Goal: Information Seeking & Learning: Check status

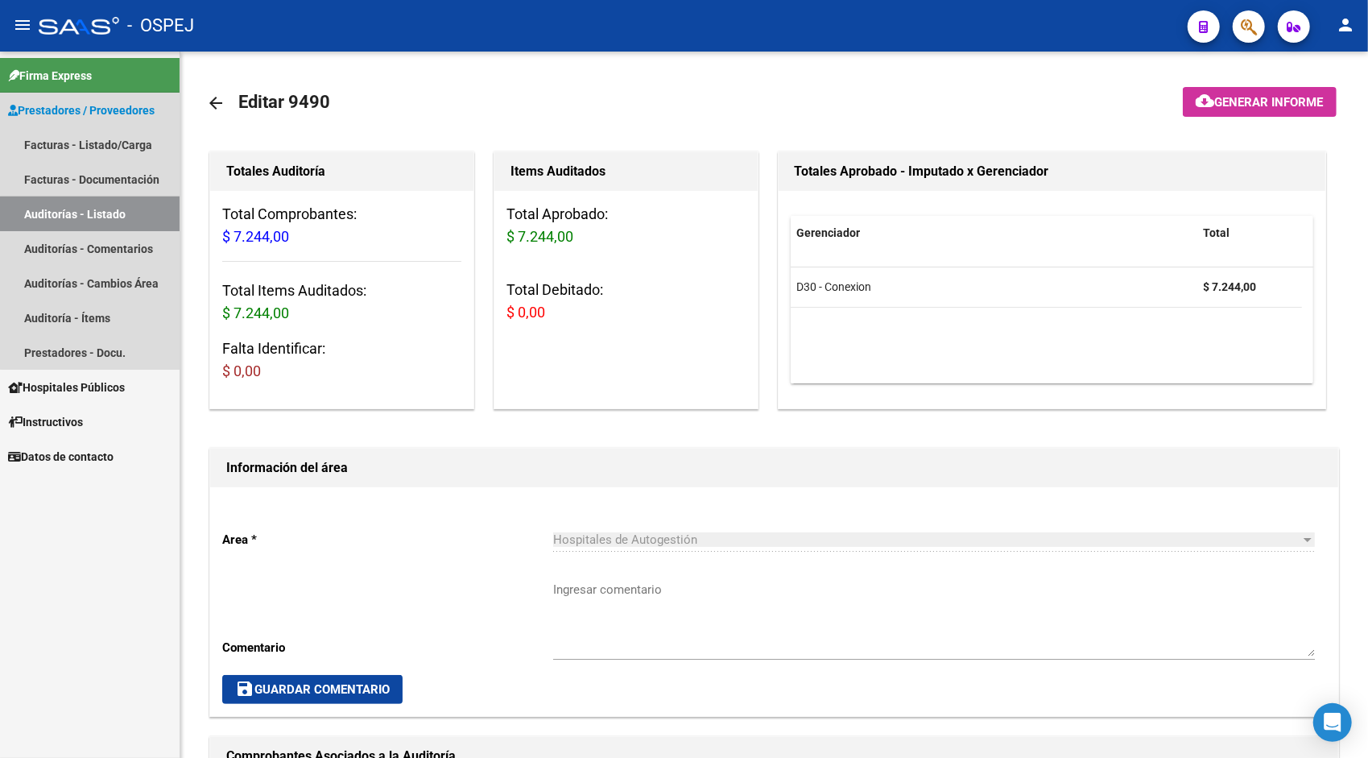
click at [103, 212] on link "Auditorías - Listado" at bounding box center [90, 213] width 180 height 35
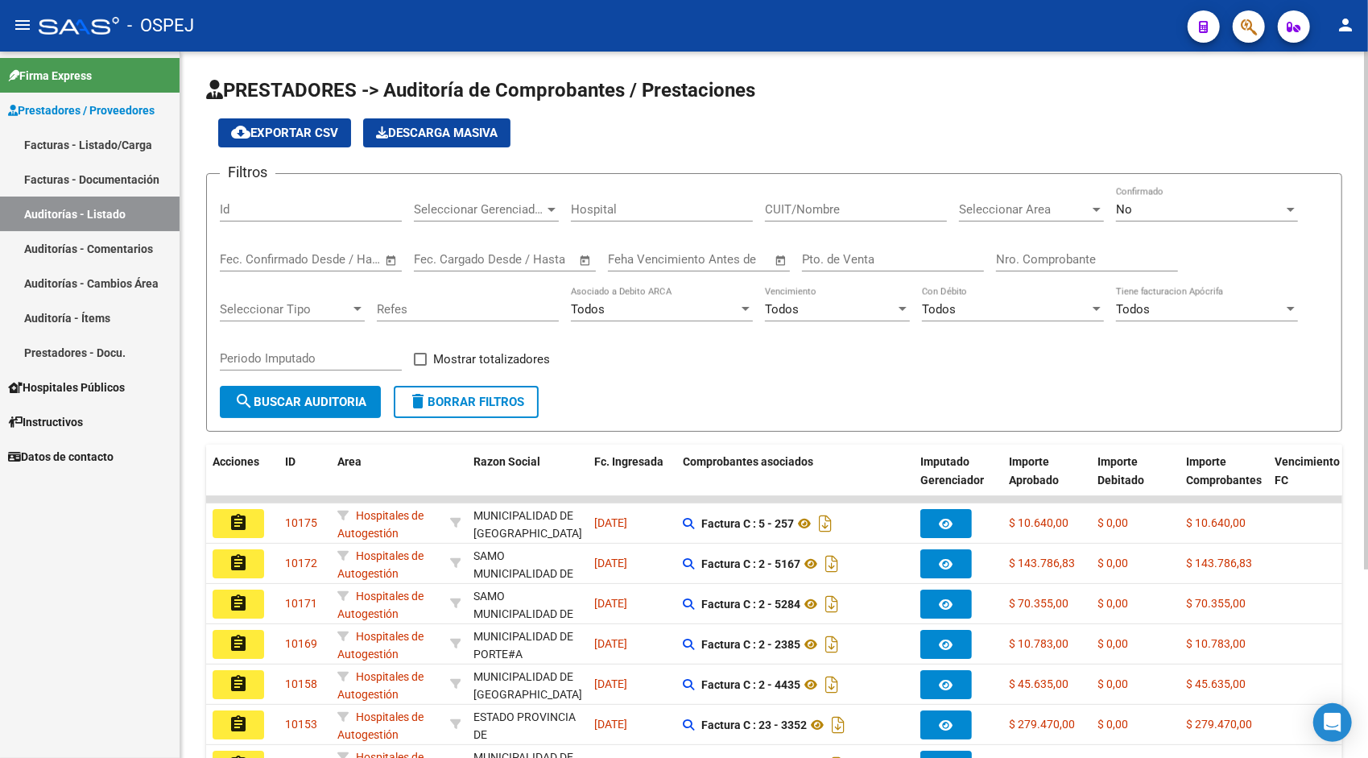
click at [287, 207] on input "Id" at bounding box center [311, 209] width 182 height 14
paste input "9491"
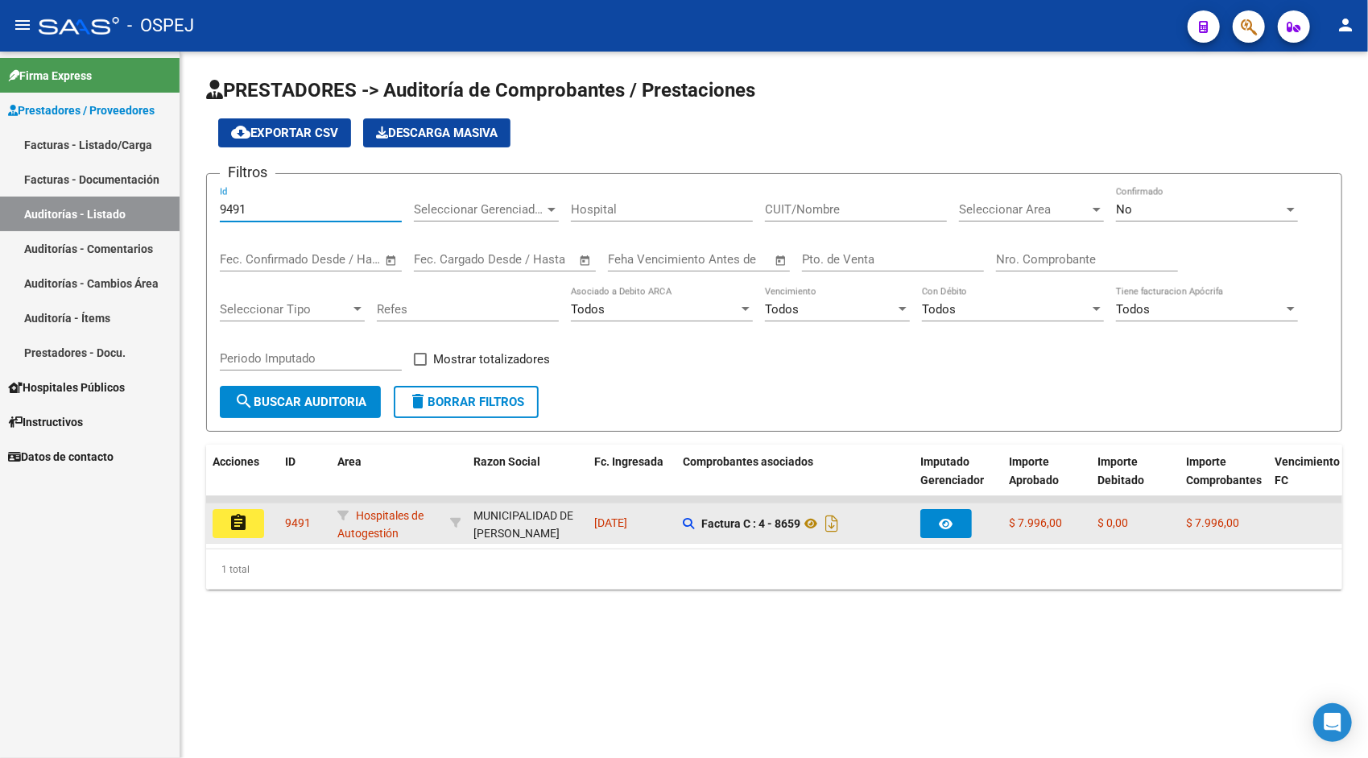
type input "9491"
click at [242, 523] on mat-icon "assignment" at bounding box center [238, 522] width 19 height 19
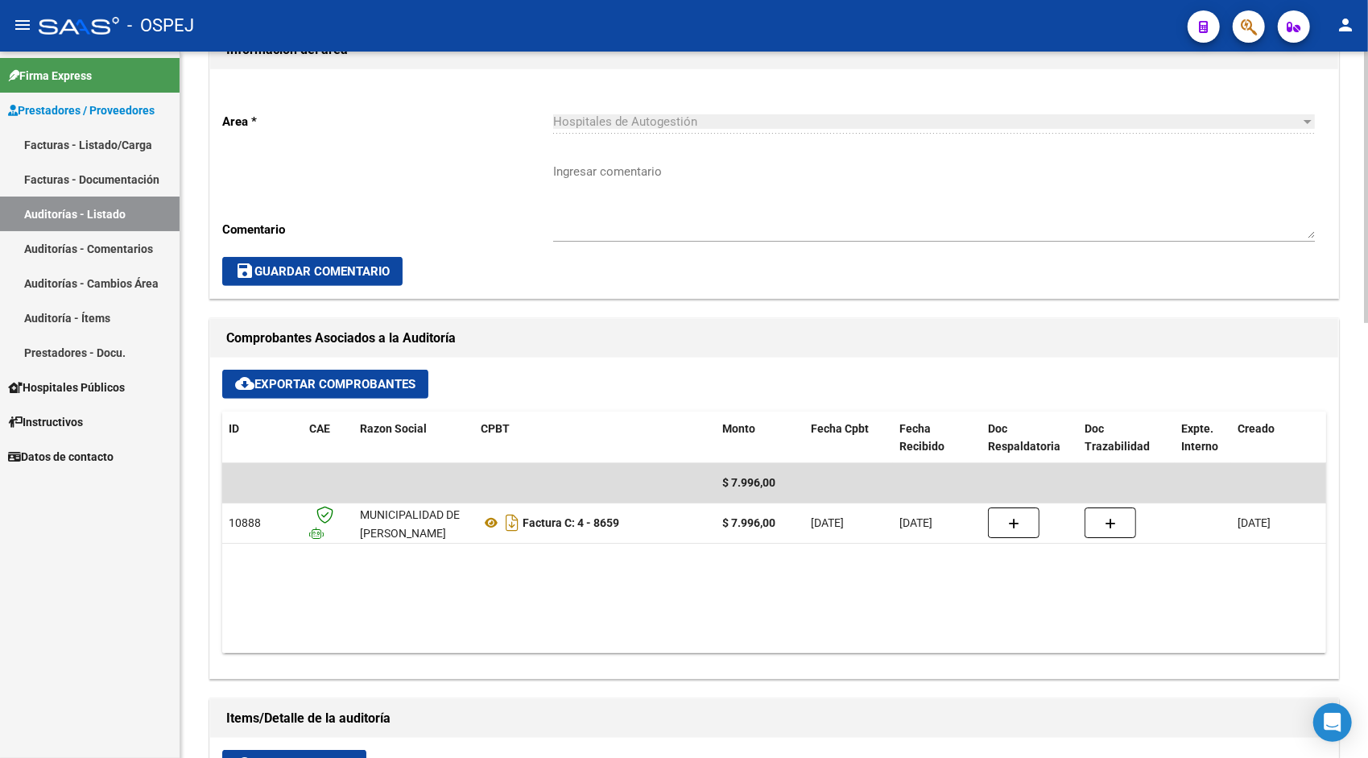
scroll to position [419, 0]
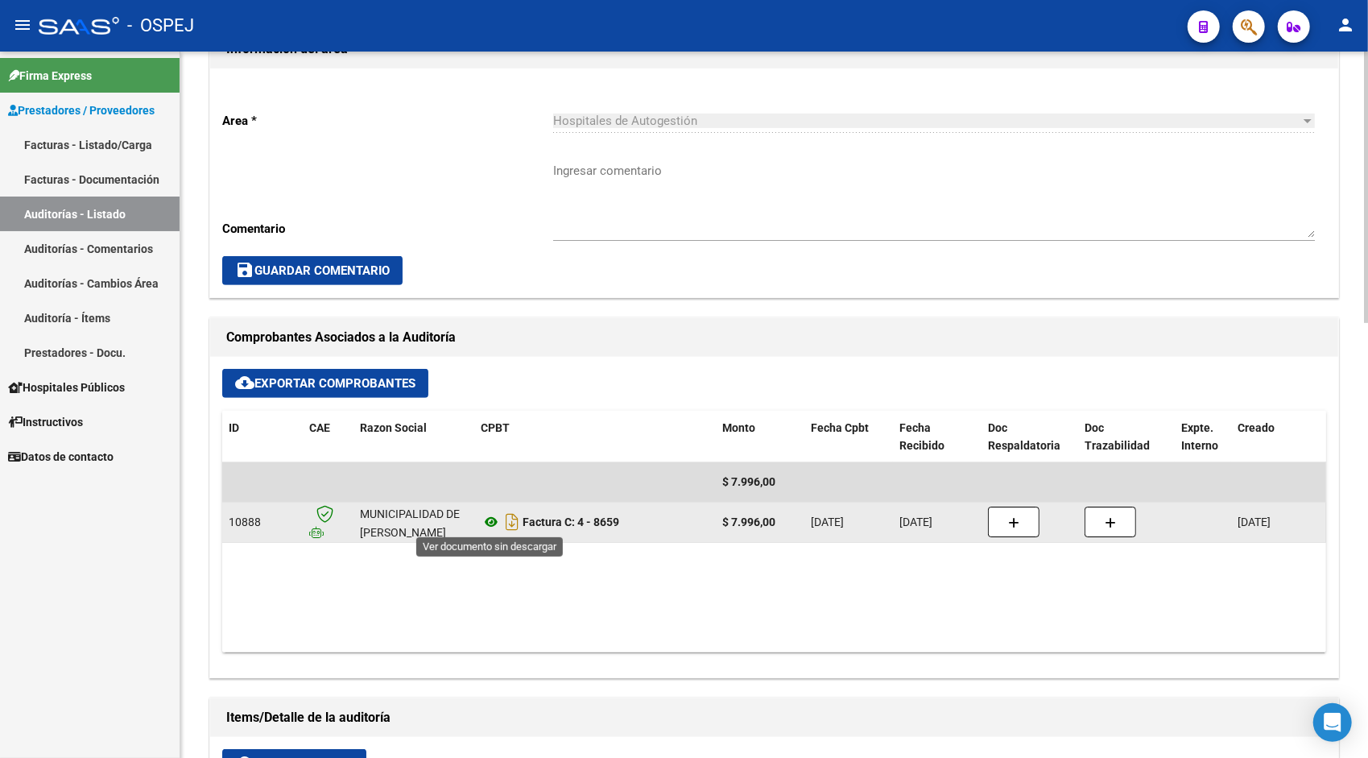
click at [486, 526] on icon at bounding box center [491, 521] width 21 height 19
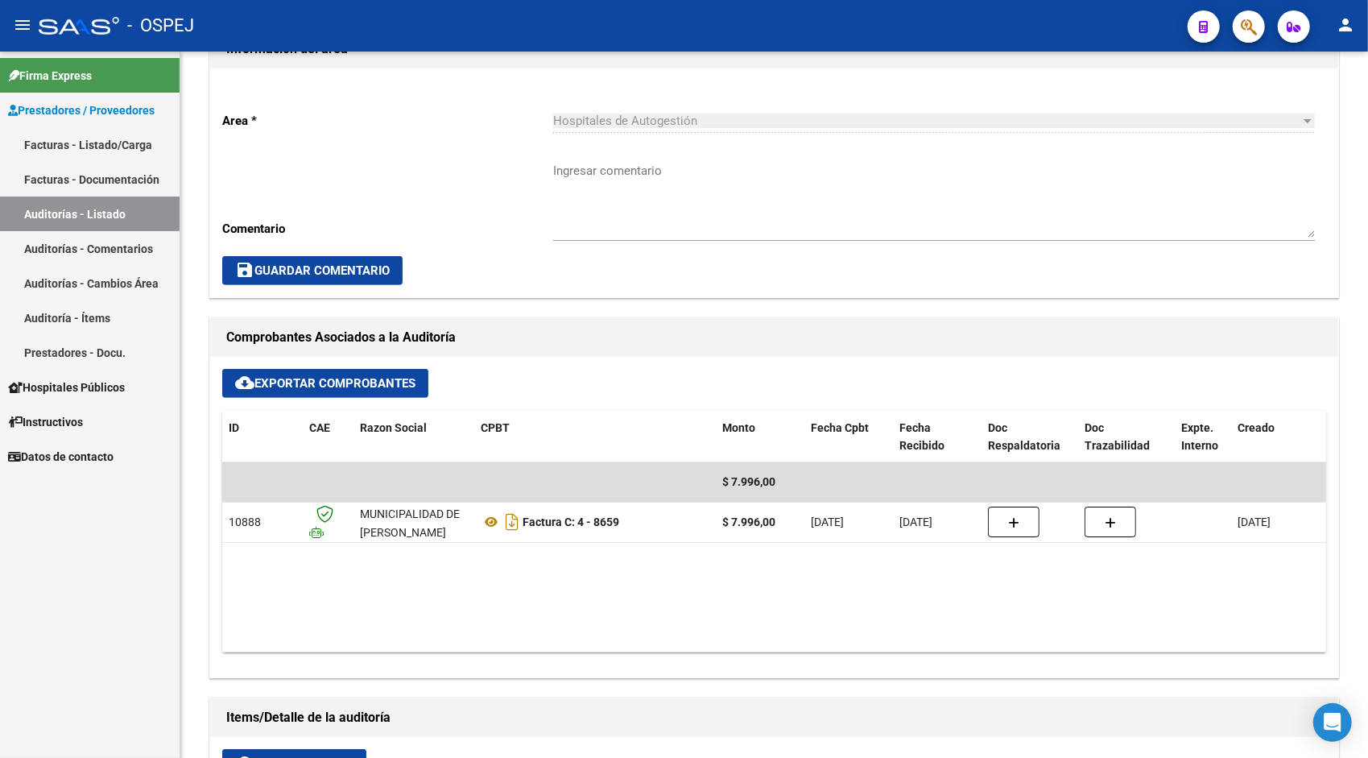
click at [95, 219] on link "Auditorías - Listado" at bounding box center [90, 213] width 180 height 35
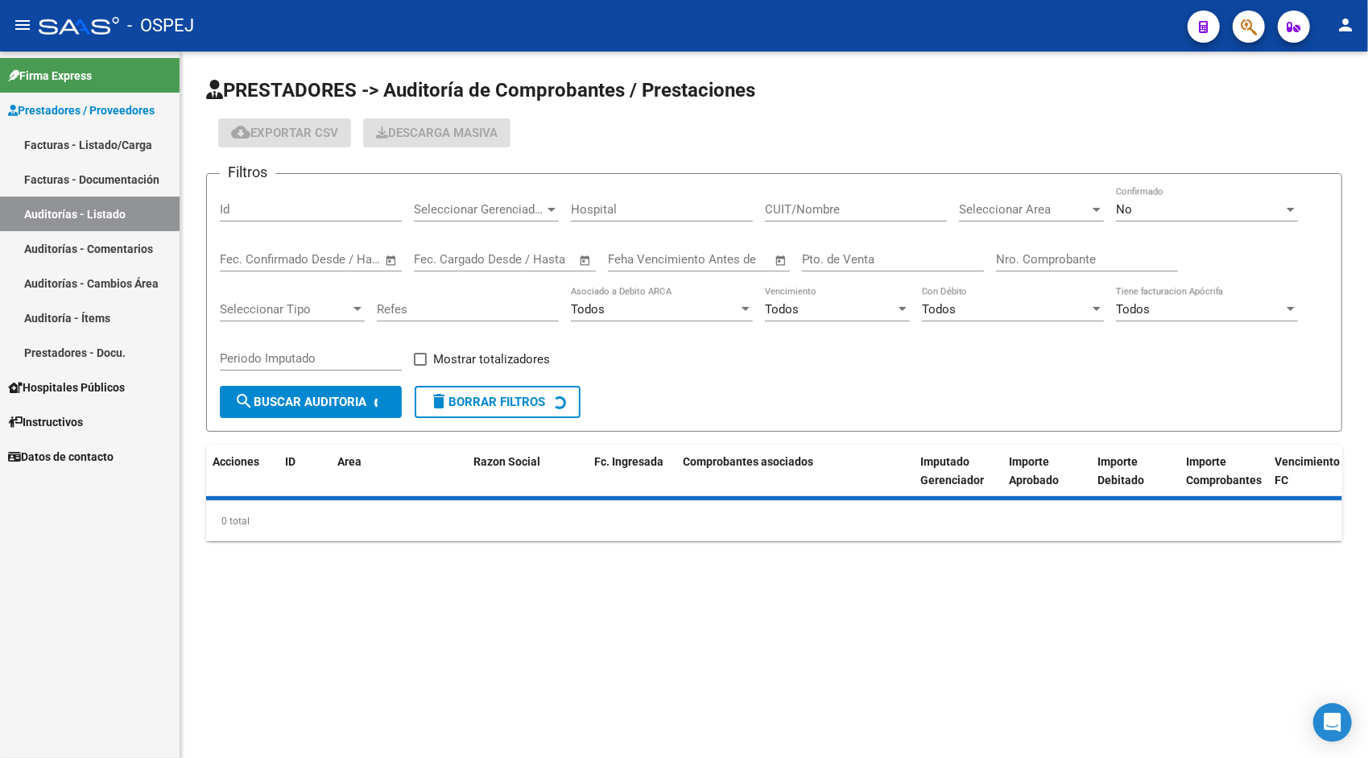
click at [270, 219] on div "Id" at bounding box center [311, 204] width 182 height 35
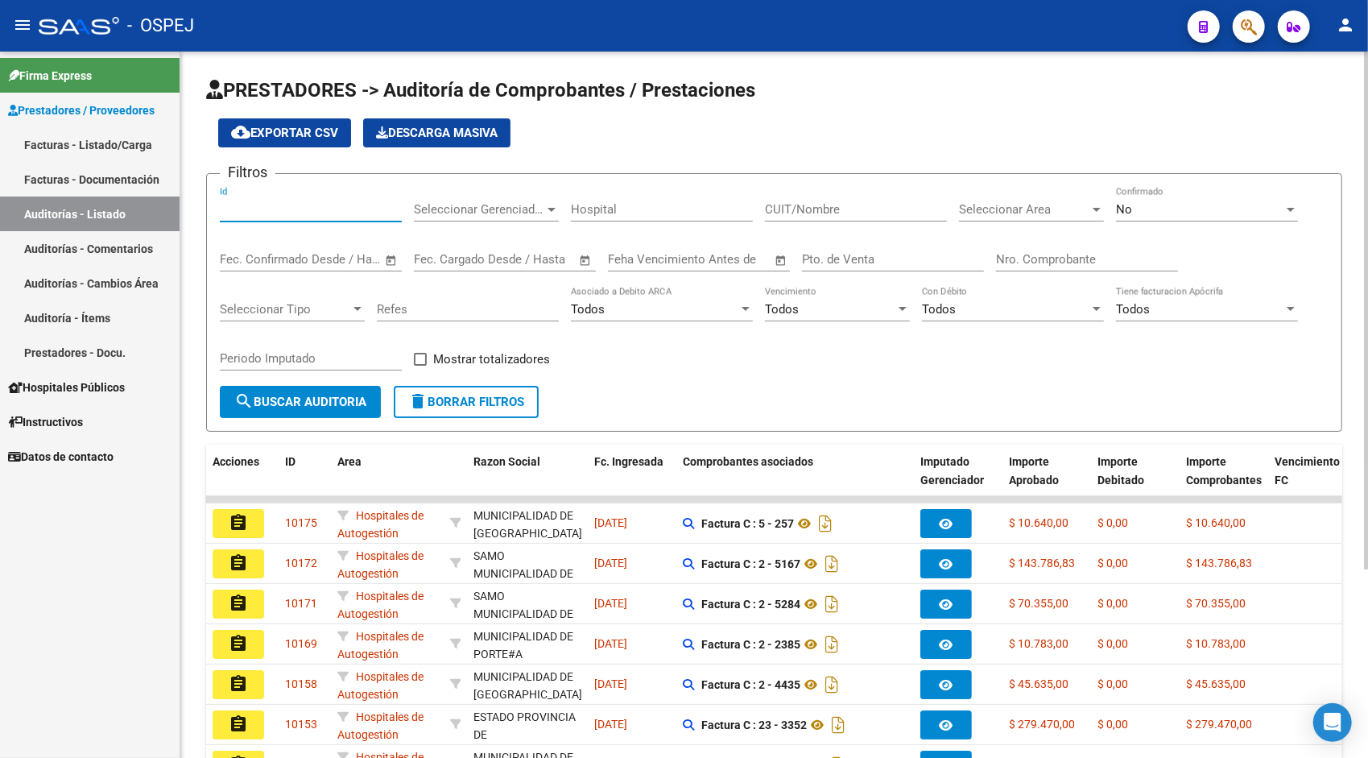
paste input "9494"
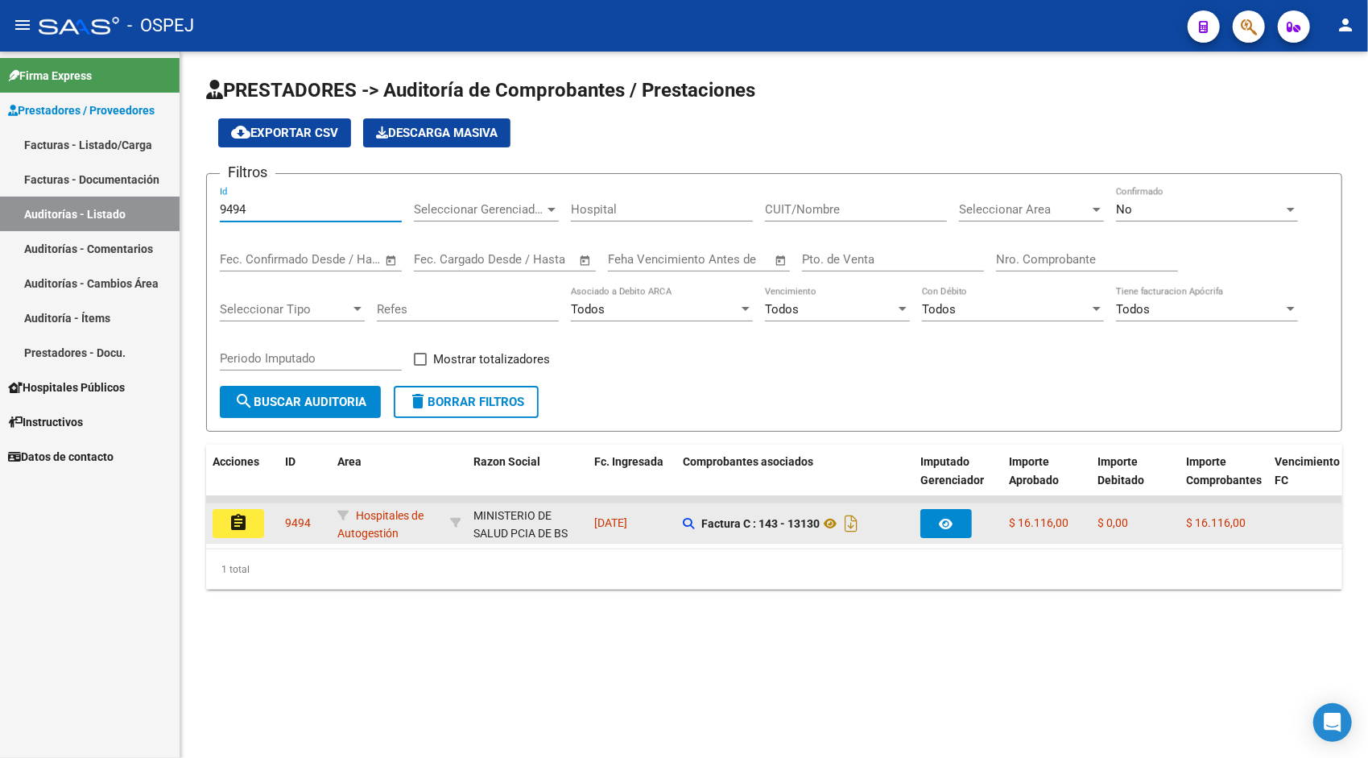
type input "9494"
click at [233, 522] on mat-icon "assignment" at bounding box center [238, 522] width 19 height 19
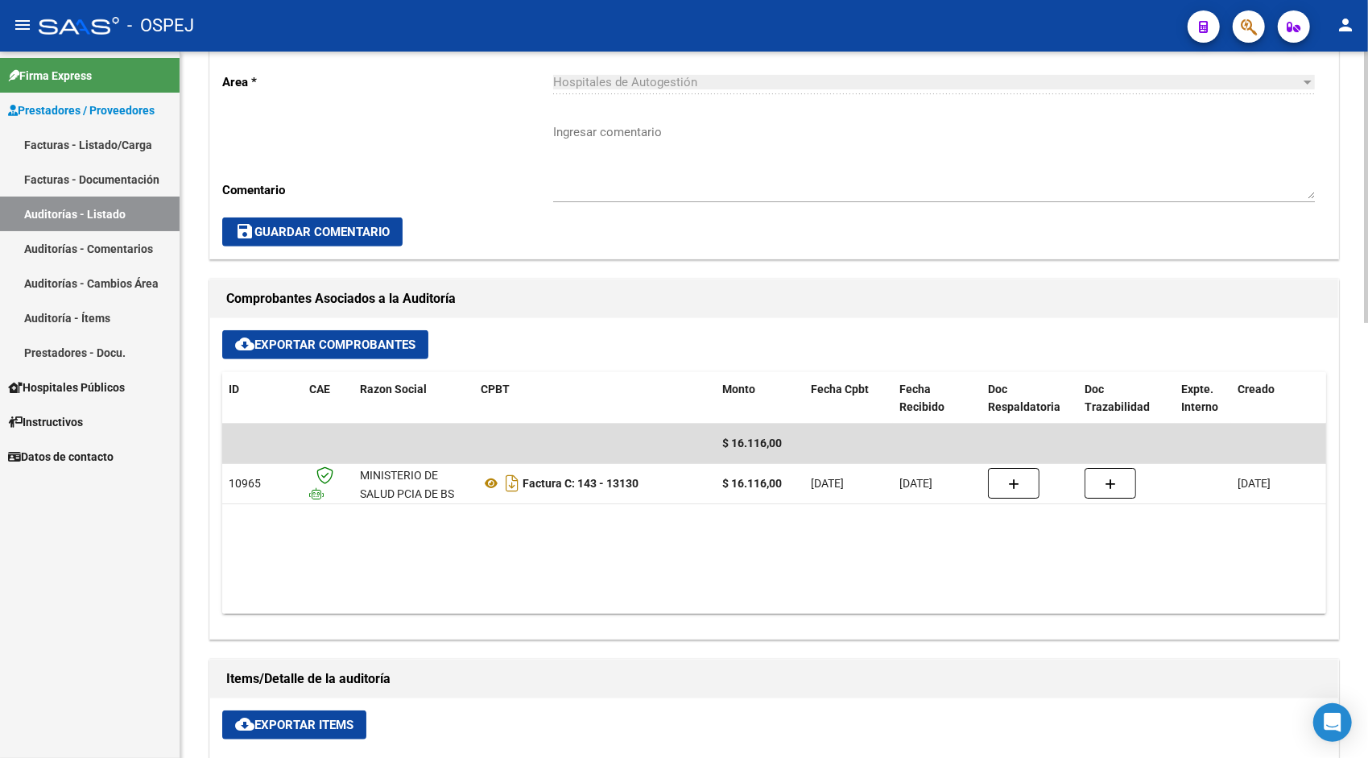
scroll to position [483, 0]
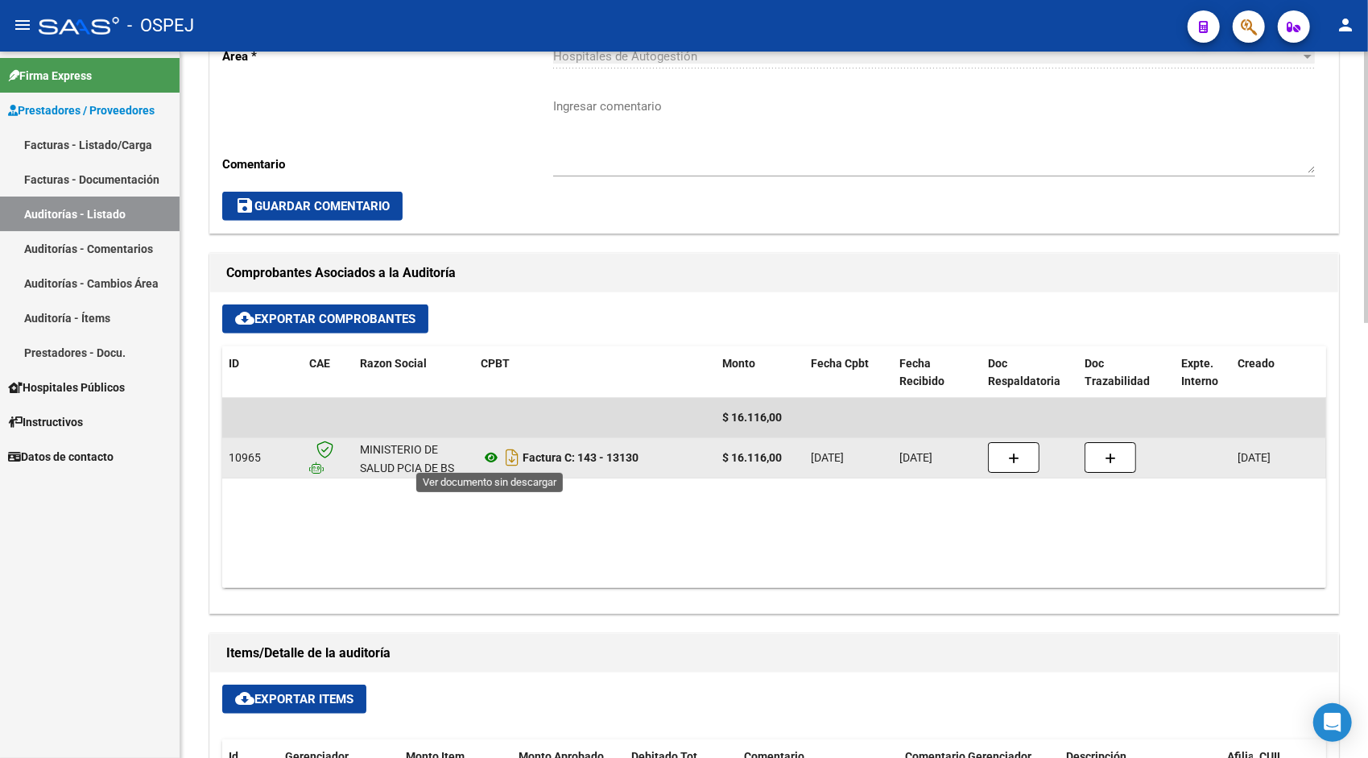
click at [485, 459] on icon at bounding box center [491, 457] width 21 height 19
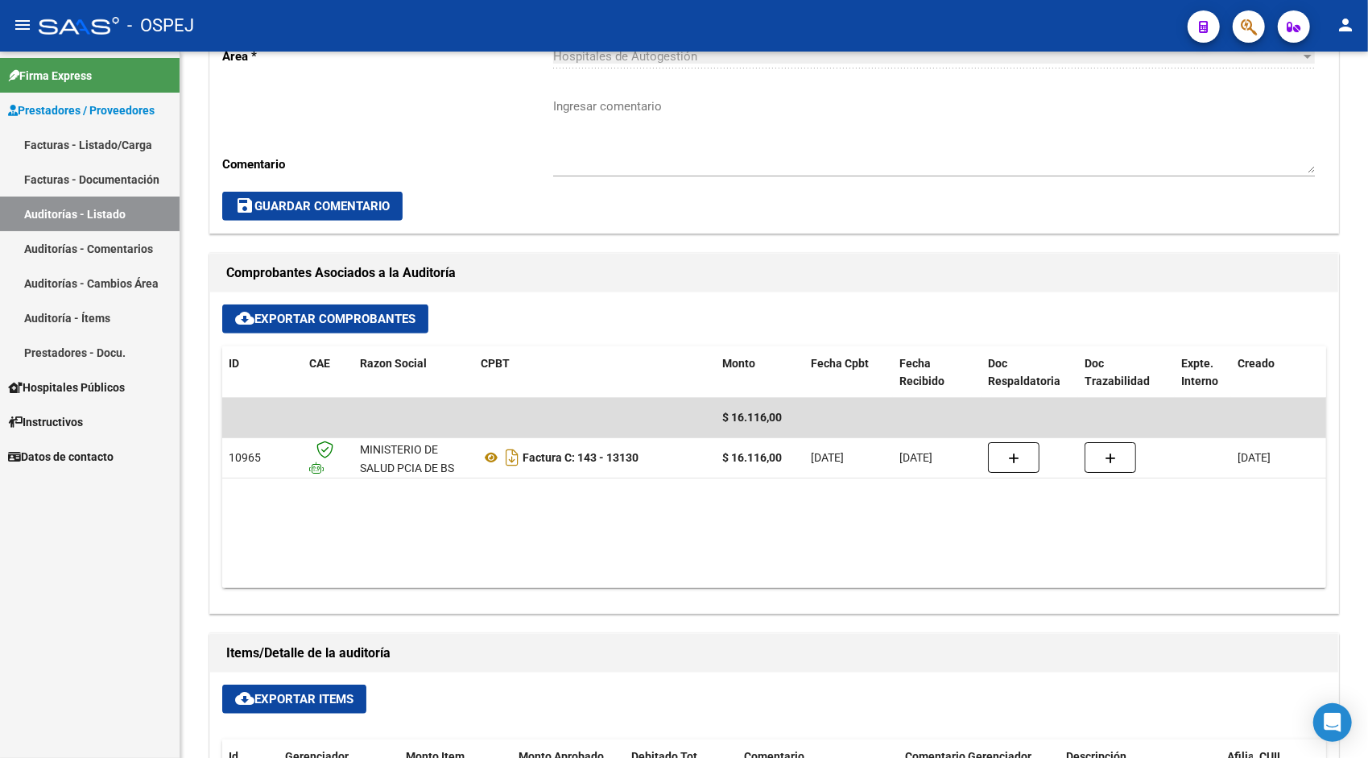
click at [86, 208] on link "Auditorías - Listado" at bounding box center [90, 213] width 180 height 35
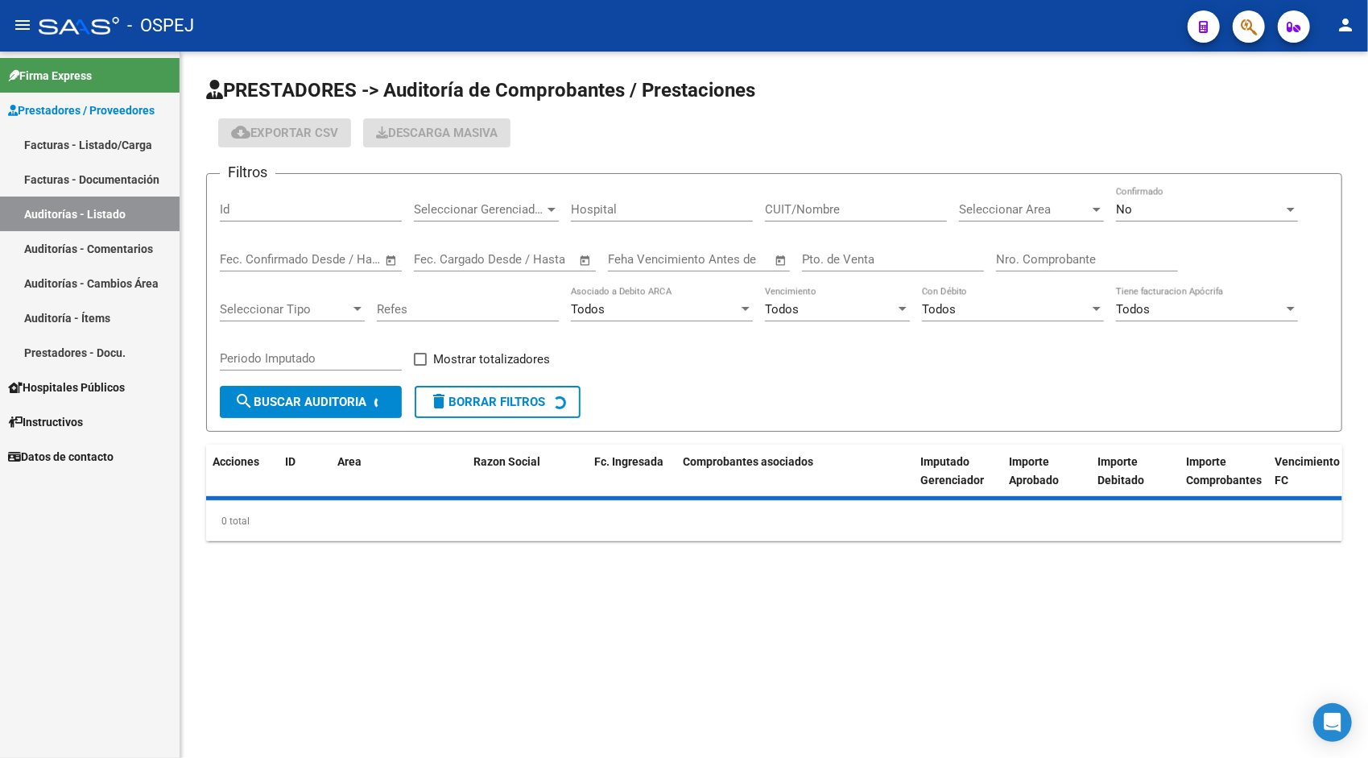
click at [262, 208] on input "Id" at bounding box center [311, 209] width 182 height 14
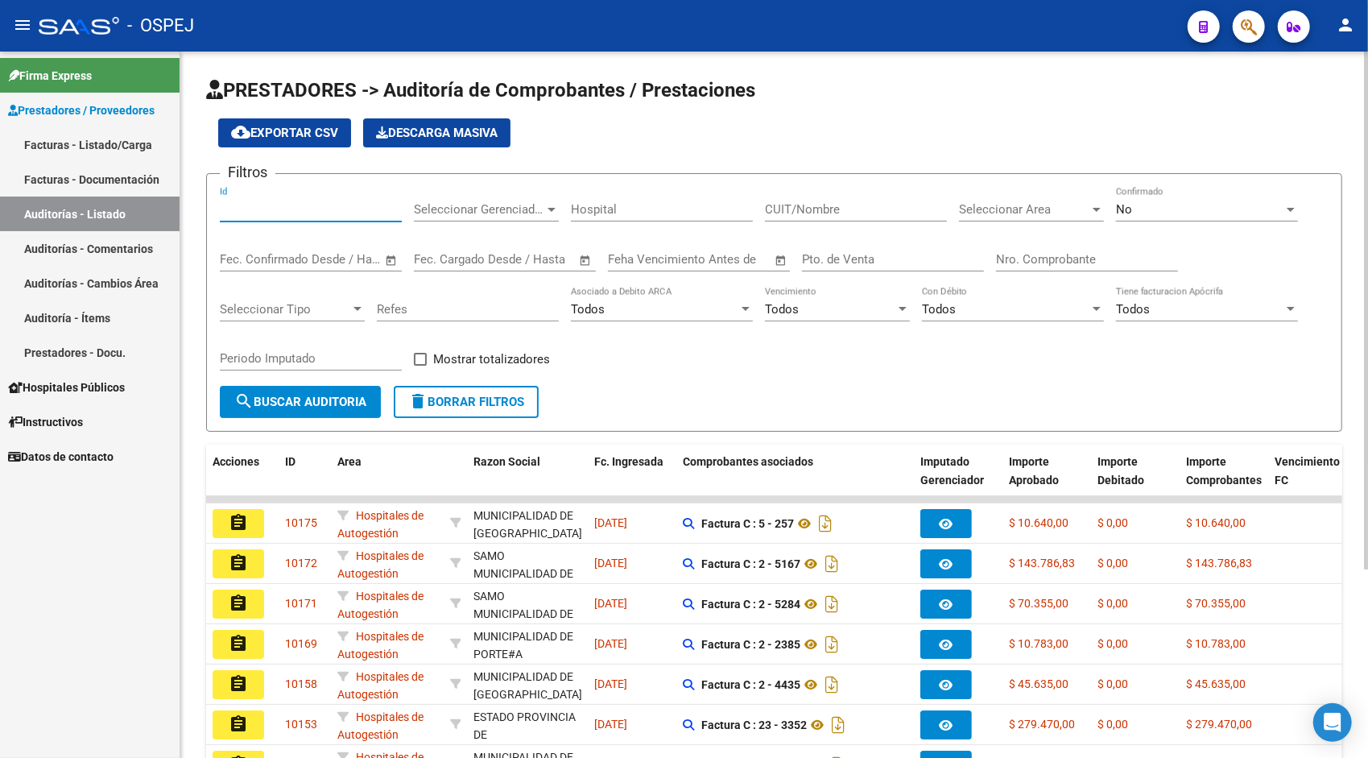
paste input "9497"
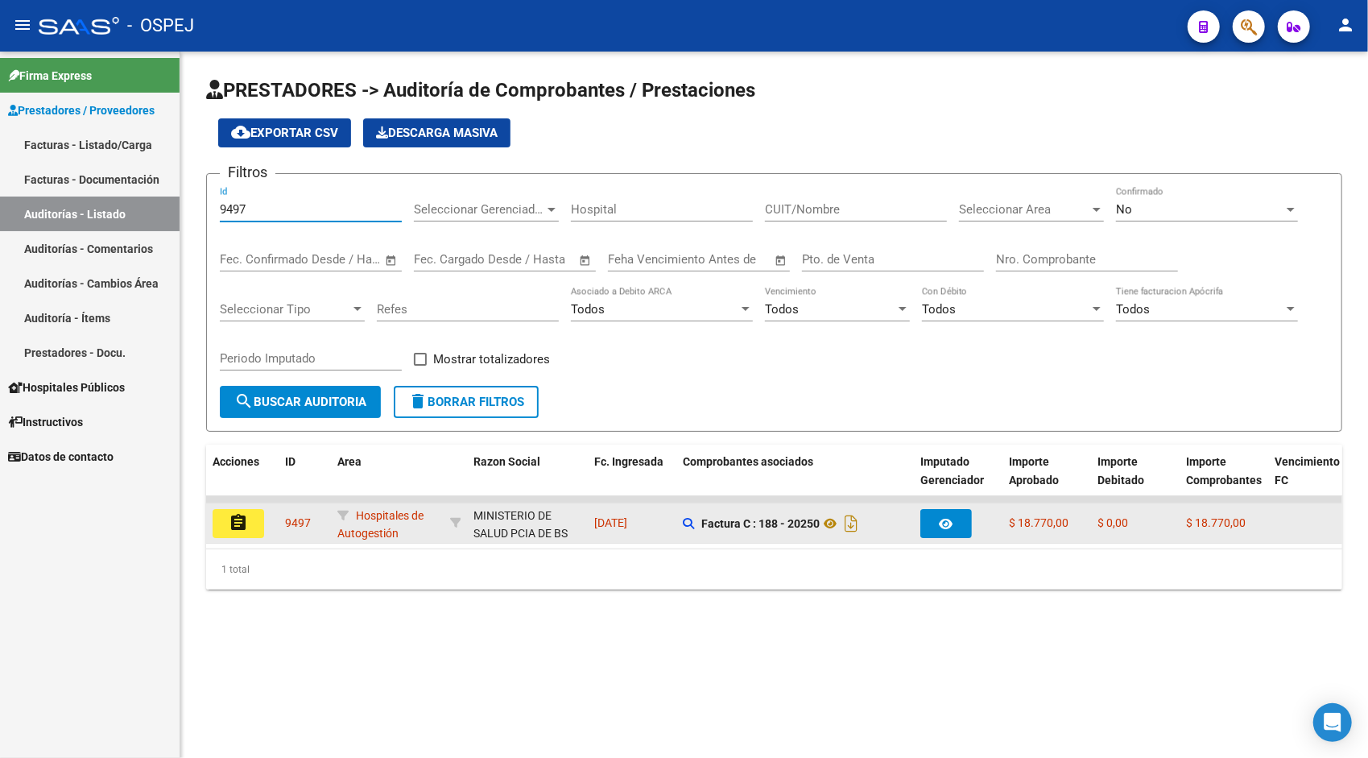
type input "9497"
click at [242, 531] on mat-icon "assignment" at bounding box center [238, 522] width 19 height 19
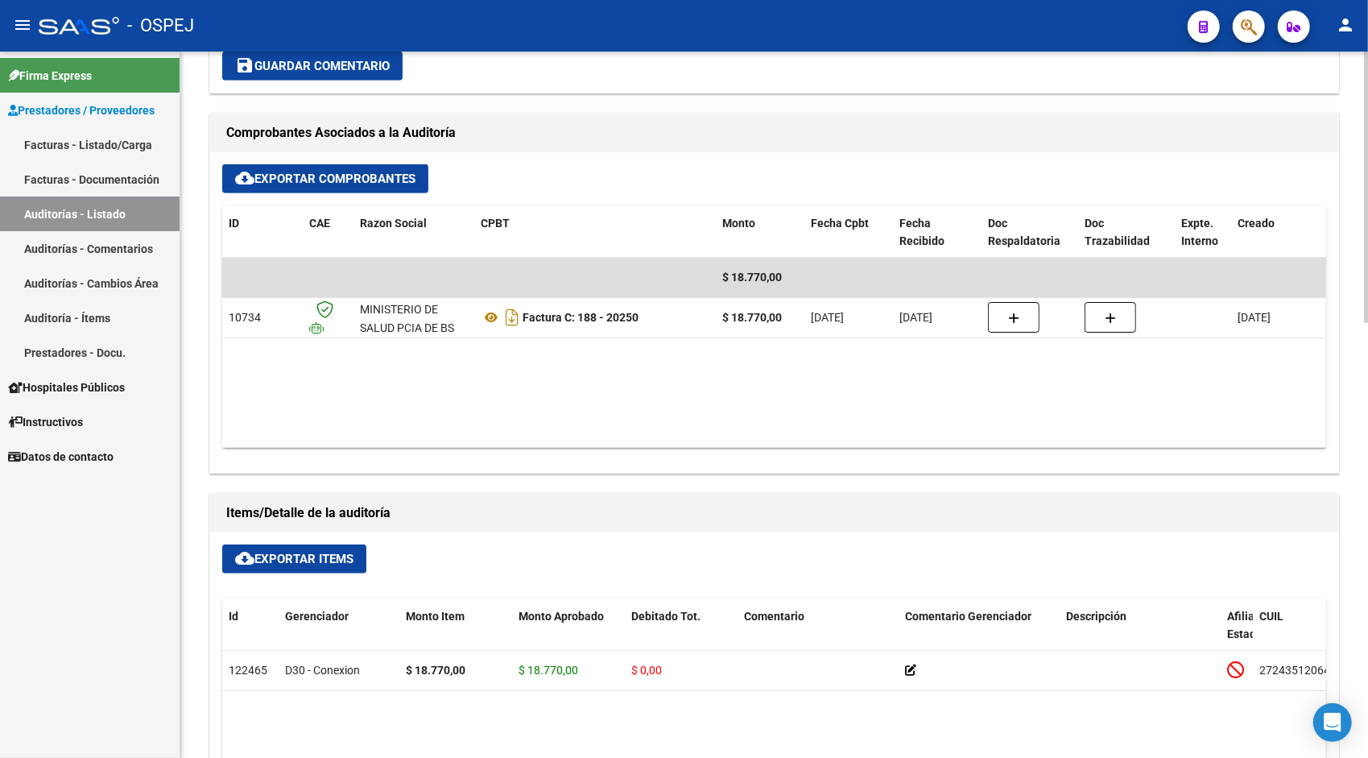
scroll to position [644, 0]
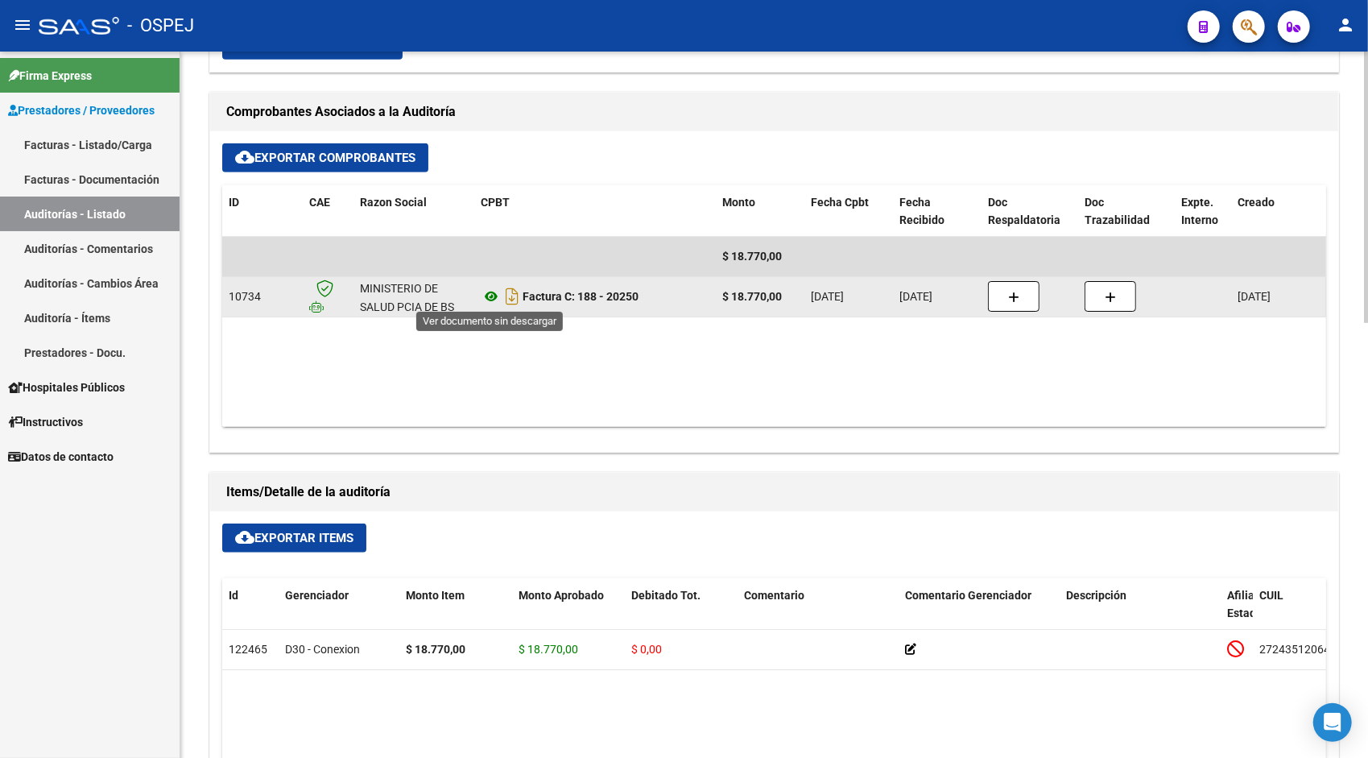
click at [487, 291] on icon at bounding box center [491, 296] width 21 height 19
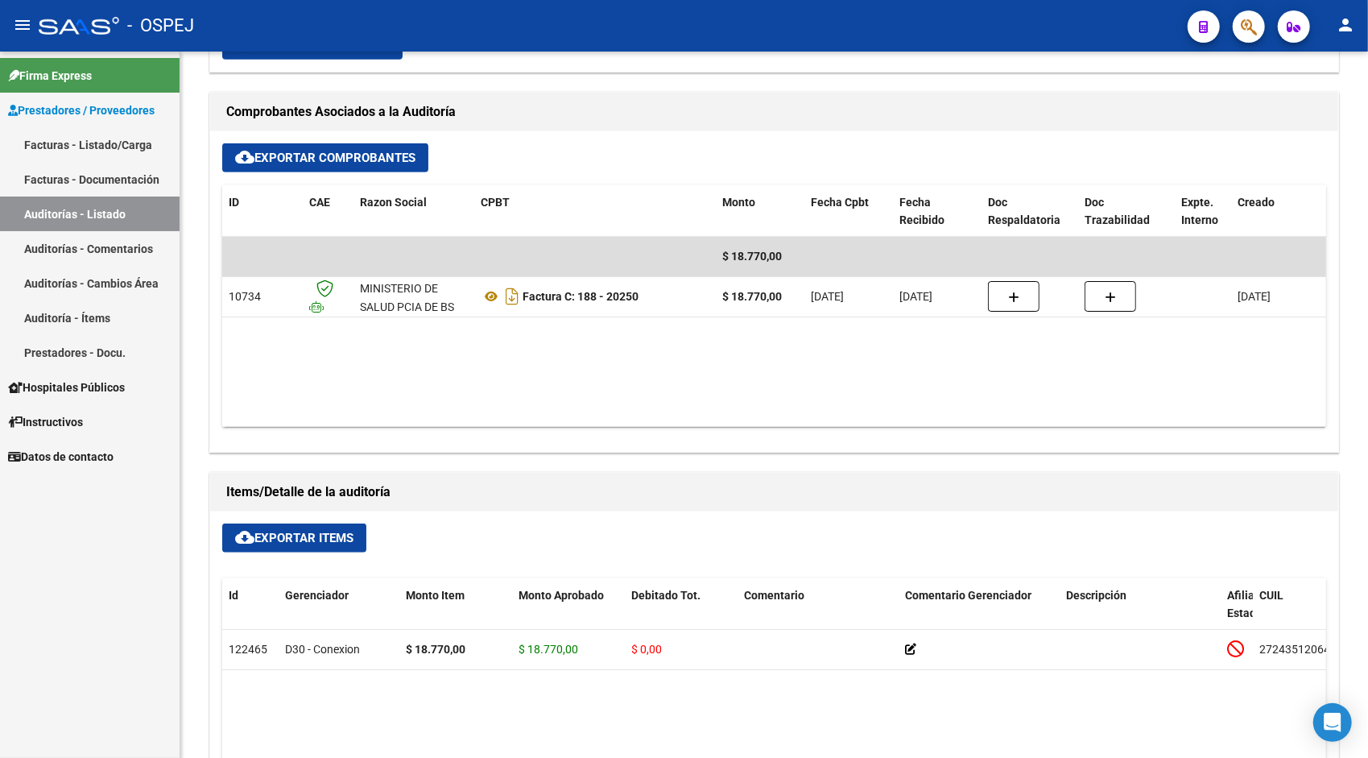
click at [117, 216] on link "Auditorías - Listado" at bounding box center [90, 213] width 180 height 35
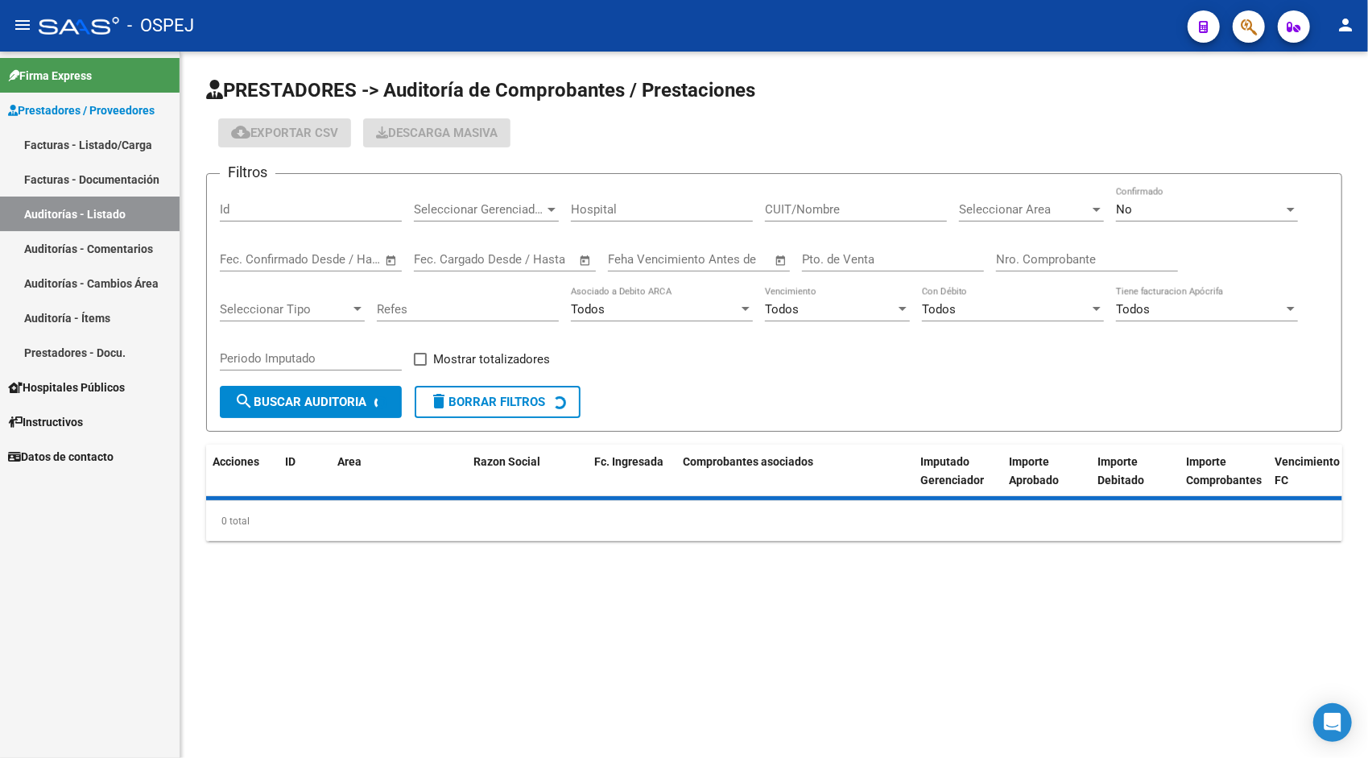
click at [309, 206] on input "Id" at bounding box center [311, 209] width 182 height 14
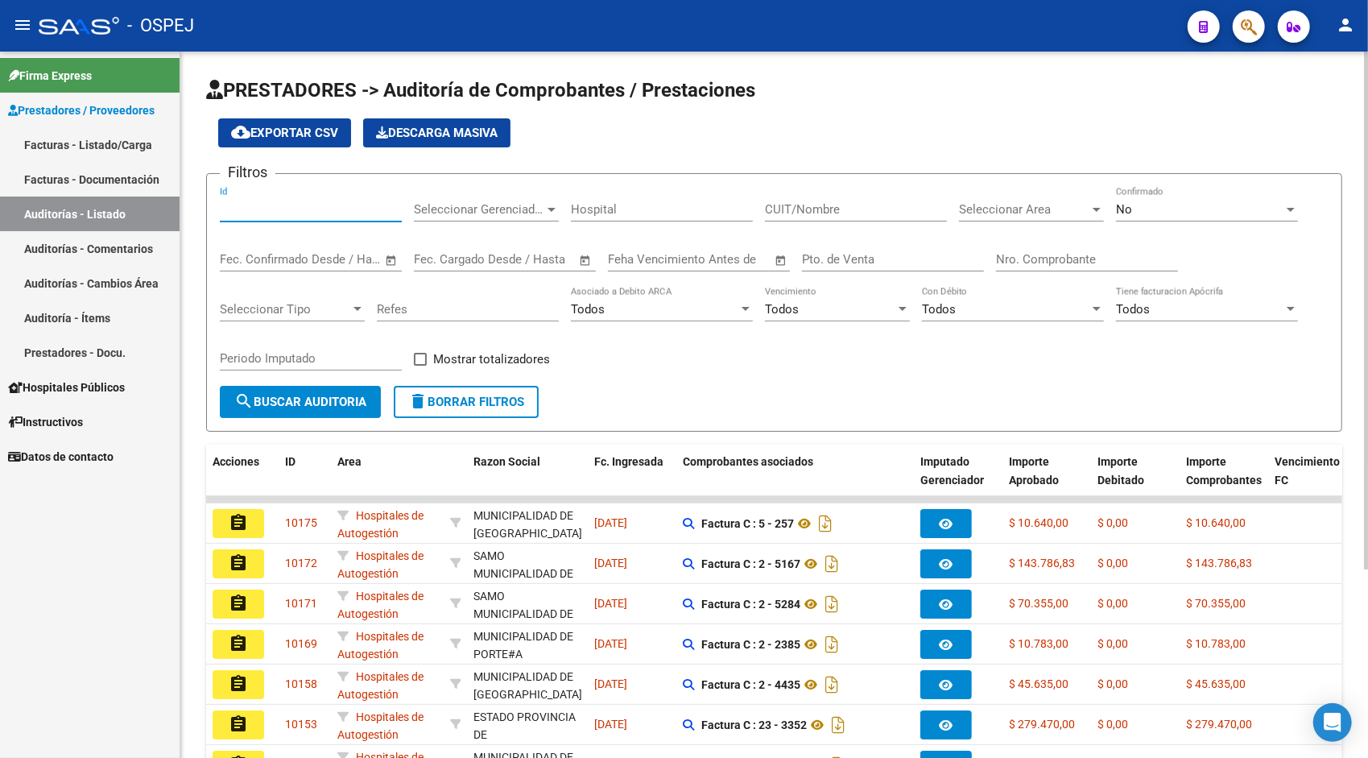
paste input "9498"
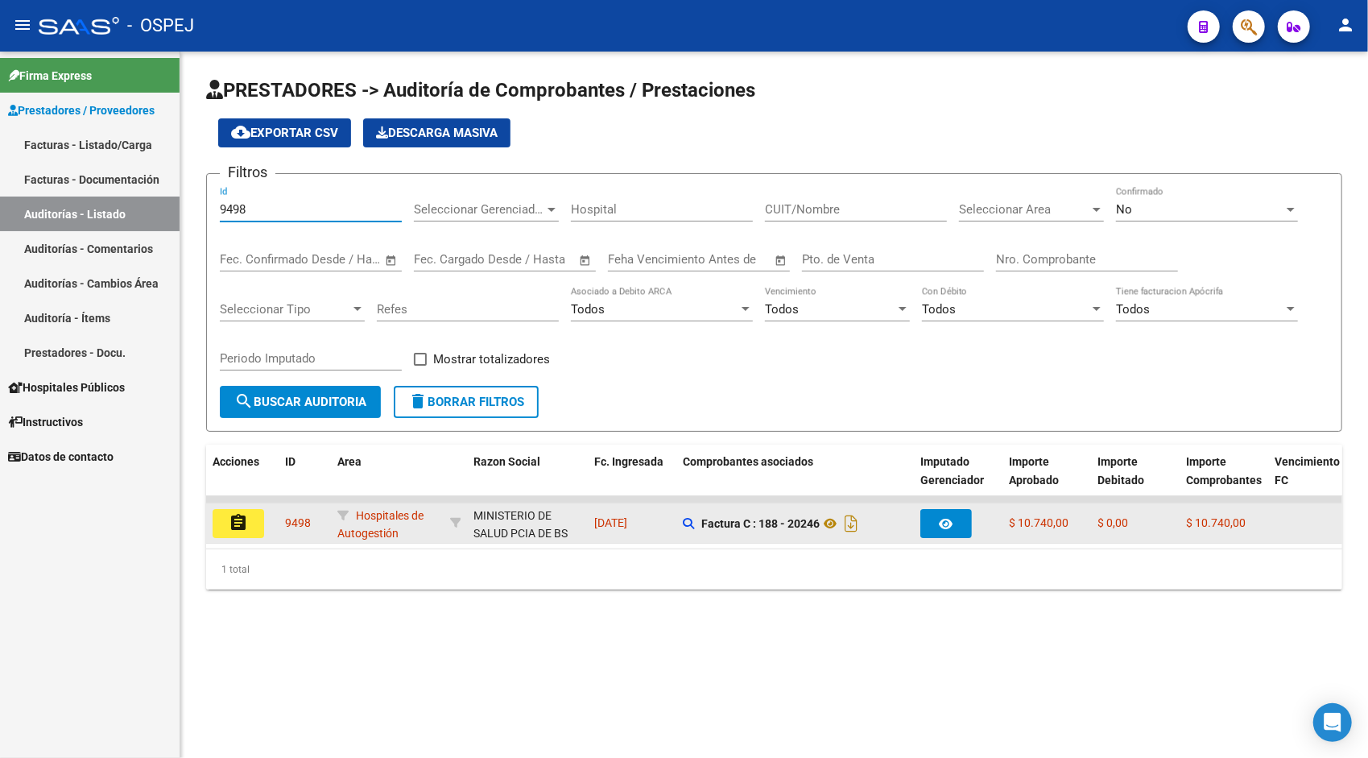
type input "9498"
click at [232, 526] on mat-icon "assignment" at bounding box center [238, 522] width 19 height 19
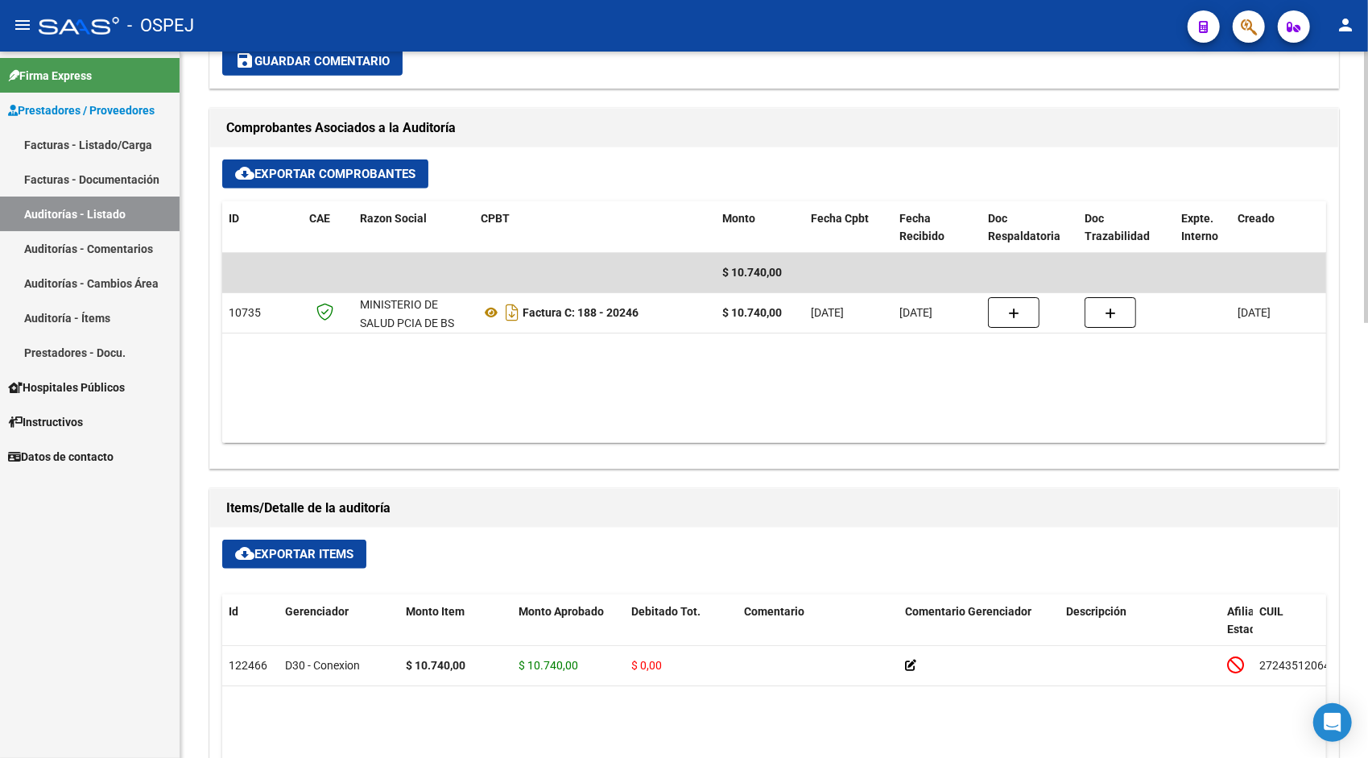
scroll to position [644, 0]
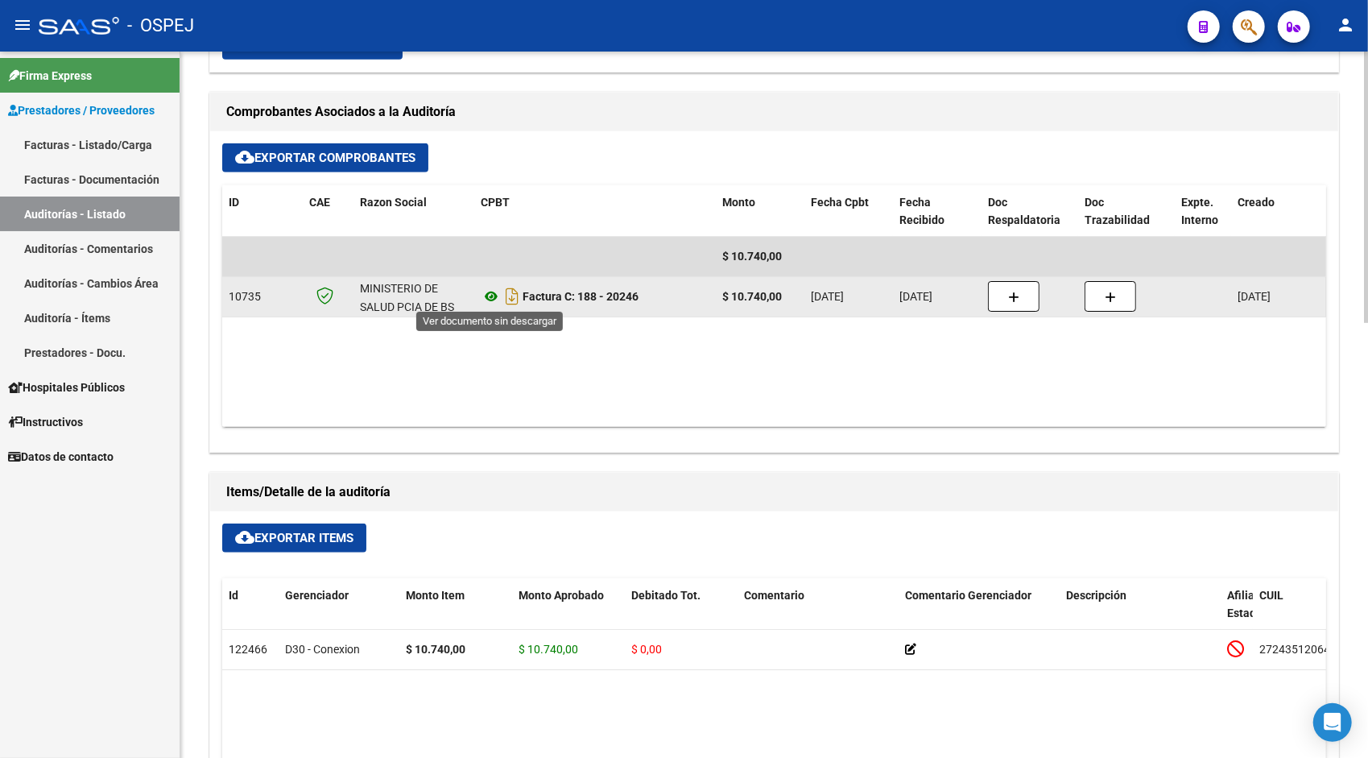
click at [496, 291] on icon at bounding box center [491, 296] width 21 height 19
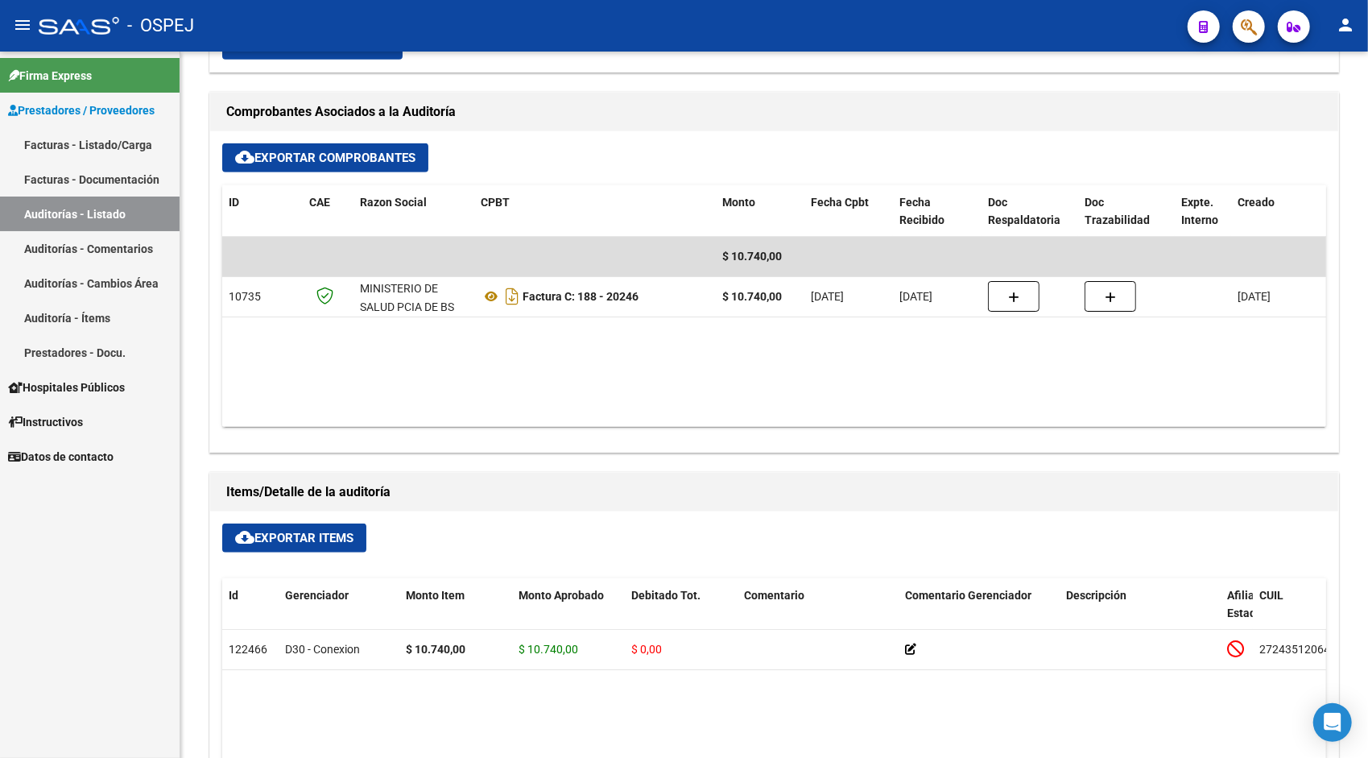
click at [126, 213] on link "Auditorías - Listado" at bounding box center [90, 213] width 180 height 35
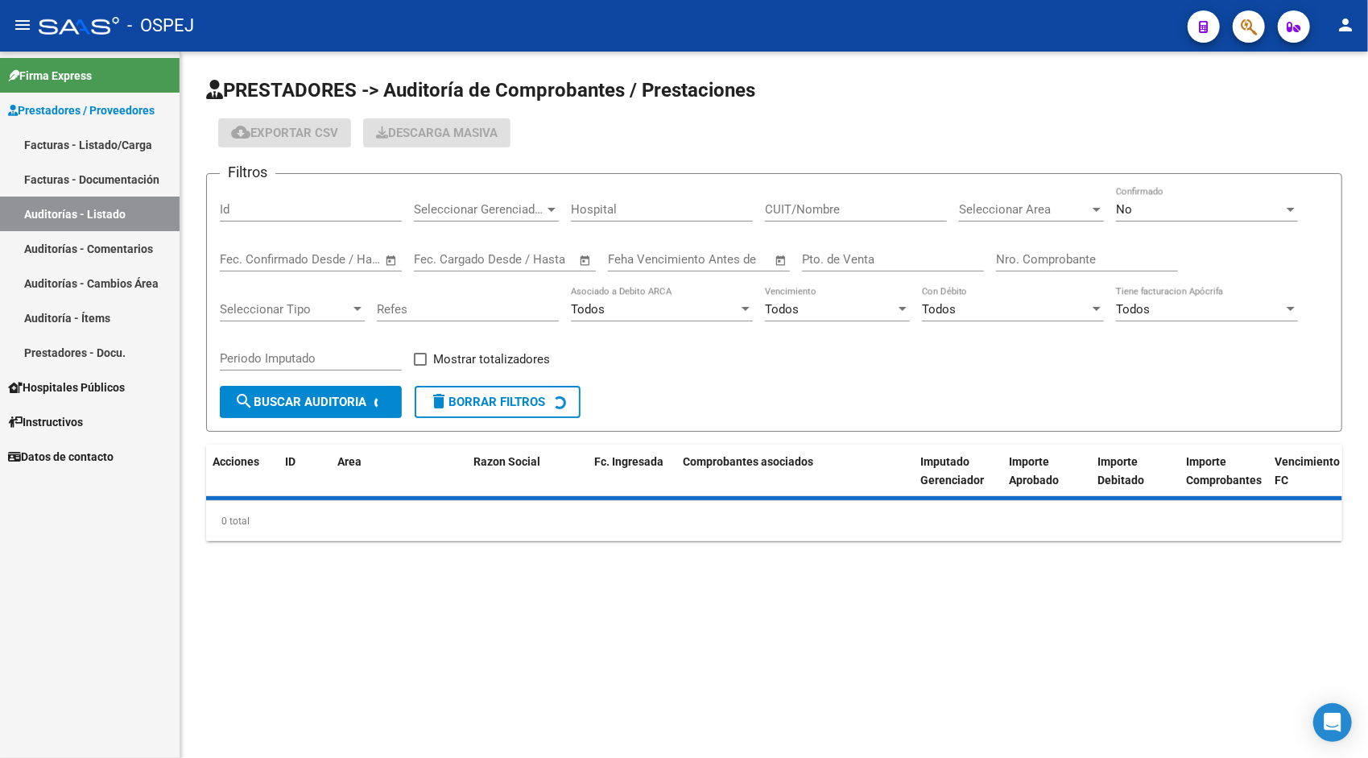
click at [299, 207] on input "Id" at bounding box center [311, 209] width 182 height 14
paste input "9499"
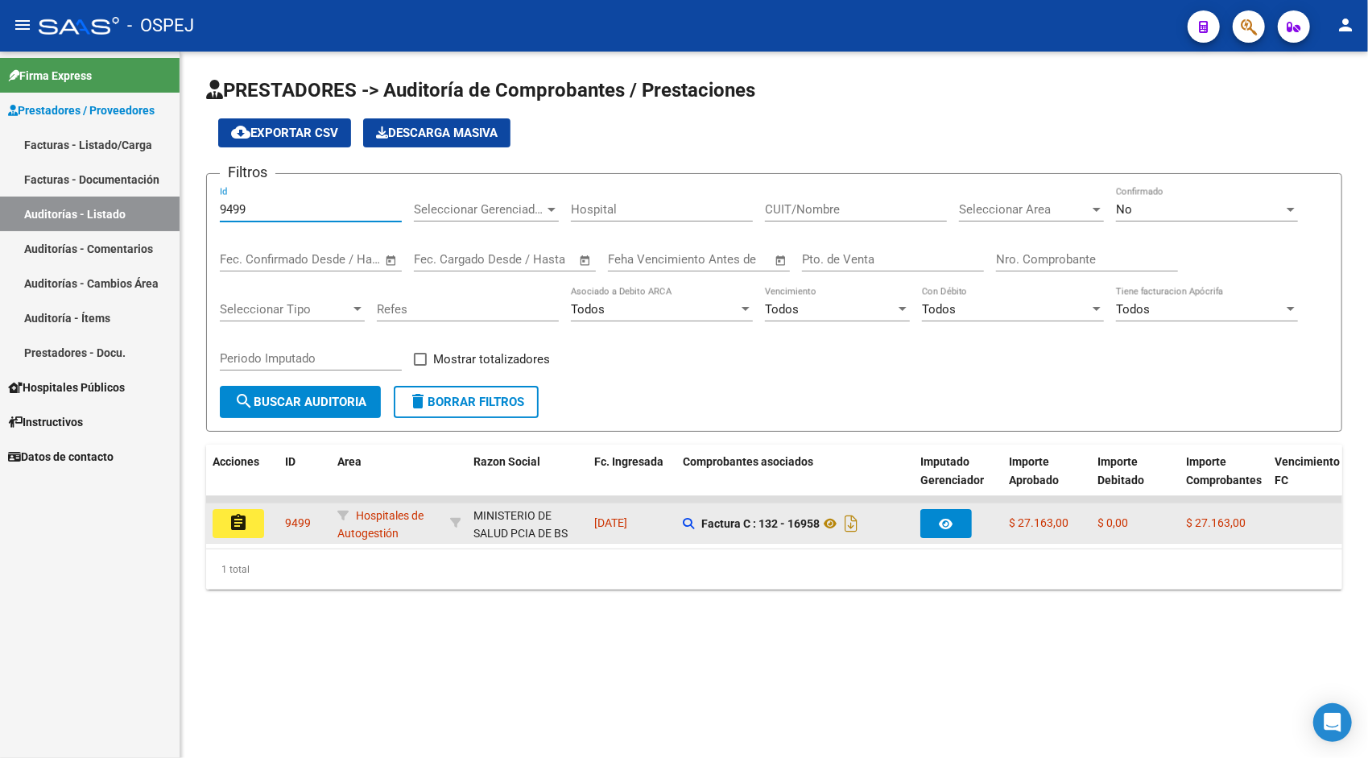
type input "9499"
click at [235, 522] on mat-icon "assignment" at bounding box center [238, 522] width 19 height 19
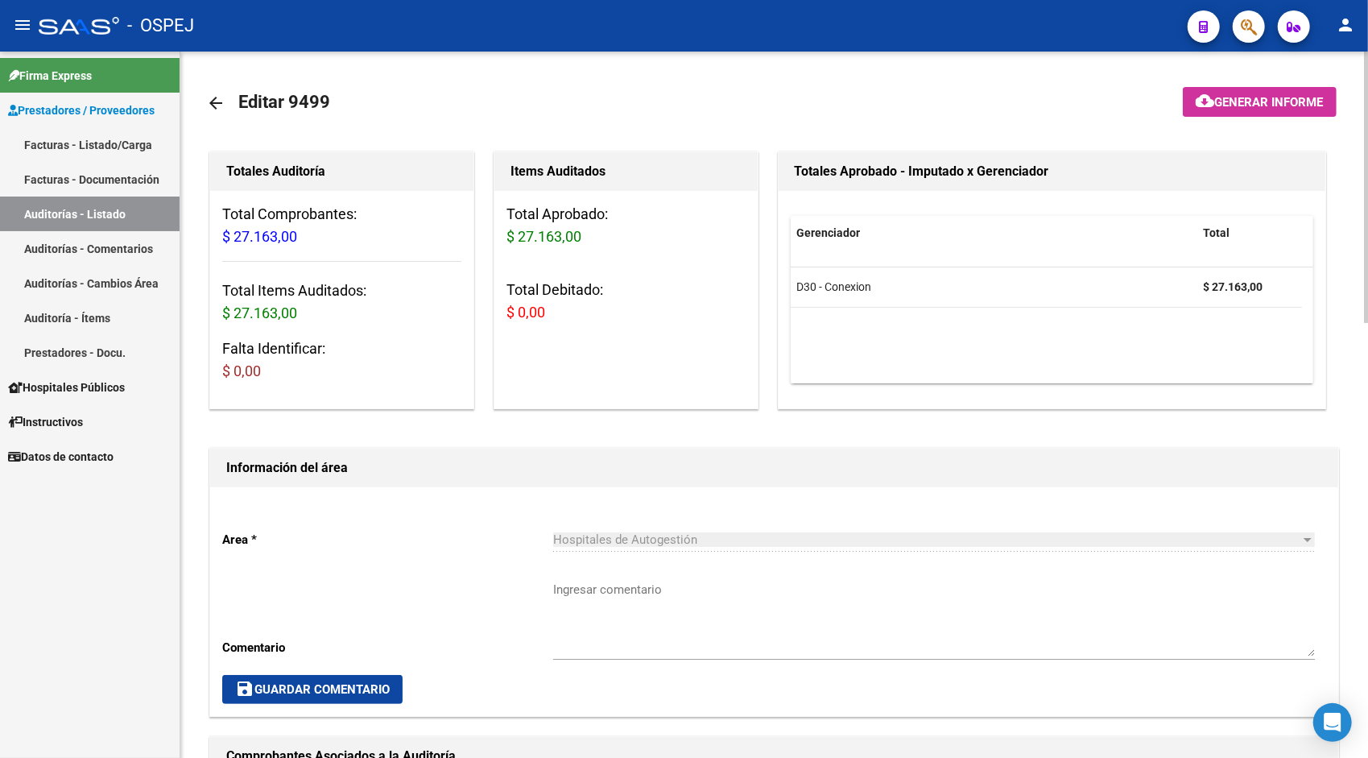
click at [235, 522] on div "Area * Hospitales de Autogestión Seleccionar area Comentario Ingresar comentari…" at bounding box center [774, 601] width 1128 height 229
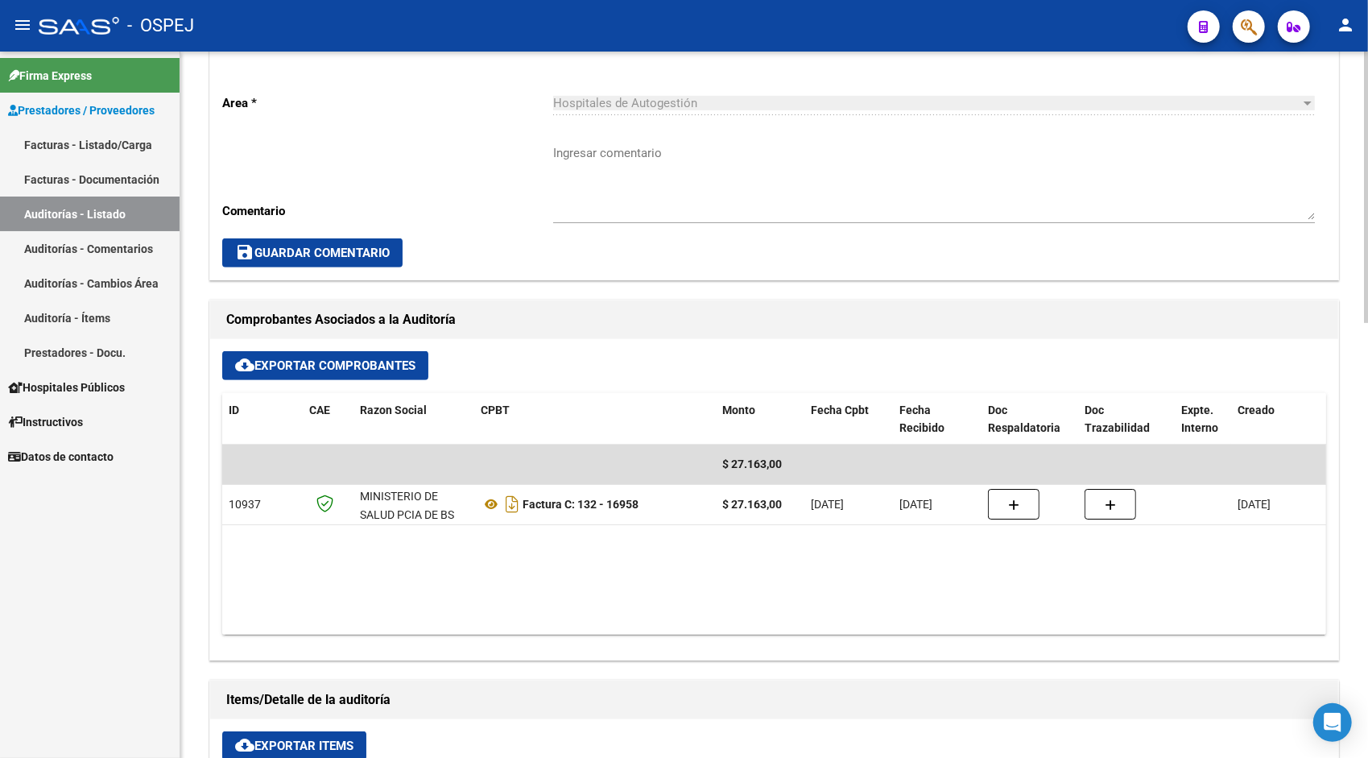
scroll to position [451, 0]
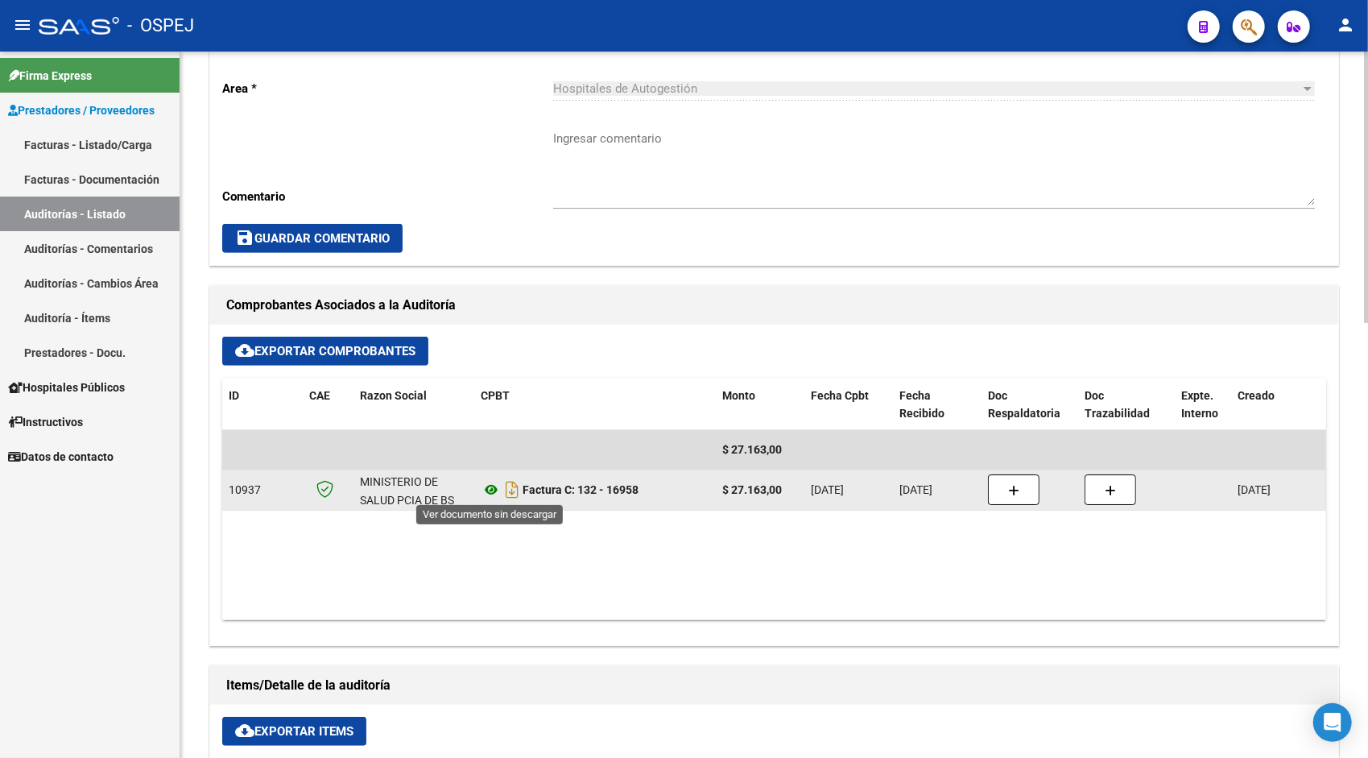
click at [488, 487] on icon at bounding box center [491, 489] width 21 height 19
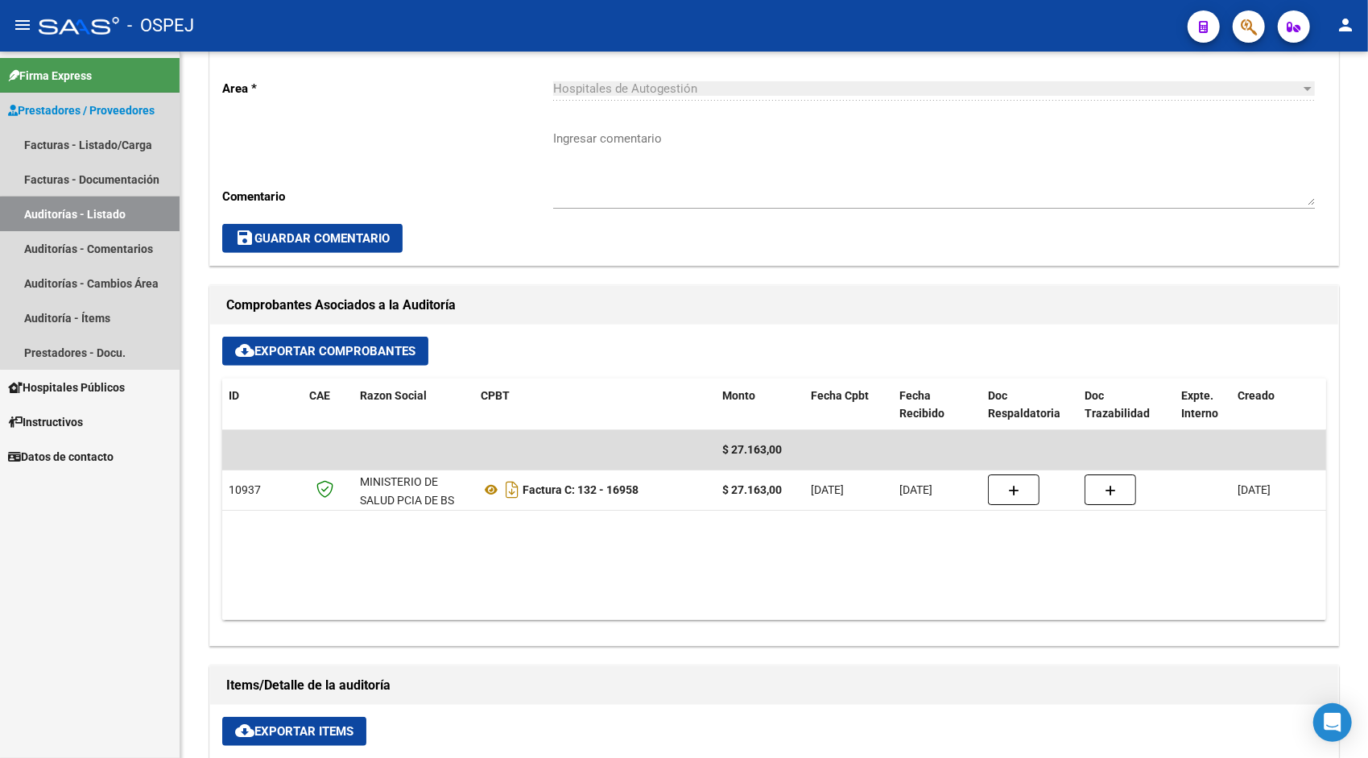
click at [108, 222] on link "Auditorías - Listado" at bounding box center [90, 213] width 180 height 35
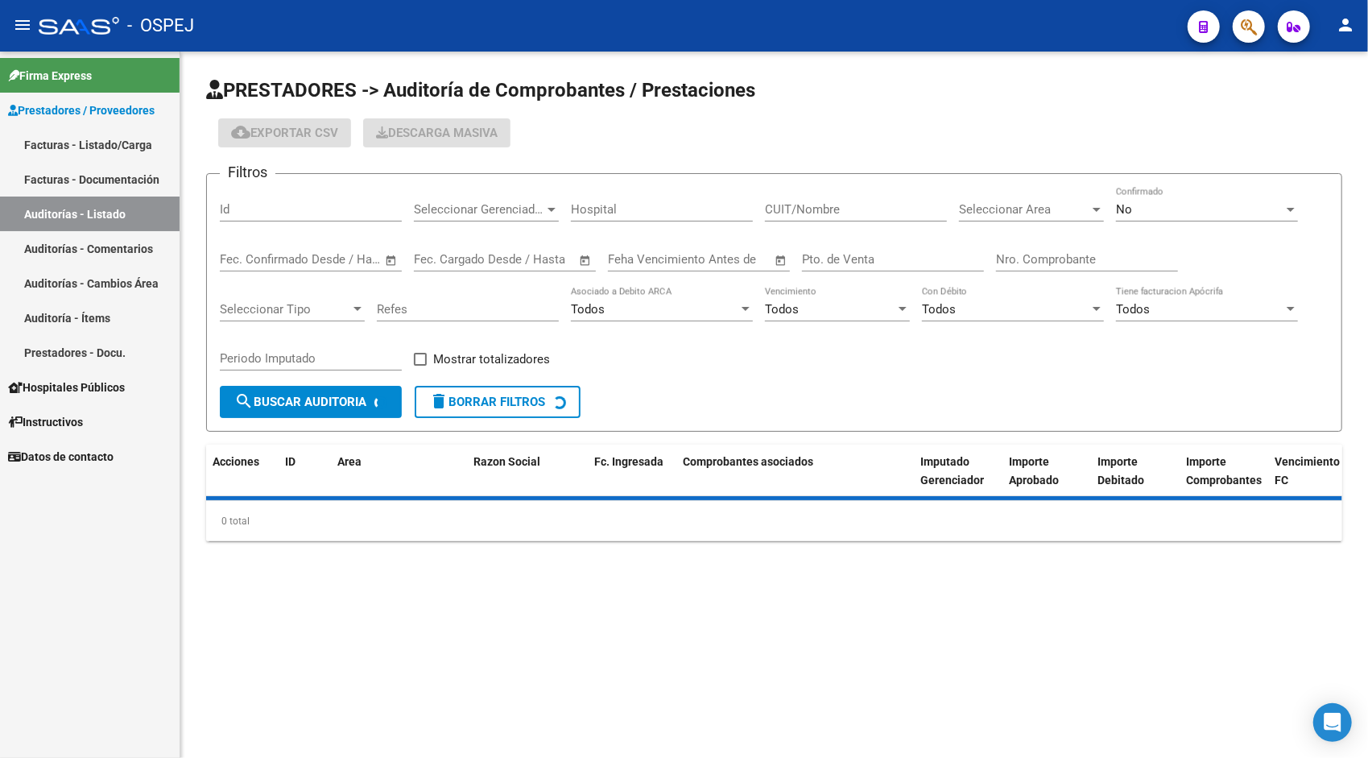
click at [275, 209] on input "Id" at bounding box center [311, 209] width 182 height 14
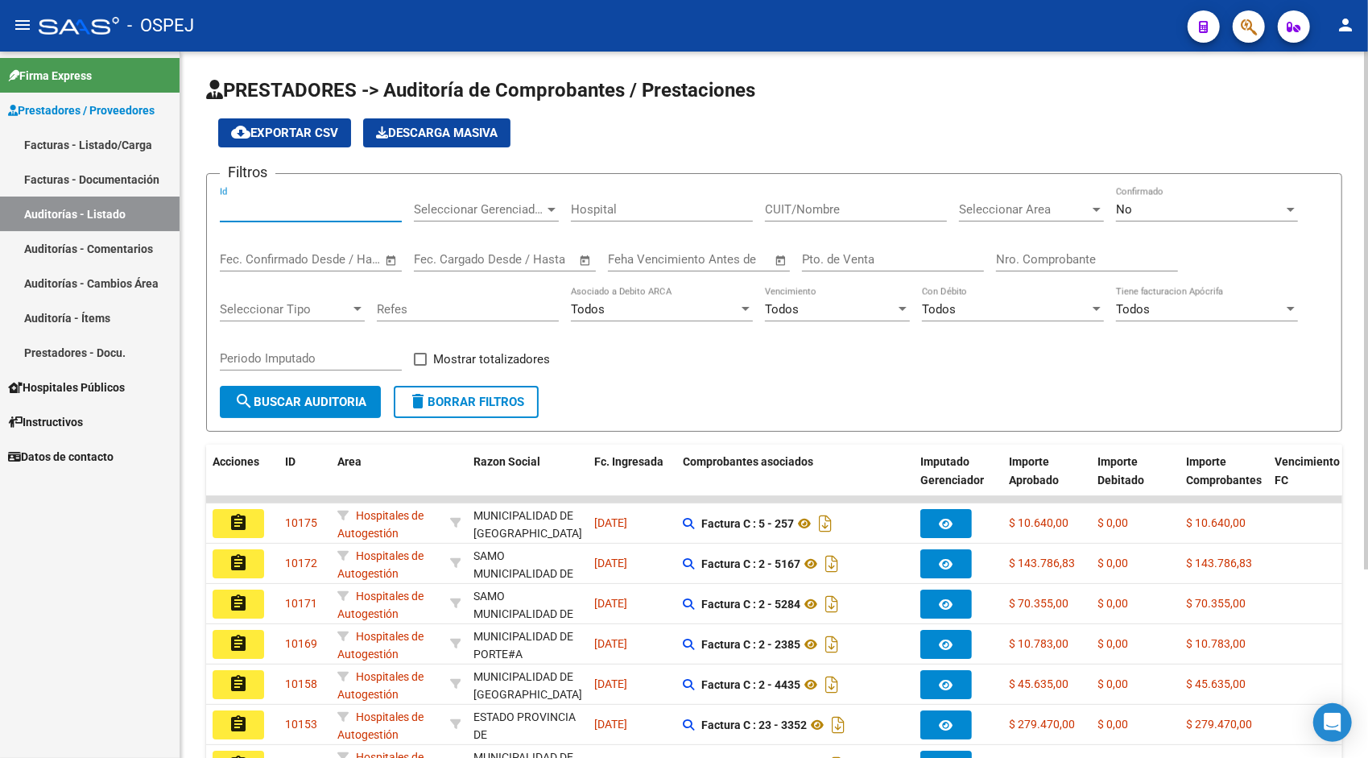
paste input "9500"
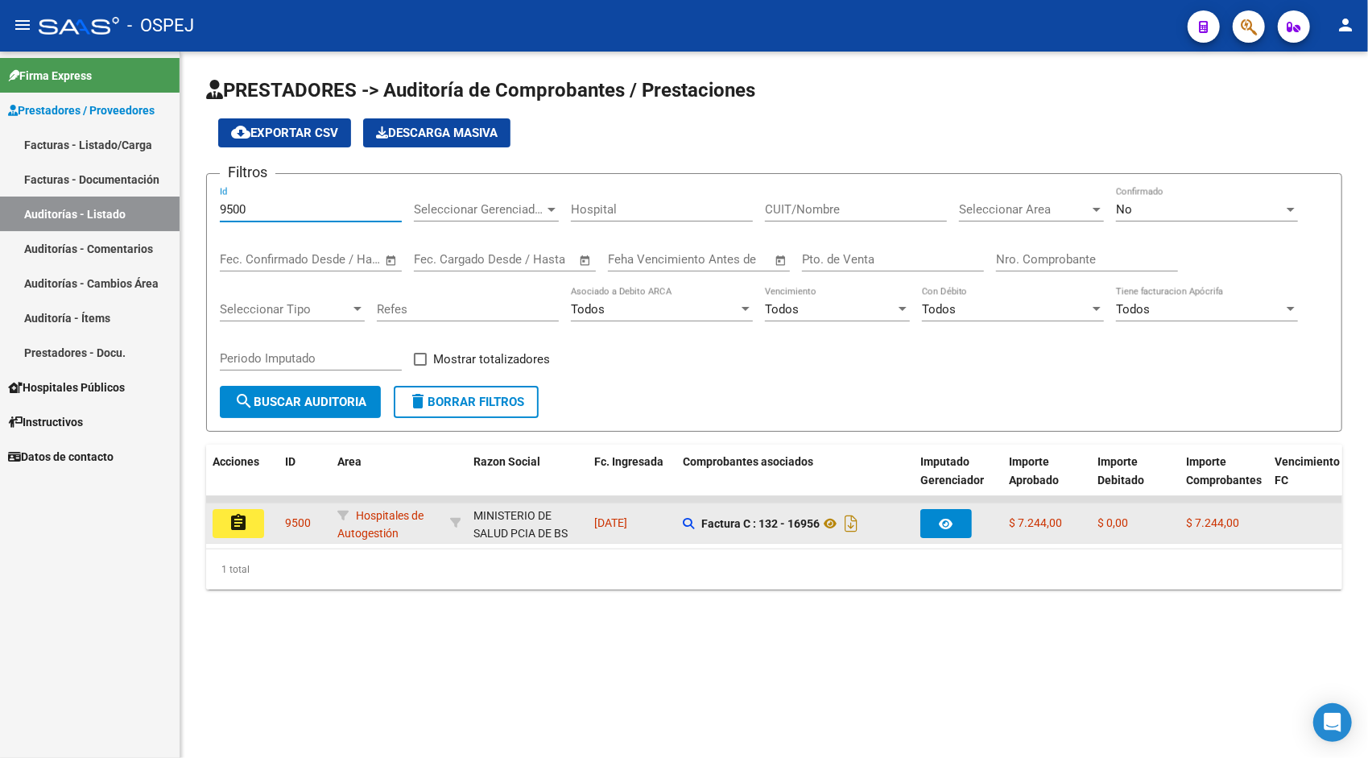
type input "9500"
click at [238, 510] on button "assignment" at bounding box center [239, 523] width 52 height 29
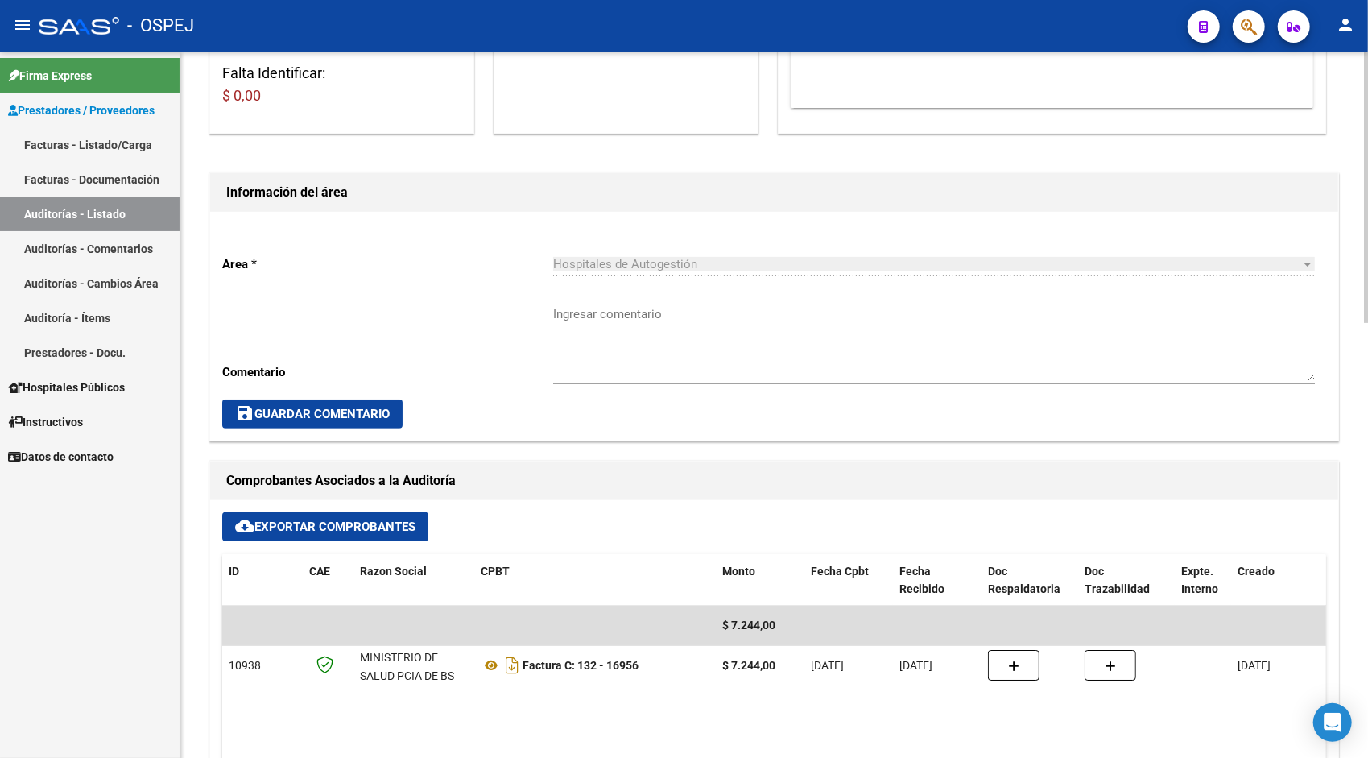
scroll to position [386, 0]
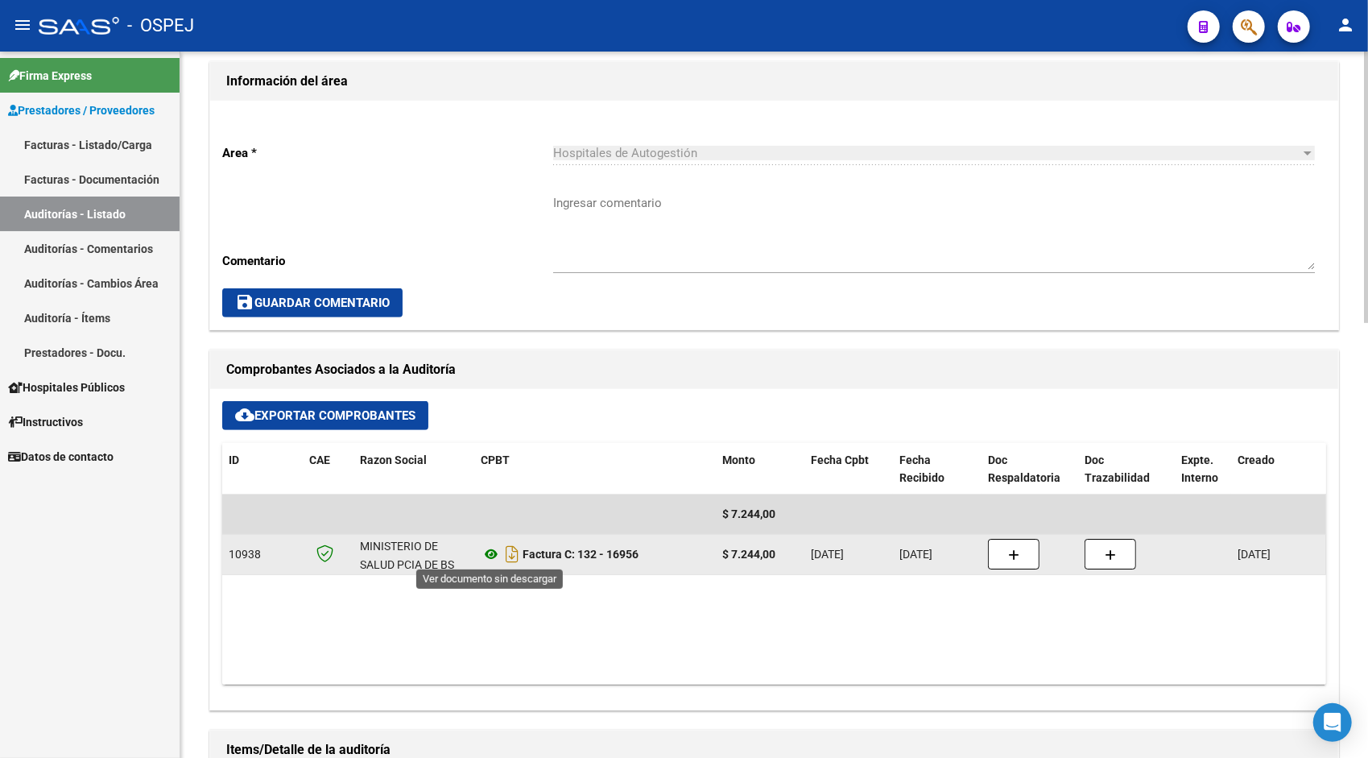
click at [493, 552] on icon at bounding box center [491, 553] width 21 height 19
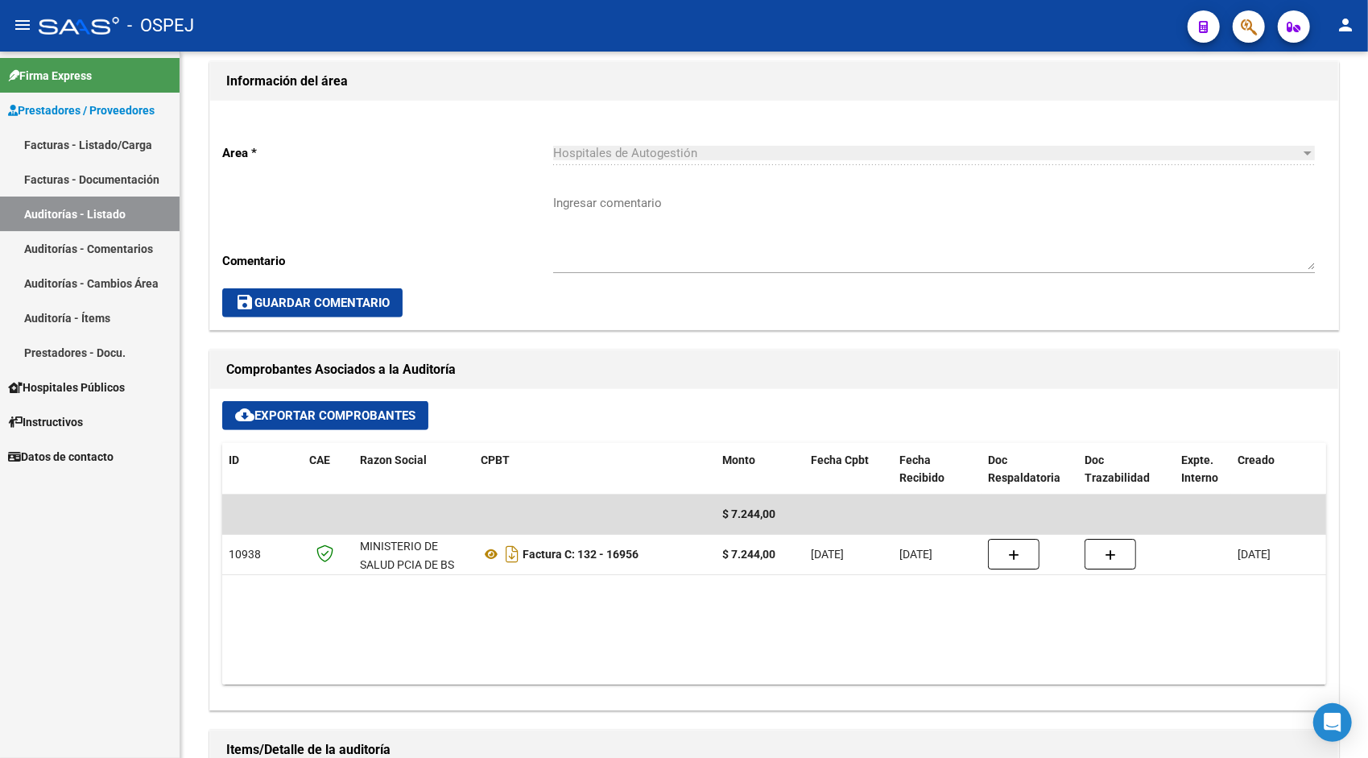
click at [79, 216] on link "Auditorías - Listado" at bounding box center [90, 213] width 180 height 35
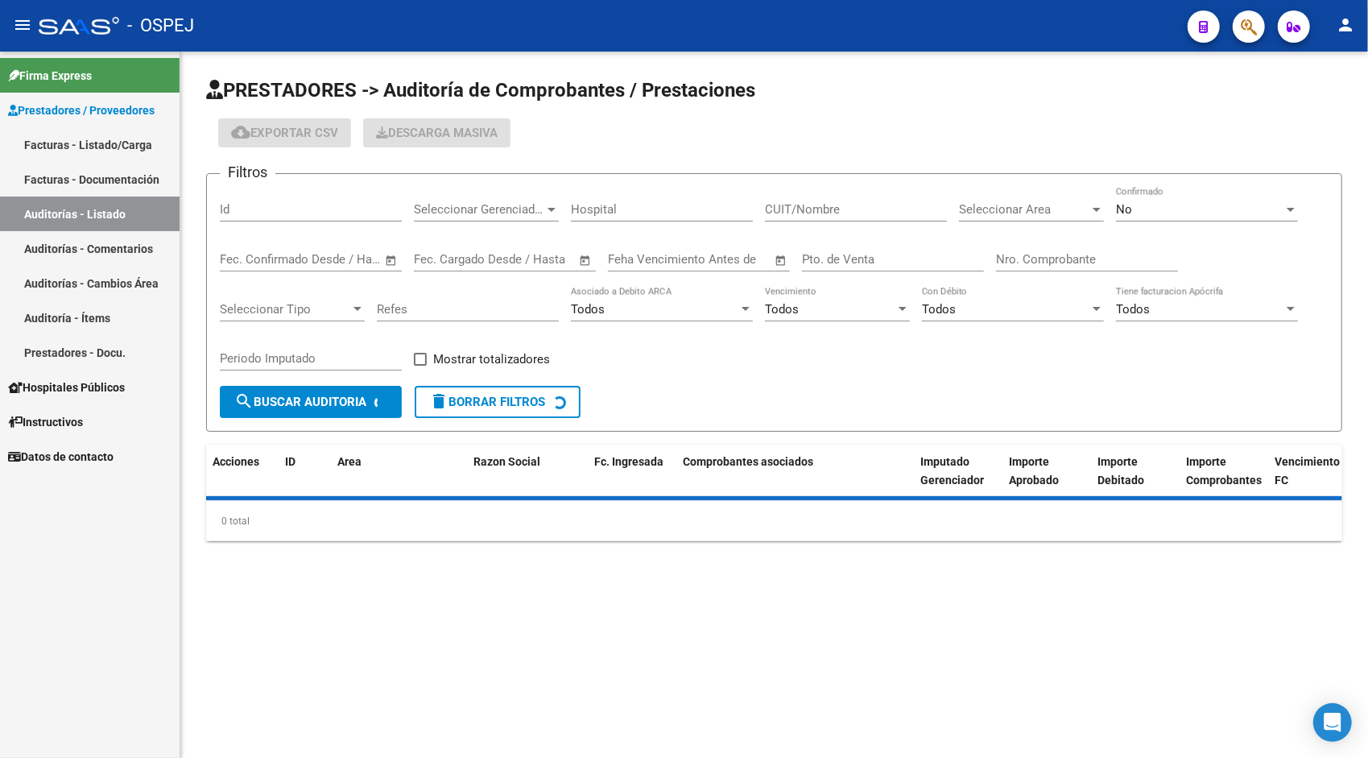
click at [272, 211] on input "Id" at bounding box center [311, 209] width 182 height 14
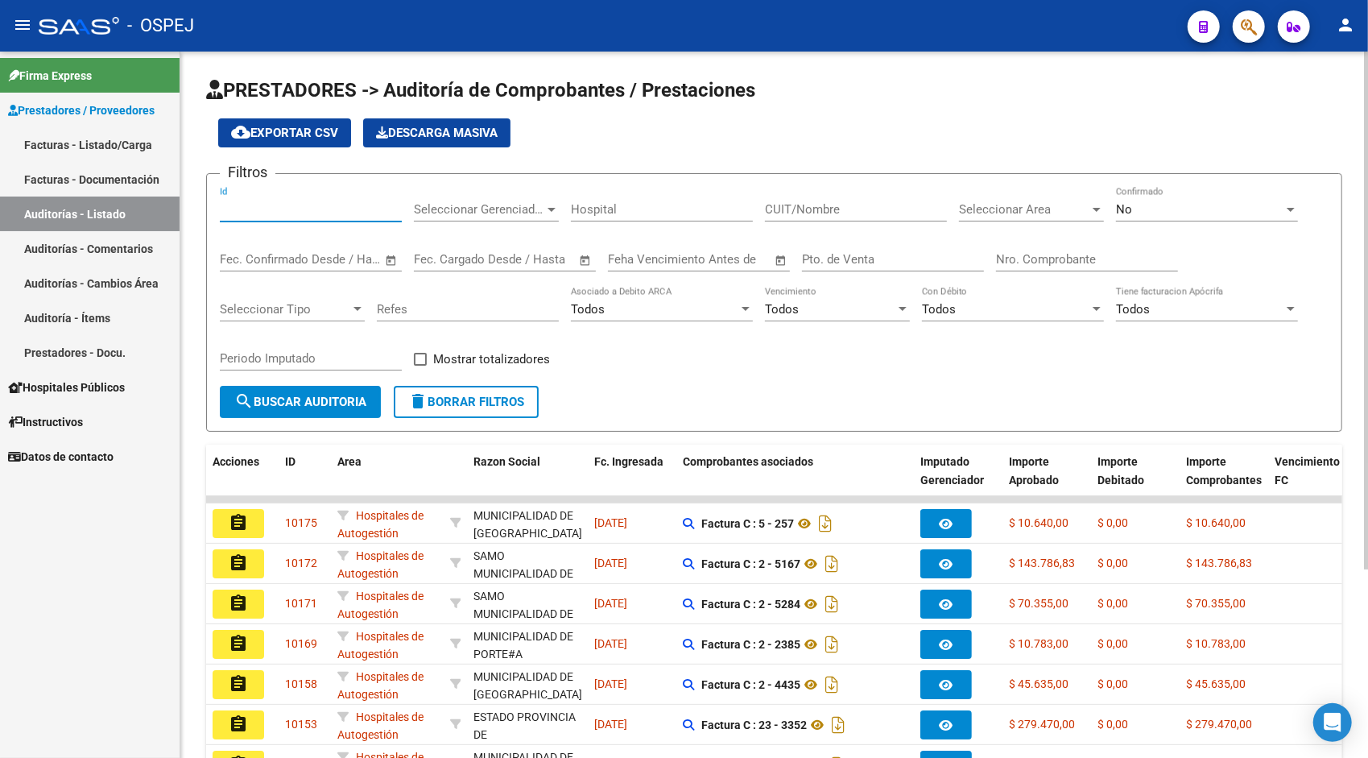
paste input "9501"
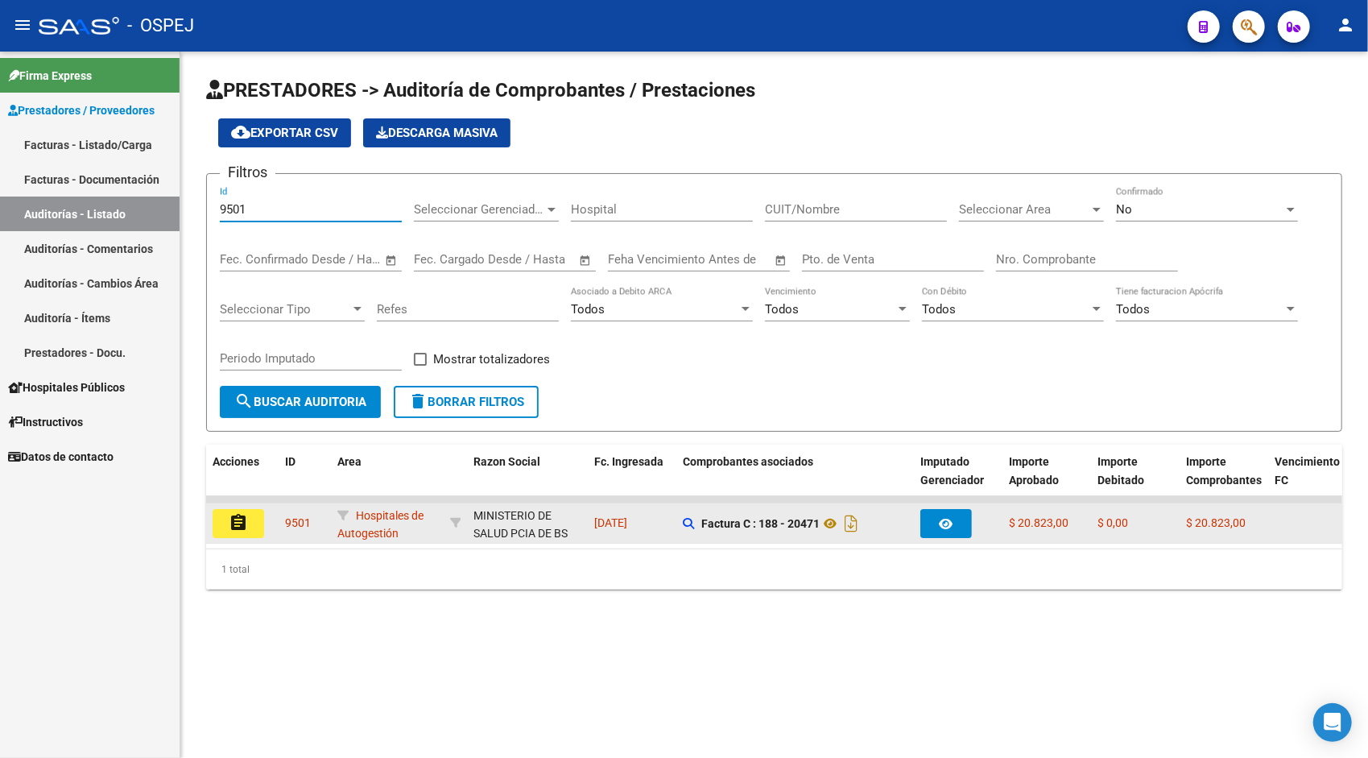
type input "9501"
click at [250, 520] on button "assignment" at bounding box center [239, 523] width 52 height 29
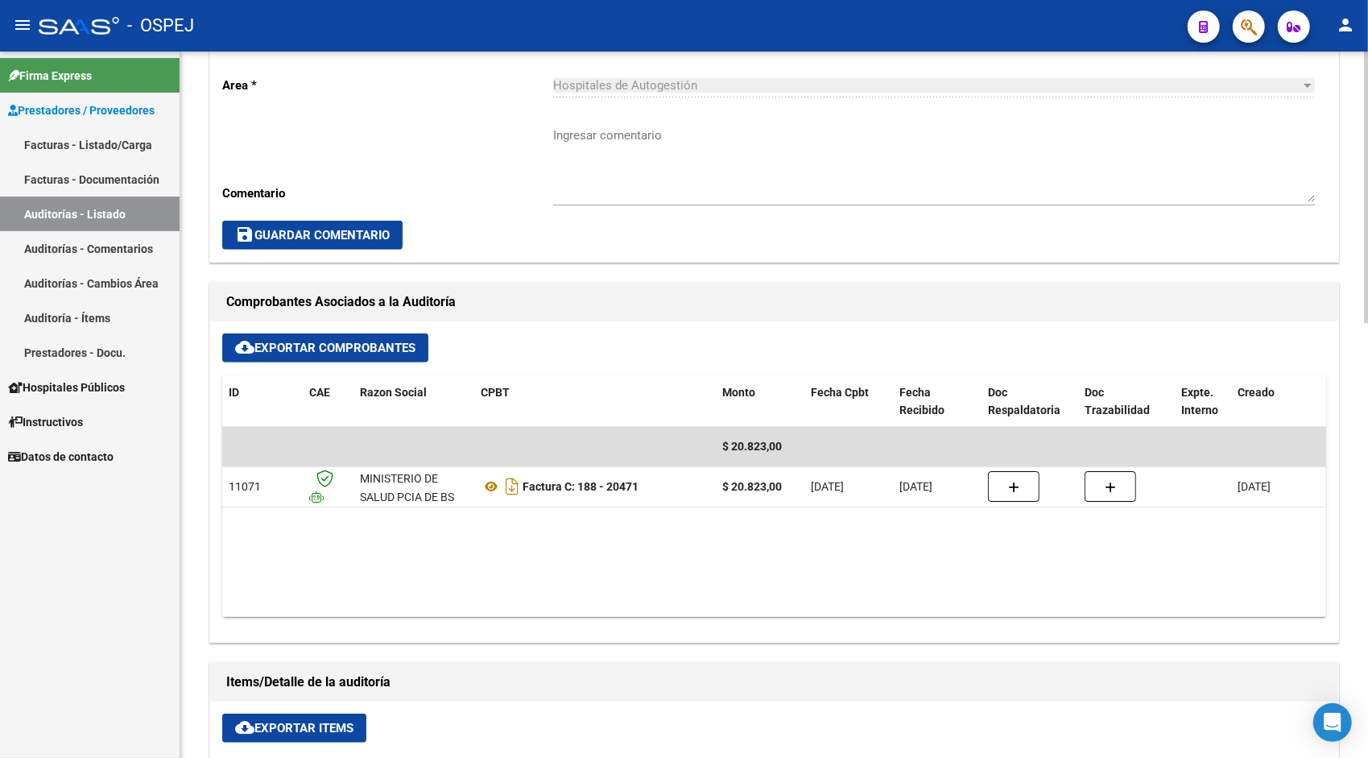
scroll to position [483, 0]
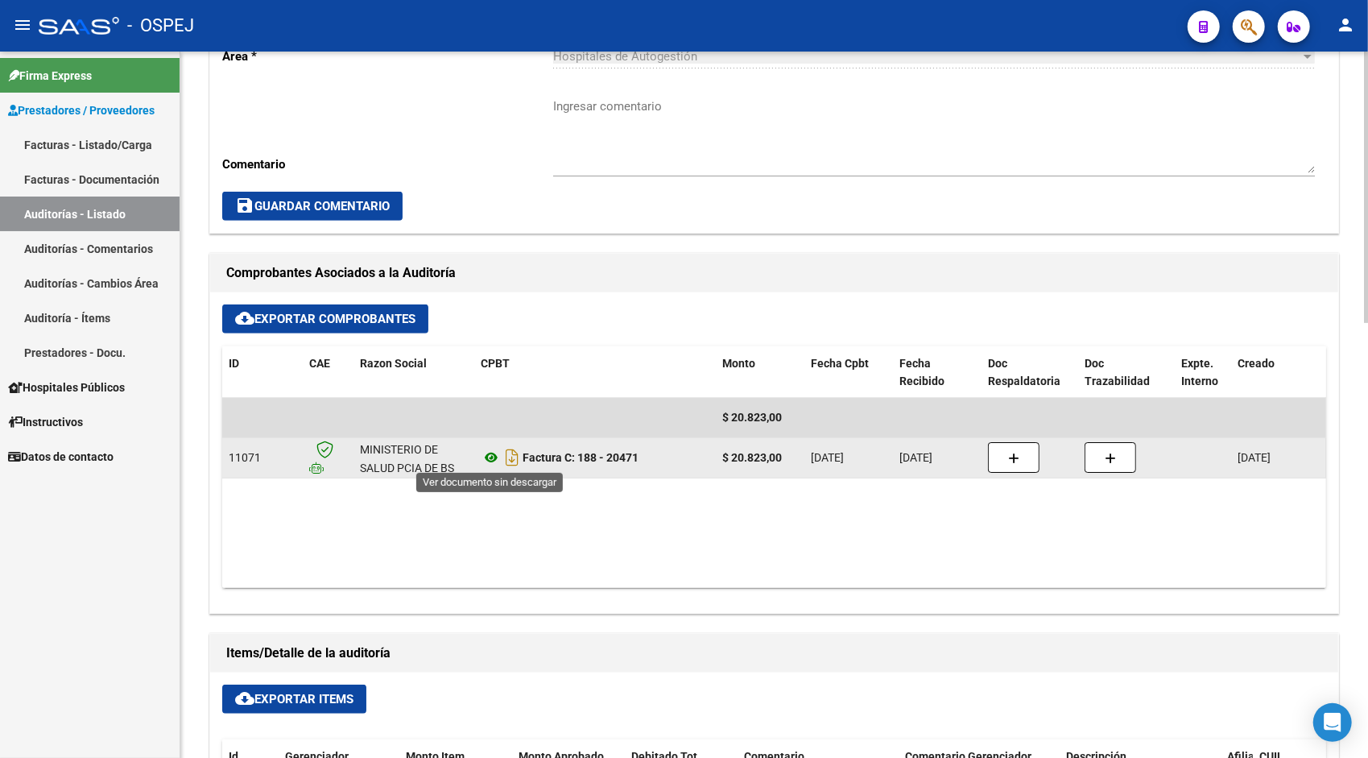
click at [491, 456] on icon at bounding box center [491, 457] width 21 height 19
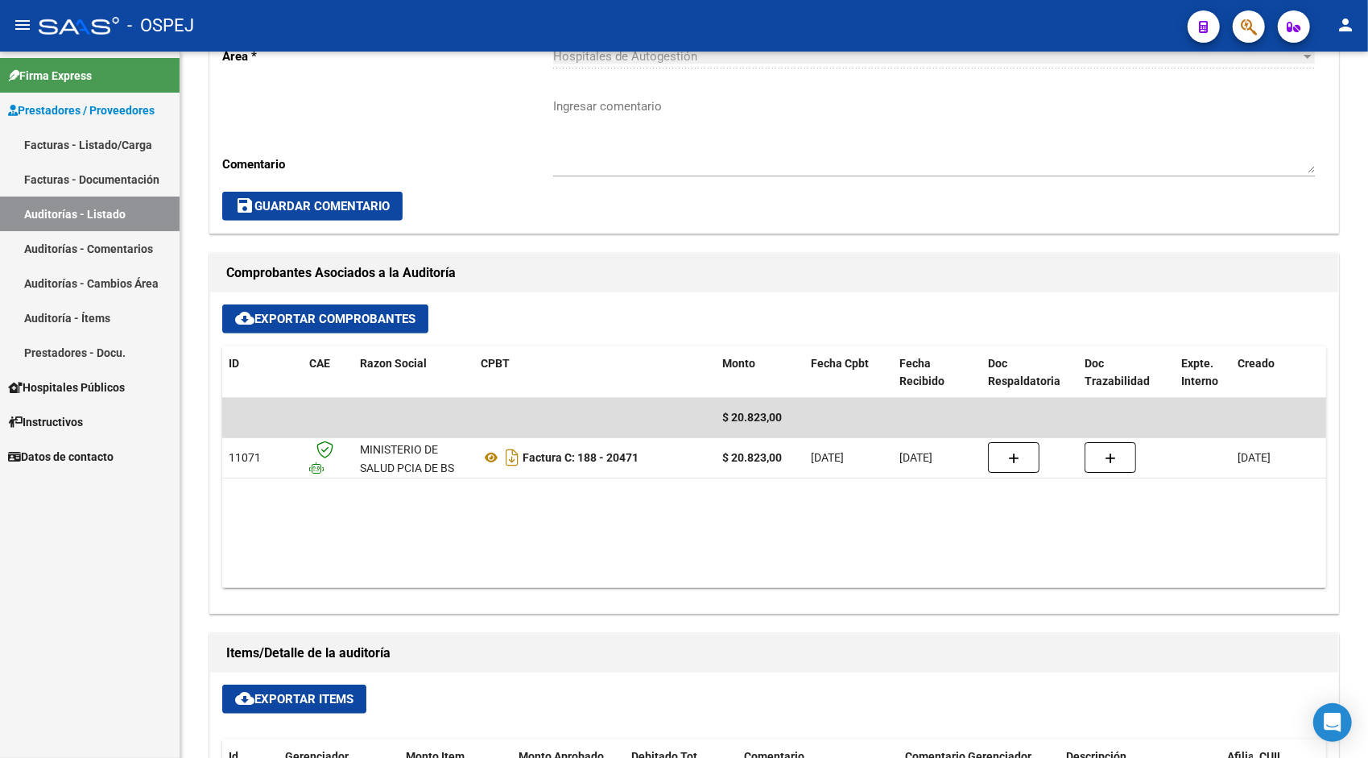
click at [105, 213] on link "Auditorías - Listado" at bounding box center [90, 213] width 180 height 35
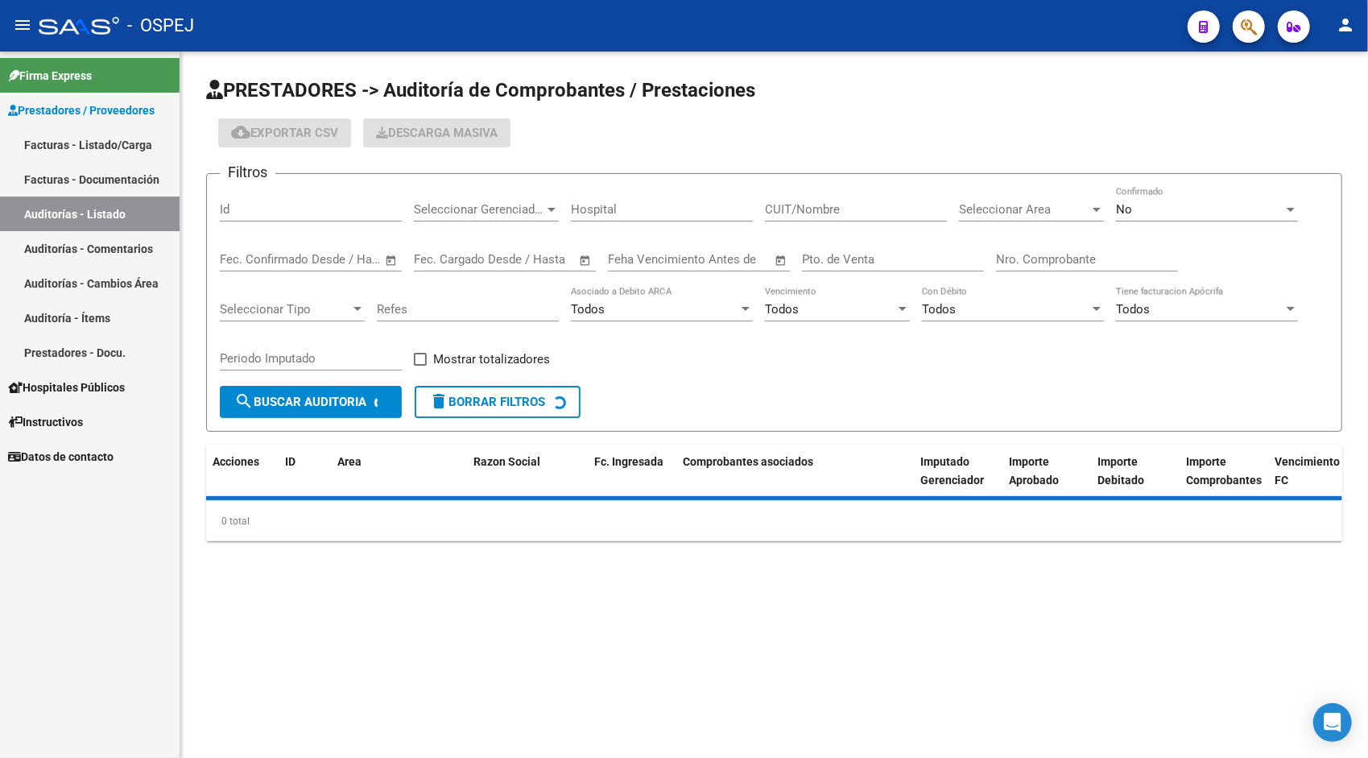
click at [275, 213] on input "Id" at bounding box center [311, 209] width 182 height 14
paste input "9502"
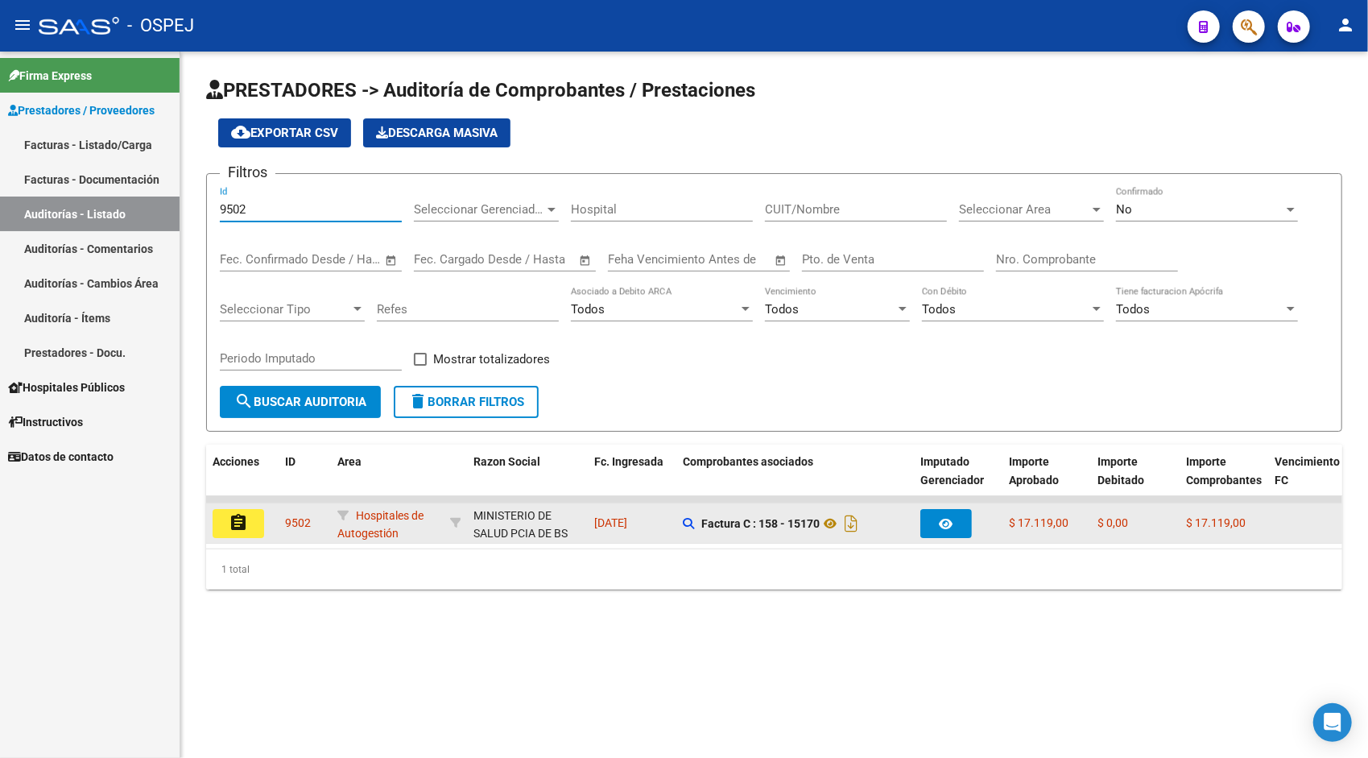
type input "9502"
click at [254, 523] on button "assignment" at bounding box center [239, 523] width 52 height 29
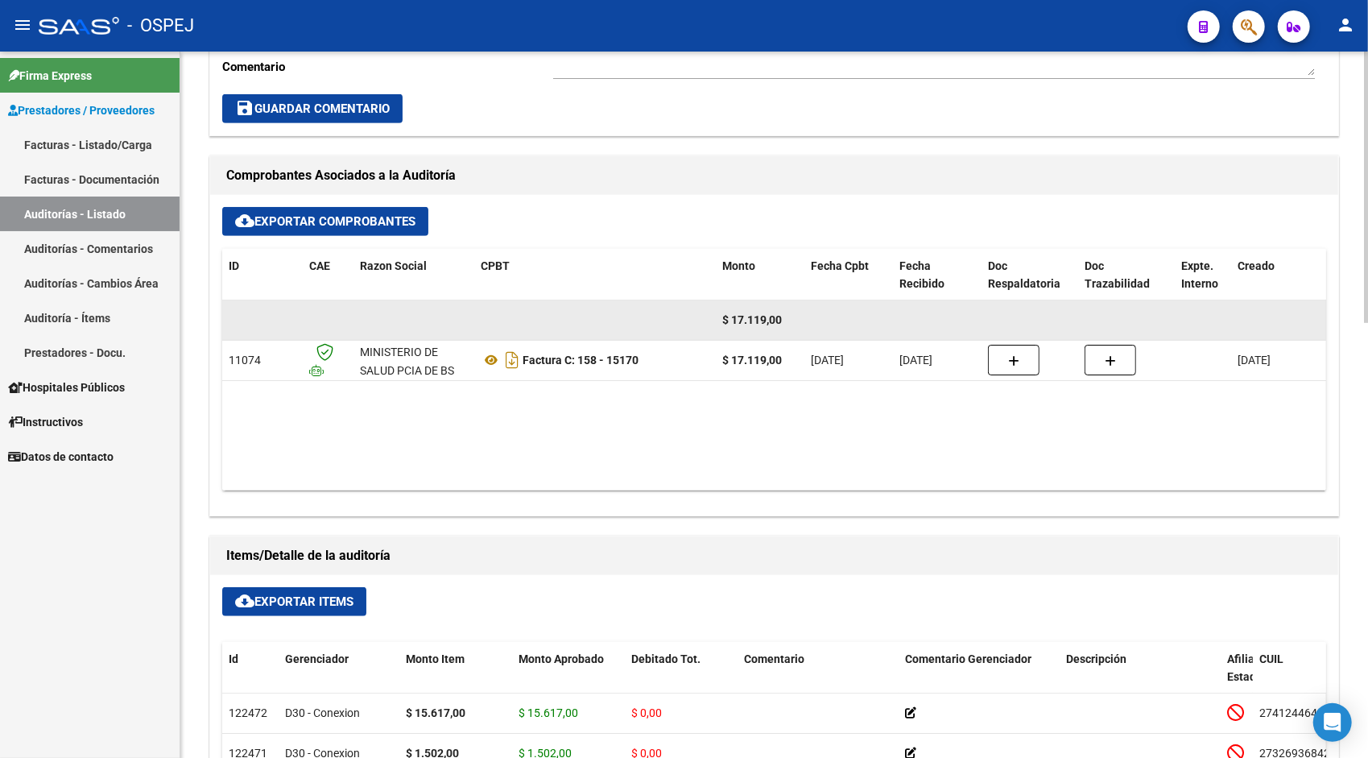
scroll to position [580, 0]
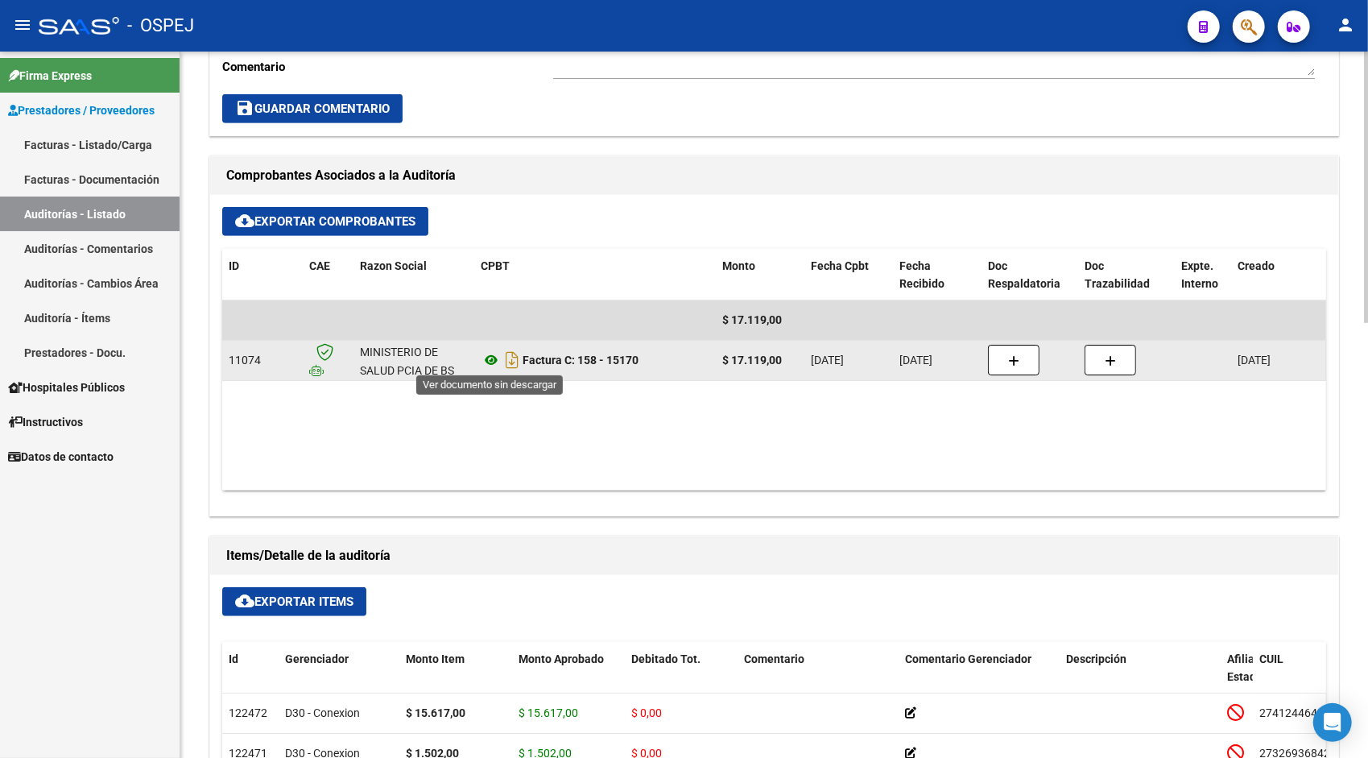
click at [490, 358] on icon at bounding box center [491, 359] width 21 height 19
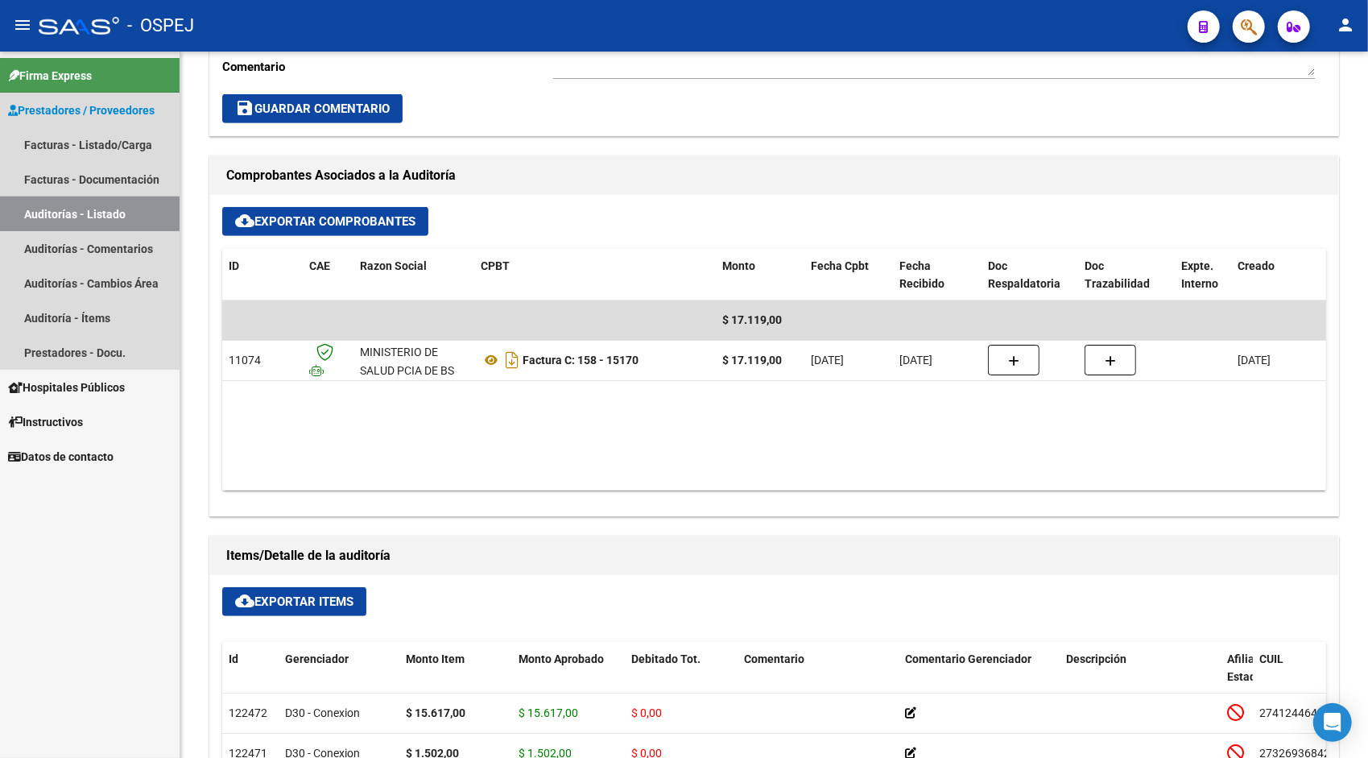
click at [121, 207] on link "Auditorías - Listado" at bounding box center [90, 213] width 180 height 35
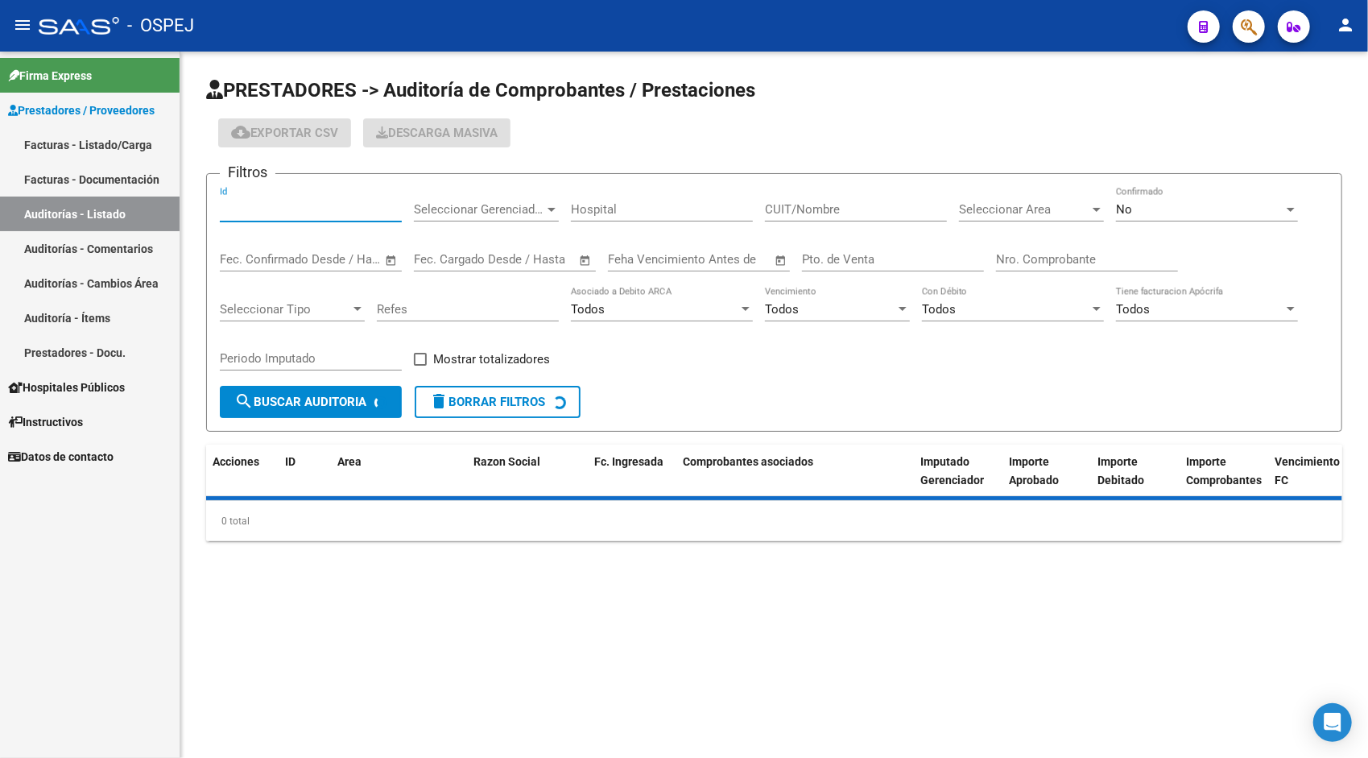
click at [293, 203] on input "Id" at bounding box center [311, 209] width 182 height 14
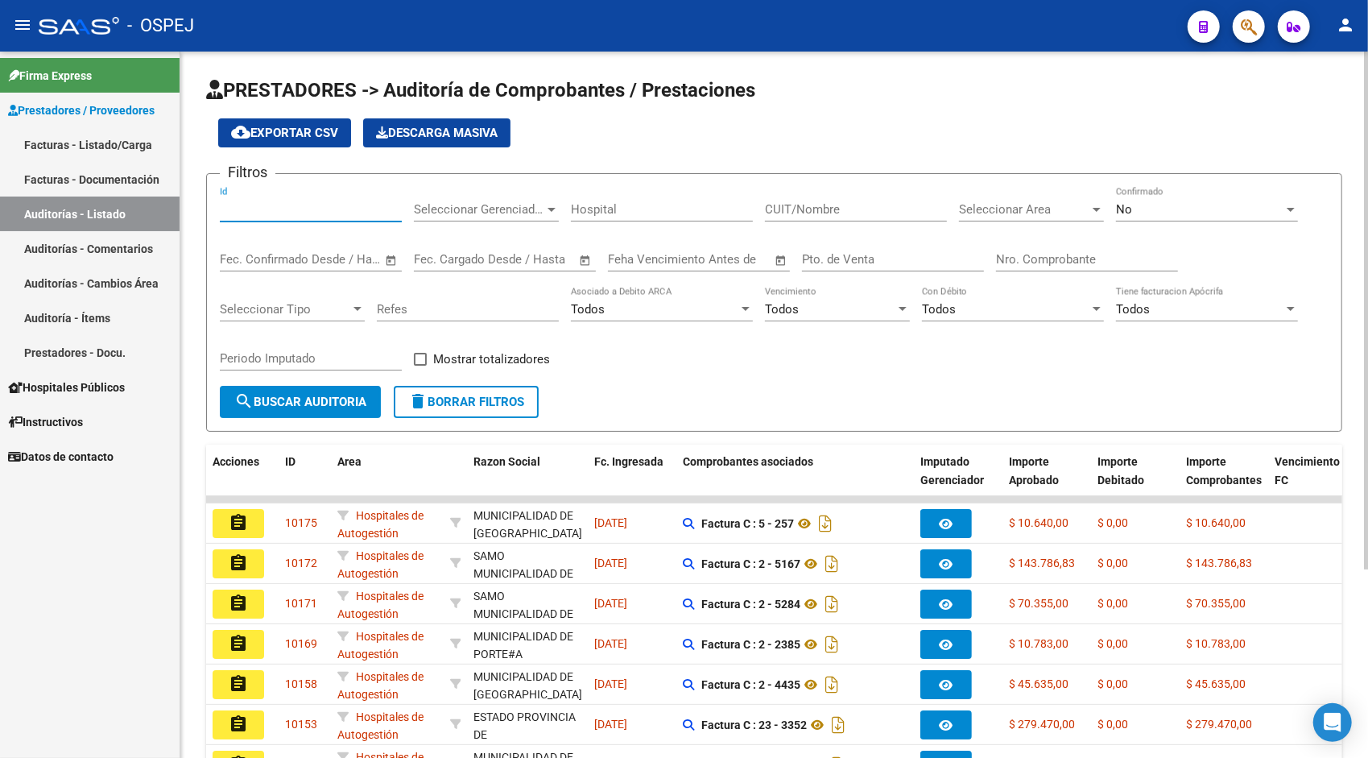
paste input "9503"
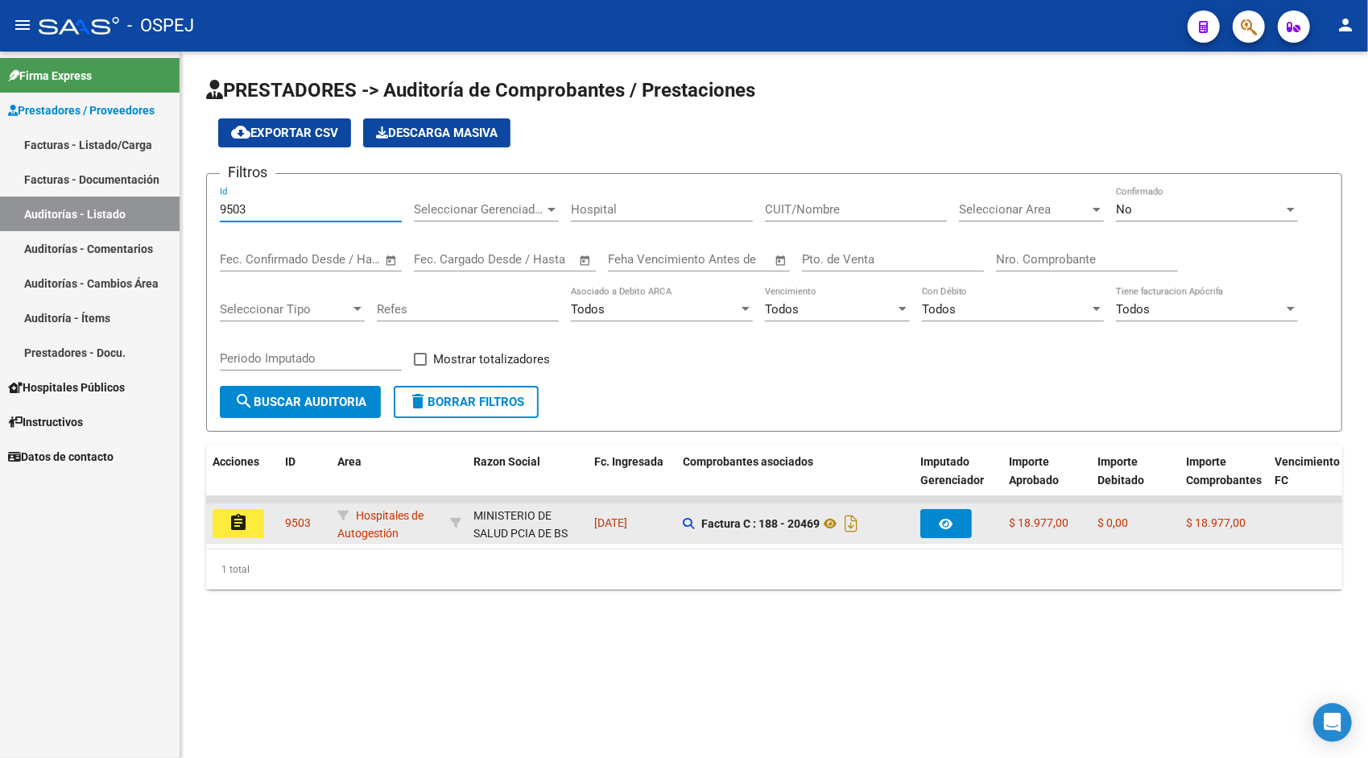
type input "9503"
click at [256, 531] on button "assignment" at bounding box center [239, 523] width 52 height 29
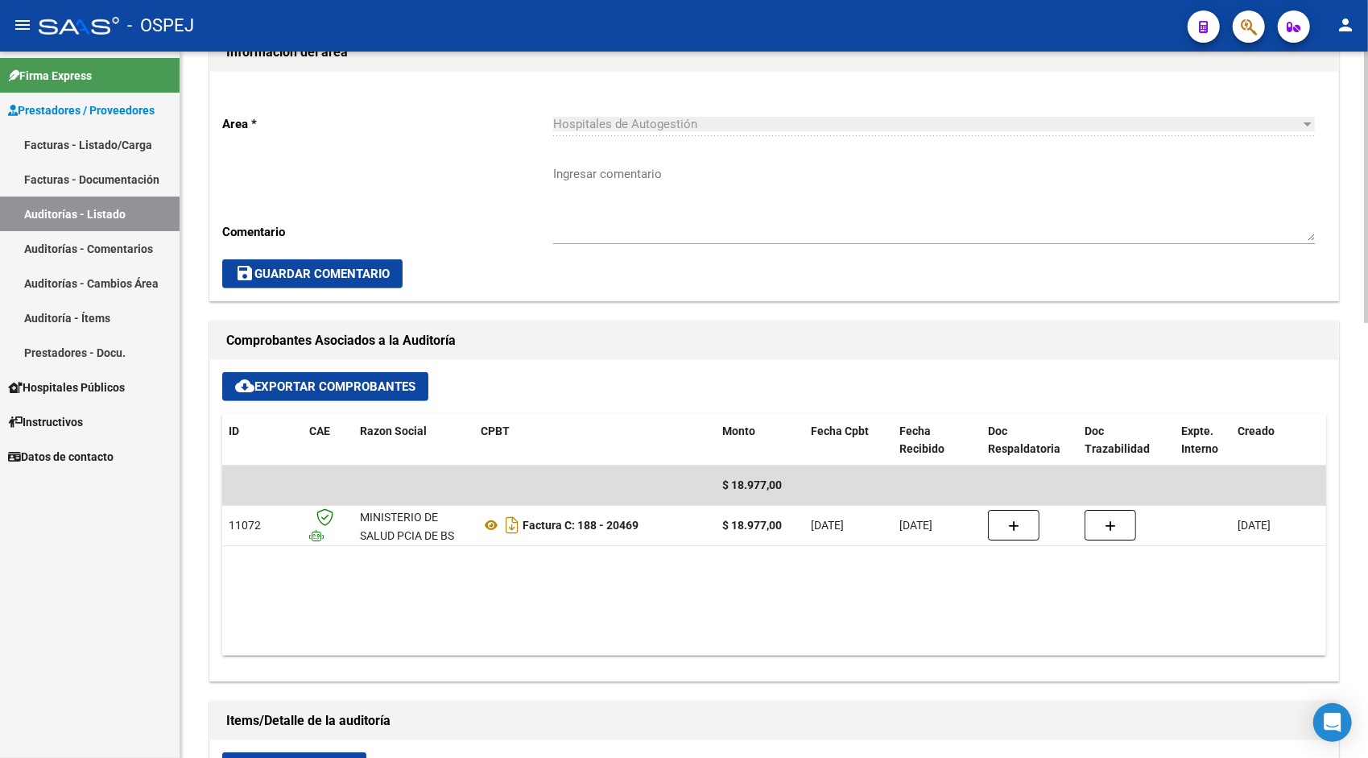
scroll to position [419, 0]
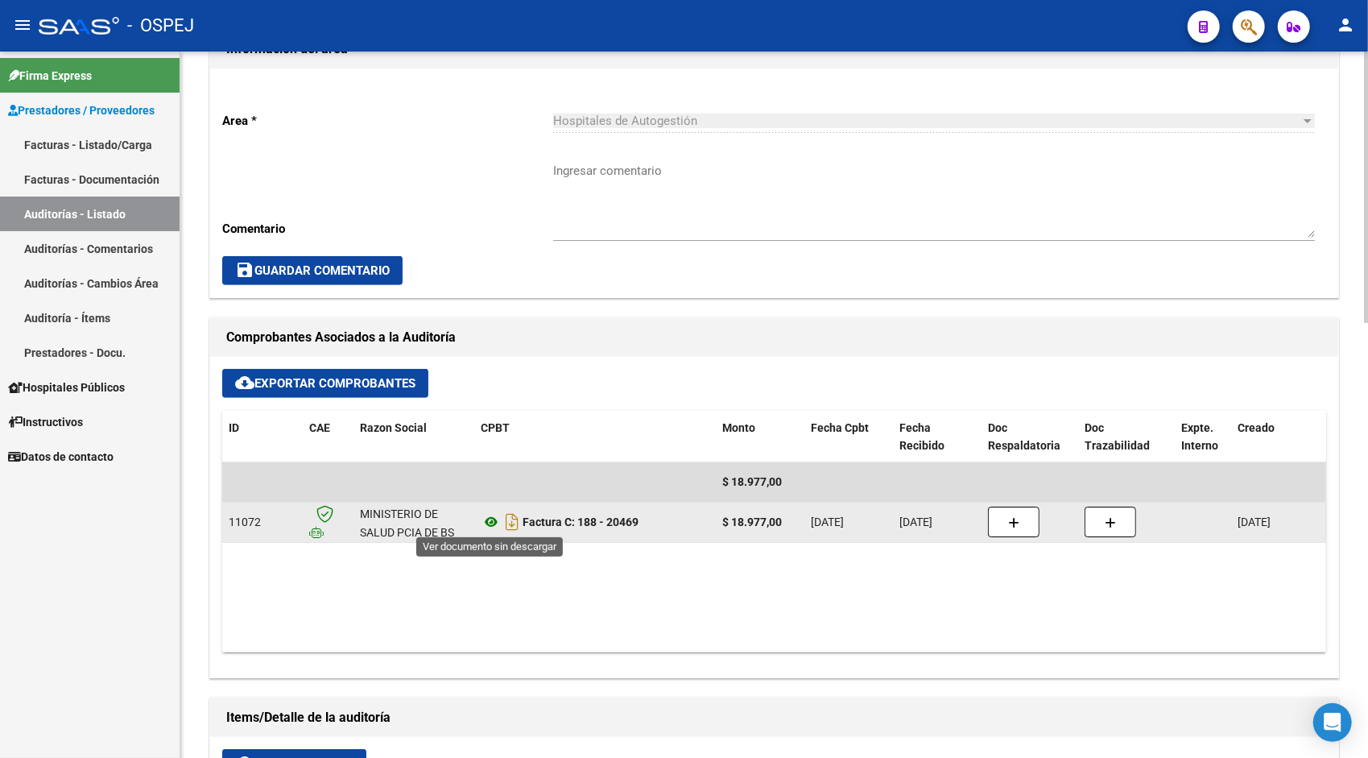
click at [489, 515] on icon at bounding box center [491, 521] width 21 height 19
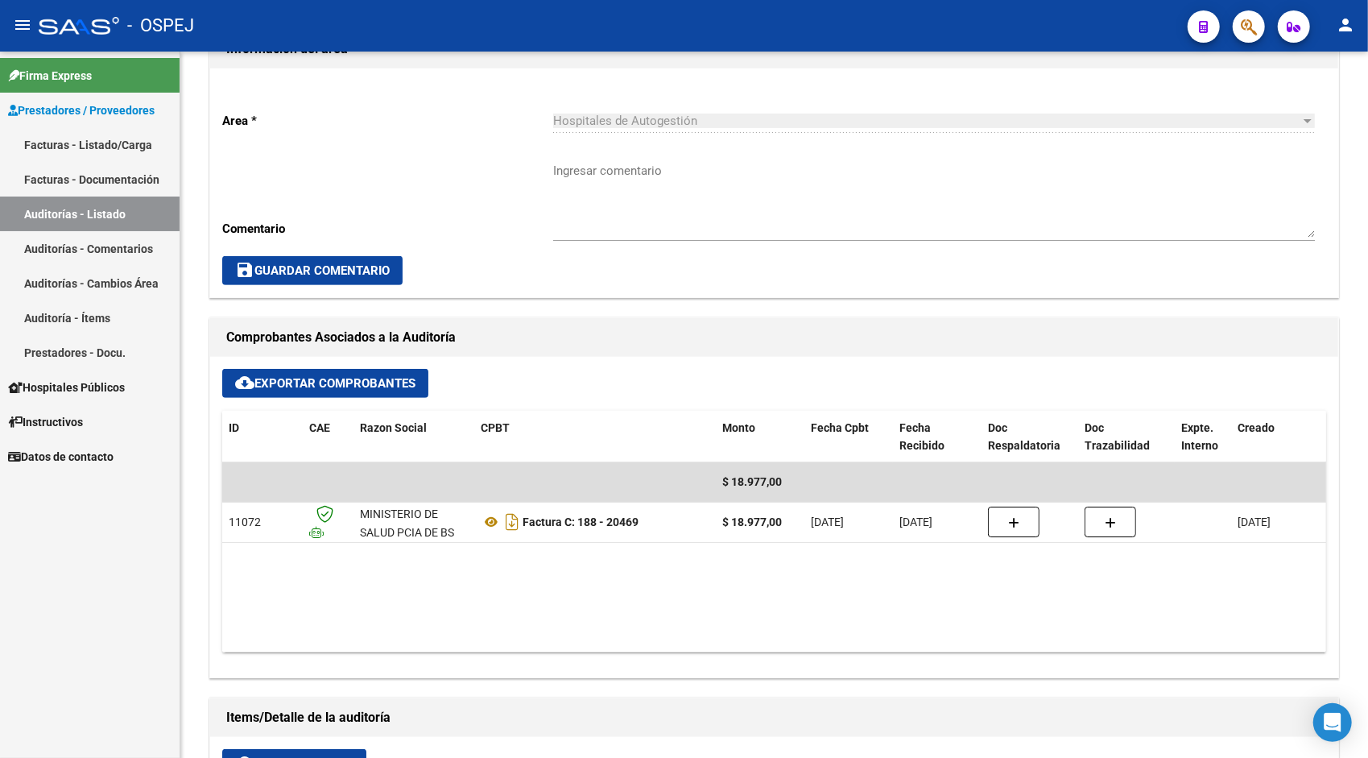
click at [114, 204] on link "Auditorías - Listado" at bounding box center [90, 213] width 180 height 35
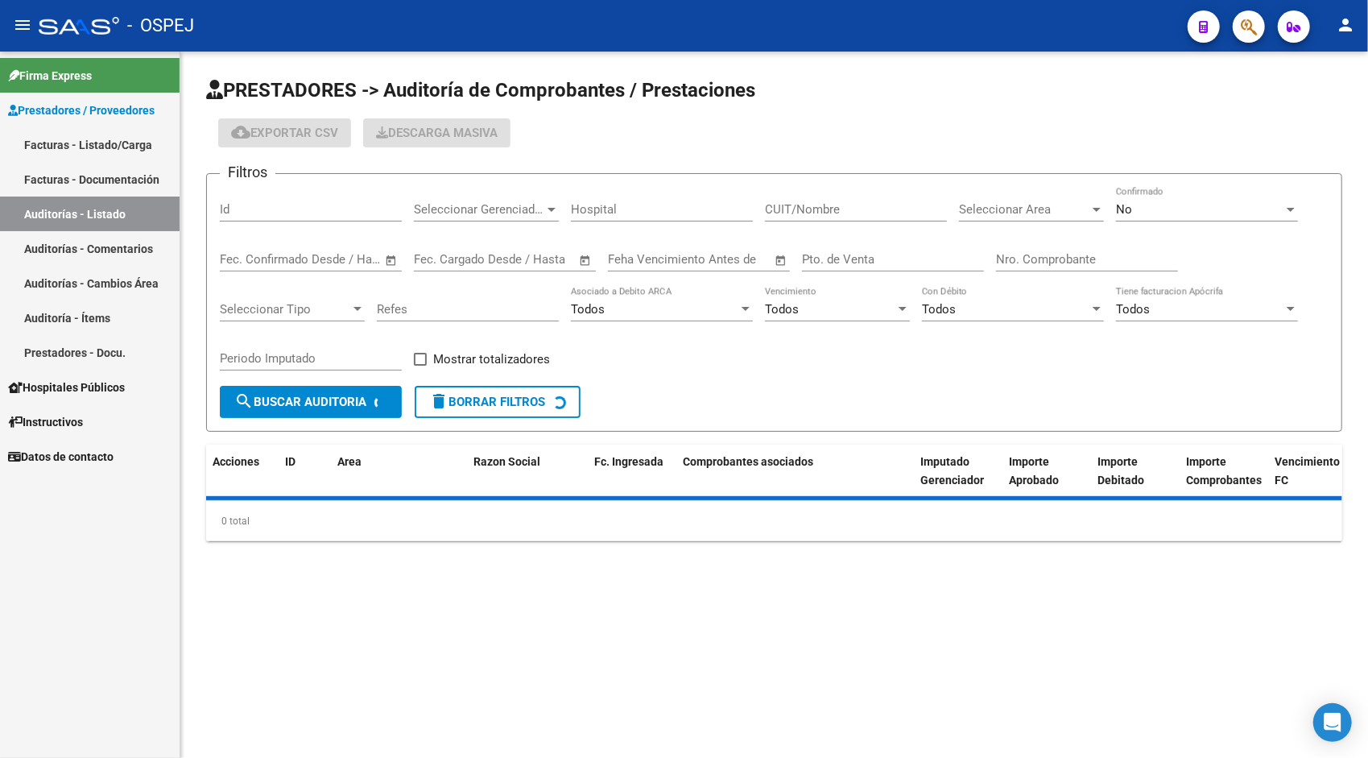
click at [282, 209] on input "Id" at bounding box center [311, 209] width 182 height 14
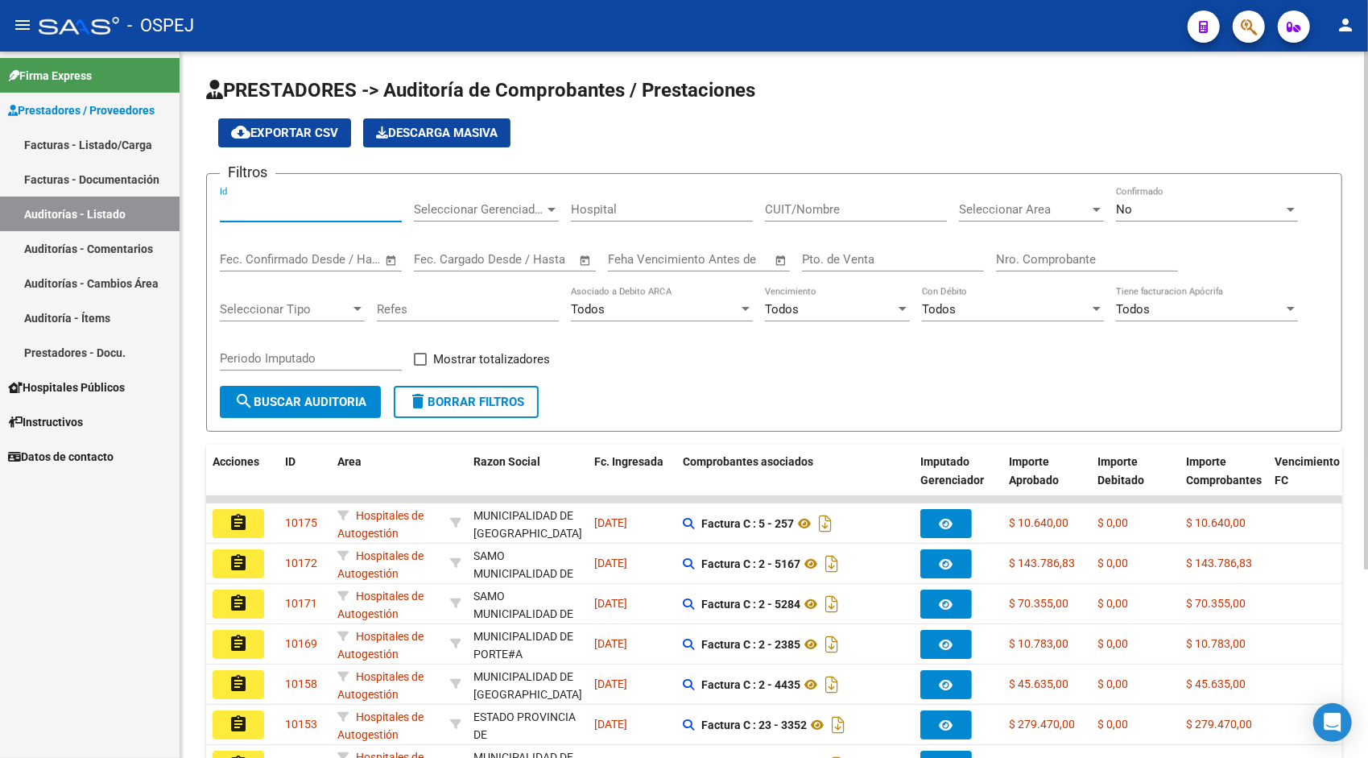
paste input "9504"
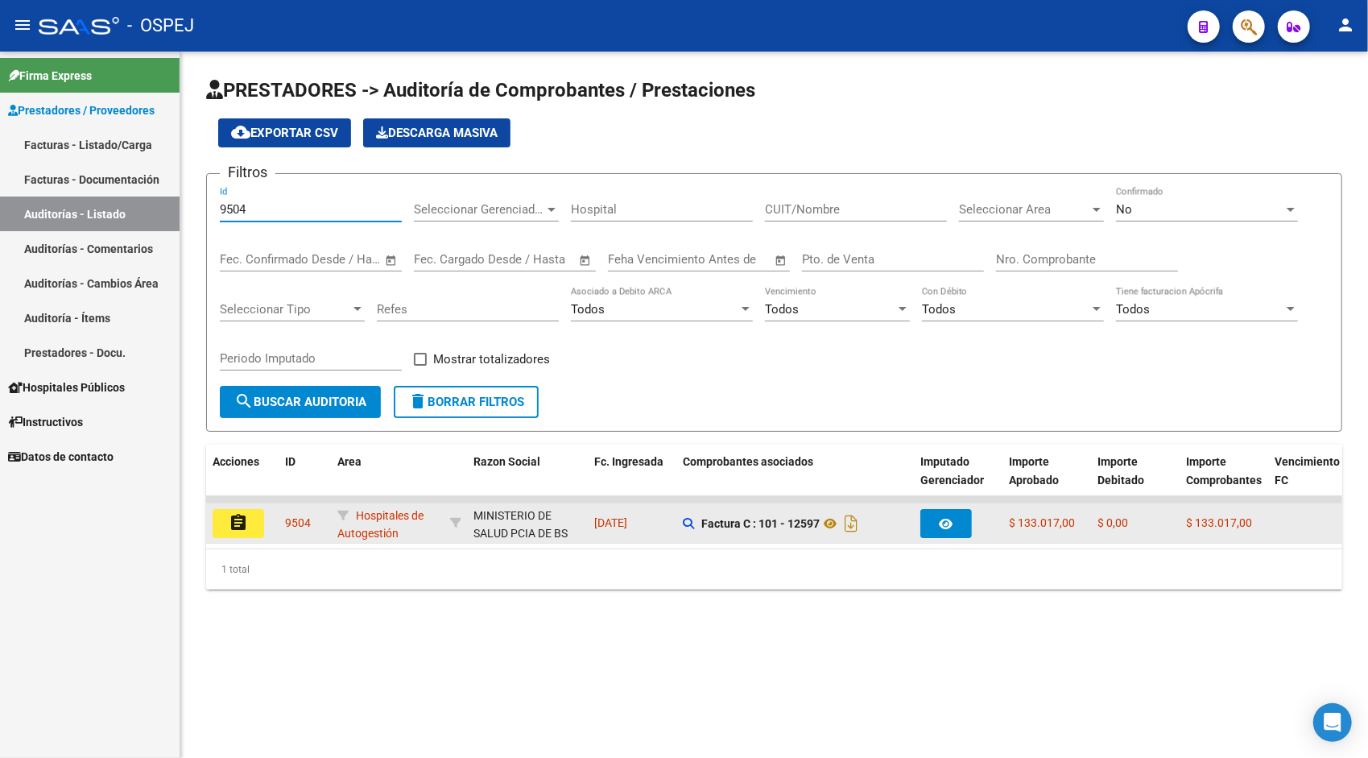
type input "9504"
click at [248, 525] on button "assignment" at bounding box center [239, 523] width 52 height 29
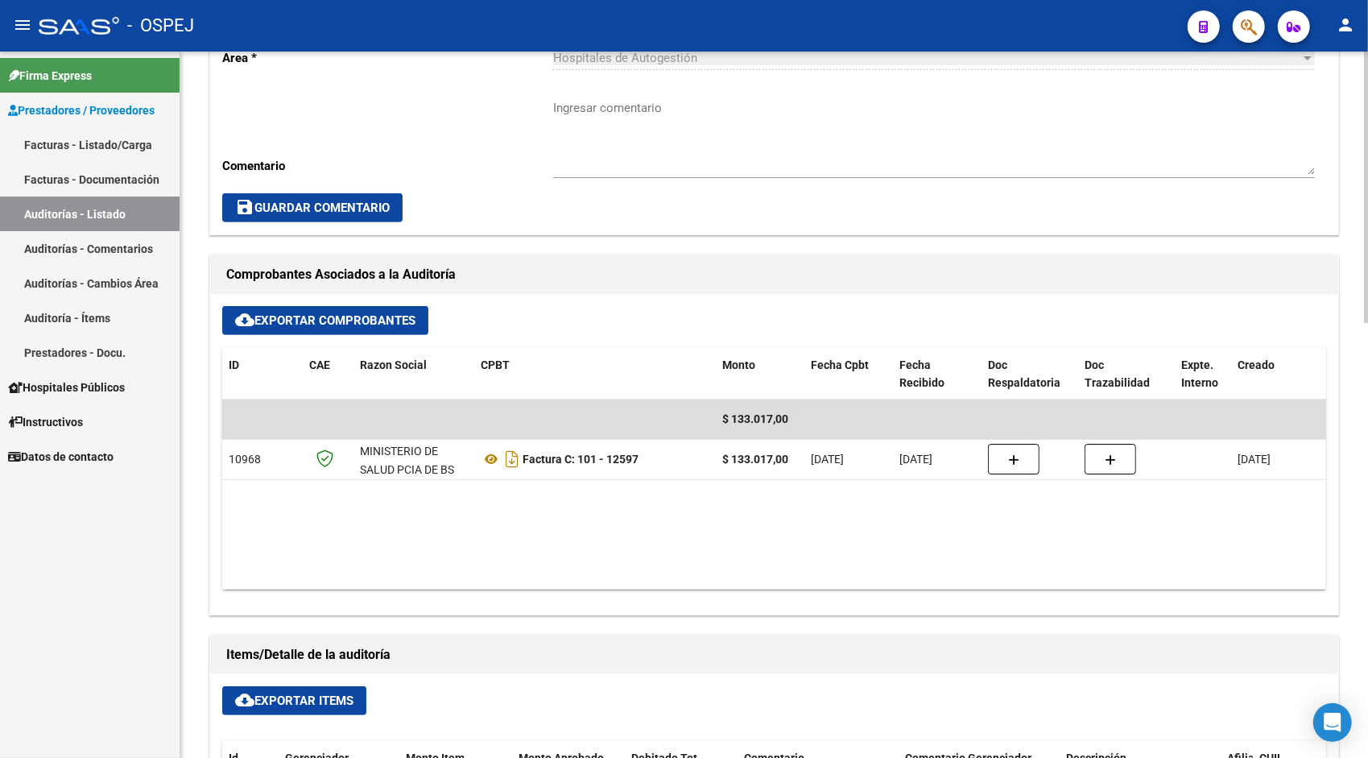
scroll to position [483, 0]
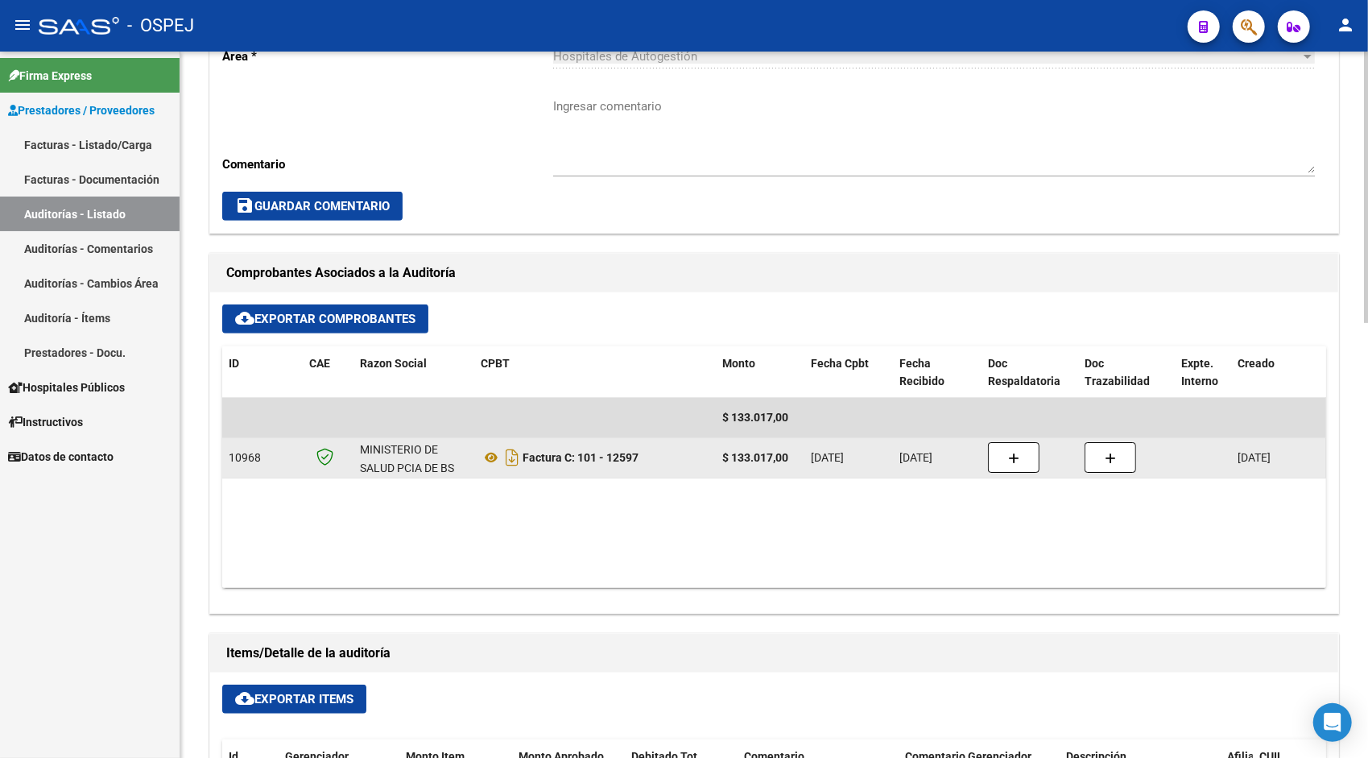
click at [498, 439] on datatable-body-cell "Factura C: 101 - 12597" at bounding box center [595, 457] width 242 height 39
click at [493, 455] on icon at bounding box center [491, 457] width 21 height 19
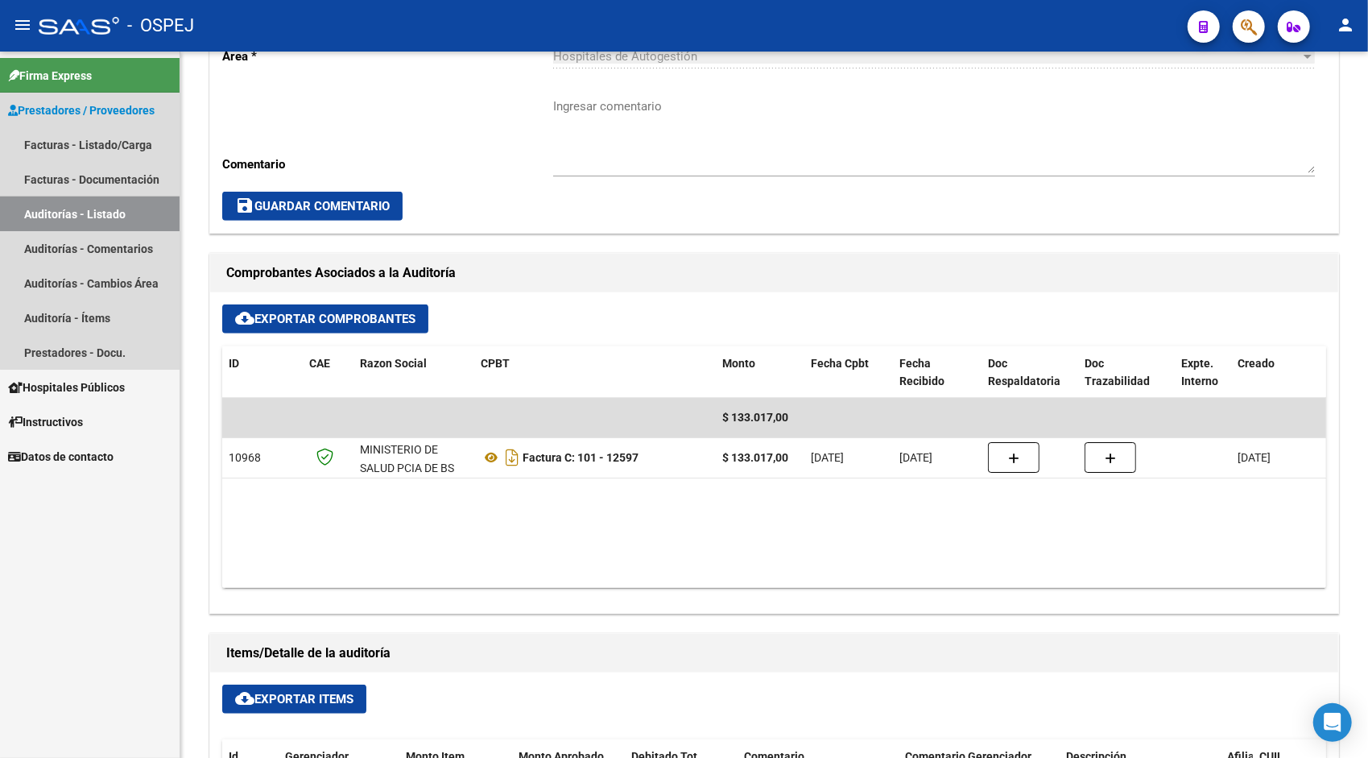
click at [95, 210] on link "Auditorías - Listado" at bounding box center [90, 213] width 180 height 35
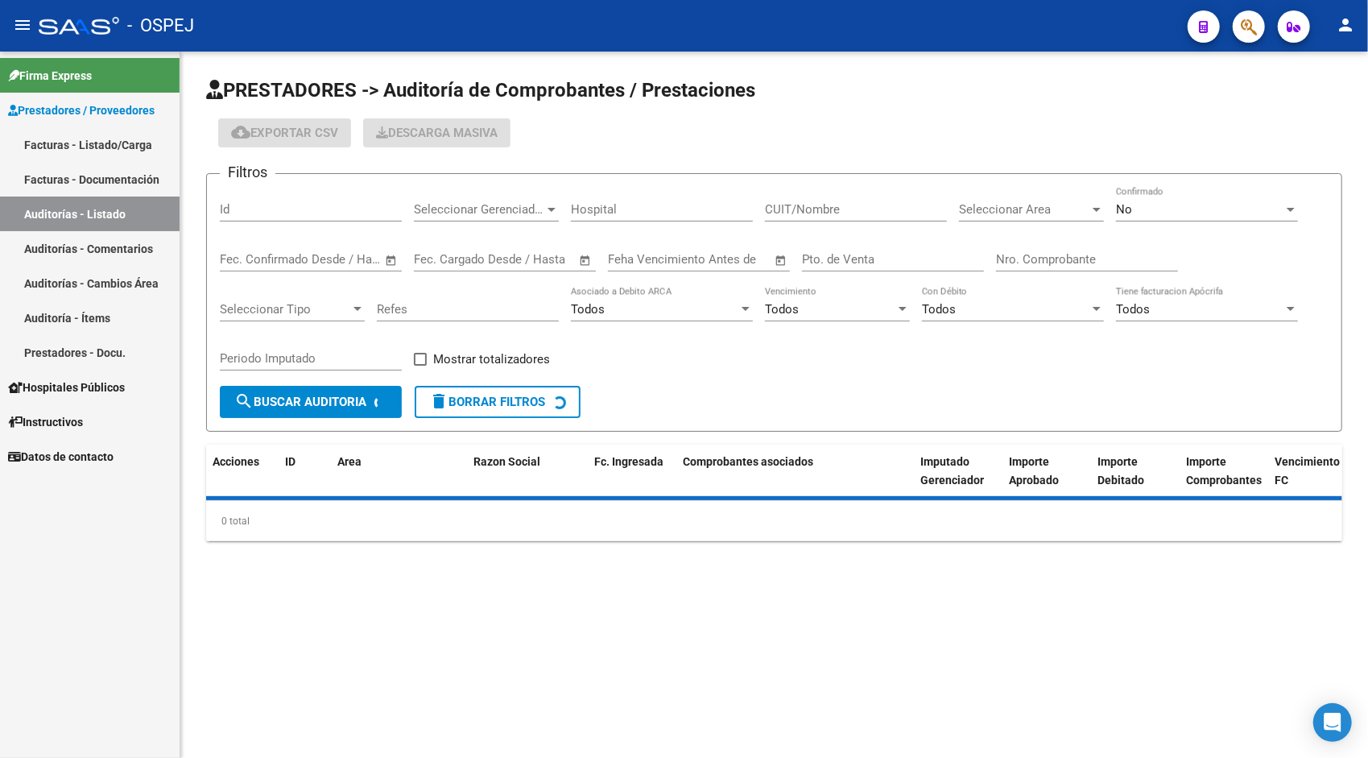
click at [285, 230] on div "Id" at bounding box center [311, 212] width 182 height 50
click at [252, 200] on div "Id" at bounding box center [311, 204] width 182 height 35
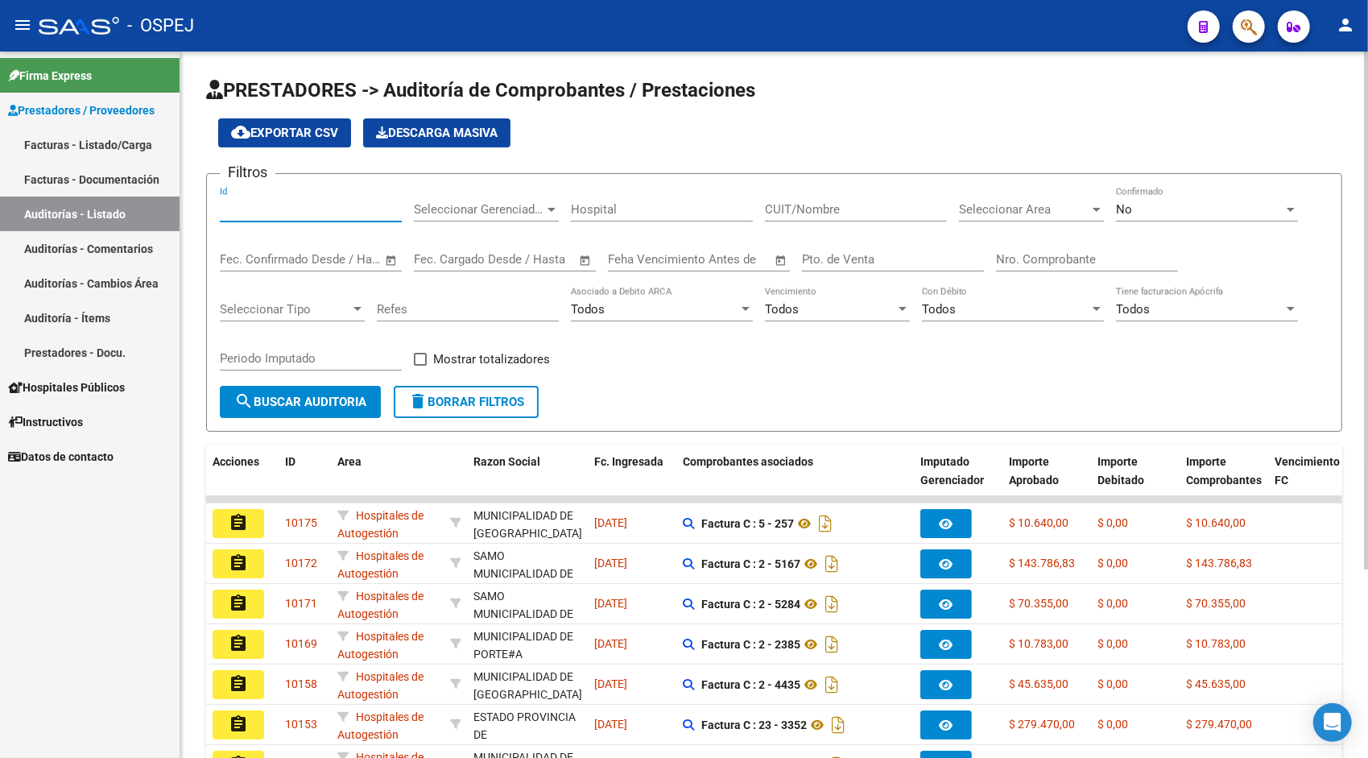
paste input "28152032"
type input "28152032"
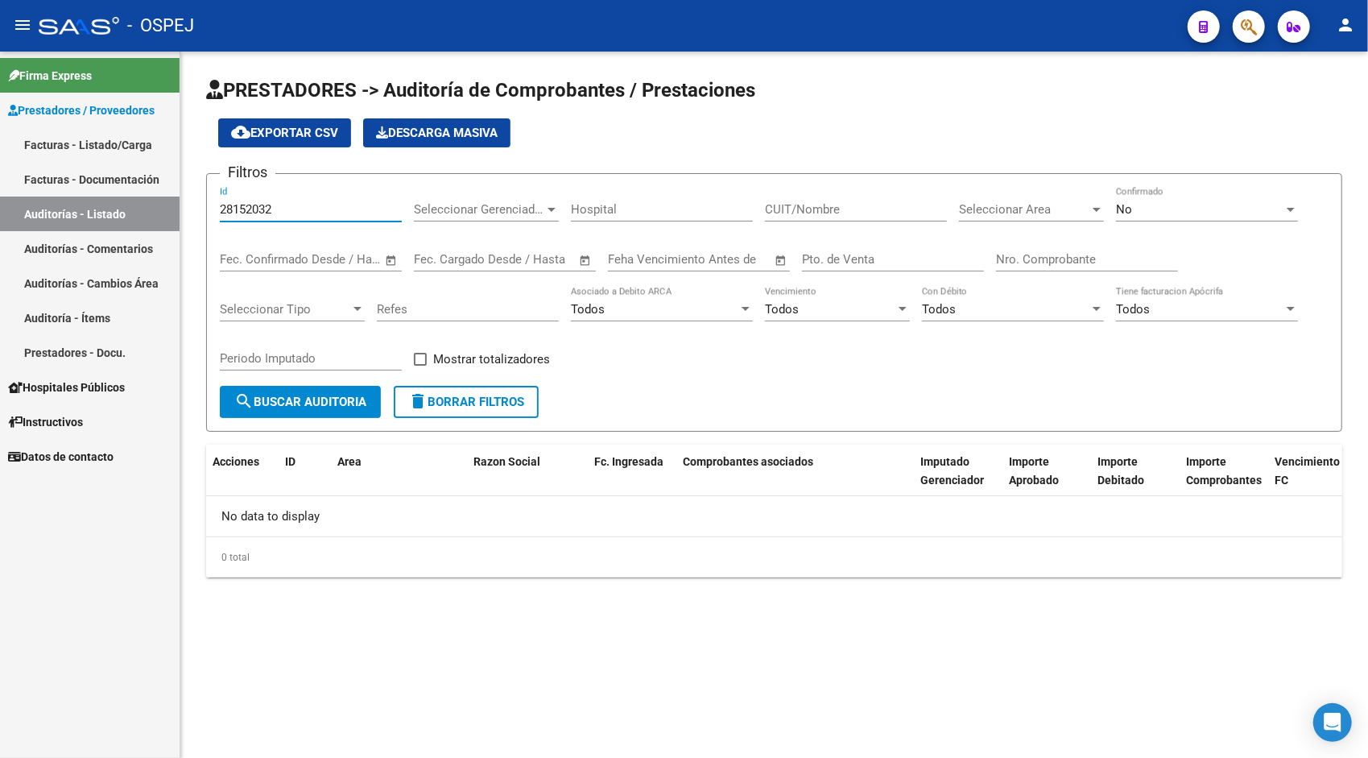
click at [291, 205] on input "28152032" at bounding box center [311, 209] width 182 height 14
paste input "9505"
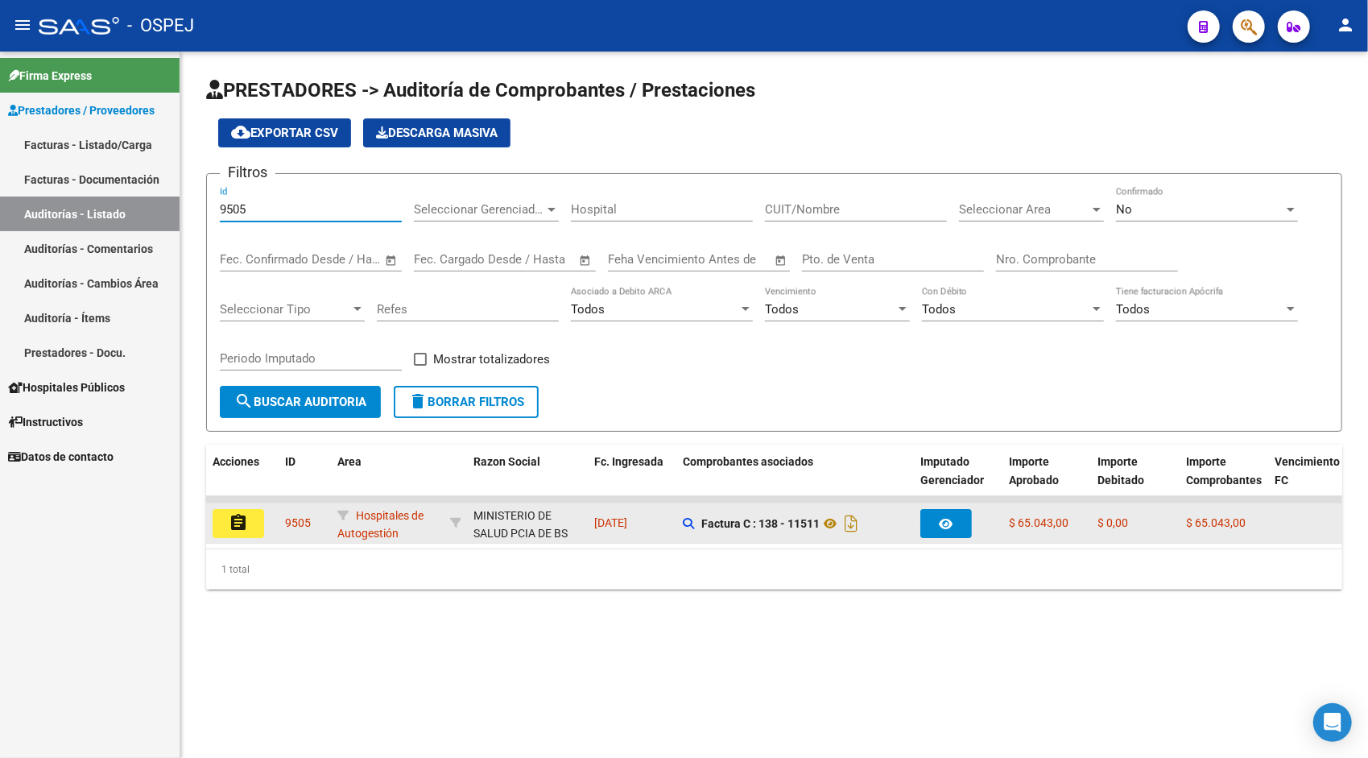
type input "9505"
click at [233, 518] on mat-icon "assignment" at bounding box center [238, 522] width 19 height 19
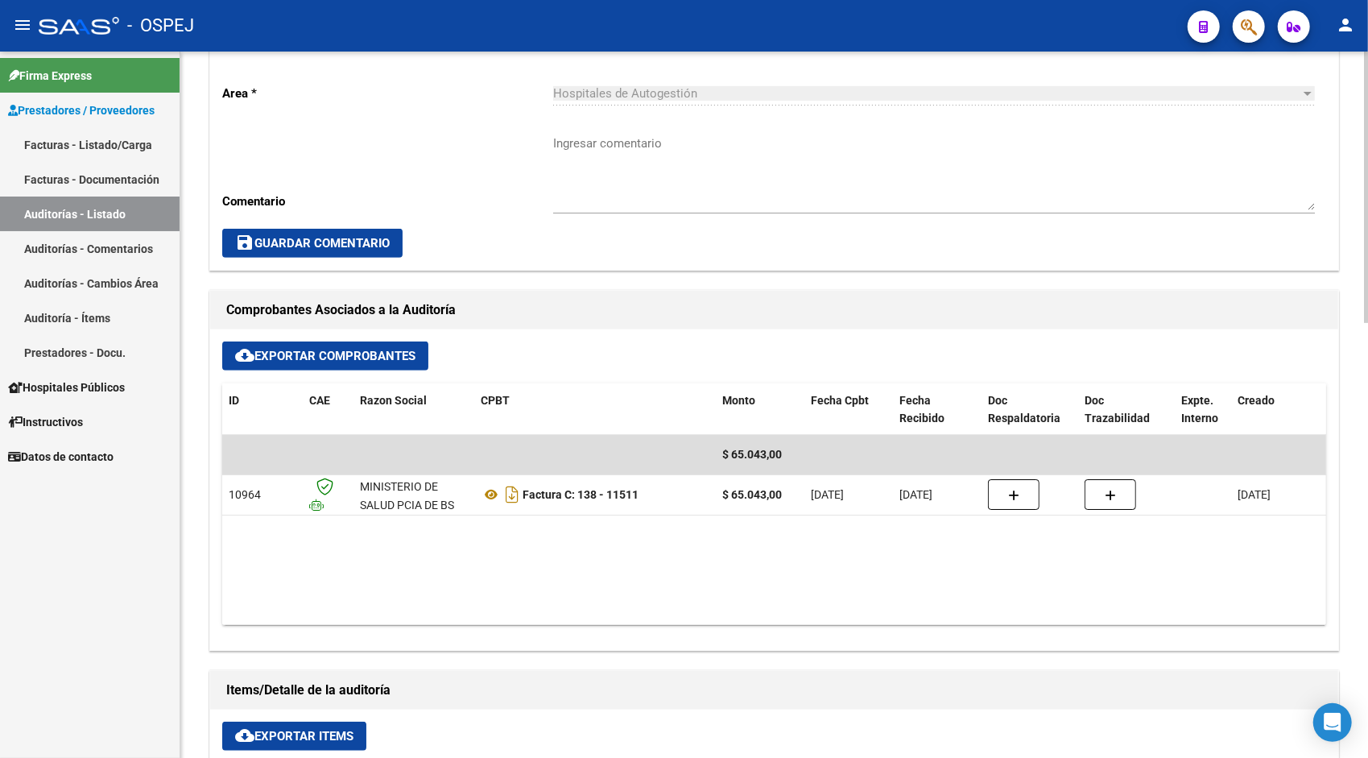
scroll to position [451, 0]
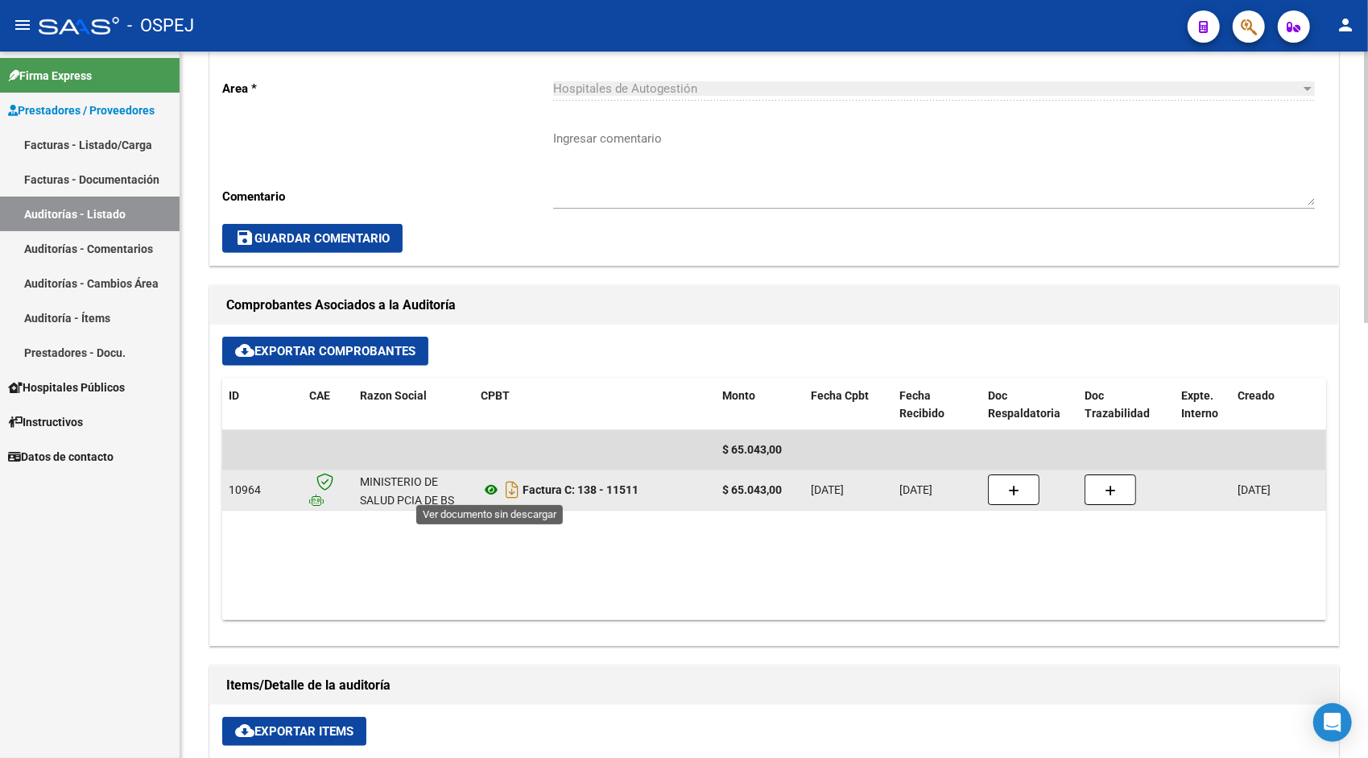
click at [489, 492] on icon at bounding box center [491, 489] width 21 height 19
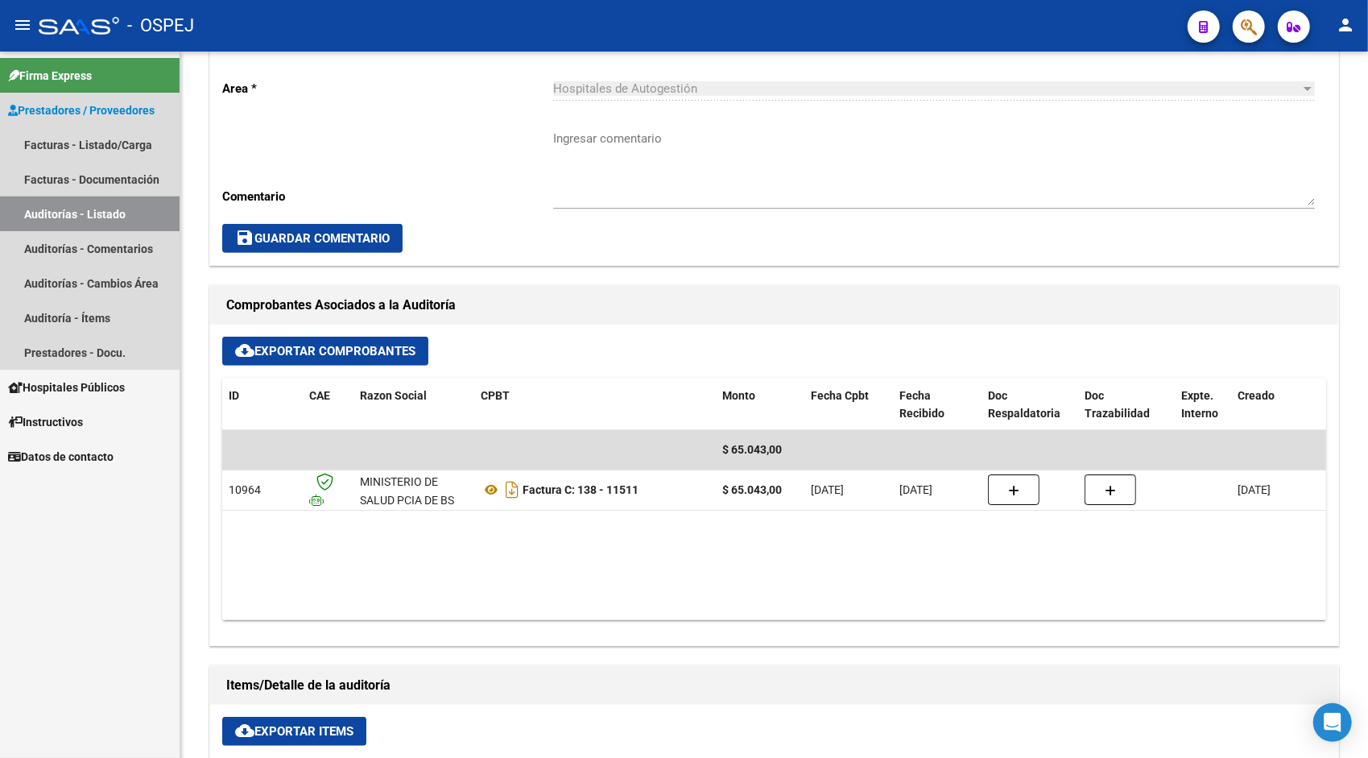
click at [110, 210] on link "Auditorías - Listado" at bounding box center [90, 213] width 180 height 35
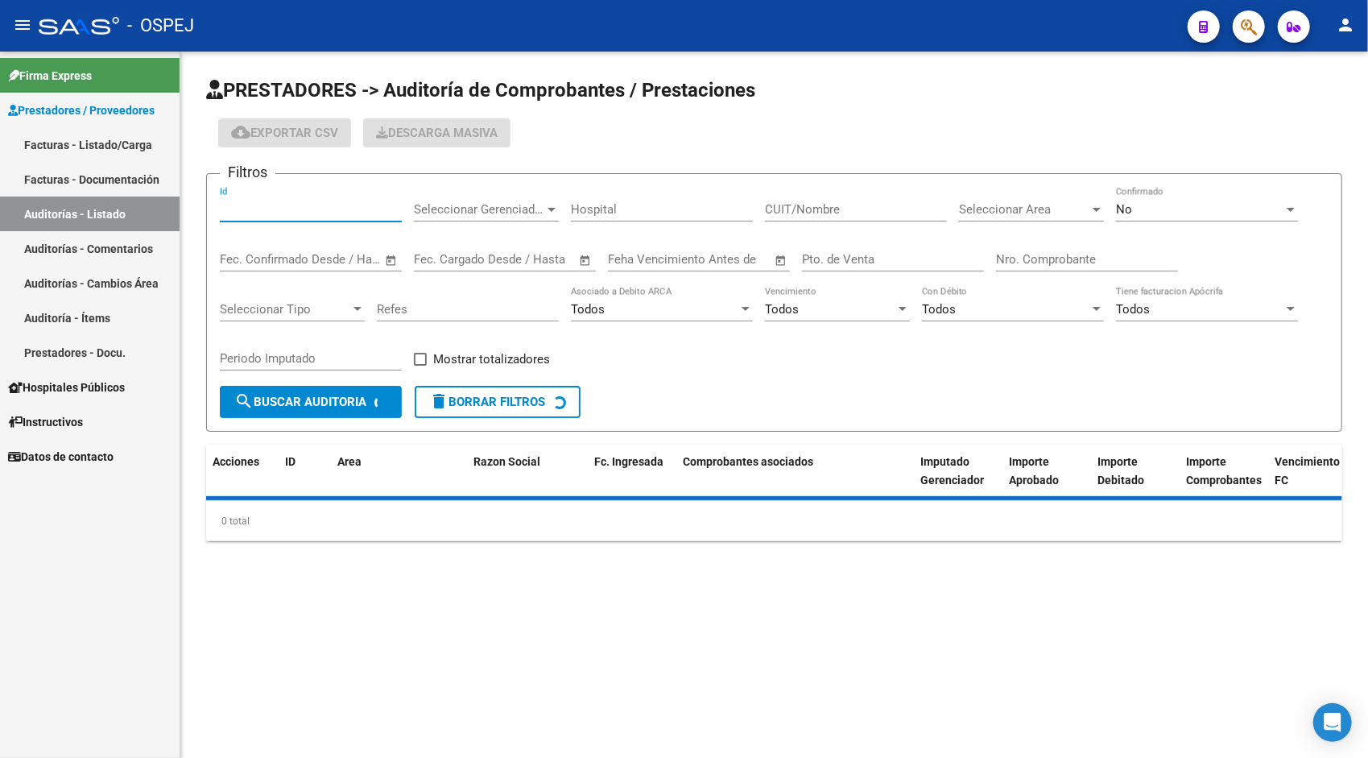
click at [255, 210] on input "Id" at bounding box center [311, 209] width 182 height 14
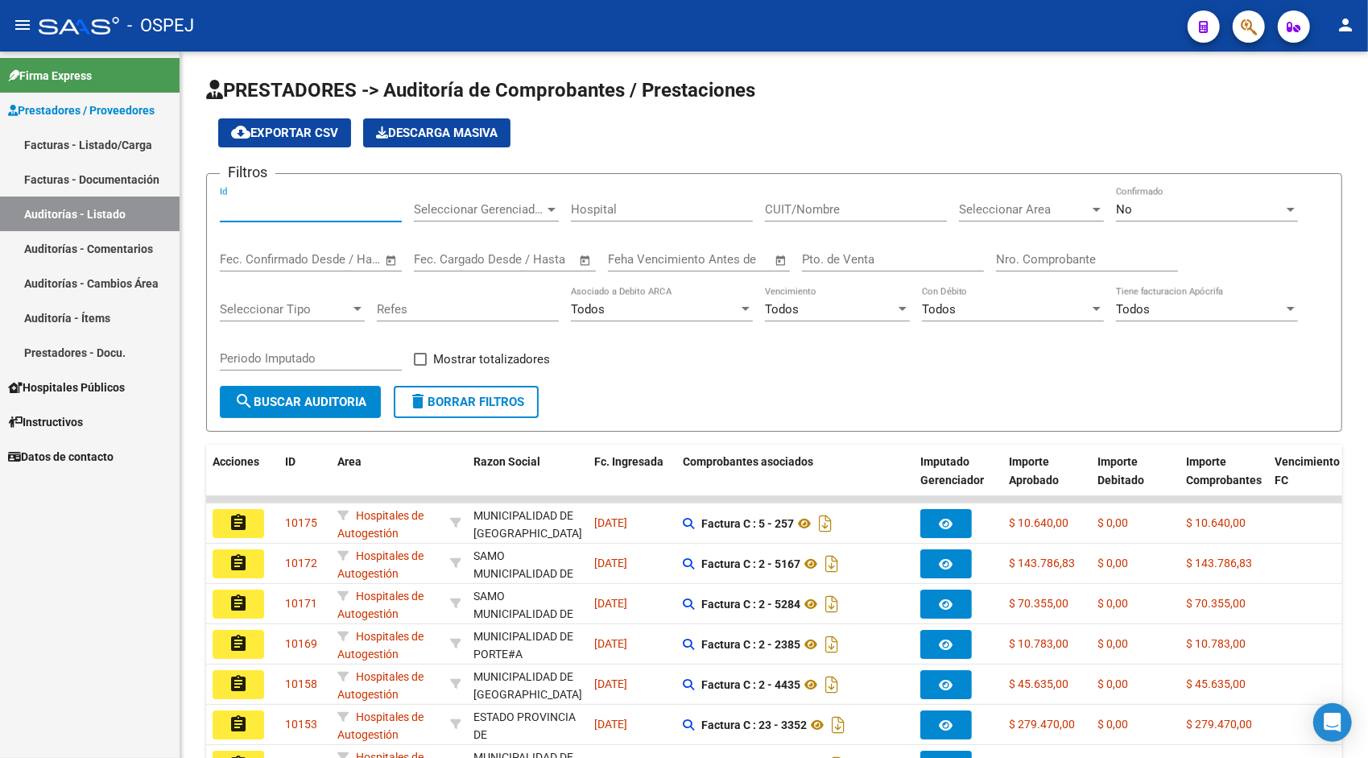
paste input "9506"
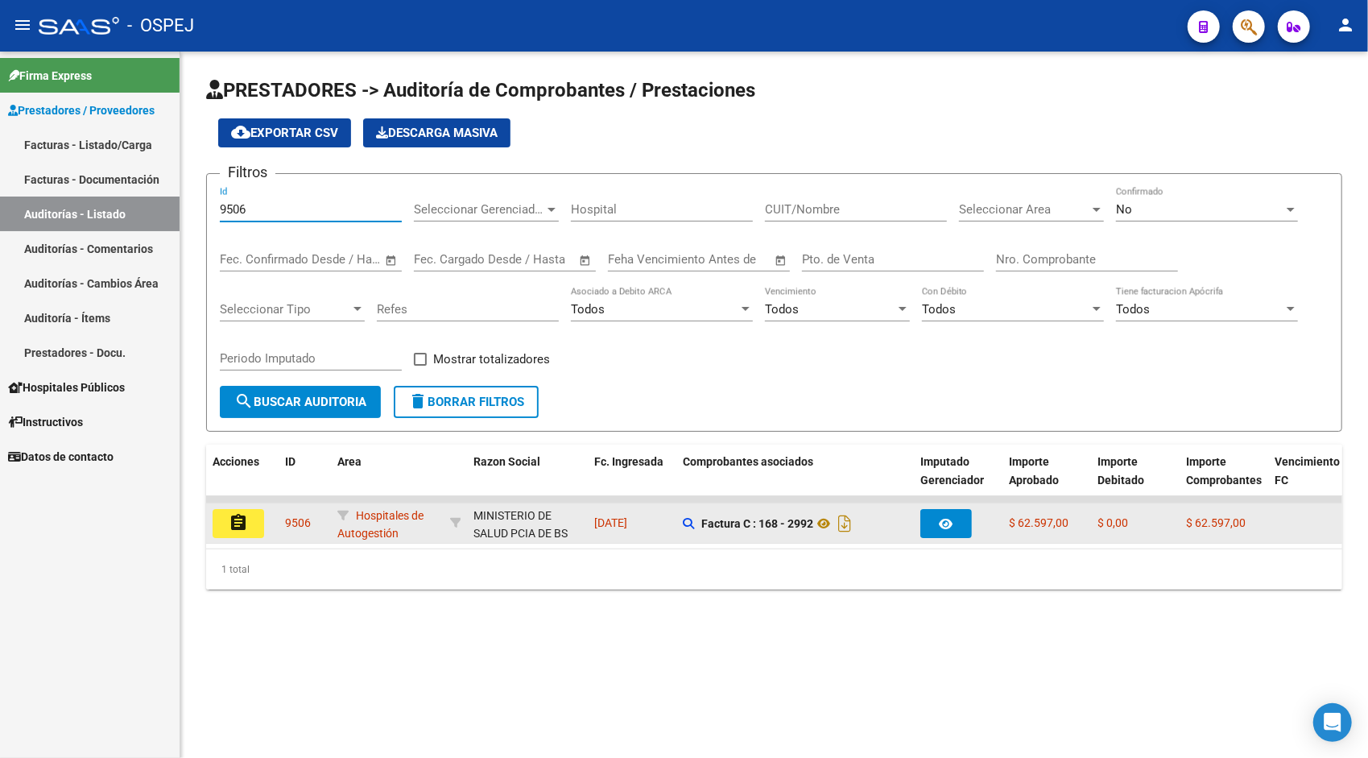
type input "9506"
click at [250, 524] on button "assignment" at bounding box center [239, 523] width 52 height 29
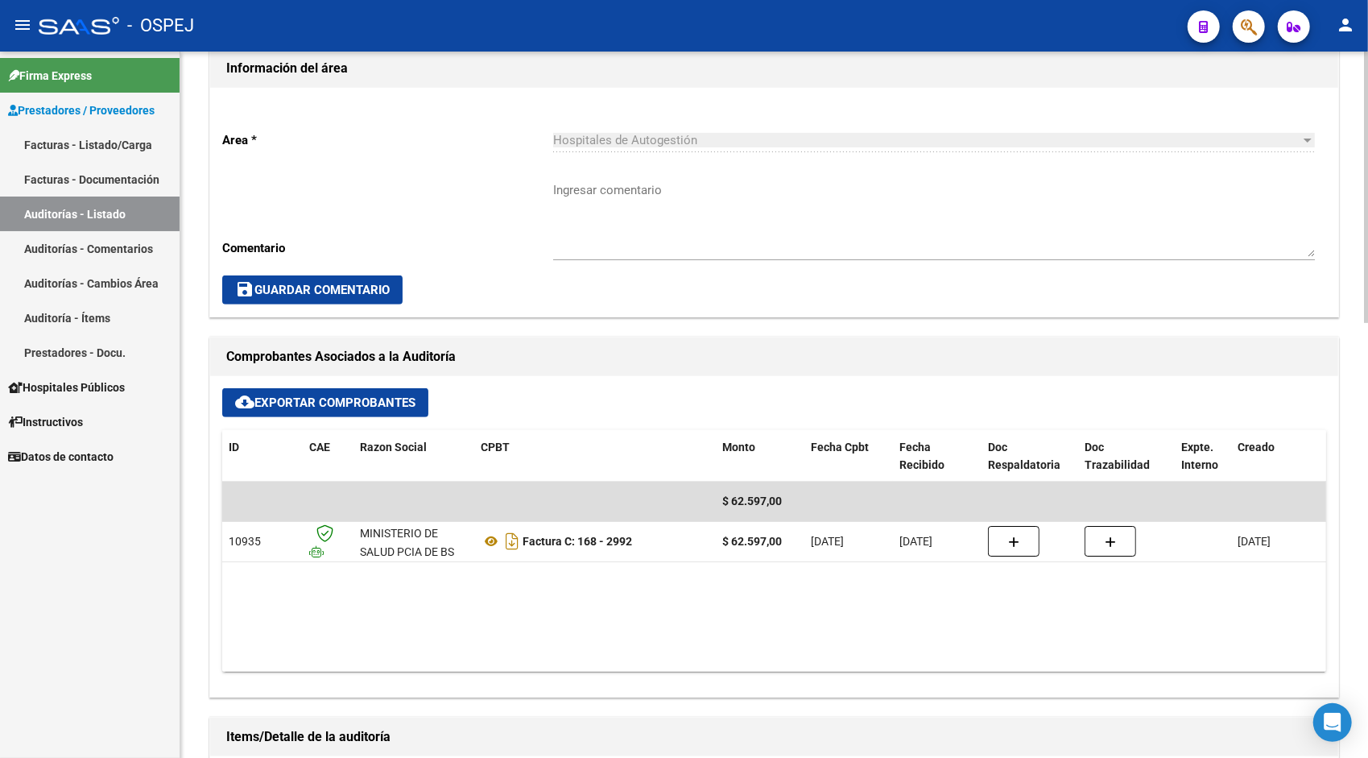
scroll to position [419, 0]
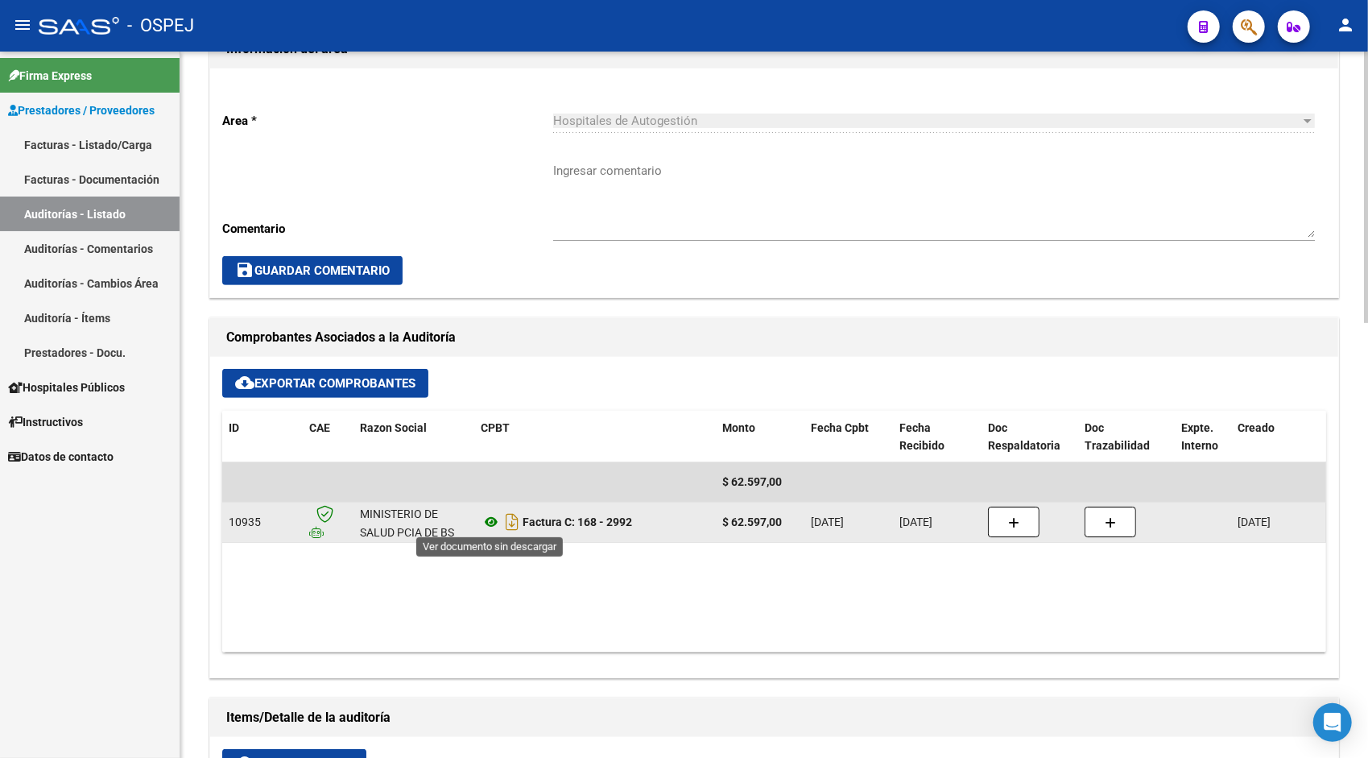
click at [486, 521] on icon at bounding box center [491, 521] width 21 height 19
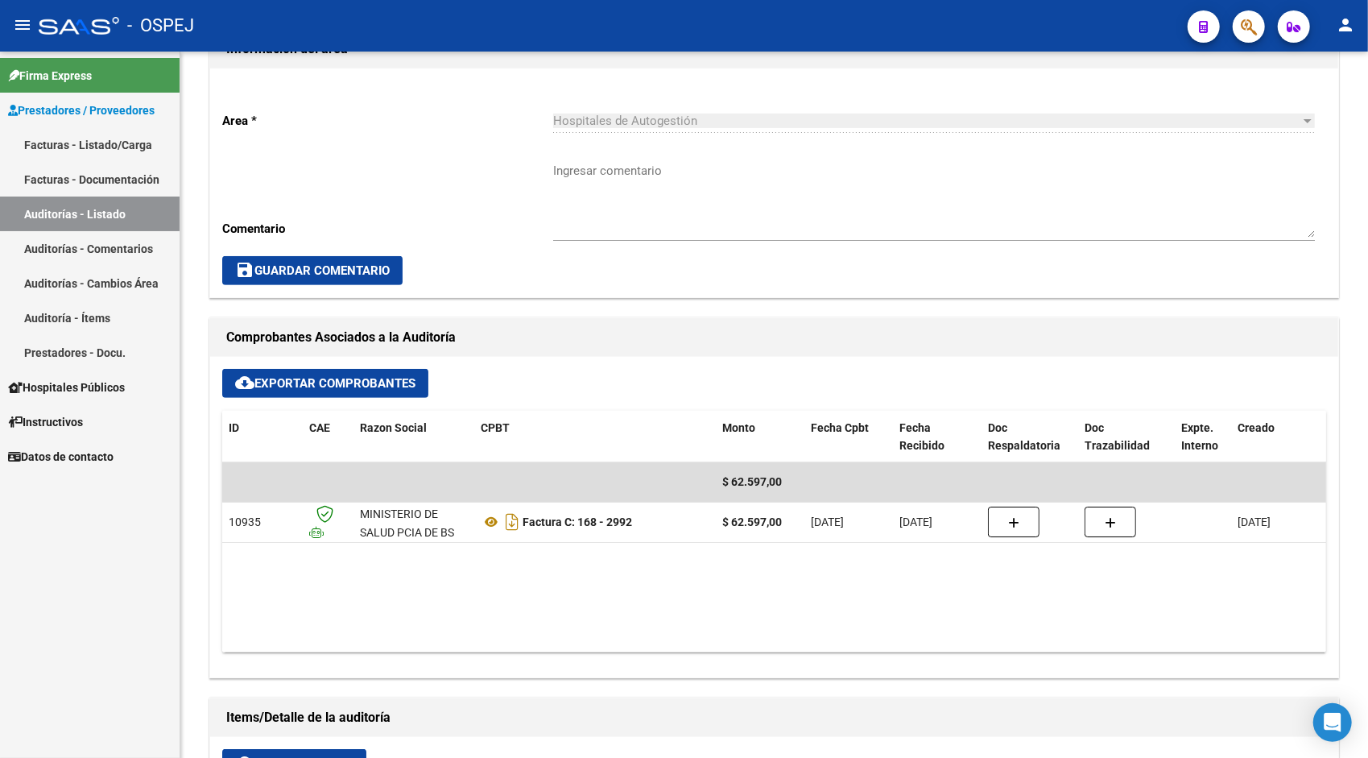
click at [108, 211] on link "Auditorías - Listado" at bounding box center [90, 213] width 180 height 35
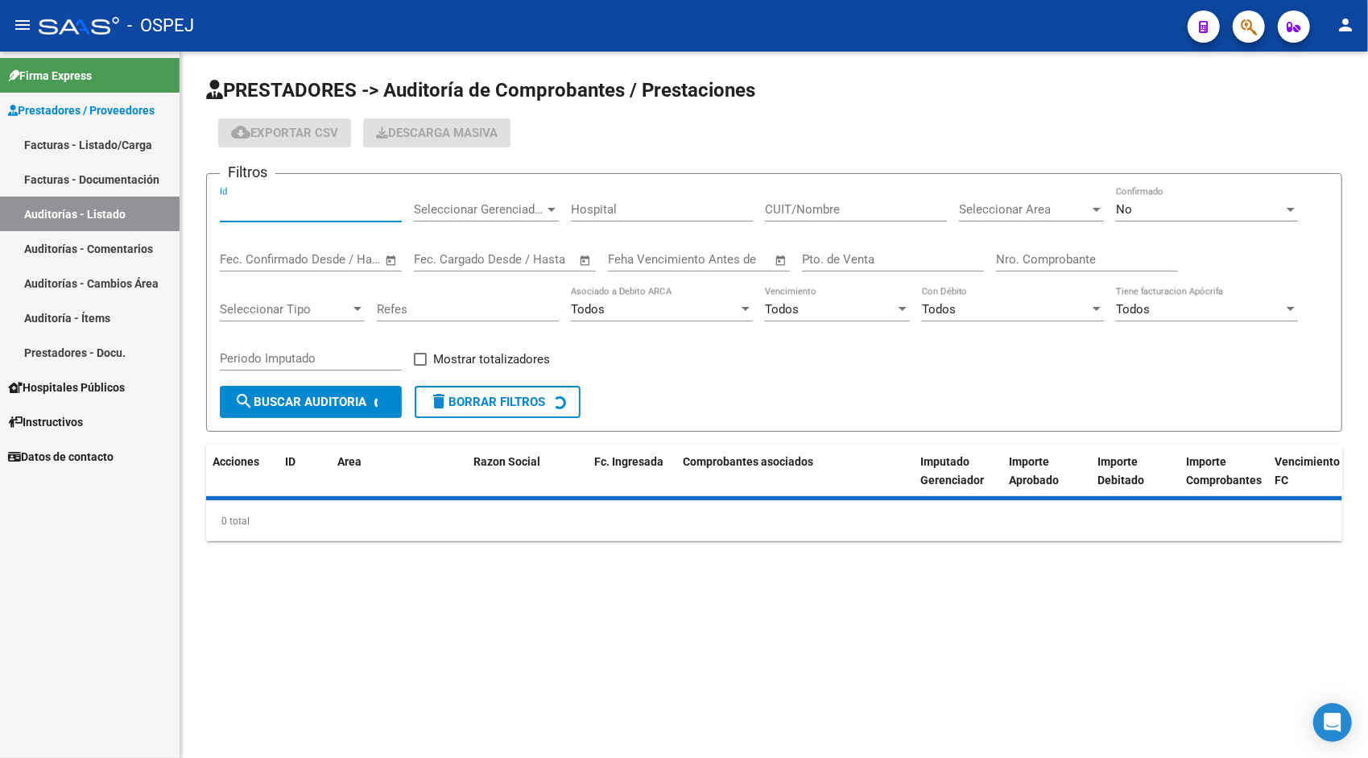
click at [316, 204] on input "Id" at bounding box center [311, 209] width 182 height 14
paste input "9511"
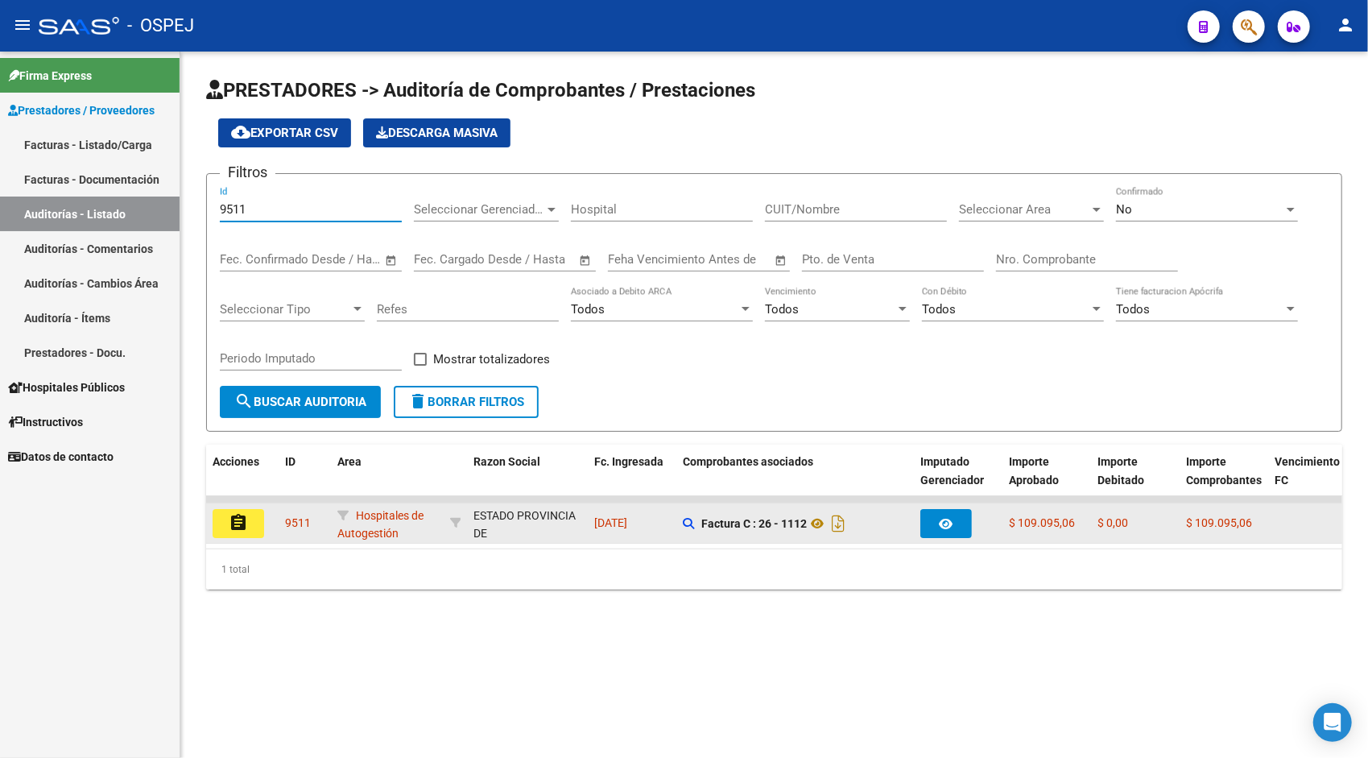
type input "9511"
click at [237, 529] on mat-icon "assignment" at bounding box center [238, 522] width 19 height 19
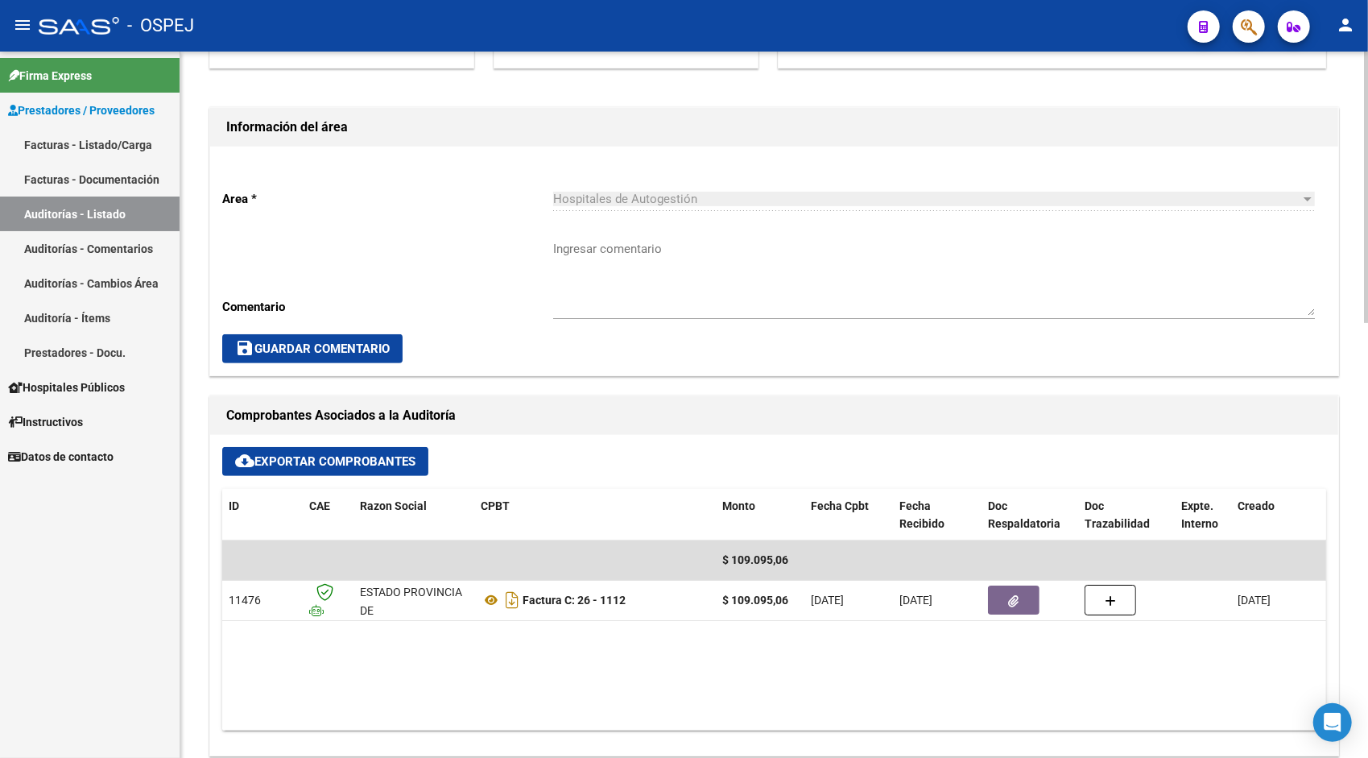
scroll to position [419, 0]
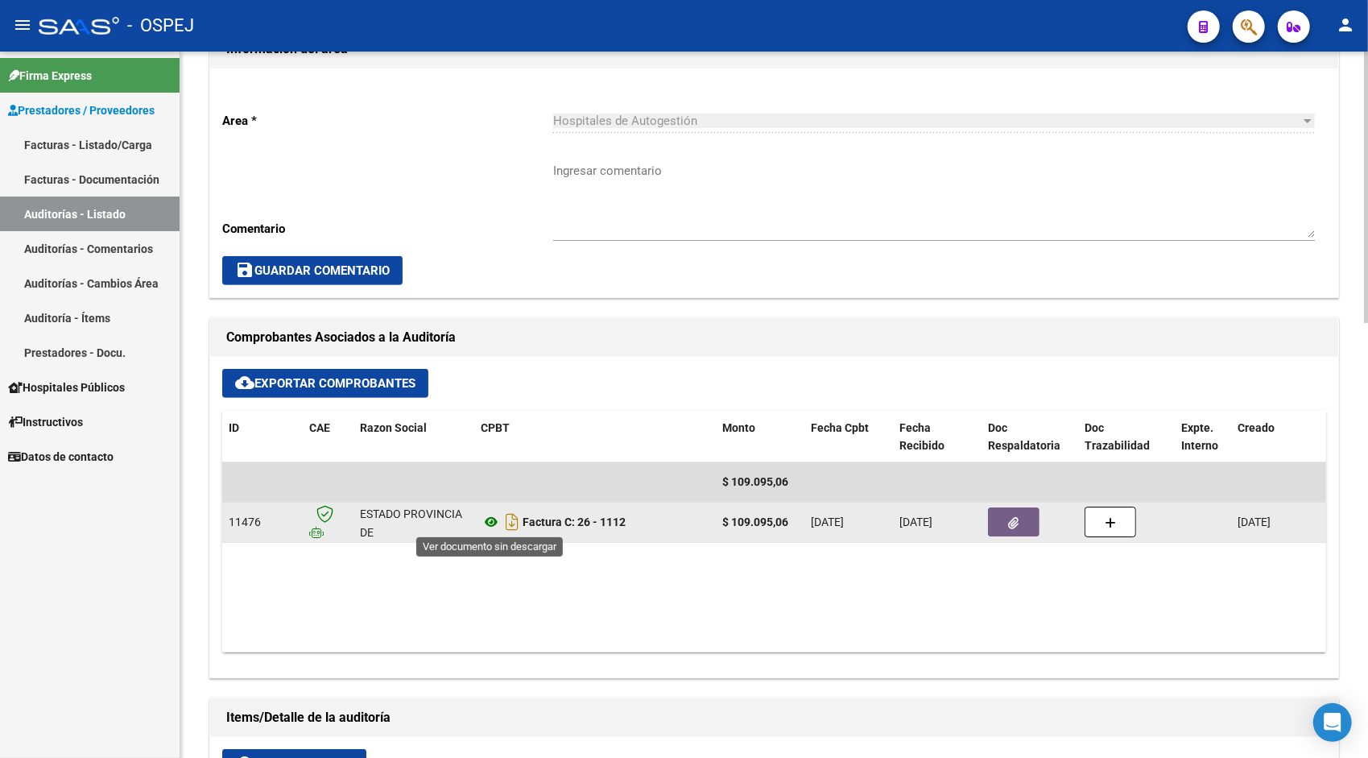
click at [484, 522] on icon at bounding box center [491, 521] width 21 height 19
click at [1004, 515] on button "button" at bounding box center [1014, 521] width 52 height 29
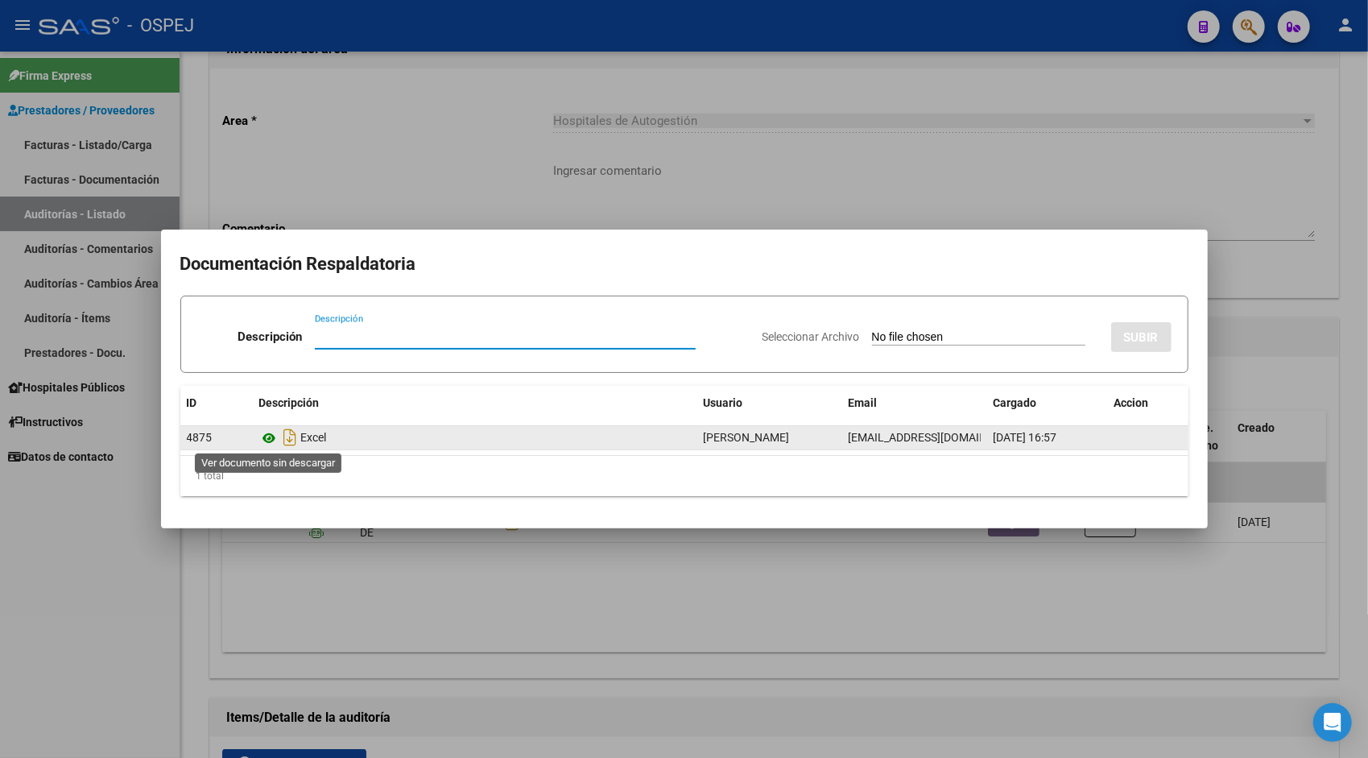
click at [270, 438] on icon at bounding box center [269, 437] width 21 height 19
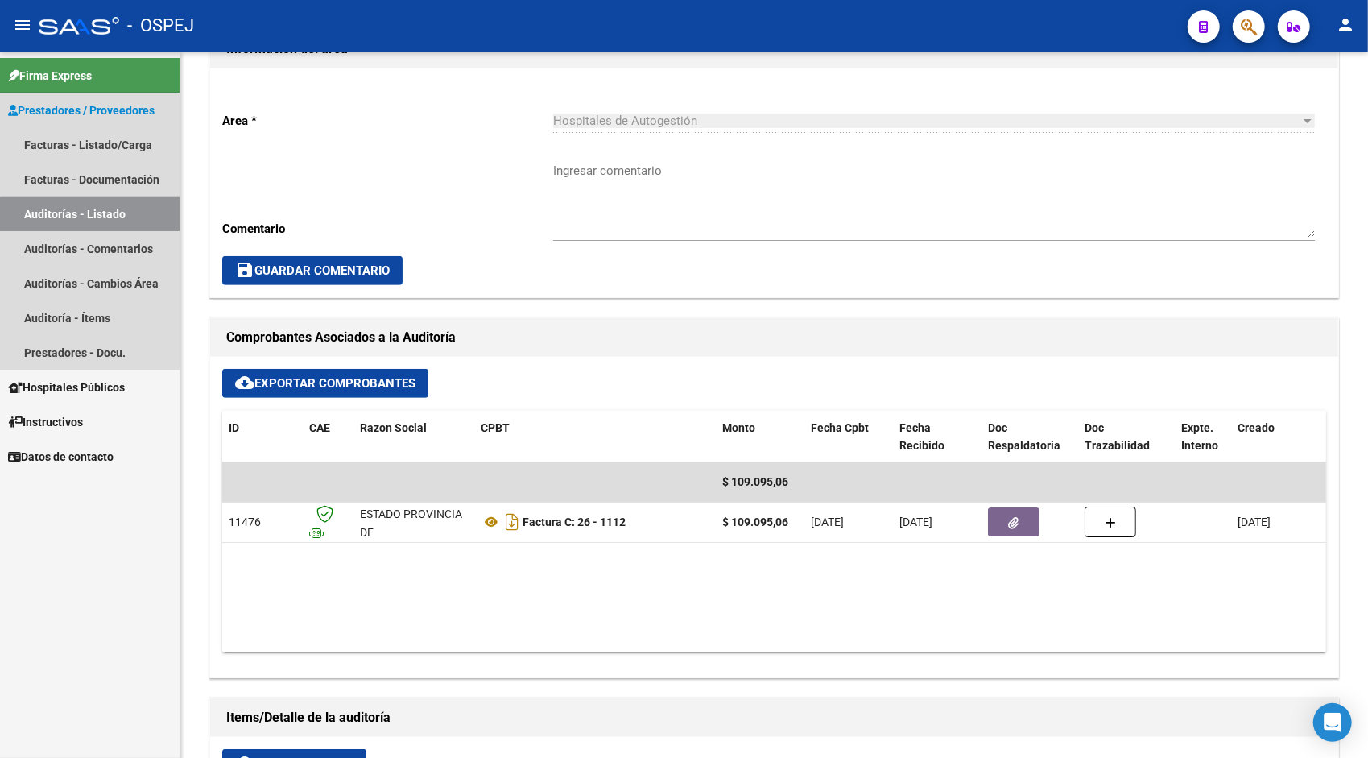
click at [105, 223] on link "Auditorías - Listado" at bounding box center [90, 213] width 180 height 35
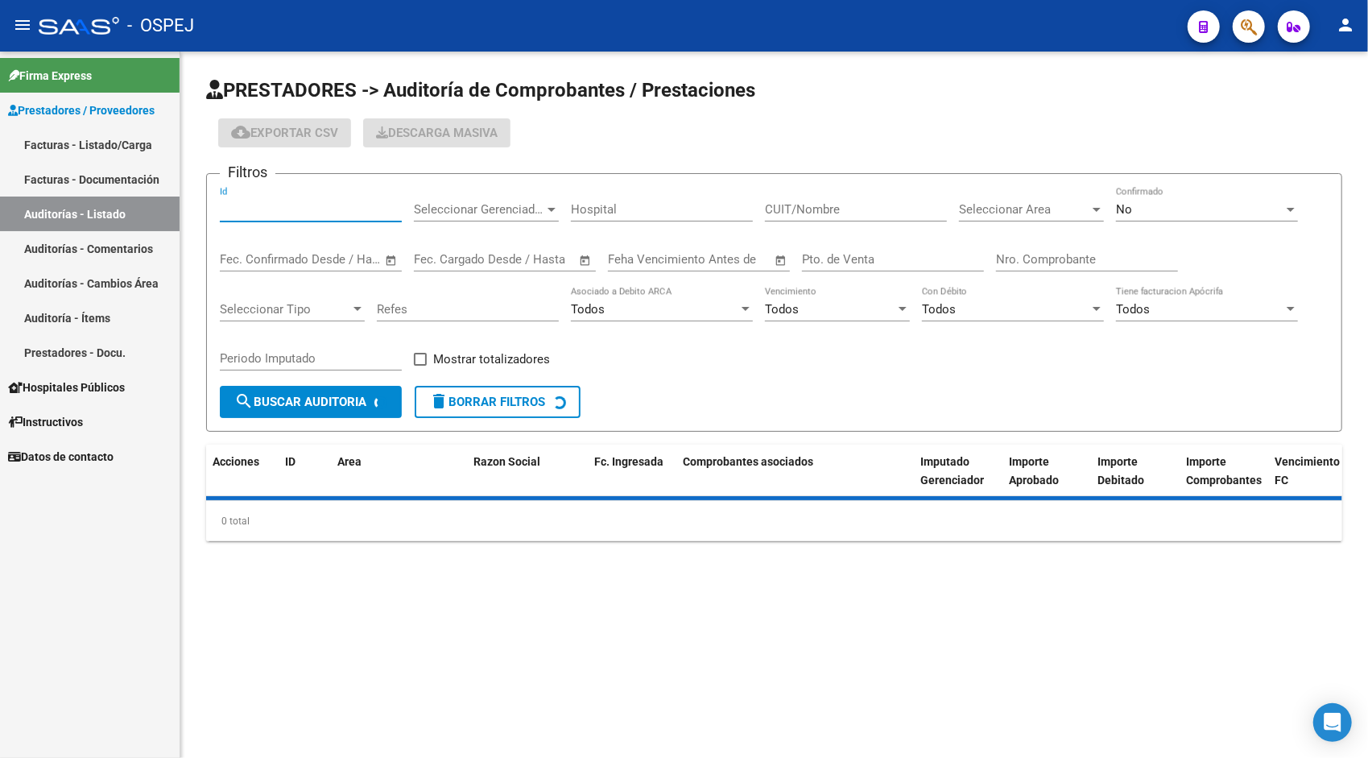
click at [258, 209] on input "Id" at bounding box center [311, 209] width 182 height 14
paste input "9512"
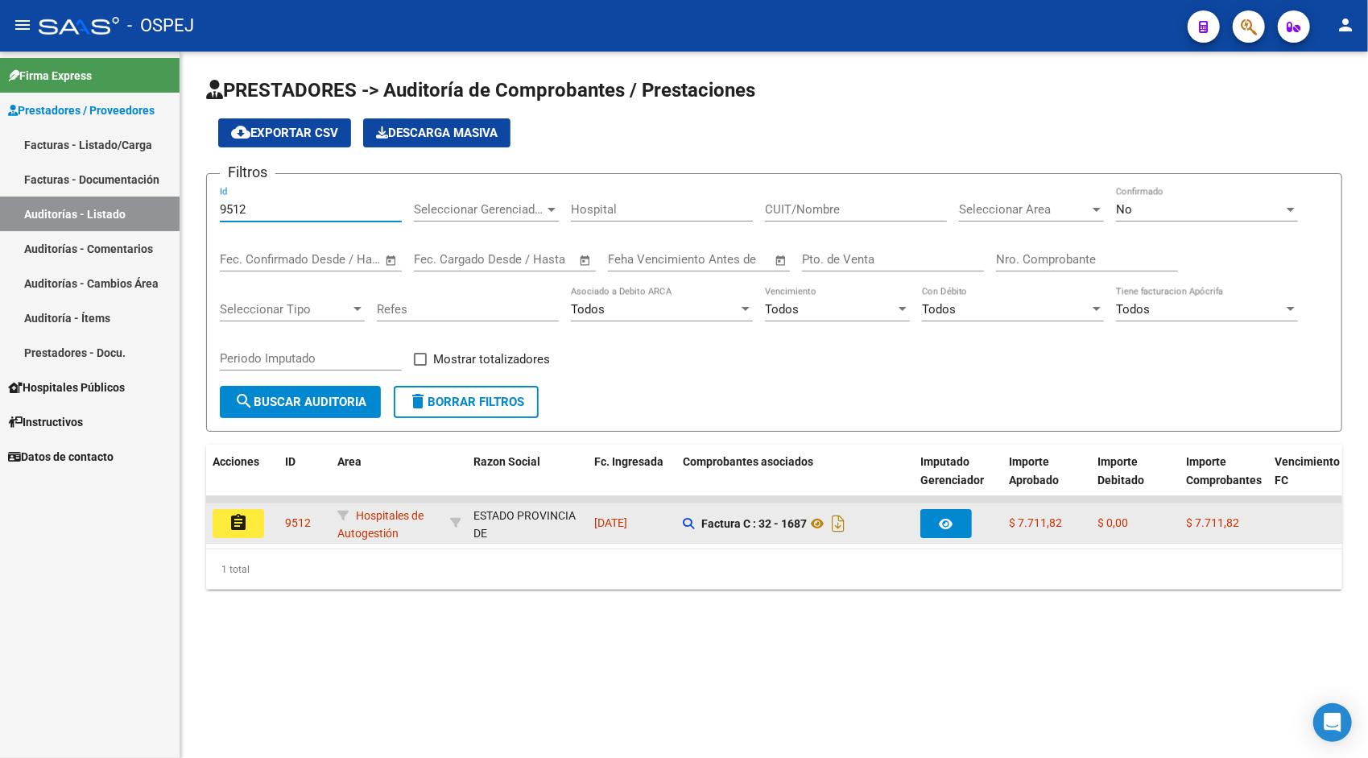
type input "9512"
click at [246, 526] on mat-icon "assignment" at bounding box center [238, 522] width 19 height 19
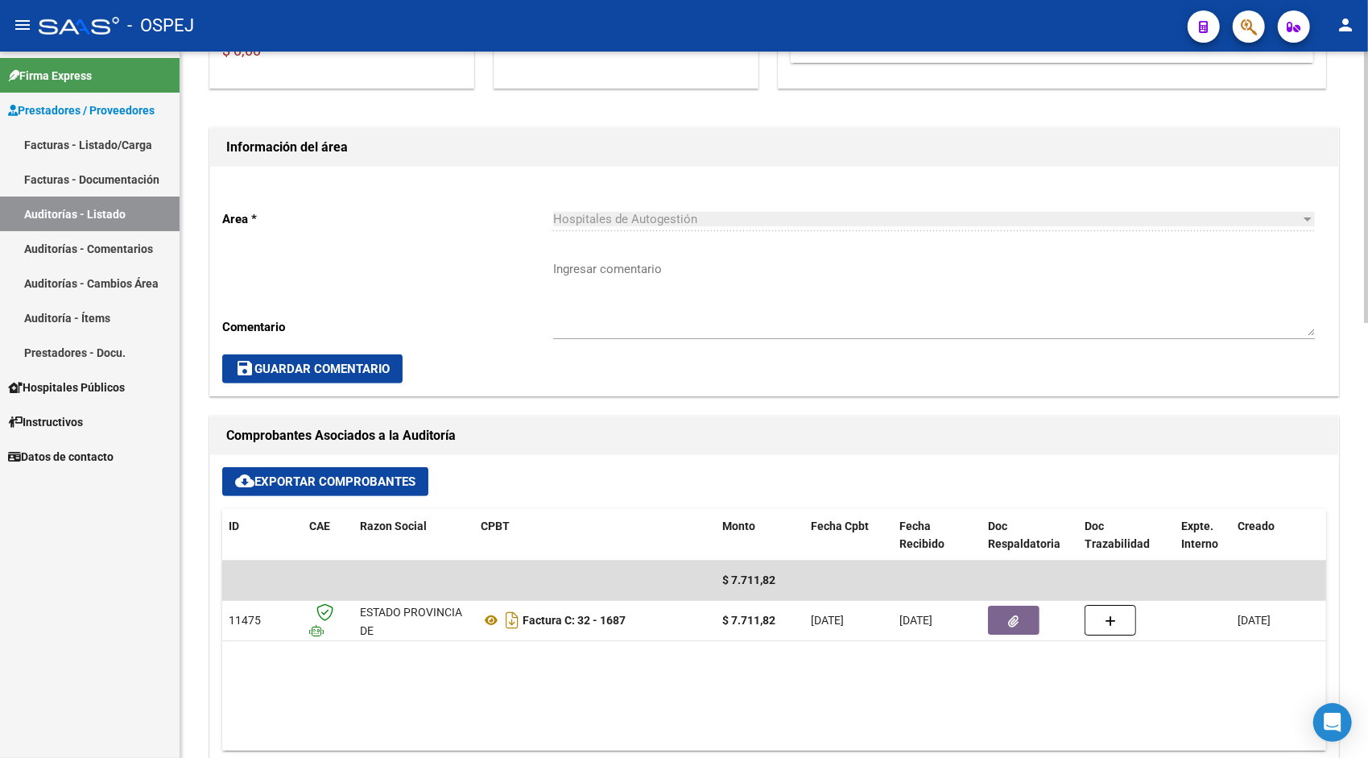
scroll to position [322, 0]
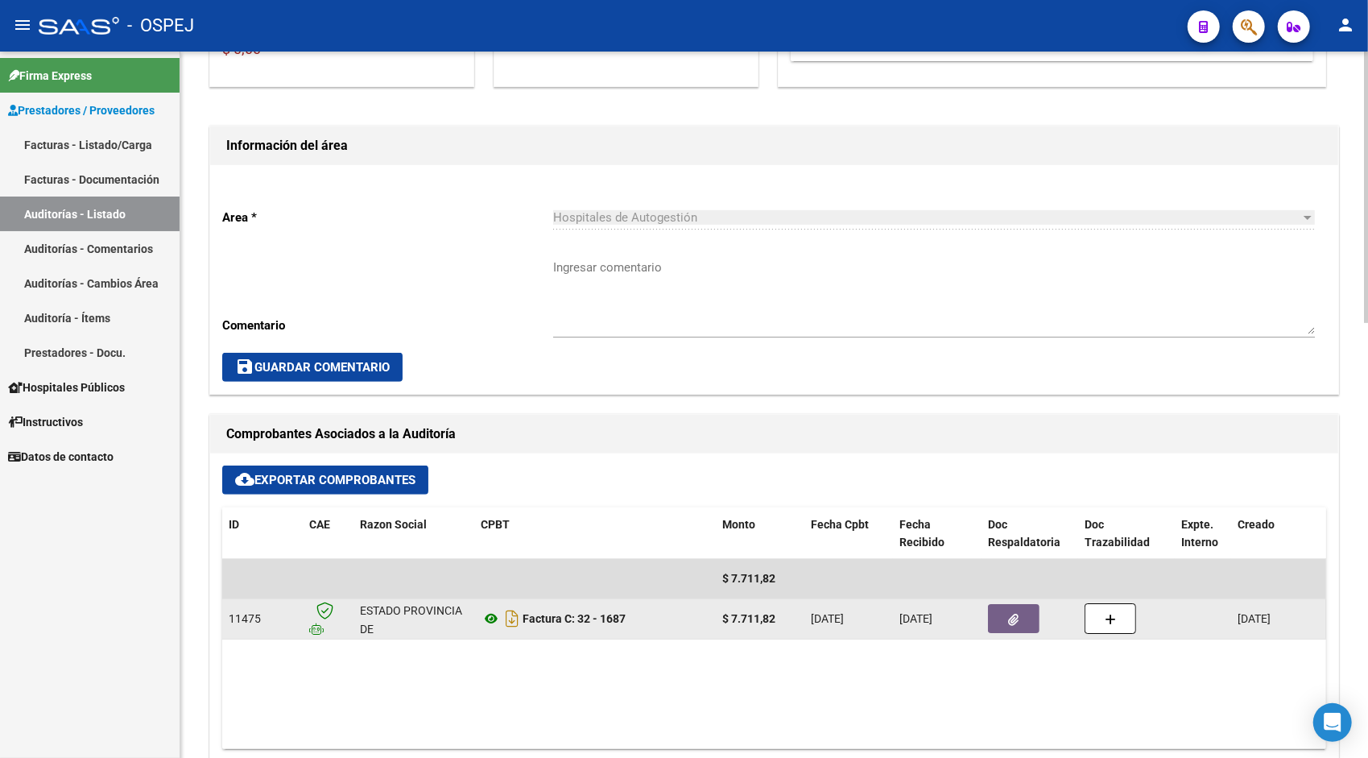
click at [491, 613] on icon at bounding box center [491, 618] width 21 height 19
click at [1034, 630] on button "button" at bounding box center [1014, 618] width 52 height 29
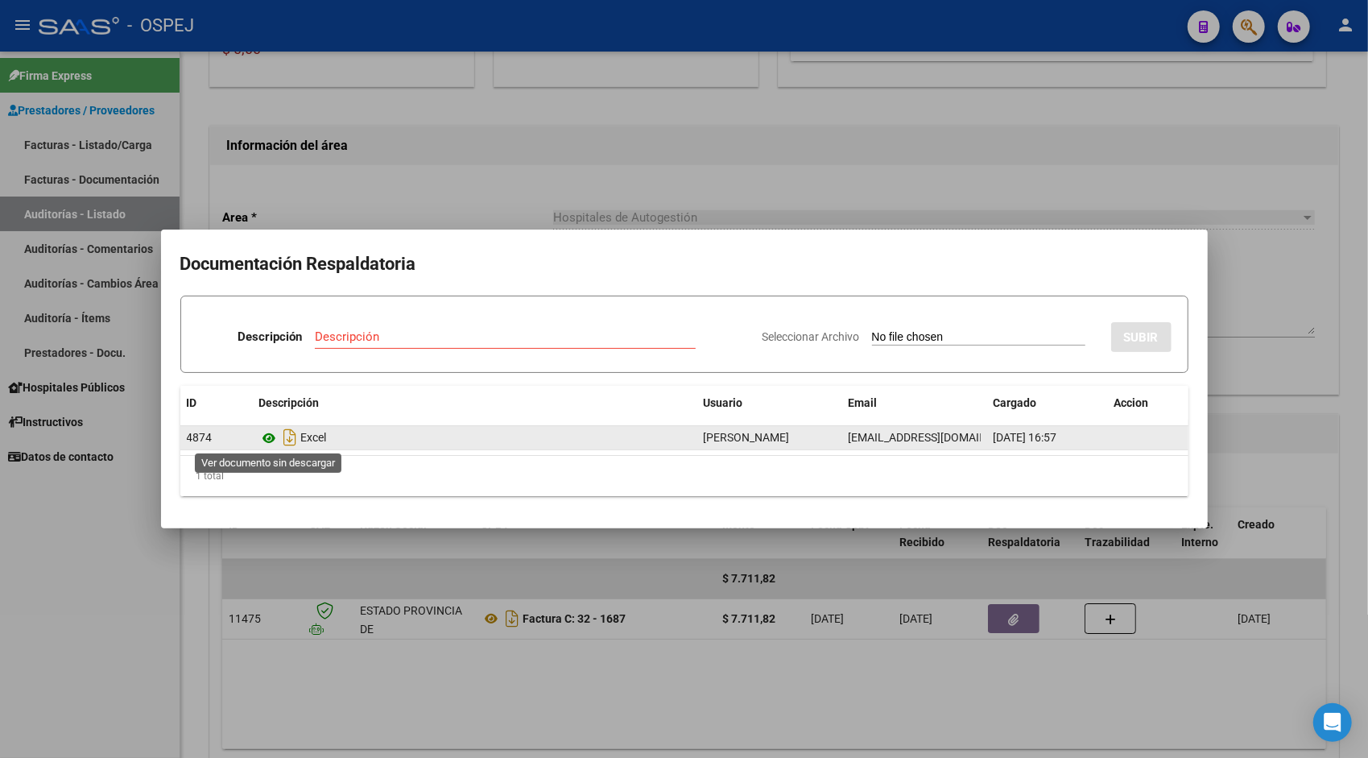
click at [270, 440] on icon at bounding box center [269, 437] width 21 height 19
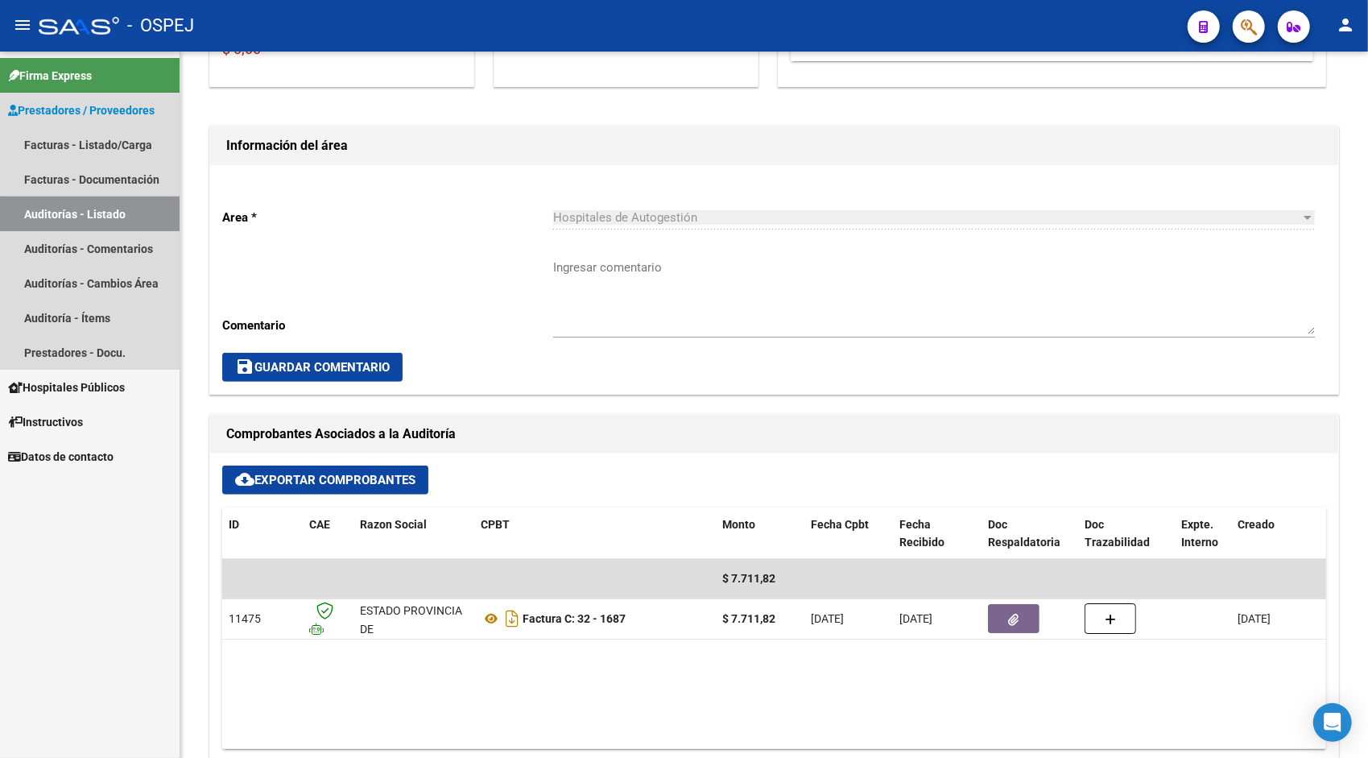
click at [128, 217] on link "Auditorías - Listado" at bounding box center [90, 213] width 180 height 35
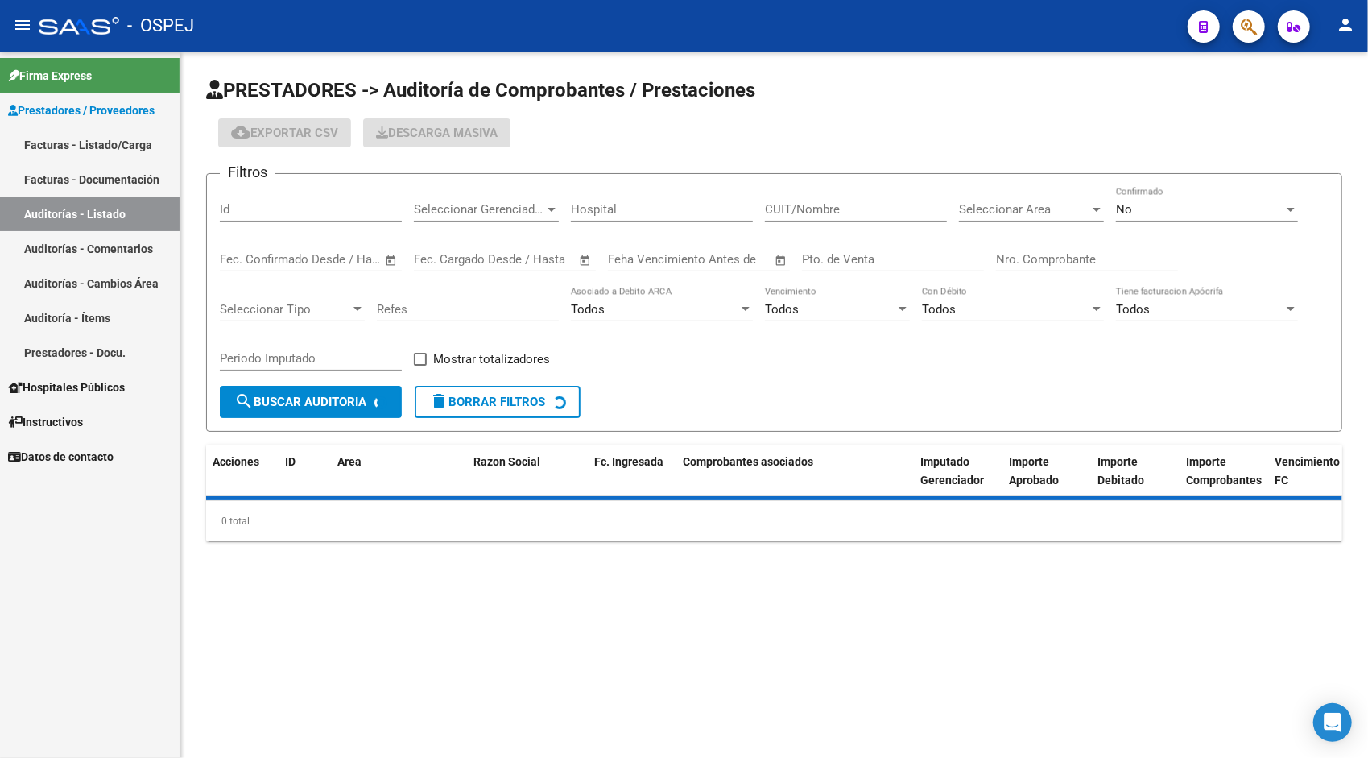
click at [250, 201] on div "Id" at bounding box center [311, 204] width 182 height 35
paste input "9513"
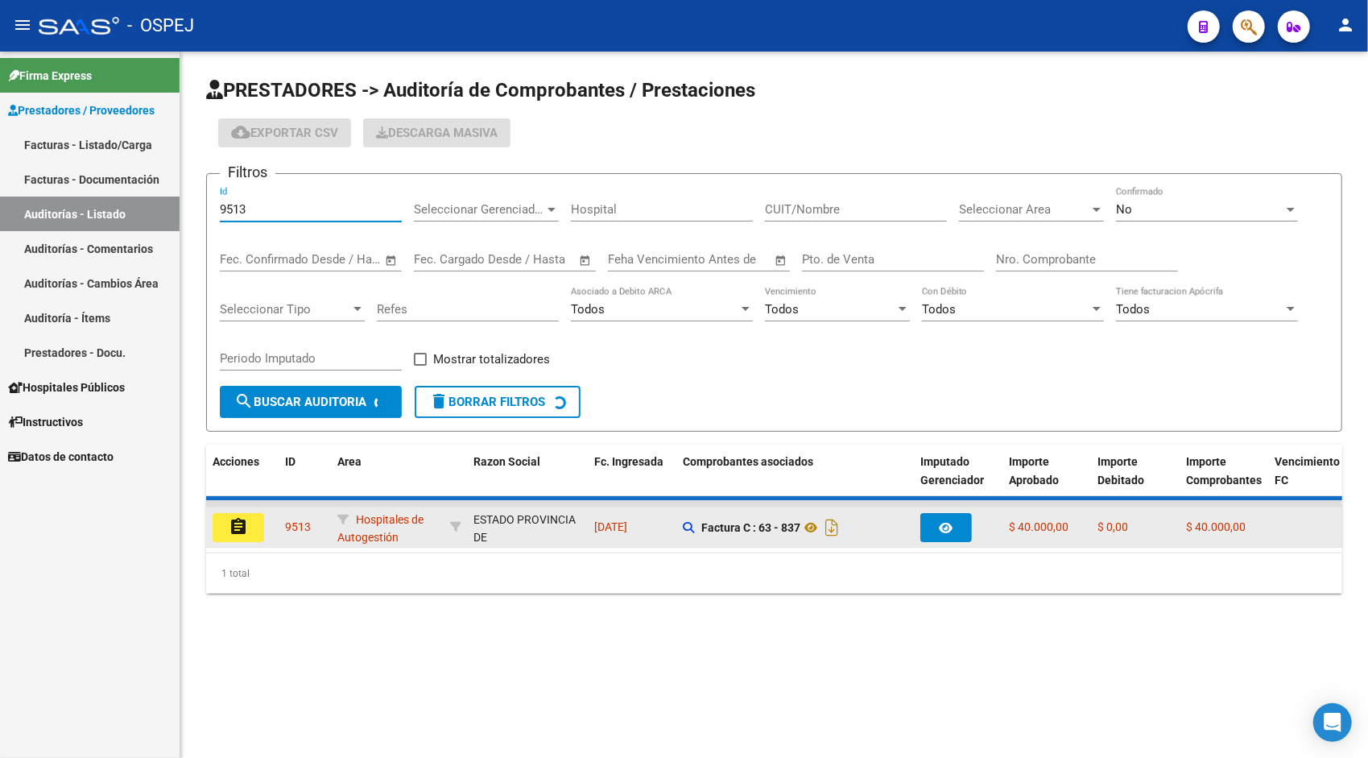
type input "9513"
click at [229, 526] on mat-icon "assignment" at bounding box center [238, 526] width 19 height 19
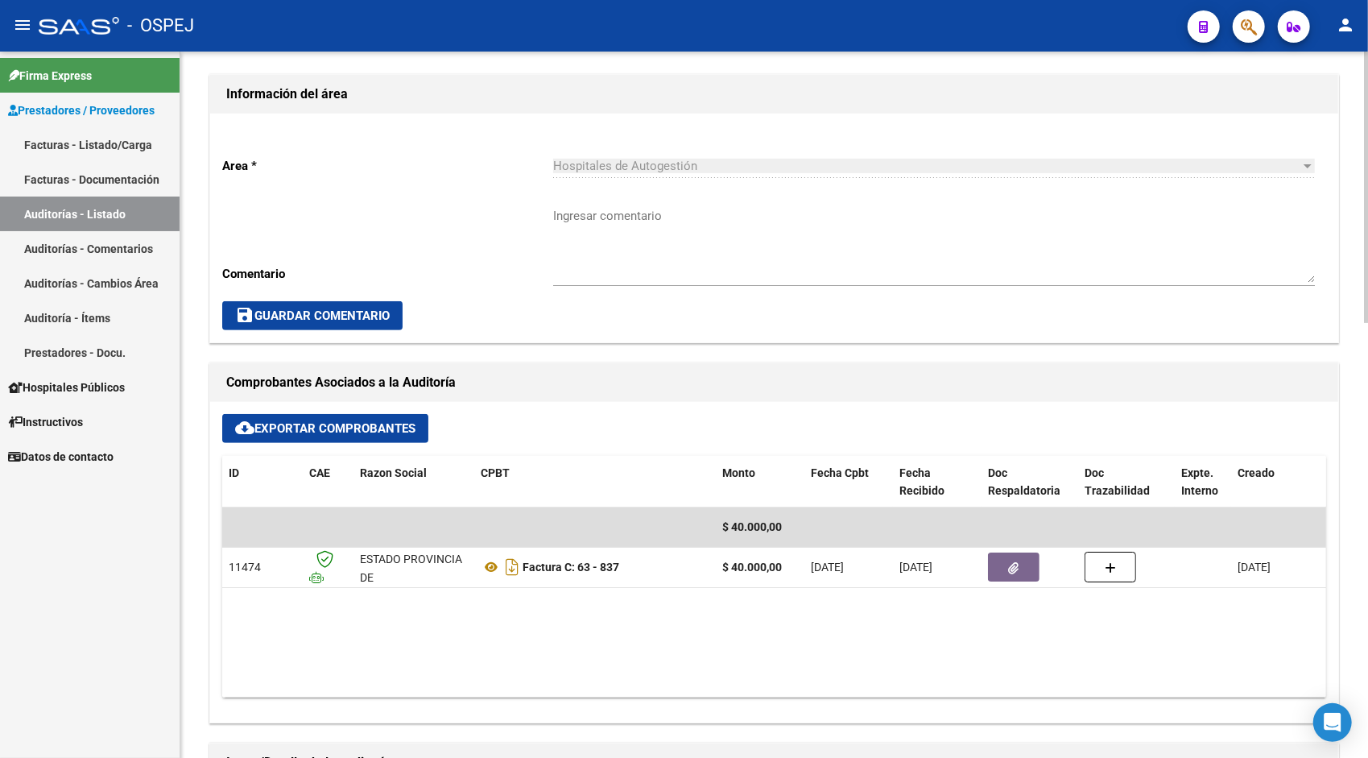
scroll to position [386, 0]
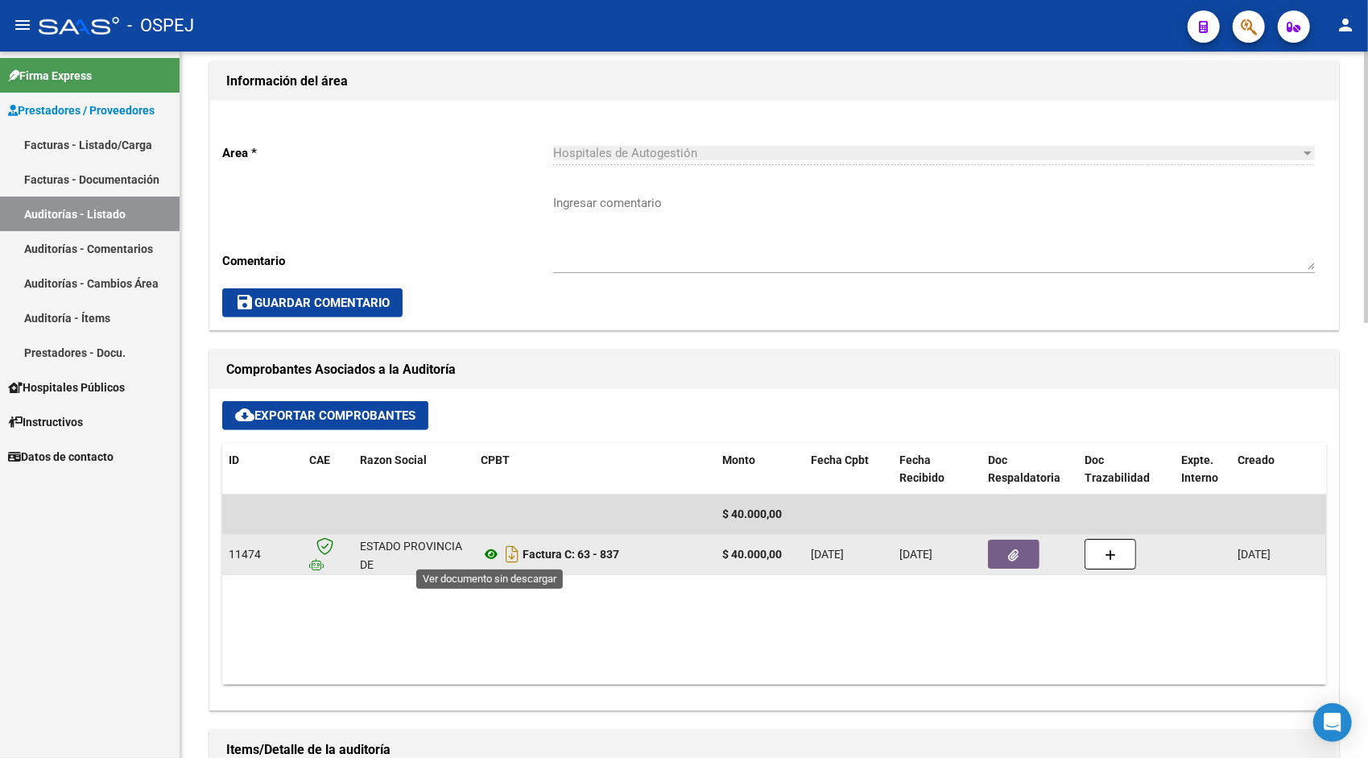
click at [489, 551] on icon at bounding box center [491, 553] width 21 height 19
click at [998, 562] on button "button" at bounding box center [1014, 553] width 52 height 29
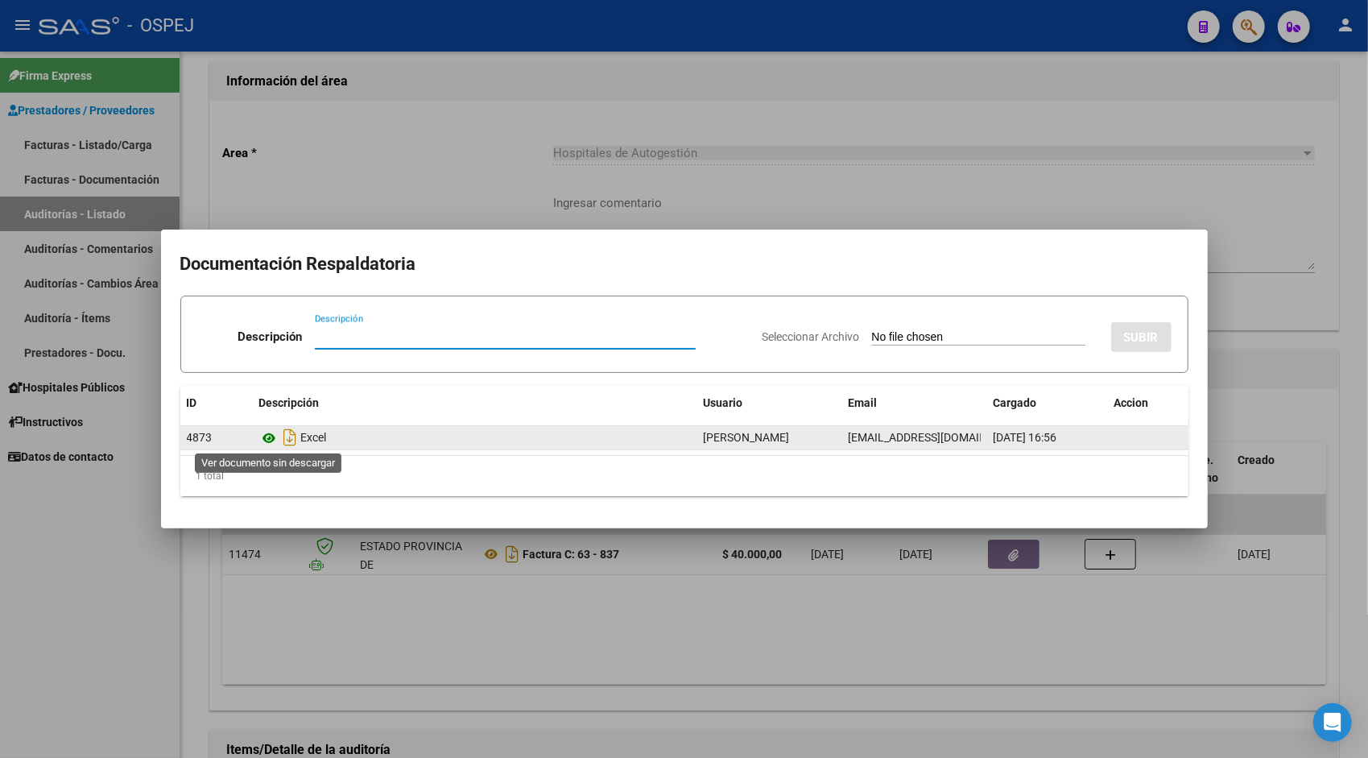
click at [265, 435] on icon at bounding box center [269, 437] width 21 height 19
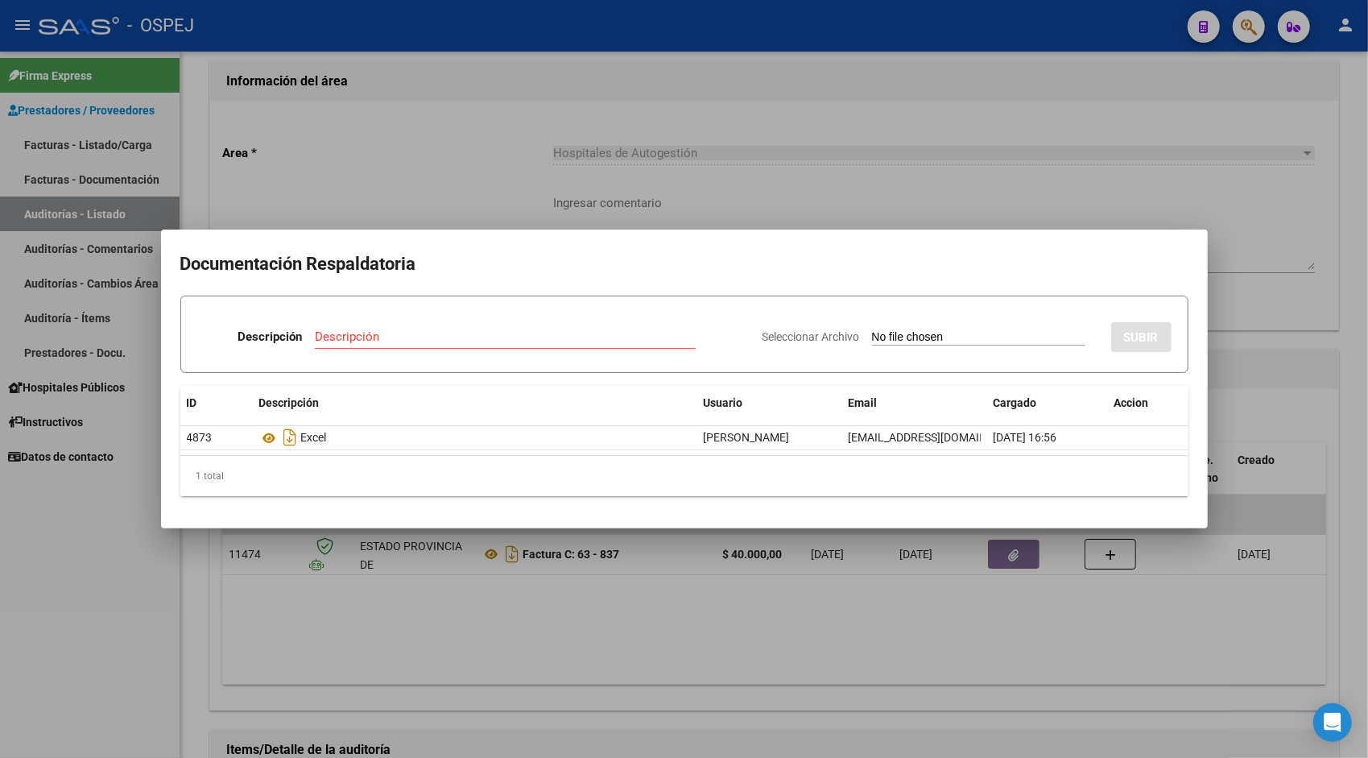
click at [86, 221] on div at bounding box center [684, 379] width 1368 height 758
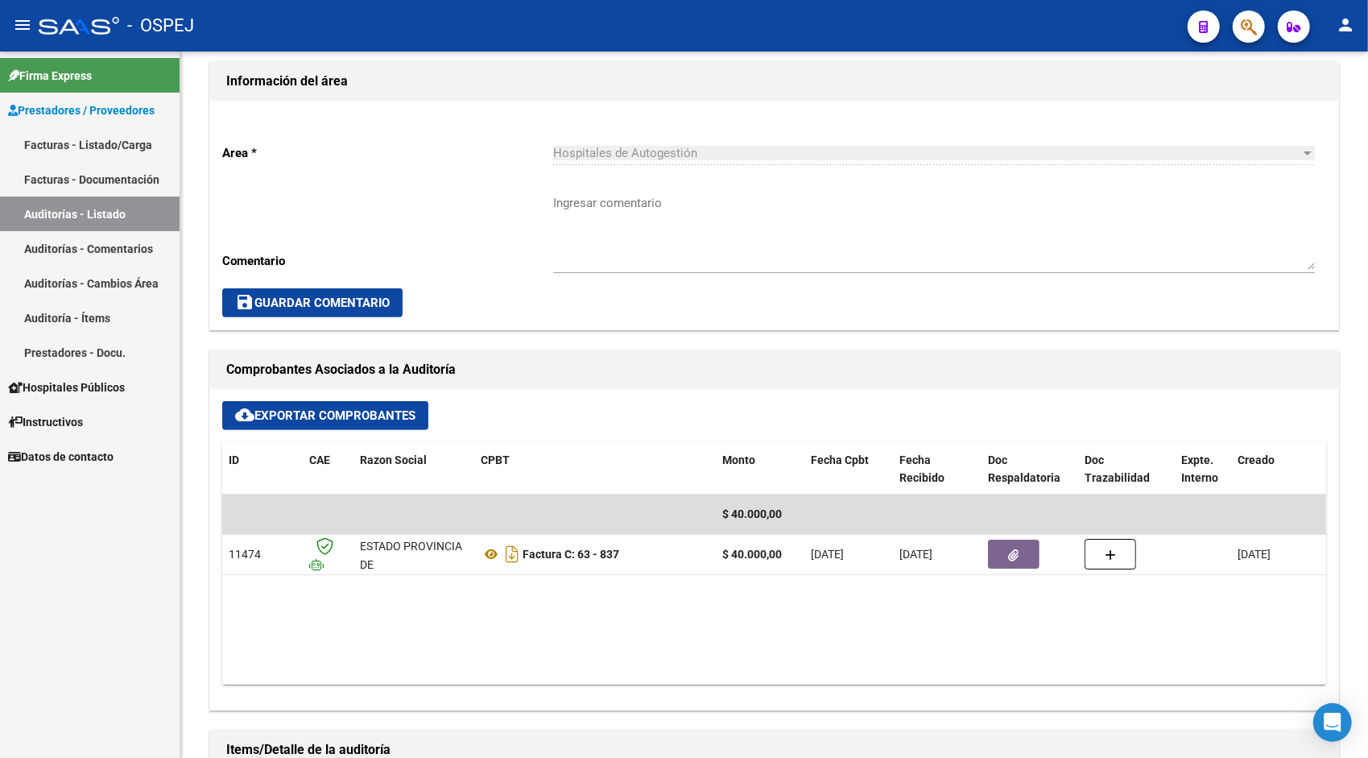
click at [86, 221] on link "Auditorías - Listado" at bounding box center [90, 213] width 180 height 35
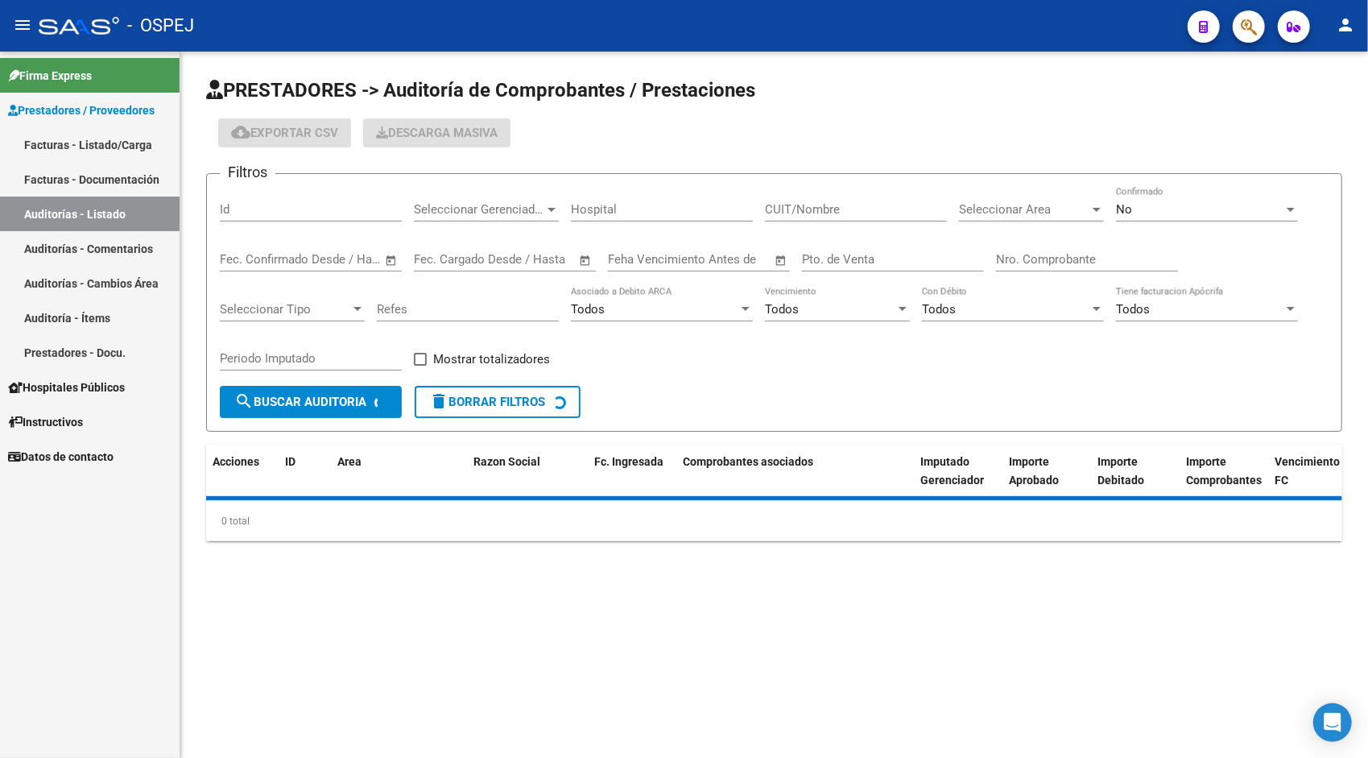
click at [279, 202] on input "Id" at bounding box center [311, 209] width 182 height 14
paste input "9523"
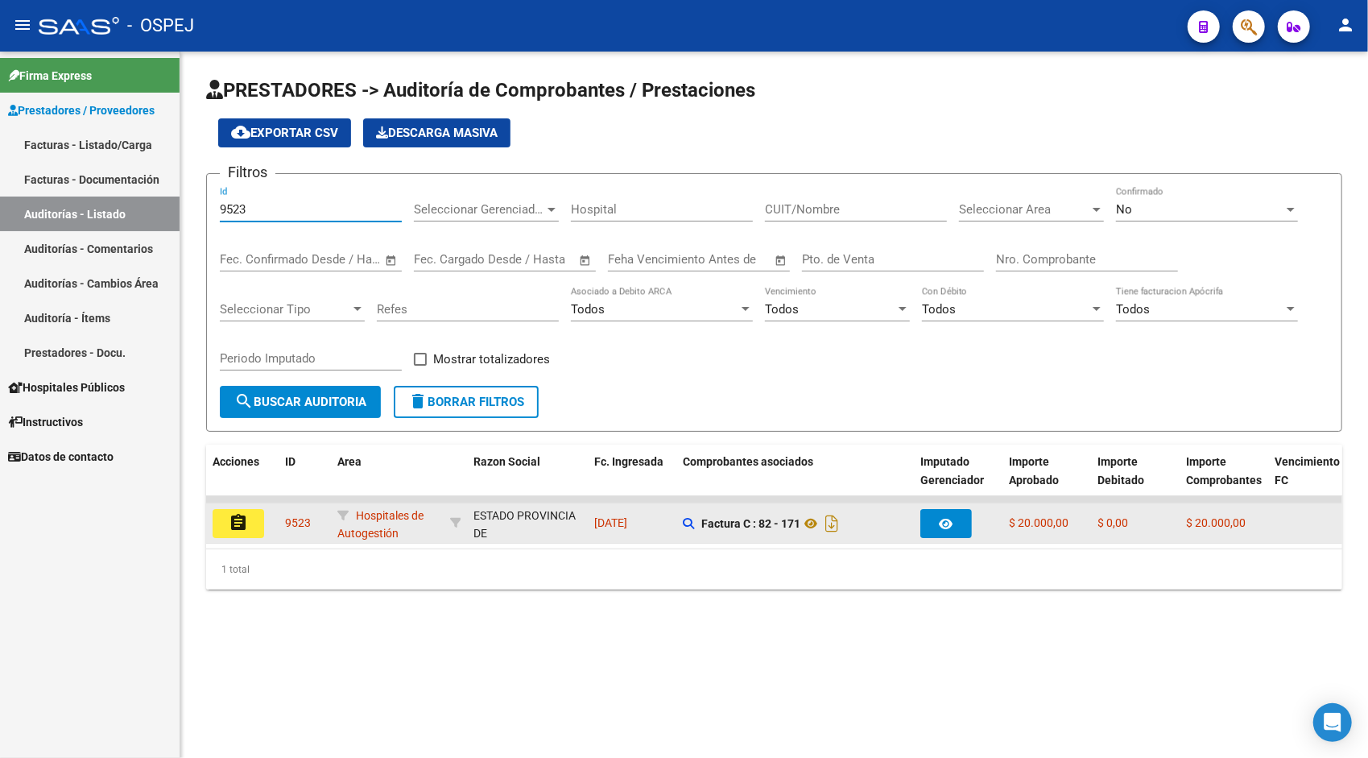
type input "9523"
click at [240, 513] on mat-icon "assignment" at bounding box center [238, 522] width 19 height 19
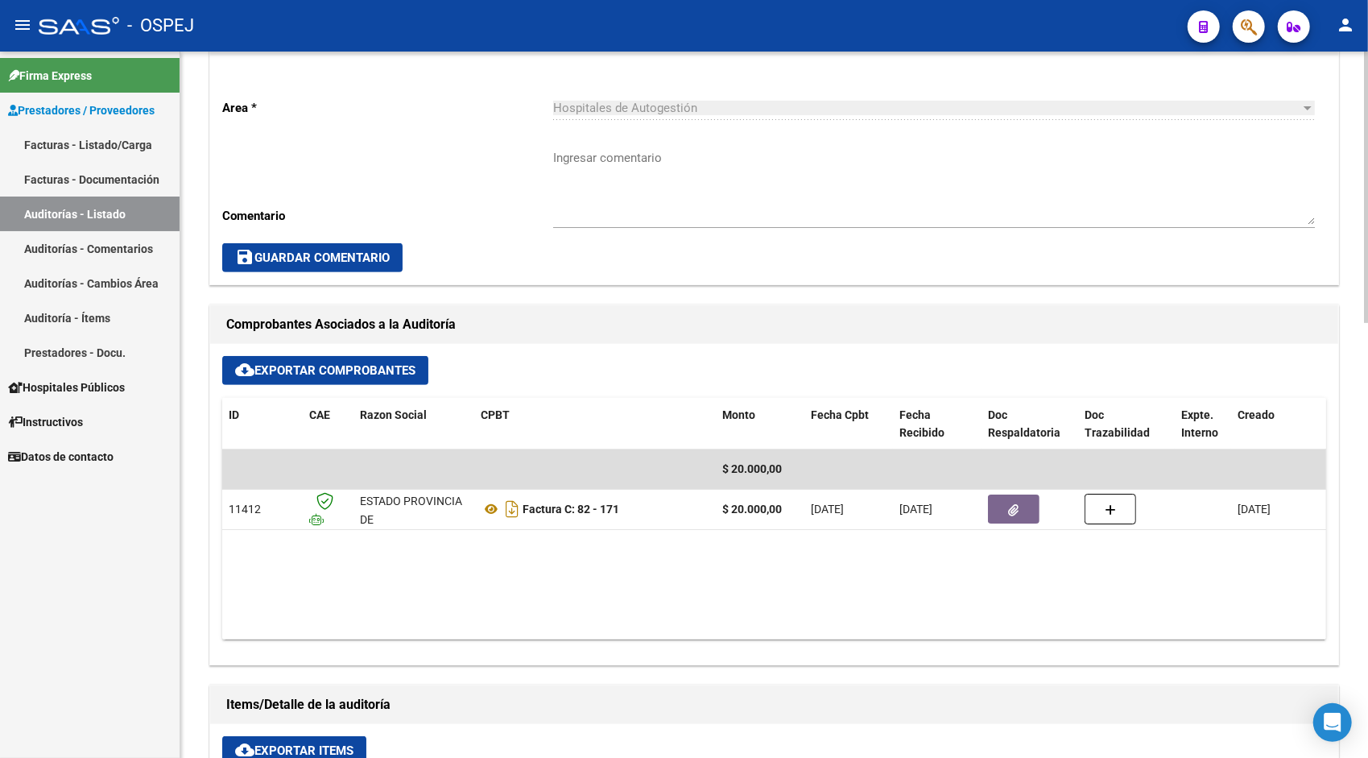
scroll to position [452, 0]
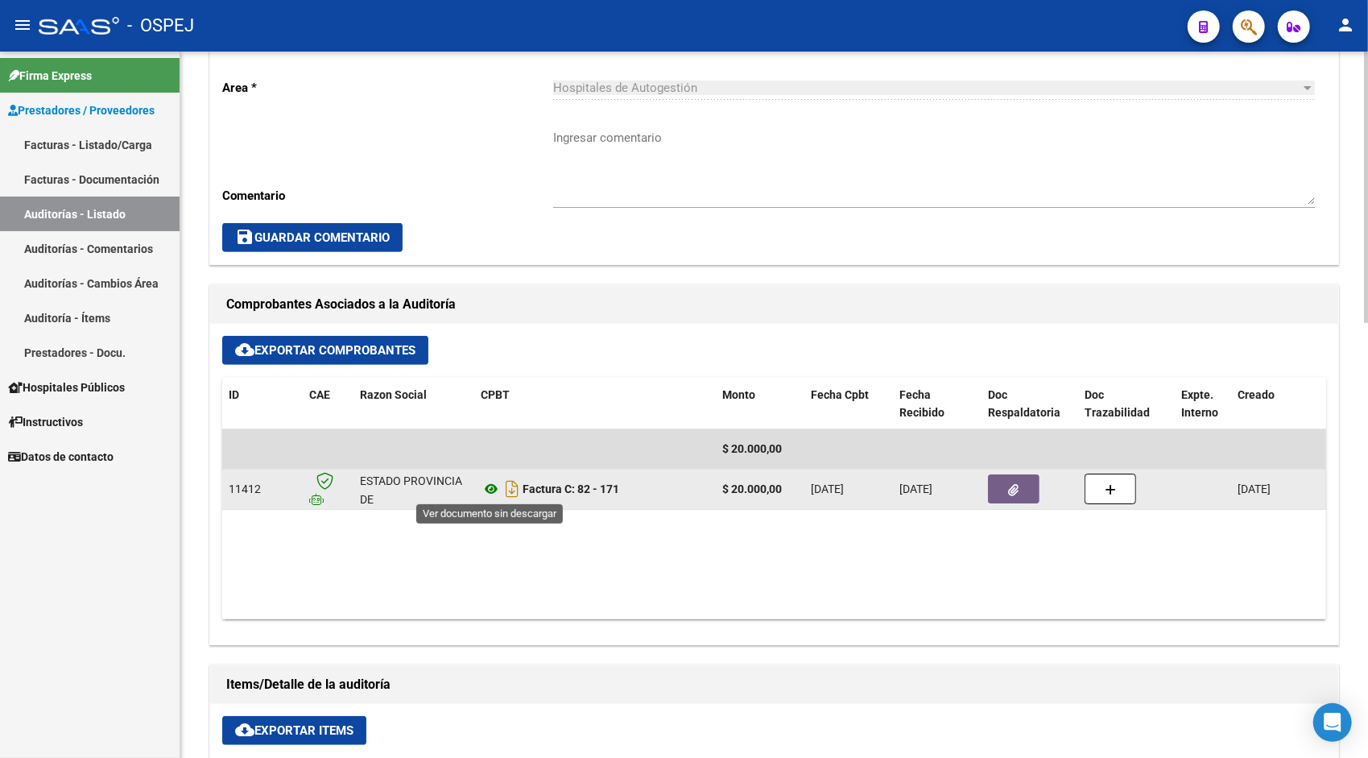
click at [491, 485] on icon at bounding box center [491, 488] width 21 height 19
click at [1005, 489] on button "button" at bounding box center [1014, 488] width 52 height 29
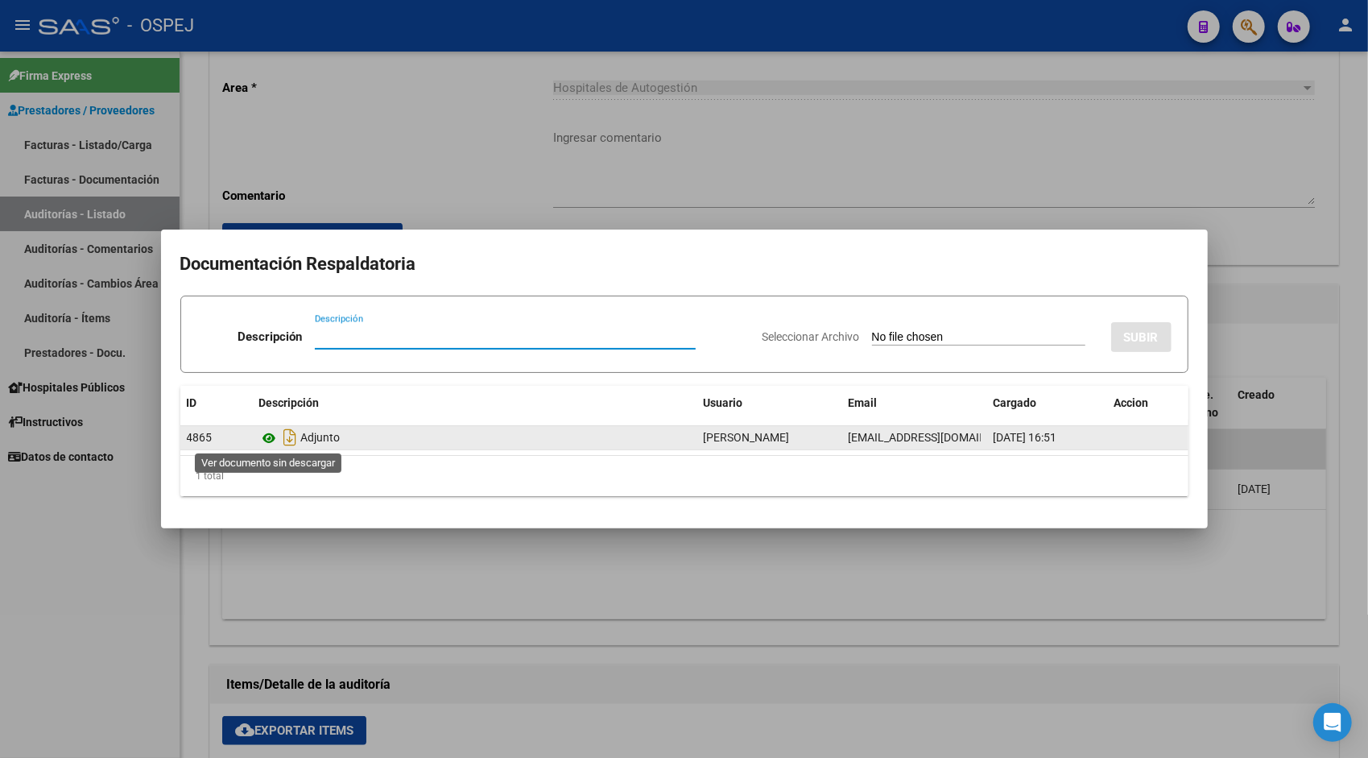
click at [270, 438] on icon at bounding box center [269, 437] width 21 height 19
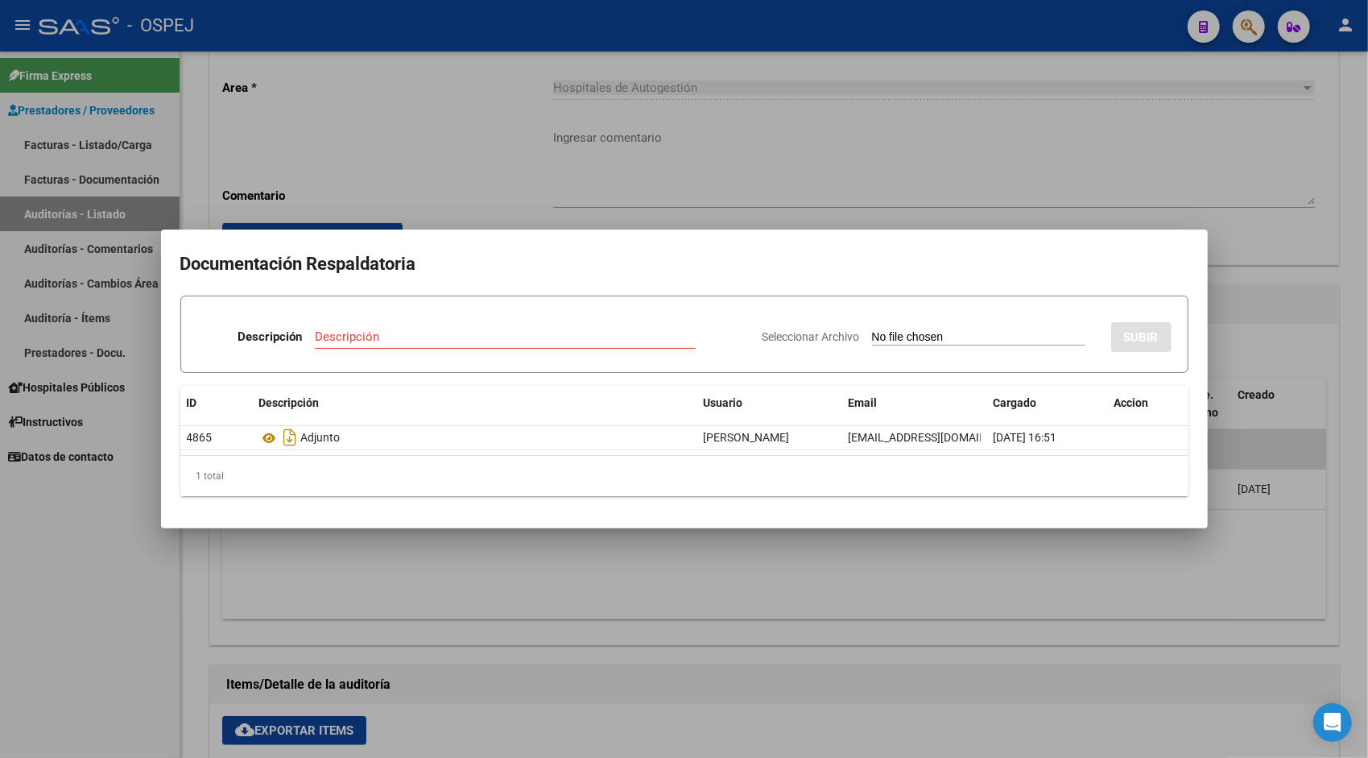
click at [117, 217] on div at bounding box center [684, 379] width 1368 height 758
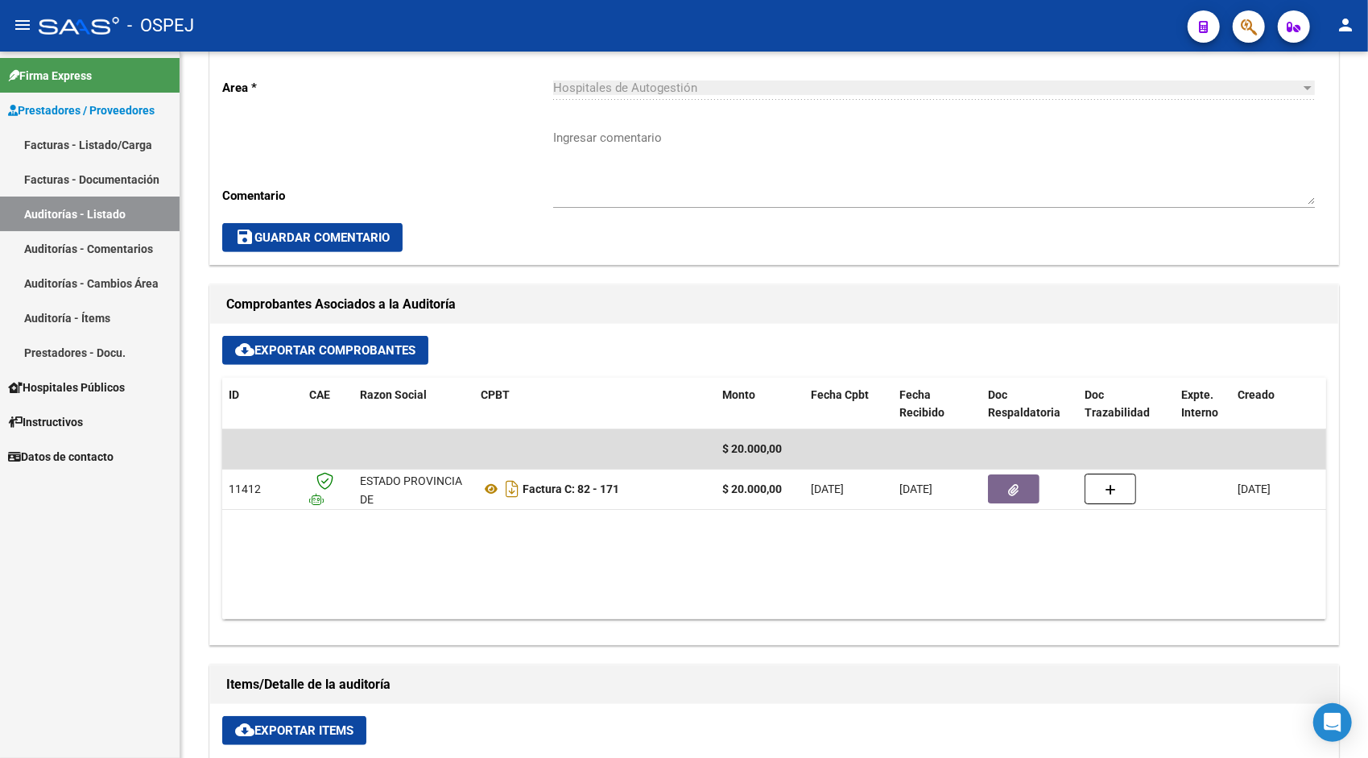
click at [117, 217] on link "Auditorías - Listado" at bounding box center [90, 213] width 180 height 35
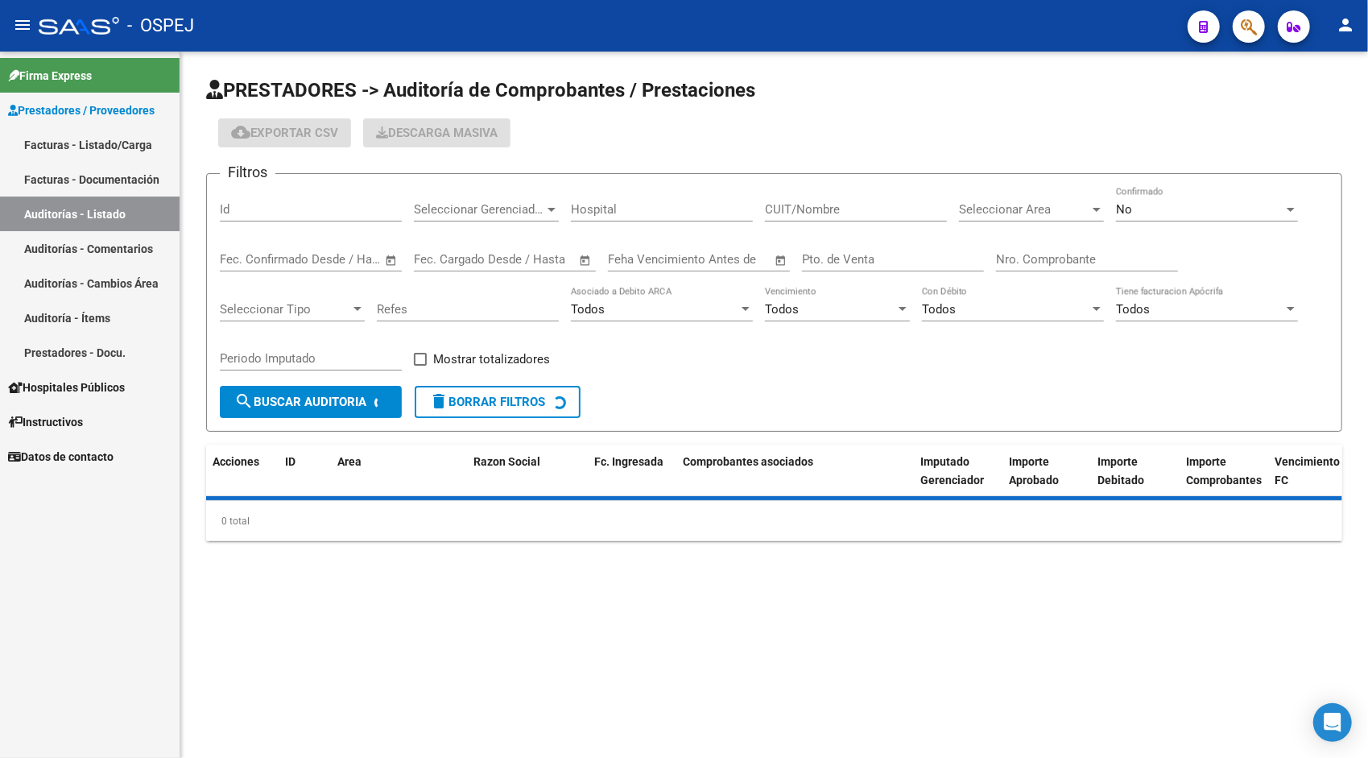
click at [275, 215] on input "Id" at bounding box center [311, 209] width 182 height 14
paste input "9524"
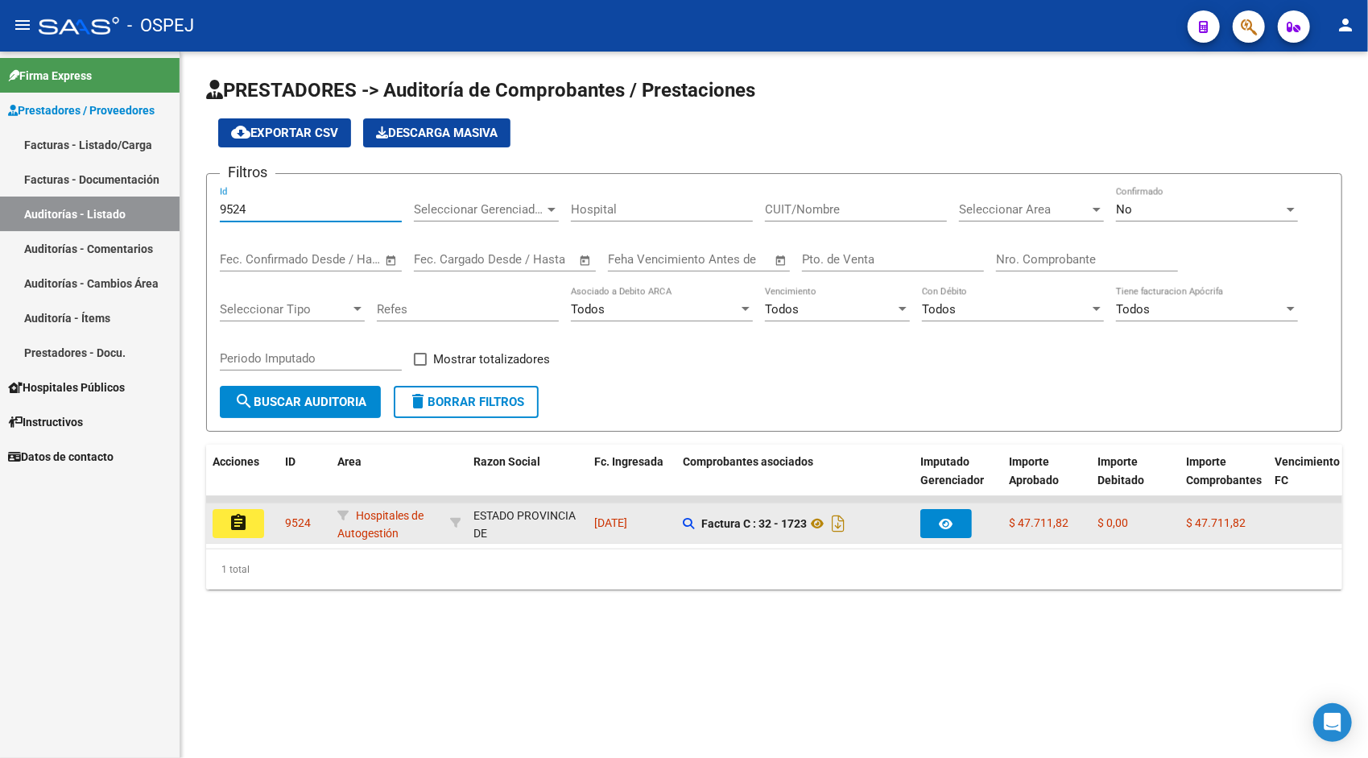
type input "9524"
click at [253, 523] on button "assignment" at bounding box center [239, 523] width 52 height 29
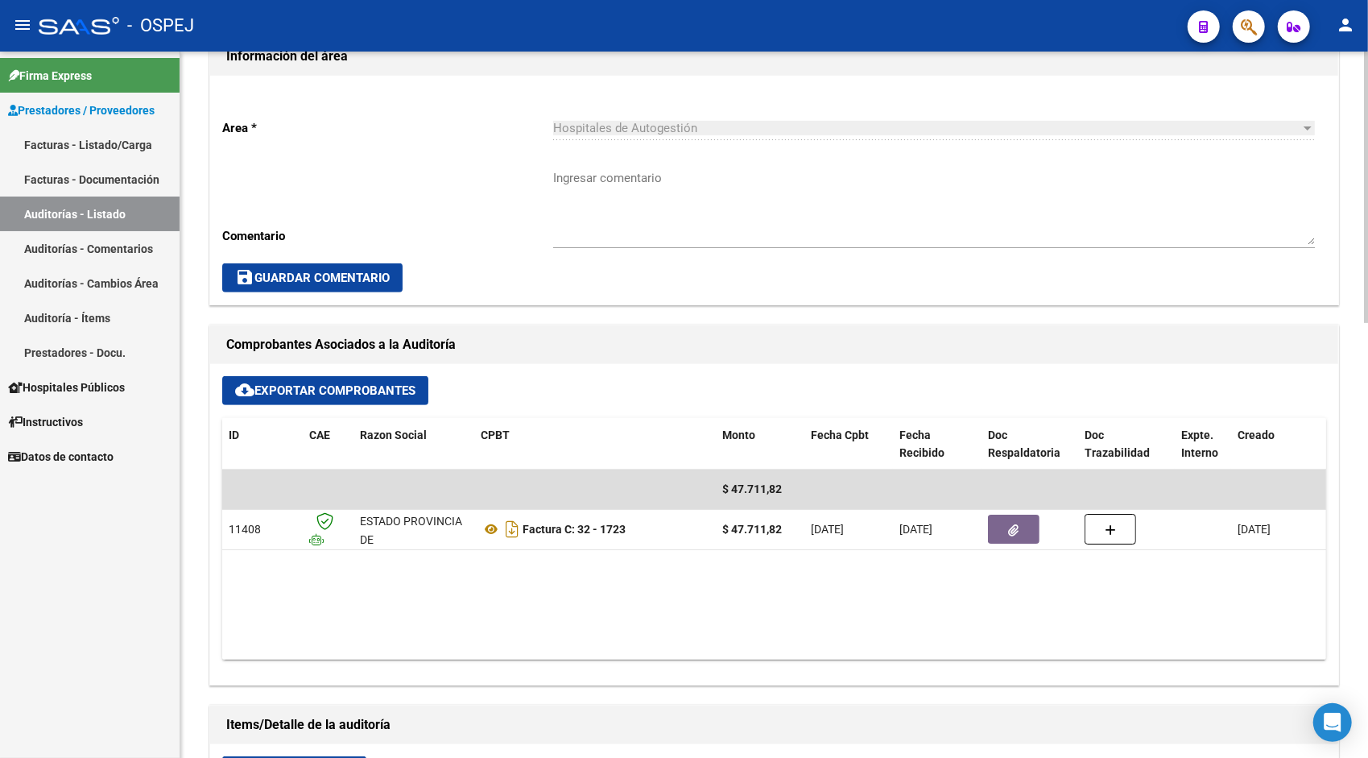
scroll to position [483, 0]
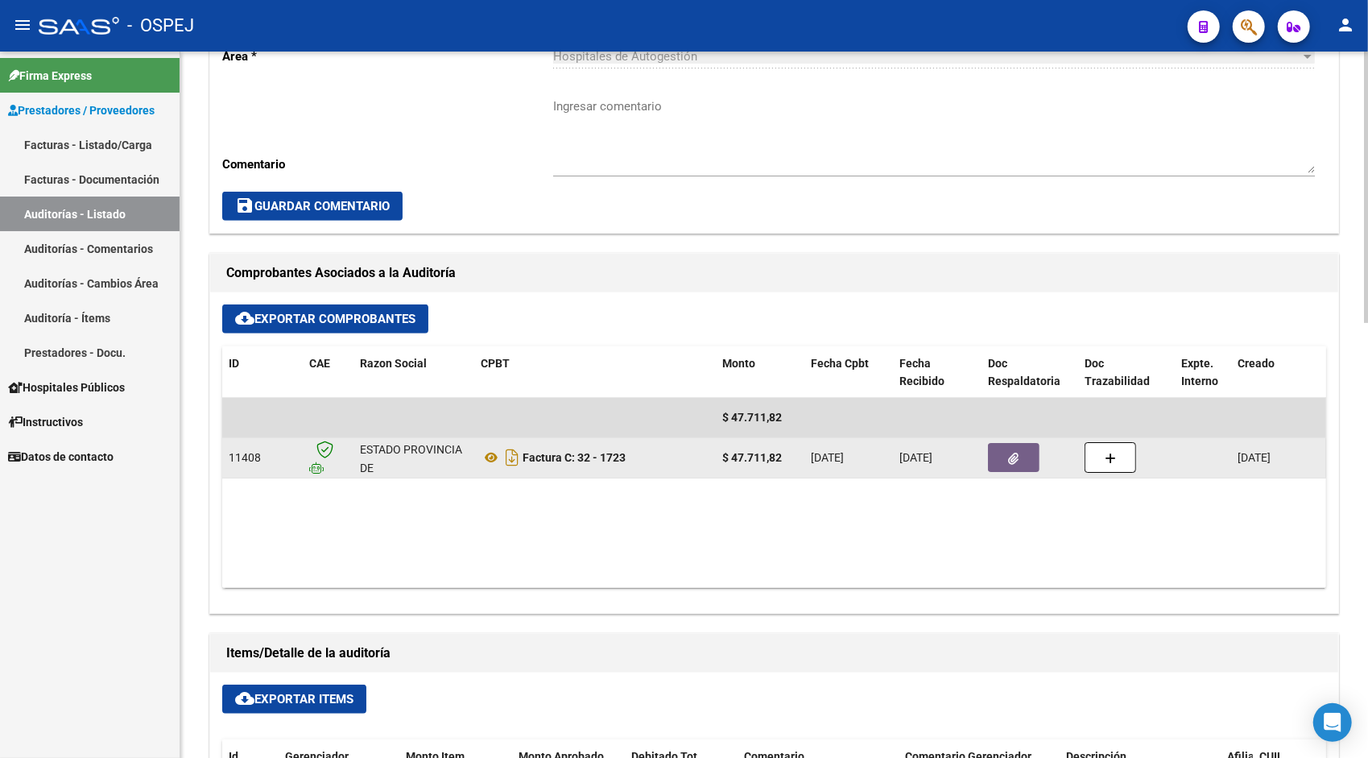
click at [1012, 460] on icon "button" at bounding box center [1014, 458] width 10 height 12
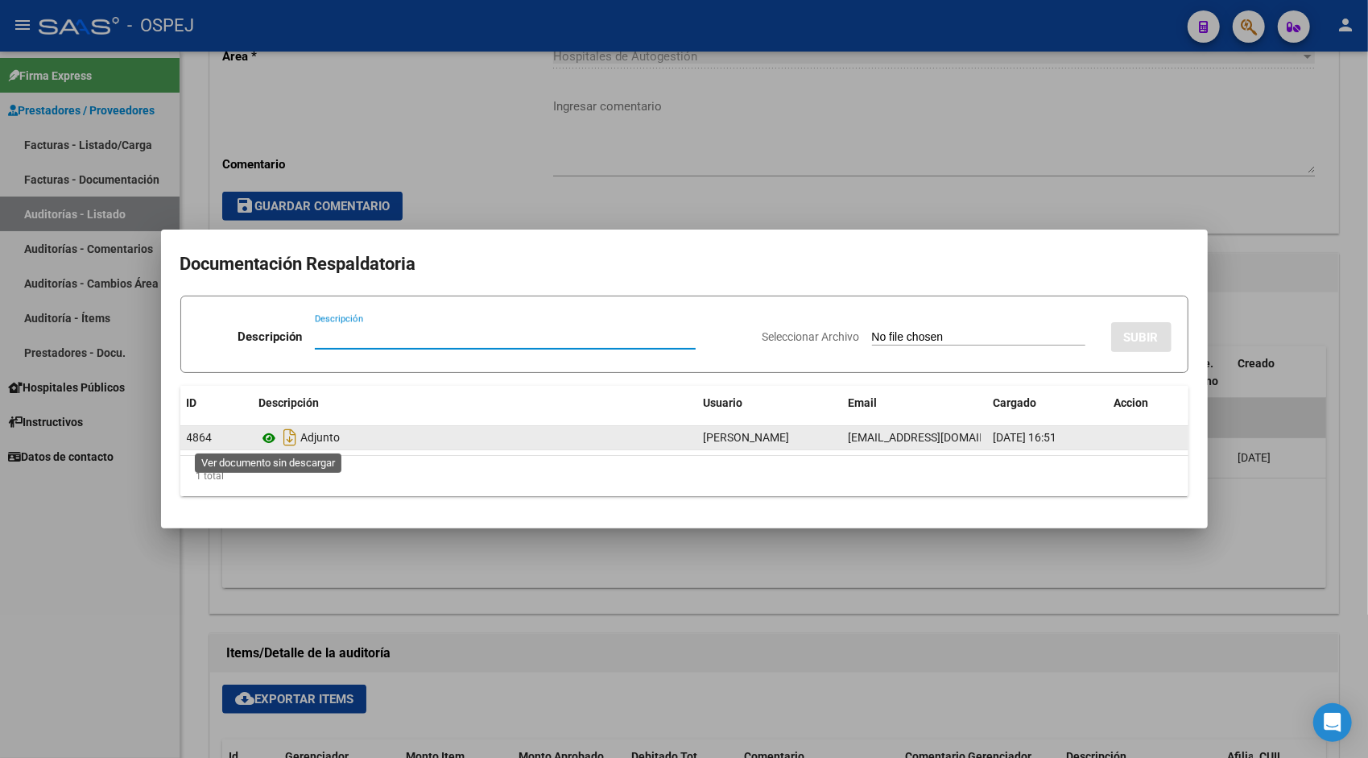
click at [268, 436] on icon at bounding box center [269, 437] width 21 height 19
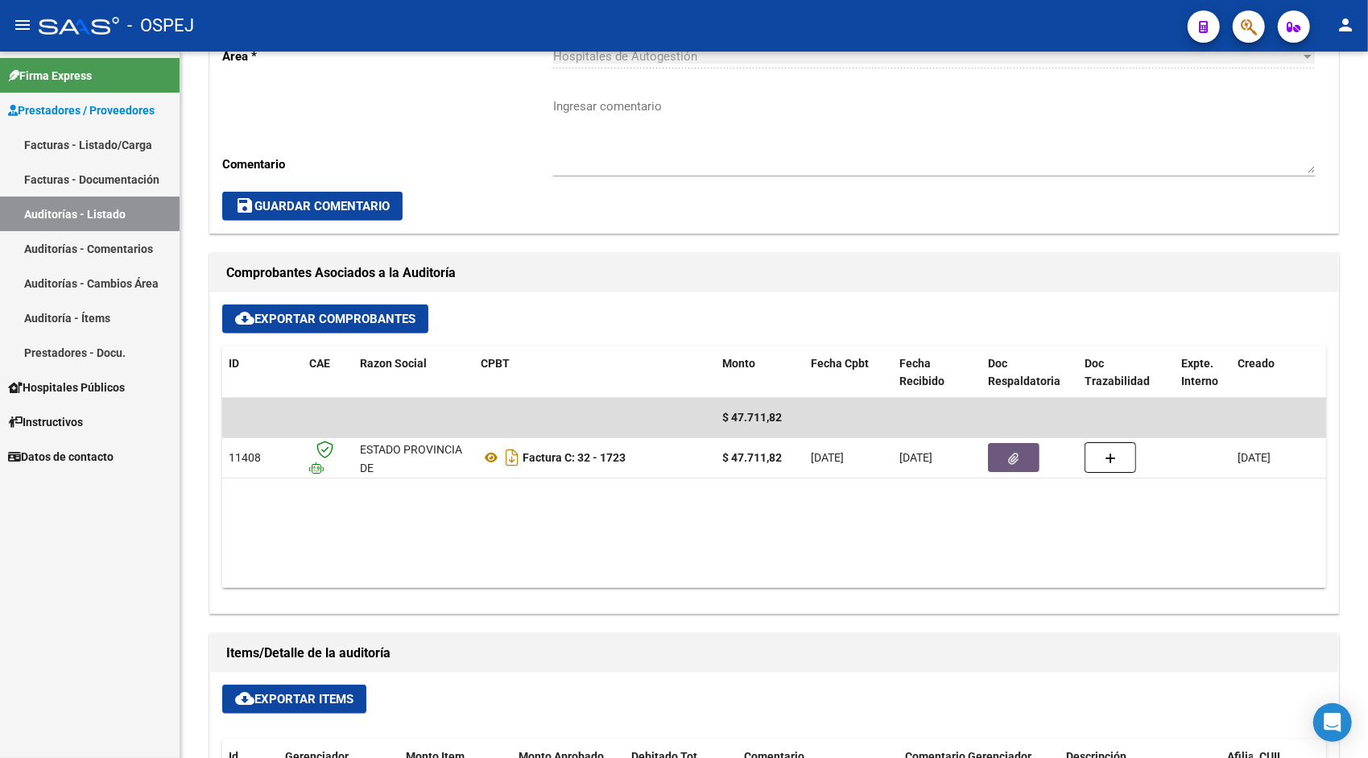
click at [101, 216] on link "Auditorías - Listado" at bounding box center [90, 213] width 180 height 35
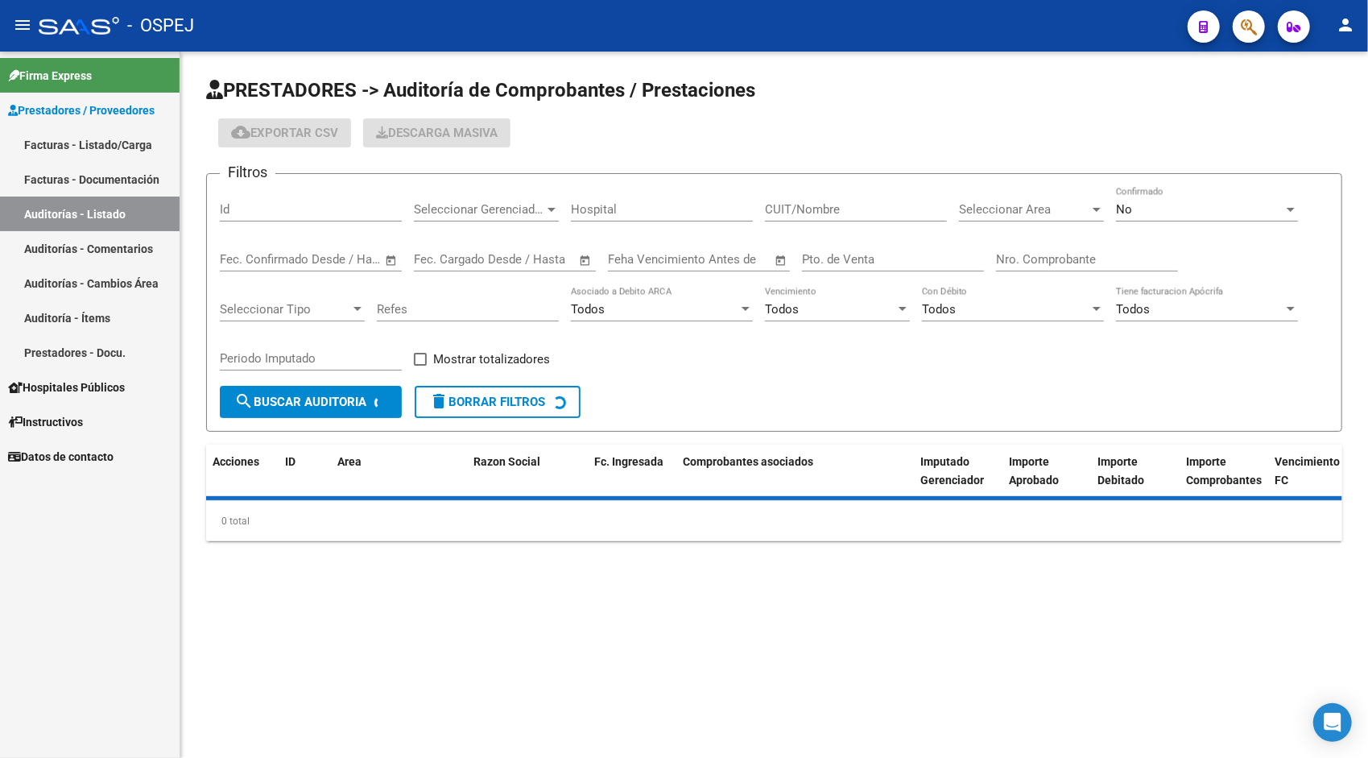
click at [290, 206] on input "Id" at bounding box center [311, 209] width 182 height 14
paste input "9526"
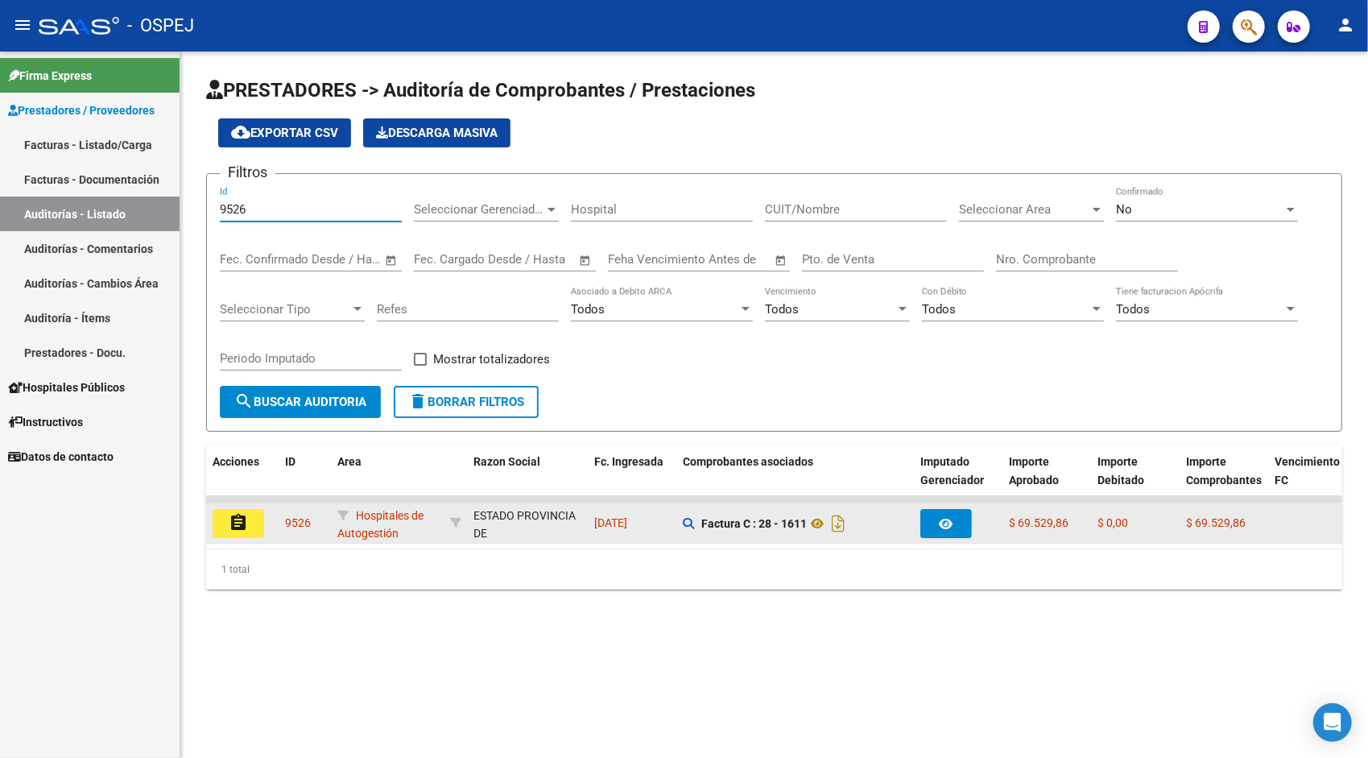
type input "9526"
click at [242, 531] on mat-icon "assignment" at bounding box center [238, 522] width 19 height 19
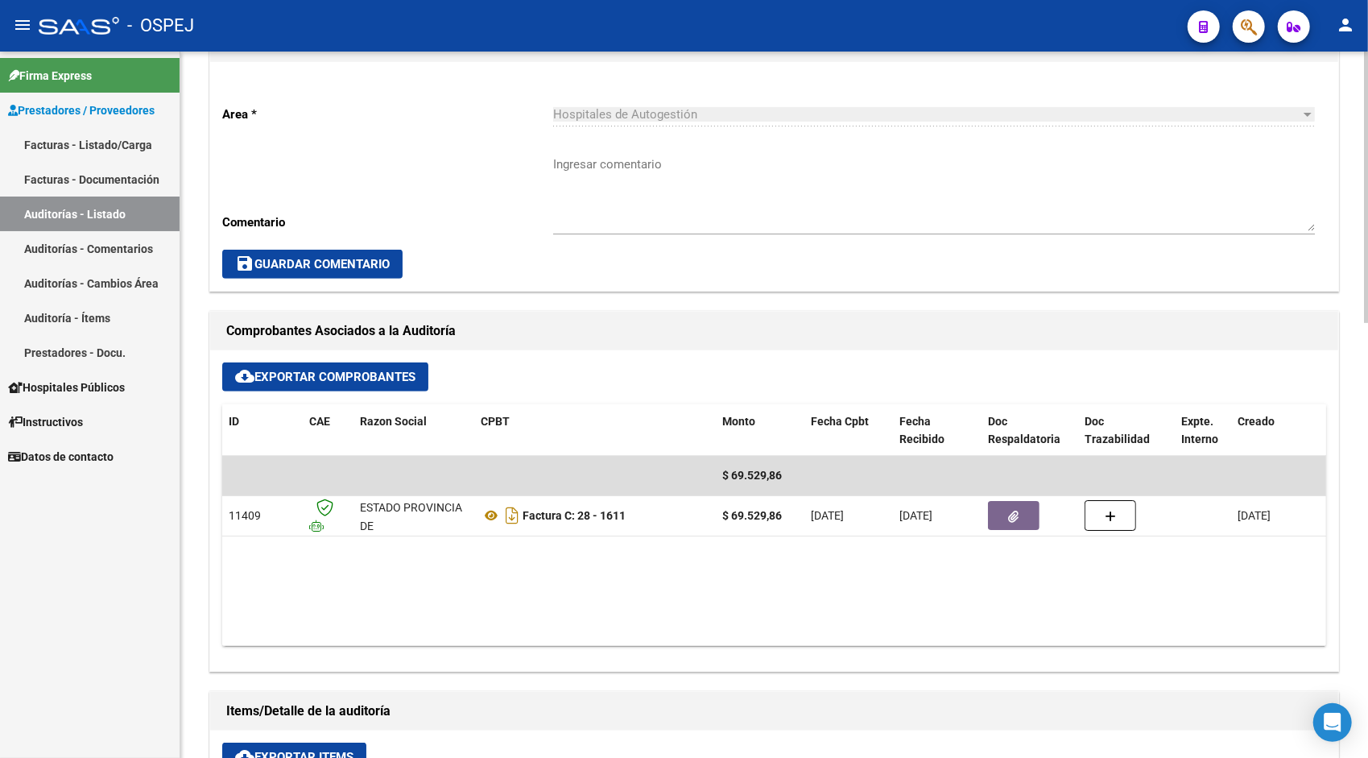
scroll to position [451, 0]
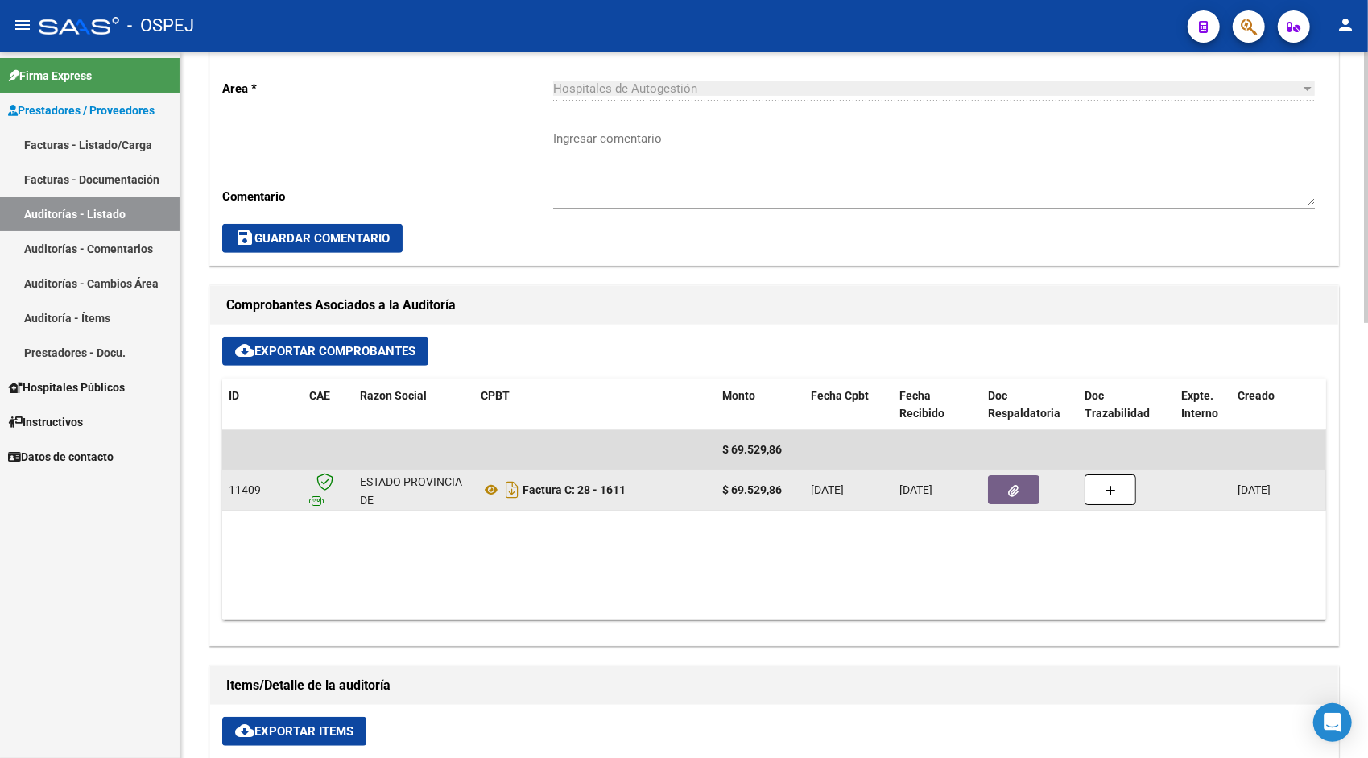
click at [1003, 490] on button "button" at bounding box center [1014, 489] width 52 height 29
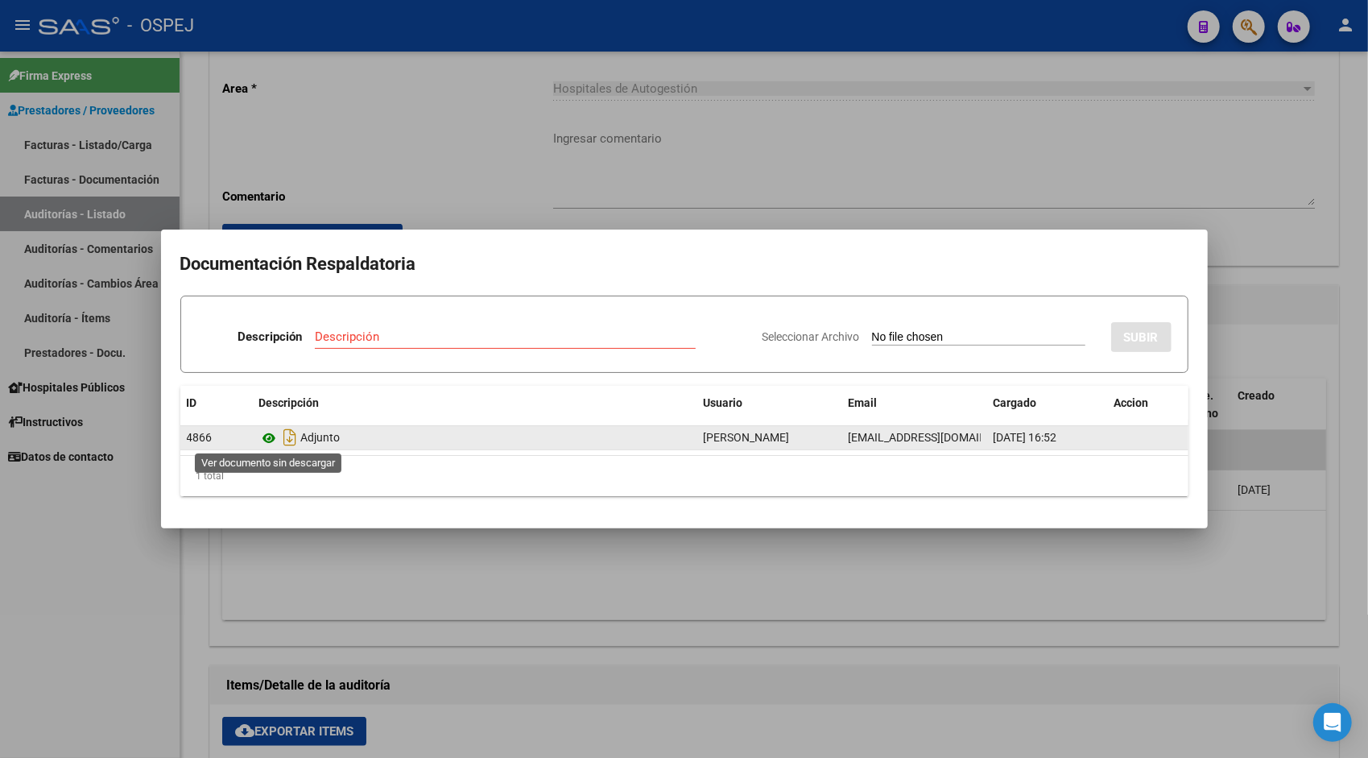
click at [267, 435] on icon at bounding box center [269, 437] width 21 height 19
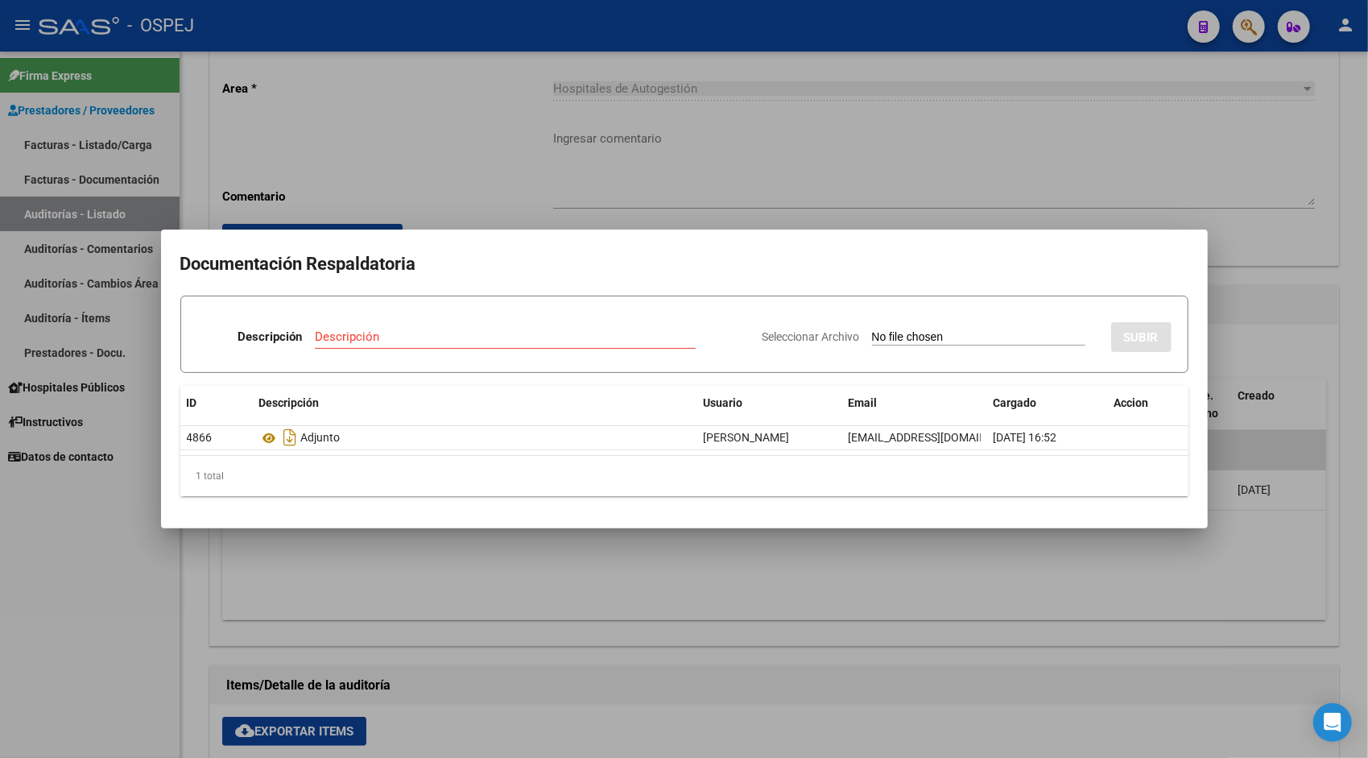
click at [45, 222] on div at bounding box center [684, 379] width 1368 height 758
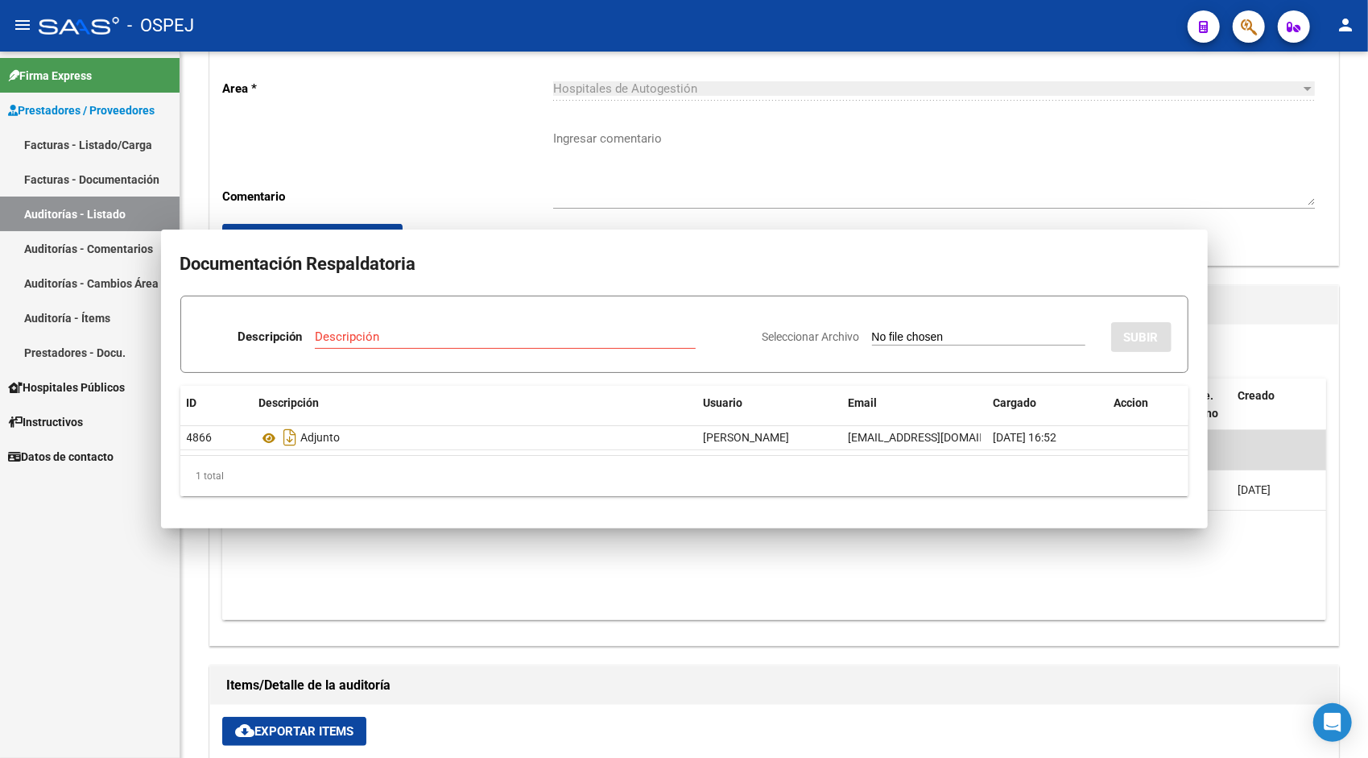
click at [45, 222] on link "Auditorías - Listado" at bounding box center [90, 213] width 180 height 35
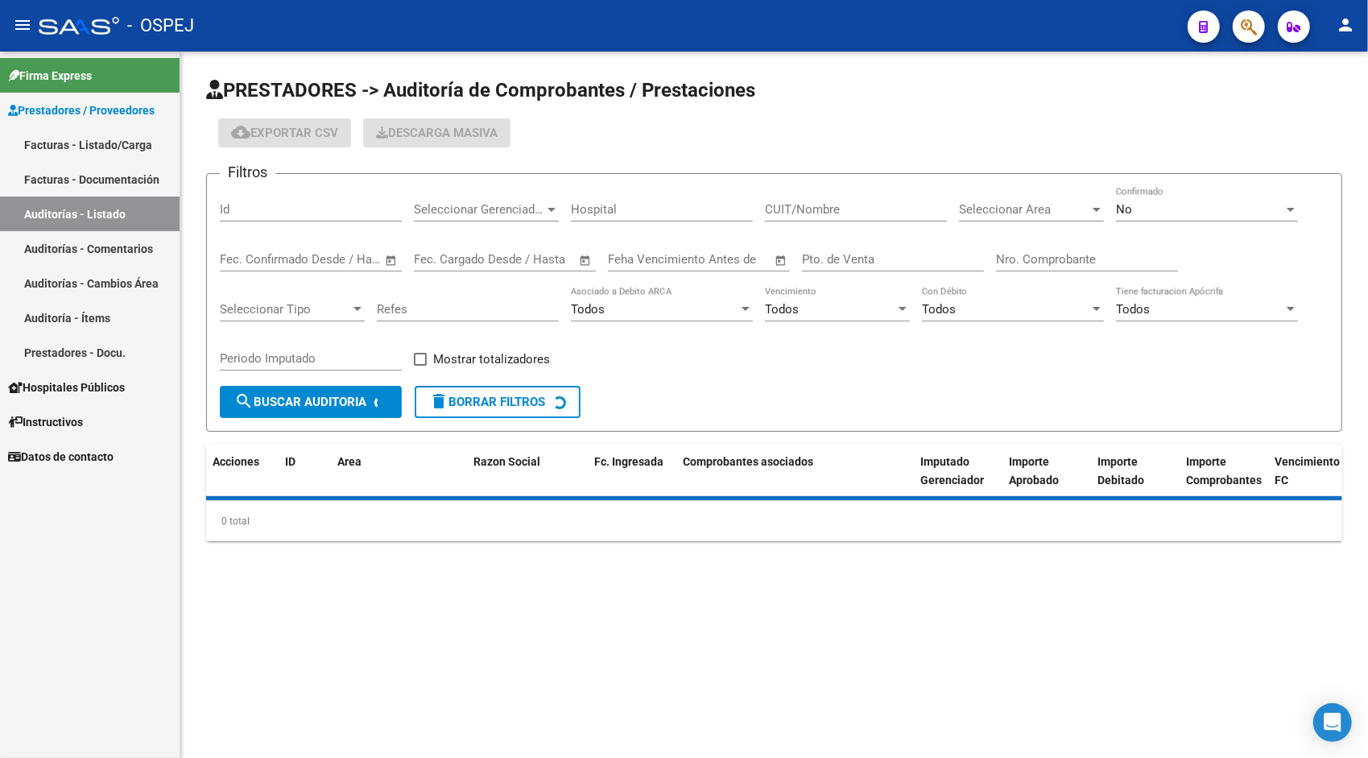
click at [240, 209] on input "Id" at bounding box center [311, 209] width 182 height 14
paste input "9527"
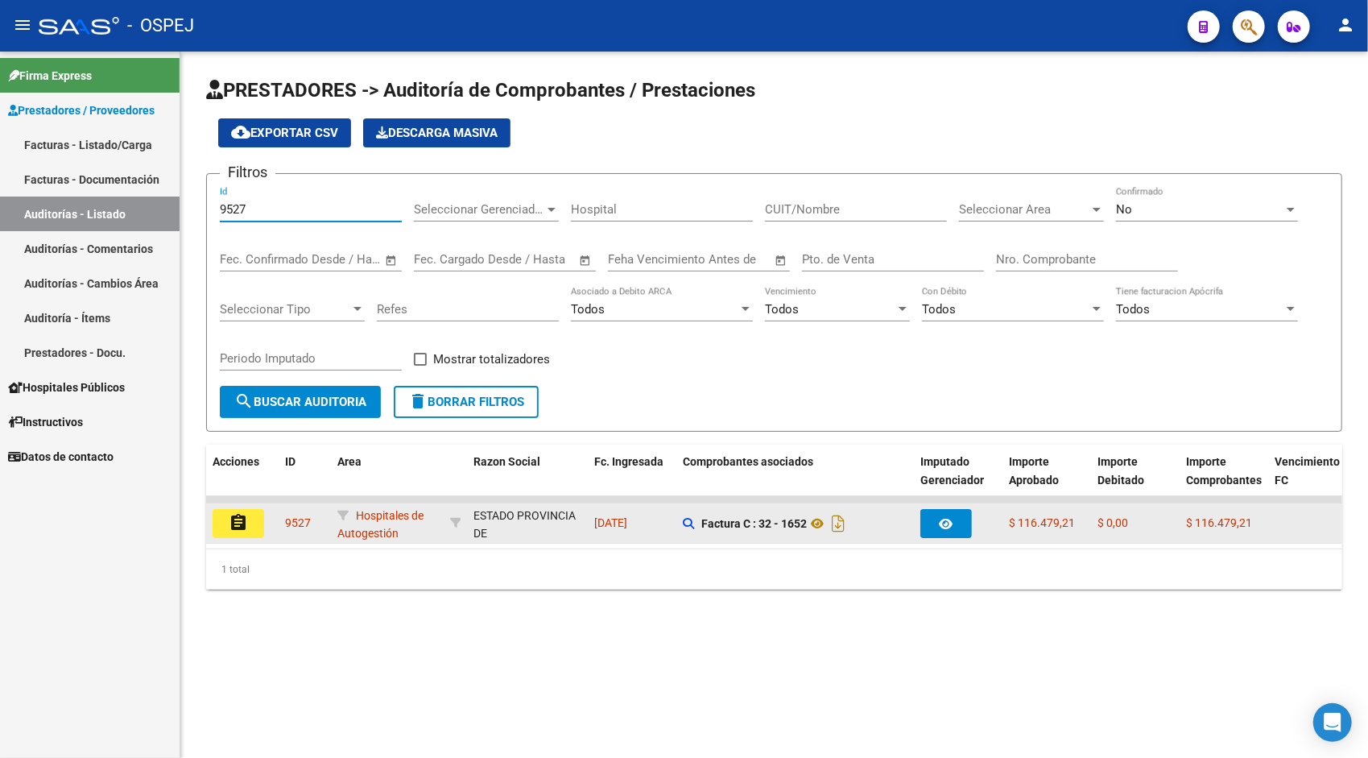
type input "9527"
click at [226, 524] on button "assignment" at bounding box center [239, 523] width 52 height 29
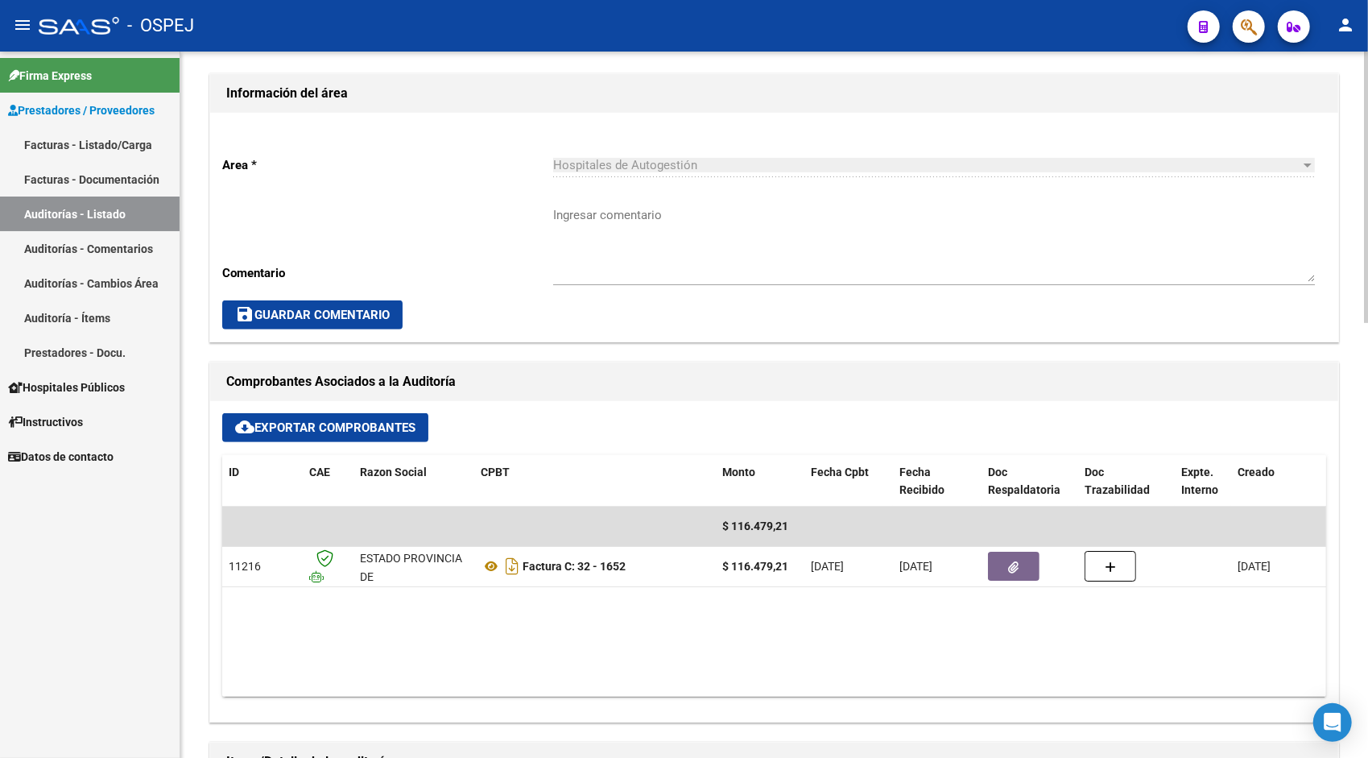
scroll to position [386, 0]
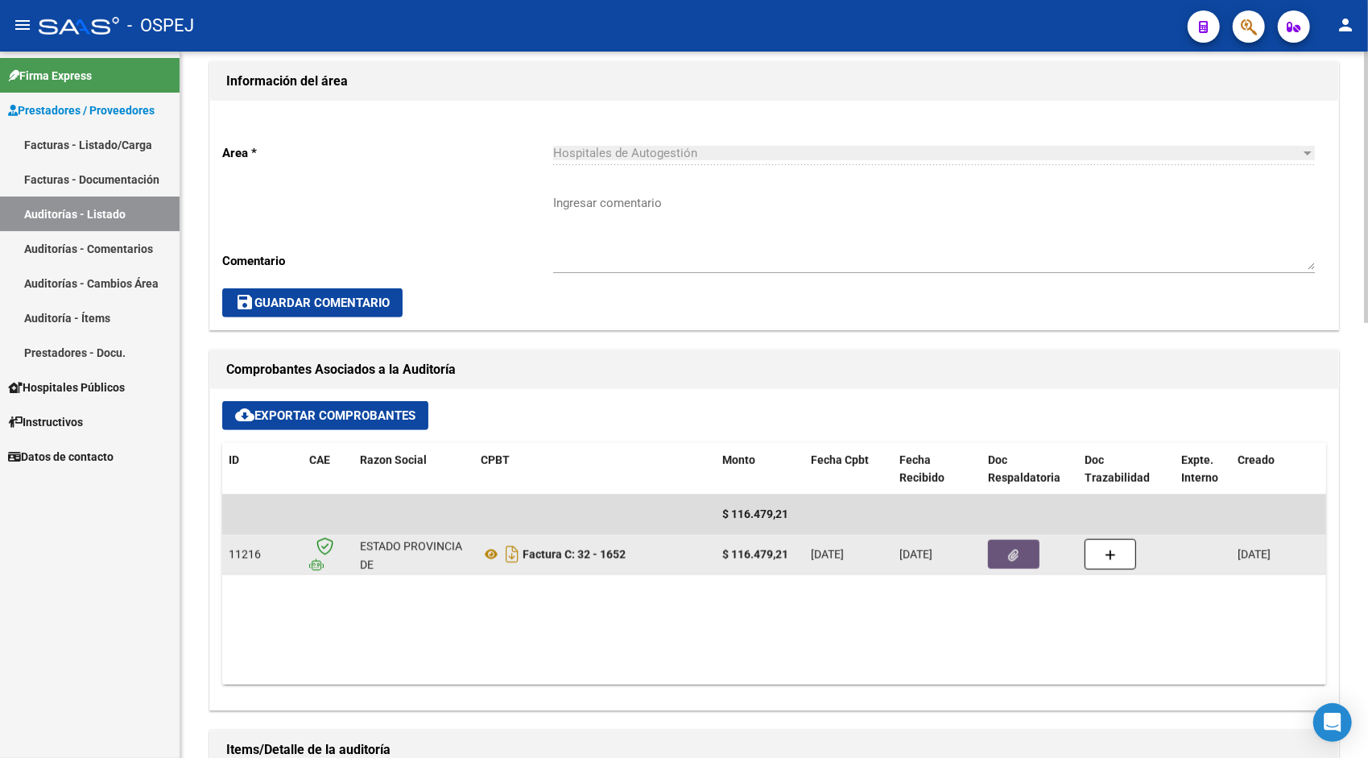
click at [1004, 561] on button "button" at bounding box center [1014, 553] width 52 height 29
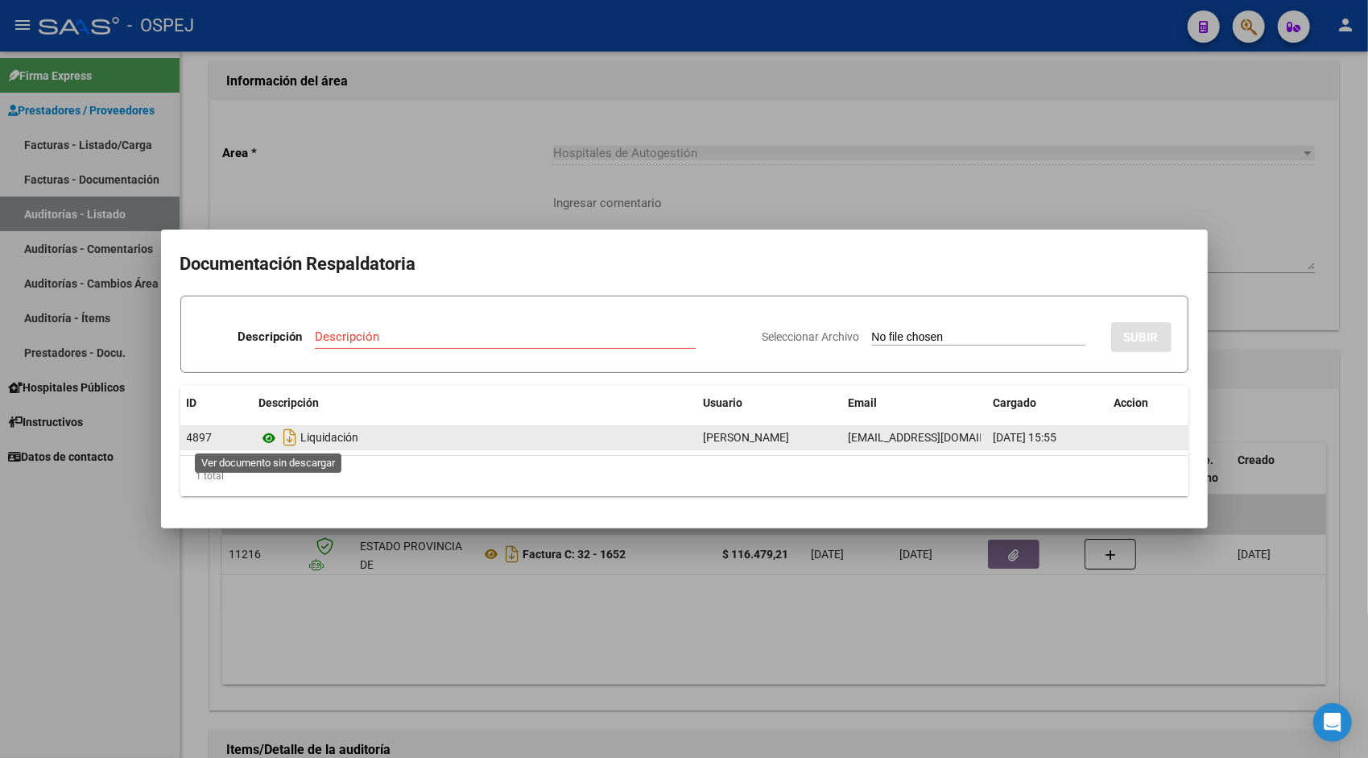
click at [274, 435] on icon at bounding box center [269, 437] width 21 height 19
click at [269, 433] on icon at bounding box center [269, 437] width 21 height 19
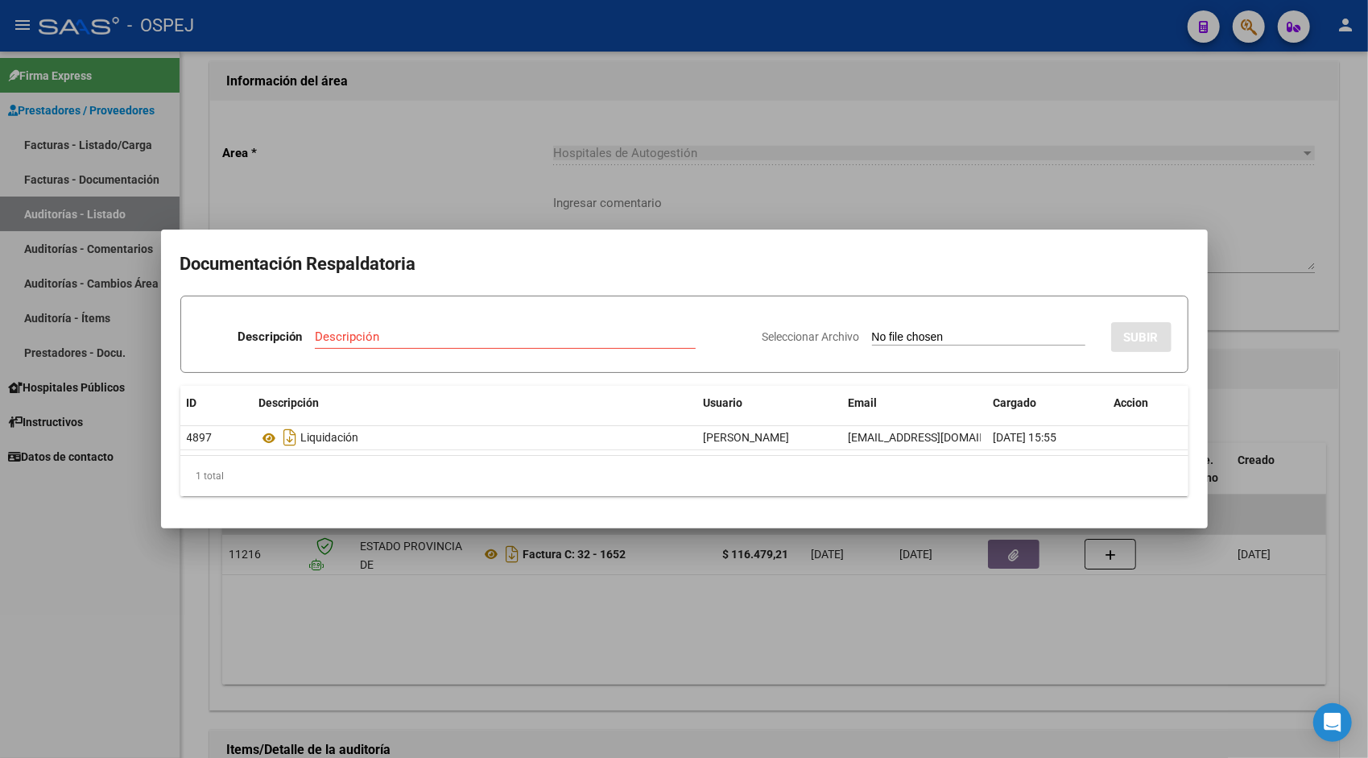
click at [106, 230] on div at bounding box center [684, 379] width 1368 height 758
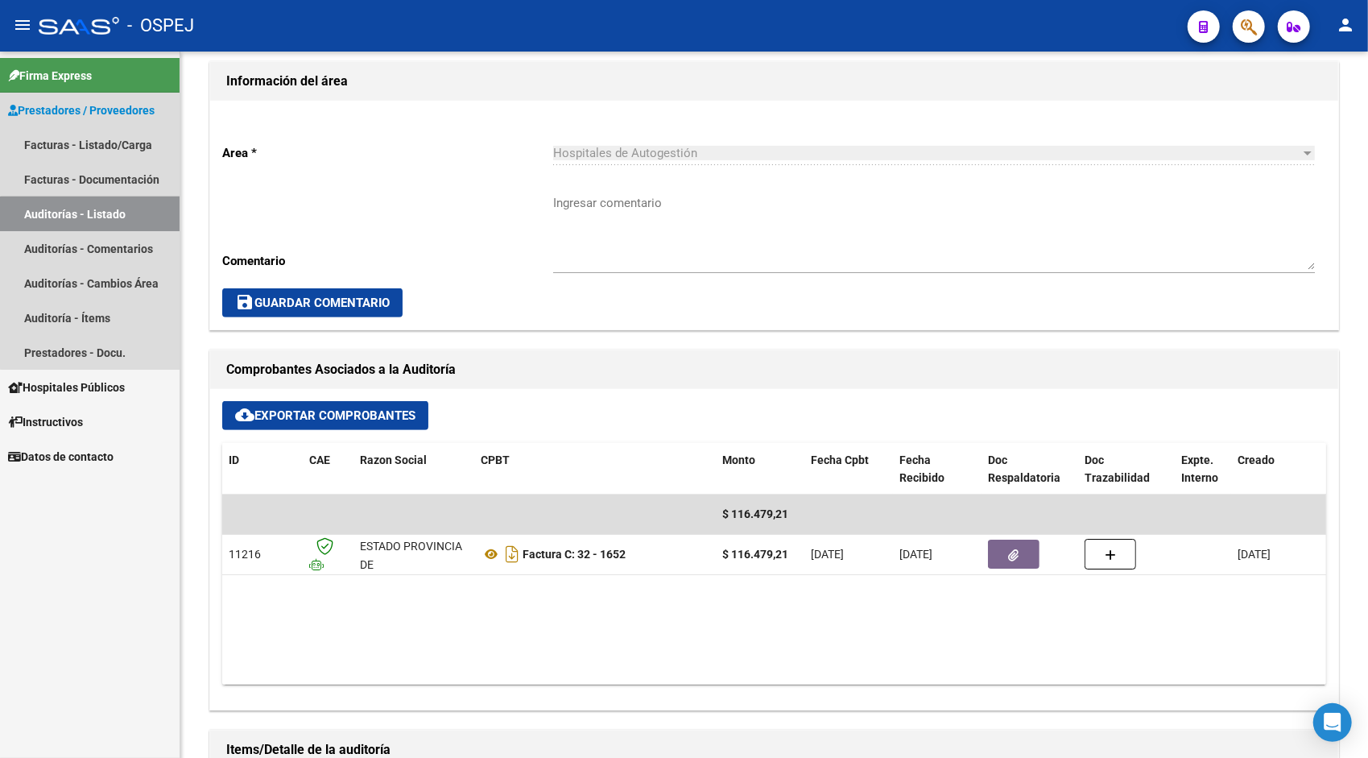
click at [100, 219] on link "Auditorías - Listado" at bounding box center [90, 213] width 180 height 35
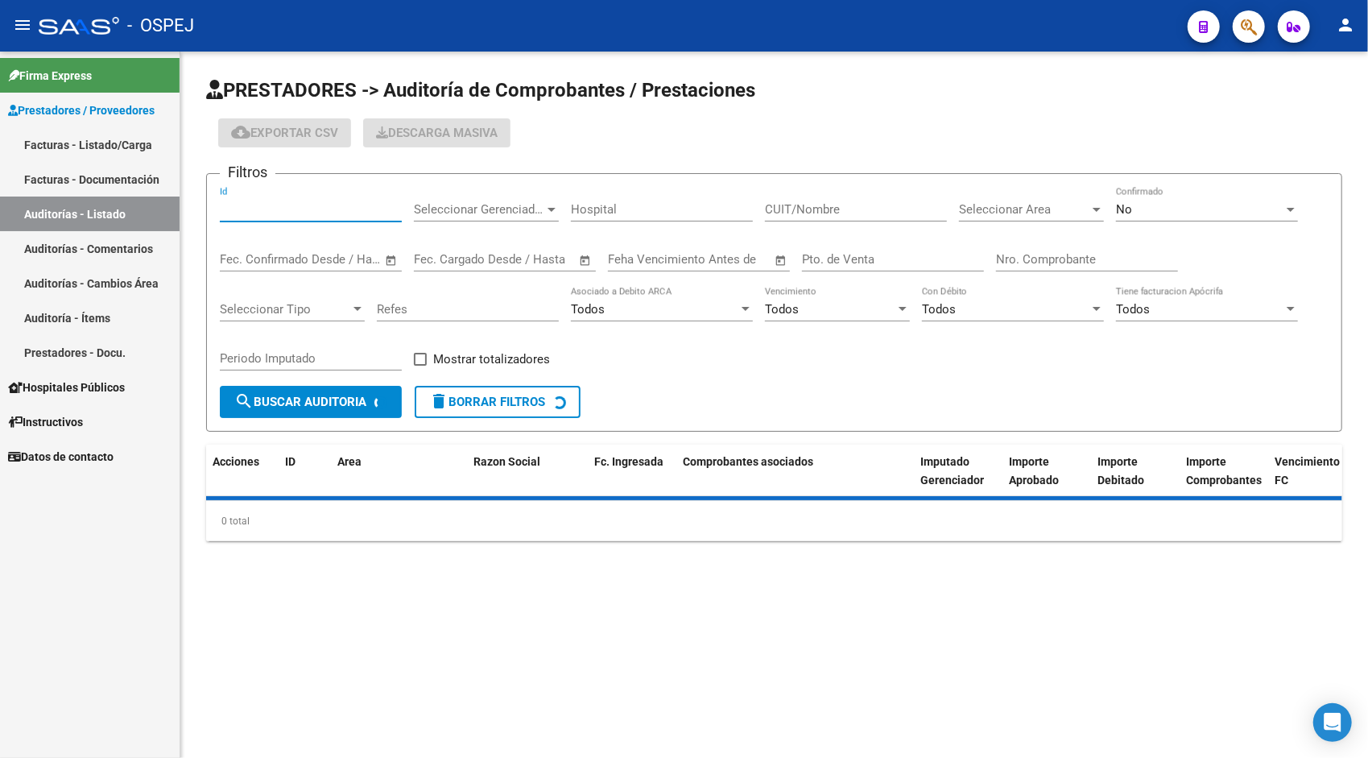
click at [254, 214] on input "Id" at bounding box center [311, 209] width 182 height 14
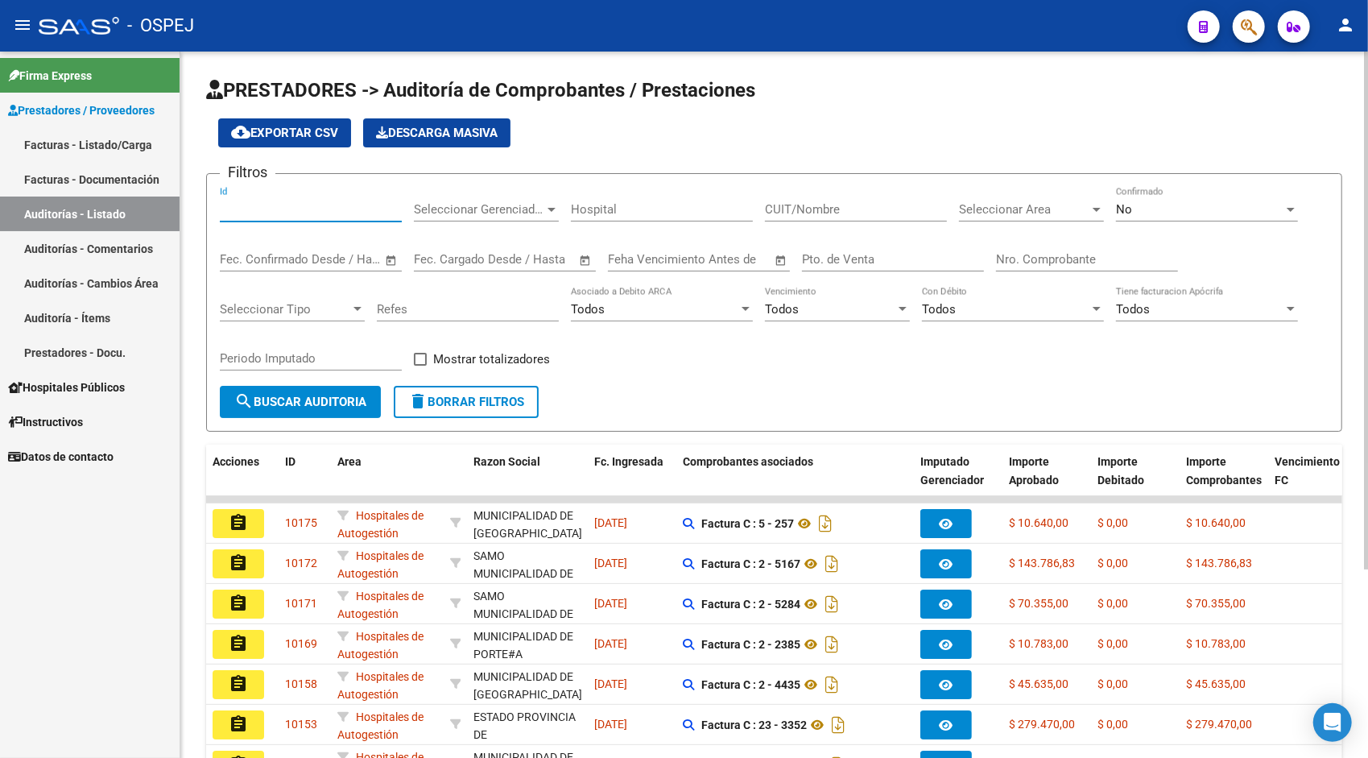
paste input "9530"
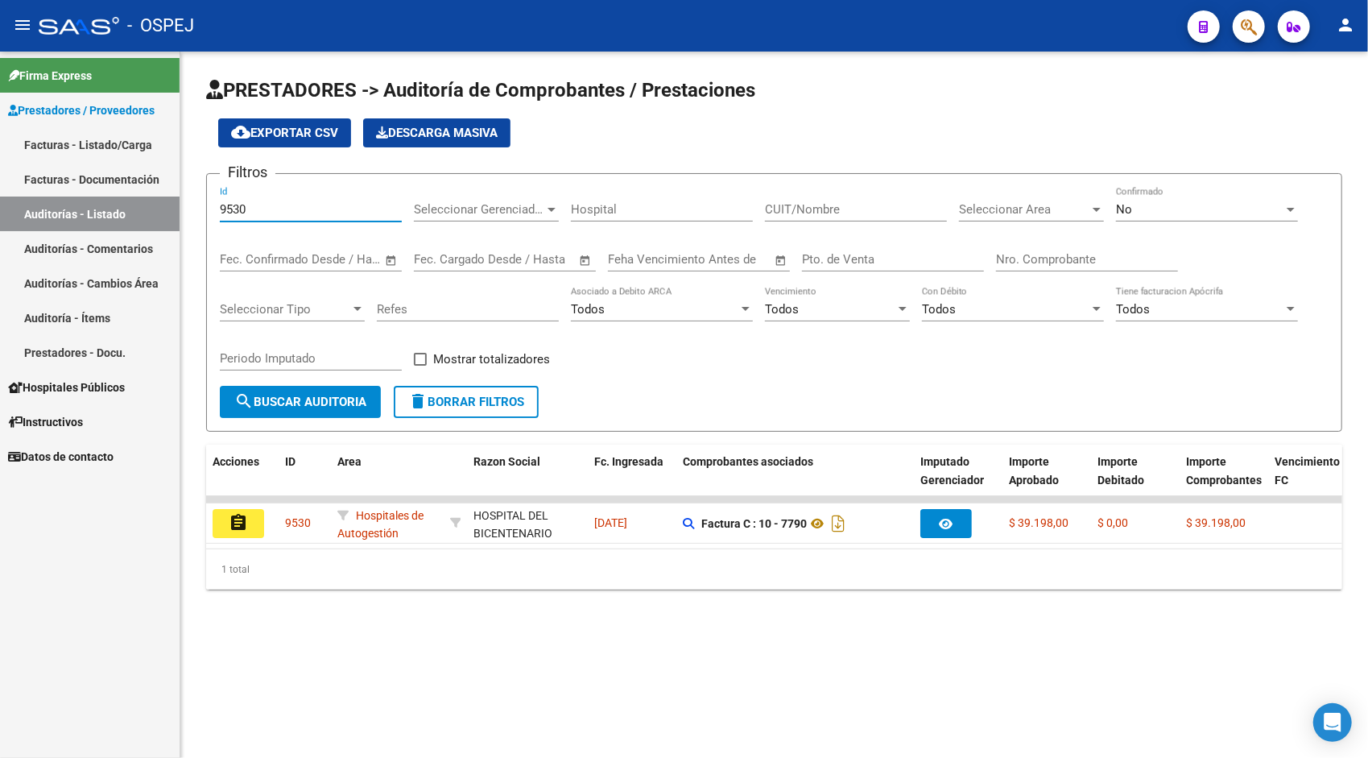
type input "9530"
click at [229, 575] on div "1 total" at bounding box center [774, 569] width 1136 height 40
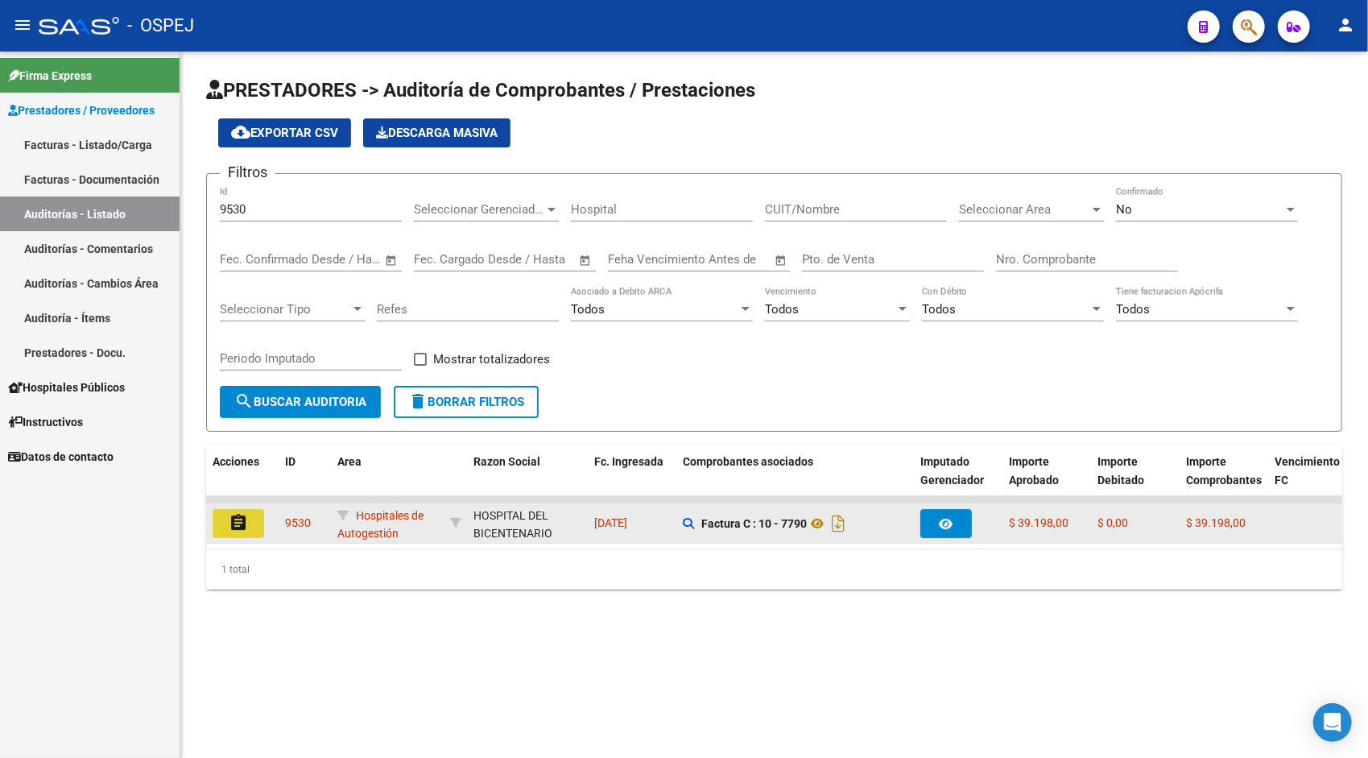
click at [240, 526] on mat-icon "assignment" at bounding box center [238, 522] width 19 height 19
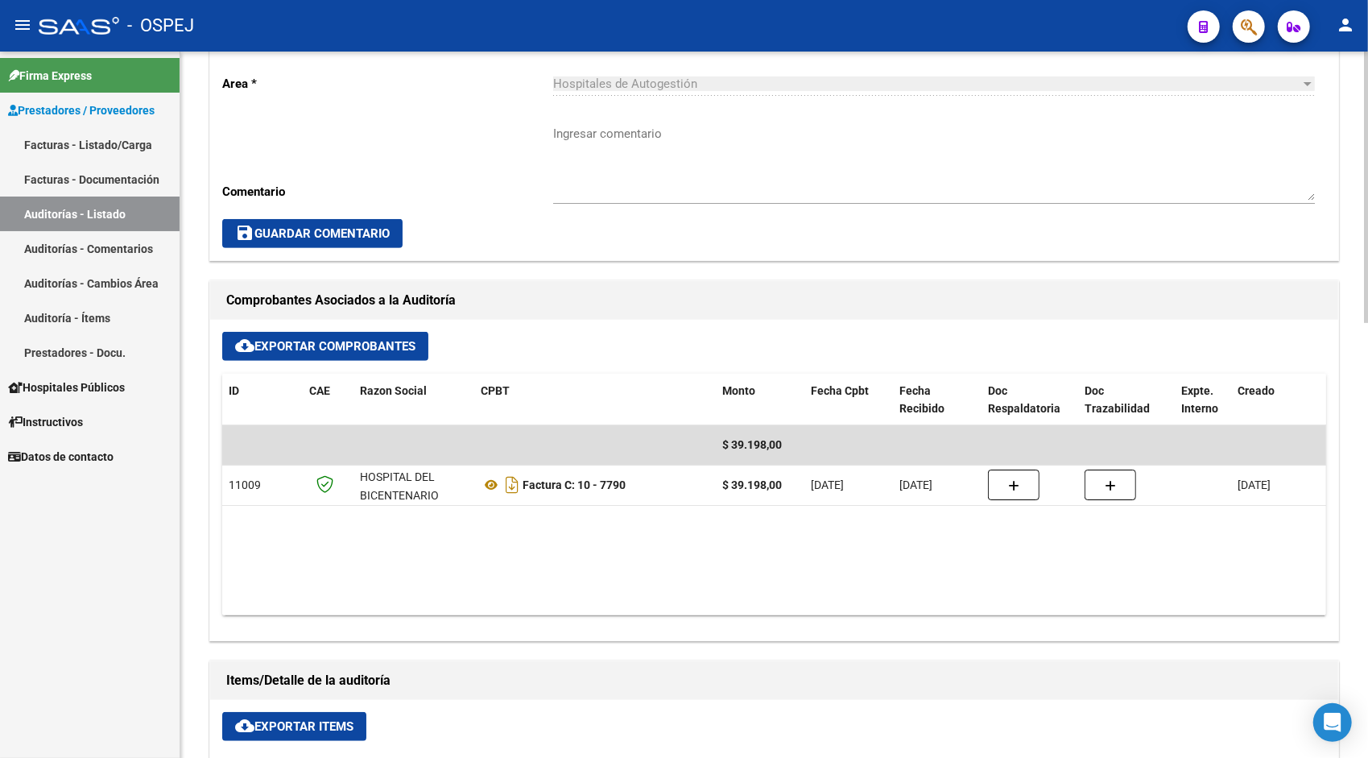
scroll to position [483, 0]
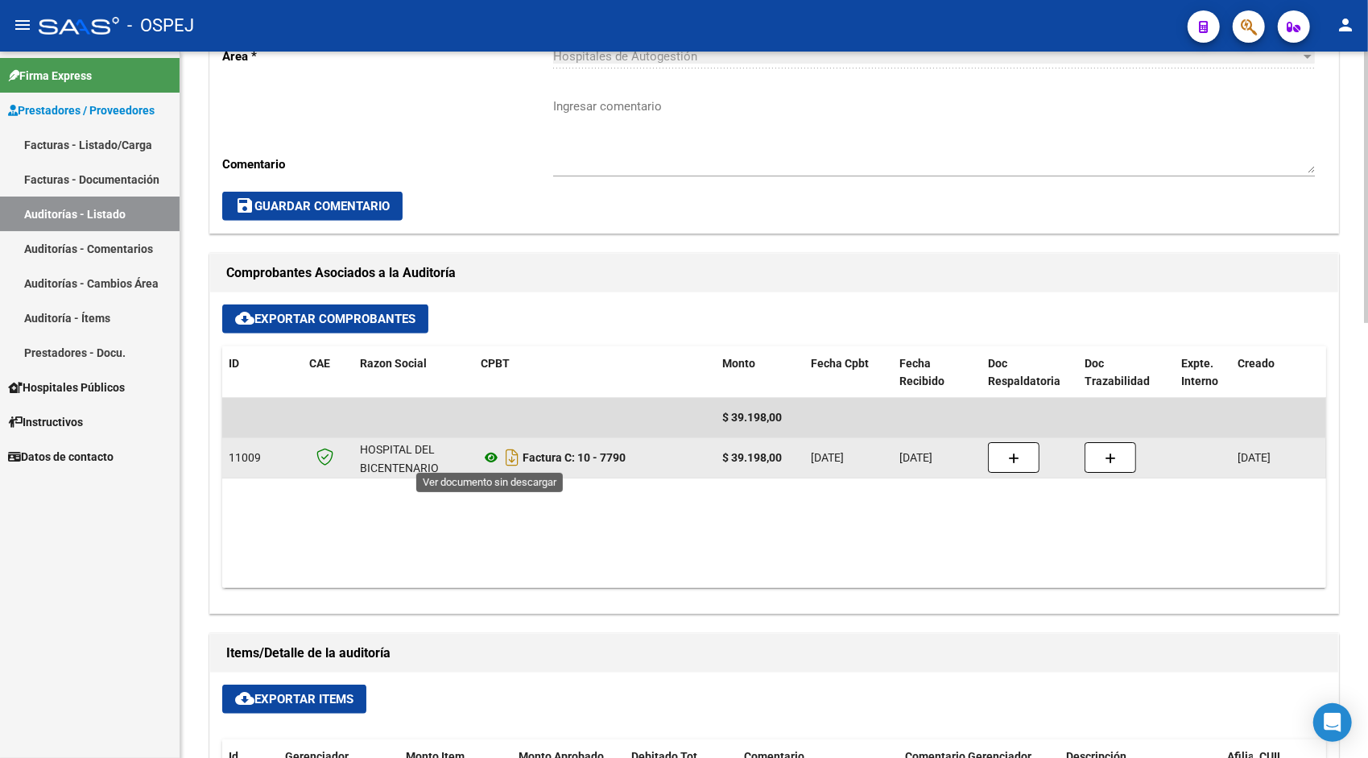
click at [491, 456] on icon at bounding box center [491, 457] width 21 height 19
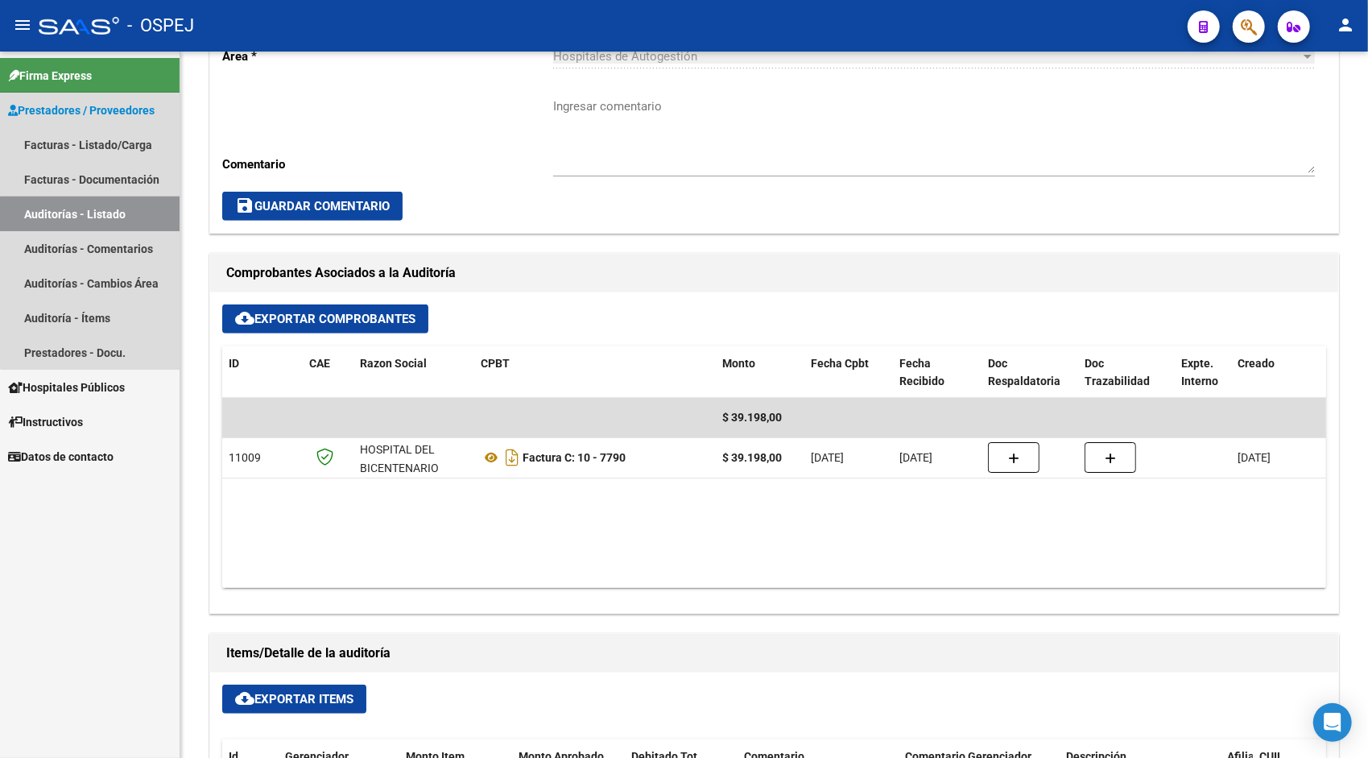
click at [120, 217] on link "Auditorías - Listado" at bounding box center [90, 213] width 180 height 35
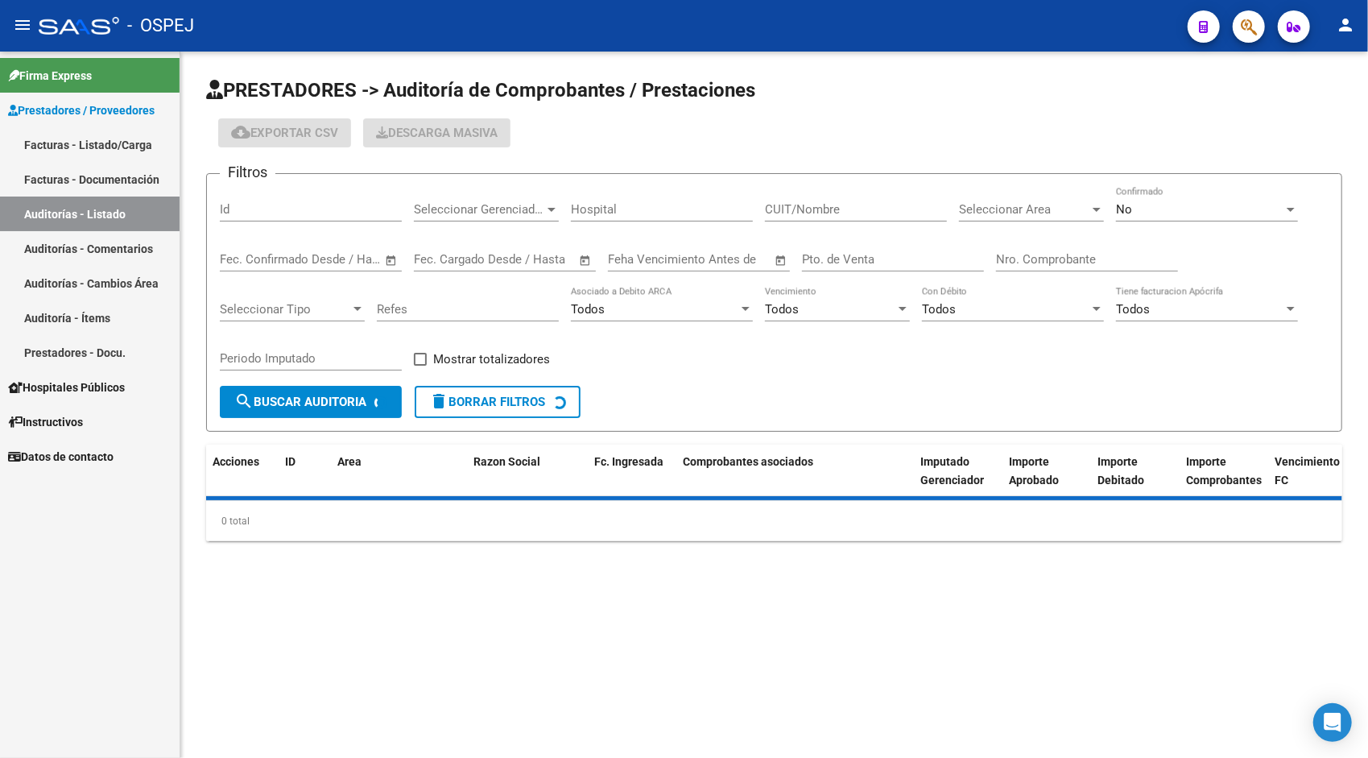
click at [257, 205] on input "Id" at bounding box center [311, 209] width 182 height 14
paste input "9531"
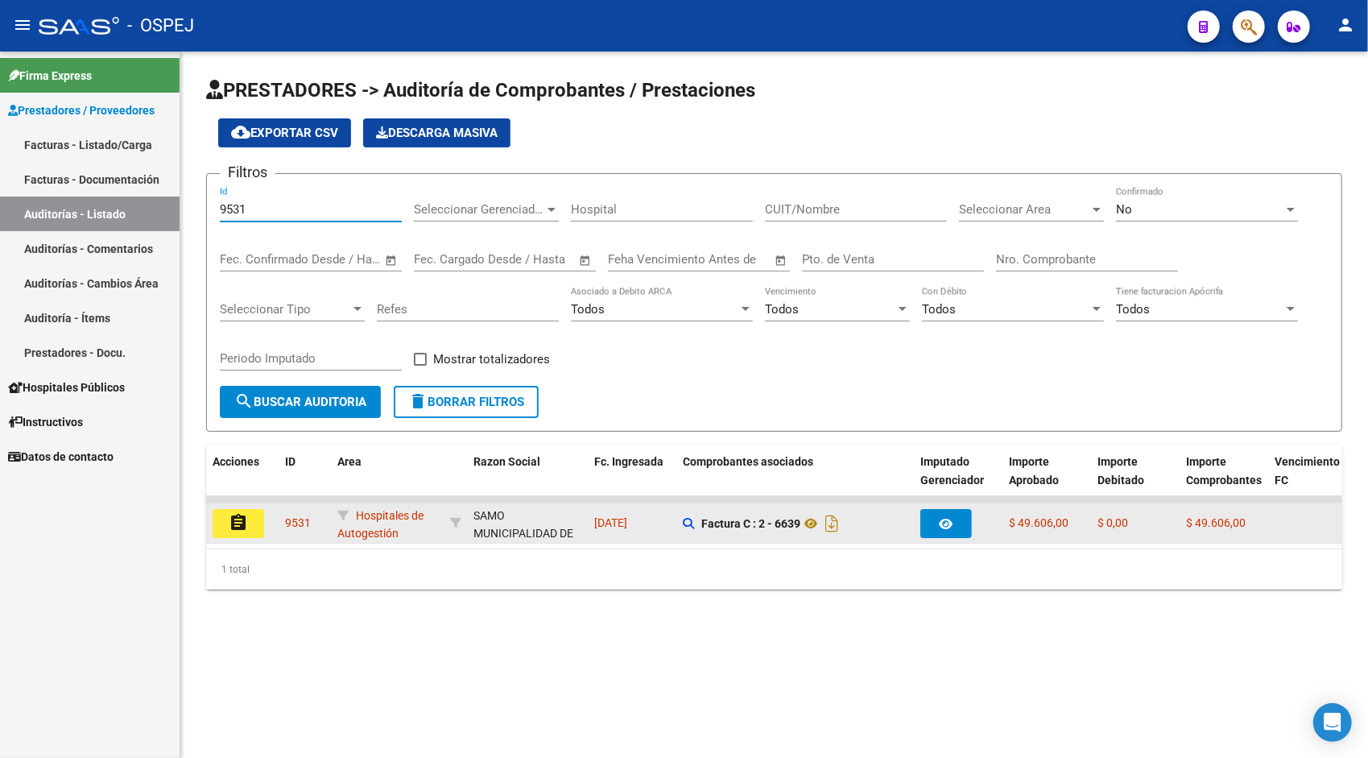
type input "9531"
click at [245, 519] on mat-icon "assignment" at bounding box center [238, 522] width 19 height 19
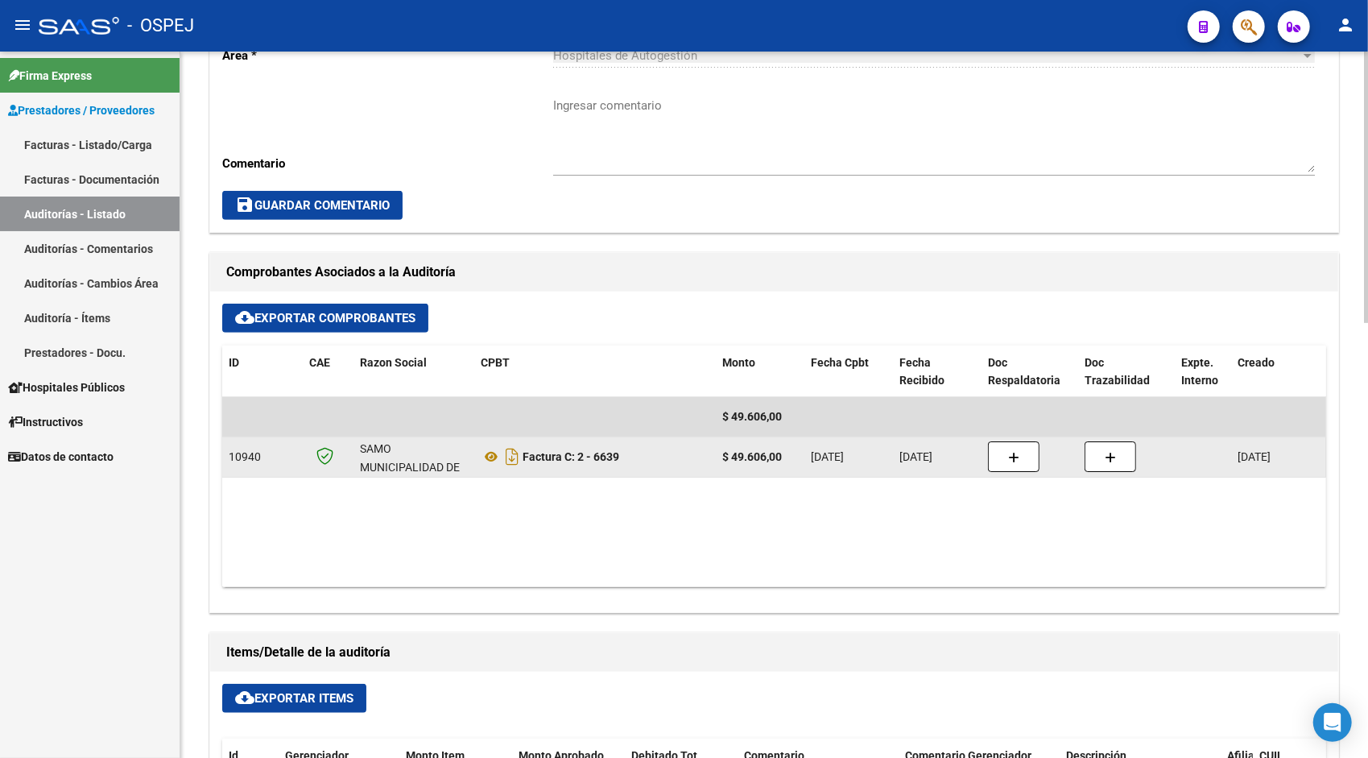
scroll to position [484, 0]
click at [487, 456] on icon at bounding box center [491, 456] width 21 height 19
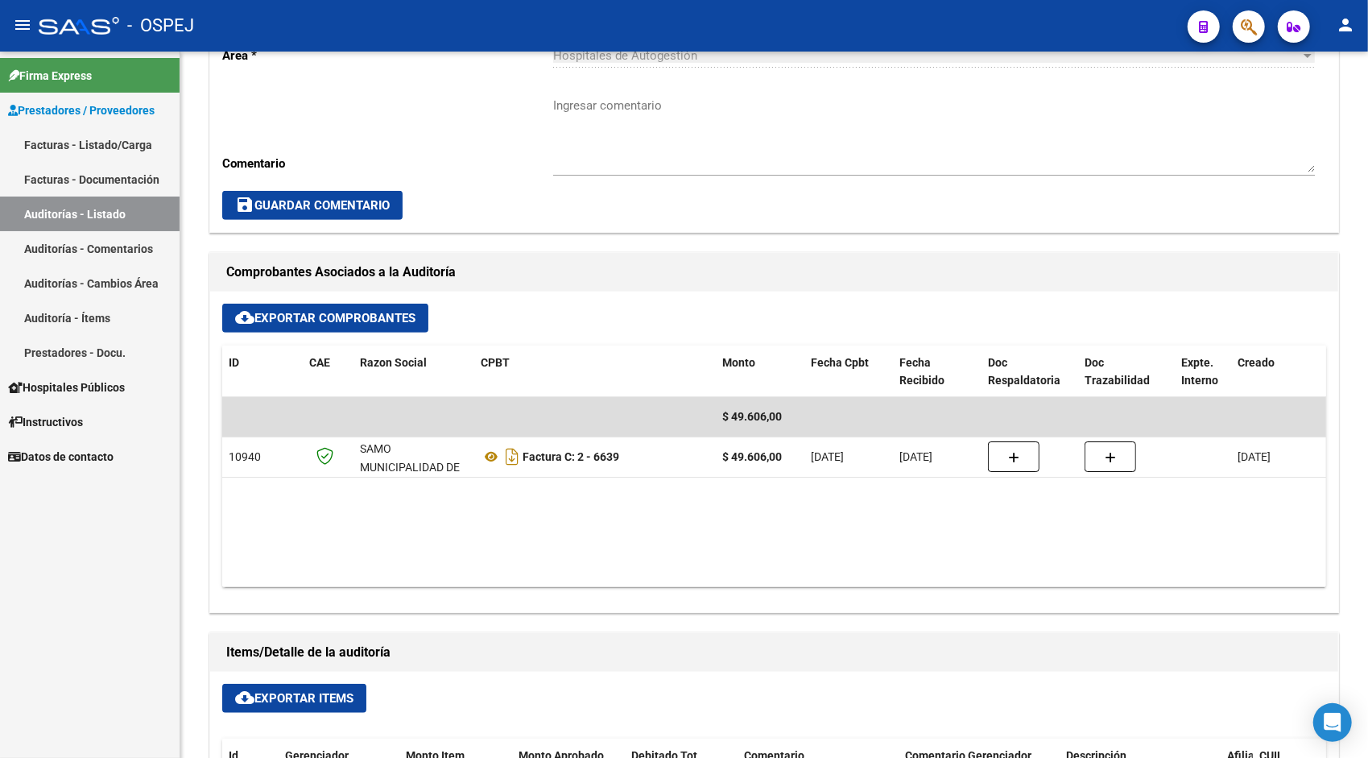
click at [130, 213] on link "Auditorías - Listado" at bounding box center [90, 213] width 180 height 35
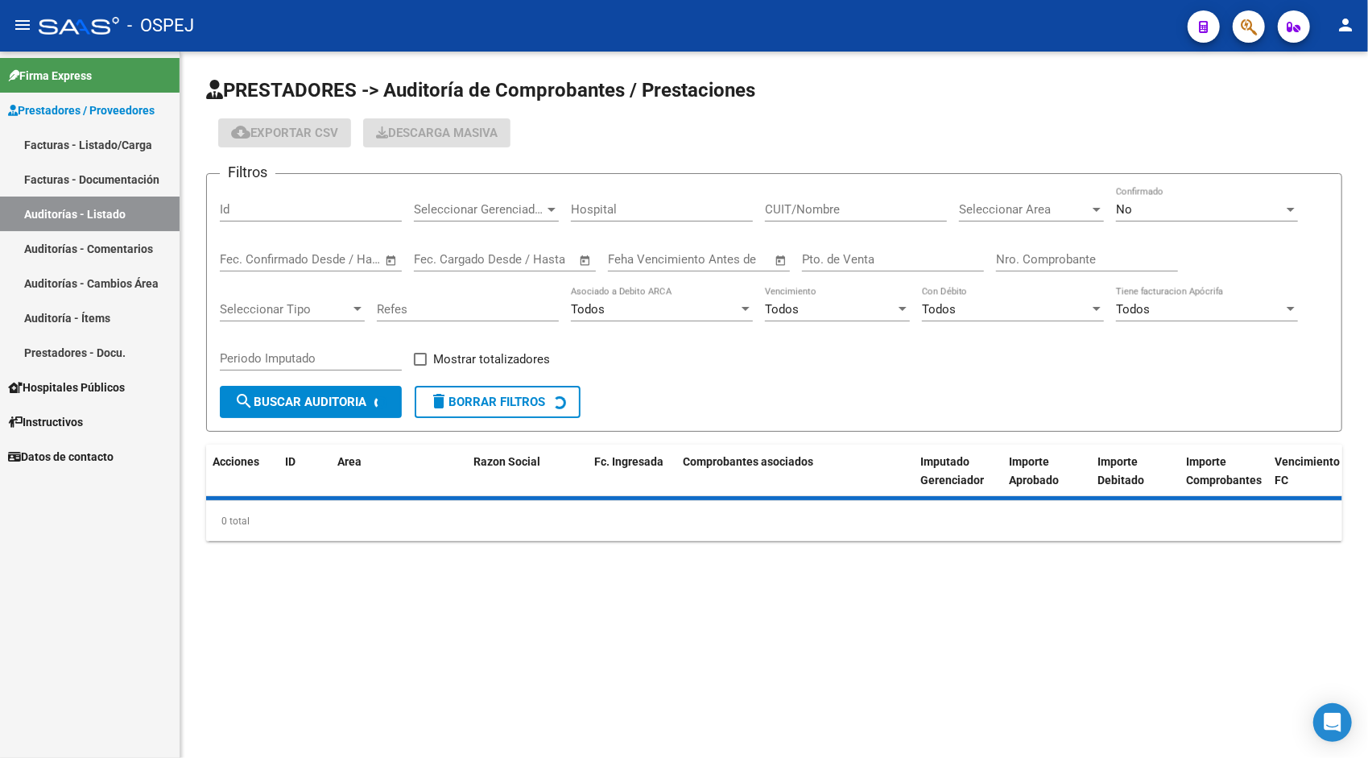
click at [279, 213] on input "Id" at bounding box center [311, 209] width 182 height 14
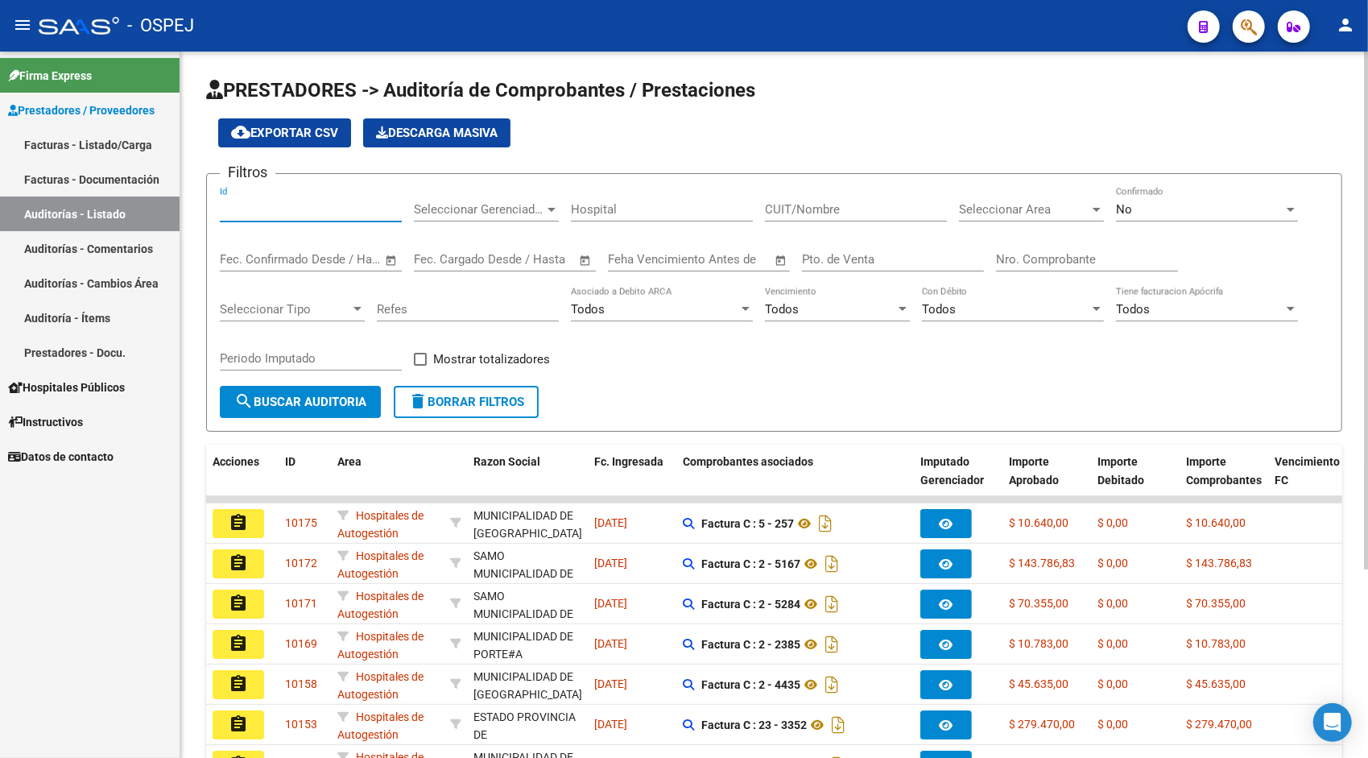
paste input "9535"
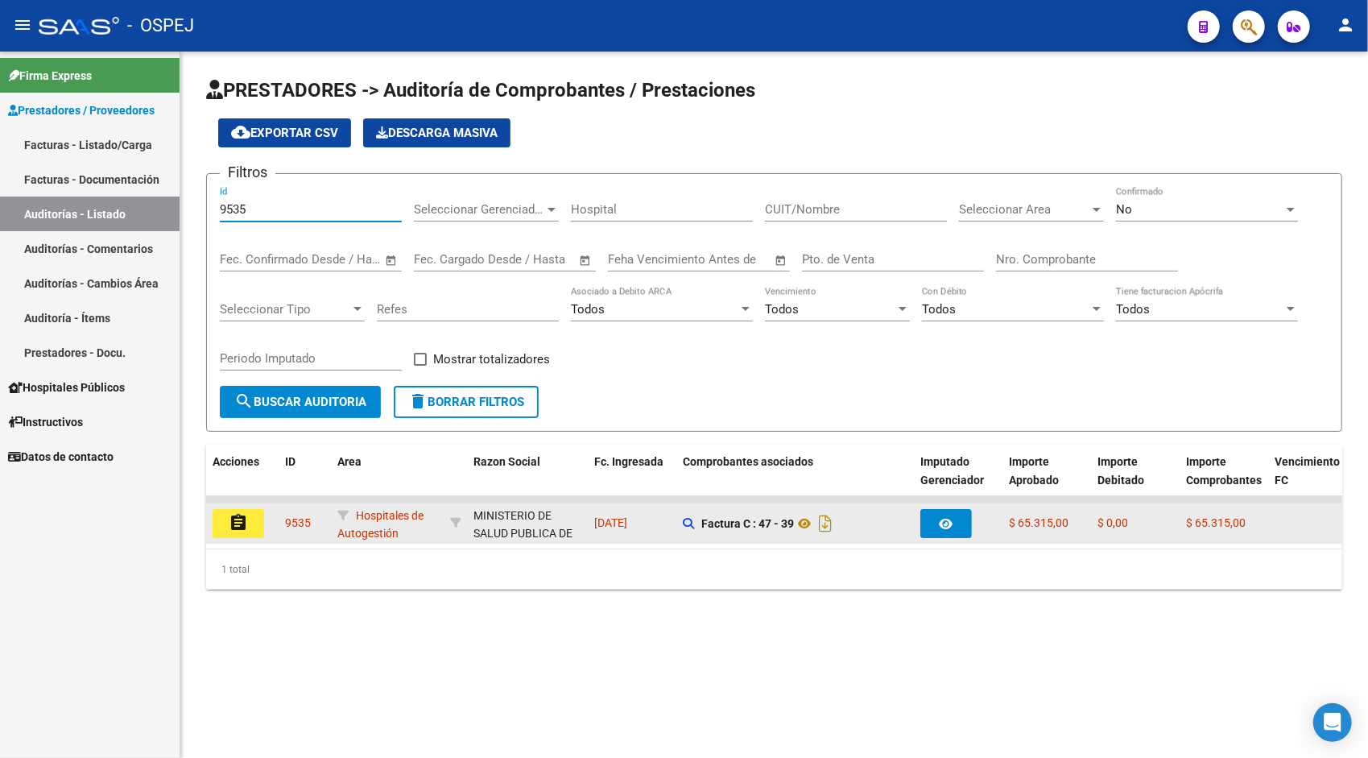
type input "9535"
click at [254, 514] on button "assignment" at bounding box center [239, 523] width 52 height 29
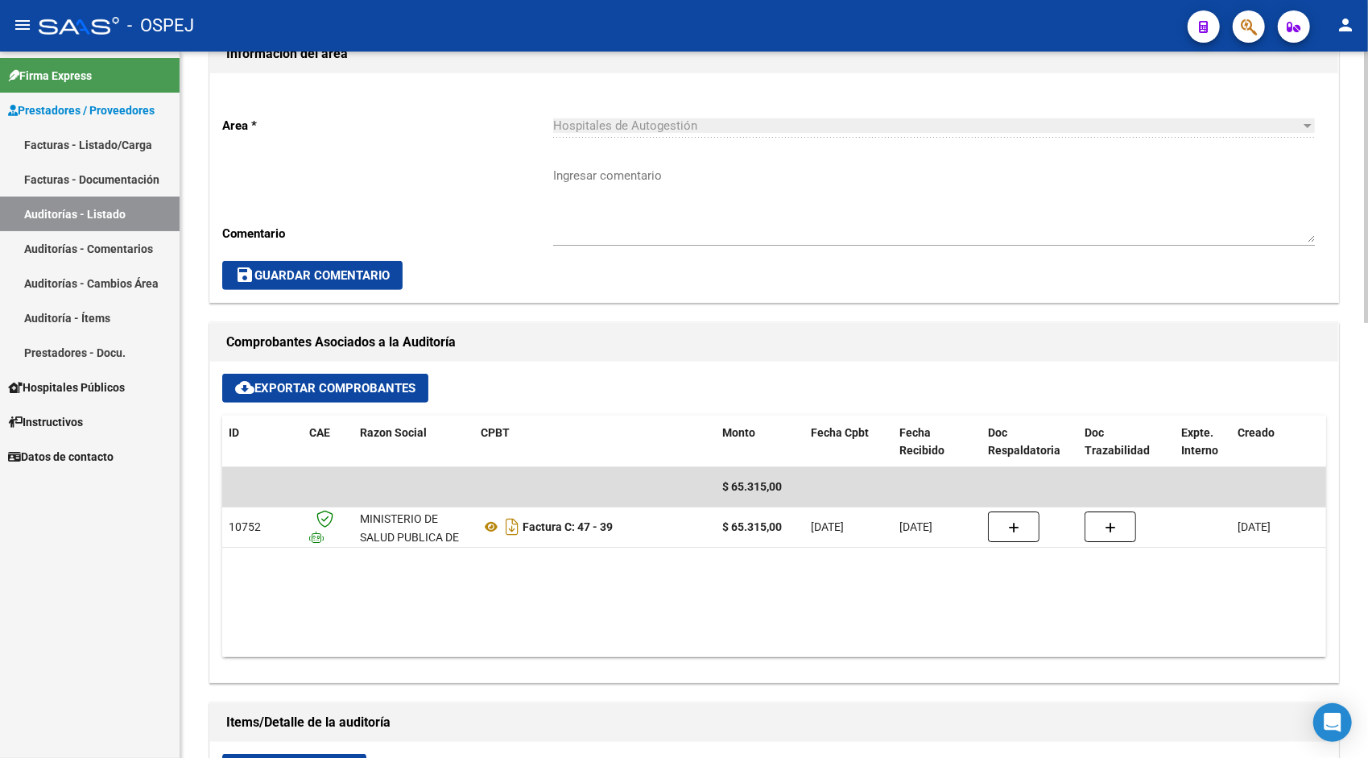
scroll to position [419, 0]
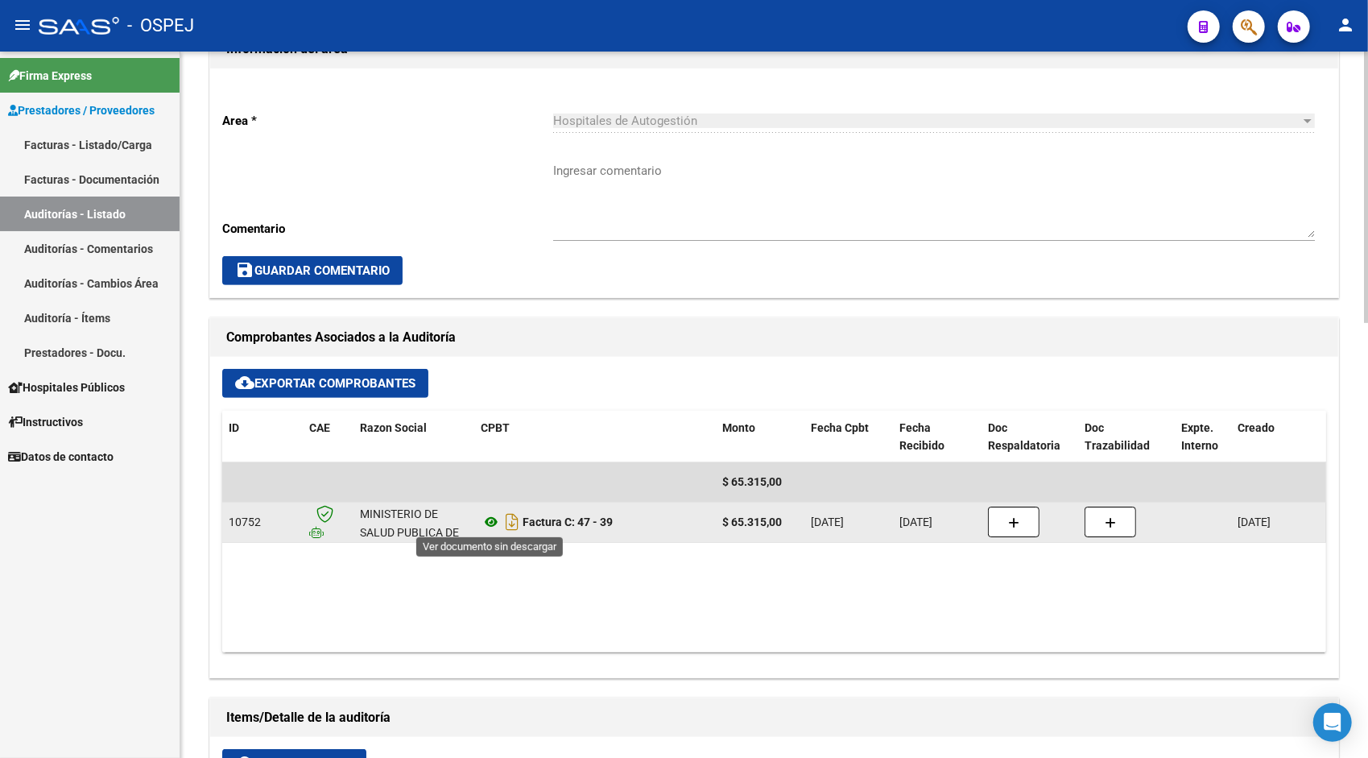
click at [491, 517] on icon at bounding box center [491, 521] width 21 height 19
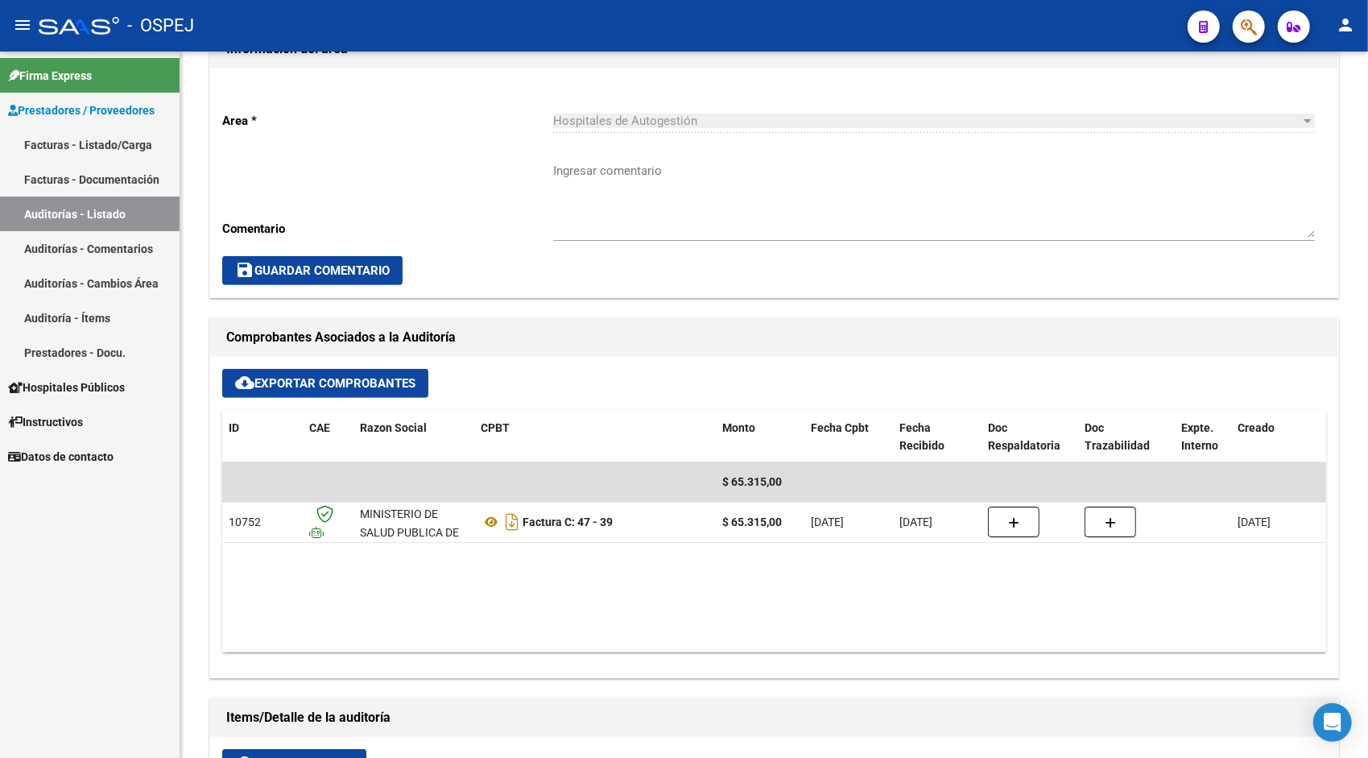
click at [82, 214] on link "Auditorías - Listado" at bounding box center [90, 213] width 180 height 35
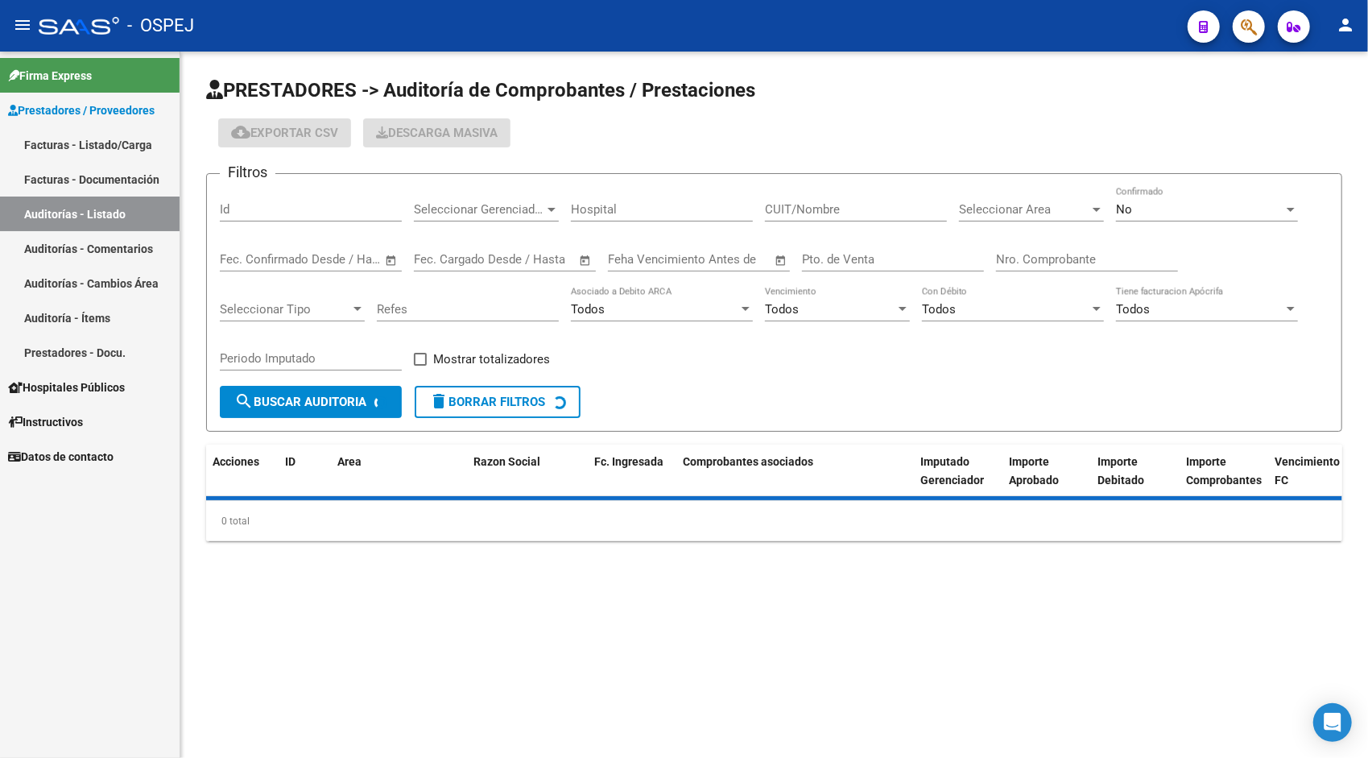
click at [249, 217] on div "Id" at bounding box center [311, 204] width 182 height 35
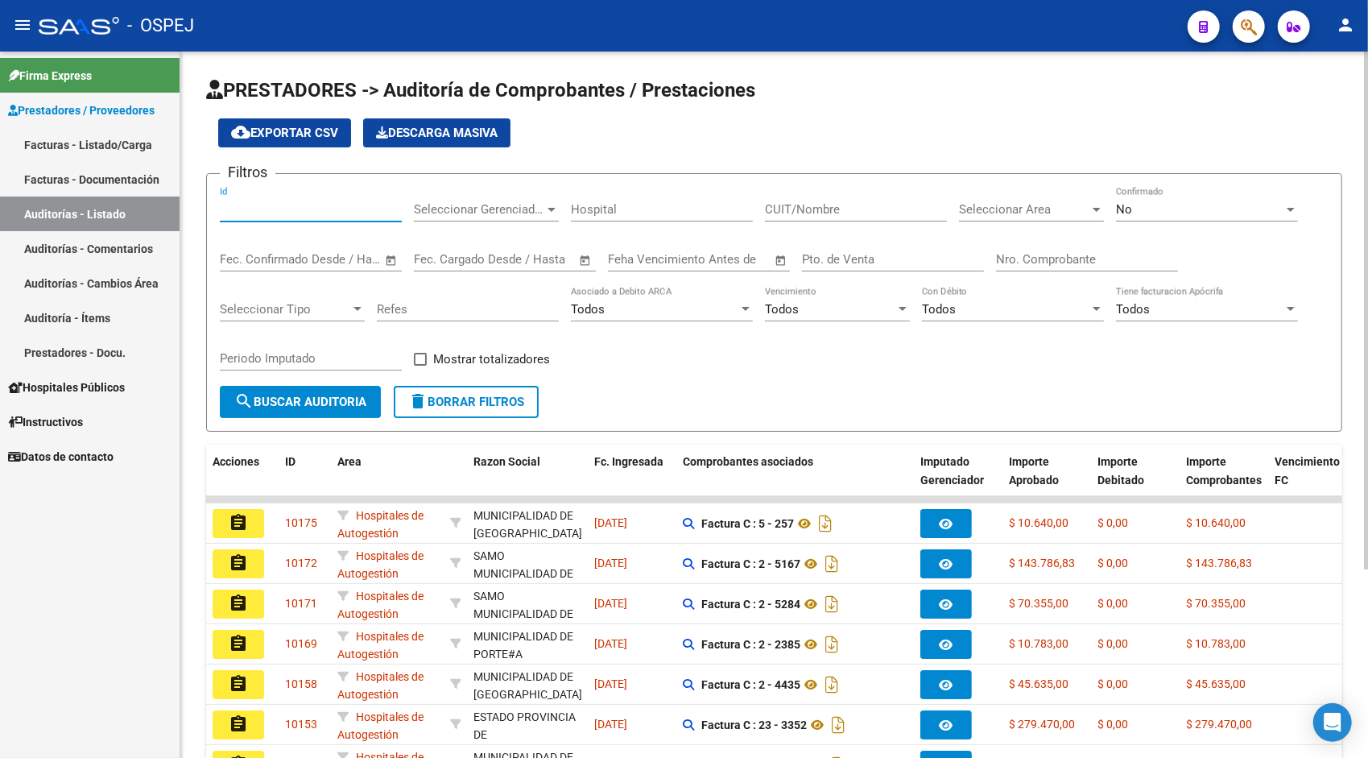
paste input "9538"
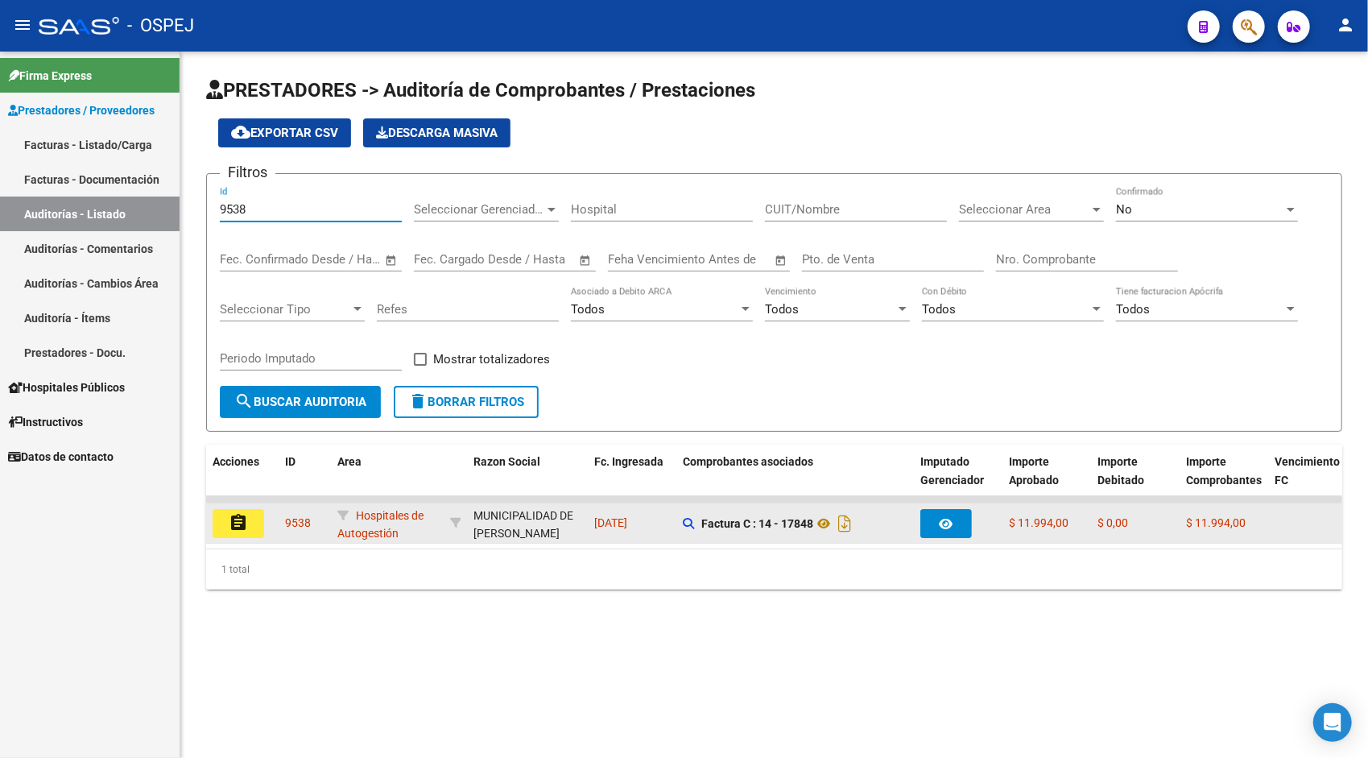
type input "9538"
click at [248, 519] on button "assignment" at bounding box center [239, 523] width 52 height 29
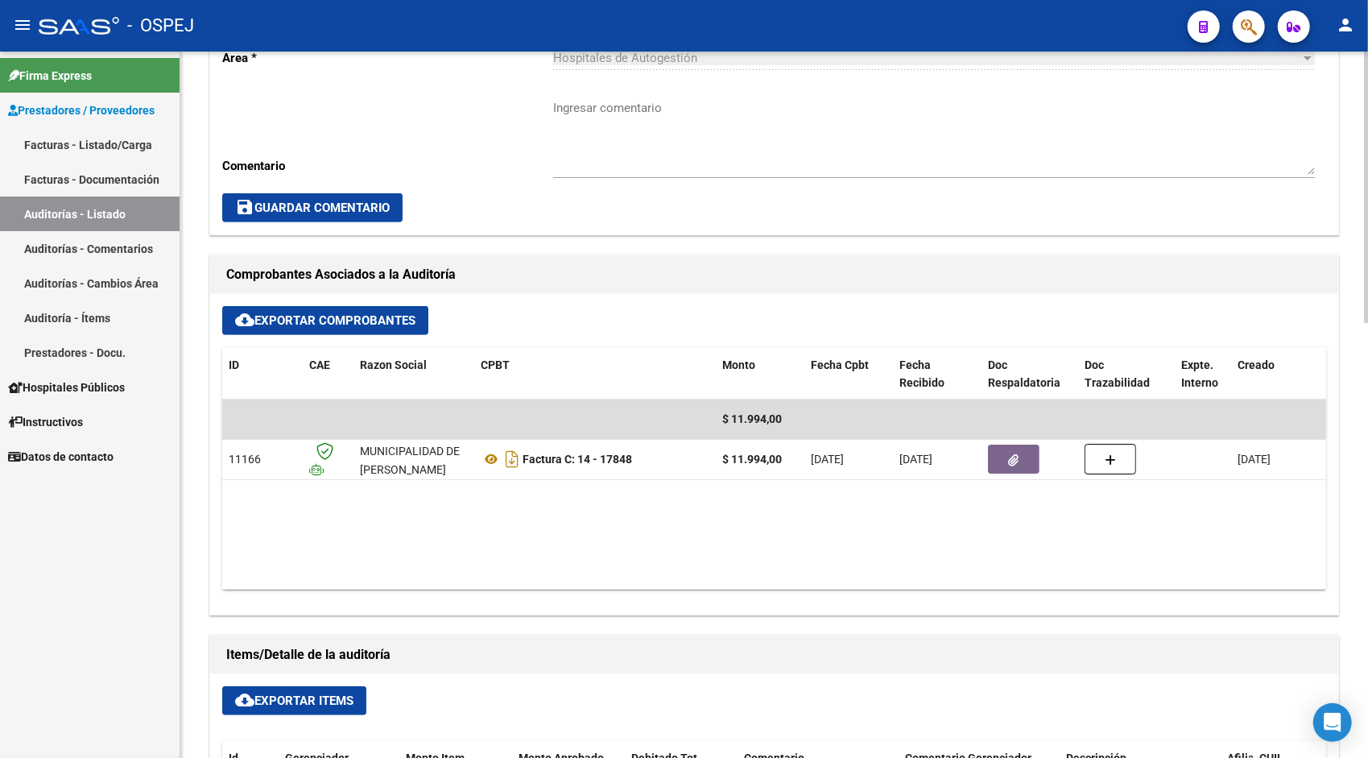
scroll to position [483, 0]
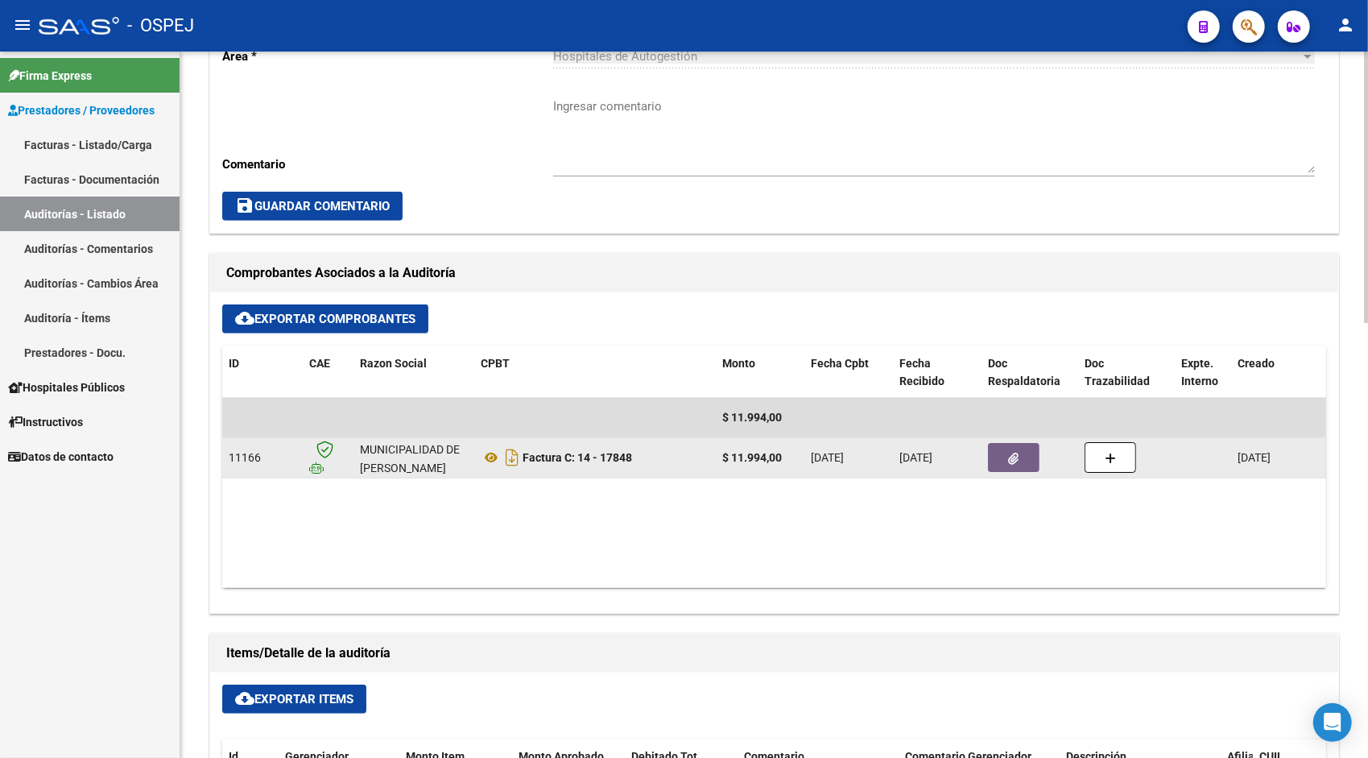
click at [1001, 456] on button "button" at bounding box center [1014, 457] width 52 height 29
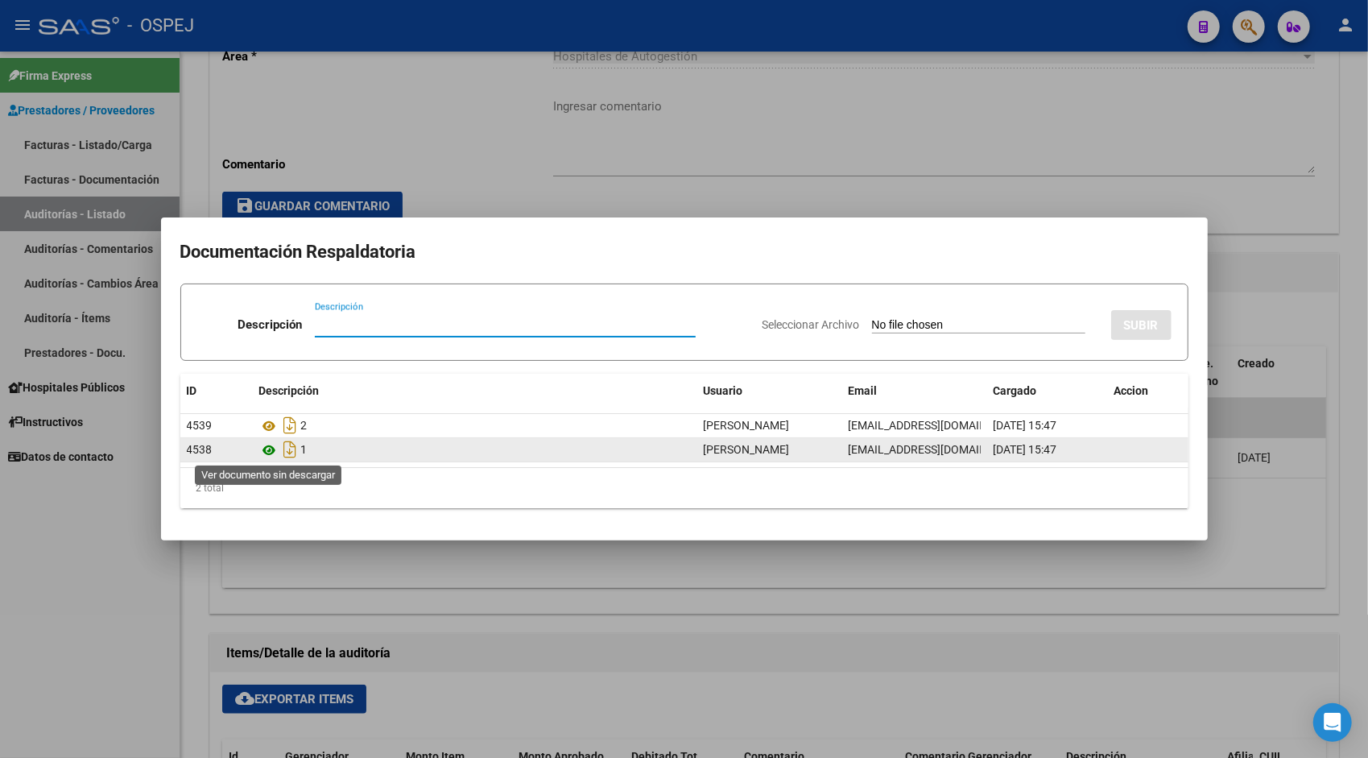
click at [272, 449] on icon at bounding box center [269, 449] width 21 height 19
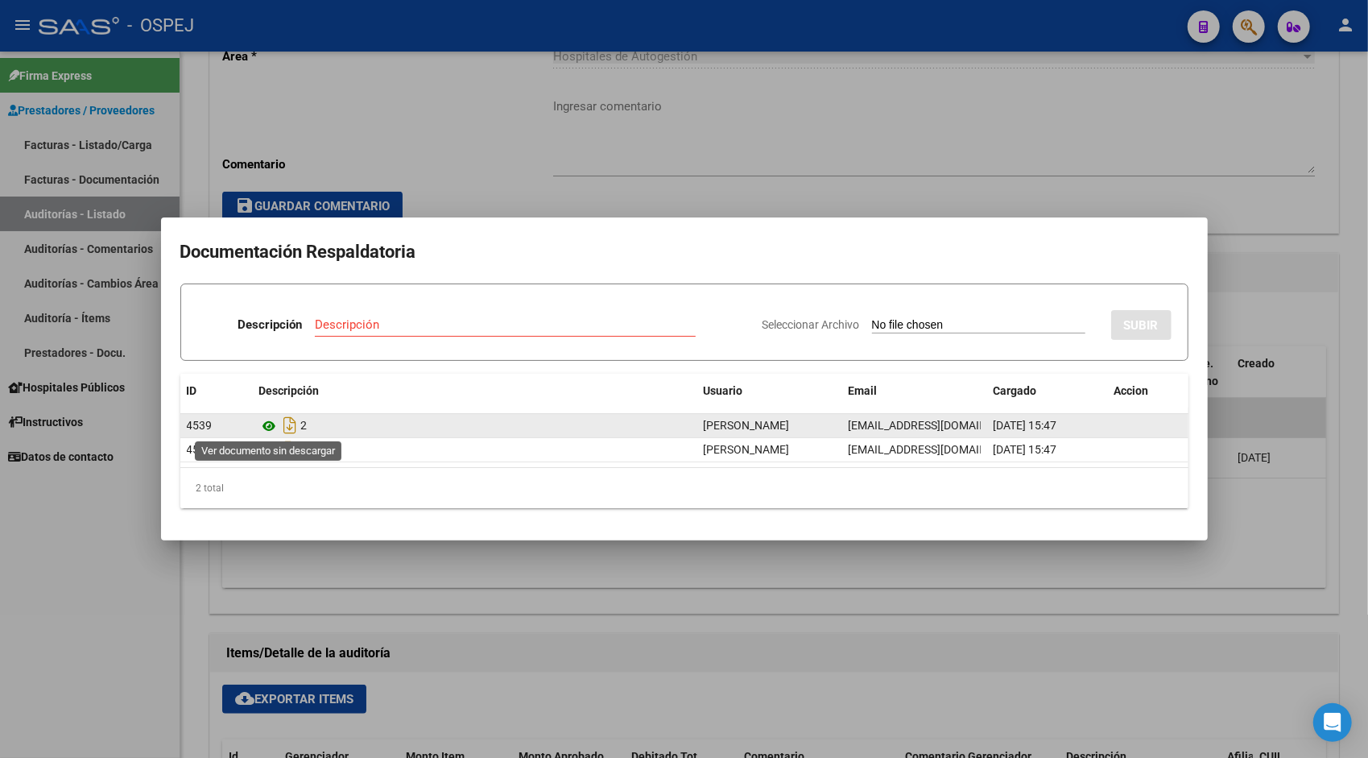
click at [265, 427] on icon at bounding box center [269, 425] width 21 height 19
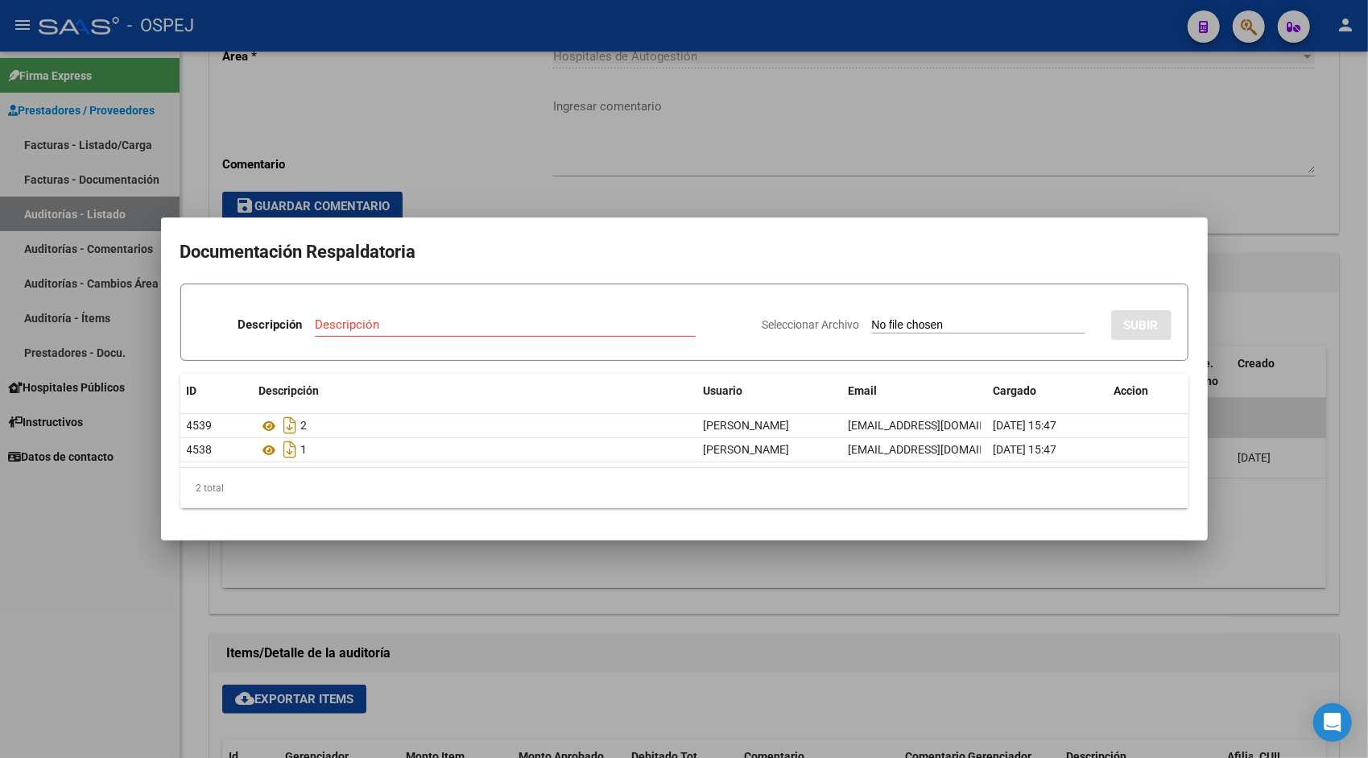
click at [118, 206] on div at bounding box center [684, 379] width 1368 height 758
click at [118, 206] on link "Auditorías - Listado" at bounding box center [90, 213] width 180 height 35
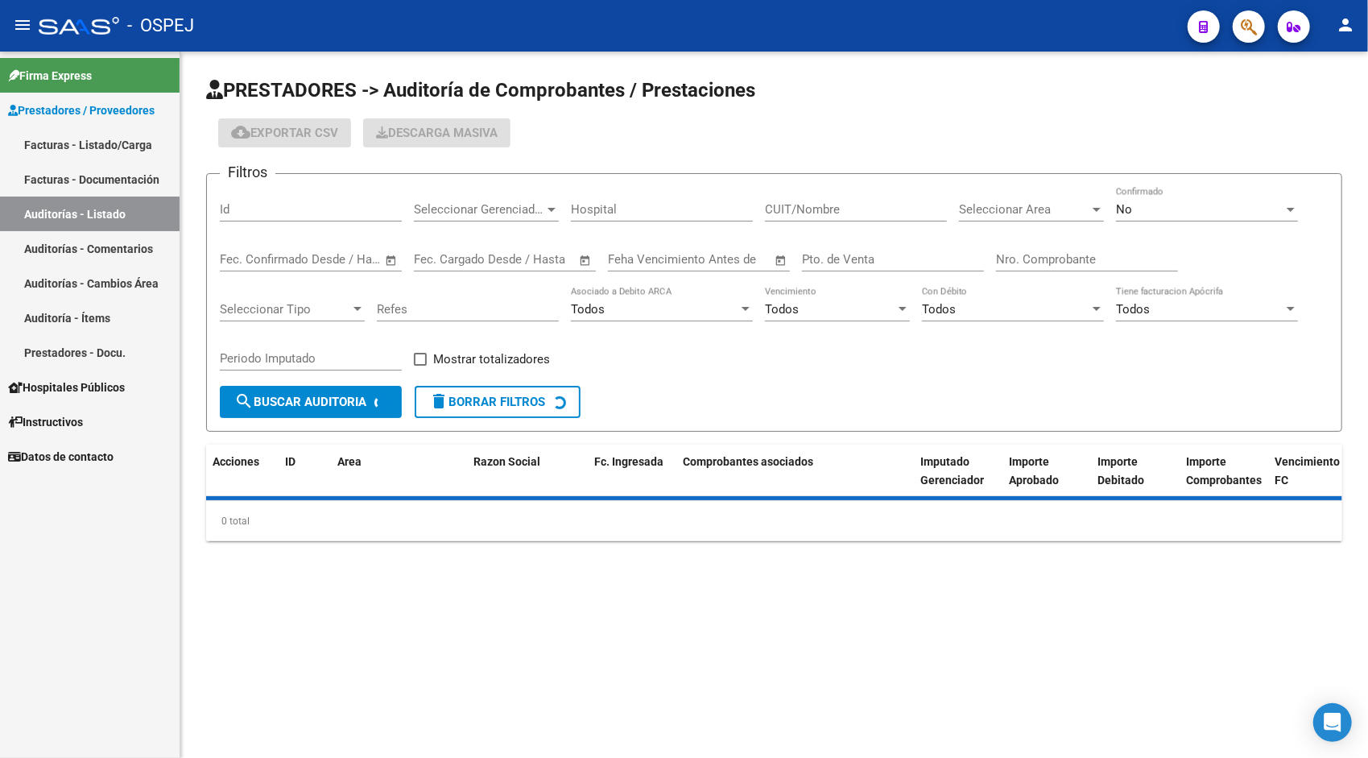
click at [269, 204] on input "Id" at bounding box center [311, 209] width 182 height 14
paste input "9539"
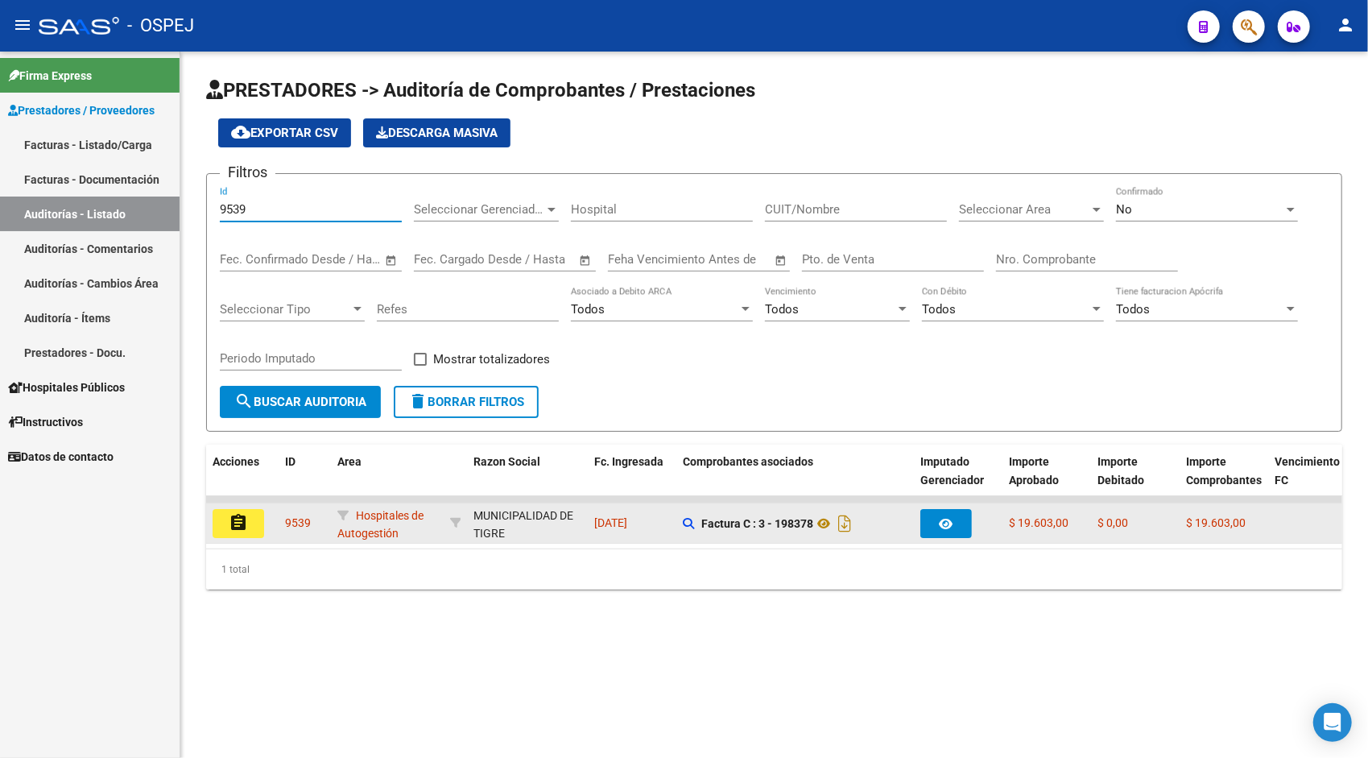
type input "9539"
click at [256, 506] on datatable-body-cell "assignment" at bounding box center [242, 522] width 72 height 39
click at [248, 515] on button "assignment" at bounding box center [239, 523] width 52 height 29
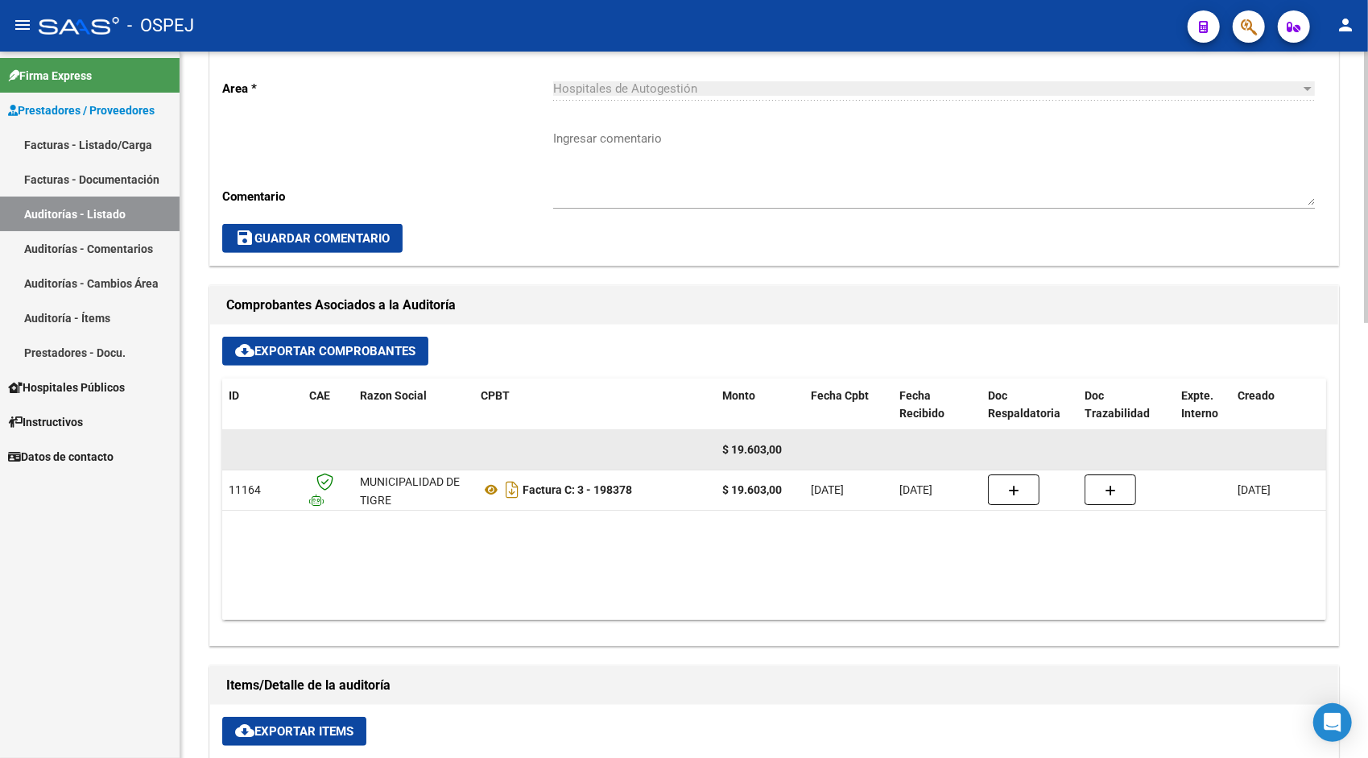
scroll to position [452, 0]
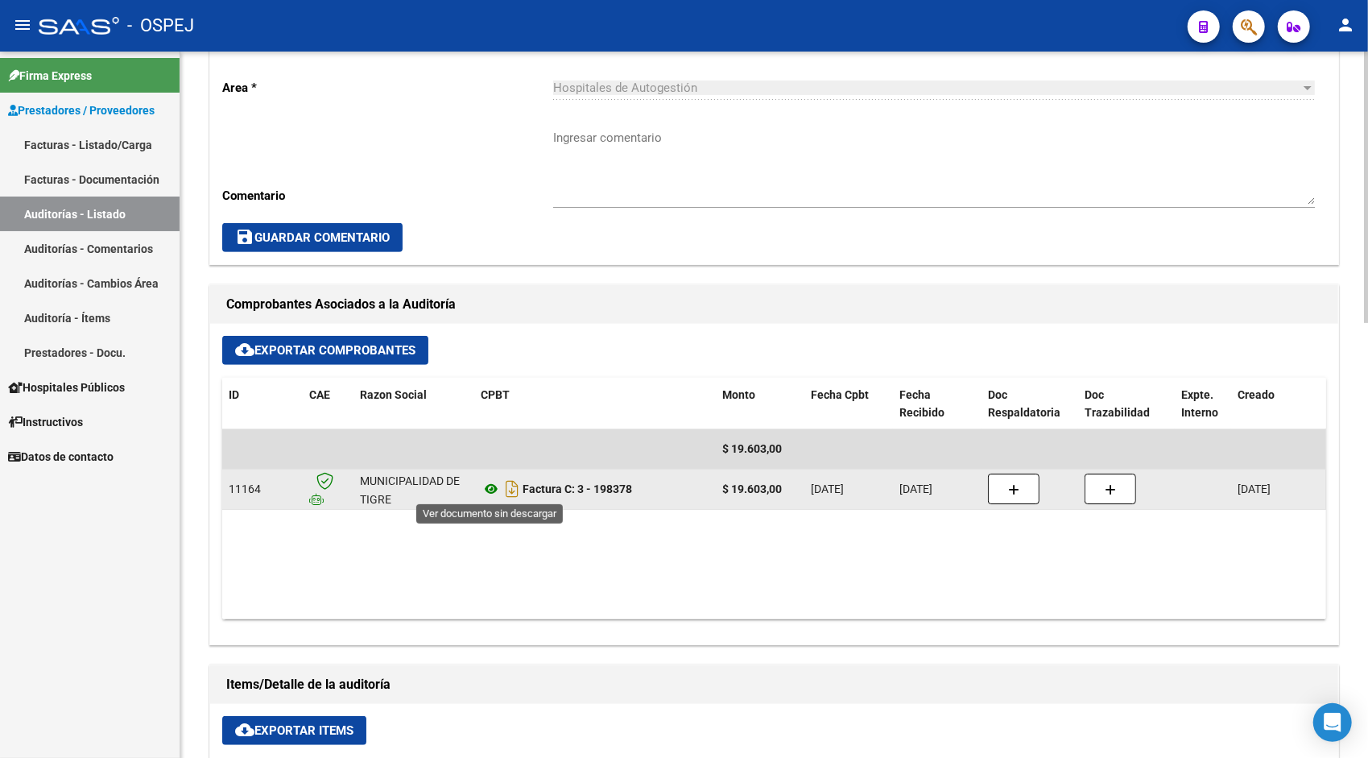
click at [489, 488] on icon at bounding box center [491, 488] width 21 height 19
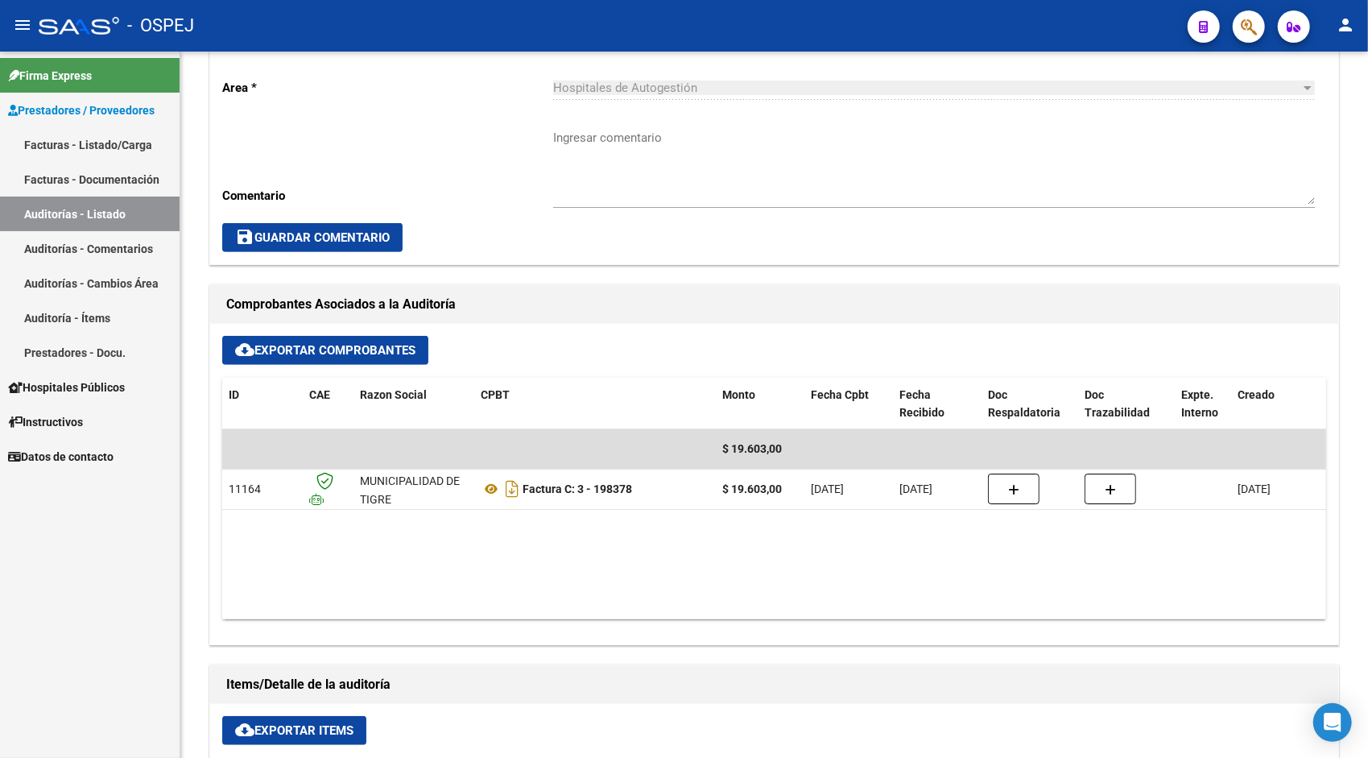
click at [138, 211] on link "Auditorías - Listado" at bounding box center [90, 213] width 180 height 35
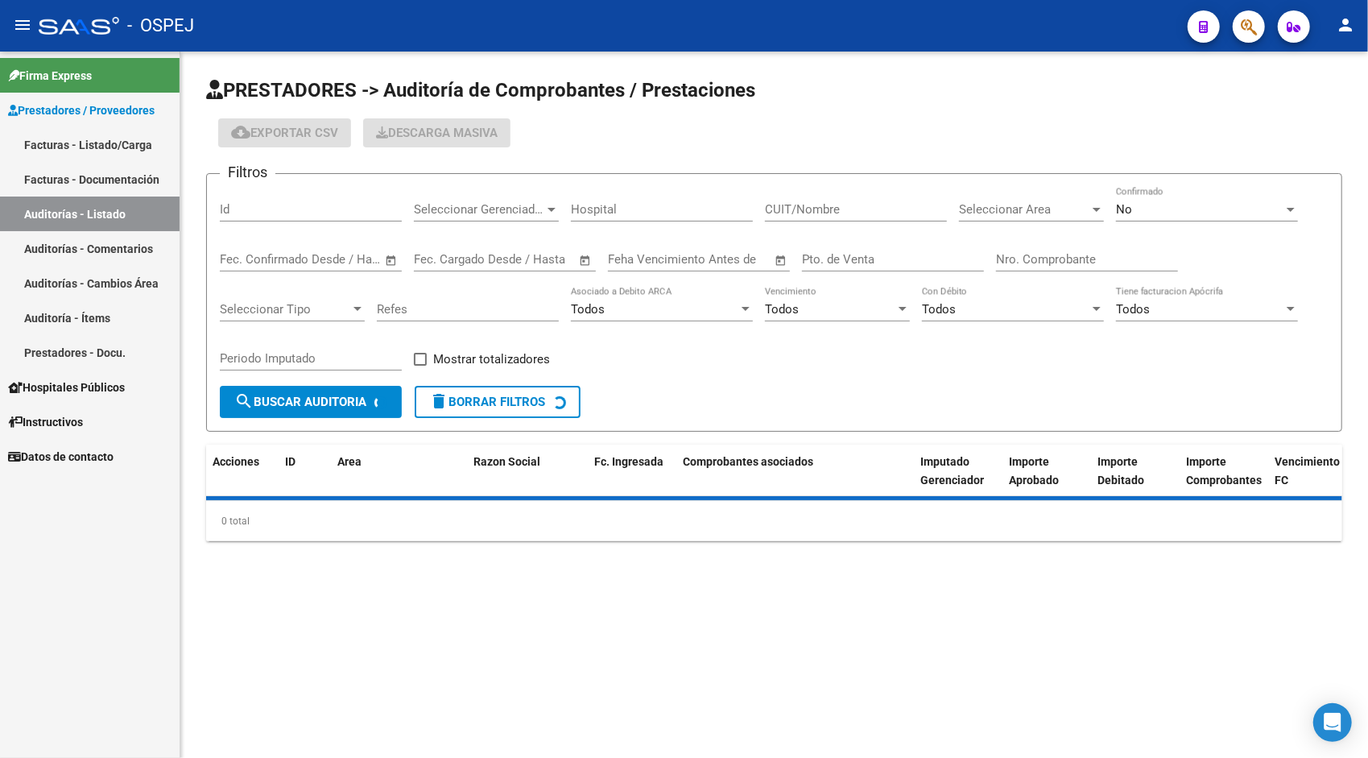
click at [275, 207] on input "Id" at bounding box center [311, 209] width 182 height 14
paste input "9541"
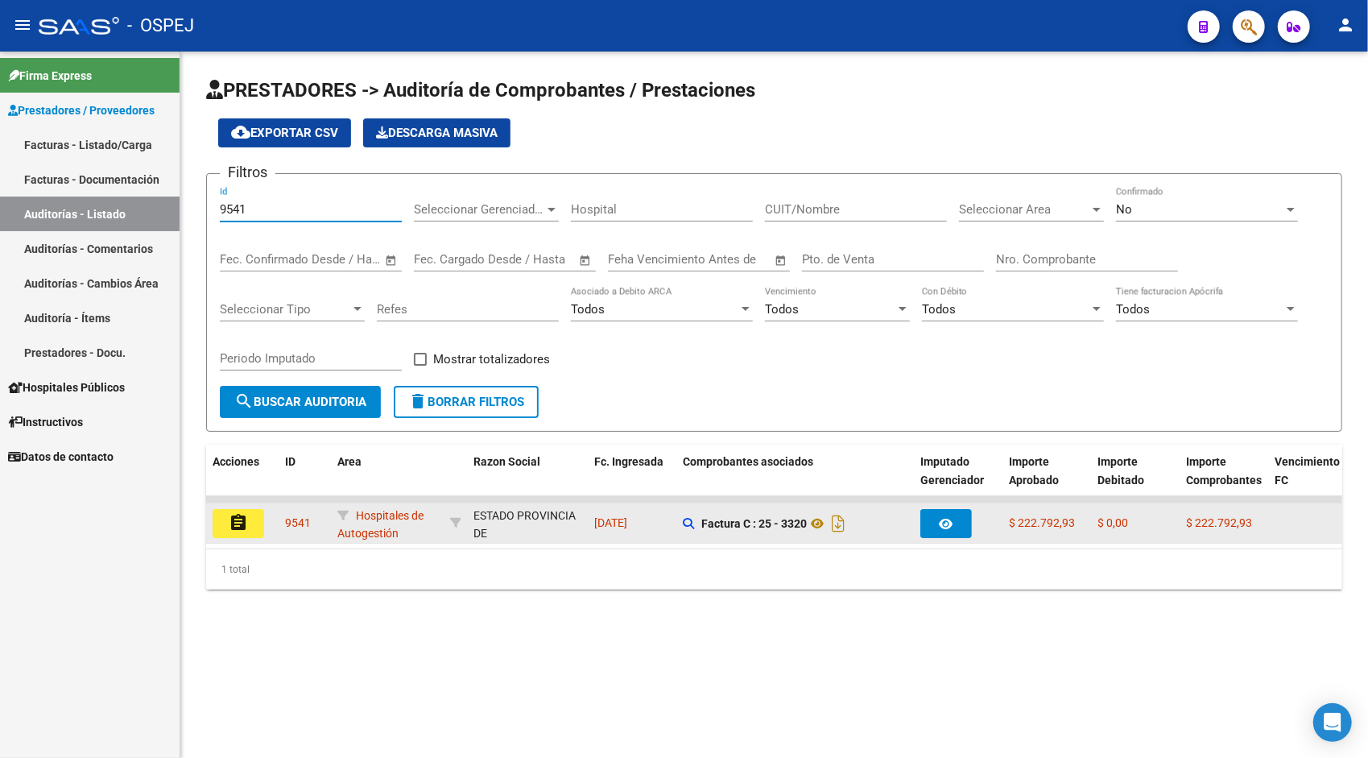
type input "9541"
click at [253, 515] on button "assignment" at bounding box center [239, 523] width 52 height 29
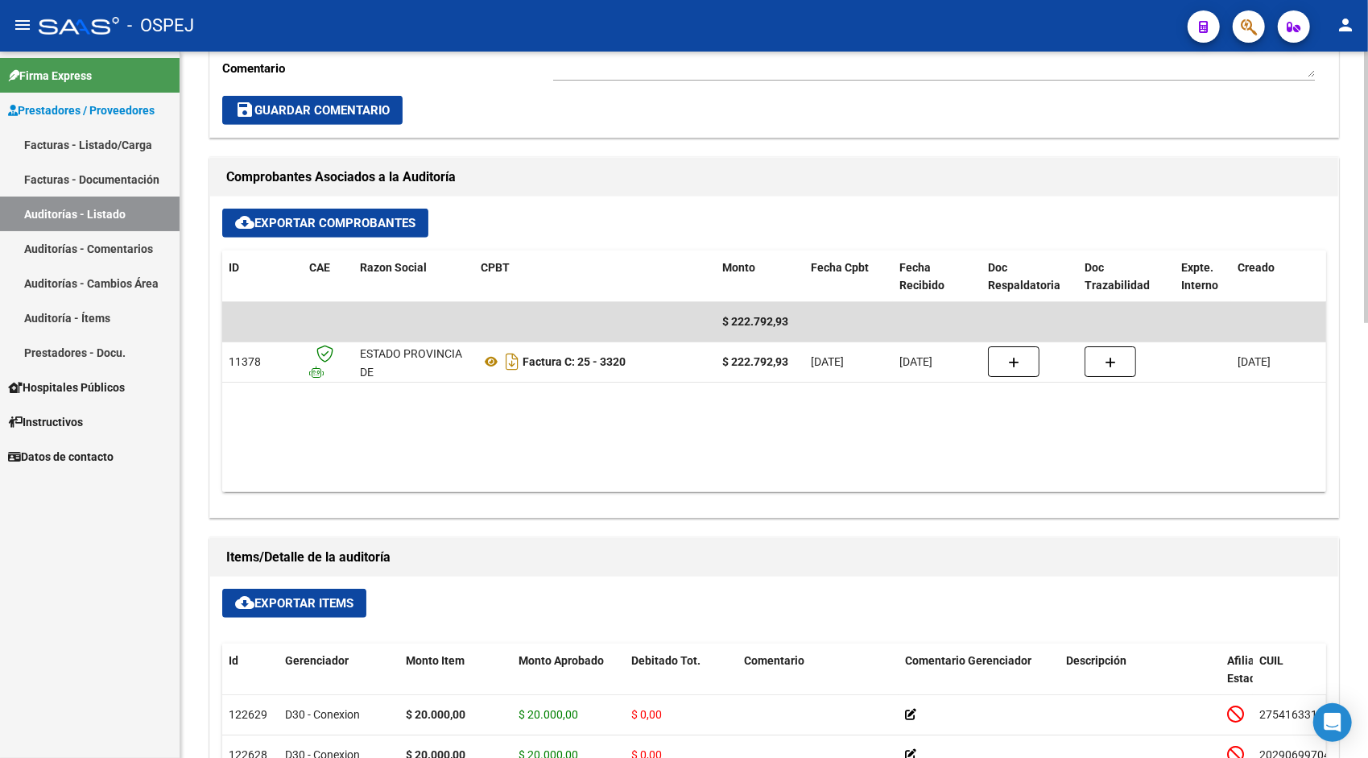
scroll to position [580, 0]
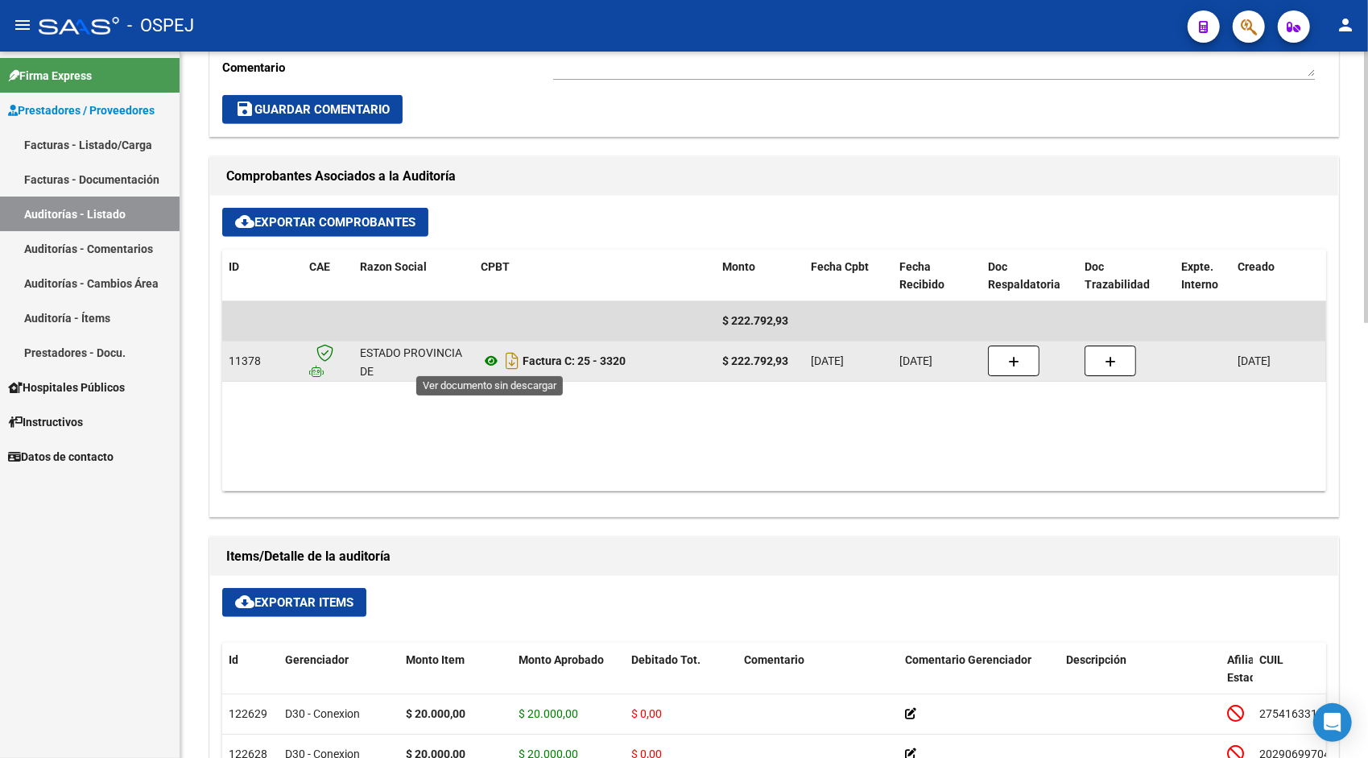
click at [486, 363] on icon at bounding box center [491, 360] width 21 height 19
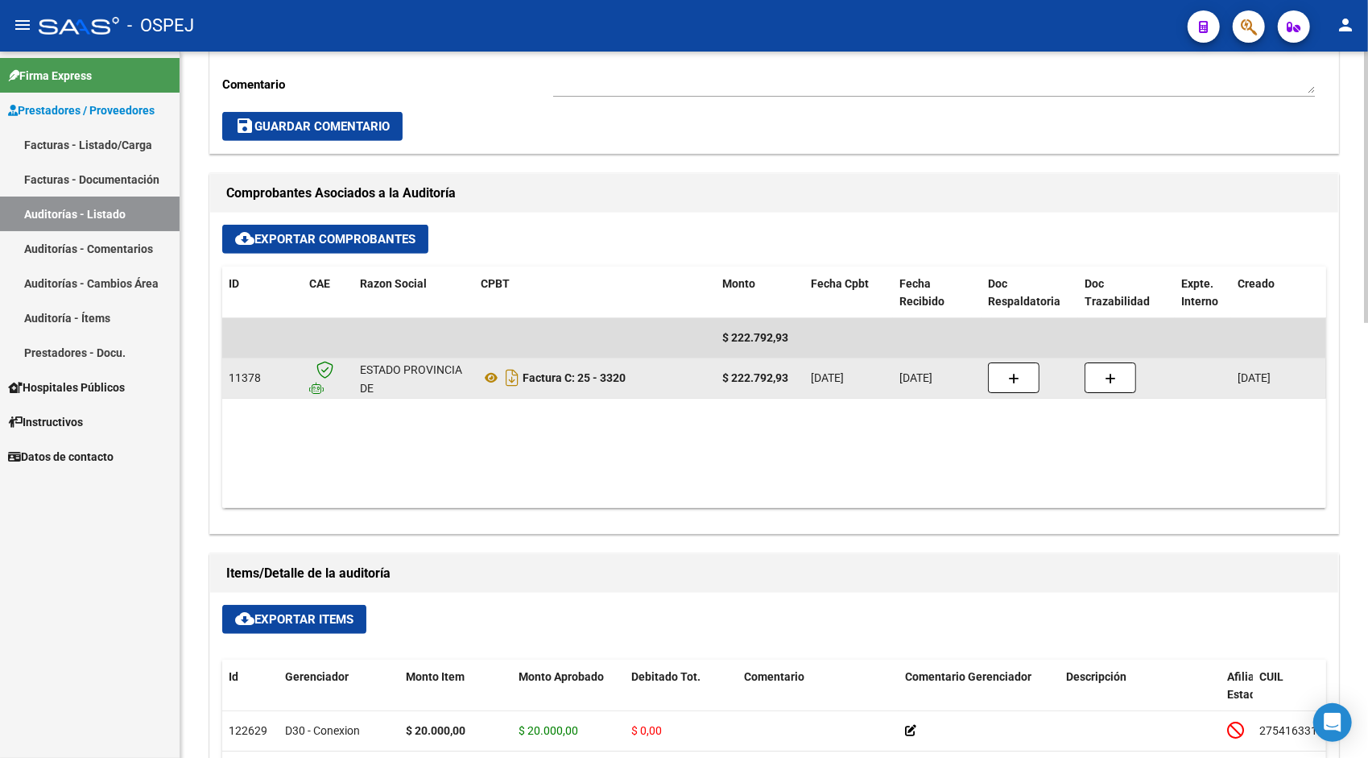
scroll to position [547, 0]
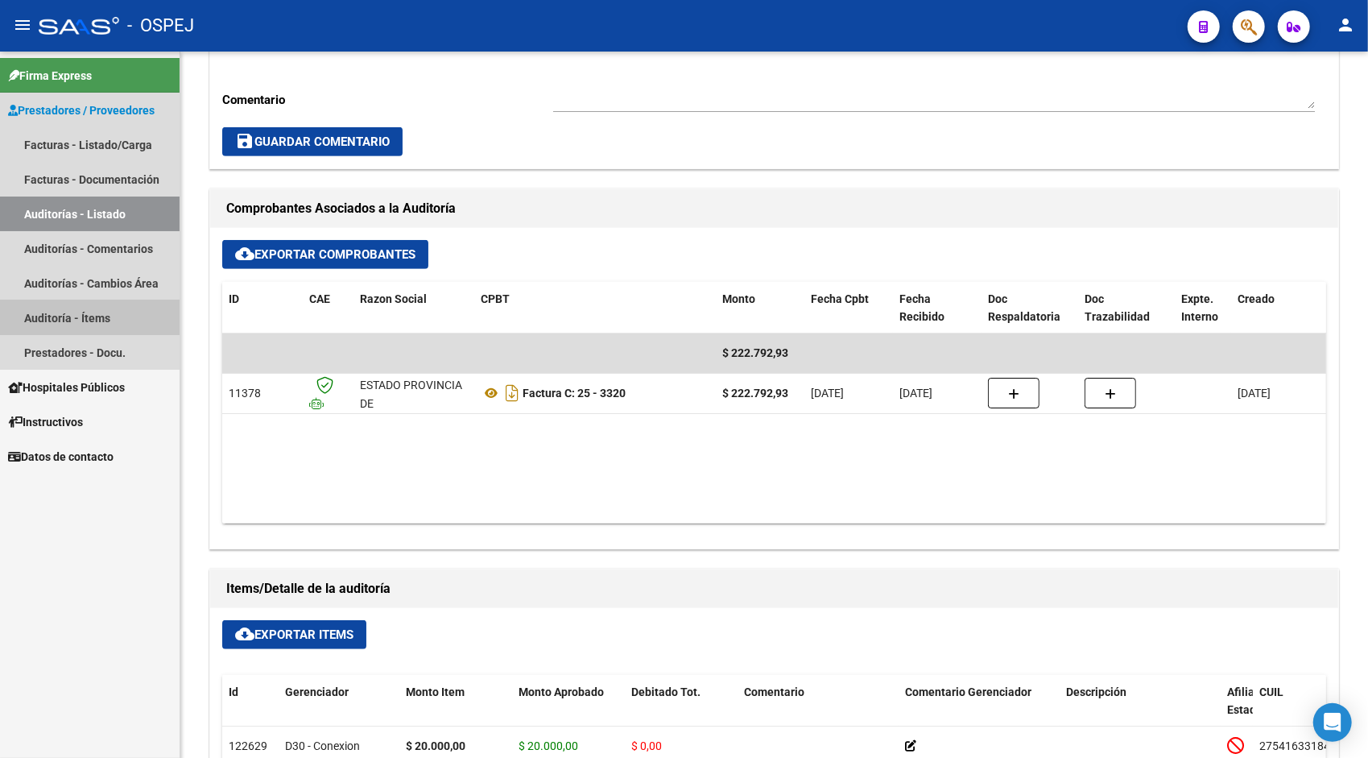
click at [82, 314] on link "Auditoría - Ítems" at bounding box center [90, 317] width 180 height 35
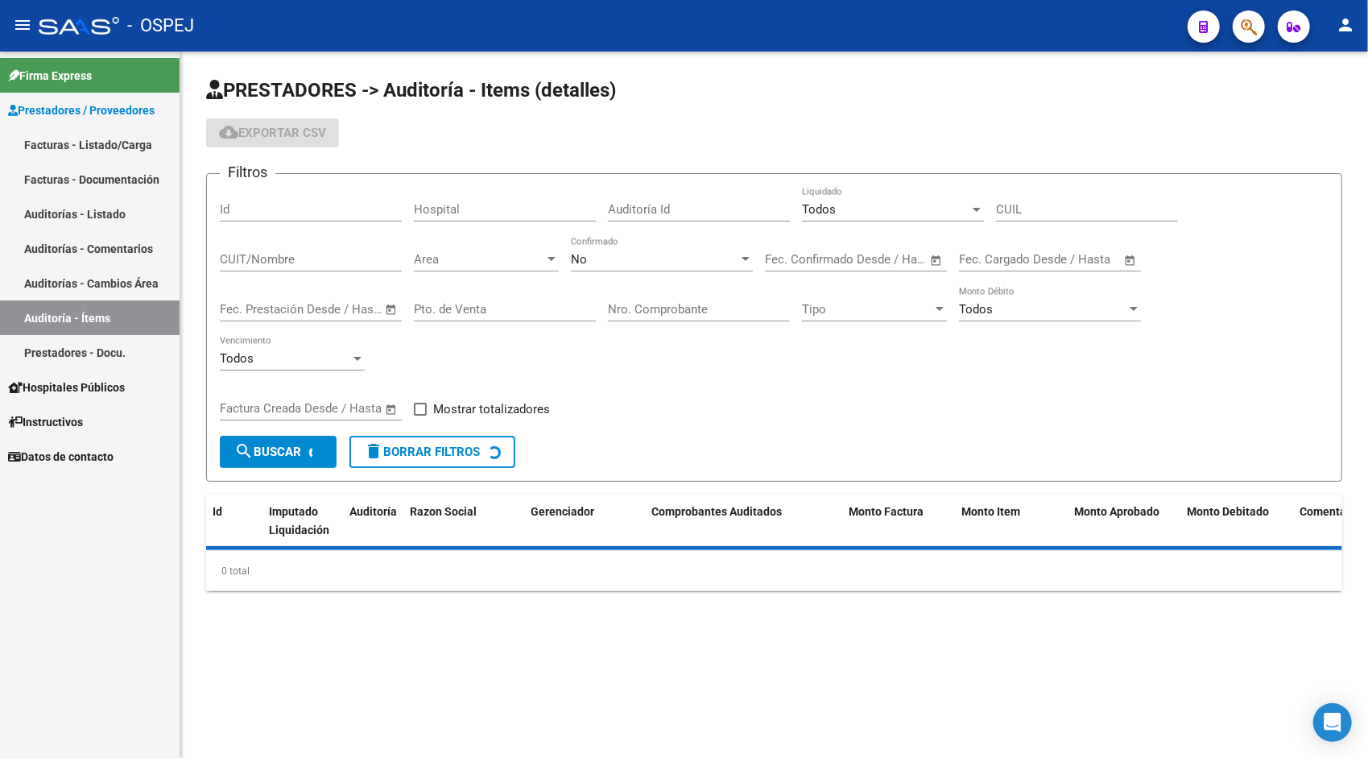
click at [270, 220] on div "Id" at bounding box center [311, 204] width 182 height 35
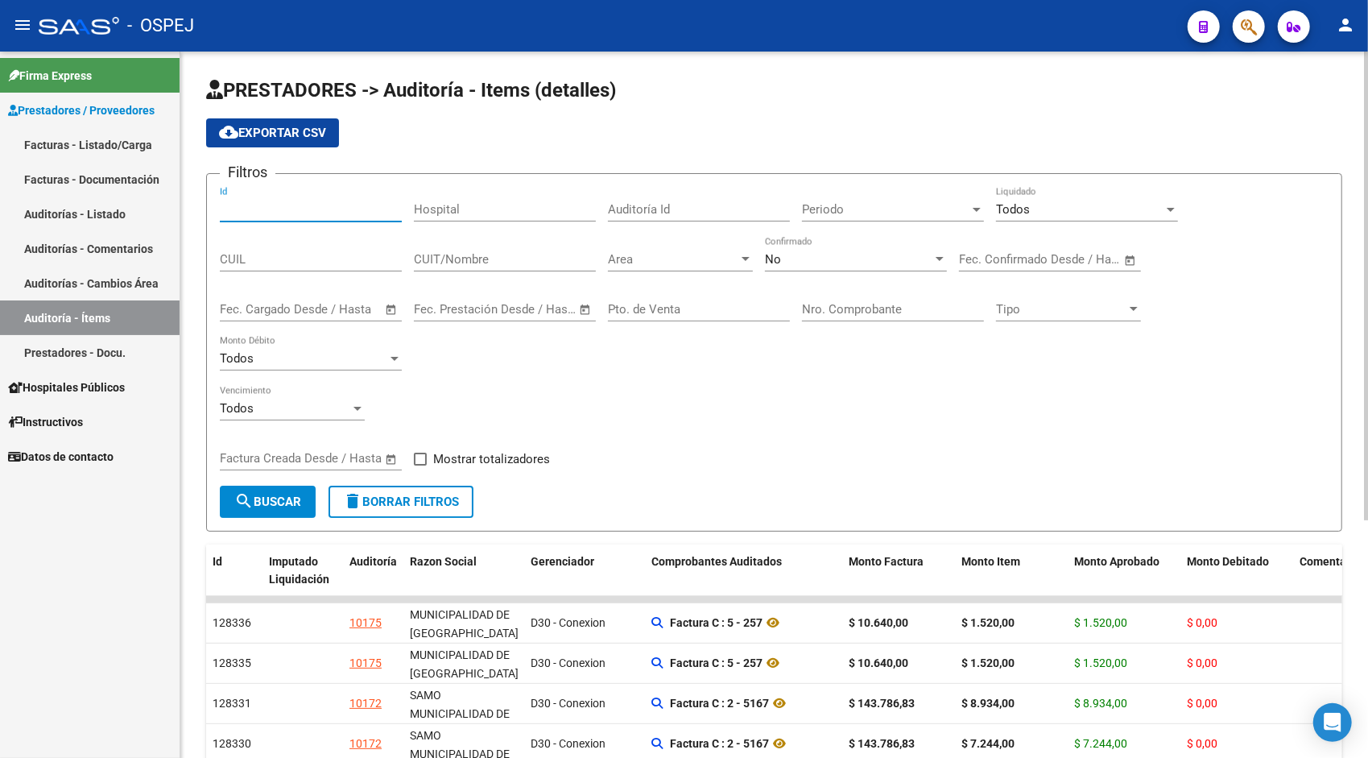
click at [688, 209] on input "Auditoría Id" at bounding box center [699, 209] width 182 height 14
paste input "54163318"
type input "54163318"
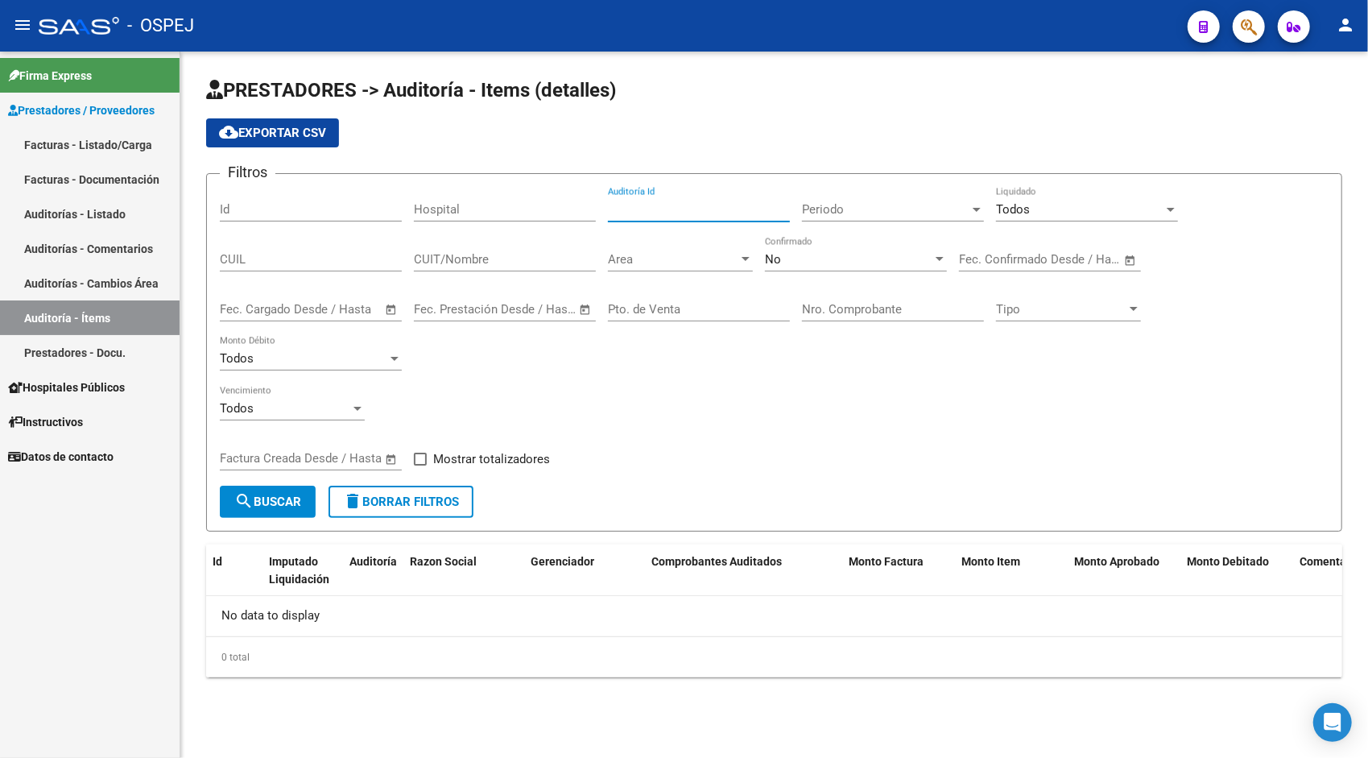
paste input "9541"
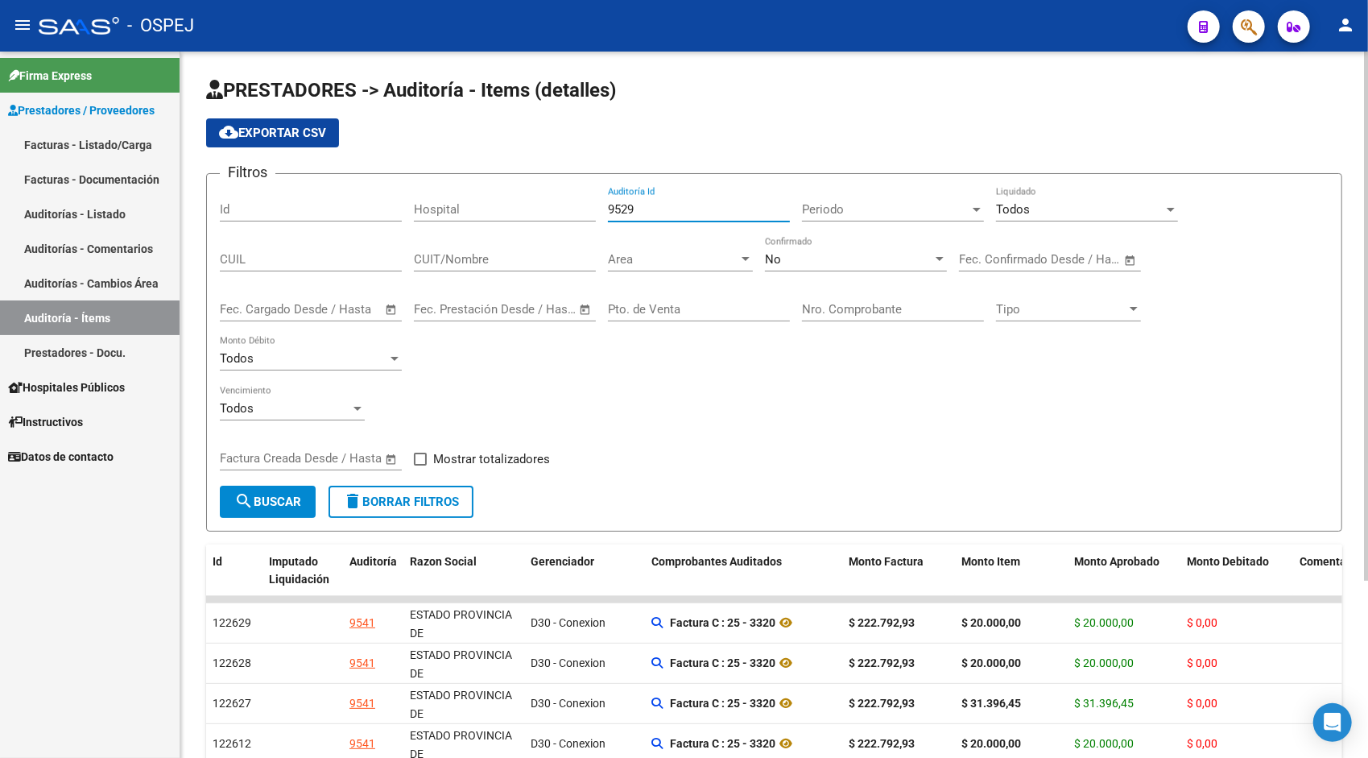
type input "9528"
click at [911, 423] on div "Todos Vencimiento" at bounding box center [774, 411] width 1109 height 50
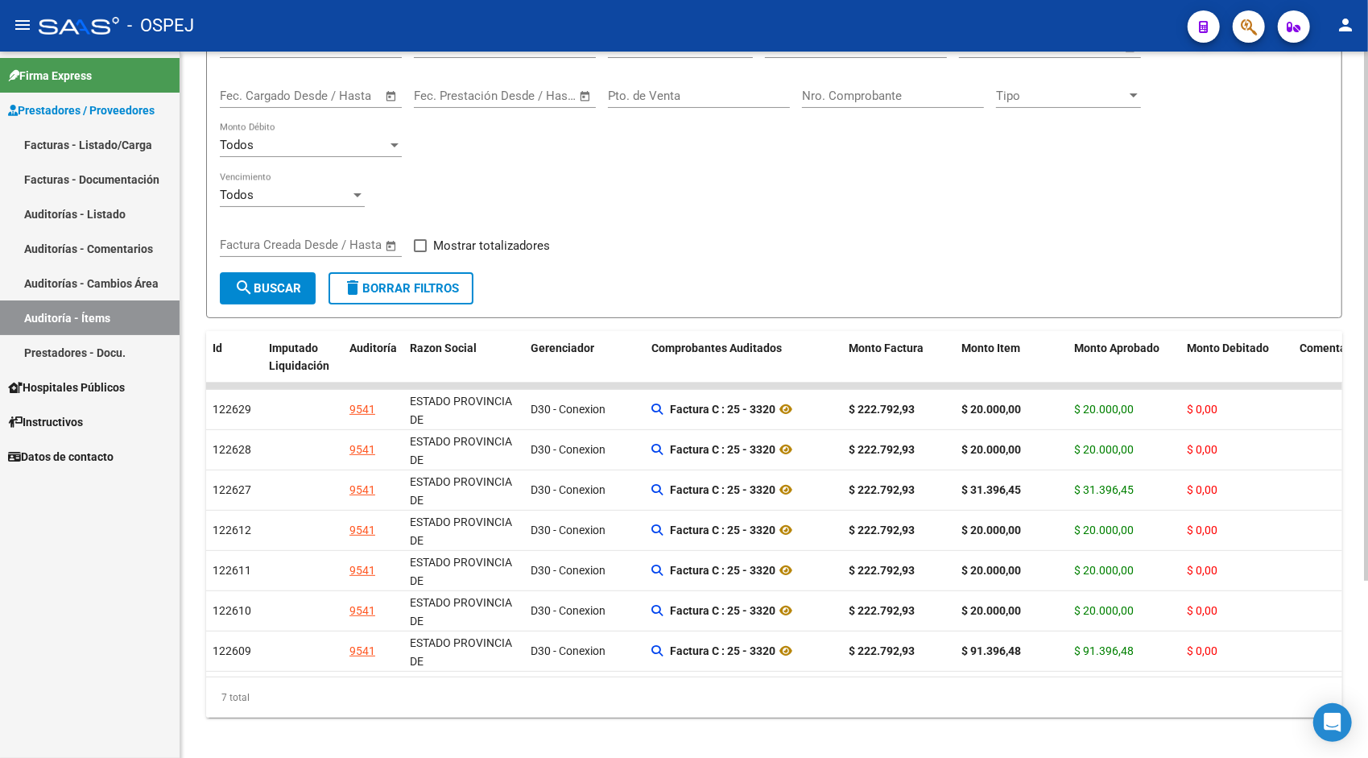
scroll to position [237, 0]
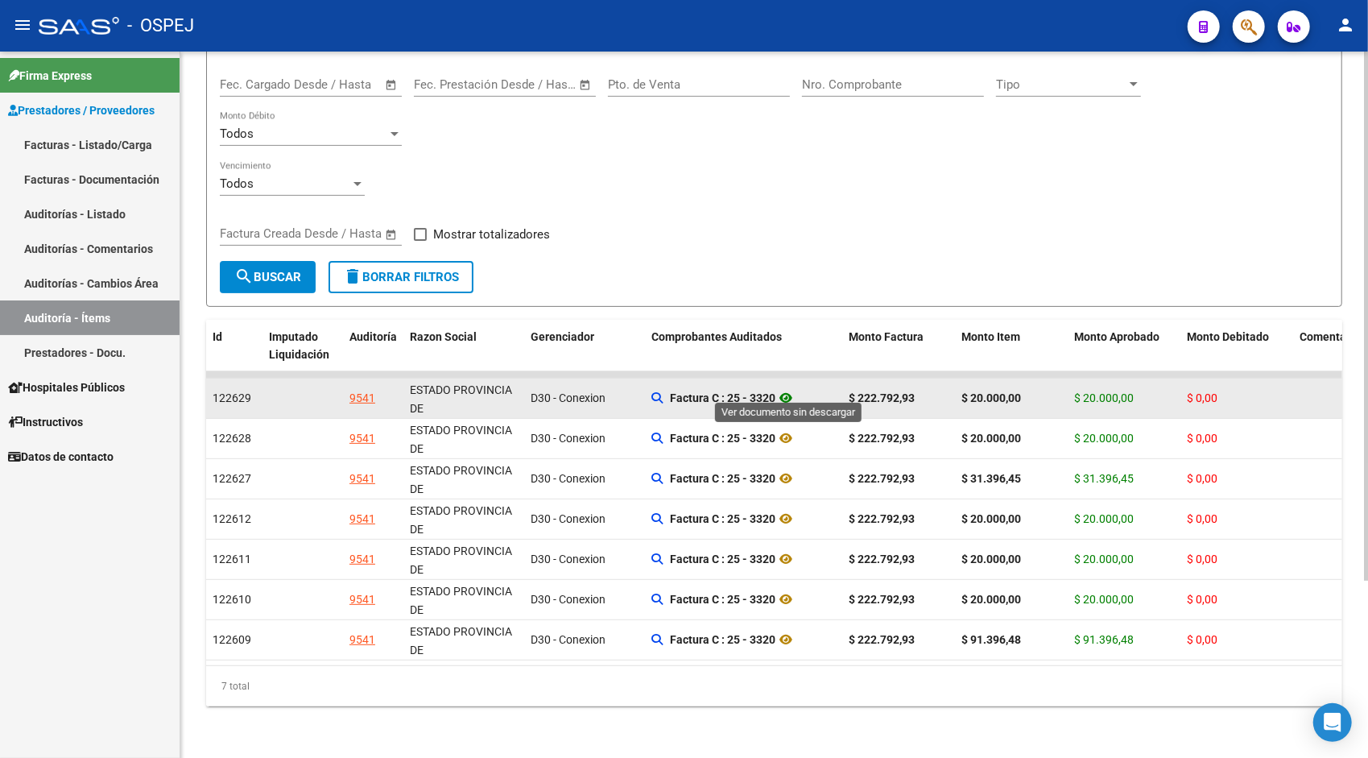
click at [792, 388] on icon at bounding box center [785, 397] width 21 height 19
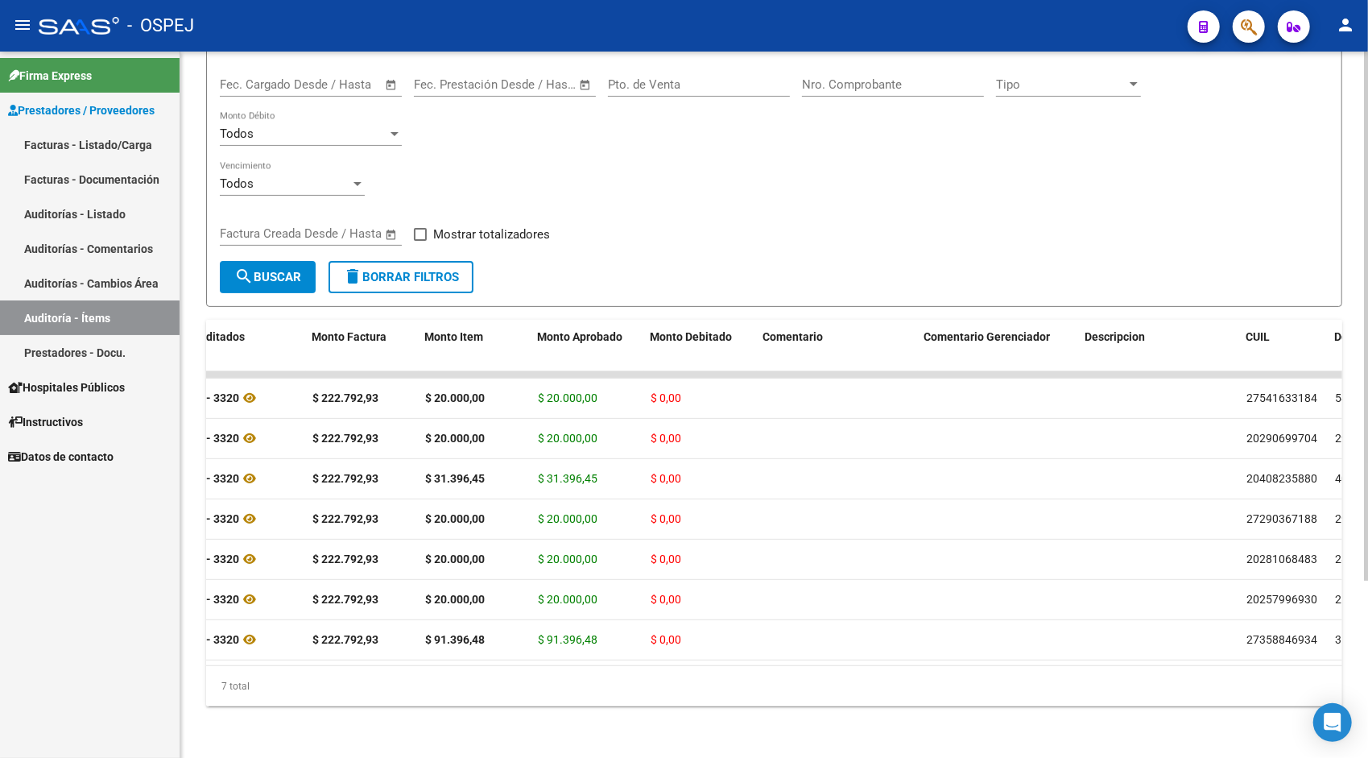
scroll to position [0, 0]
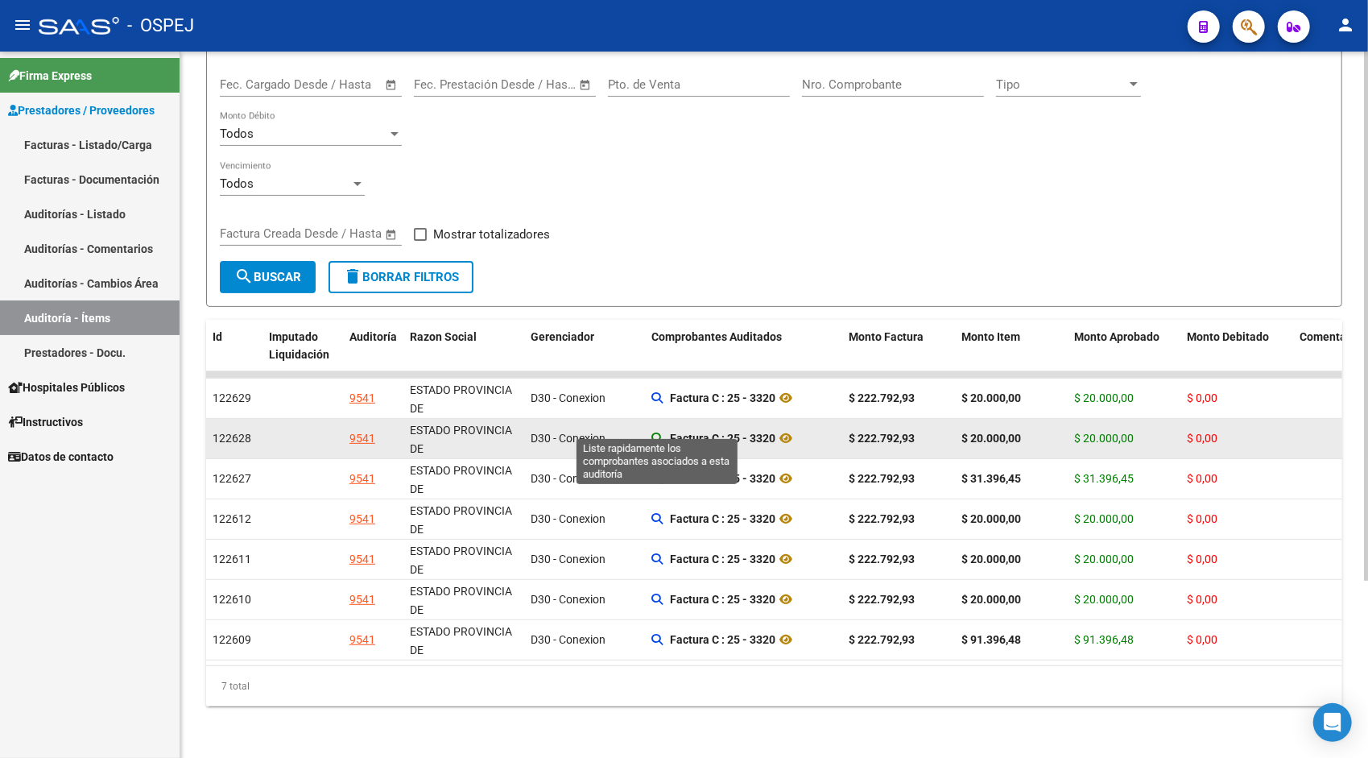
click at [656, 432] on icon at bounding box center [656, 437] width 11 height 11
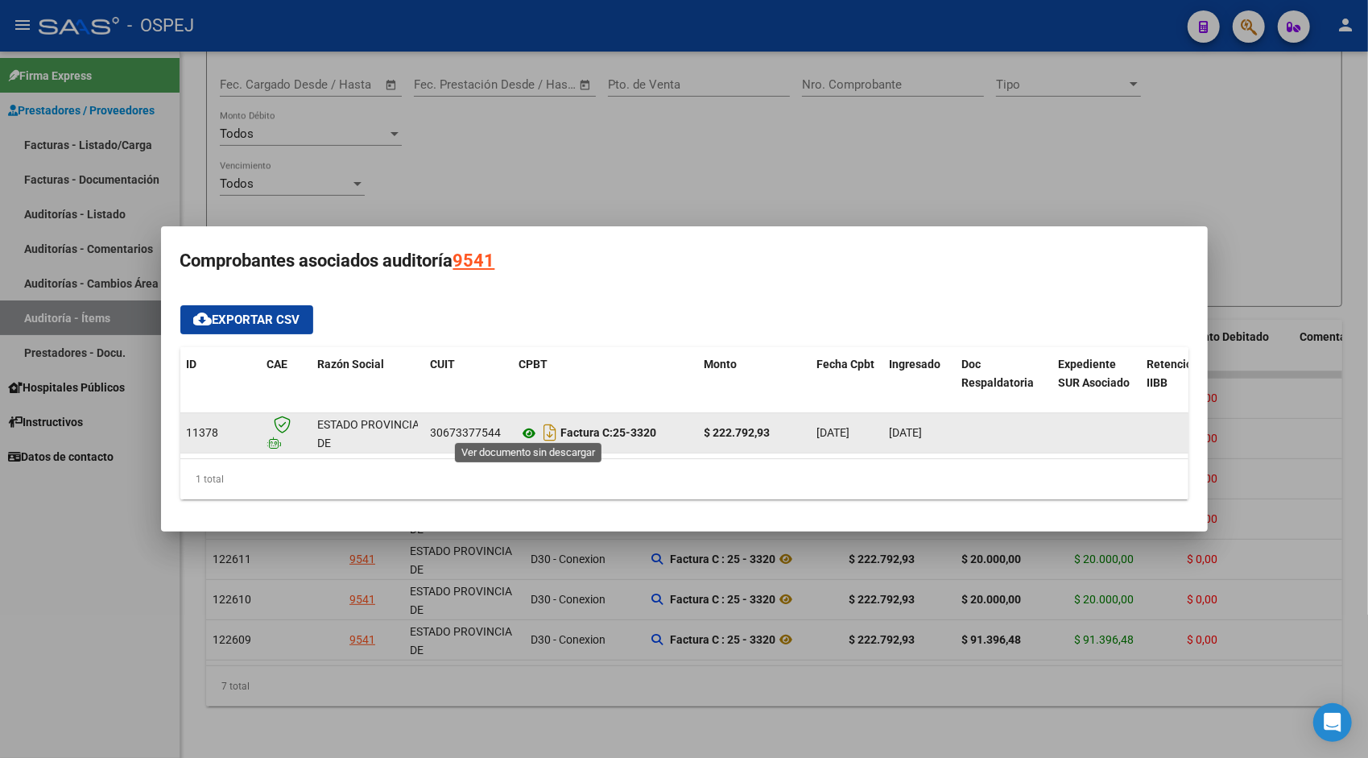
click at [528, 430] on icon at bounding box center [529, 432] width 21 height 19
click at [280, 417] on icon at bounding box center [283, 424] width 17 height 18
click at [269, 444] on datatable-body-cell at bounding box center [286, 432] width 51 height 39
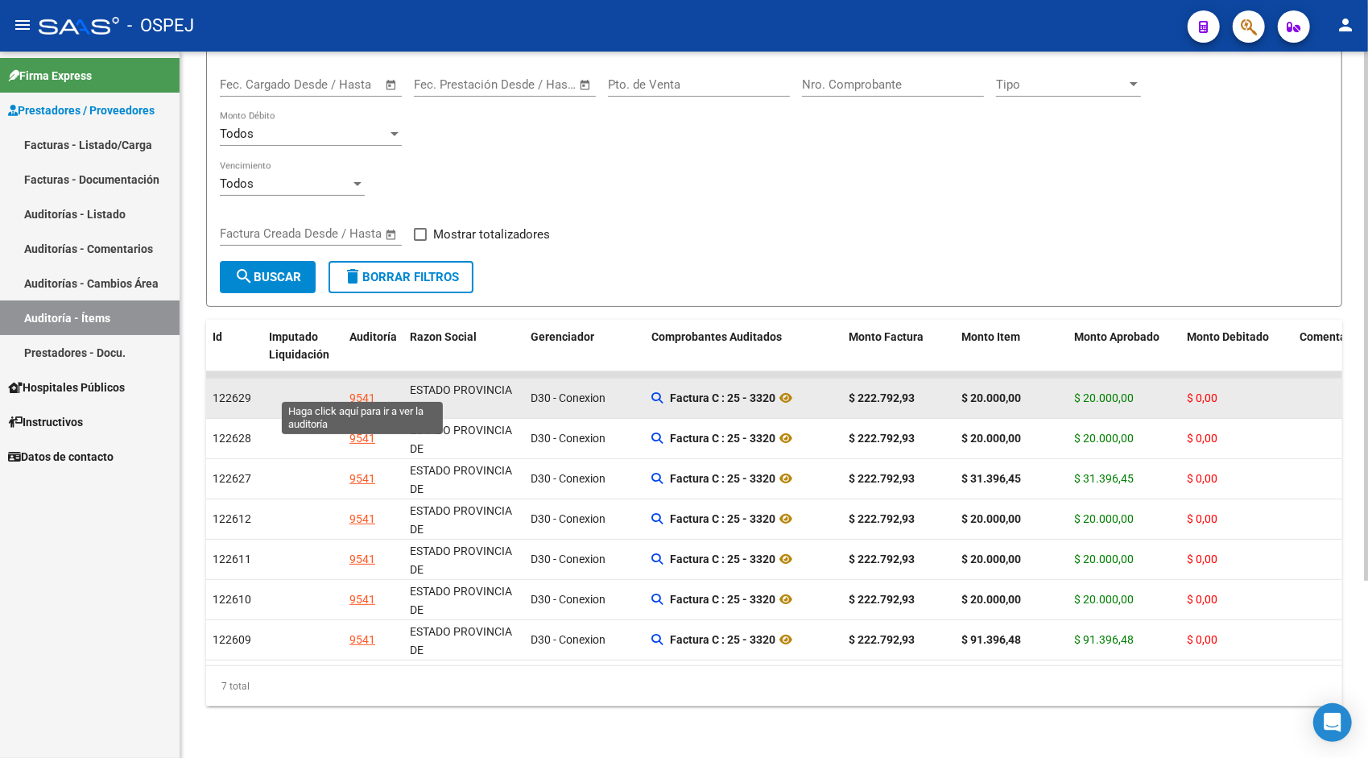
click at [359, 389] on div "9541" at bounding box center [362, 398] width 26 height 19
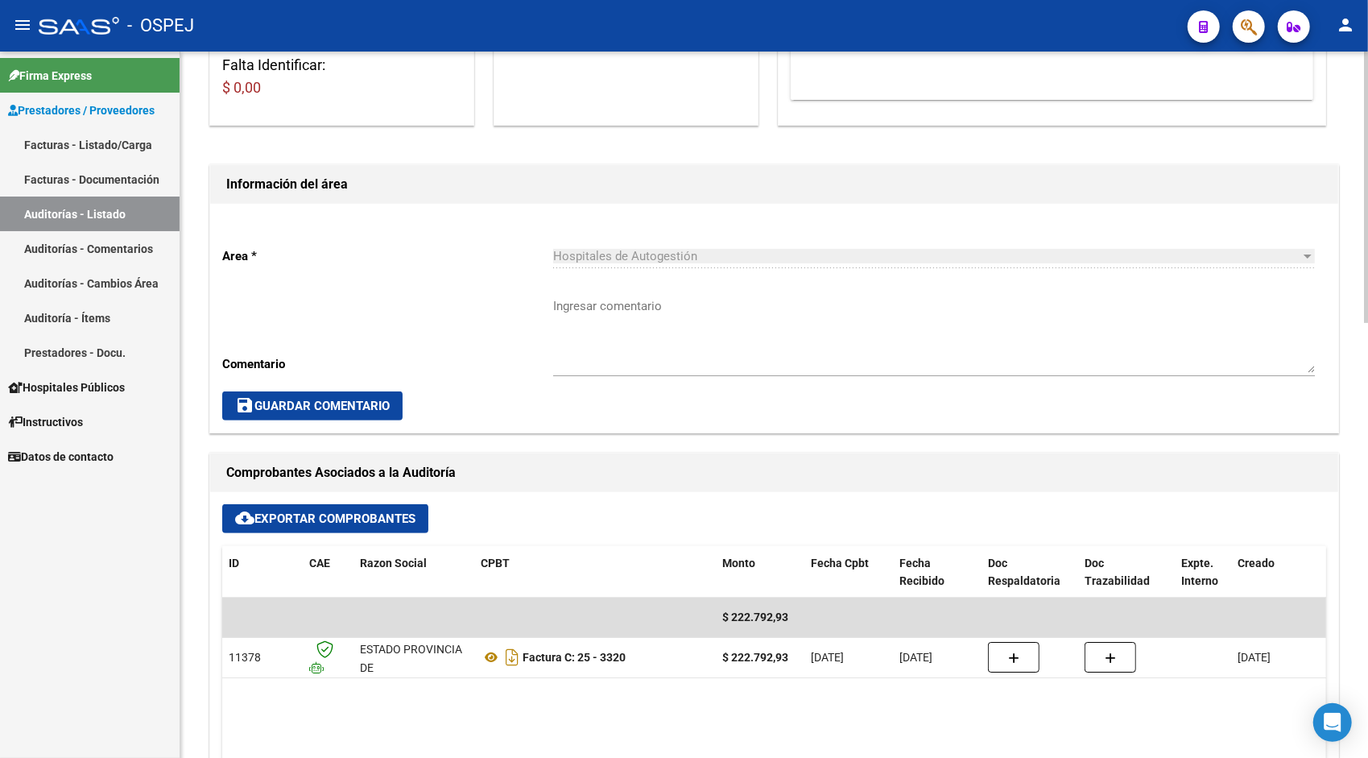
scroll to position [258, 0]
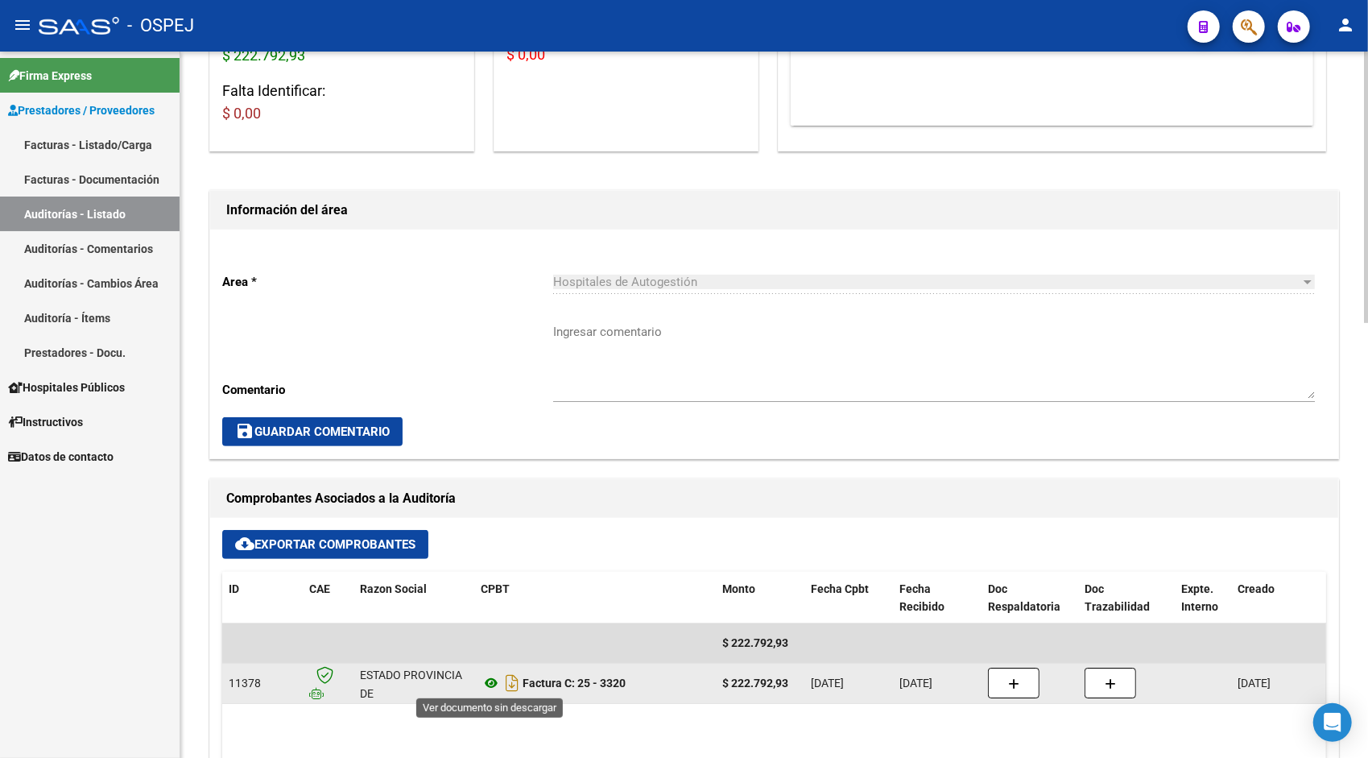
click at [493, 681] on icon at bounding box center [491, 682] width 21 height 19
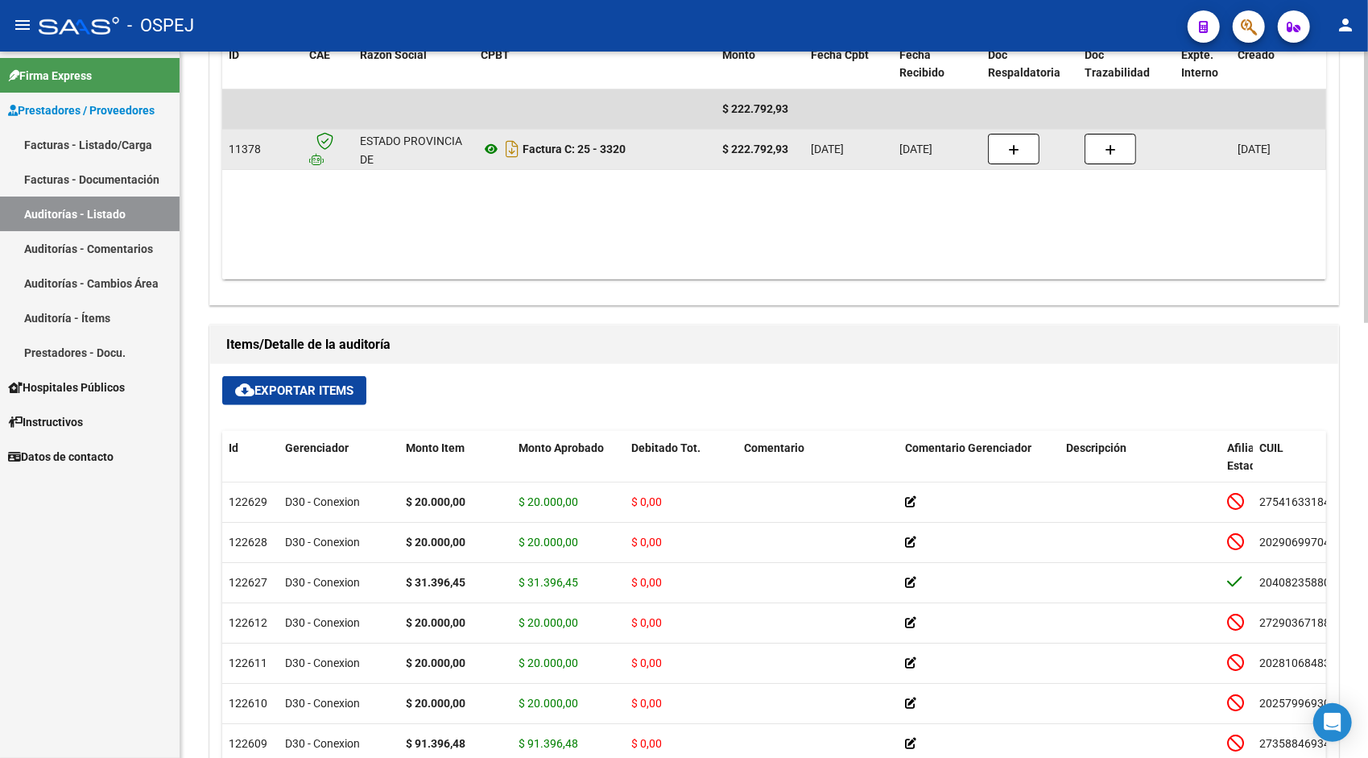
scroll to position [805, 0]
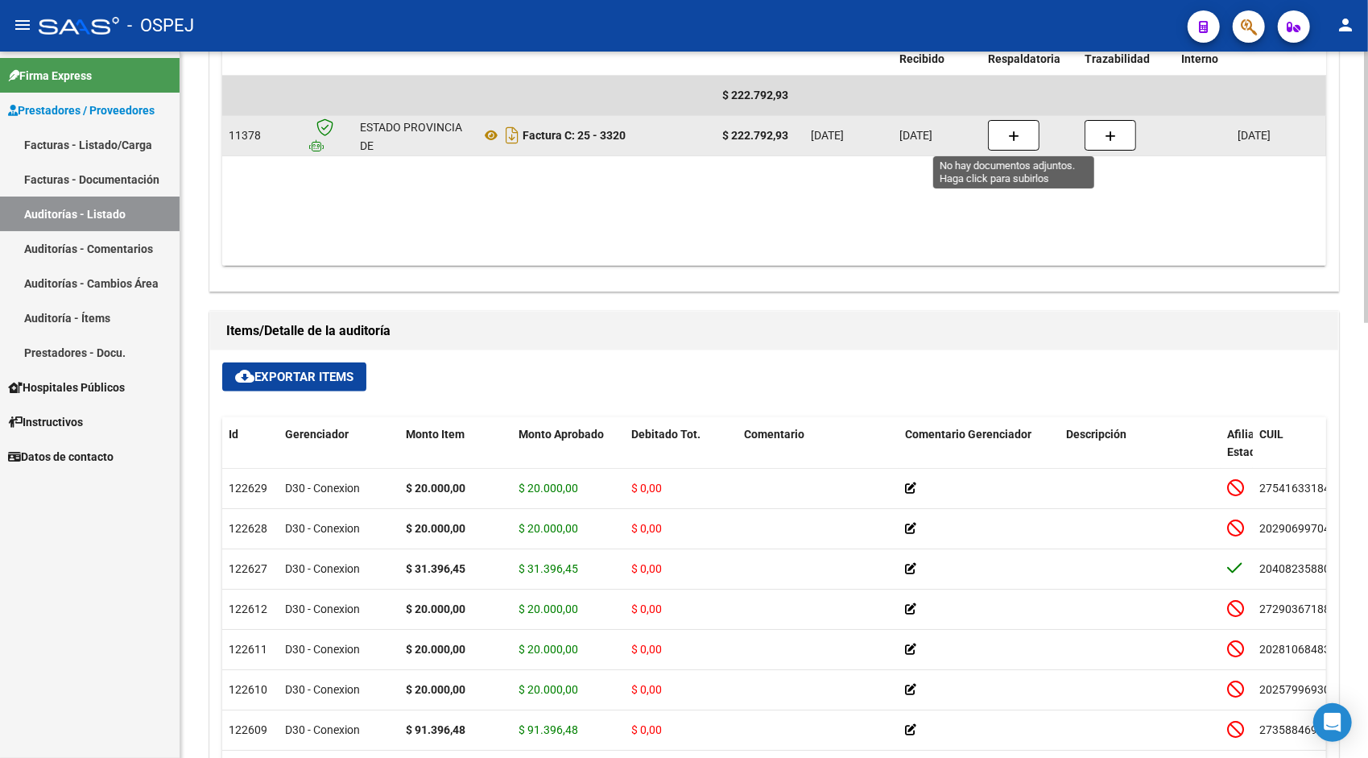
click at [1013, 135] on icon "button" at bounding box center [1013, 136] width 11 height 12
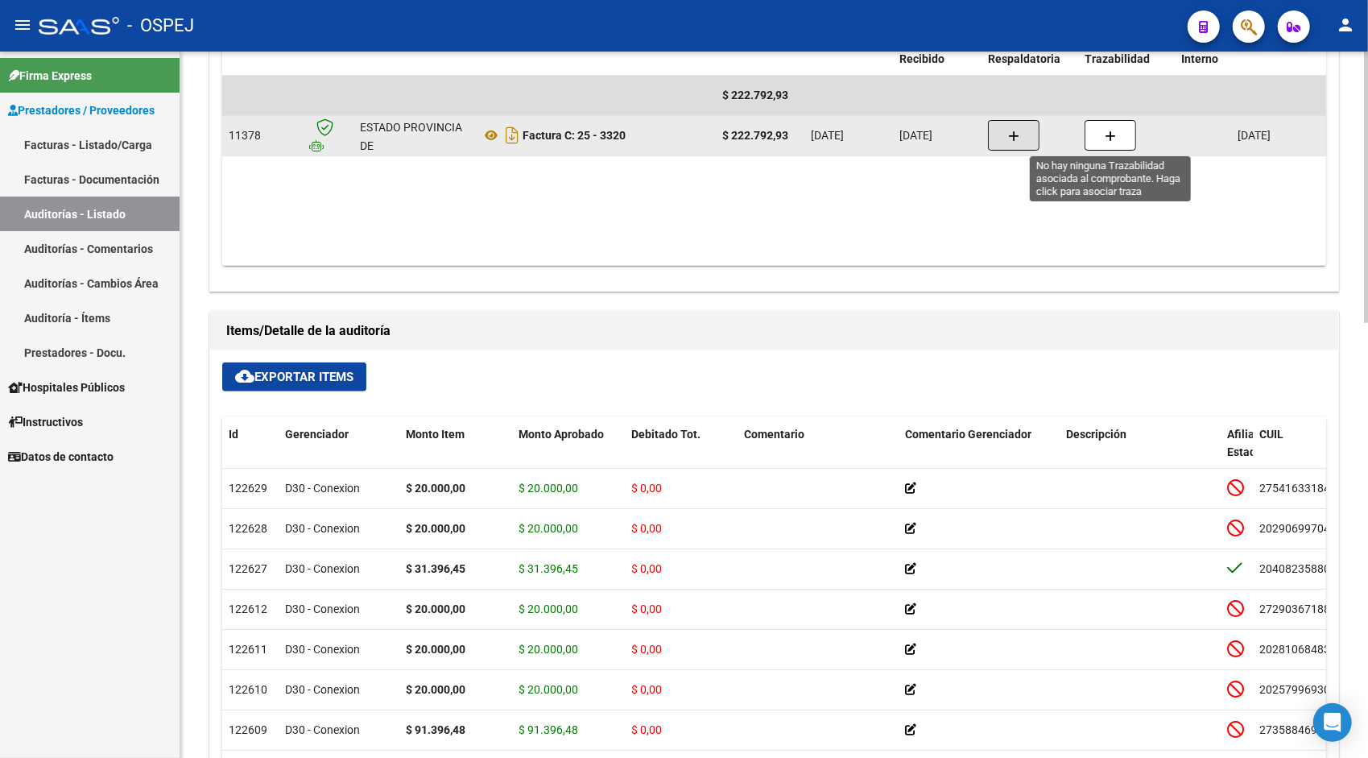
click at [1096, 134] on button "button" at bounding box center [1110, 135] width 52 height 31
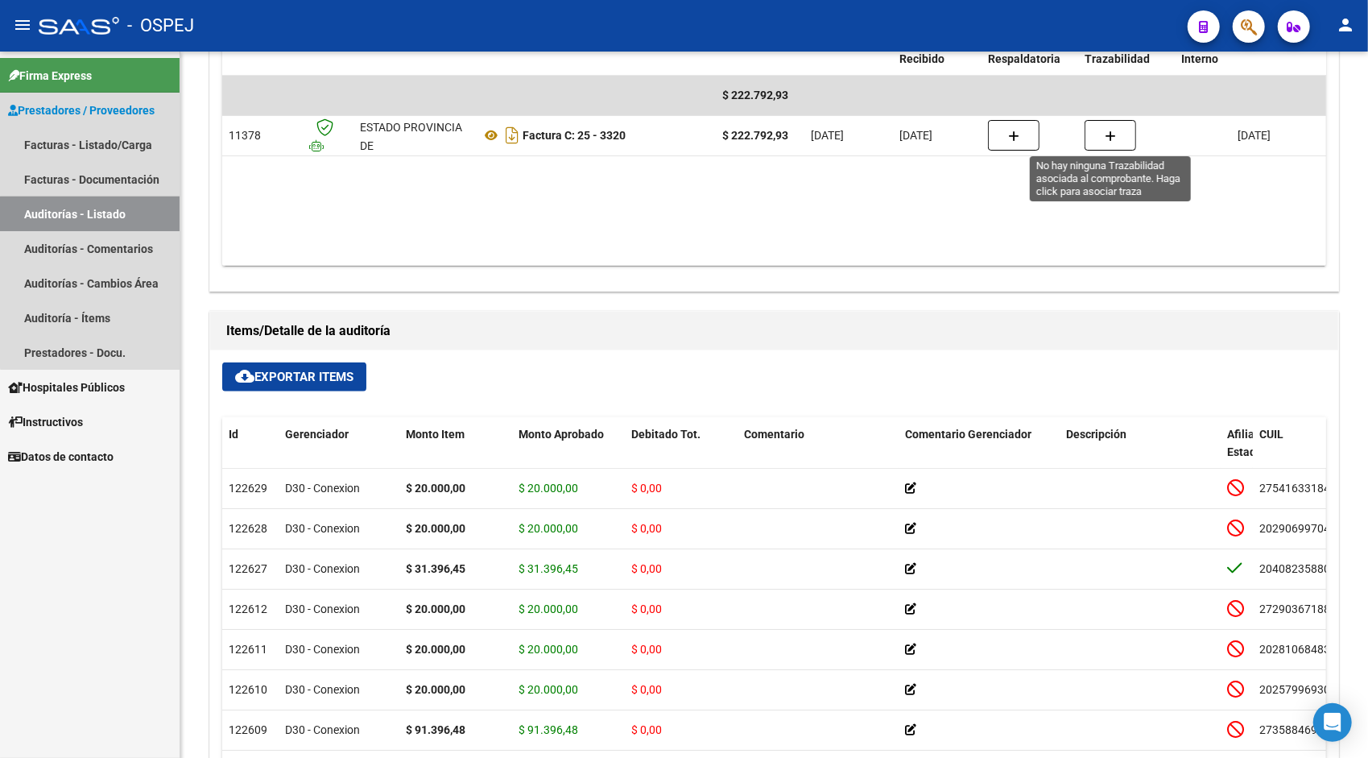
click at [114, 213] on link "Auditorías - Listado" at bounding box center [90, 213] width 180 height 35
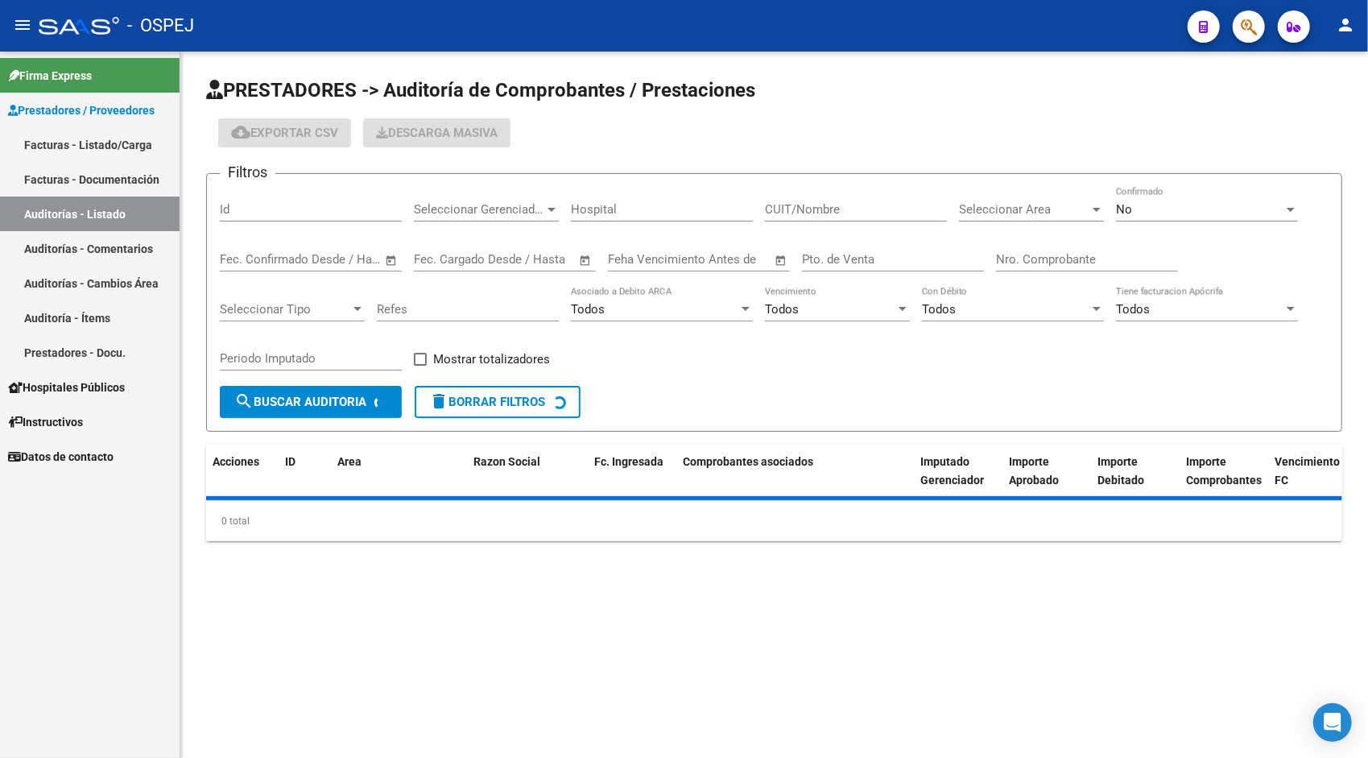
click at [258, 211] on input "Id" at bounding box center [311, 209] width 182 height 14
paste input "9544"
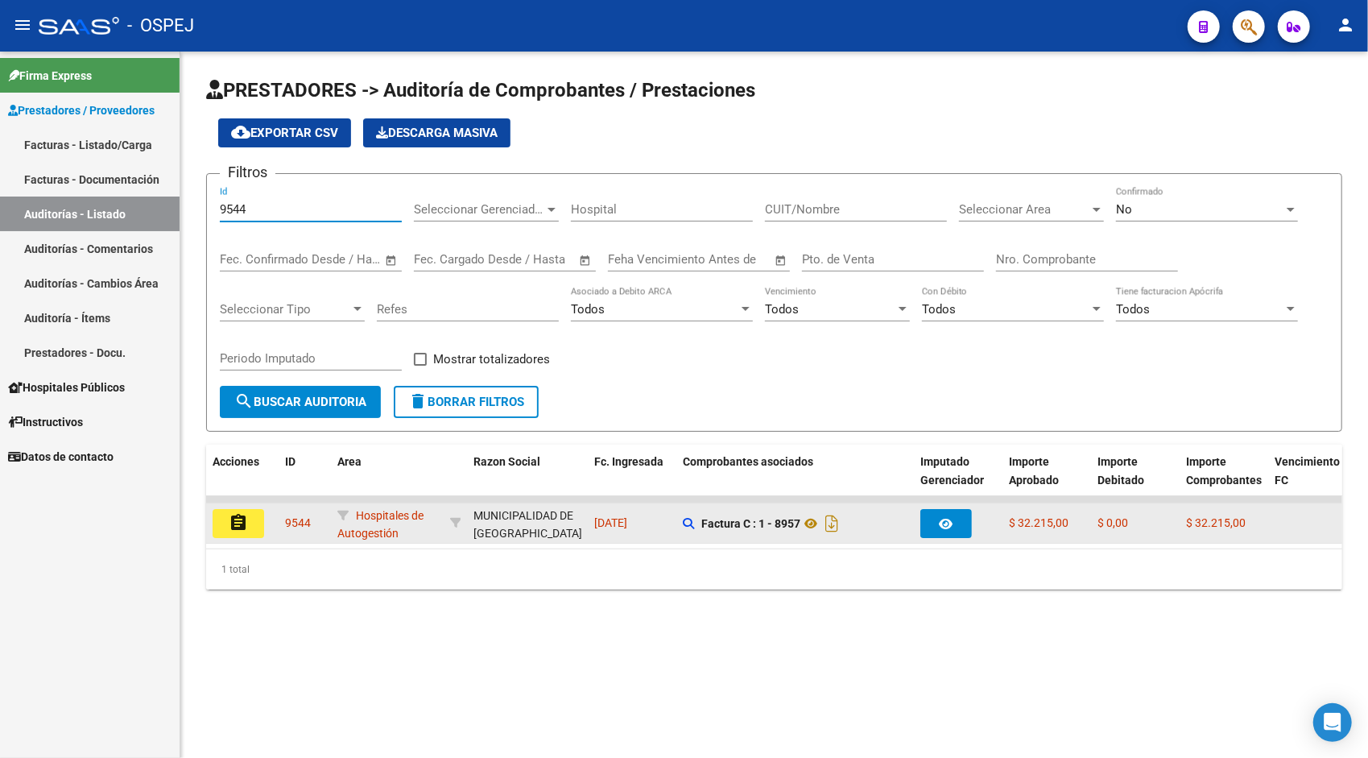
type input "9544"
click at [237, 542] on datatable-body-cell "assignment" at bounding box center [242, 522] width 72 height 39
click at [237, 526] on mat-icon "assignment" at bounding box center [238, 522] width 19 height 19
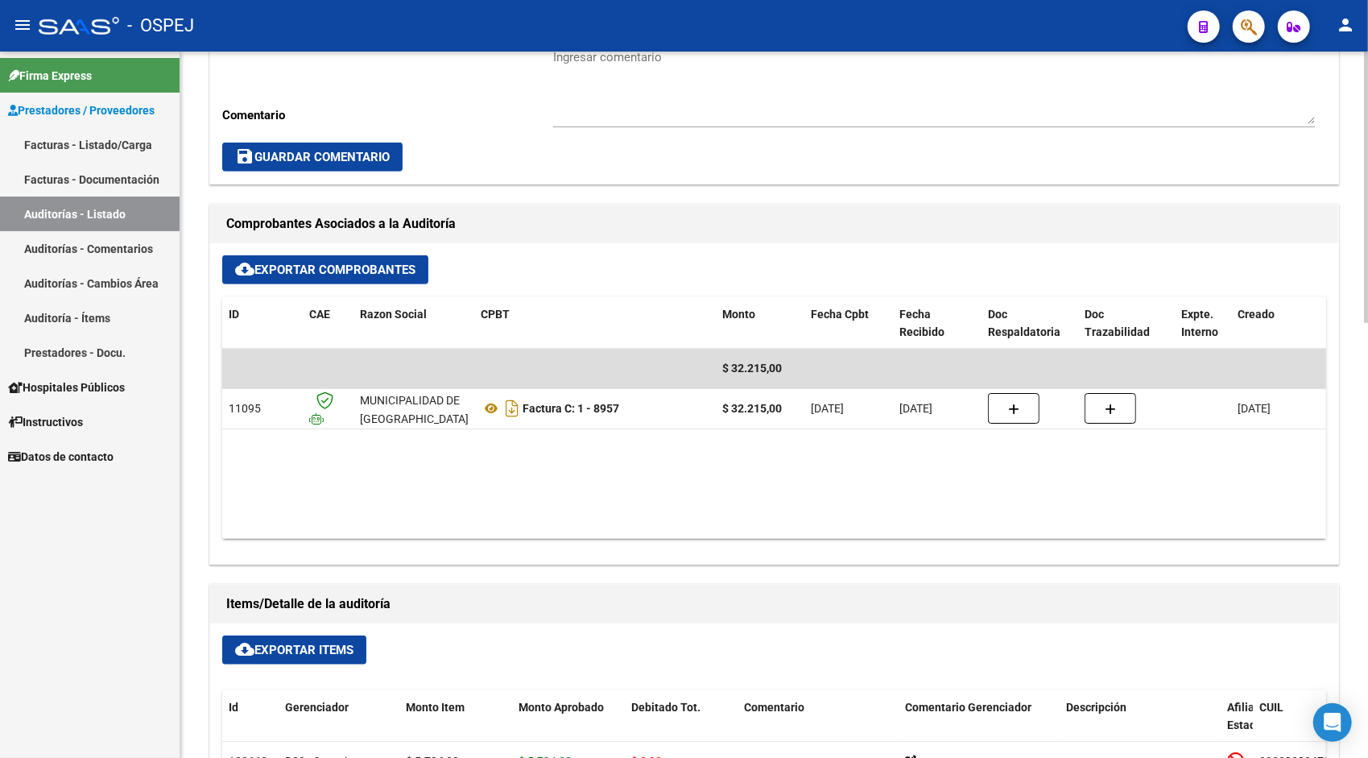
scroll to position [547, 0]
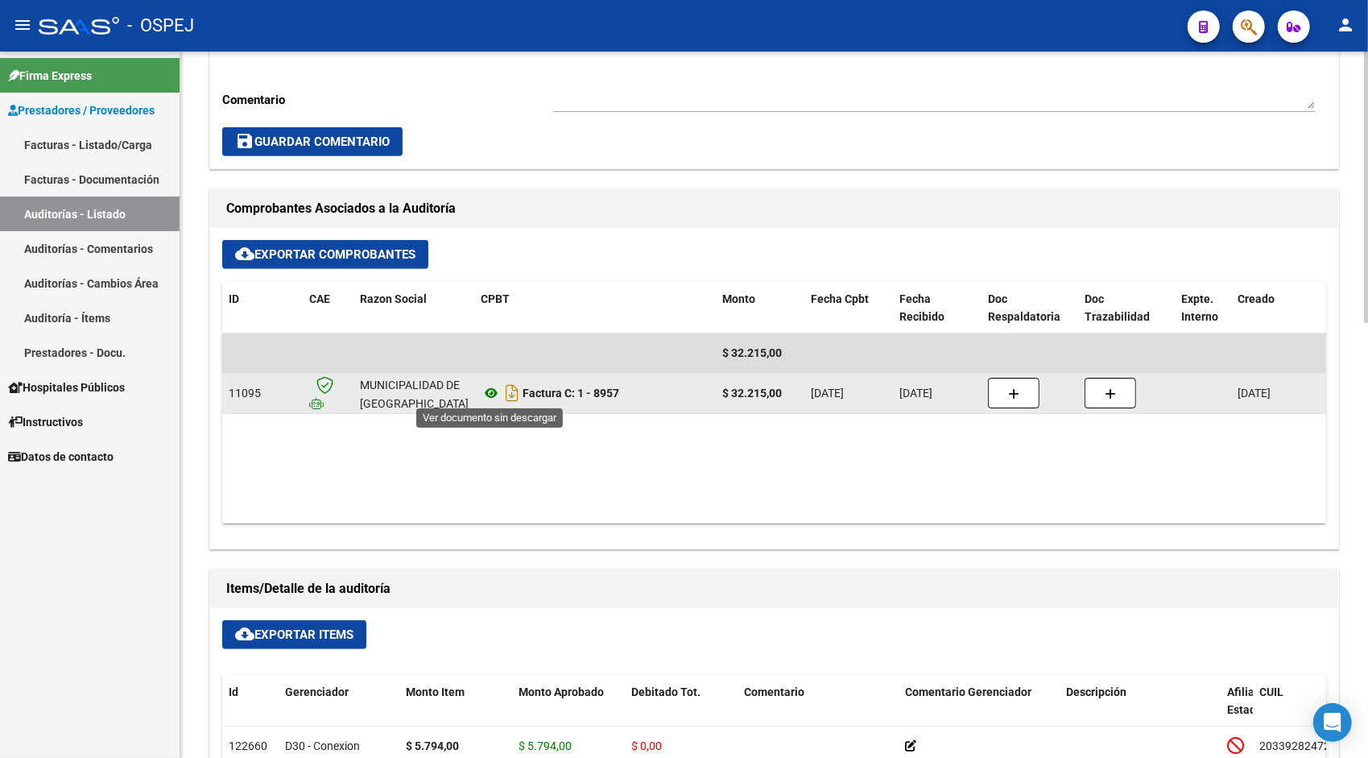
click at [496, 394] on icon at bounding box center [491, 392] width 21 height 19
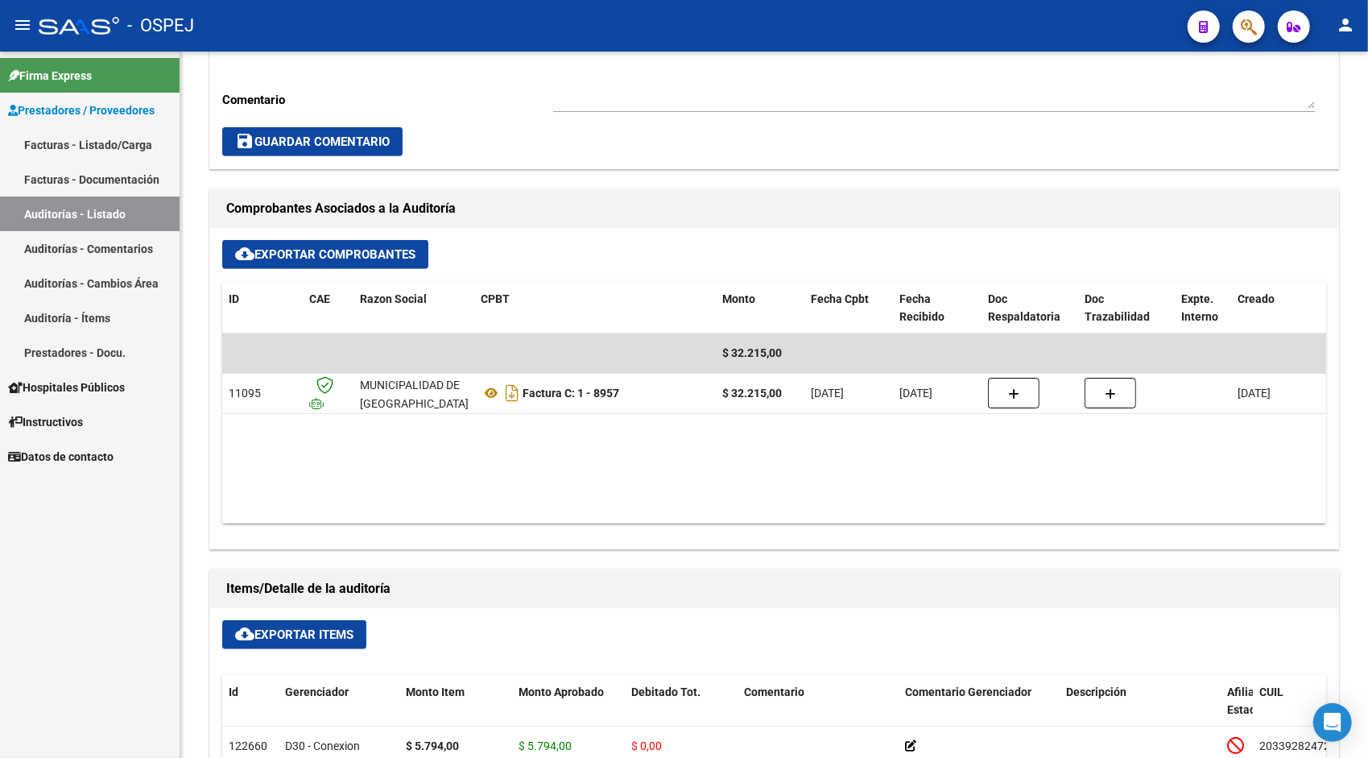
click at [92, 208] on link "Auditorías - Listado" at bounding box center [90, 213] width 180 height 35
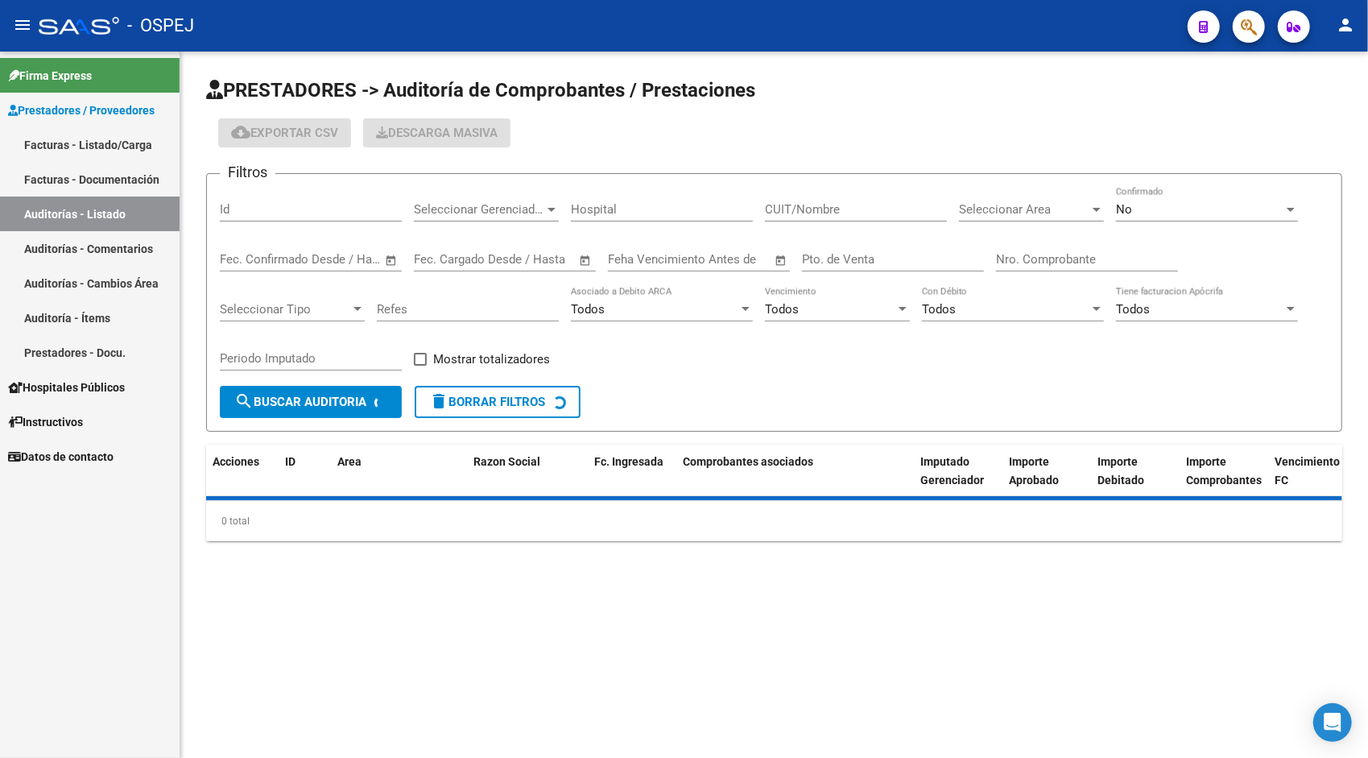
click at [301, 213] on input "Id" at bounding box center [311, 209] width 182 height 14
paste input "9548"
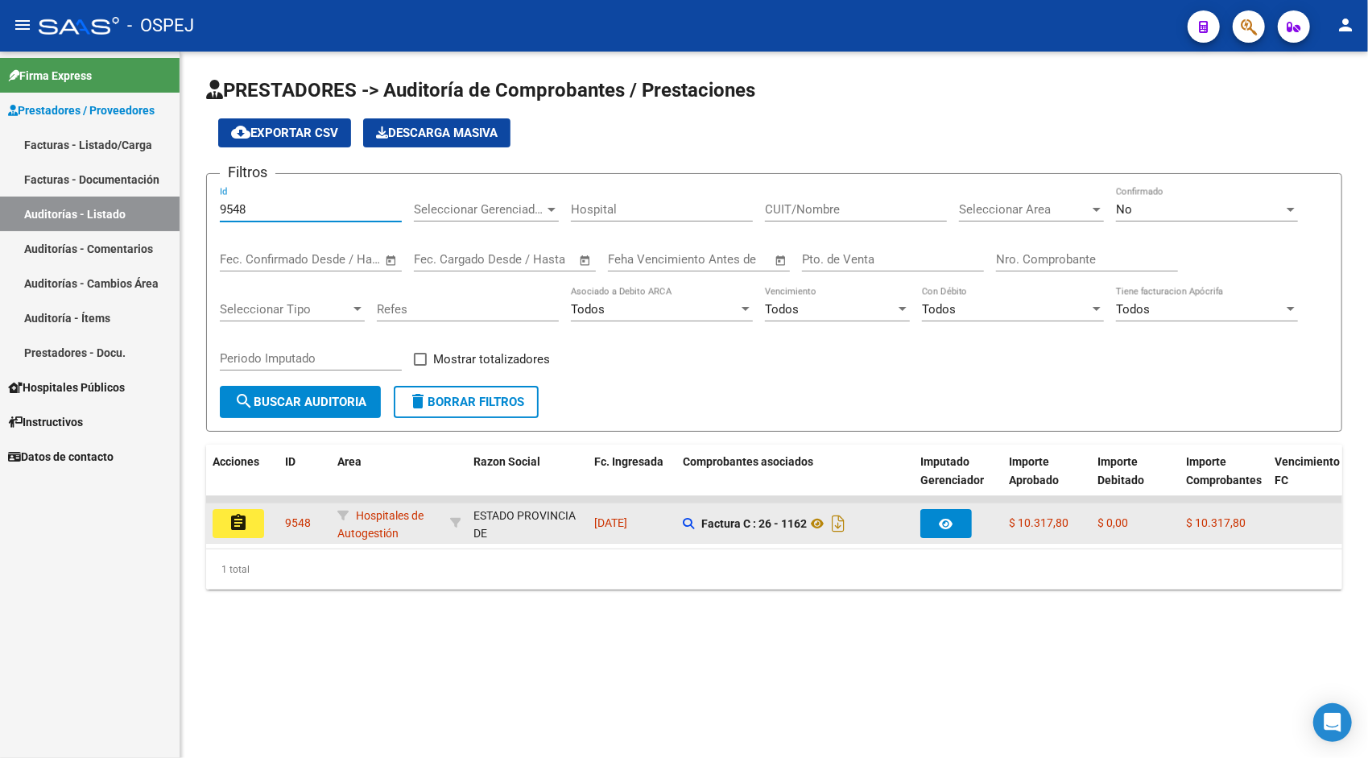
type input "9548"
click at [245, 528] on mat-icon "assignment" at bounding box center [238, 522] width 19 height 19
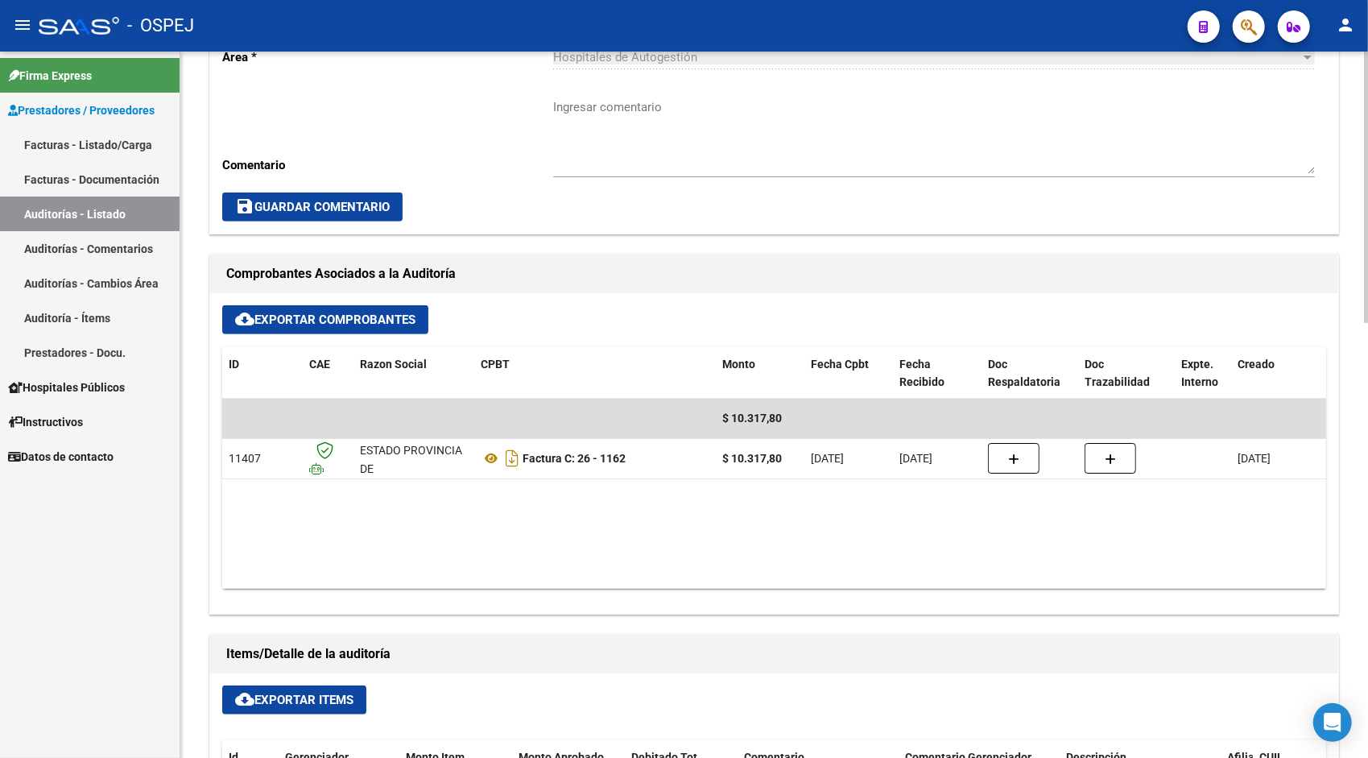
scroll to position [483, 0]
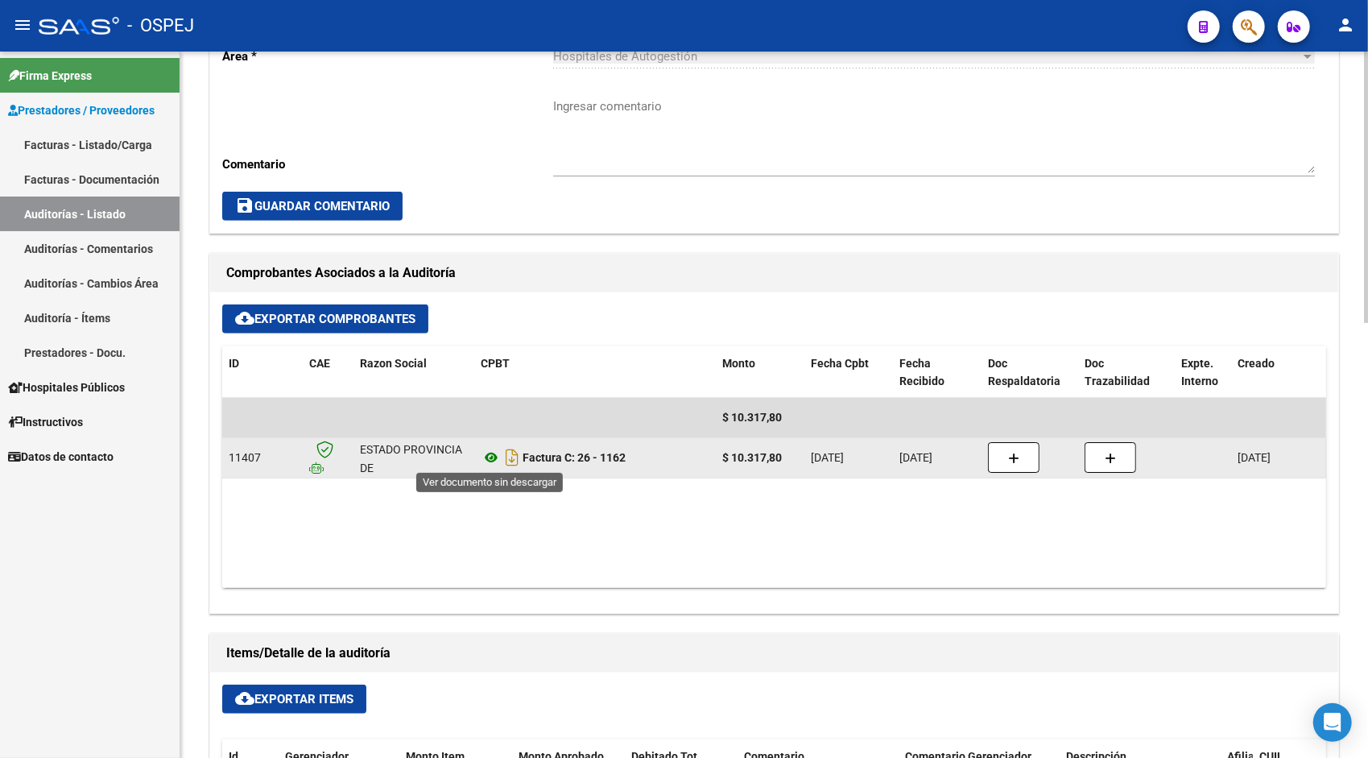
click at [488, 457] on icon at bounding box center [491, 457] width 21 height 19
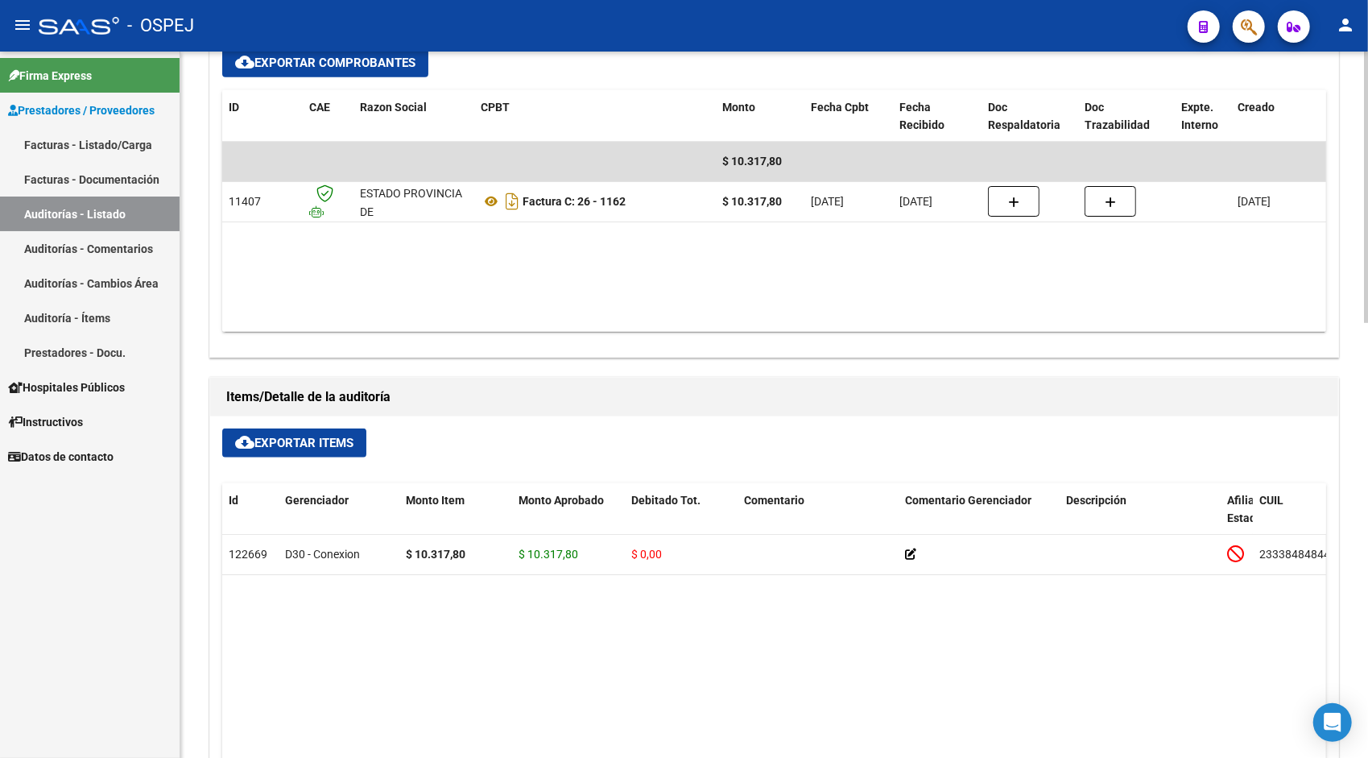
scroll to position [741, 0]
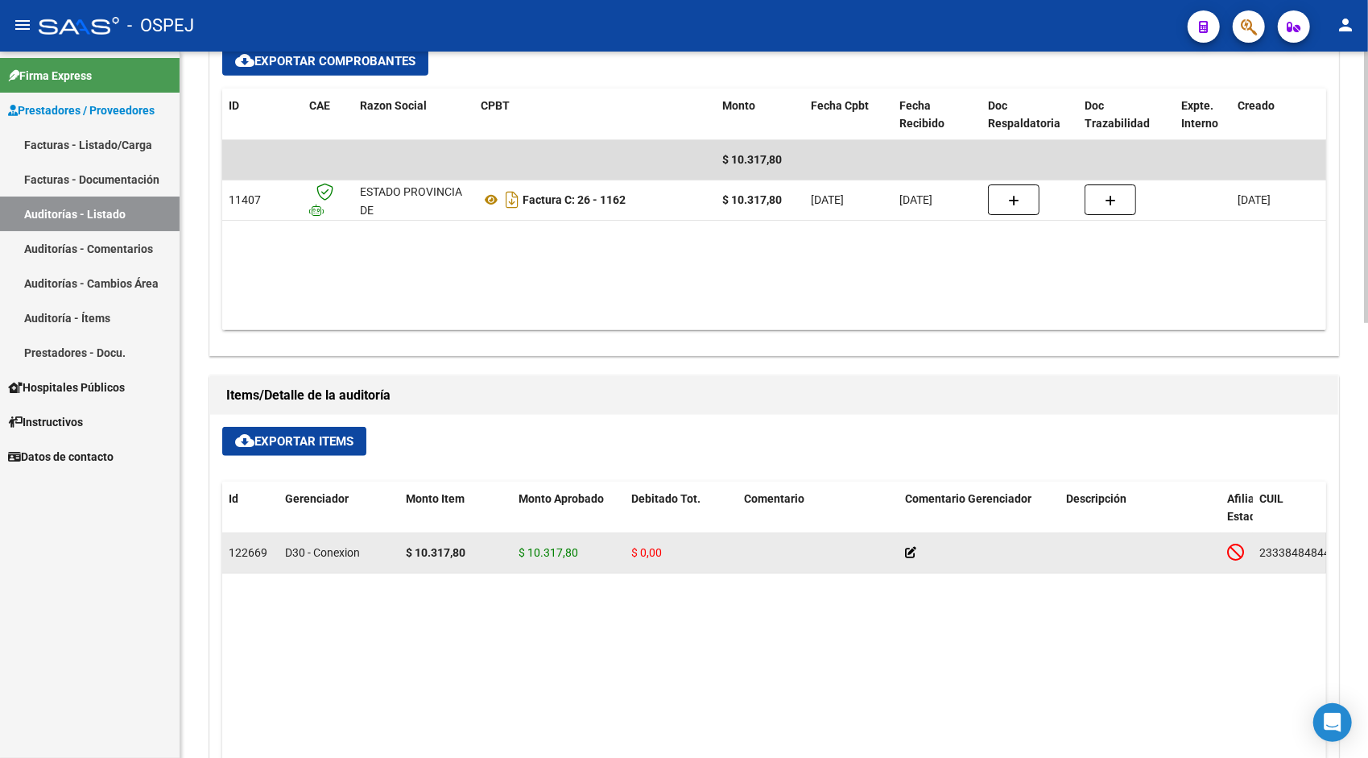
click at [1253, 560] on datatable-body-cell "23338484844" at bounding box center [1297, 552] width 89 height 39
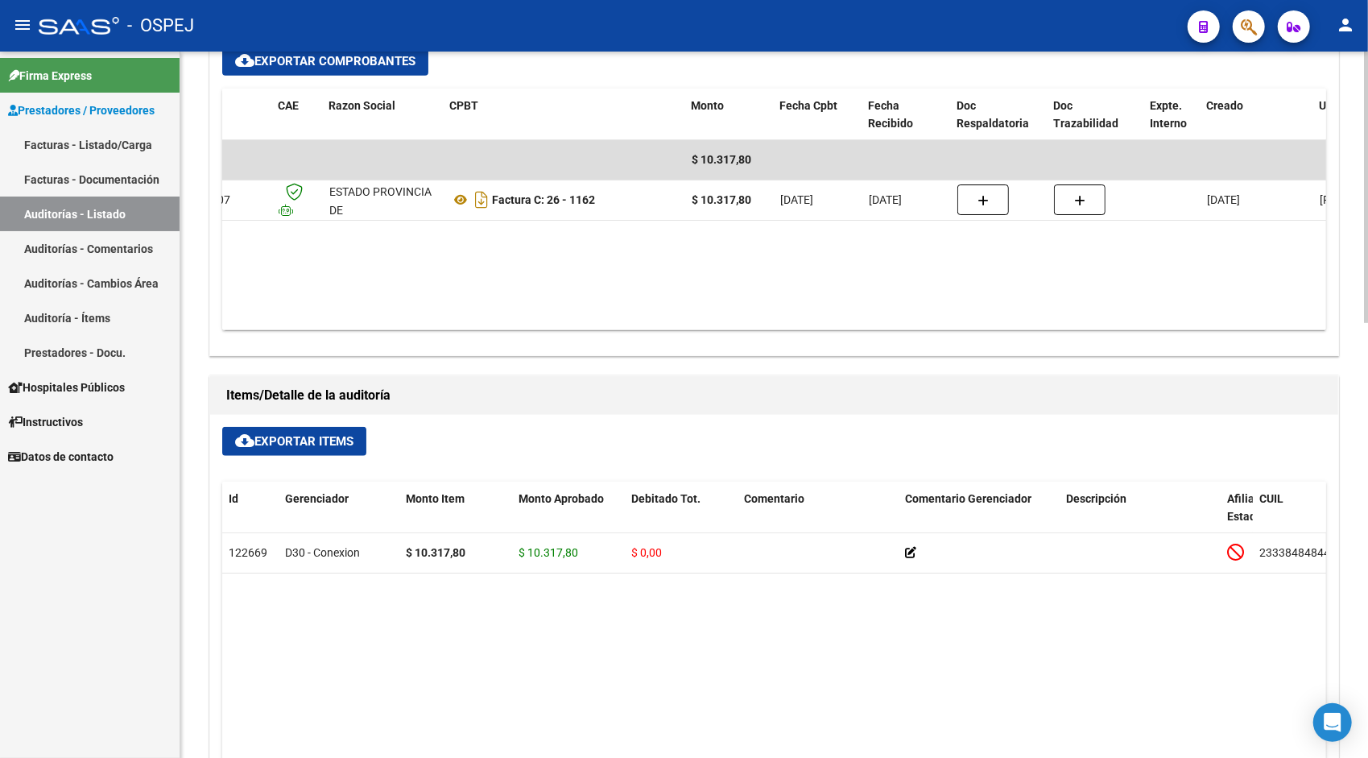
scroll to position [0, 0]
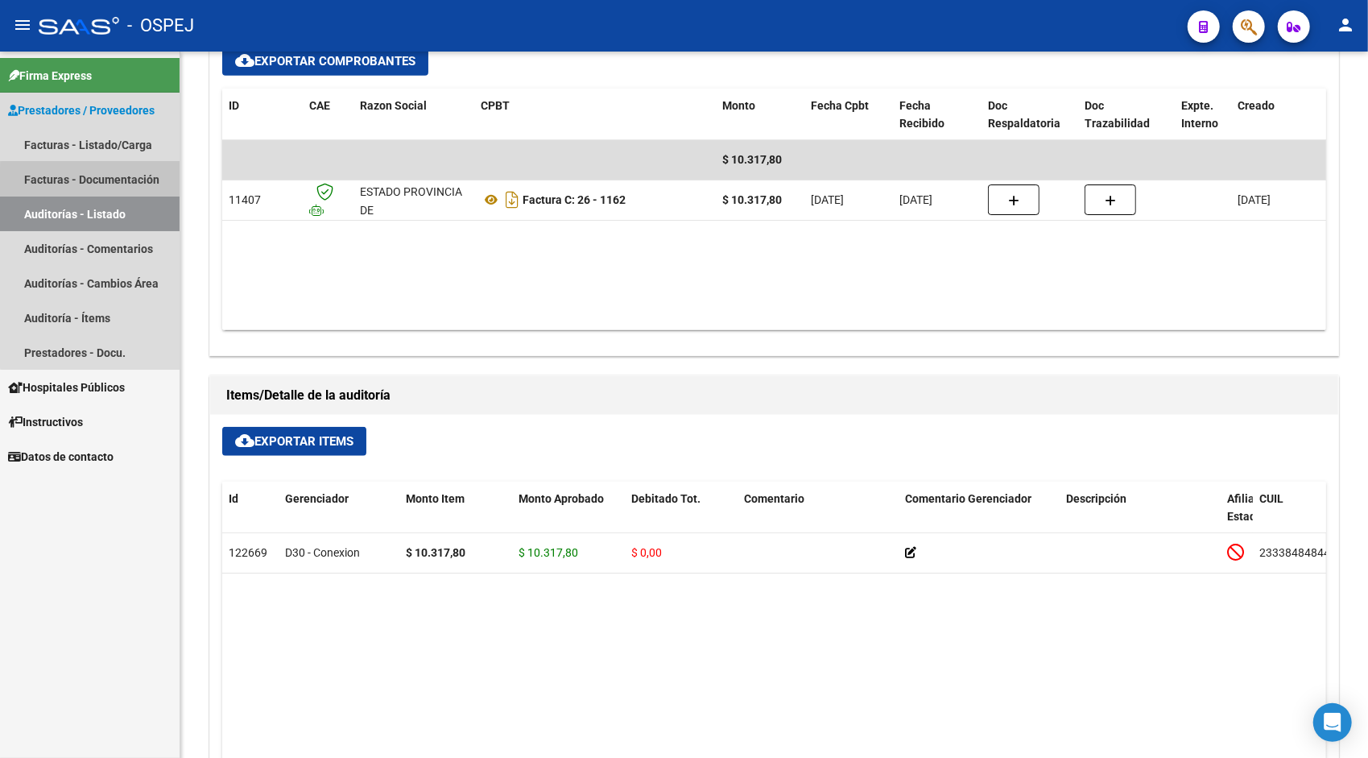
click at [133, 181] on link "Facturas - Documentación" at bounding box center [90, 179] width 180 height 35
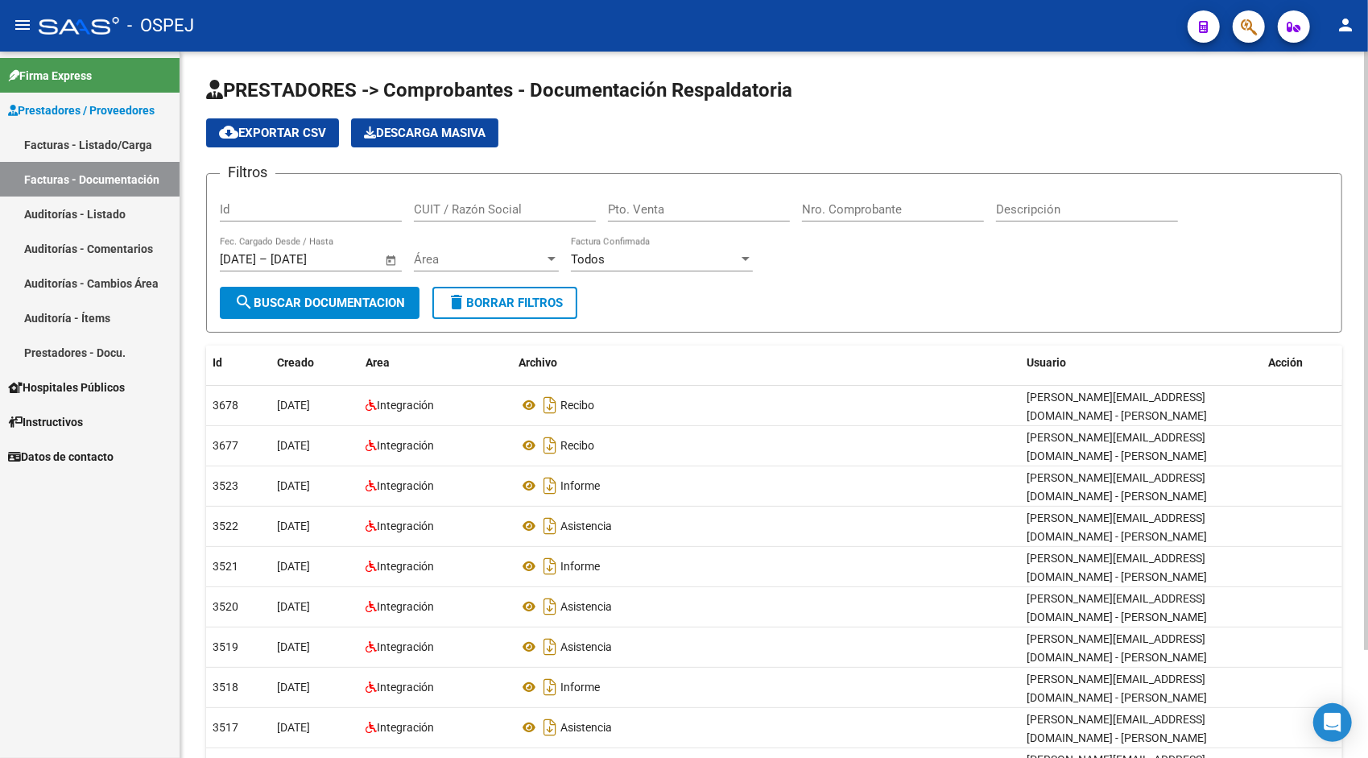
click at [295, 213] on input "Id" at bounding box center [311, 209] width 182 height 14
paste input "33848484"
type input "33848484"
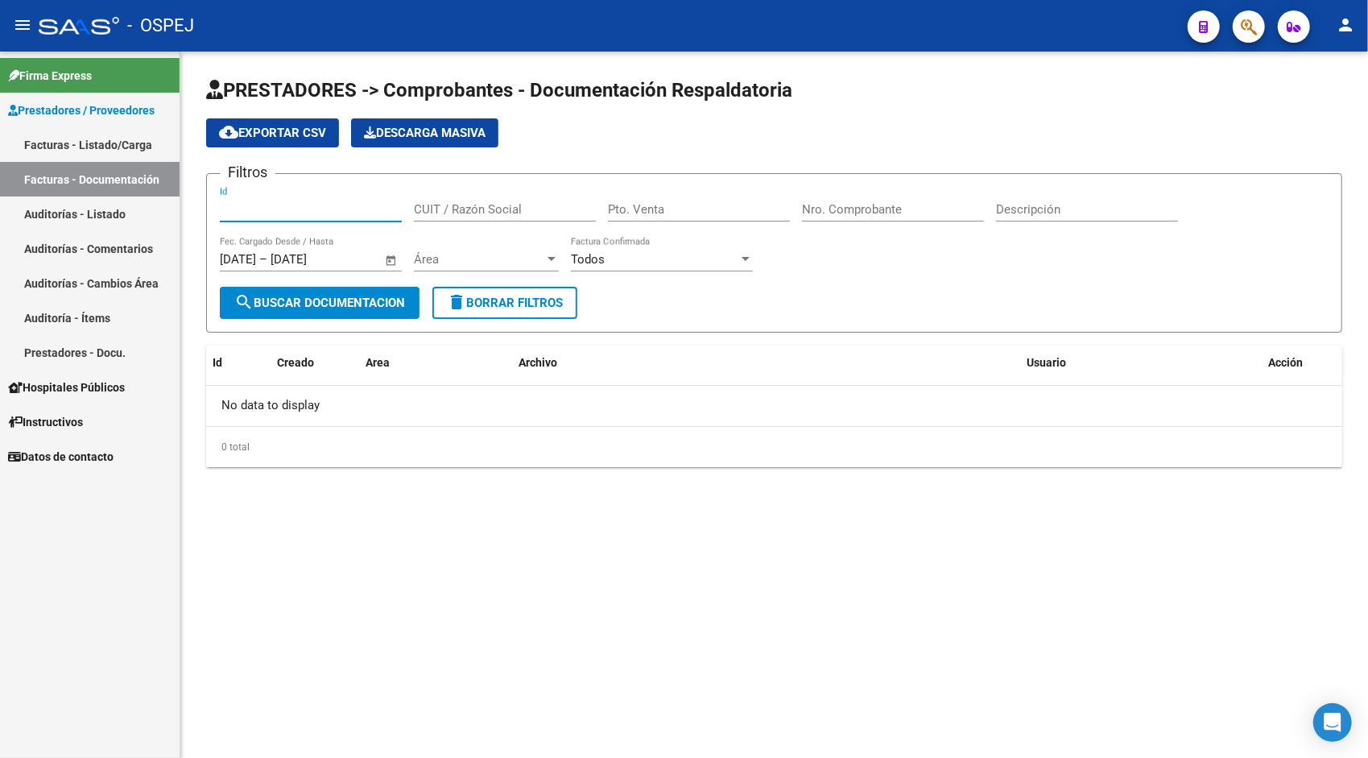
paste input "9548"
type input "9548"
click at [520, 217] on div "CUIT / Razón Social" at bounding box center [505, 204] width 182 height 35
click at [388, 256] on span "Open calendar" at bounding box center [391, 260] width 39 height 39
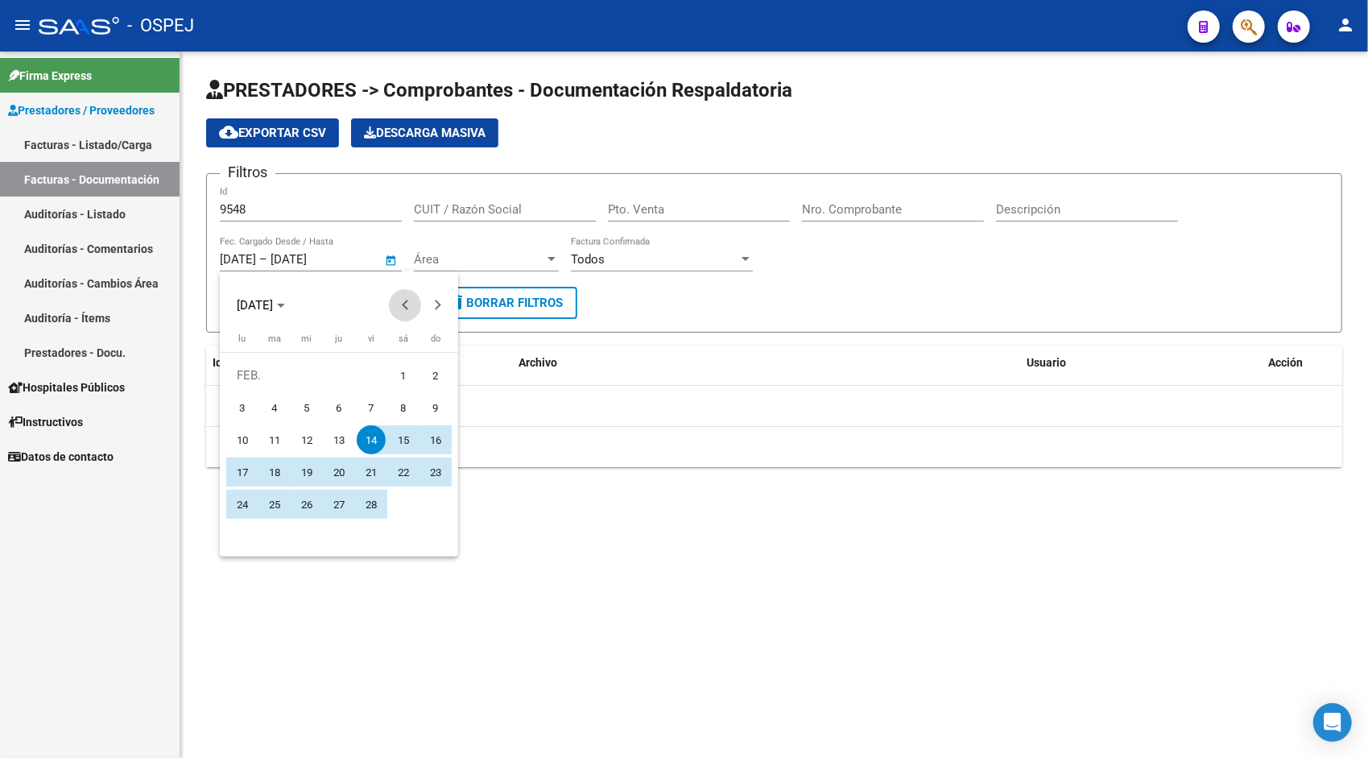
click at [403, 299] on span "Previous month" at bounding box center [405, 305] width 32 height 32
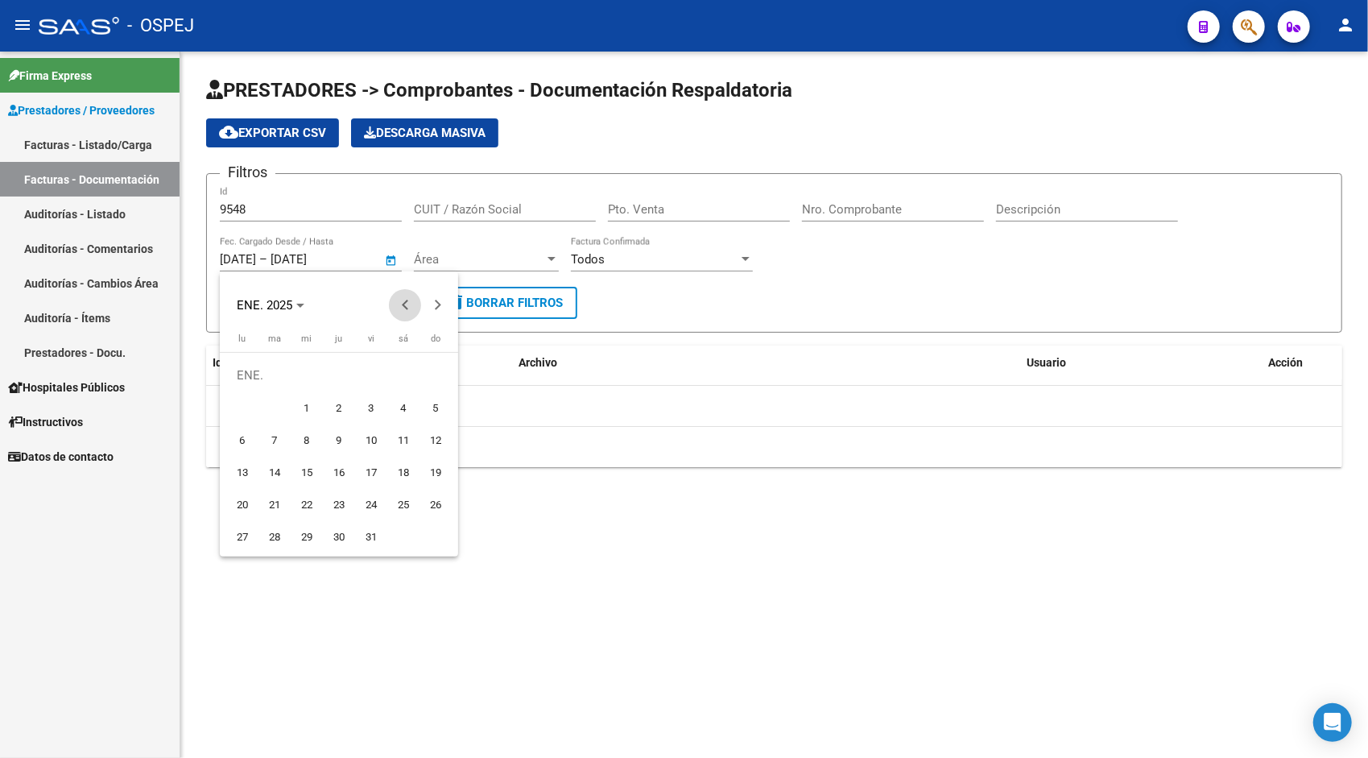
click at [403, 299] on span "Previous month" at bounding box center [405, 305] width 32 height 32
click at [372, 377] on span "1" at bounding box center [371, 375] width 29 height 29
type input "[DATE]"
click at [433, 314] on span "Next month" at bounding box center [437, 305] width 32 height 32
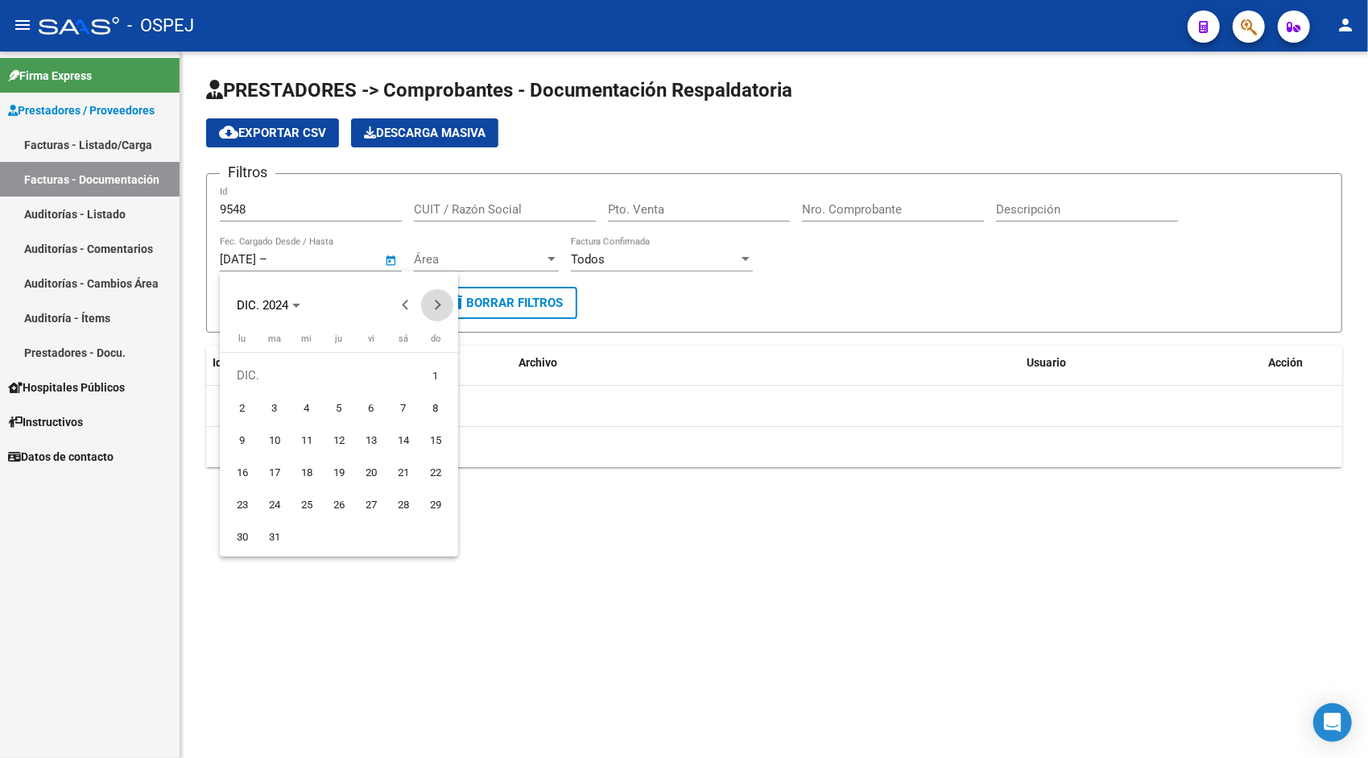
click at [433, 314] on span "Next month" at bounding box center [437, 305] width 32 height 32
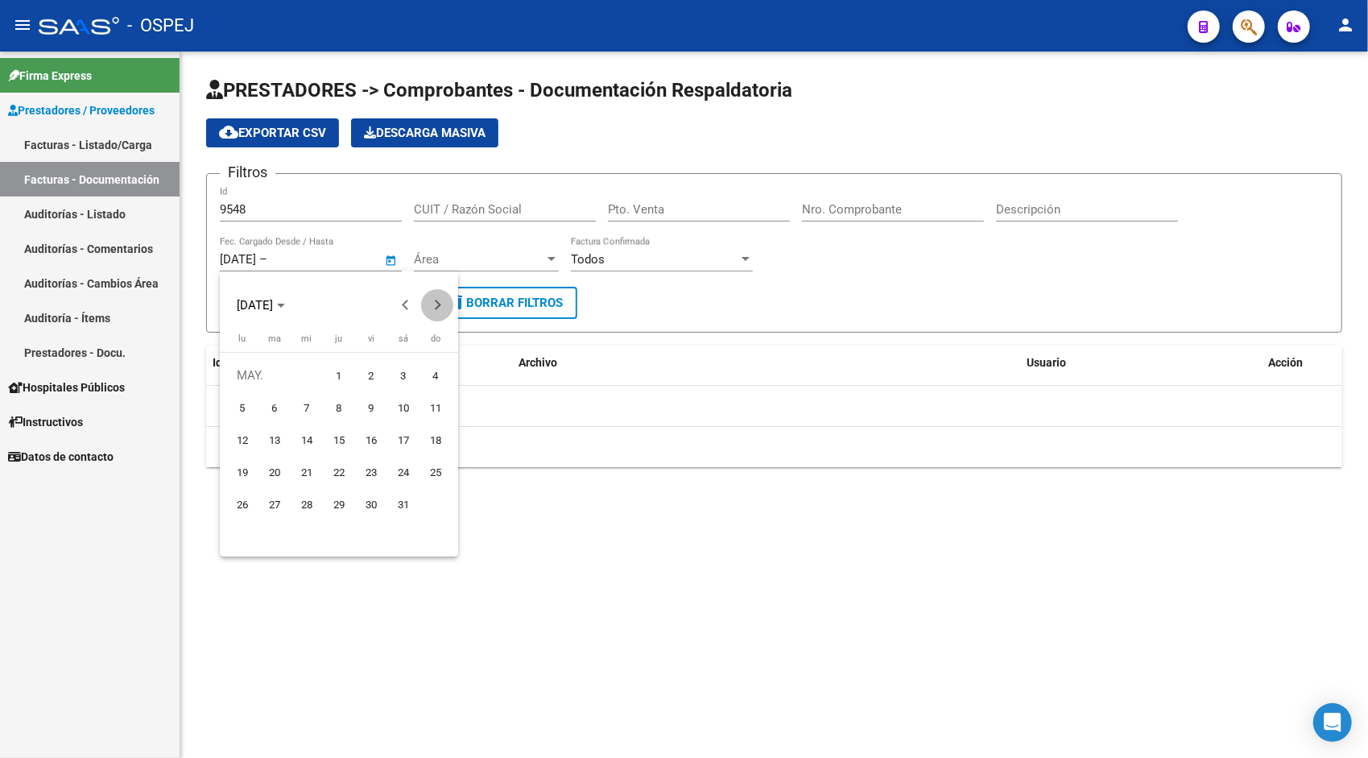
click at [433, 314] on span "Next month" at bounding box center [437, 305] width 32 height 32
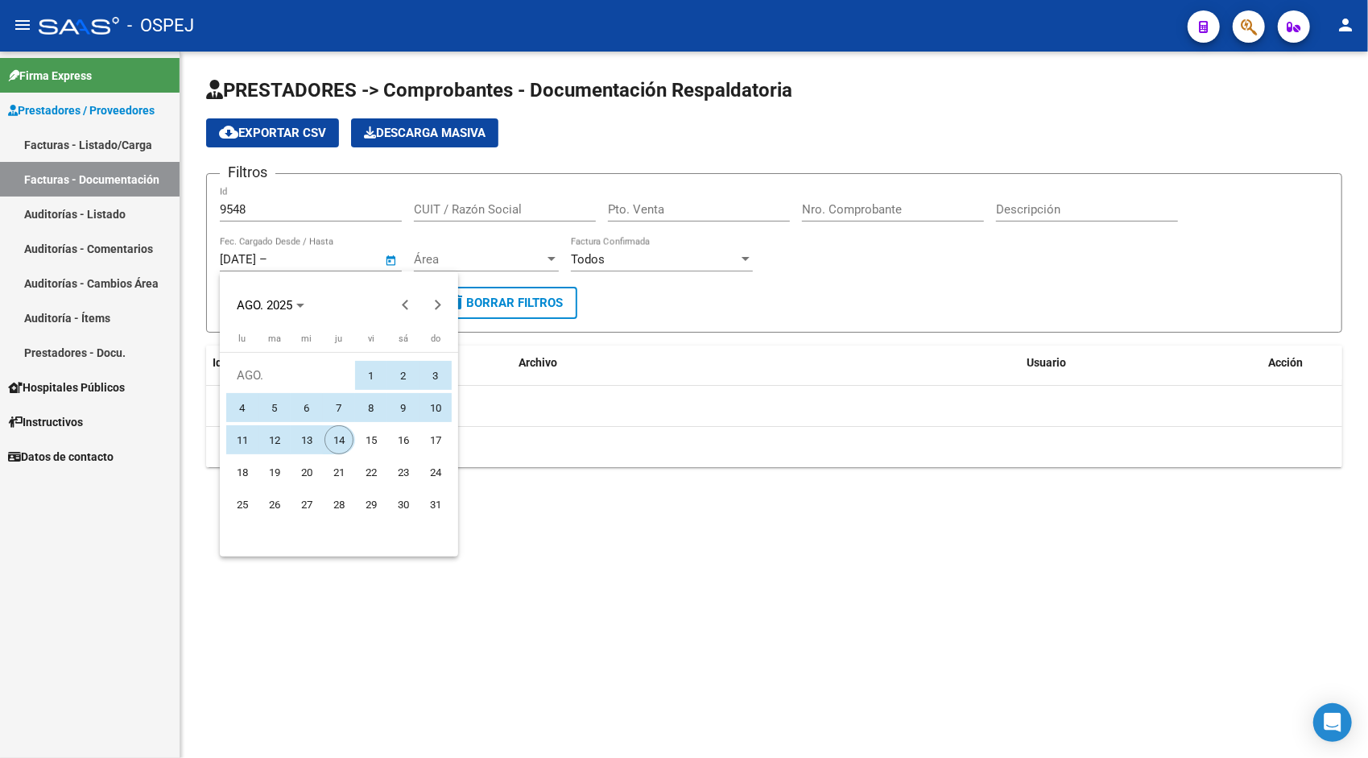
click at [347, 433] on span "14" at bounding box center [338, 439] width 29 height 29
type input "[DATE]"
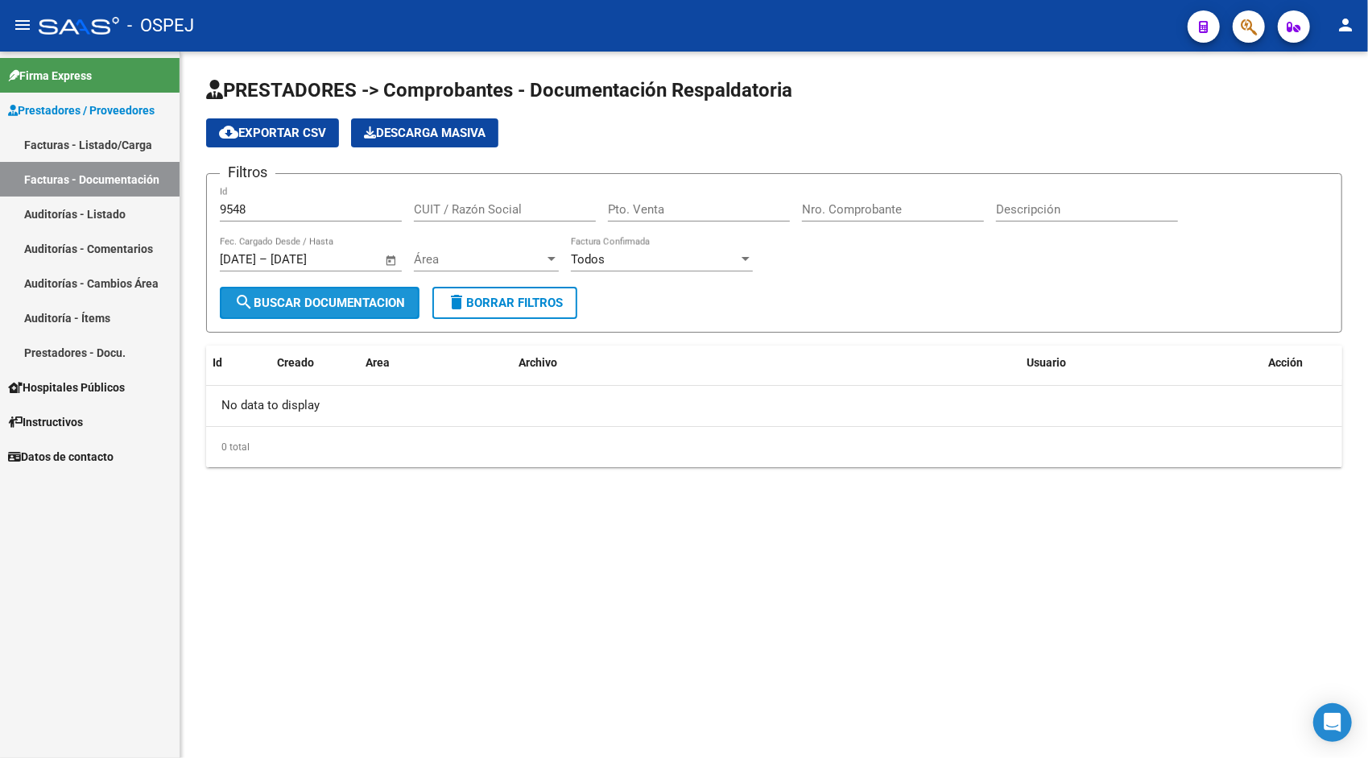
click at [349, 317] on button "search Buscar Documentacion" at bounding box center [320, 303] width 200 height 32
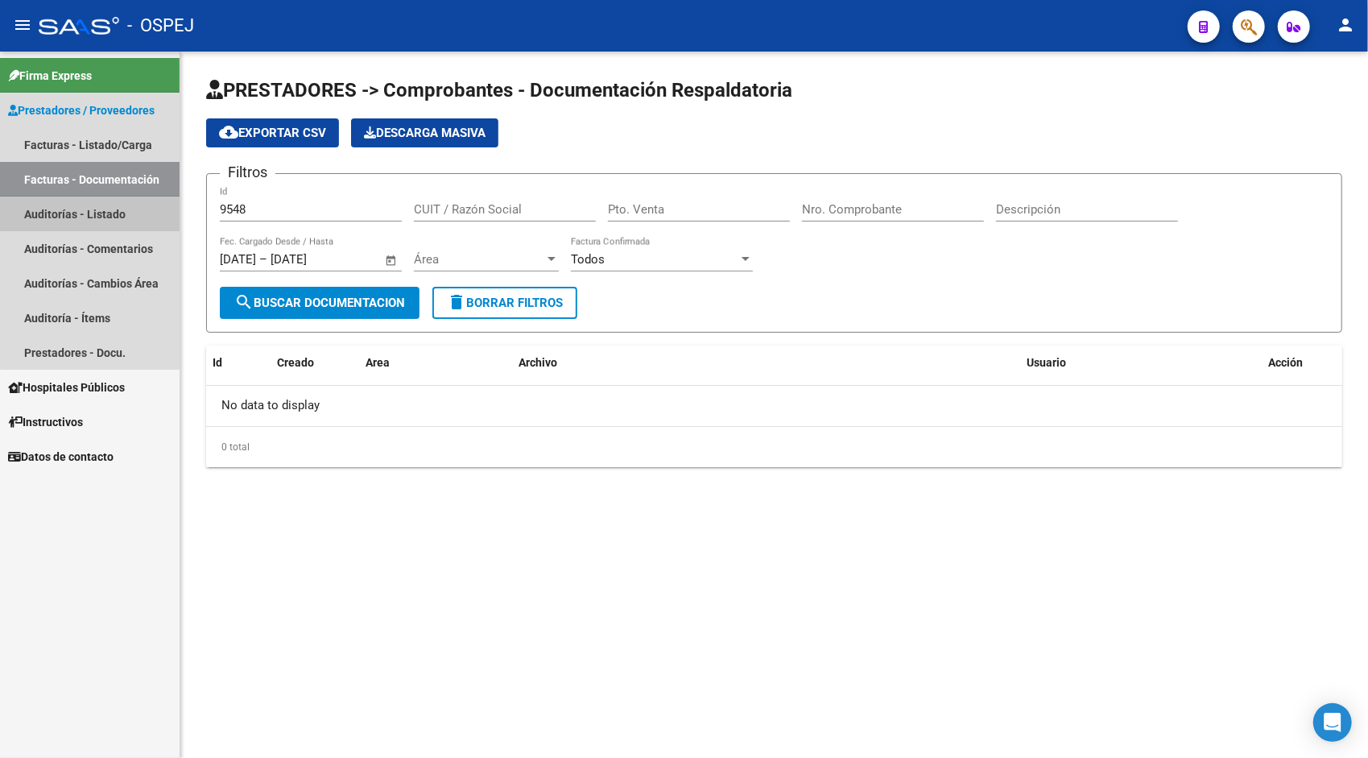
click at [100, 214] on link "Auditorías - Listado" at bounding box center [90, 213] width 180 height 35
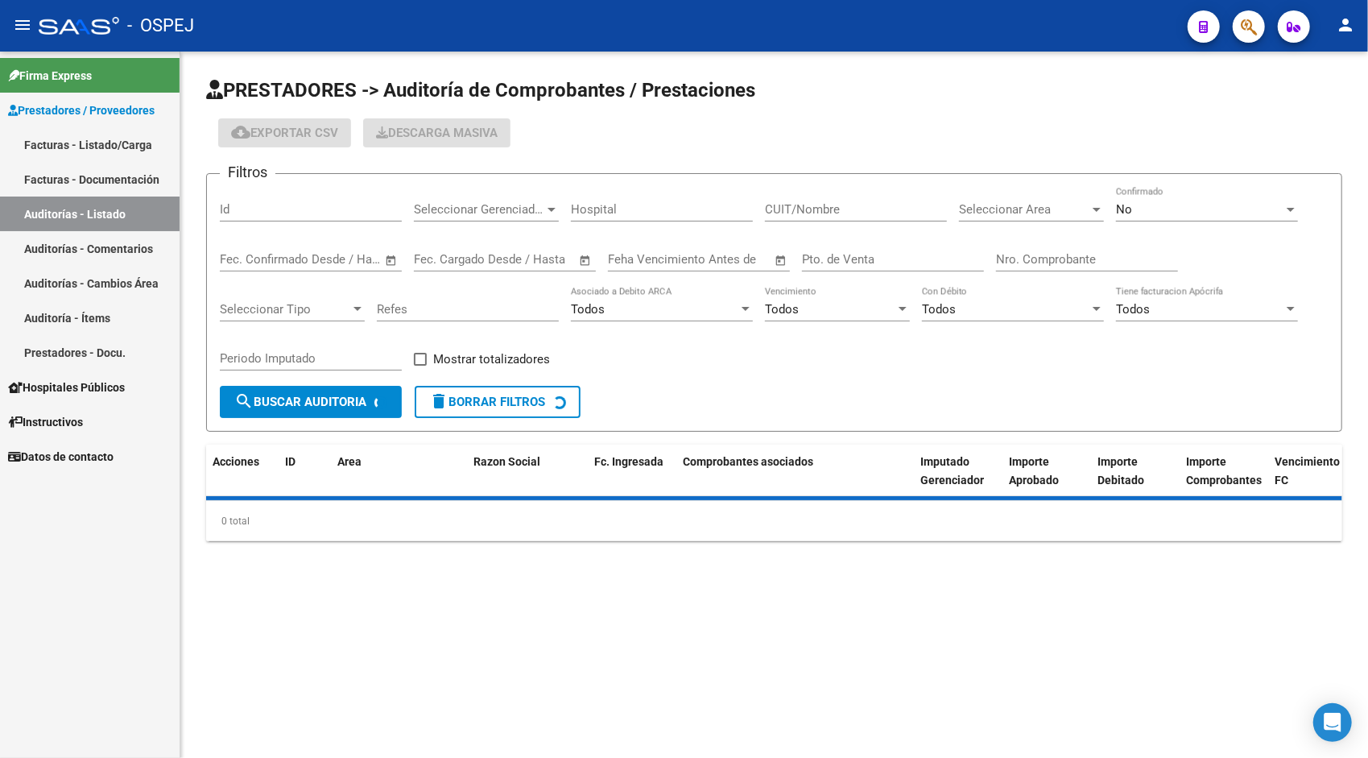
click at [259, 210] on input "Id" at bounding box center [311, 209] width 182 height 14
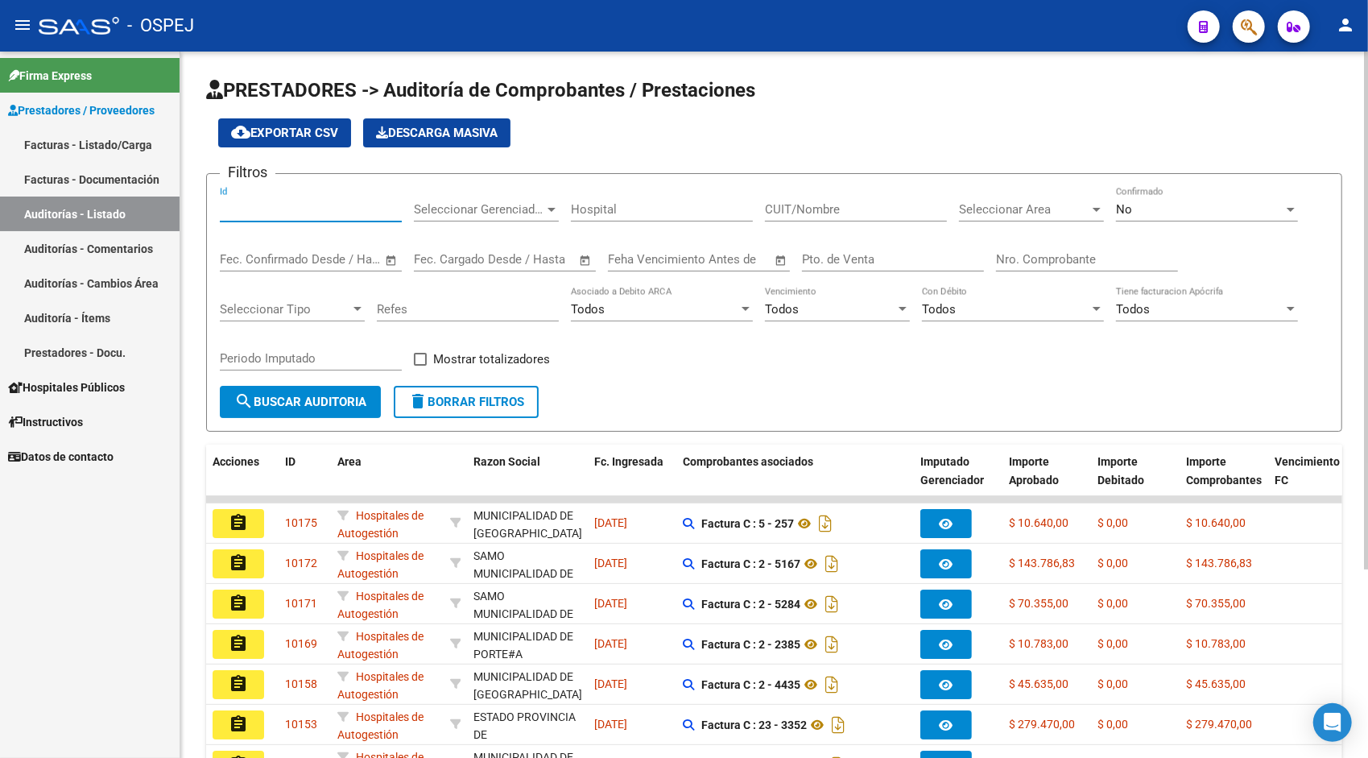
paste input "9548"
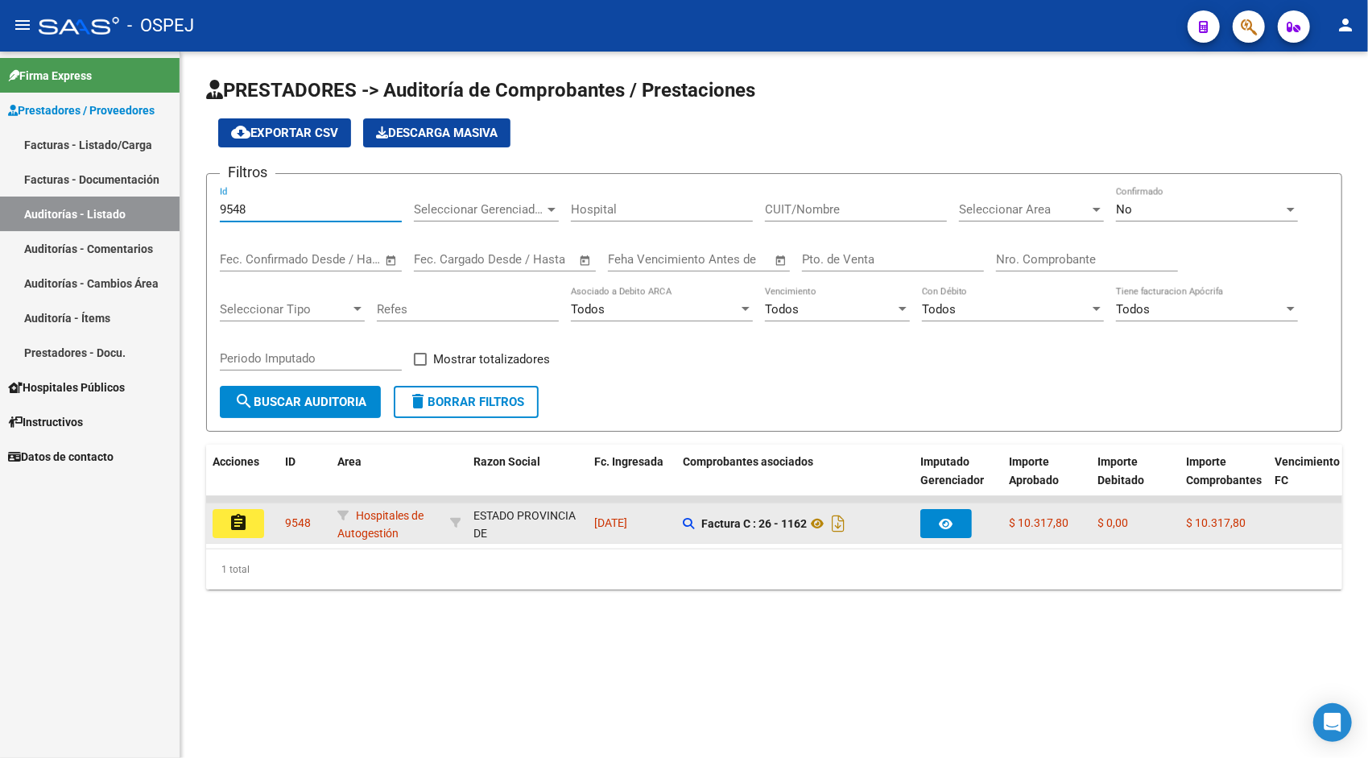
type input "9548"
click at [308, 514] on div "9548" at bounding box center [304, 523] width 39 height 19
click at [301, 522] on span "9548" at bounding box center [298, 522] width 26 height 13
click at [283, 525] on datatable-body-cell "9548" at bounding box center [305, 522] width 52 height 39
click at [237, 525] on mat-icon "assignment" at bounding box center [238, 522] width 19 height 19
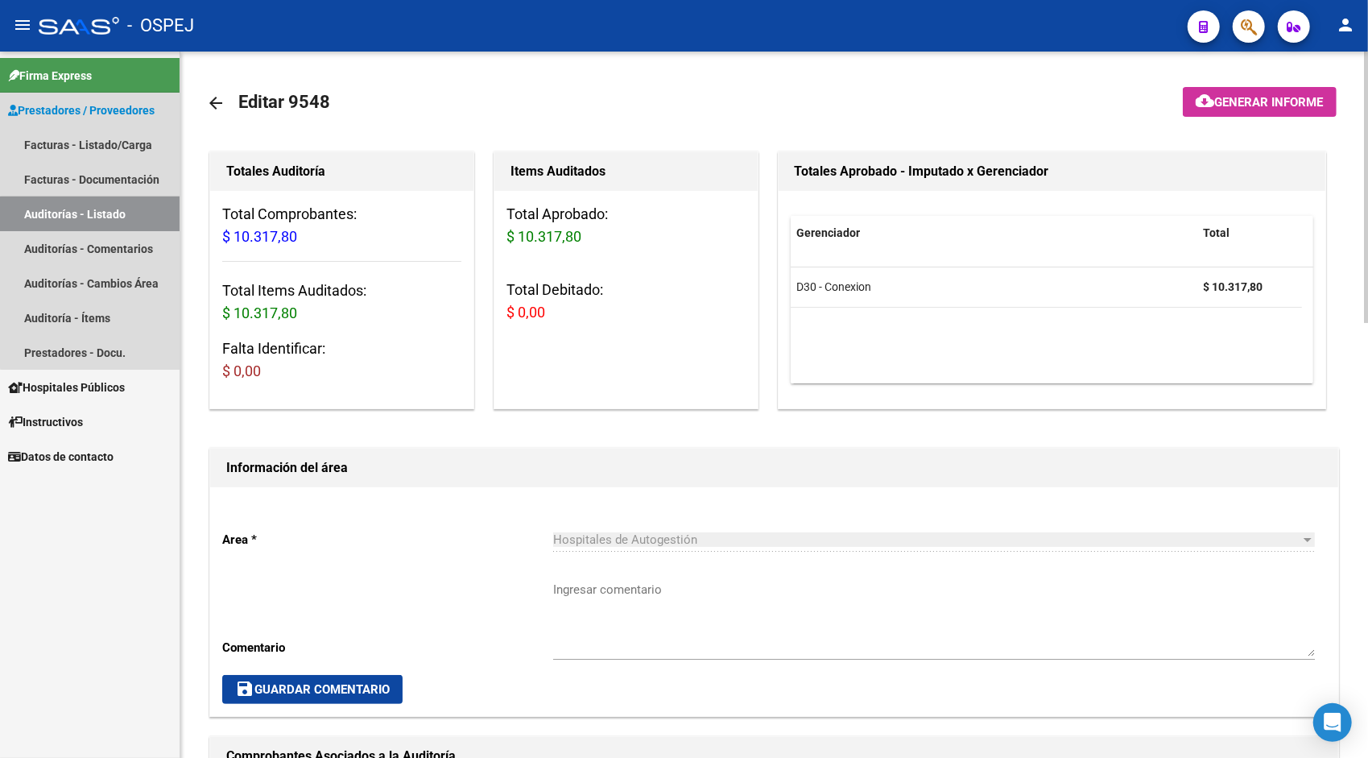
click at [97, 221] on link "Auditorías - Listado" at bounding box center [90, 213] width 180 height 35
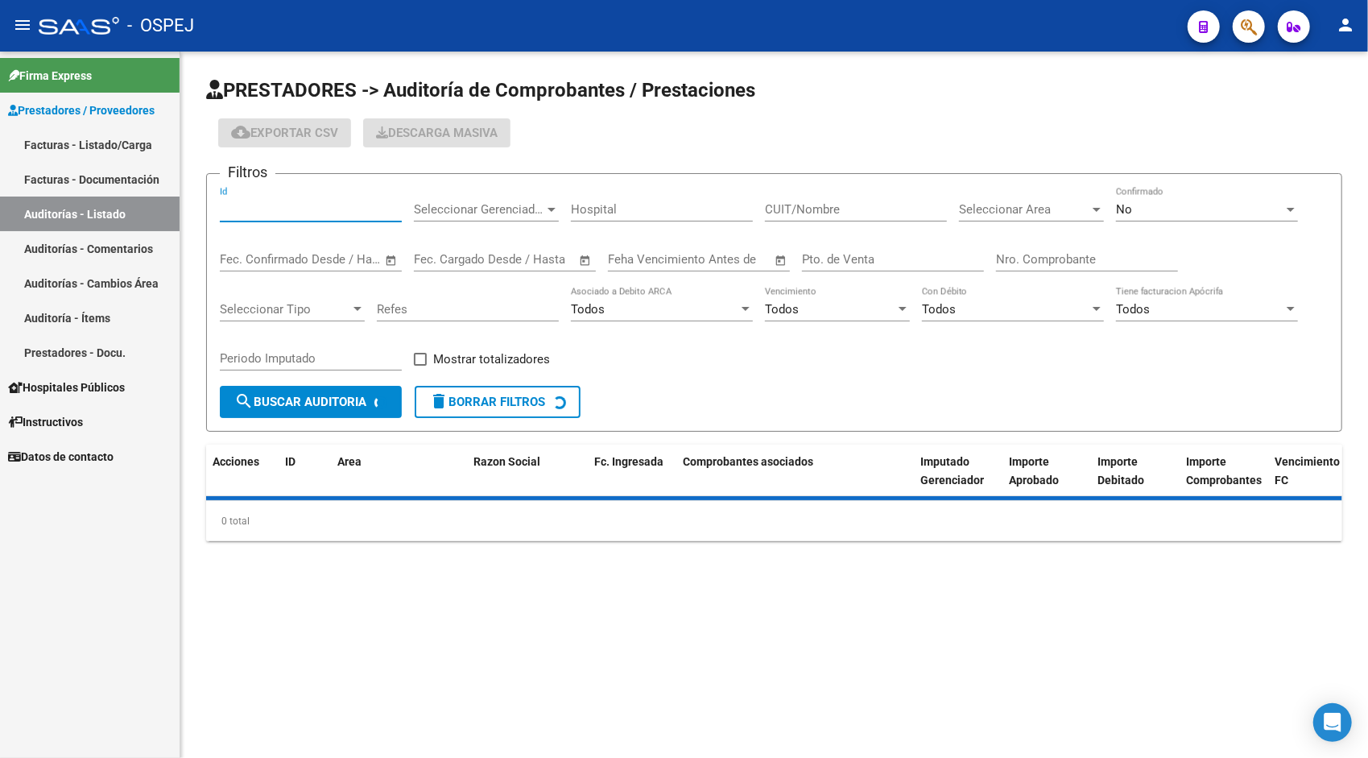
click at [263, 204] on input "Id" at bounding box center [311, 209] width 182 height 14
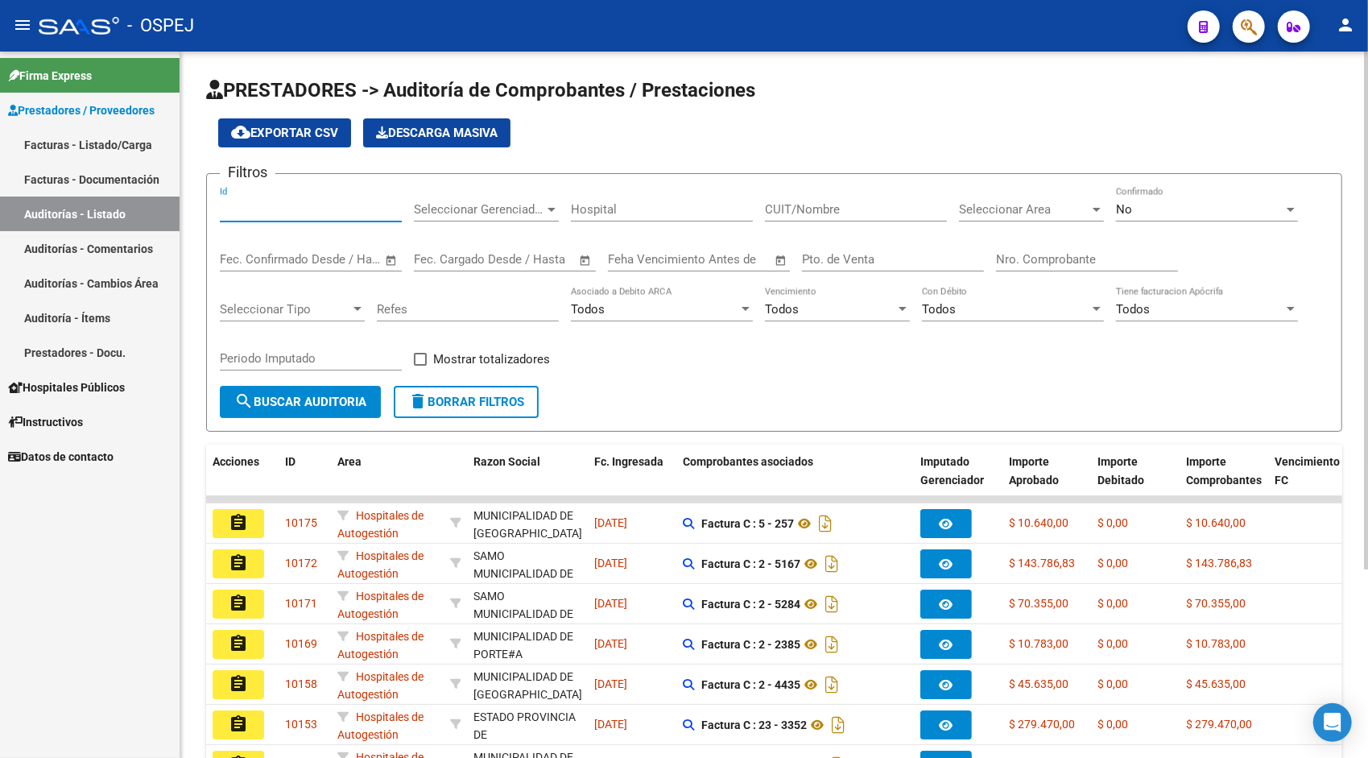
paste input "9555"
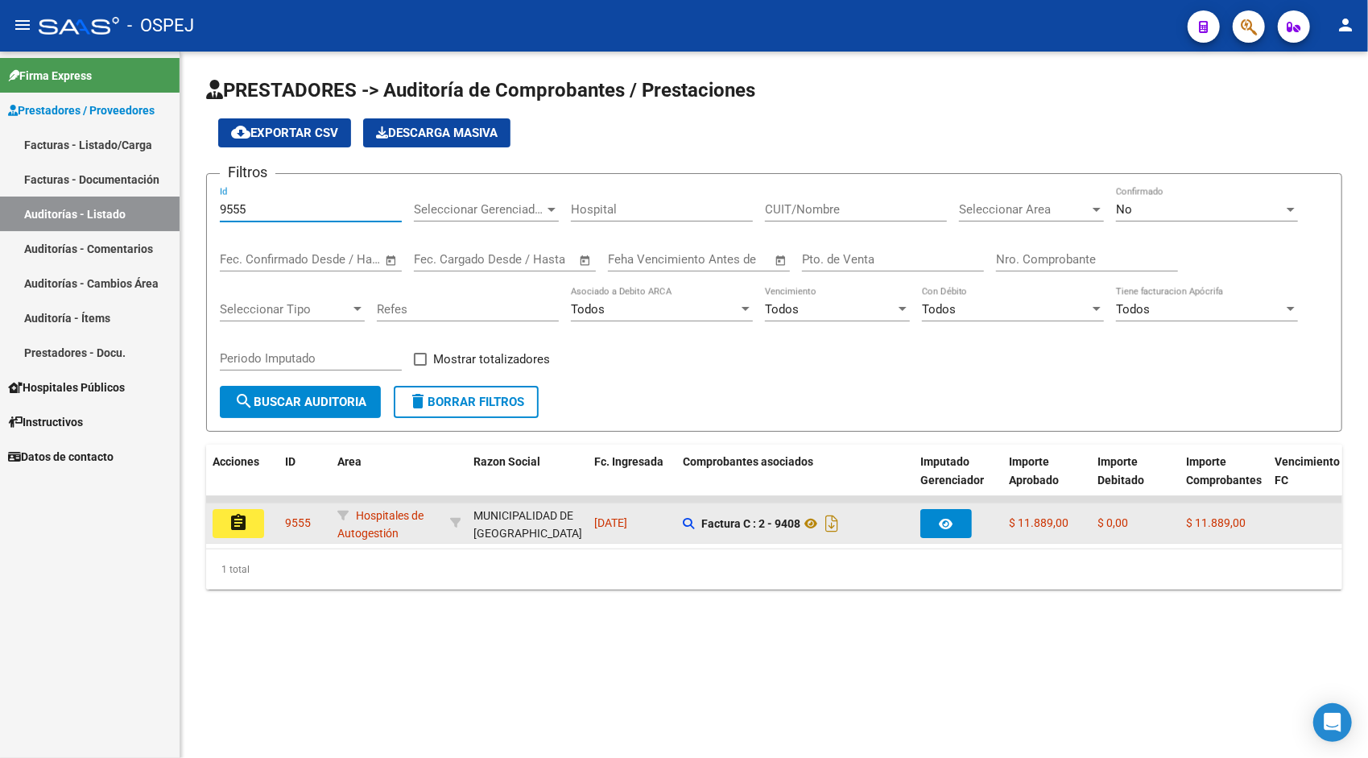
type input "9555"
click at [246, 522] on mat-icon "assignment" at bounding box center [238, 522] width 19 height 19
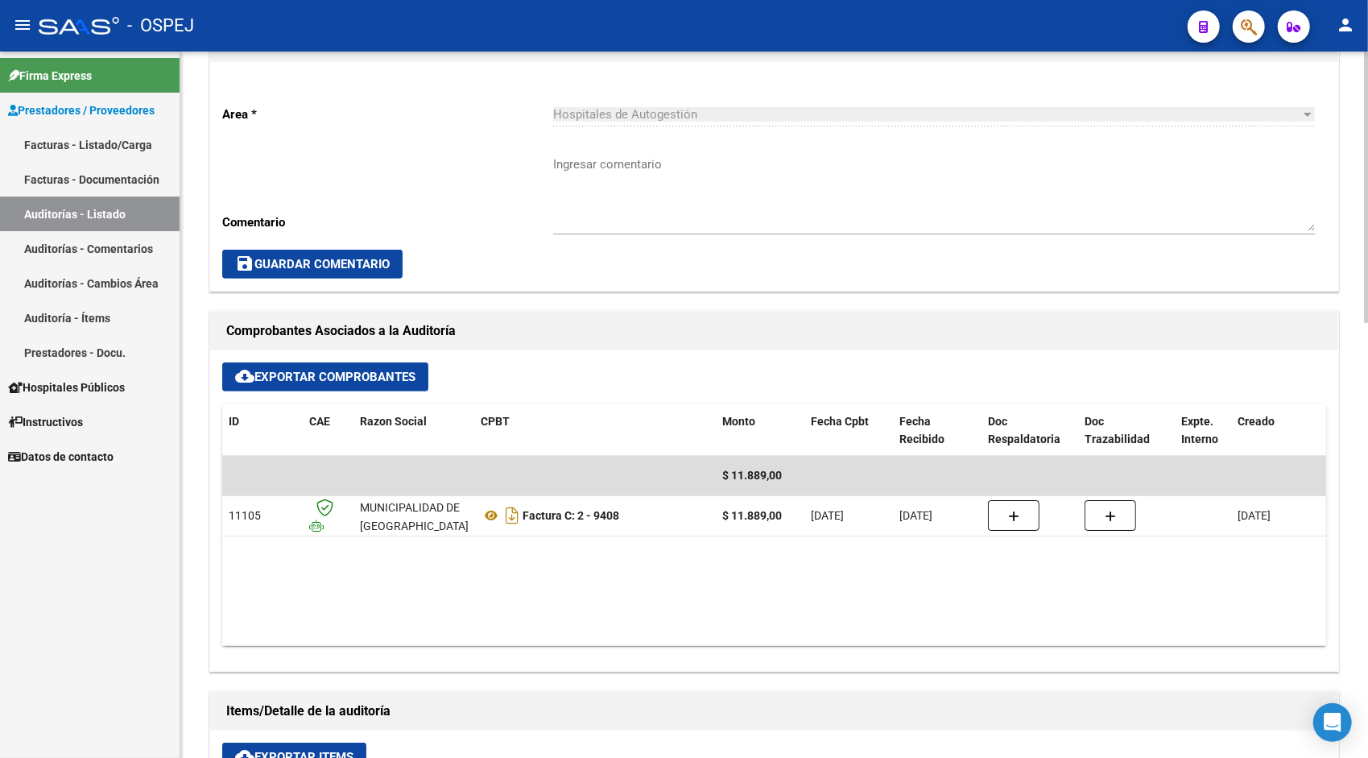
scroll to position [451, 0]
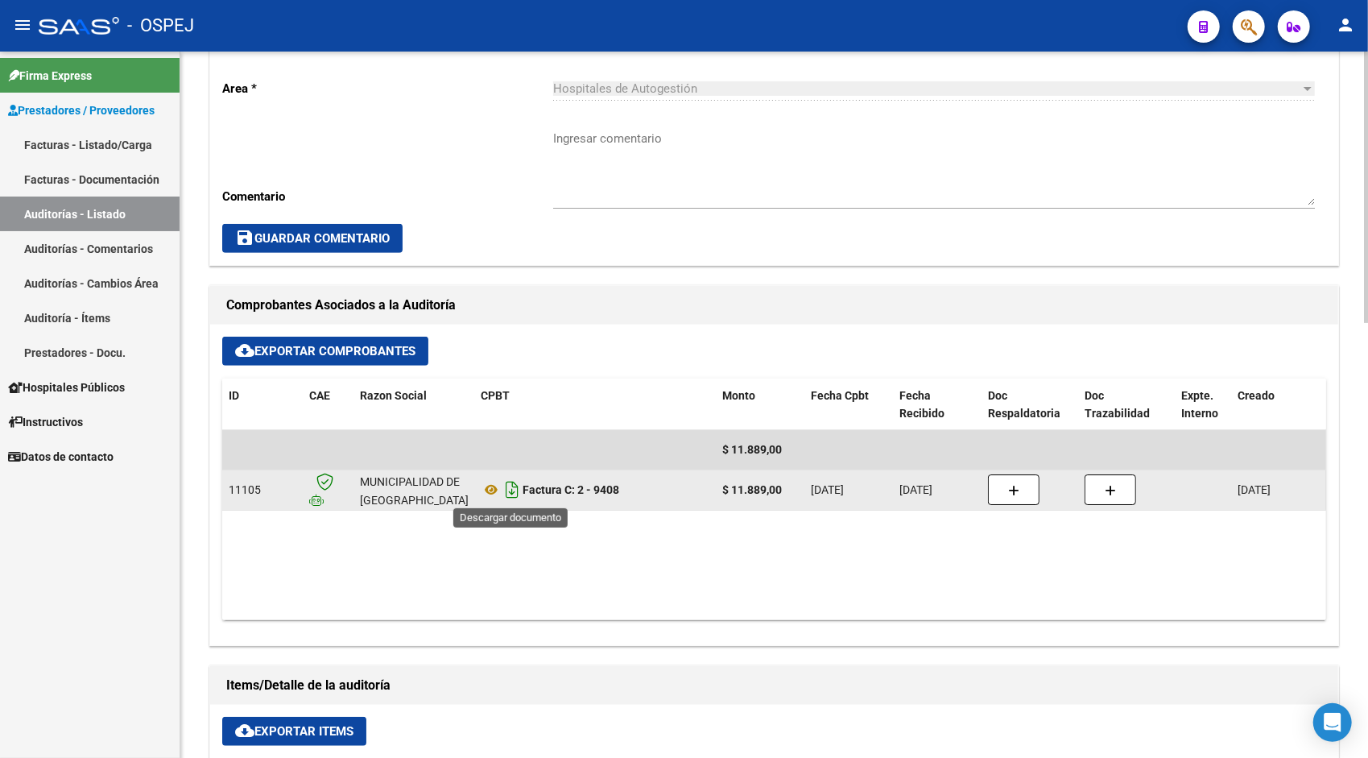
click at [511, 489] on icon "Descargar documento" at bounding box center [512, 490] width 21 height 26
click at [485, 484] on icon at bounding box center [491, 489] width 21 height 19
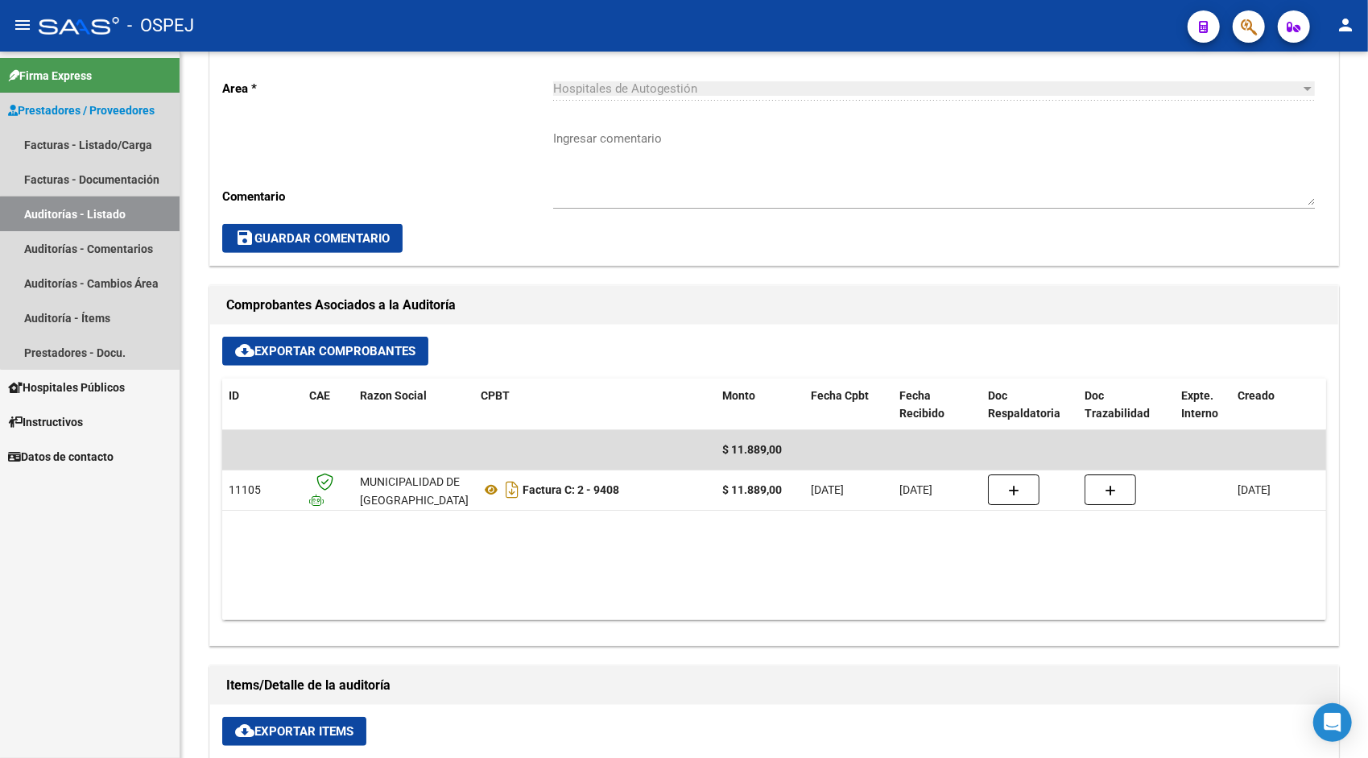
click at [122, 223] on link "Auditorías - Listado" at bounding box center [90, 213] width 180 height 35
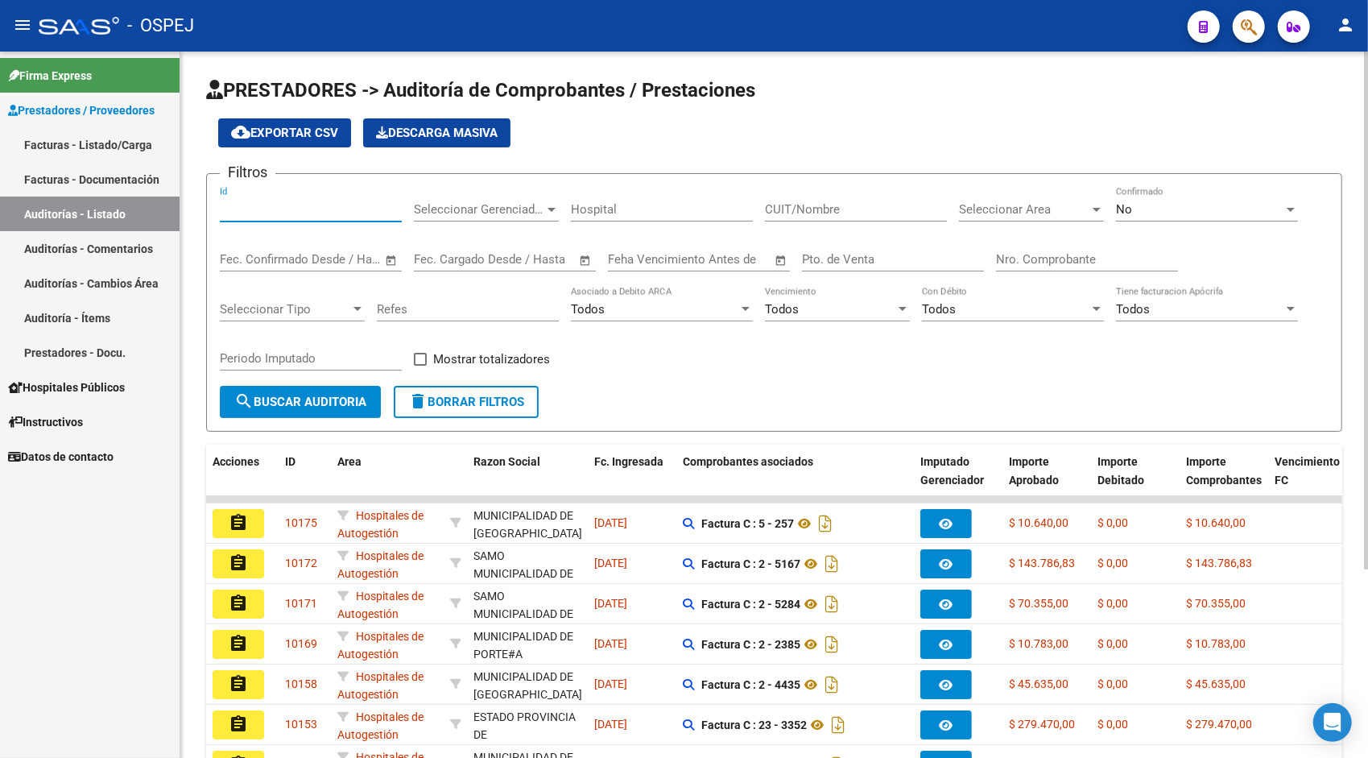
click at [247, 206] on input "Id" at bounding box center [311, 209] width 182 height 14
paste input "9557"
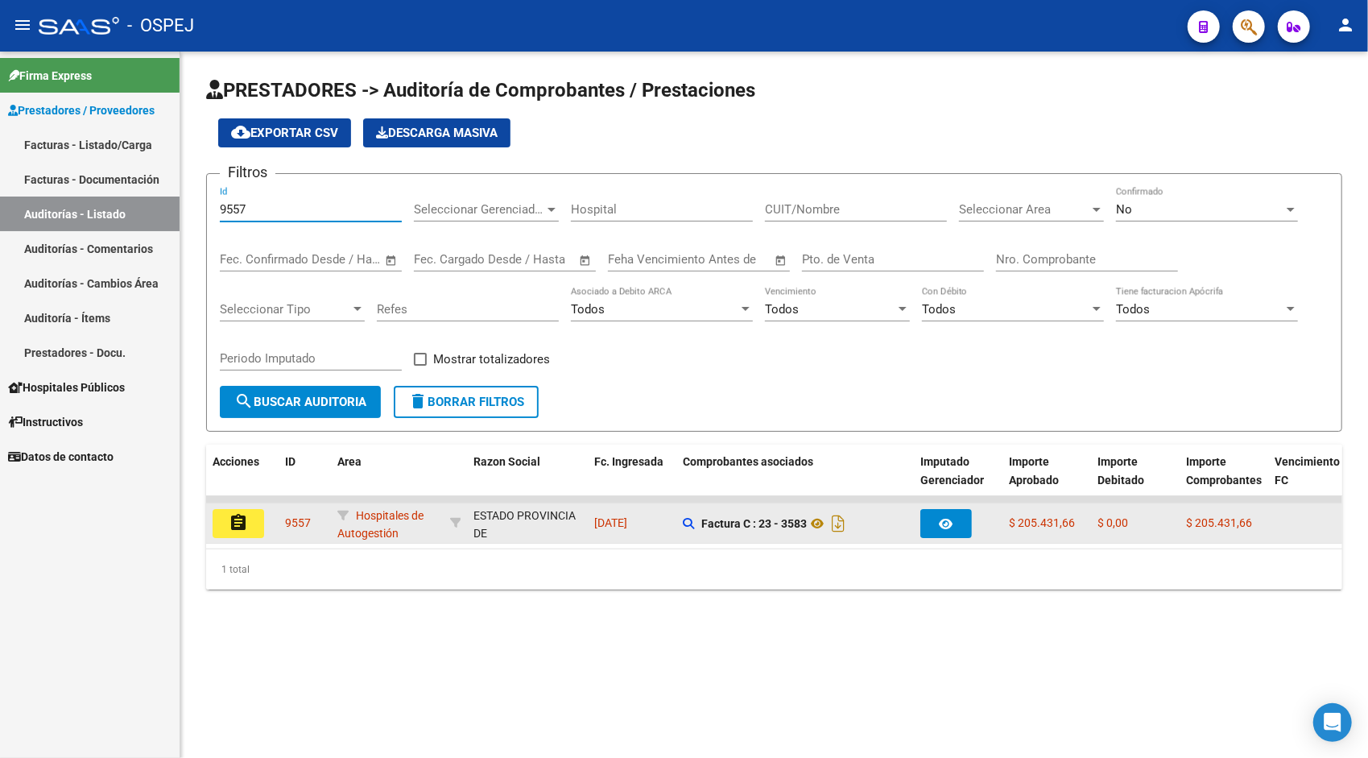
type input "9557"
click at [244, 533] on button "assignment" at bounding box center [239, 523] width 52 height 29
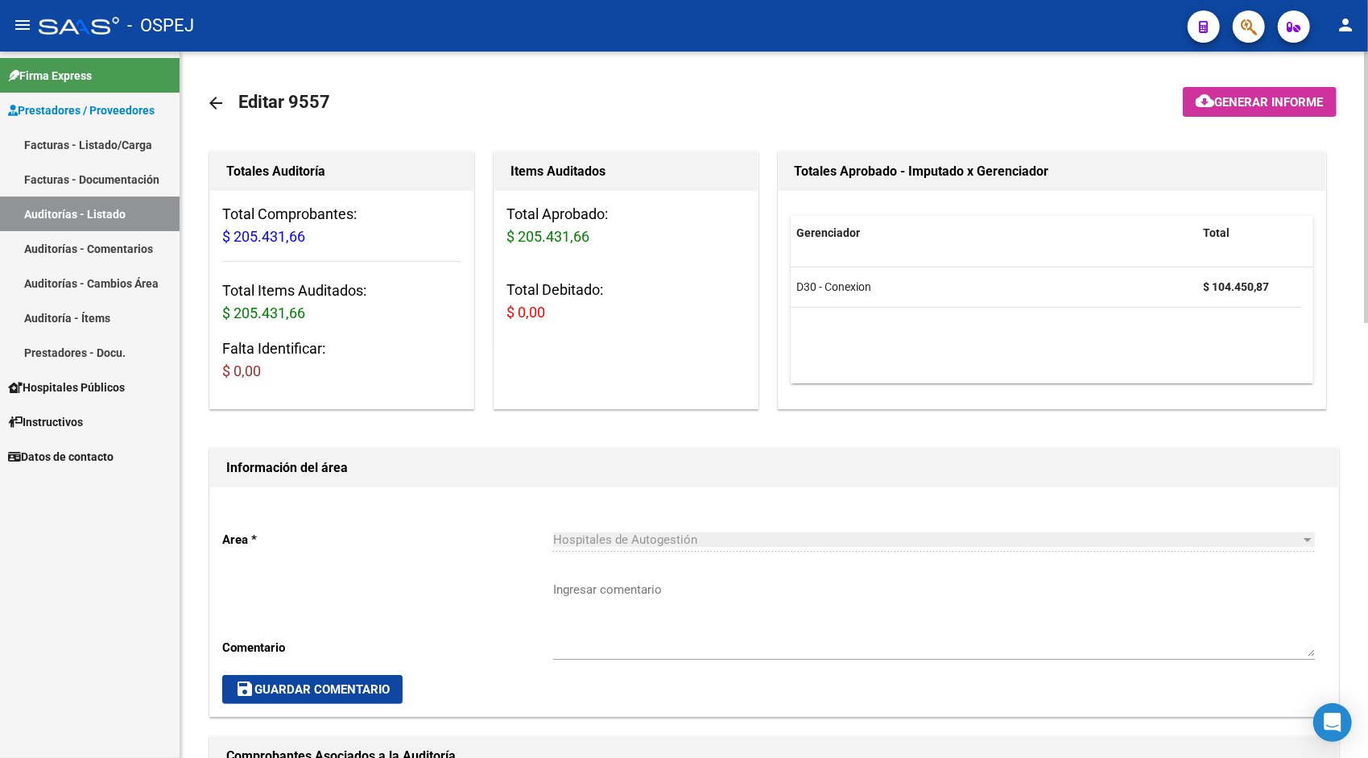
click at [244, 533] on p "Area *" at bounding box center [387, 540] width 331 height 18
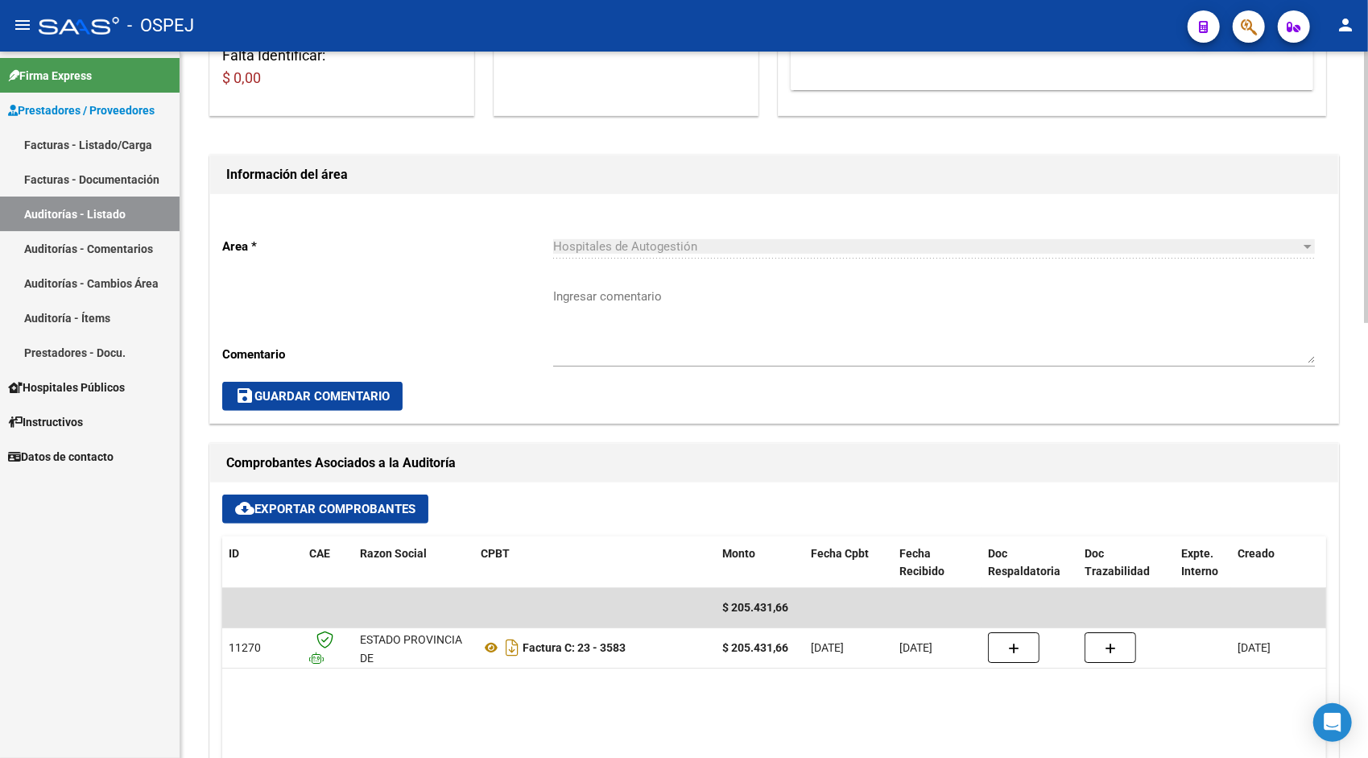
scroll to position [386, 0]
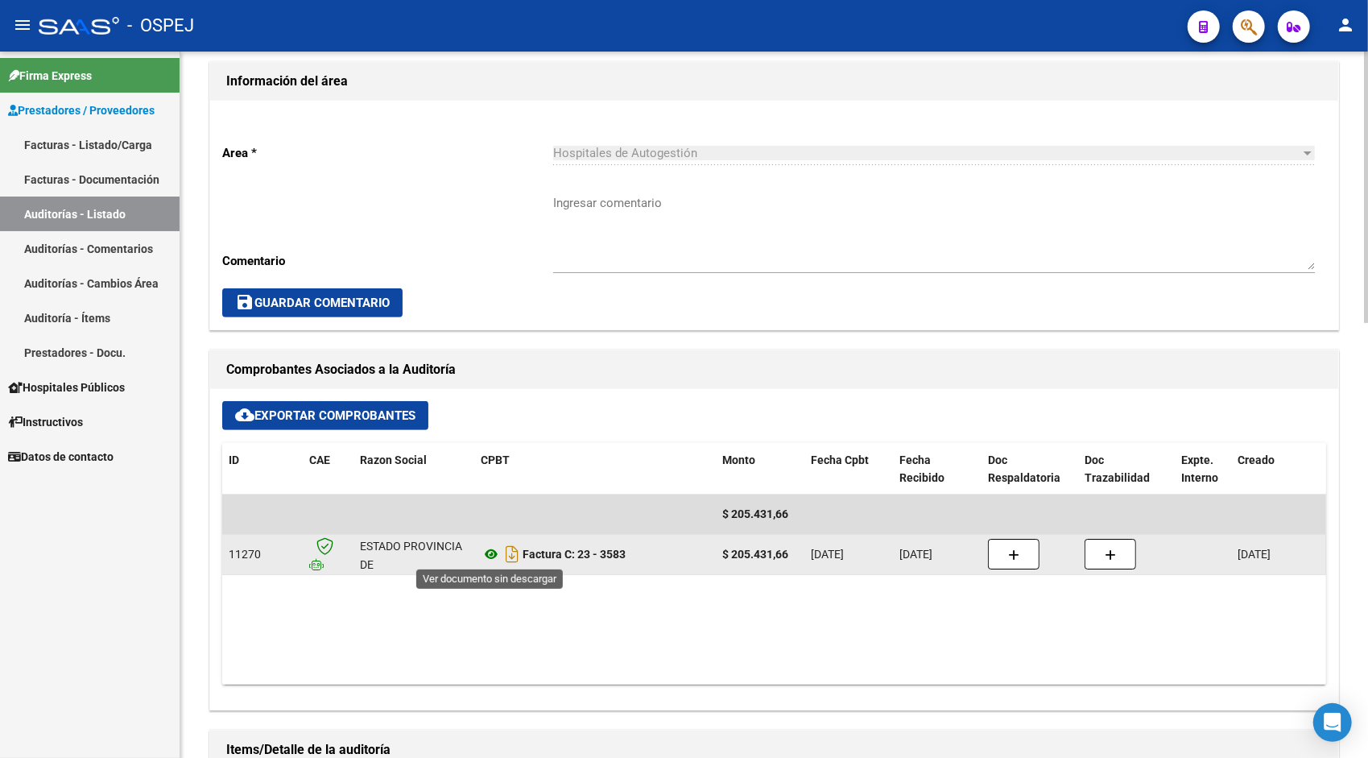
click at [488, 554] on icon at bounding box center [491, 553] width 21 height 19
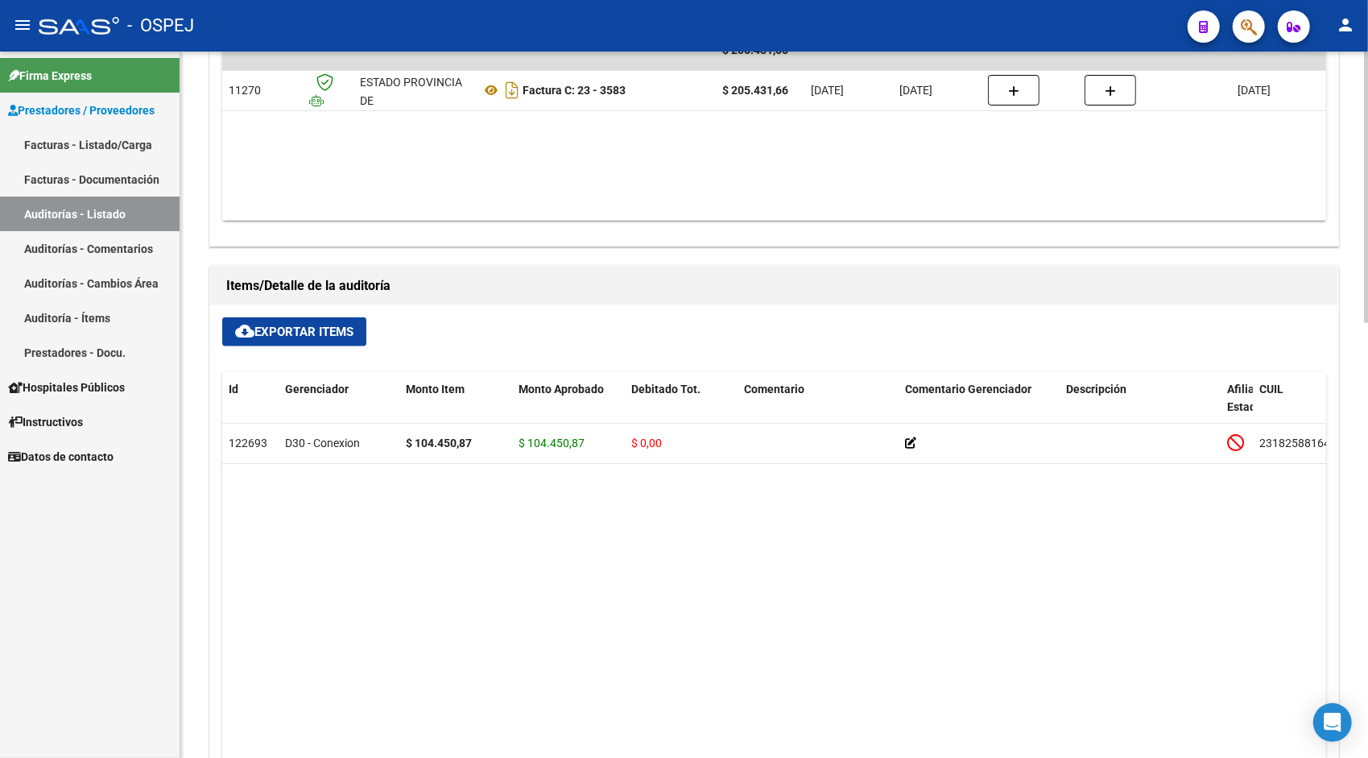
scroll to position [934, 0]
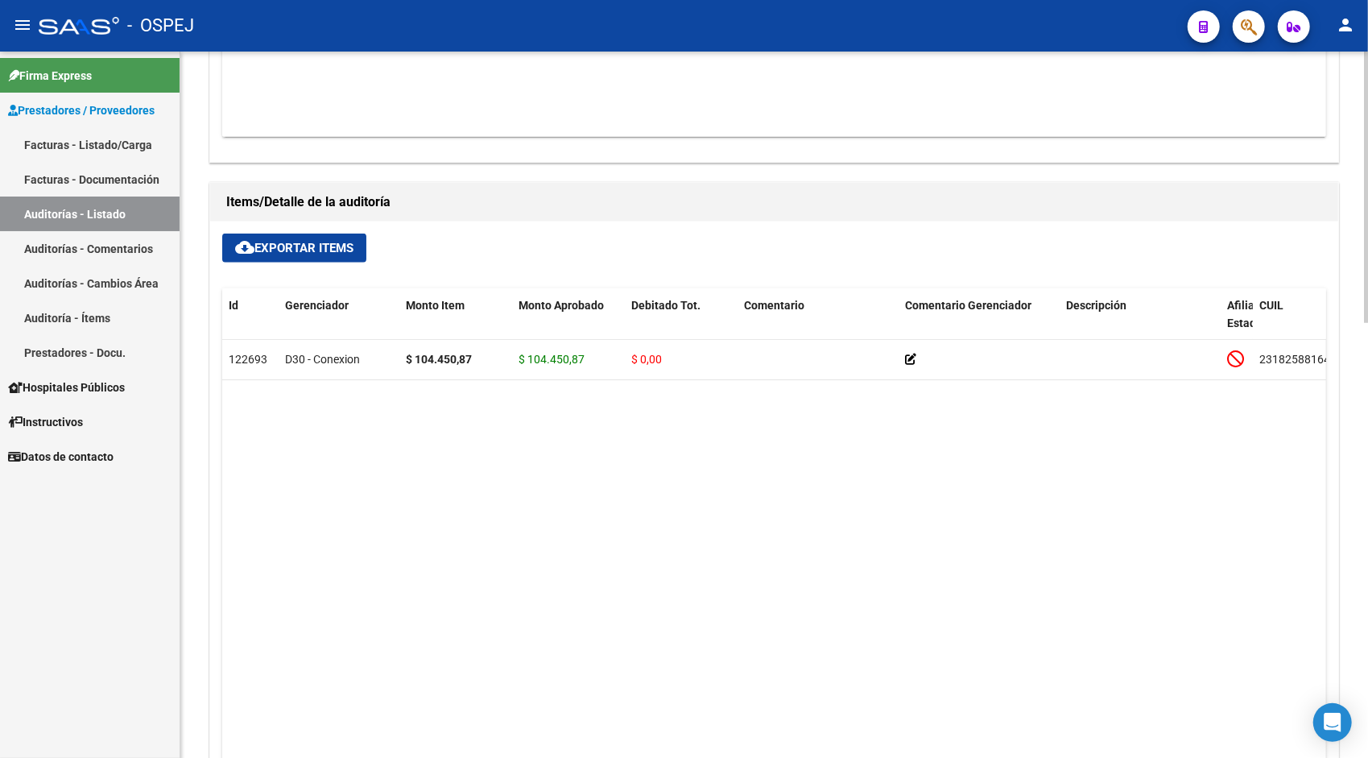
click at [789, 684] on datatable-body "122693 D30 - Conexion $ 104.450,87 $ 104.450,87 $ 0,00 23182588164 18258816 TOR…" at bounding box center [774, 559] width 1105 height 439
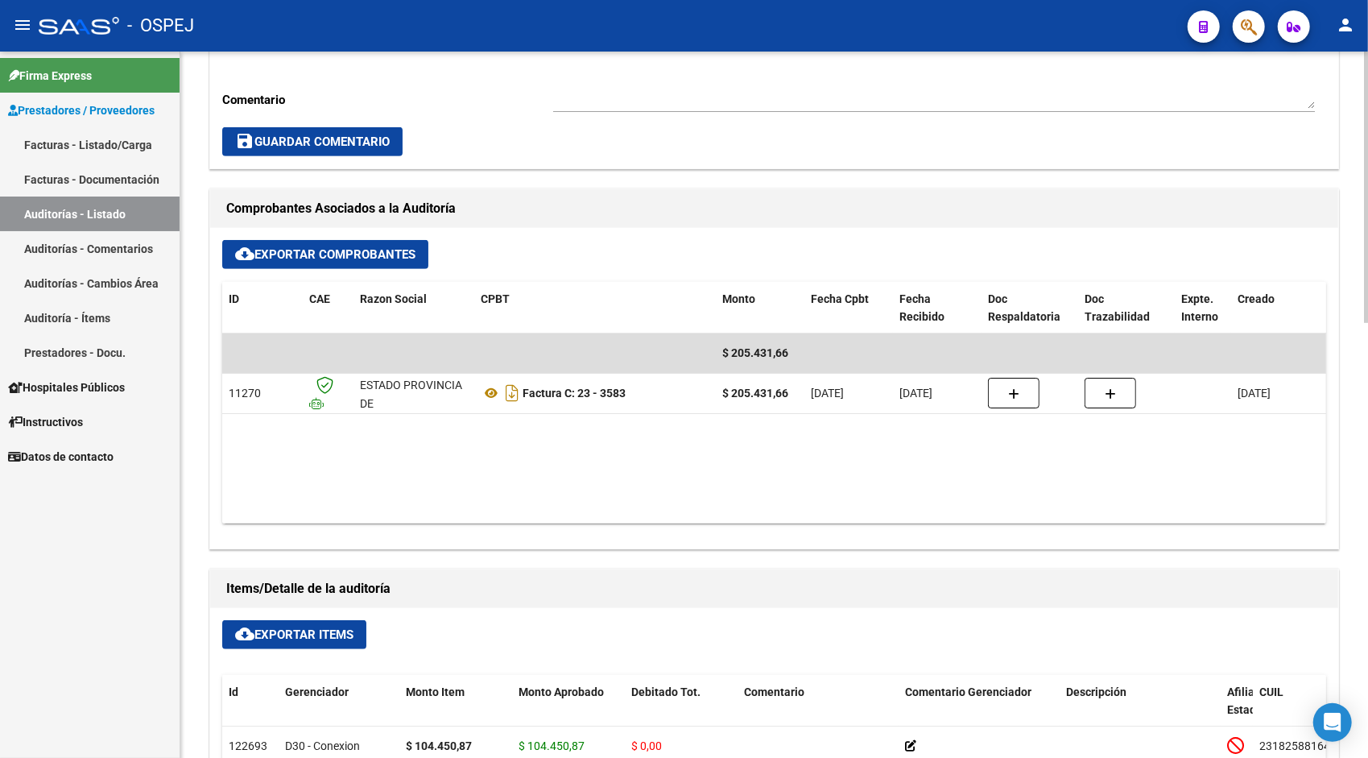
scroll to position [515, 0]
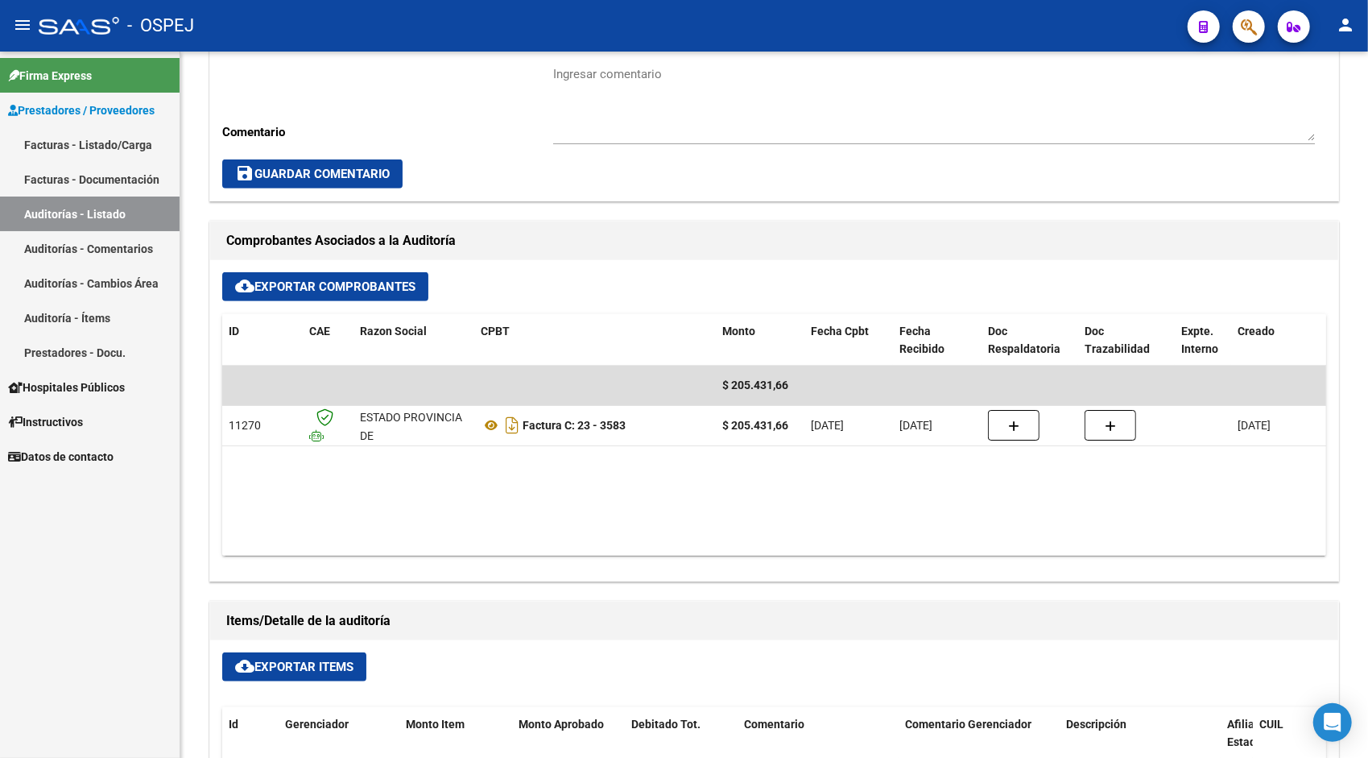
click at [119, 220] on link "Auditorías - Listado" at bounding box center [90, 213] width 180 height 35
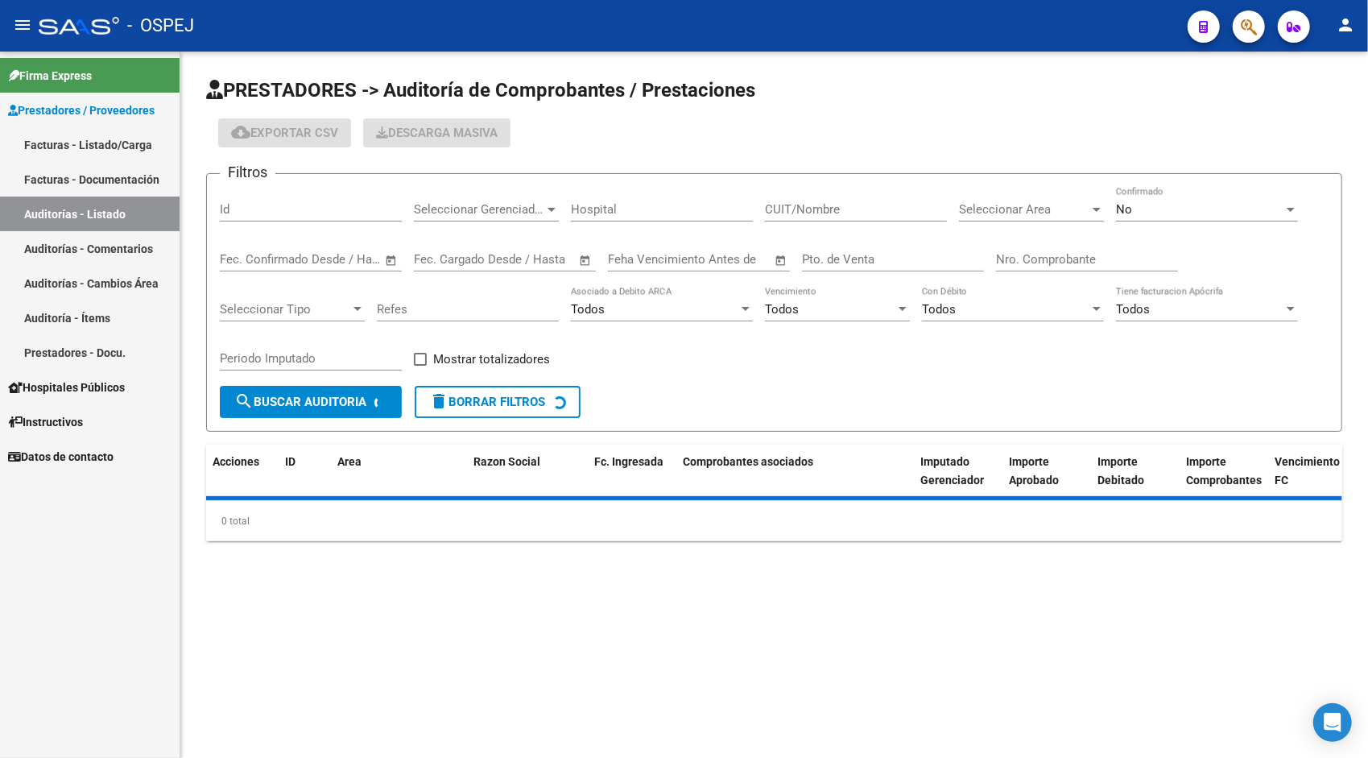
click at [320, 209] on input "Id" at bounding box center [311, 209] width 182 height 14
paste input "9564"
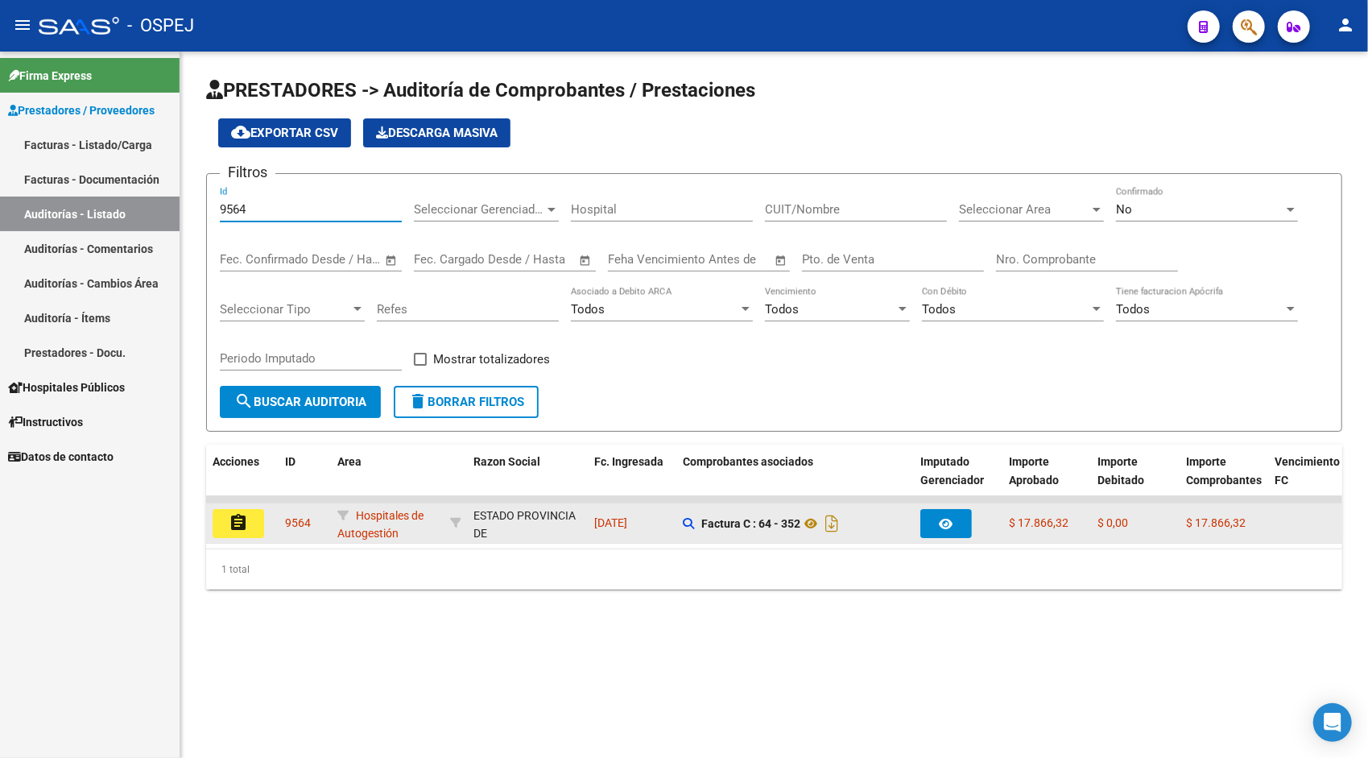
type input "9564"
click at [242, 520] on mat-icon "assignment" at bounding box center [238, 522] width 19 height 19
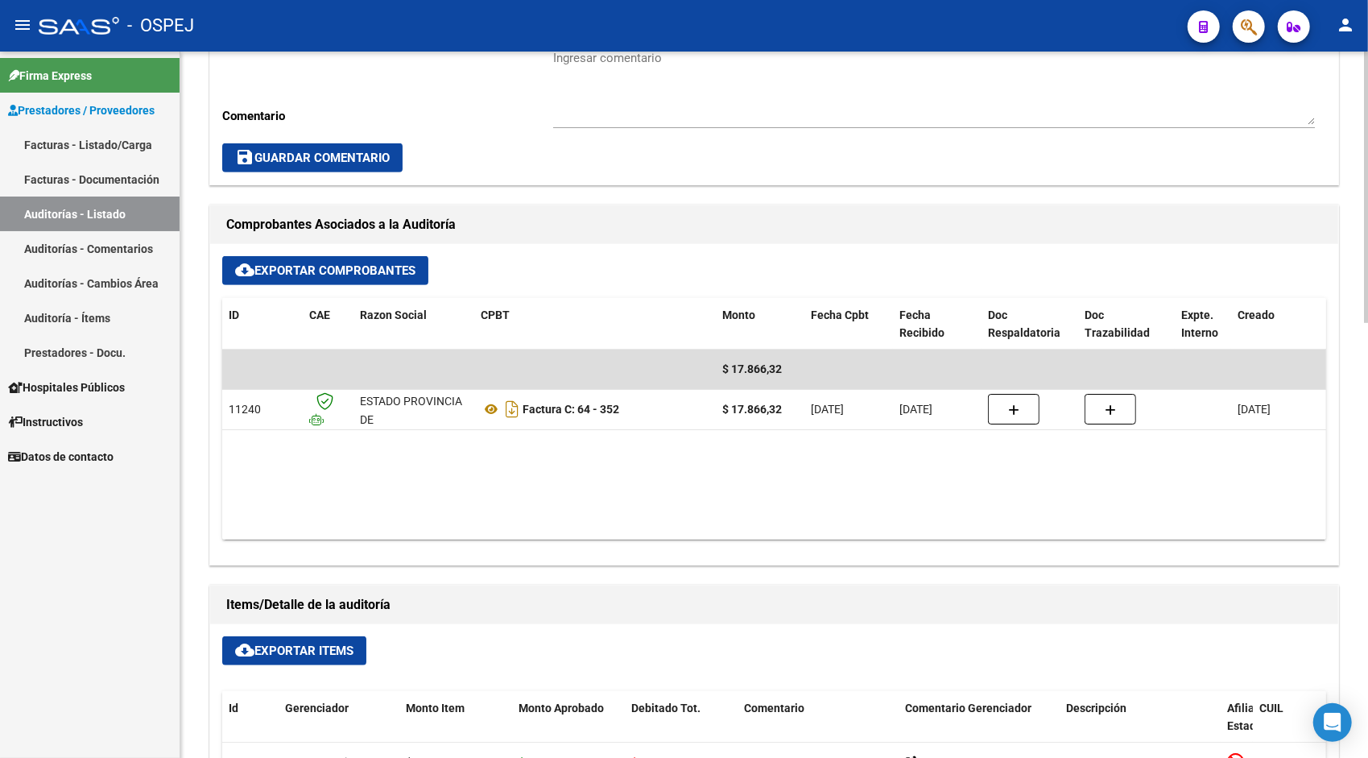
scroll to position [547, 0]
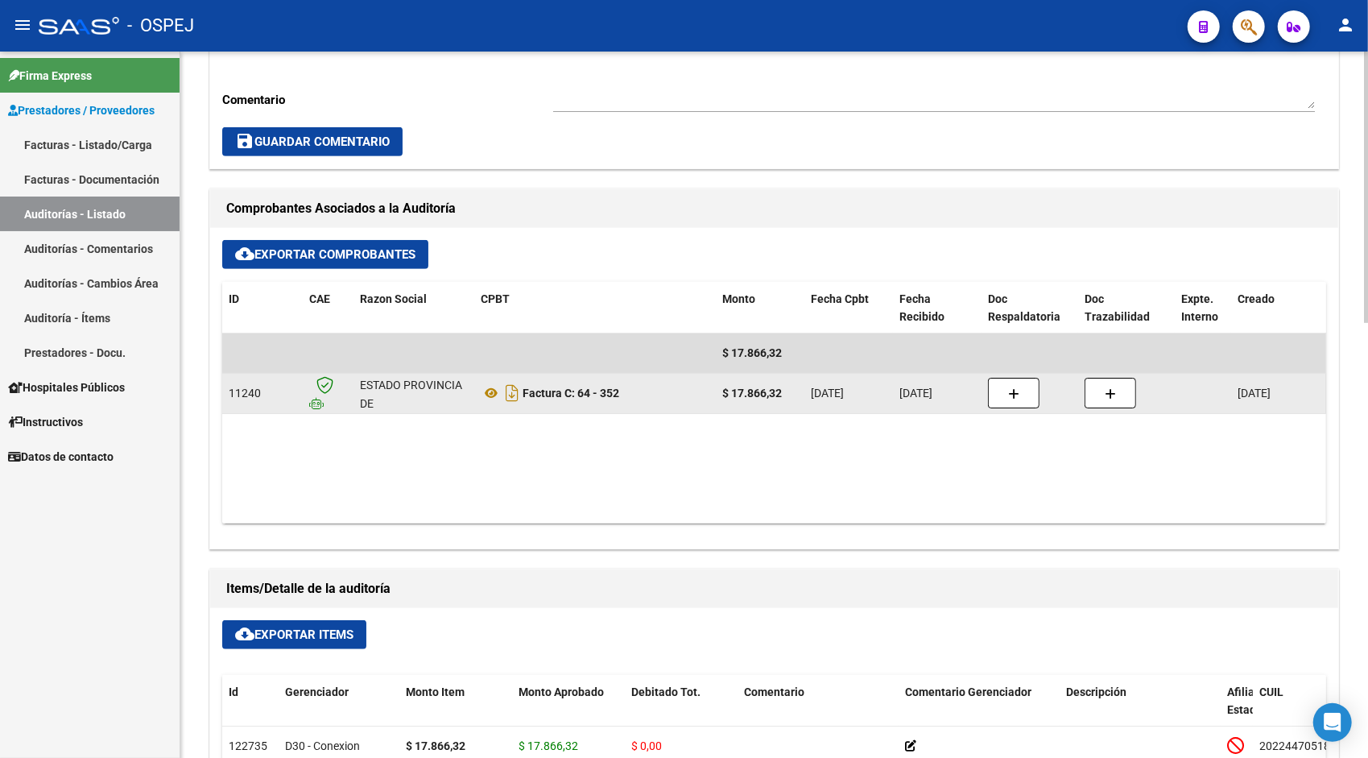
drag, startPoint x: 325, startPoint y: 628, endPoint x: 487, endPoint y: 406, distance: 274.9
click at [487, 406] on div "Información del área Area * Hospitales de Autogestión Seleccionar area Comentar…" at bounding box center [774, 585] width 1136 height 1402
click at [489, 390] on icon at bounding box center [491, 392] width 21 height 19
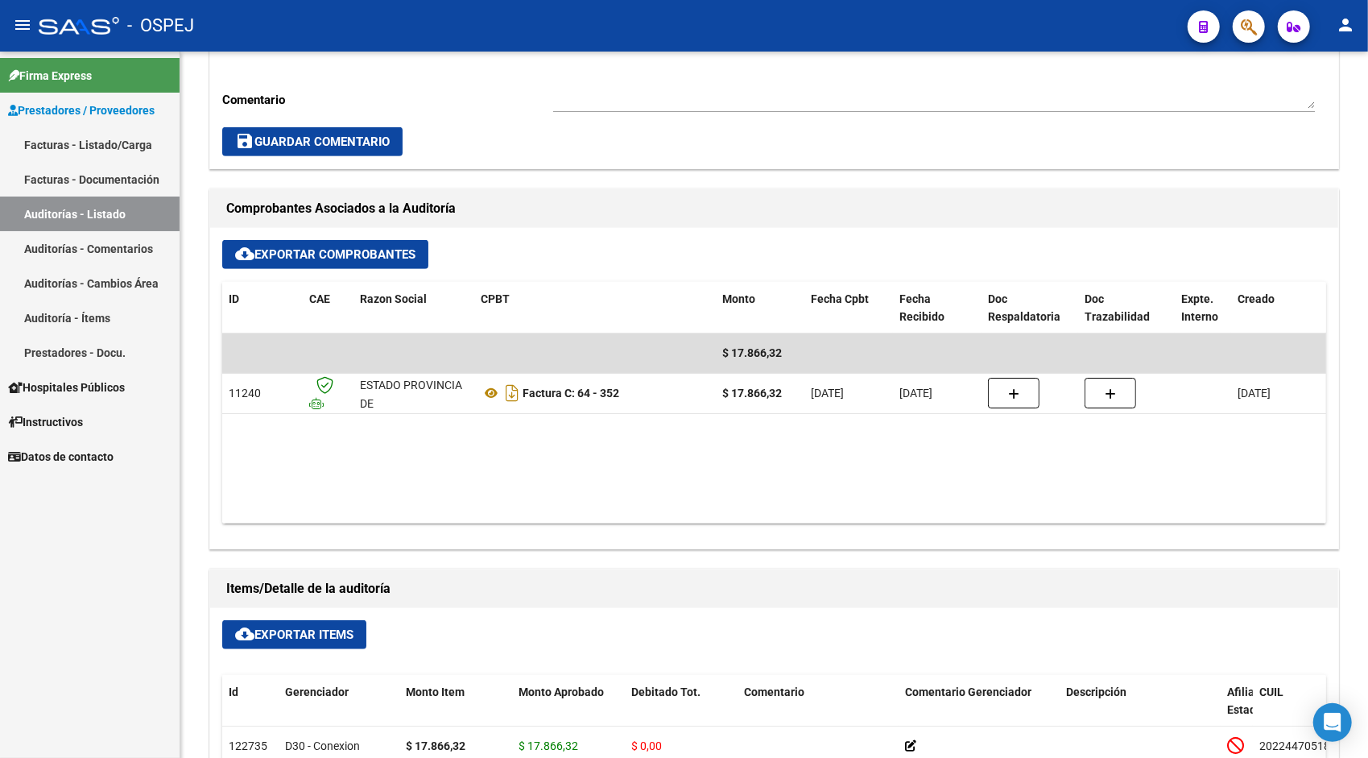
click at [106, 217] on link "Auditorías - Listado" at bounding box center [90, 213] width 180 height 35
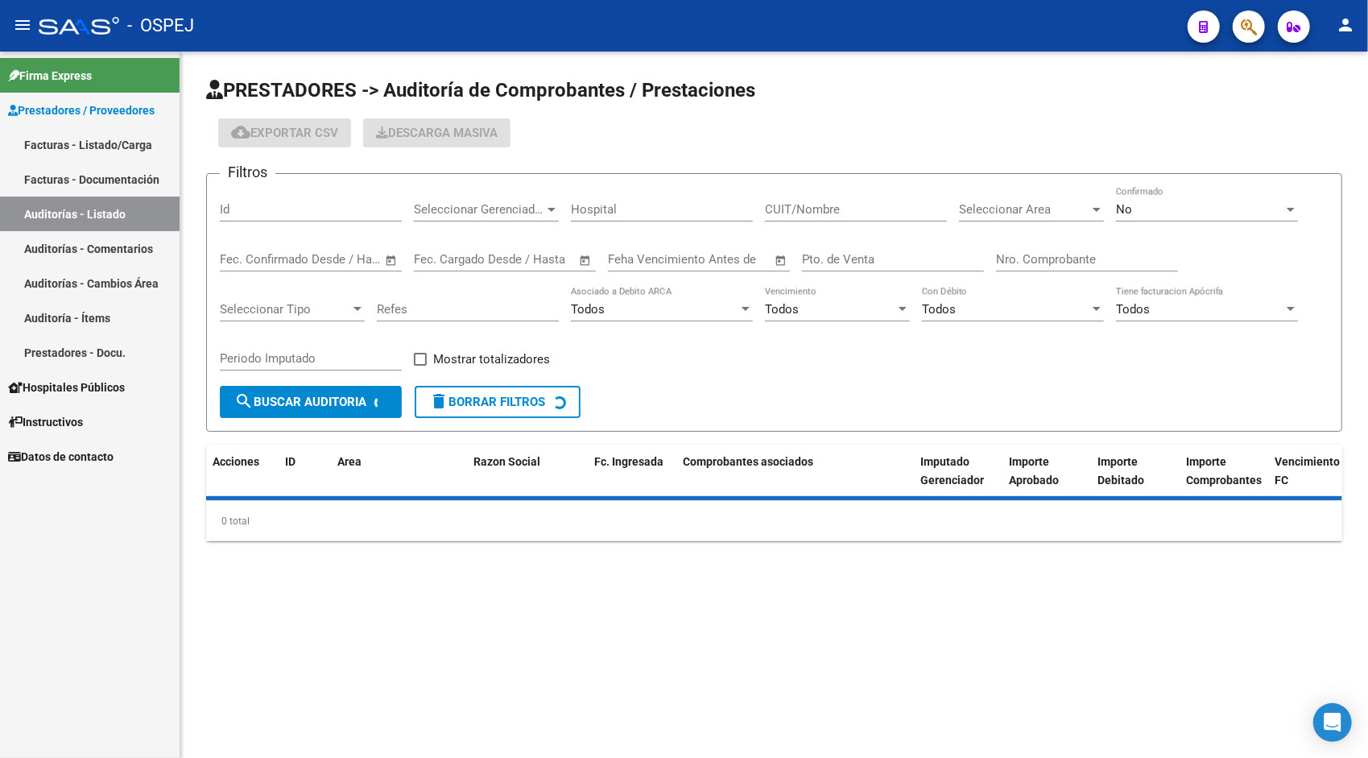
click at [273, 204] on input "Id" at bounding box center [311, 209] width 182 height 14
paste input "9565"
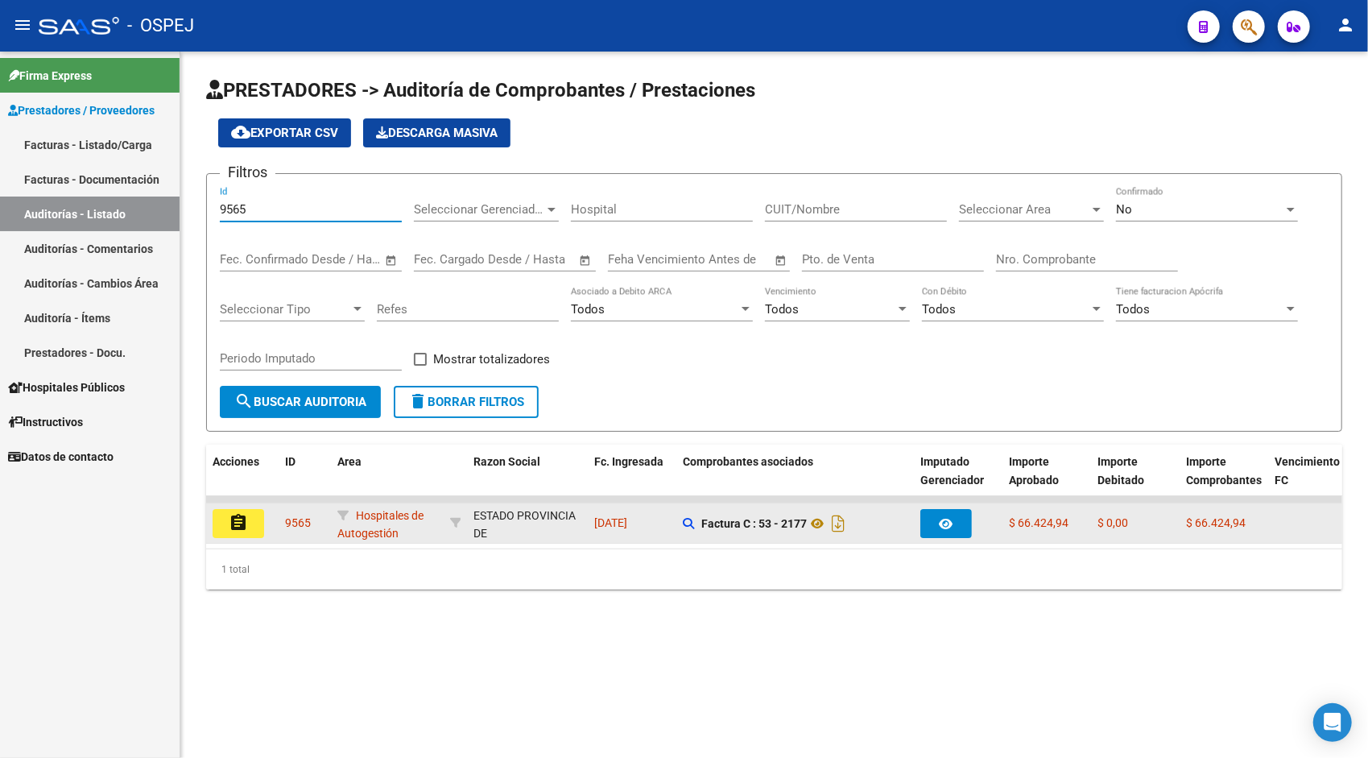
type input "9565"
click at [249, 517] on button "assignment" at bounding box center [239, 523] width 52 height 29
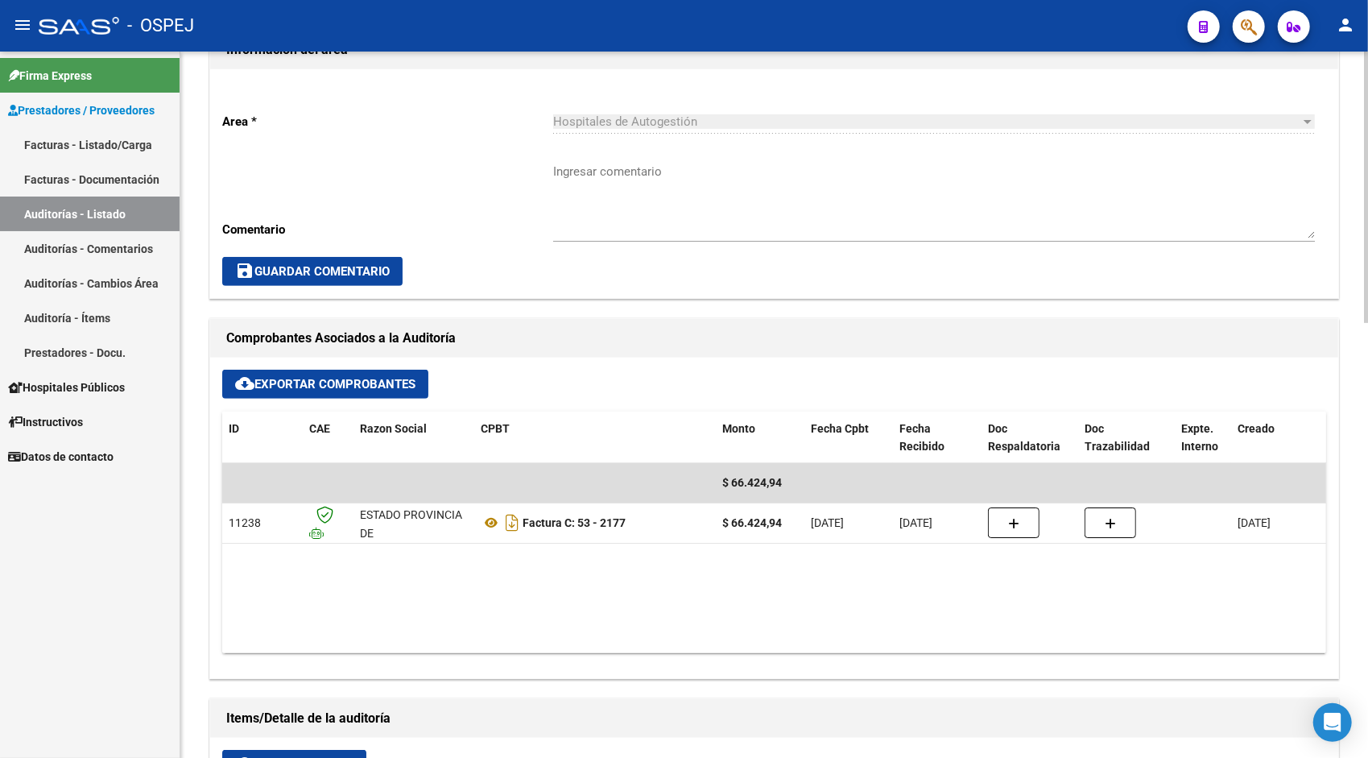
scroll to position [419, 0]
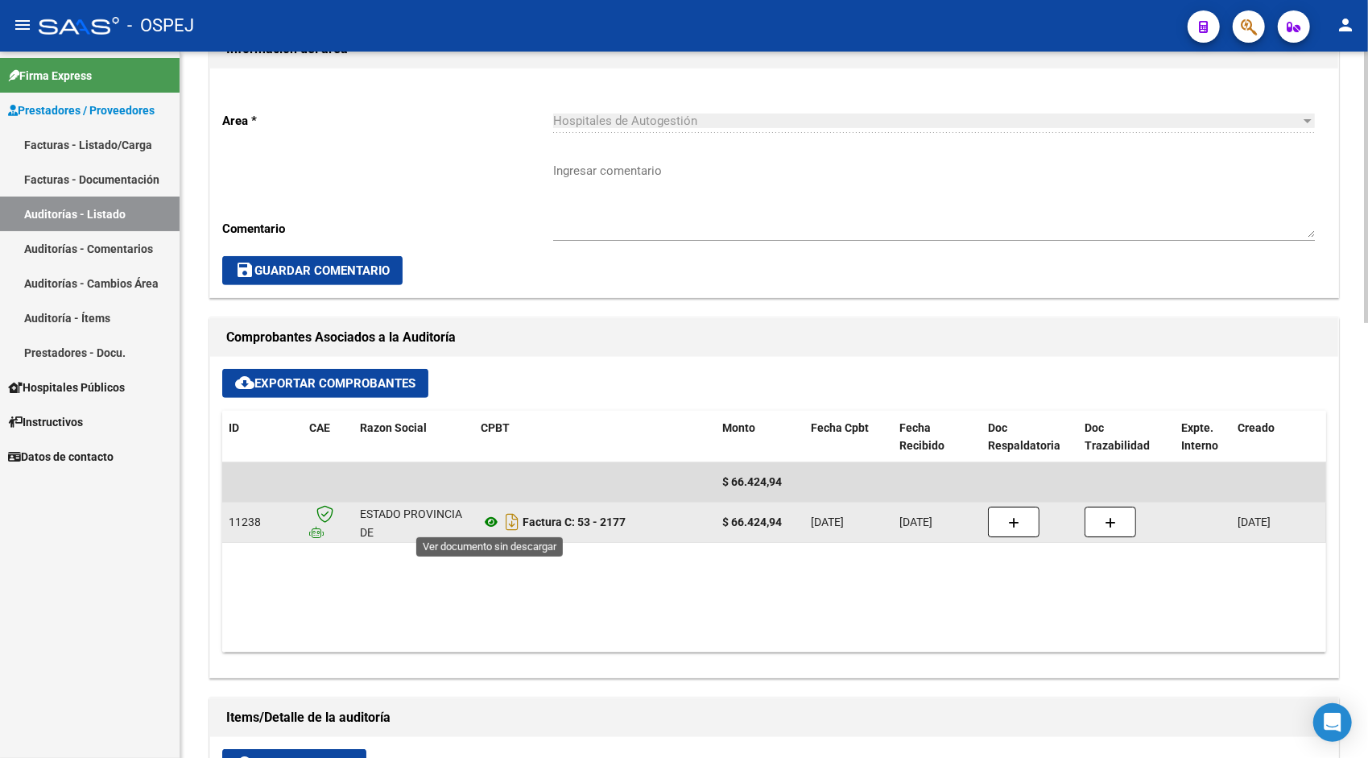
click at [489, 521] on icon at bounding box center [491, 521] width 21 height 19
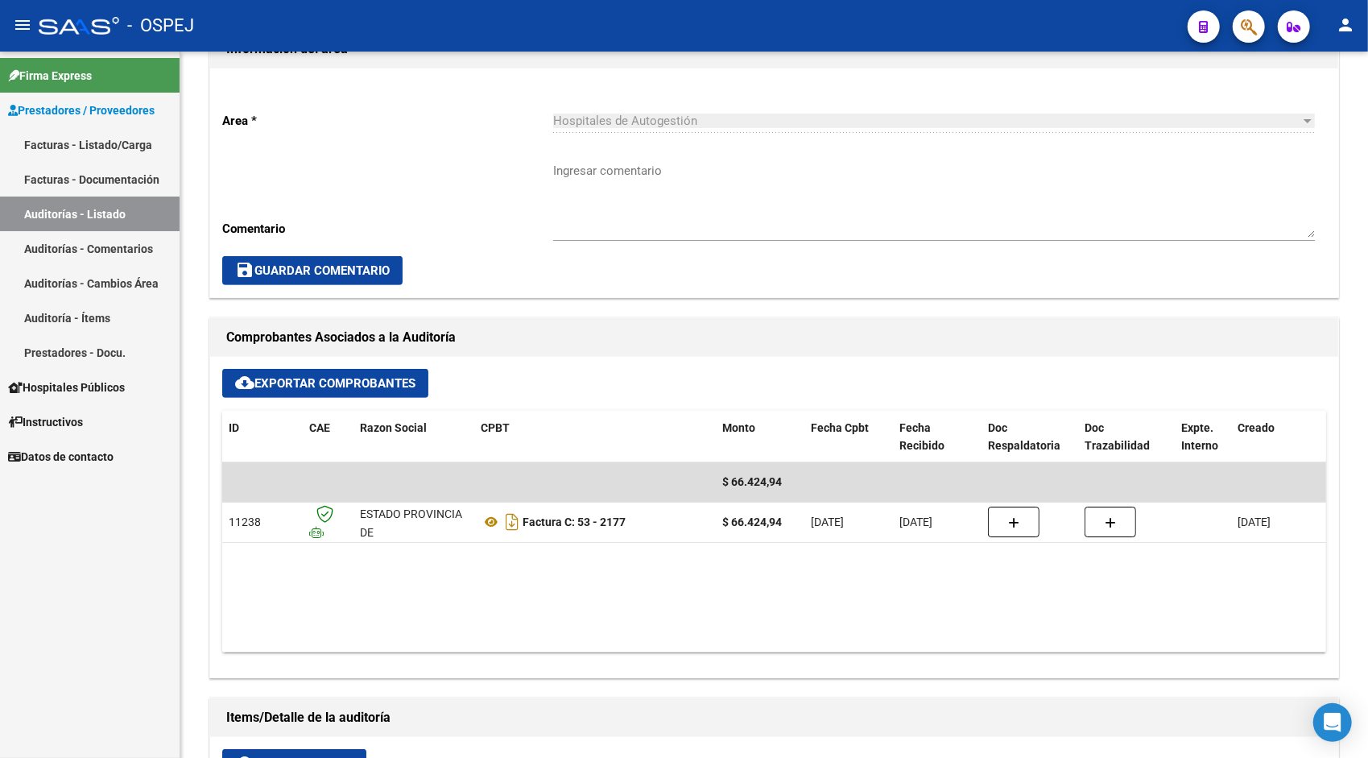
click at [108, 221] on link "Auditorías - Listado" at bounding box center [90, 213] width 180 height 35
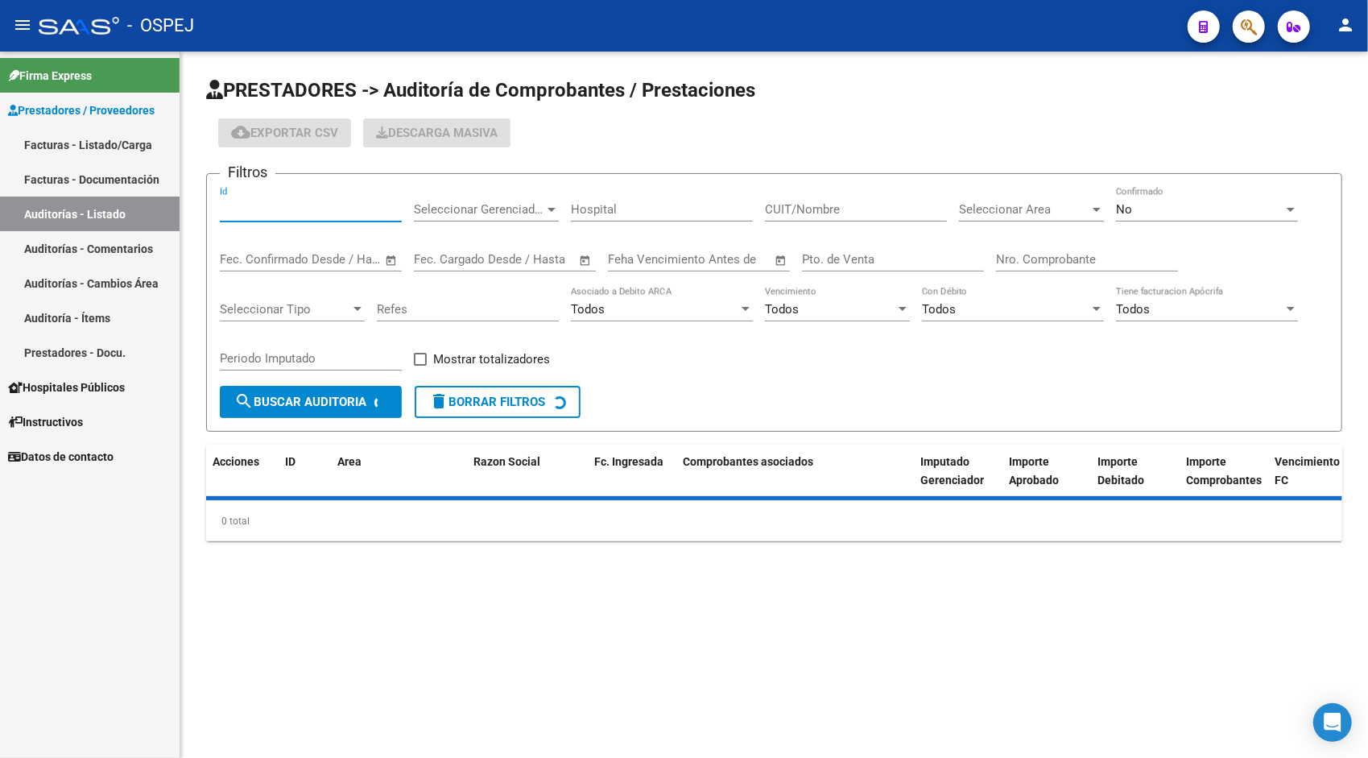
click at [279, 204] on input "Id" at bounding box center [311, 209] width 182 height 14
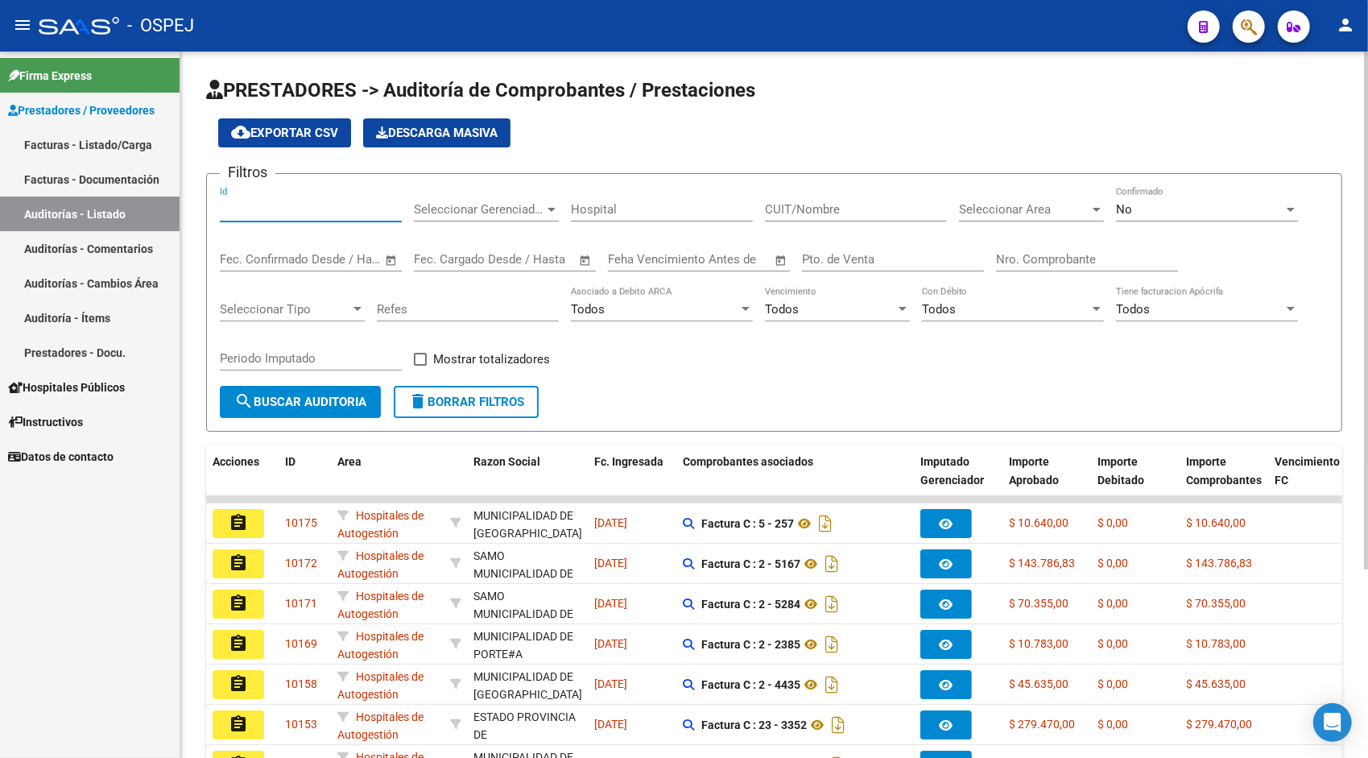
paste input "9932"
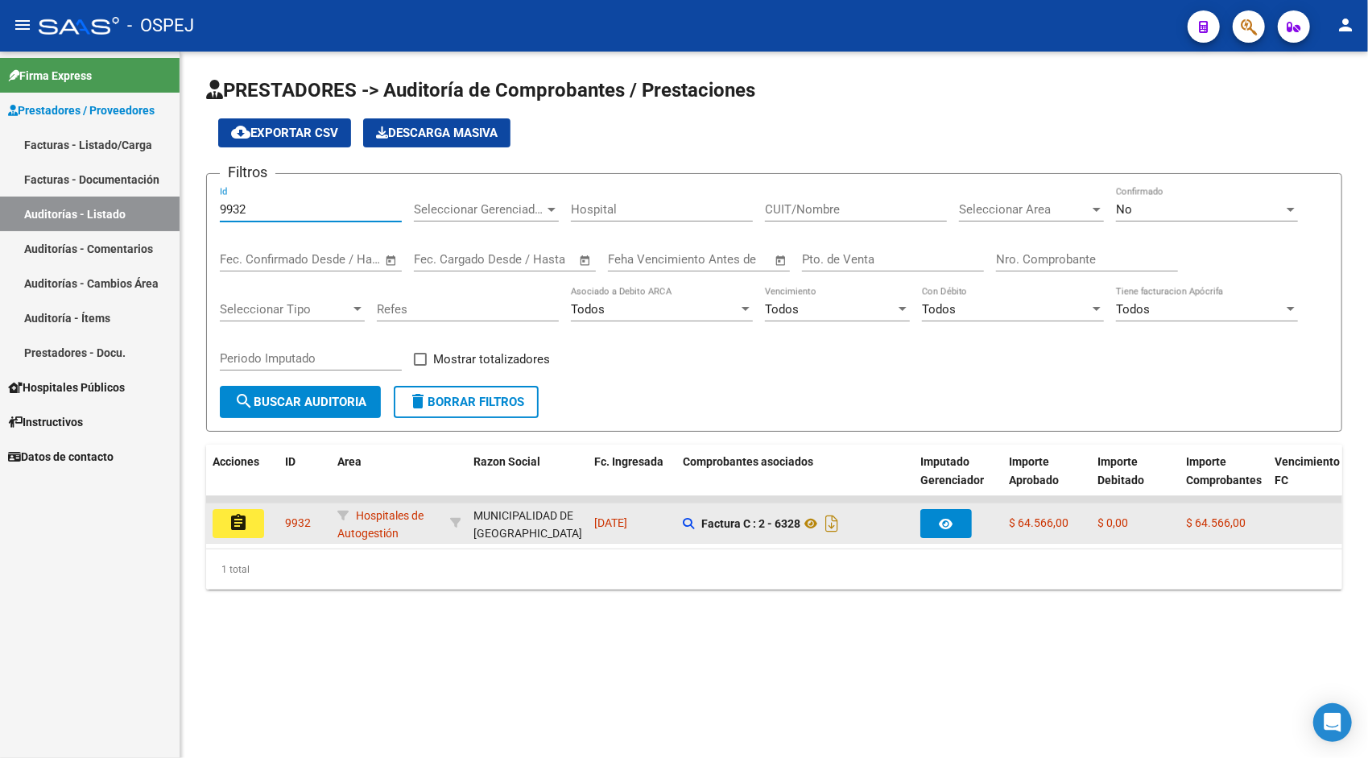
type input "9932"
click at [237, 528] on mat-icon "assignment" at bounding box center [238, 522] width 19 height 19
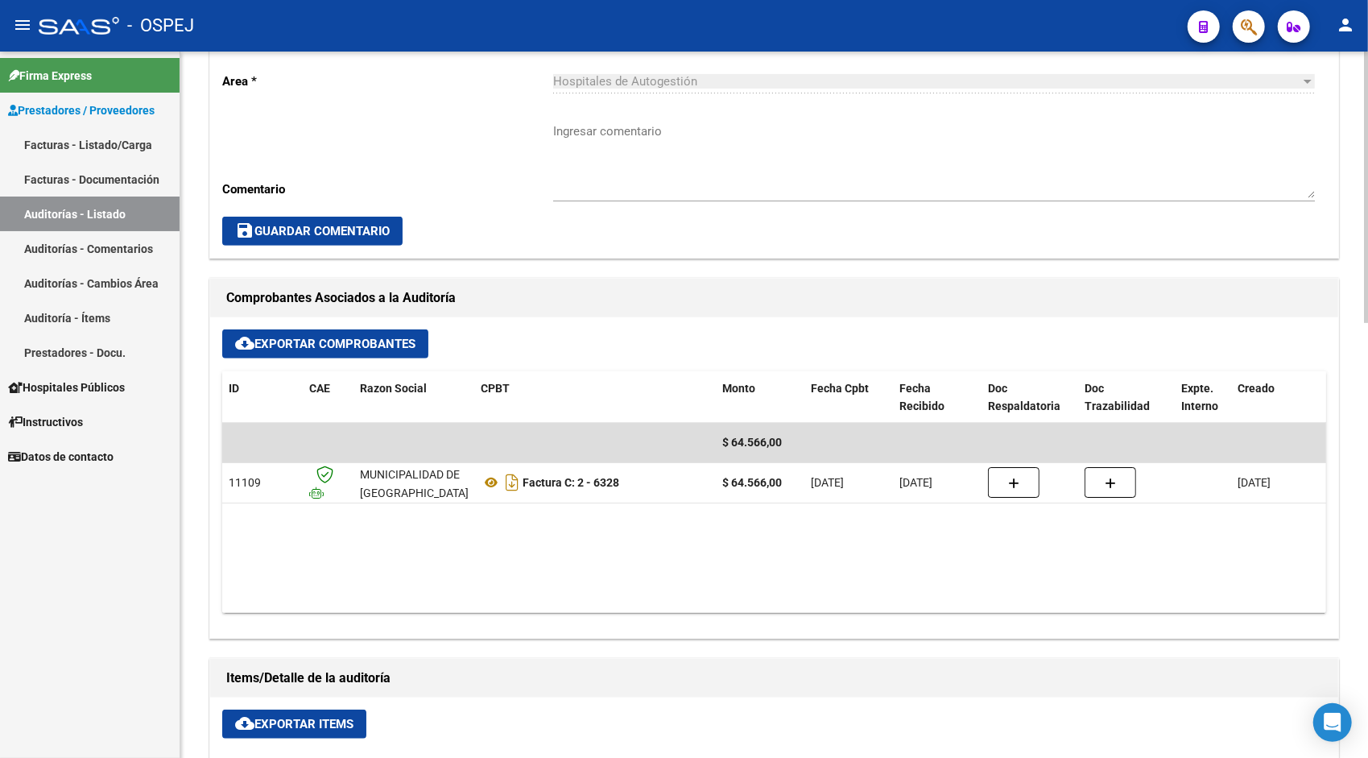
scroll to position [515, 0]
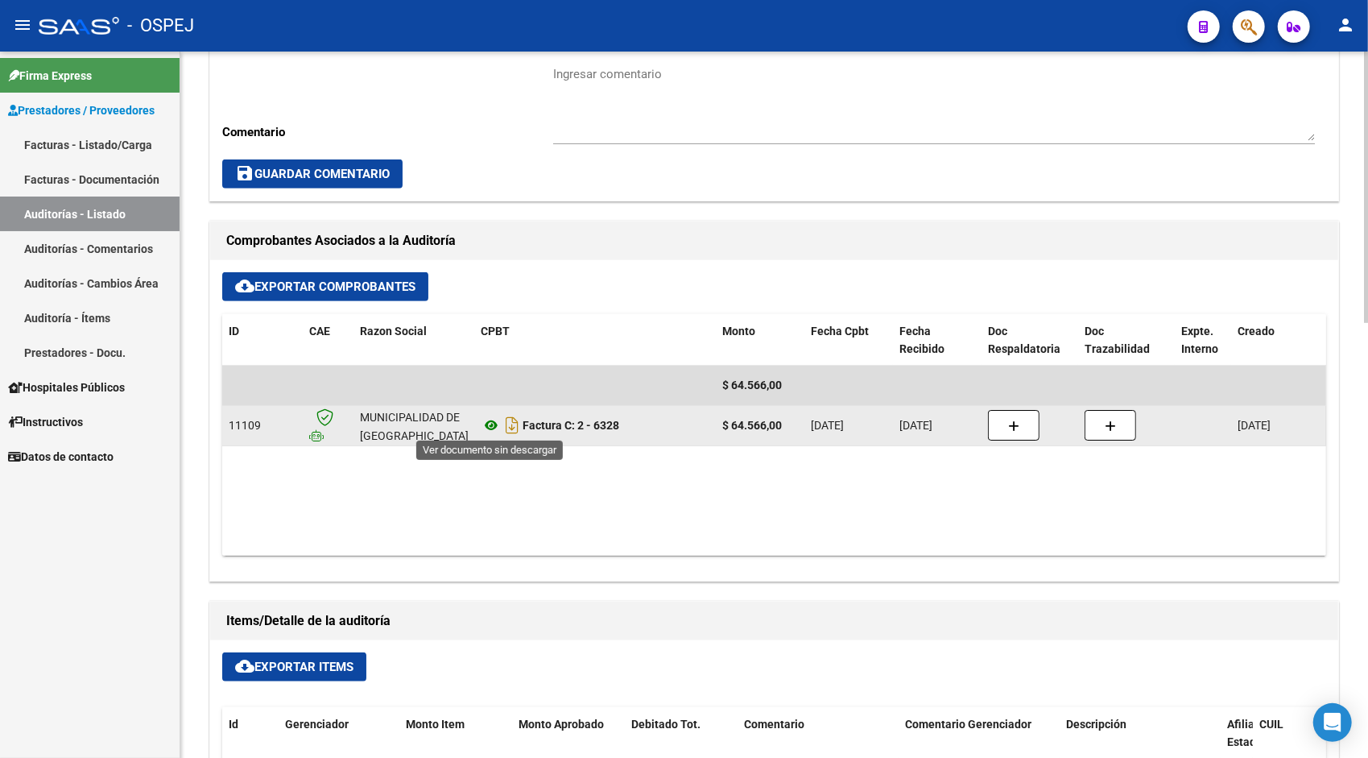
click at [491, 427] on icon at bounding box center [491, 424] width 21 height 19
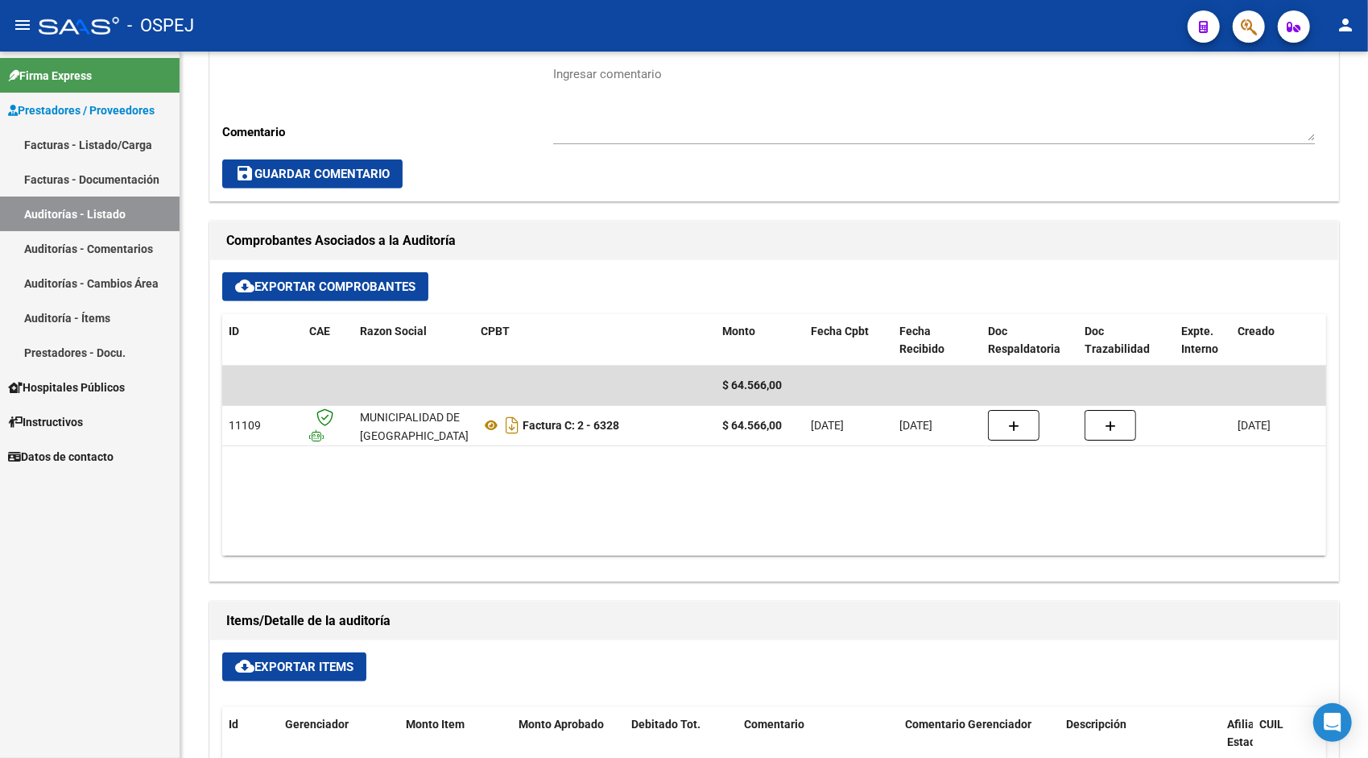
click at [105, 216] on link "Auditorías - Listado" at bounding box center [90, 213] width 180 height 35
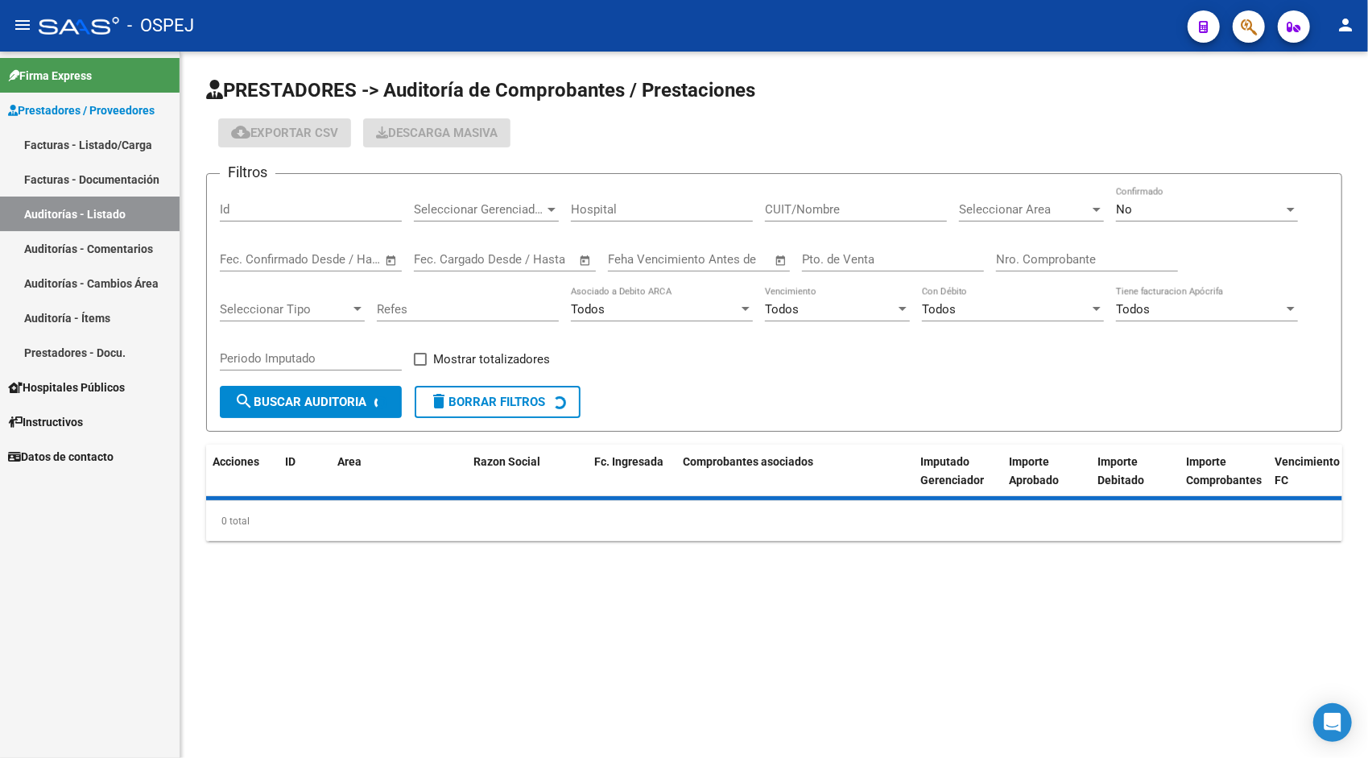
click at [256, 206] on input "Id" at bounding box center [311, 209] width 182 height 14
paste input "9931"
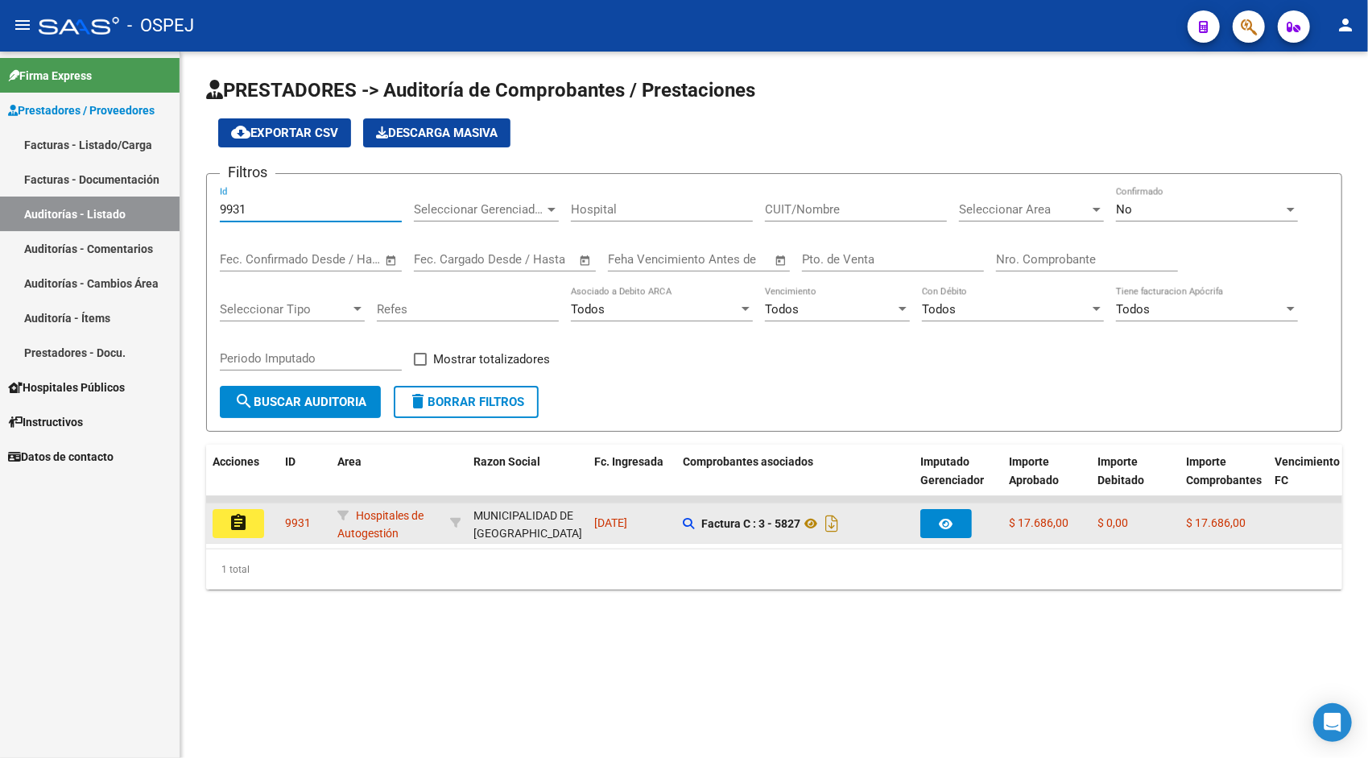
type input "9931"
click at [251, 522] on button "assignment" at bounding box center [239, 523] width 52 height 29
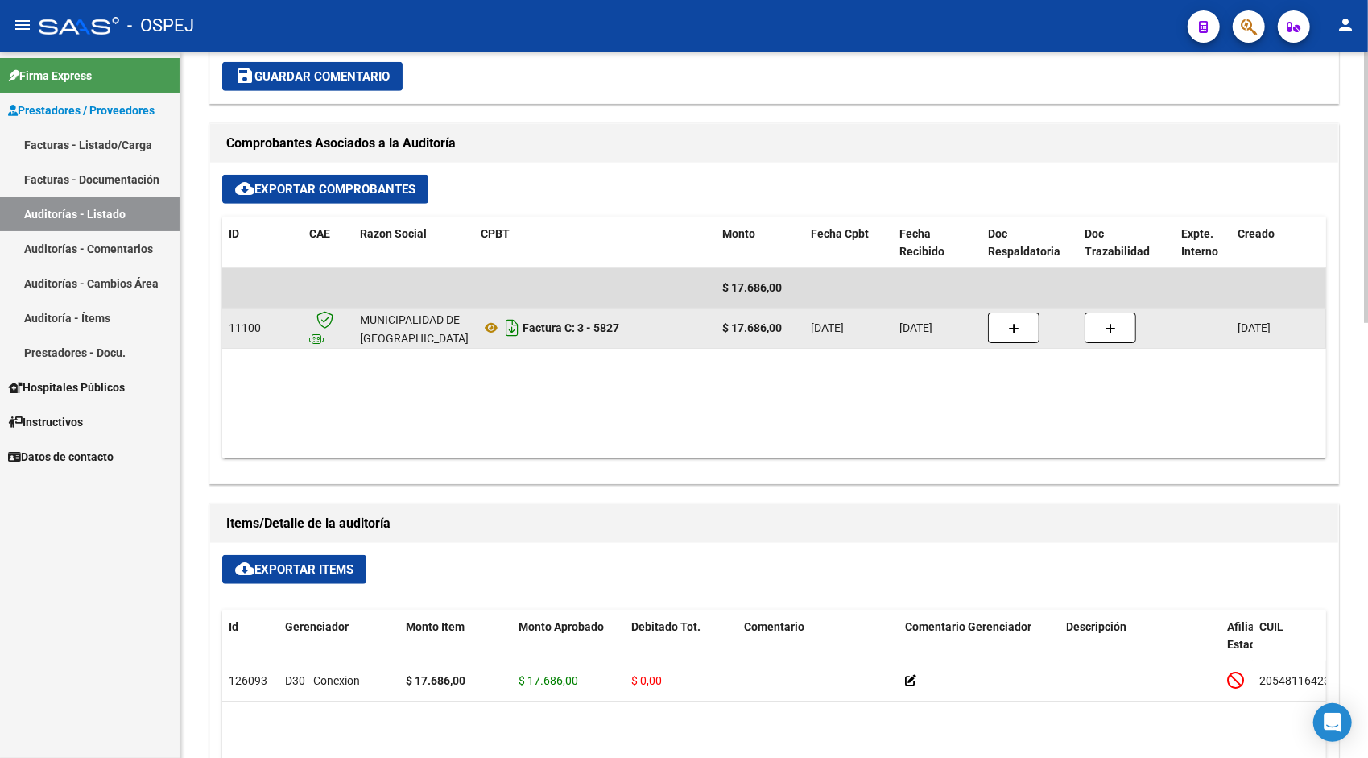
scroll to position [613, 0]
click at [491, 327] on icon at bounding box center [491, 327] width 21 height 19
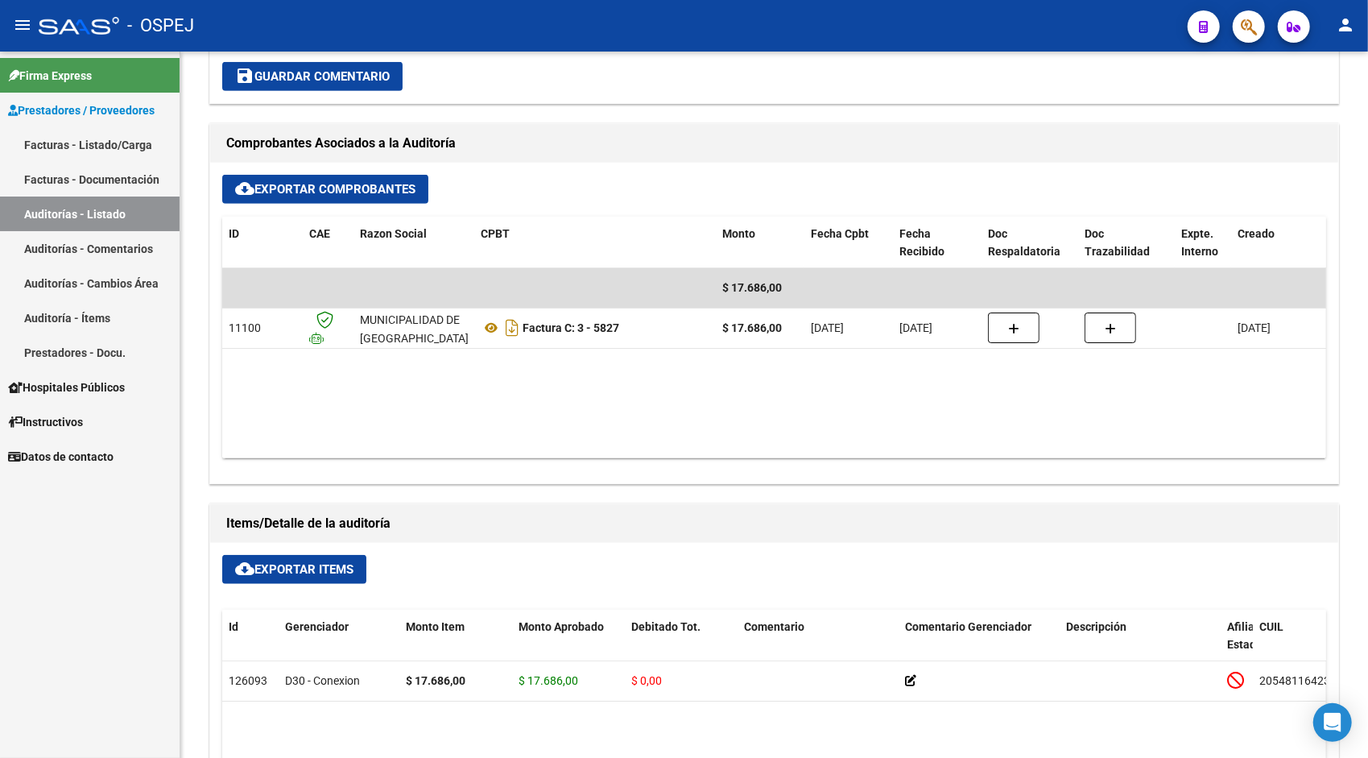
click at [85, 210] on link "Auditorías - Listado" at bounding box center [90, 213] width 180 height 35
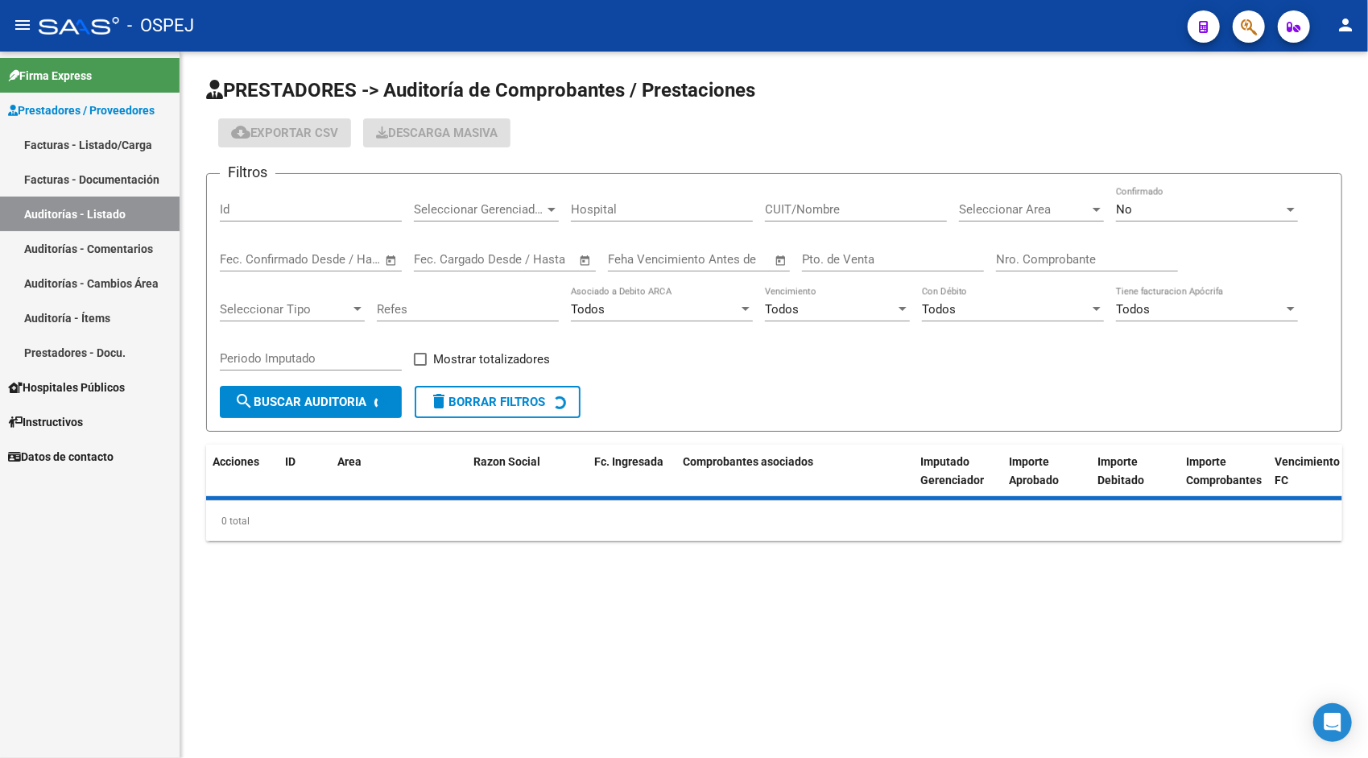
click at [268, 209] on input "Id" at bounding box center [311, 209] width 182 height 14
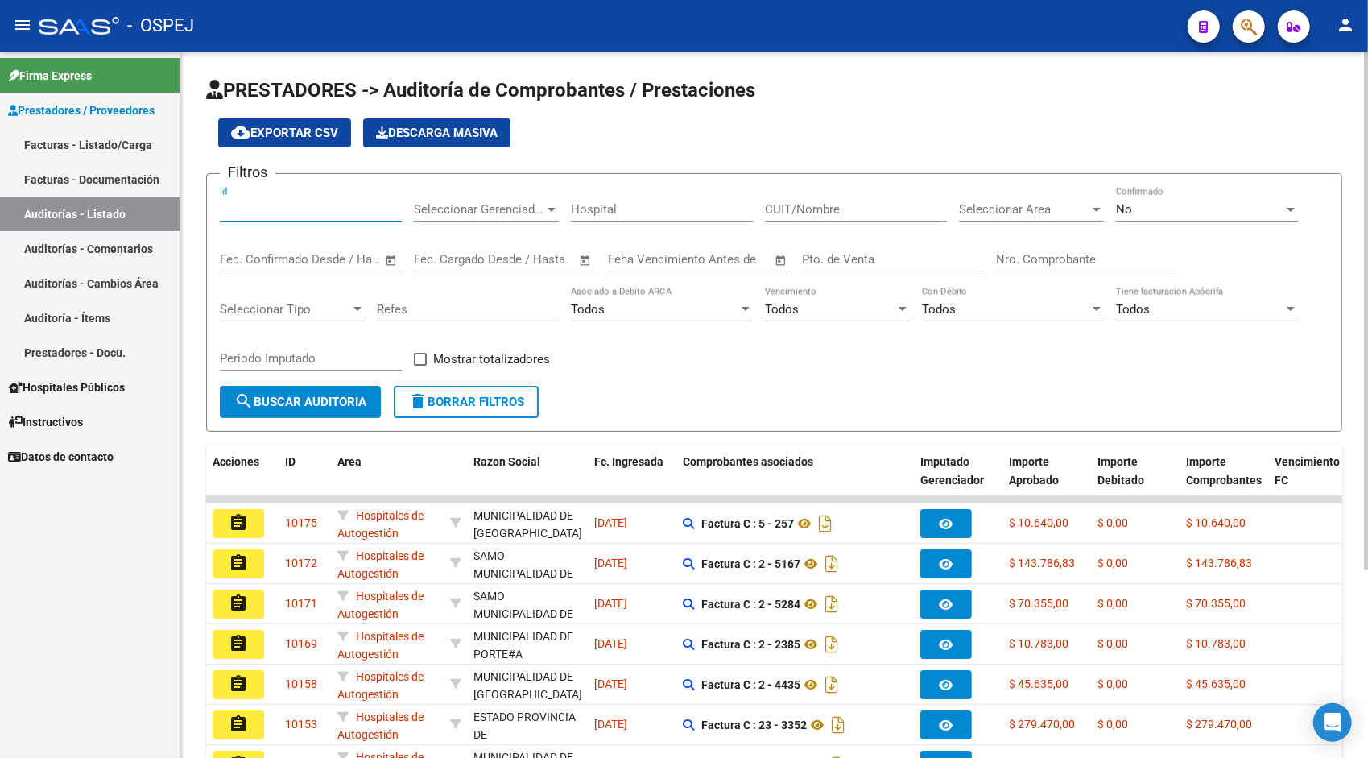
paste input "9930"
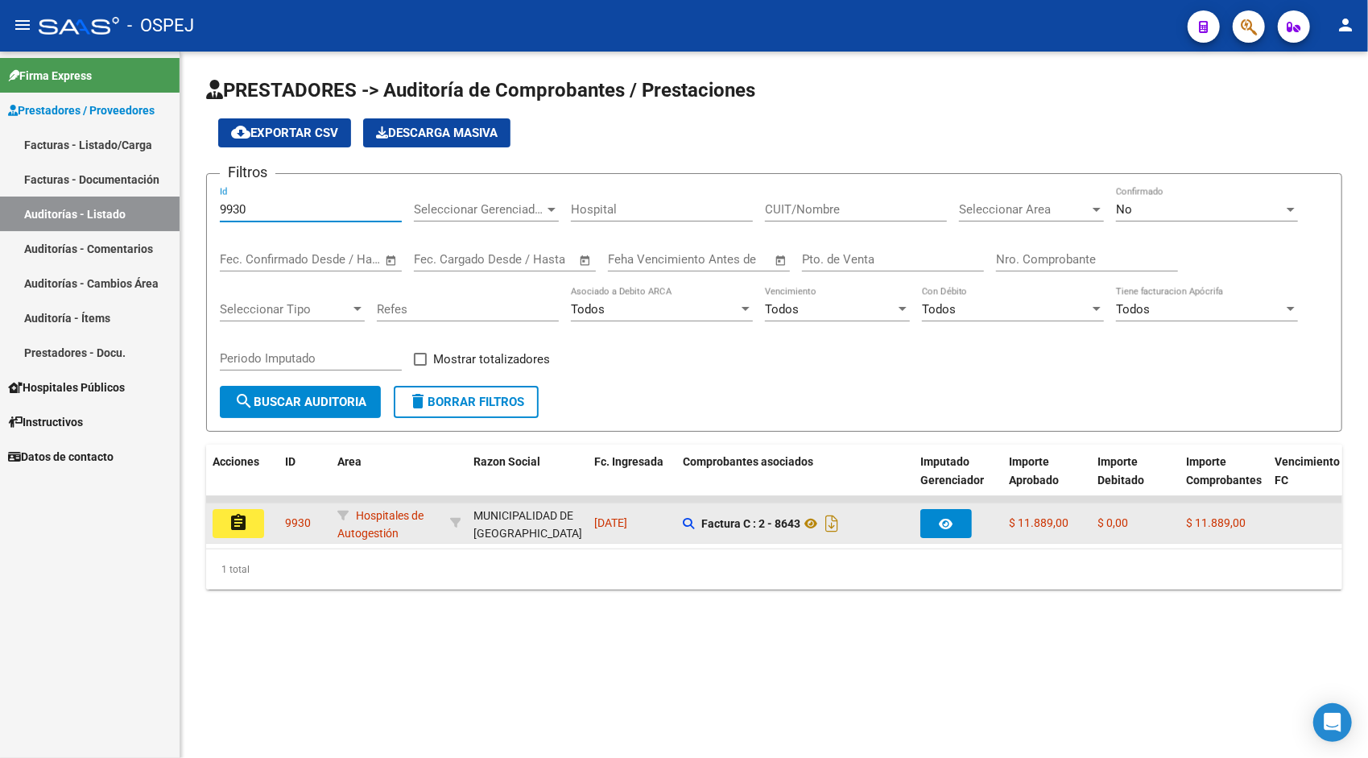
type input "9930"
click at [238, 528] on mat-icon "assignment" at bounding box center [238, 522] width 19 height 19
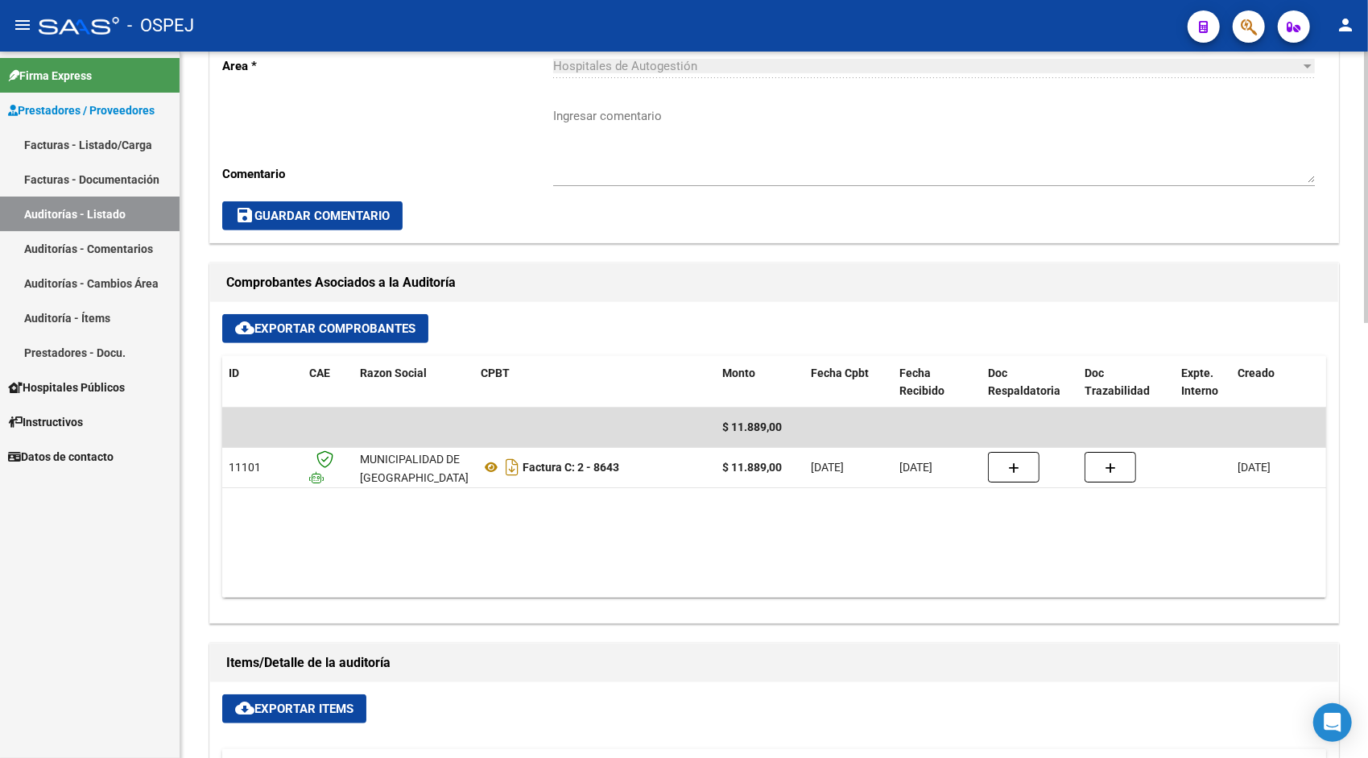
scroll to position [483, 0]
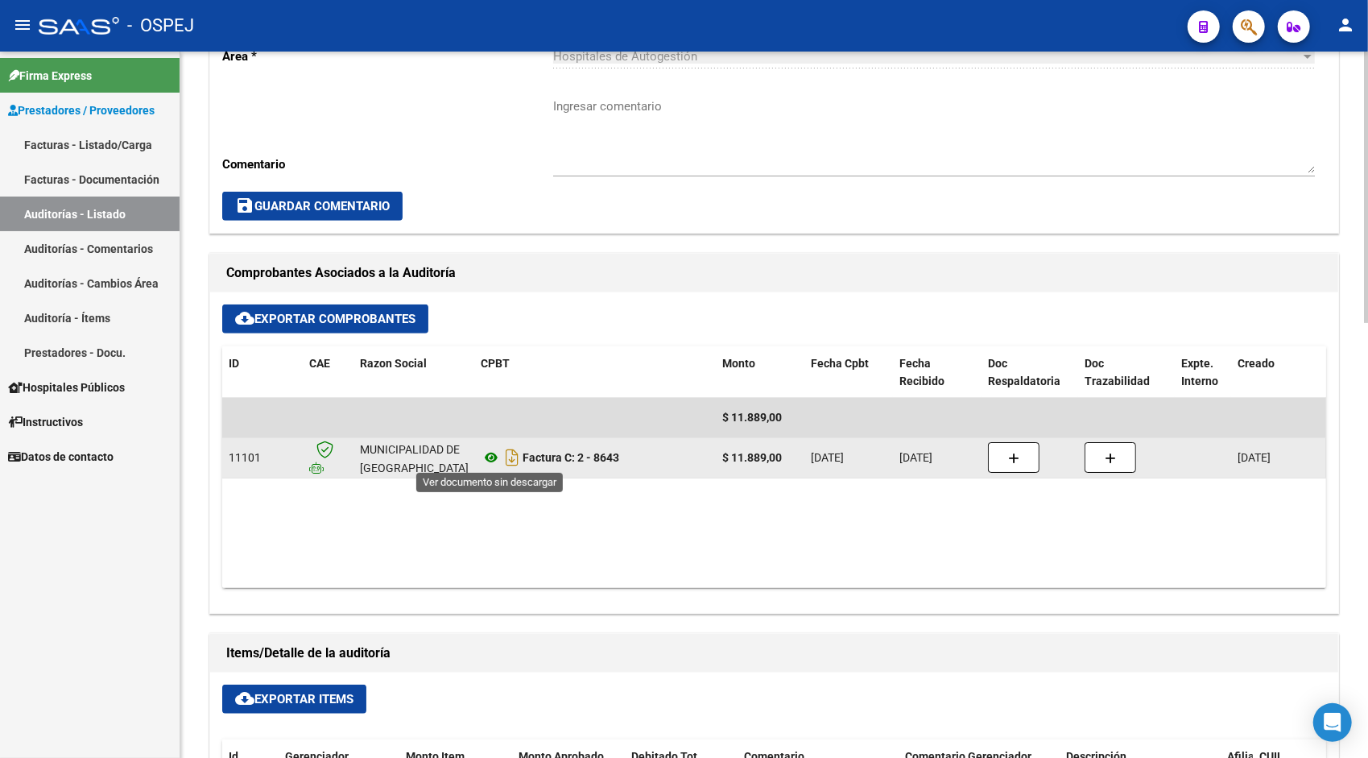
click at [495, 459] on icon at bounding box center [491, 457] width 21 height 19
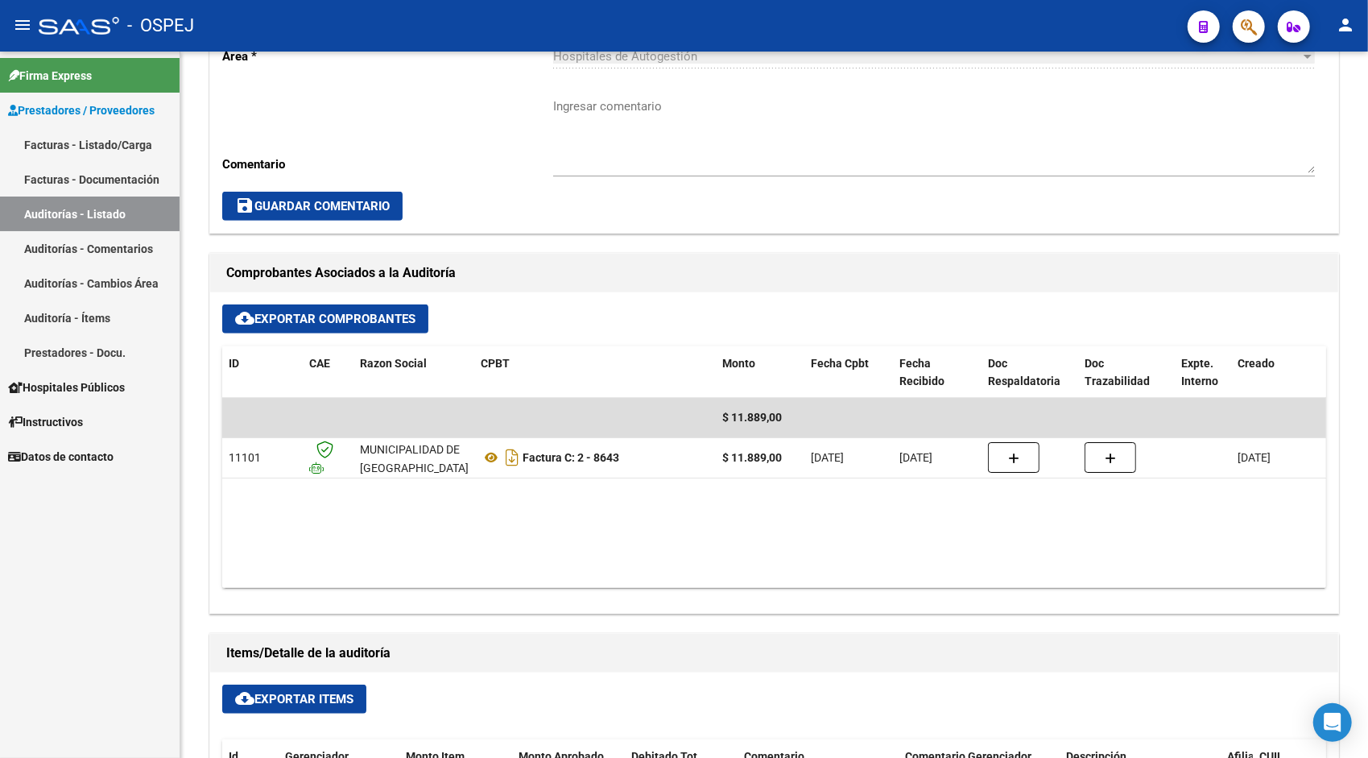
click at [84, 215] on link "Auditorías - Listado" at bounding box center [90, 213] width 180 height 35
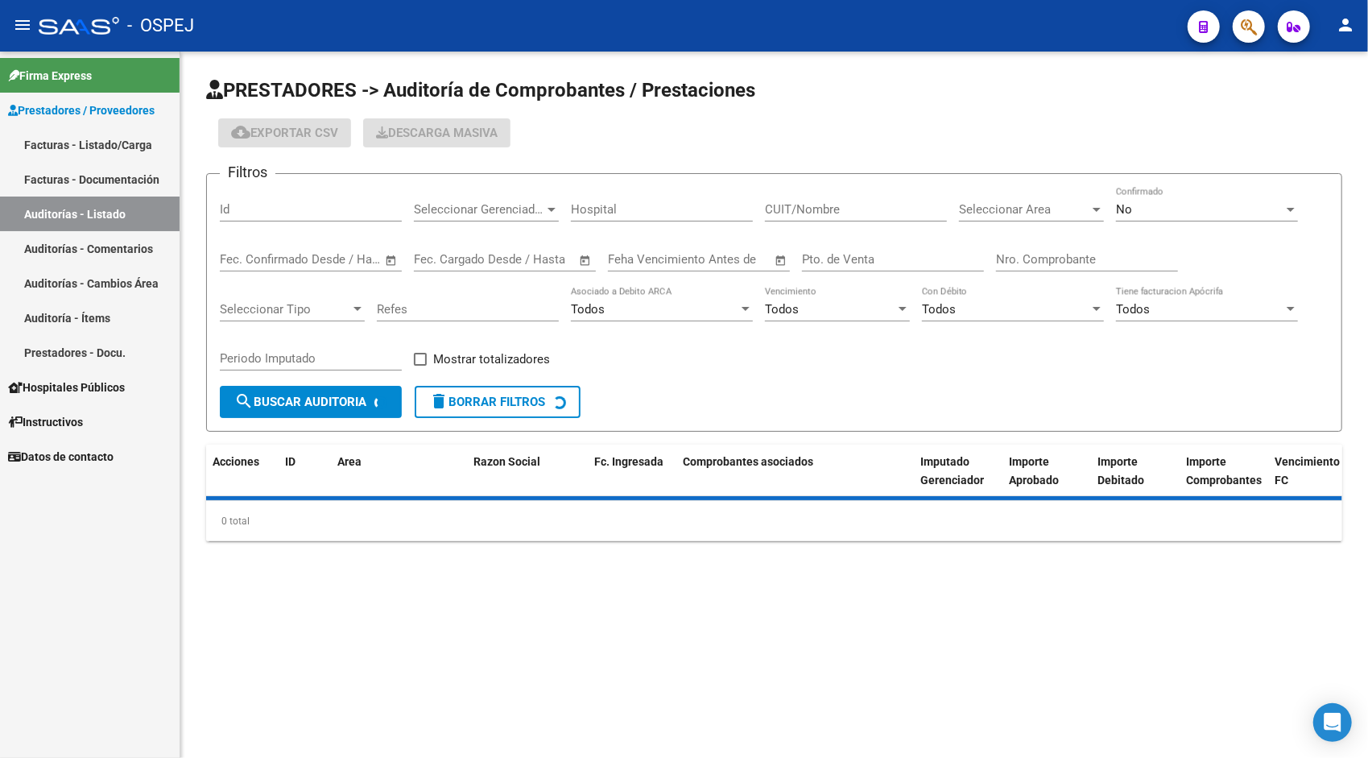
click at [268, 217] on div "Id" at bounding box center [311, 204] width 182 height 35
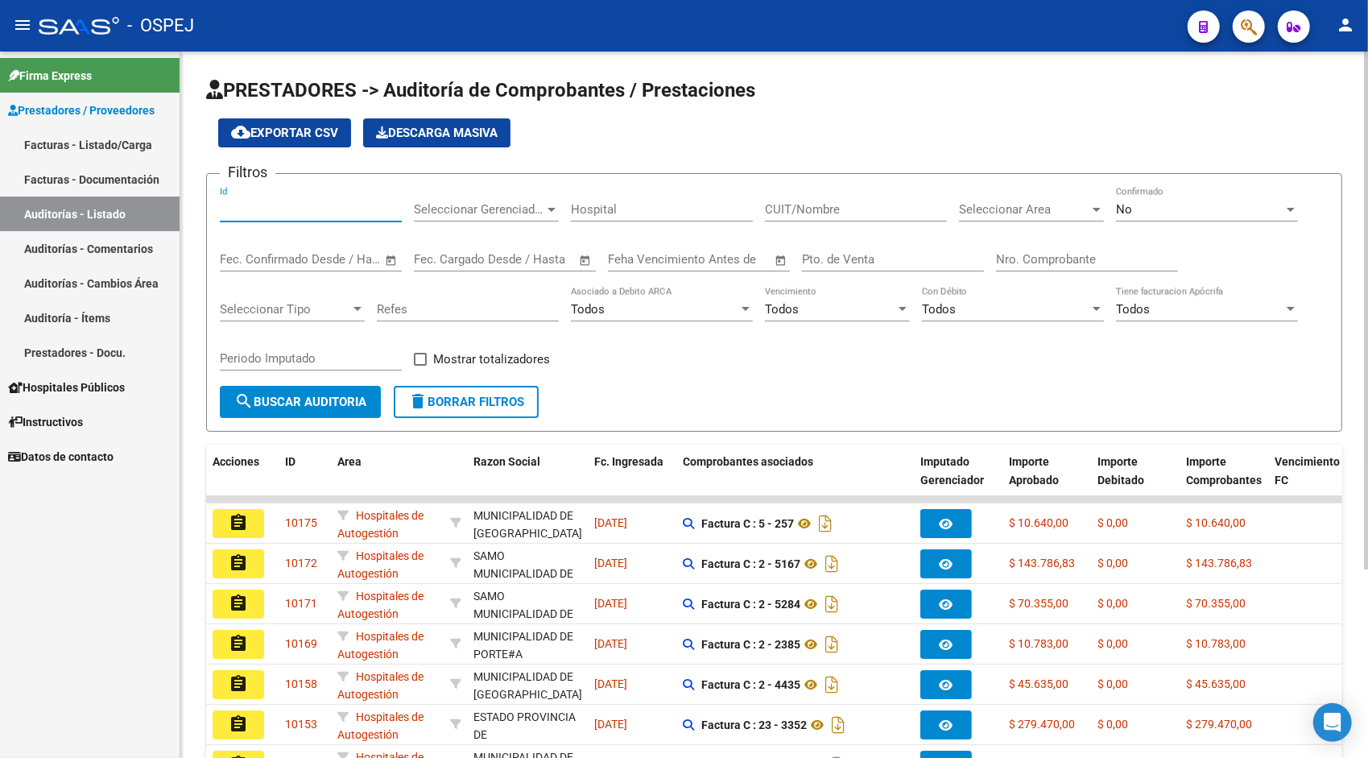
paste input "9928"
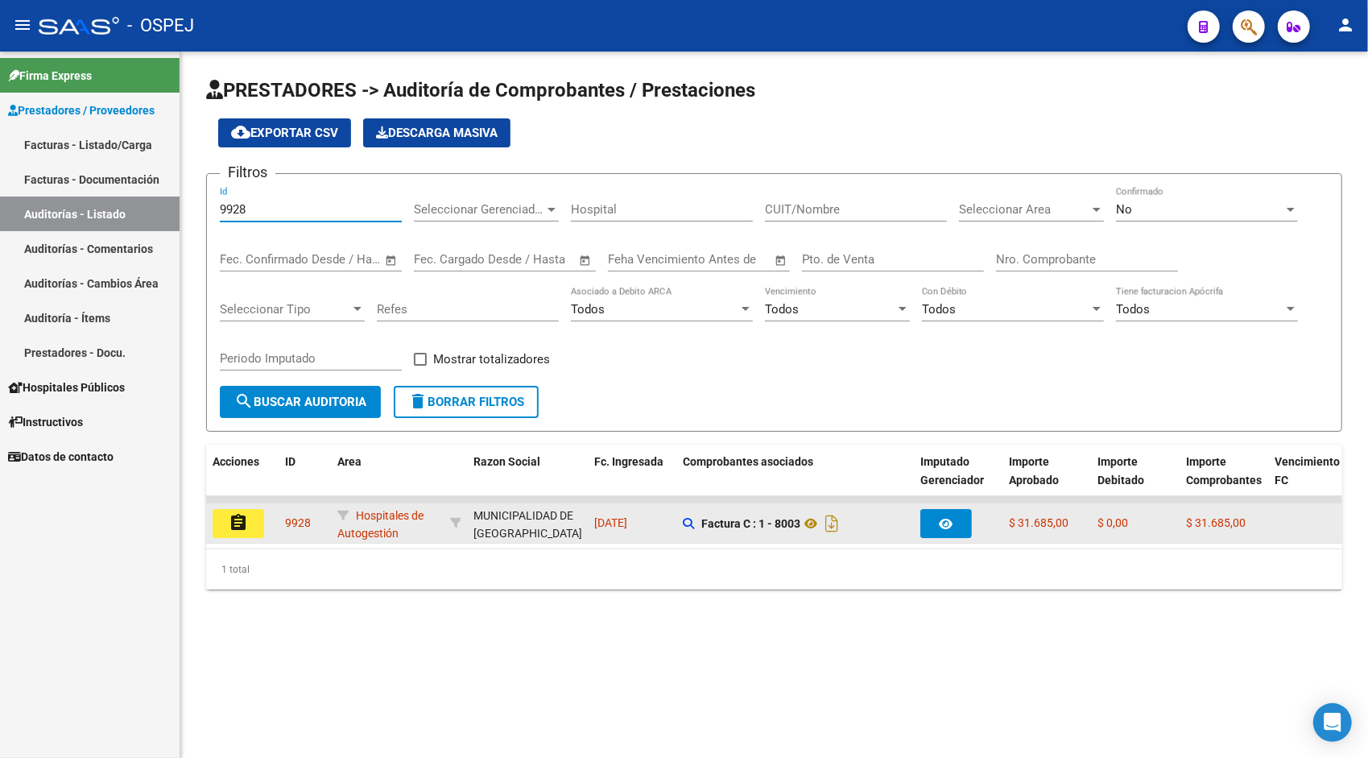
type input "9928"
click at [253, 538] on datatable-body-cell "assignment" at bounding box center [242, 522] width 72 height 39
click at [242, 525] on mat-icon "assignment" at bounding box center [238, 522] width 19 height 19
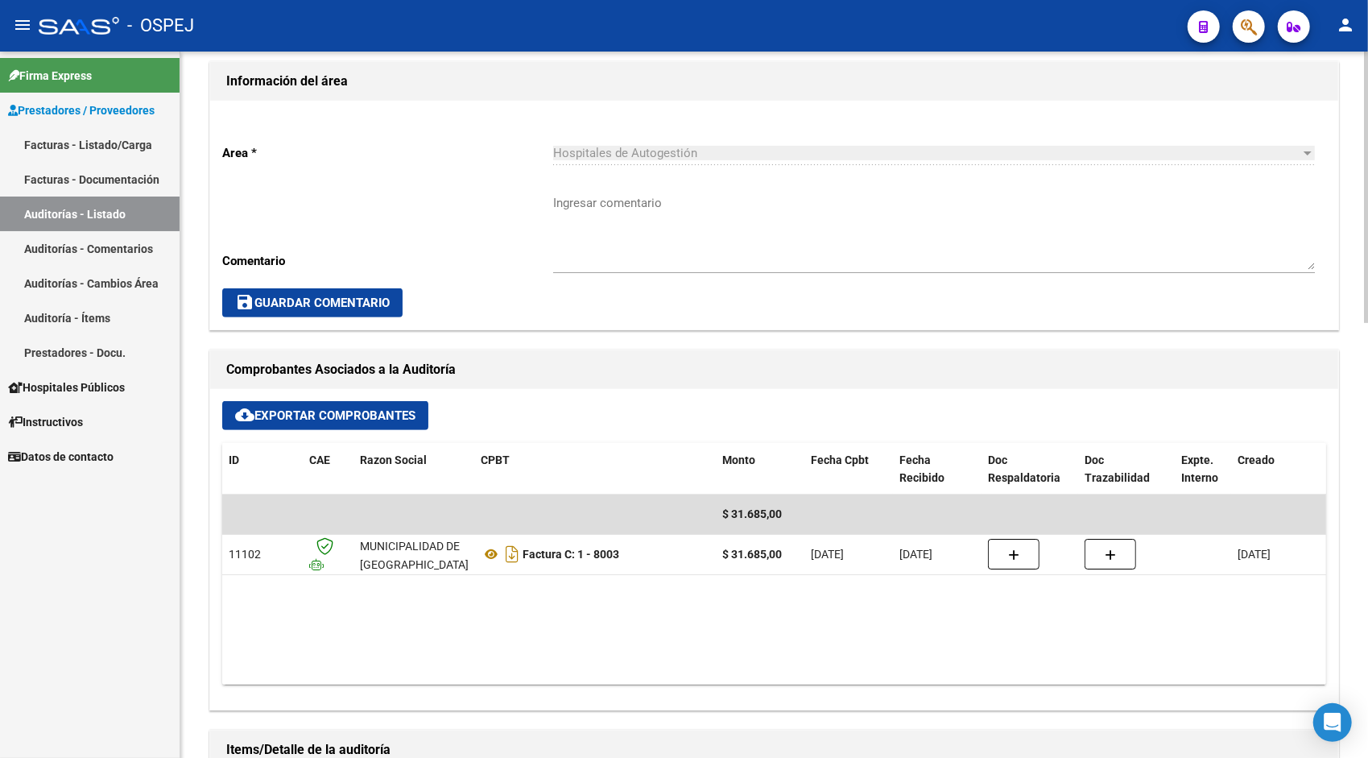
scroll to position [419, 0]
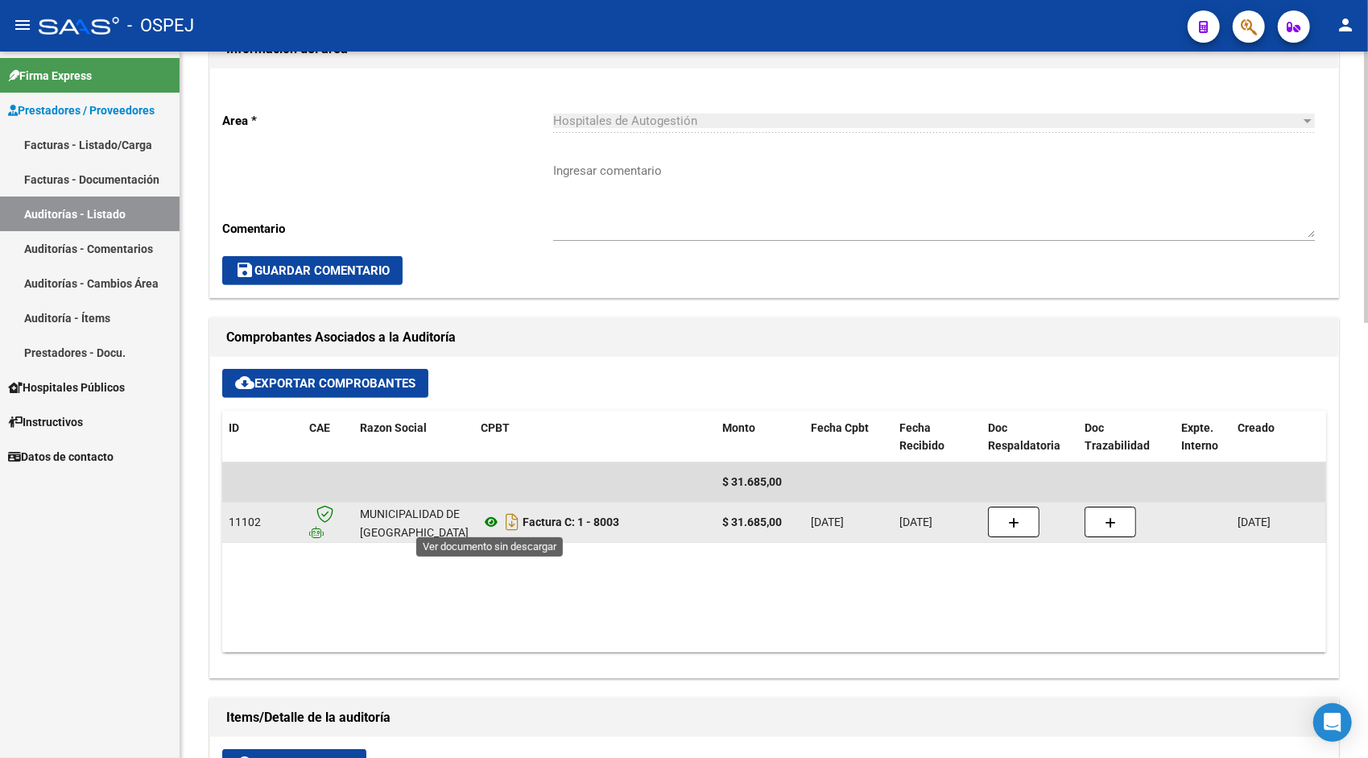
click at [488, 517] on icon at bounding box center [491, 521] width 21 height 19
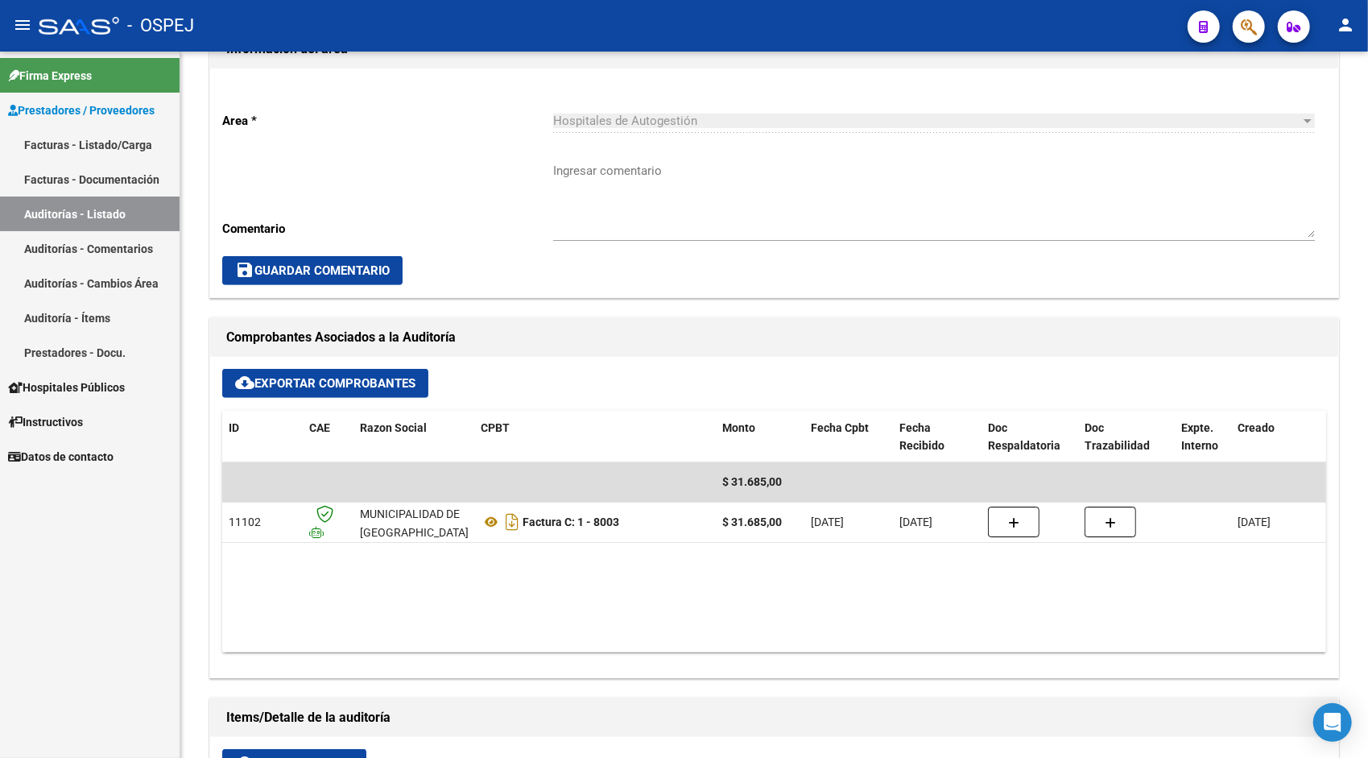
click at [98, 217] on link "Auditorías - Listado" at bounding box center [90, 213] width 180 height 35
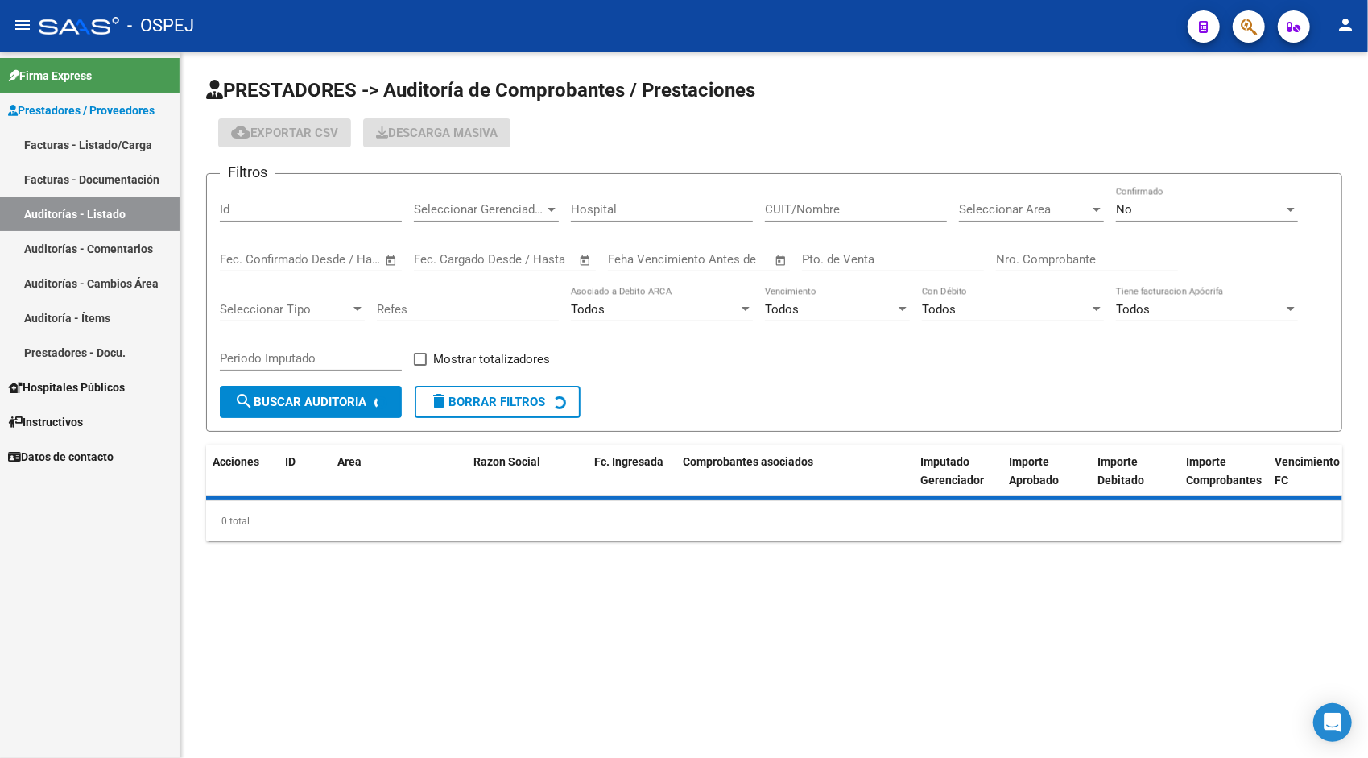
click at [266, 214] on input "Id" at bounding box center [311, 209] width 182 height 14
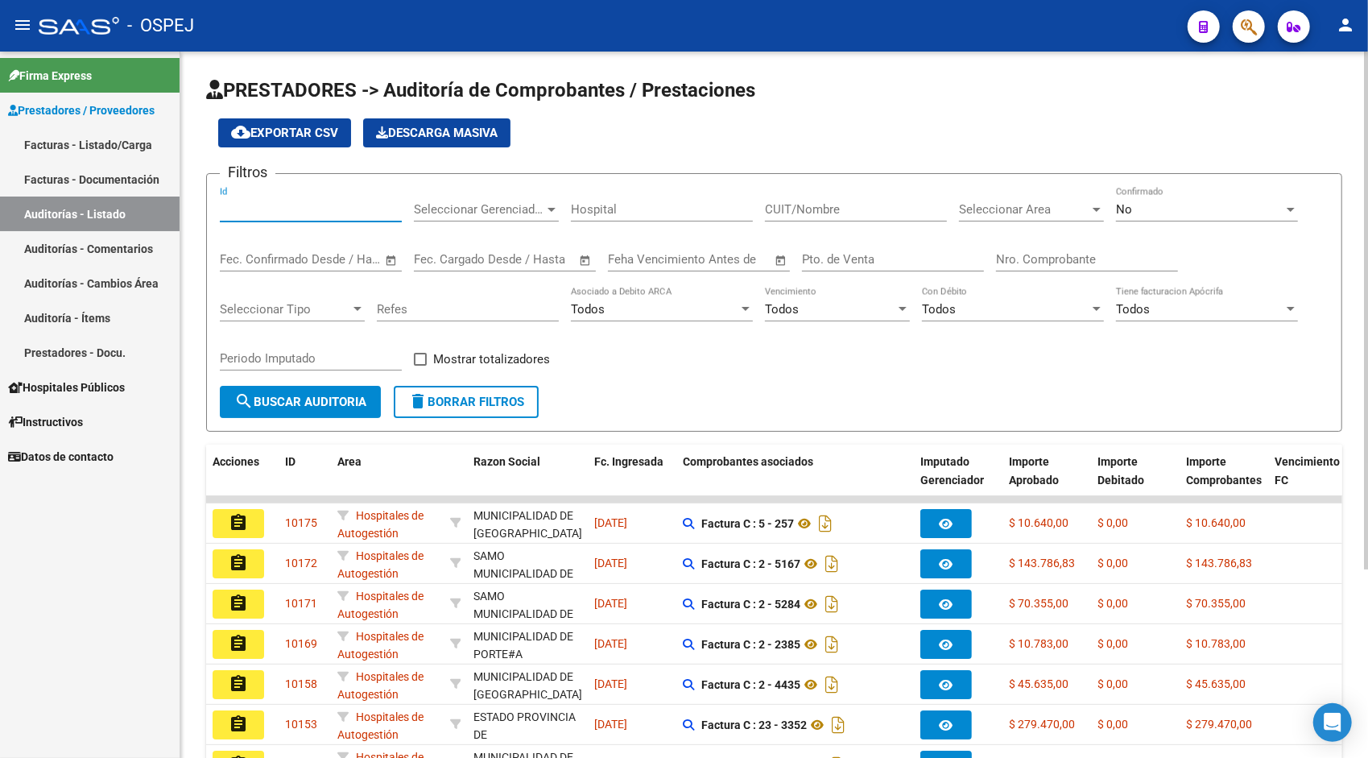
paste input "9927"
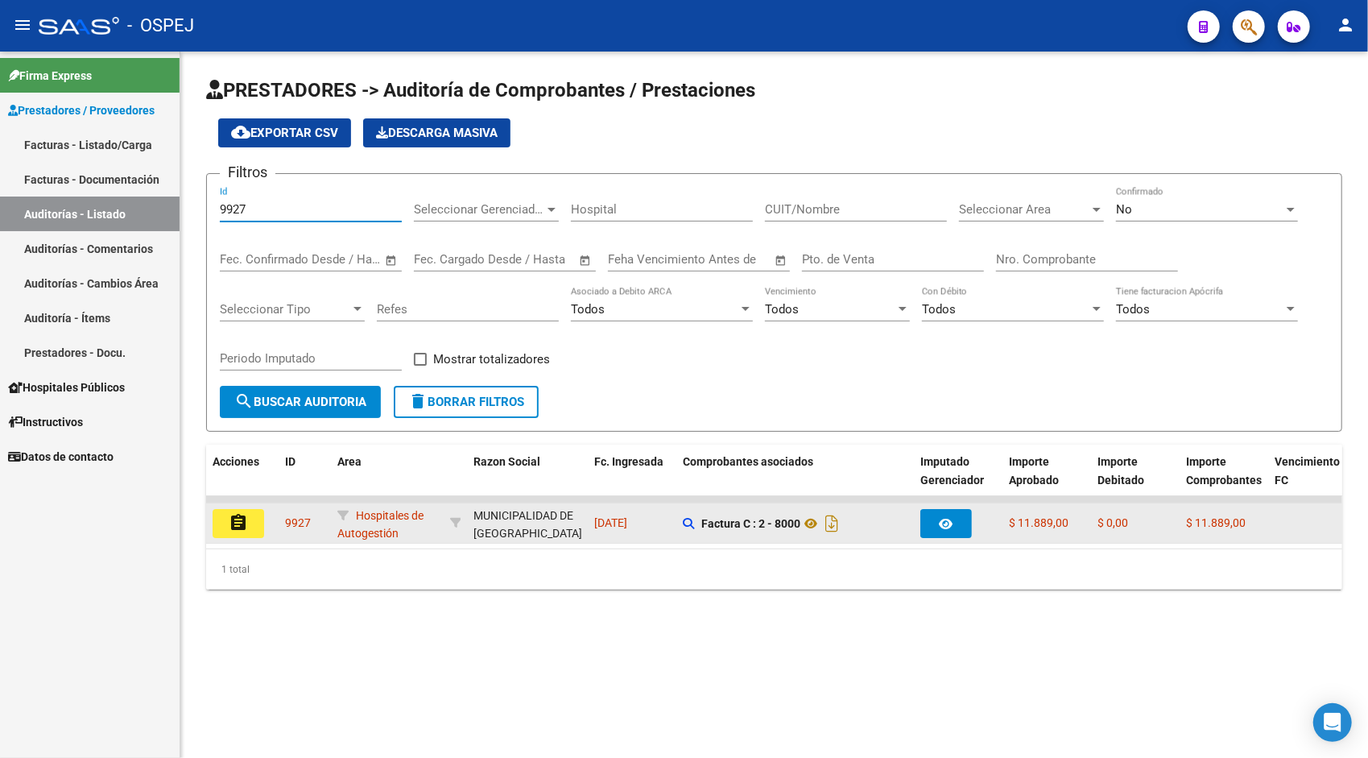
type input "9927"
click at [233, 516] on mat-icon "assignment" at bounding box center [238, 522] width 19 height 19
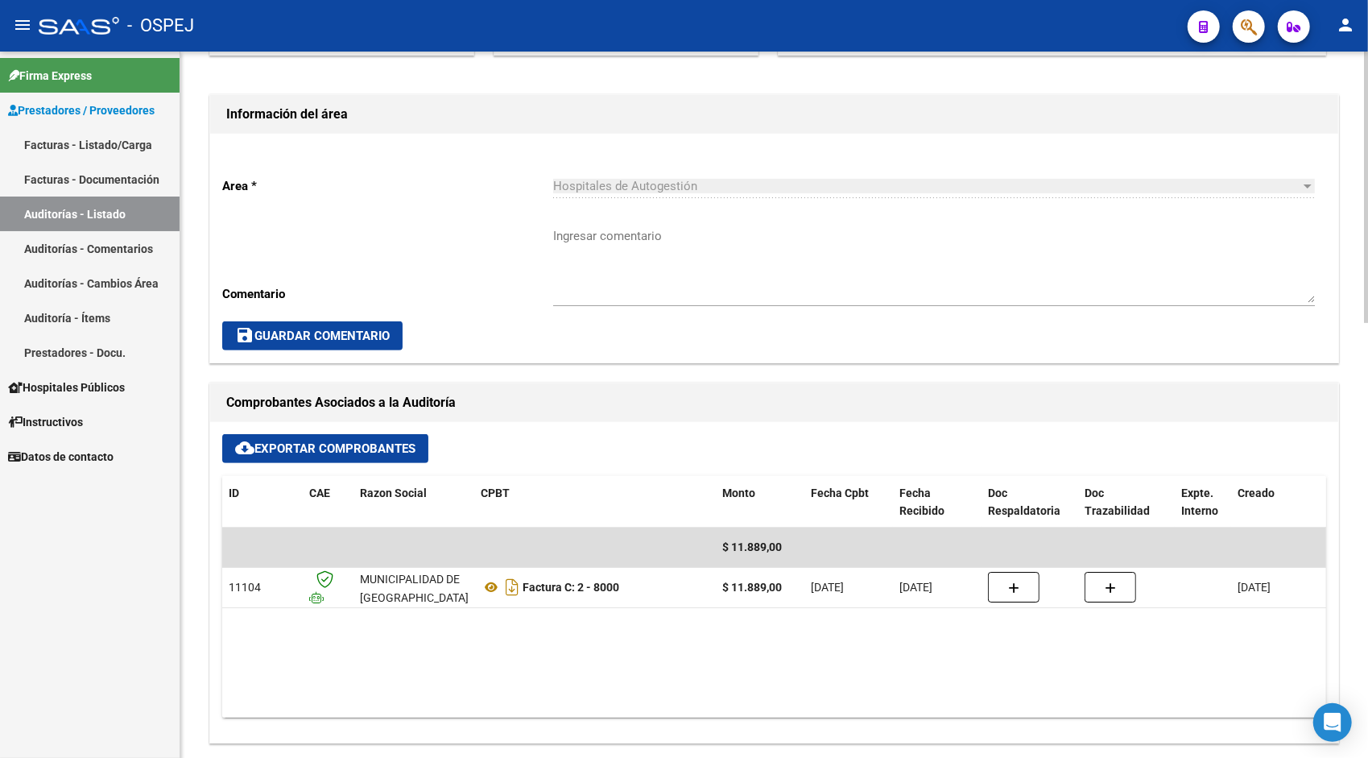
scroll to position [354, 0]
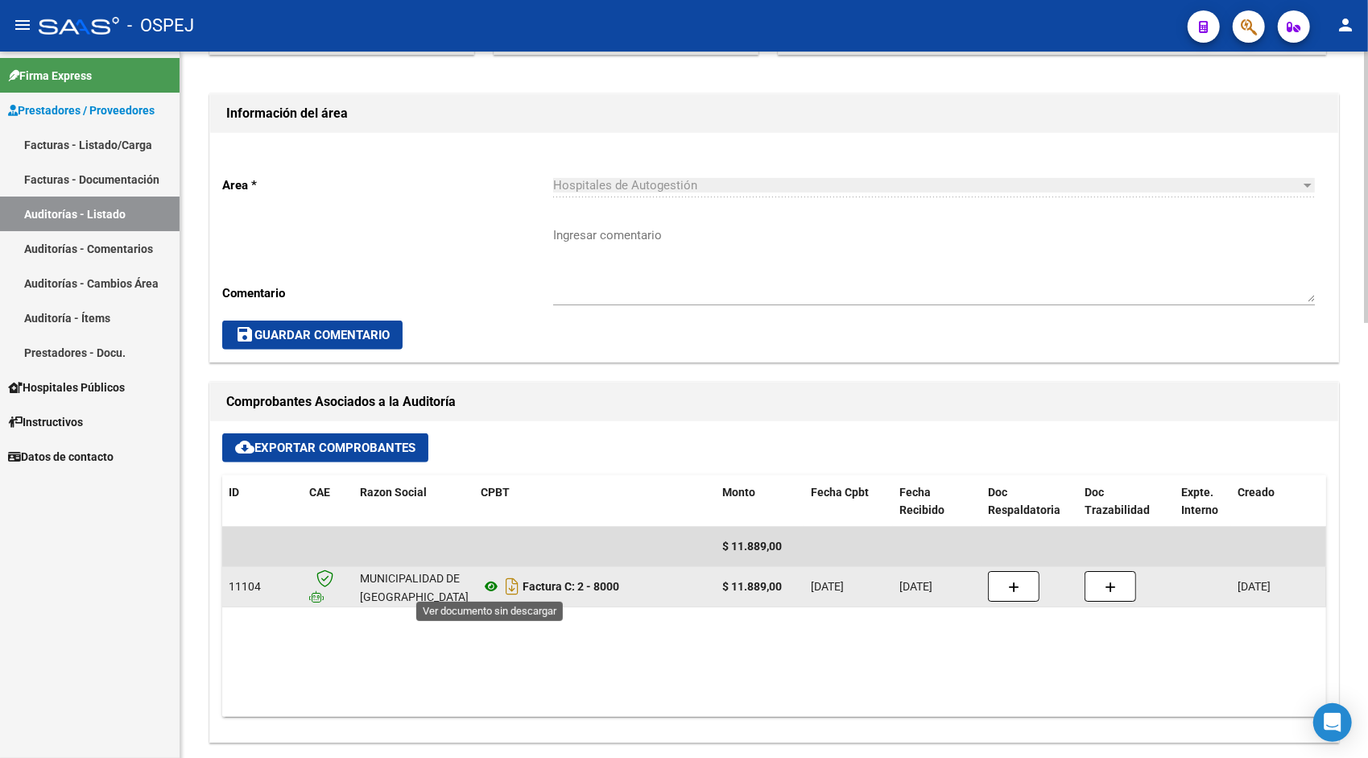
click at [484, 584] on icon at bounding box center [491, 585] width 21 height 19
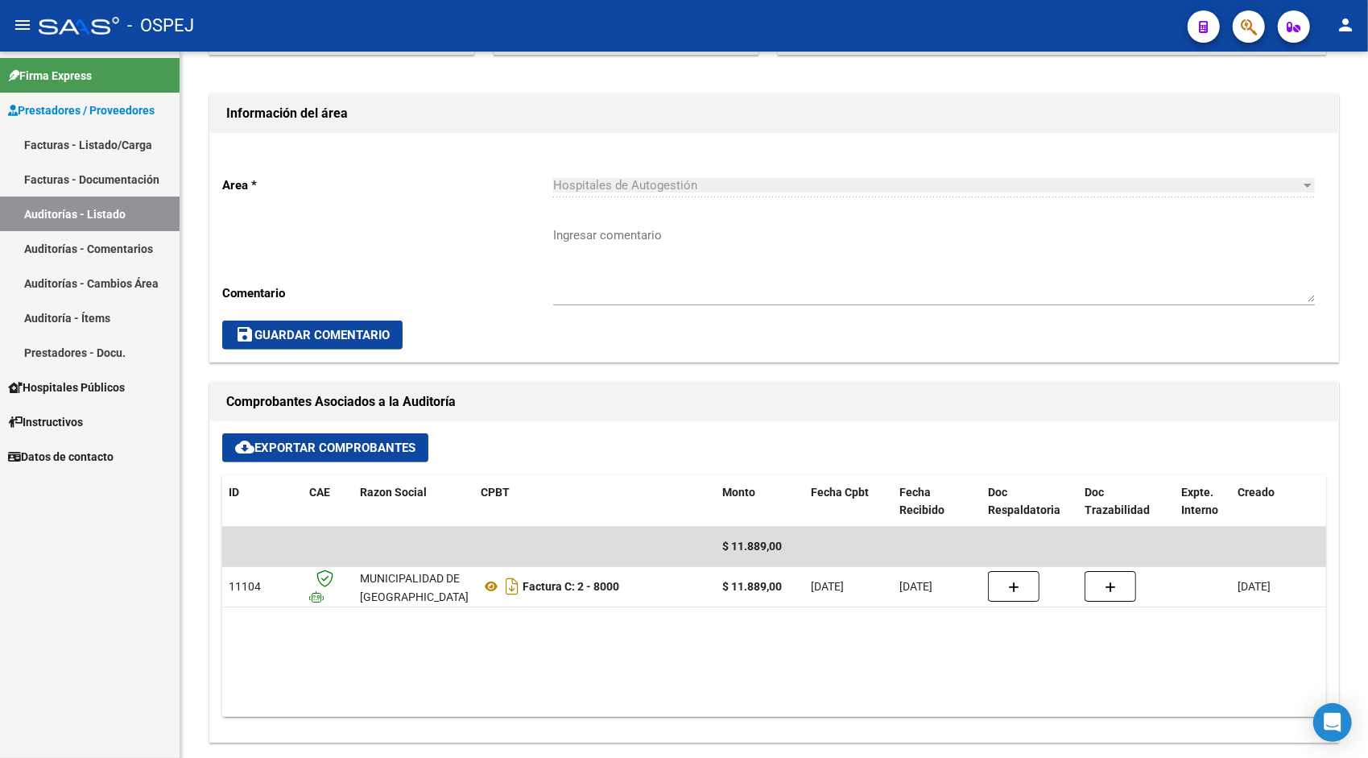
click at [85, 204] on link "Auditorías - Listado" at bounding box center [90, 213] width 180 height 35
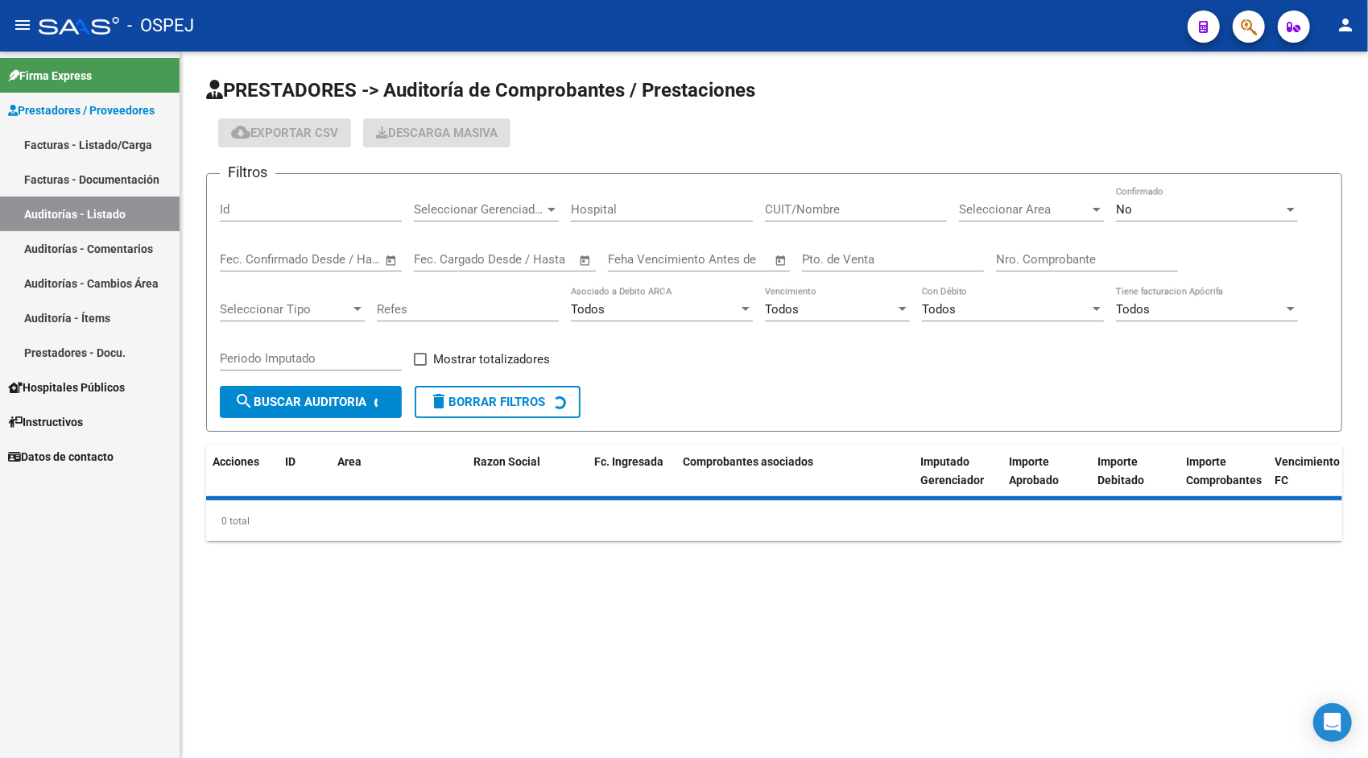
click at [261, 206] on input "Id" at bounding box center [311, 209] width 182 height 14
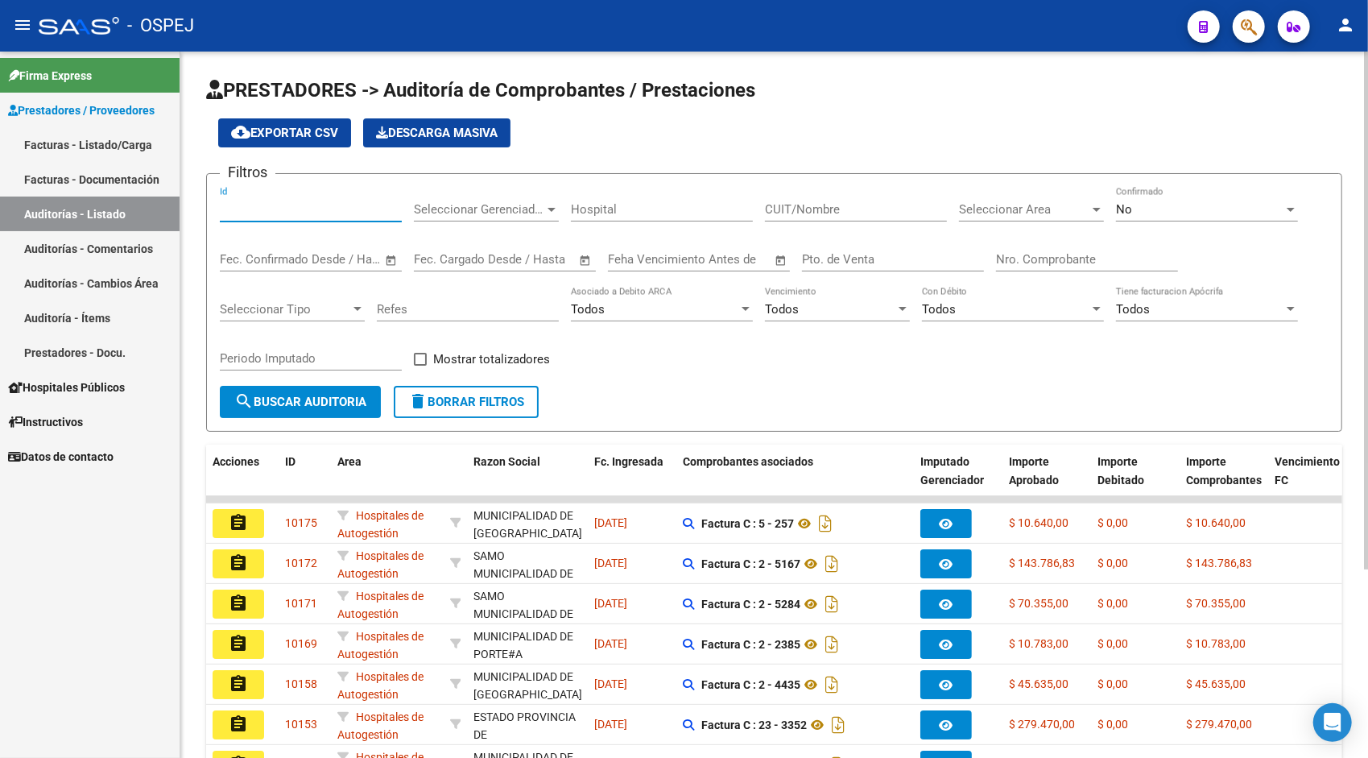
paste input "9926"
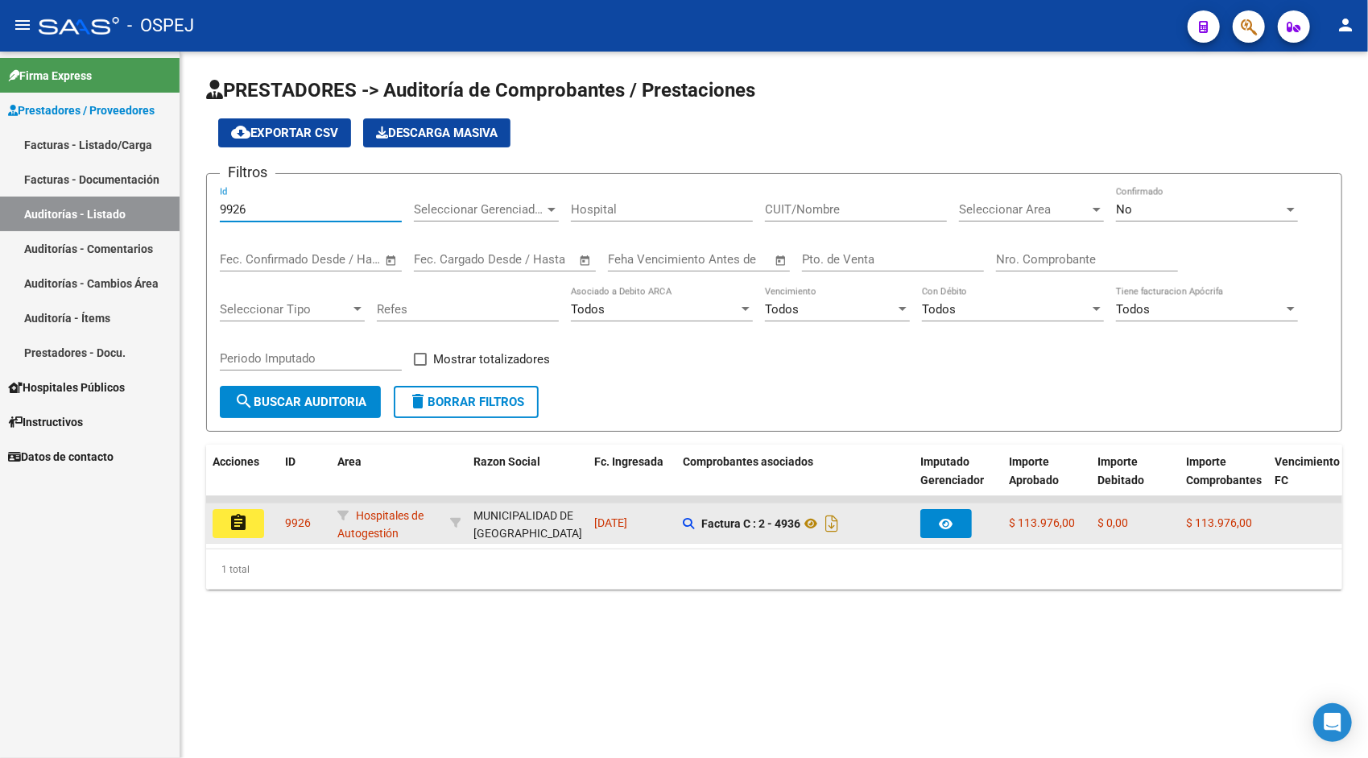
type input "9926"
click at [247, 516] on mat-icon "assignment" at bounding box center [238, 522] width 19 height 19
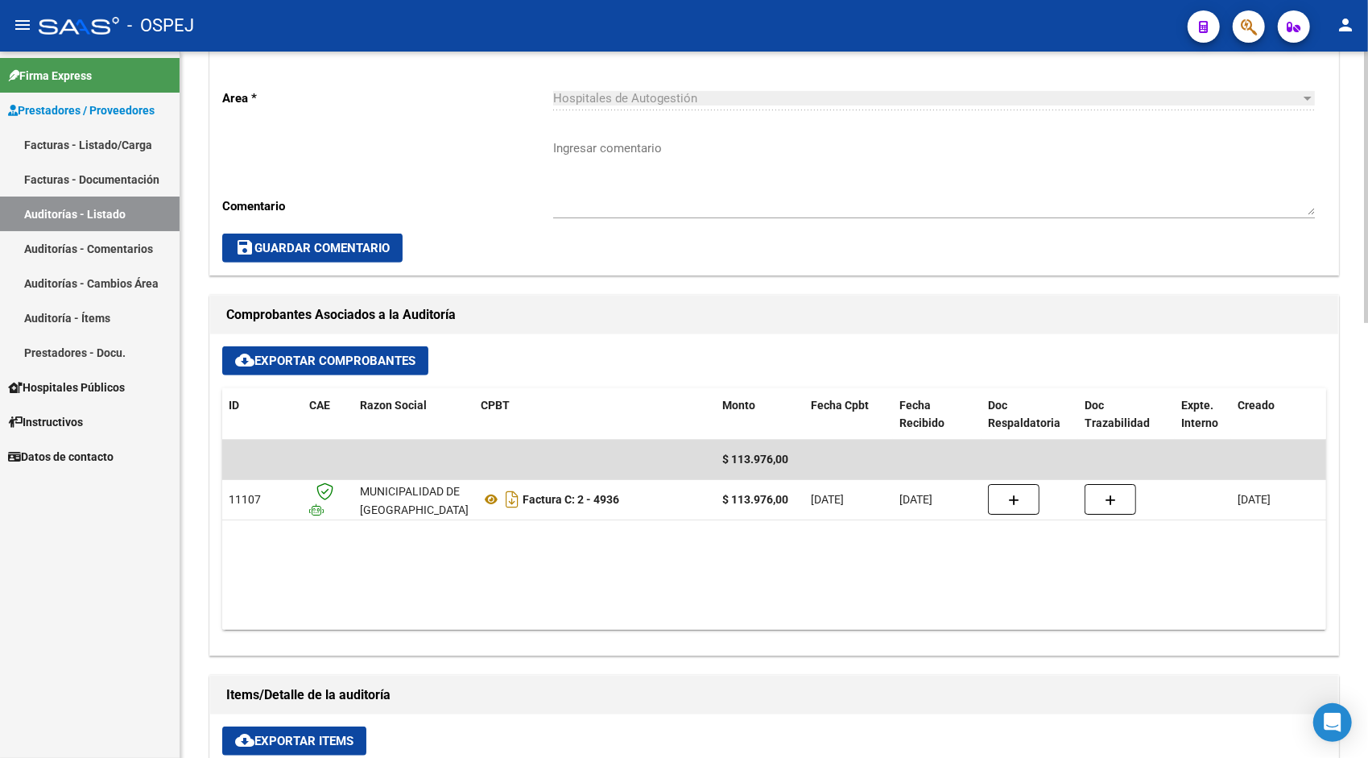
scroll to position [515, 0]
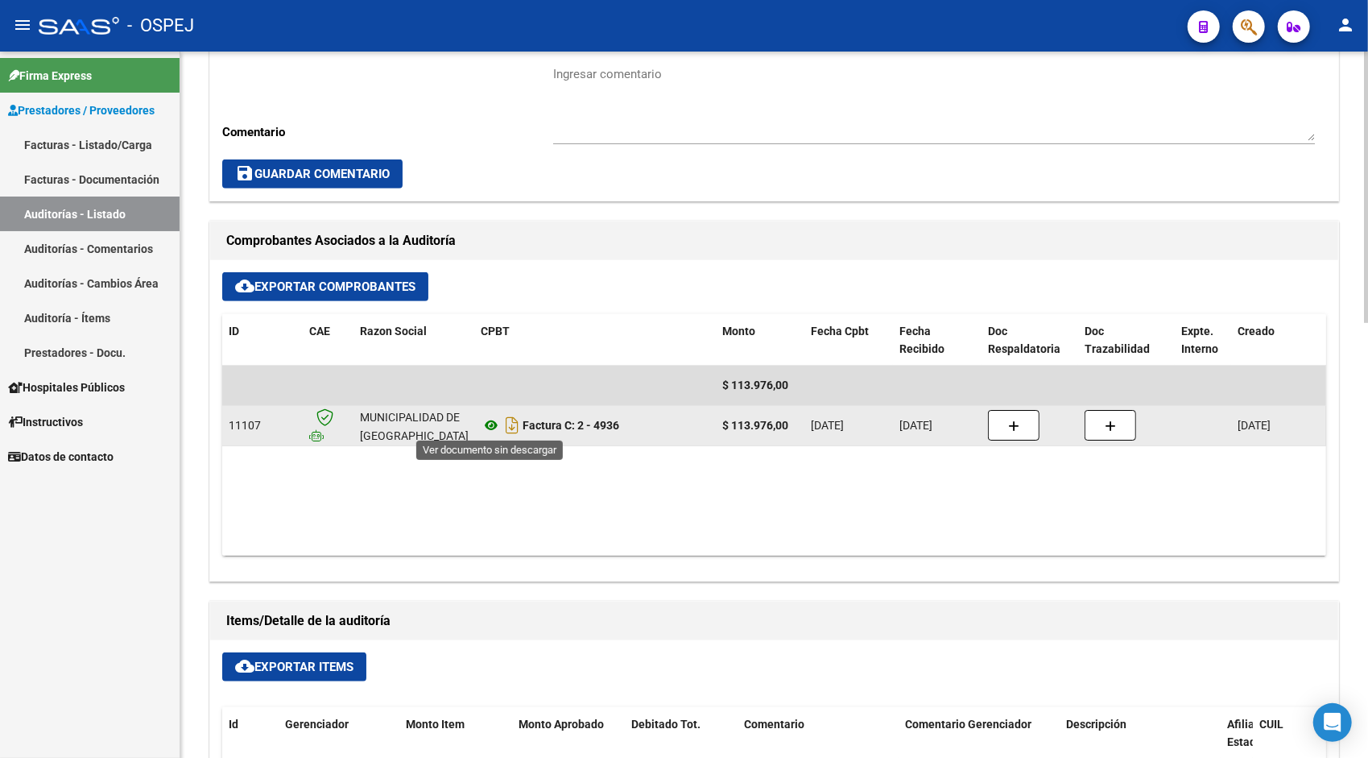
click at [496, 428] on icon at bounding box center [491, 424] width 21 height 19
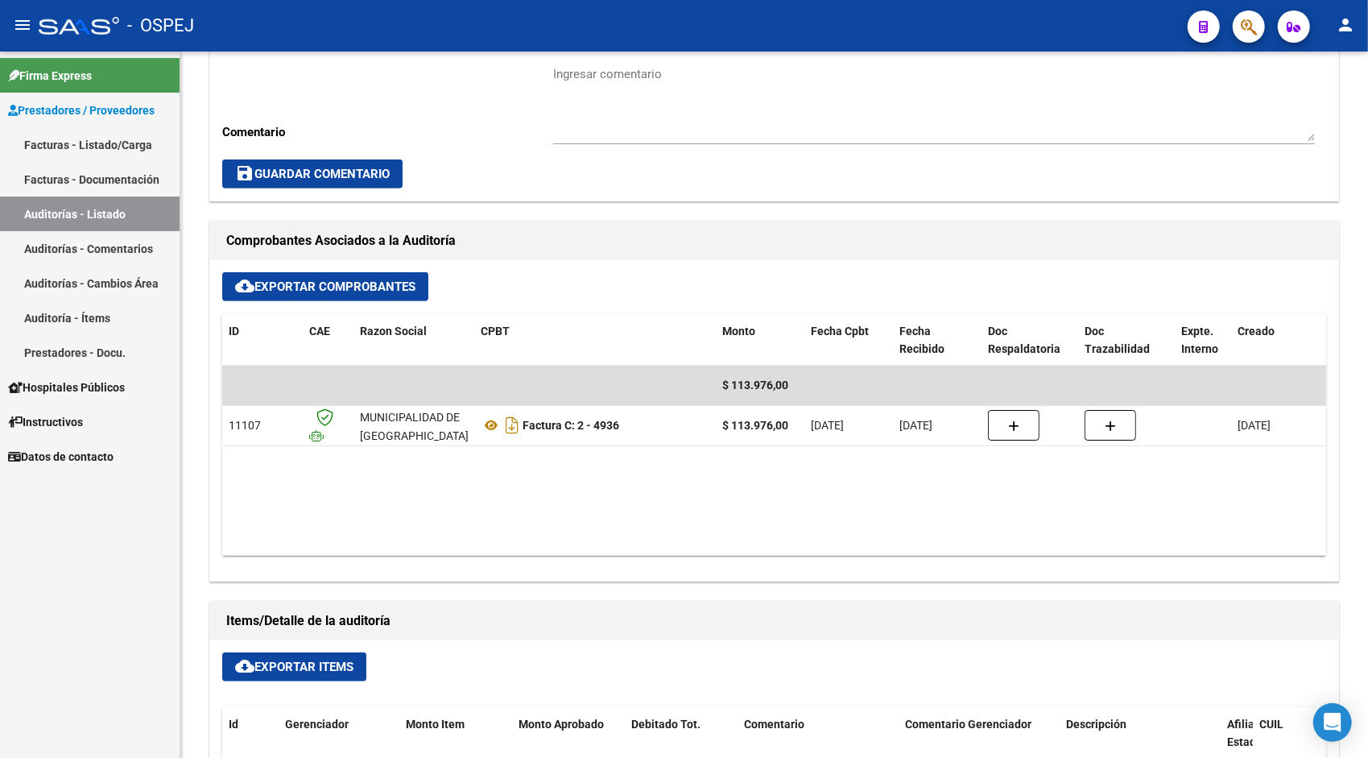
click at [103, 209] on link "Auditorías - Listado" at bounding box center [90, 213] width 180 height 35
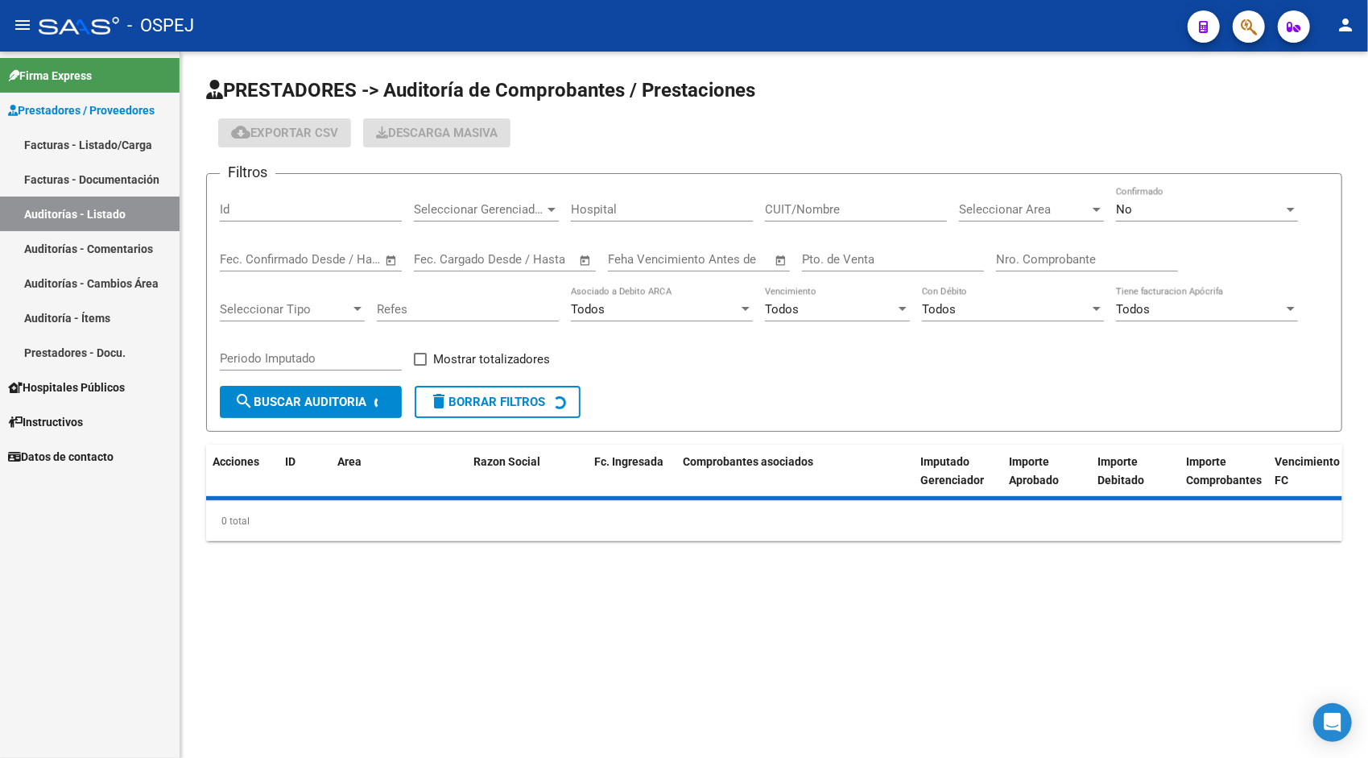
click at [272, 200] on div "Id" at bounding box center [311, 204] width 182 height 35
paste input "9923"
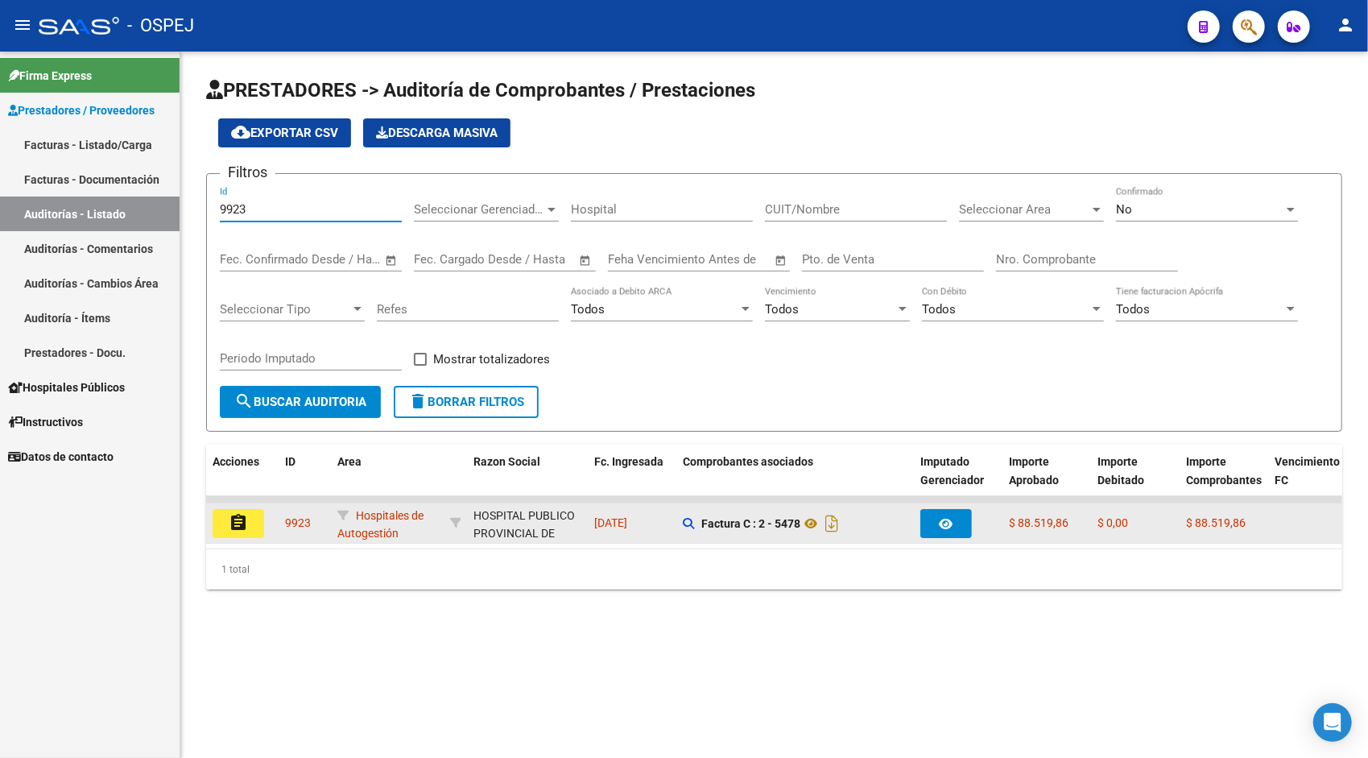
type input "9923"
click at [245, 513] on mat-icon "assignment" at bounding box center [238, 522] width 19 height 19
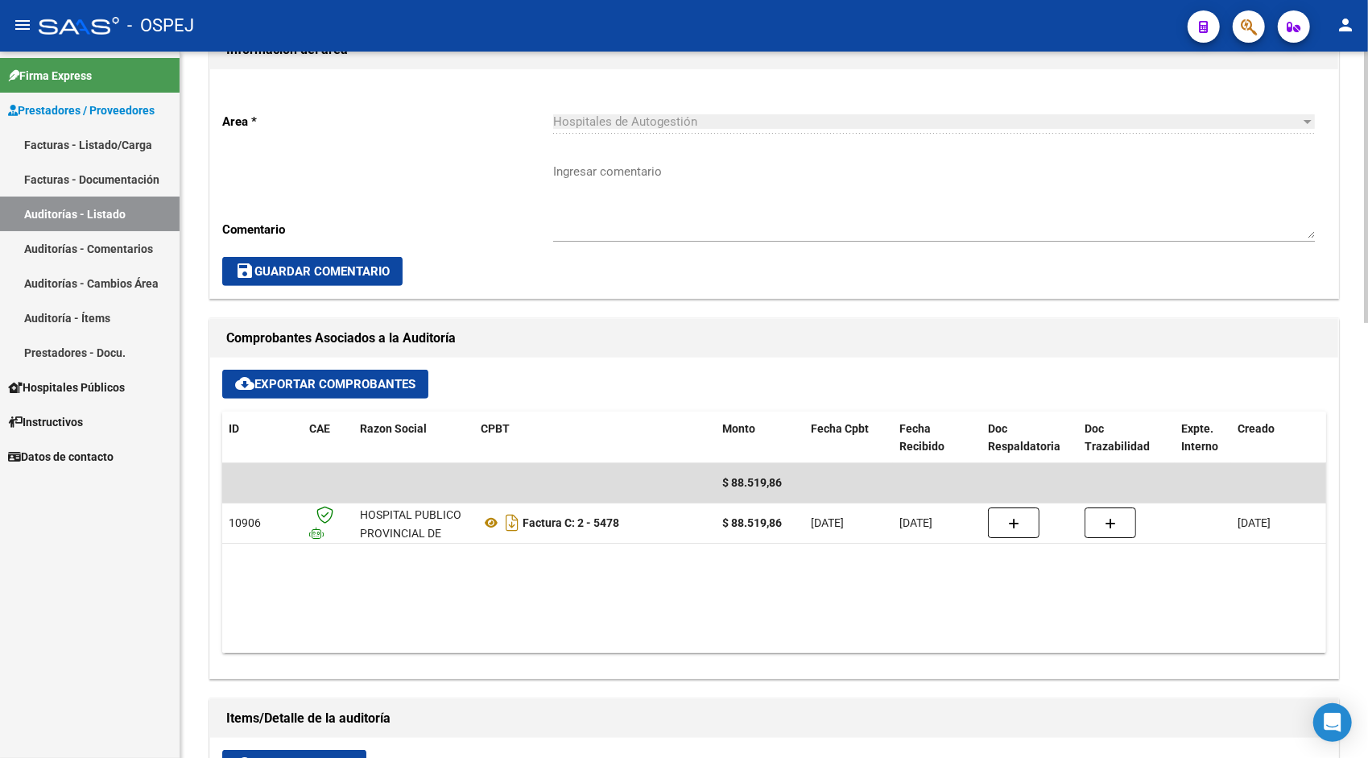
scroll to position [419, 0]
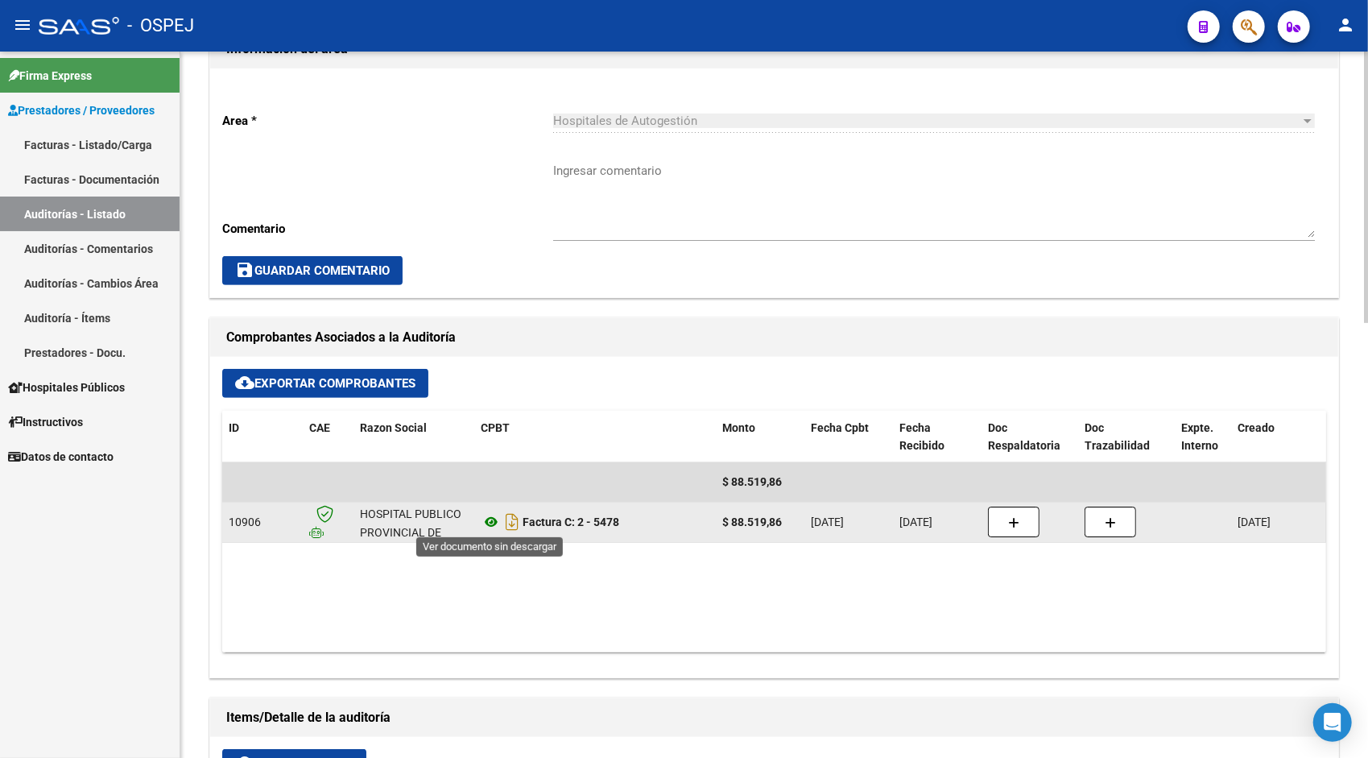
click at [486, 521] on icon at bounding box center [491, 521] width 21 height 19
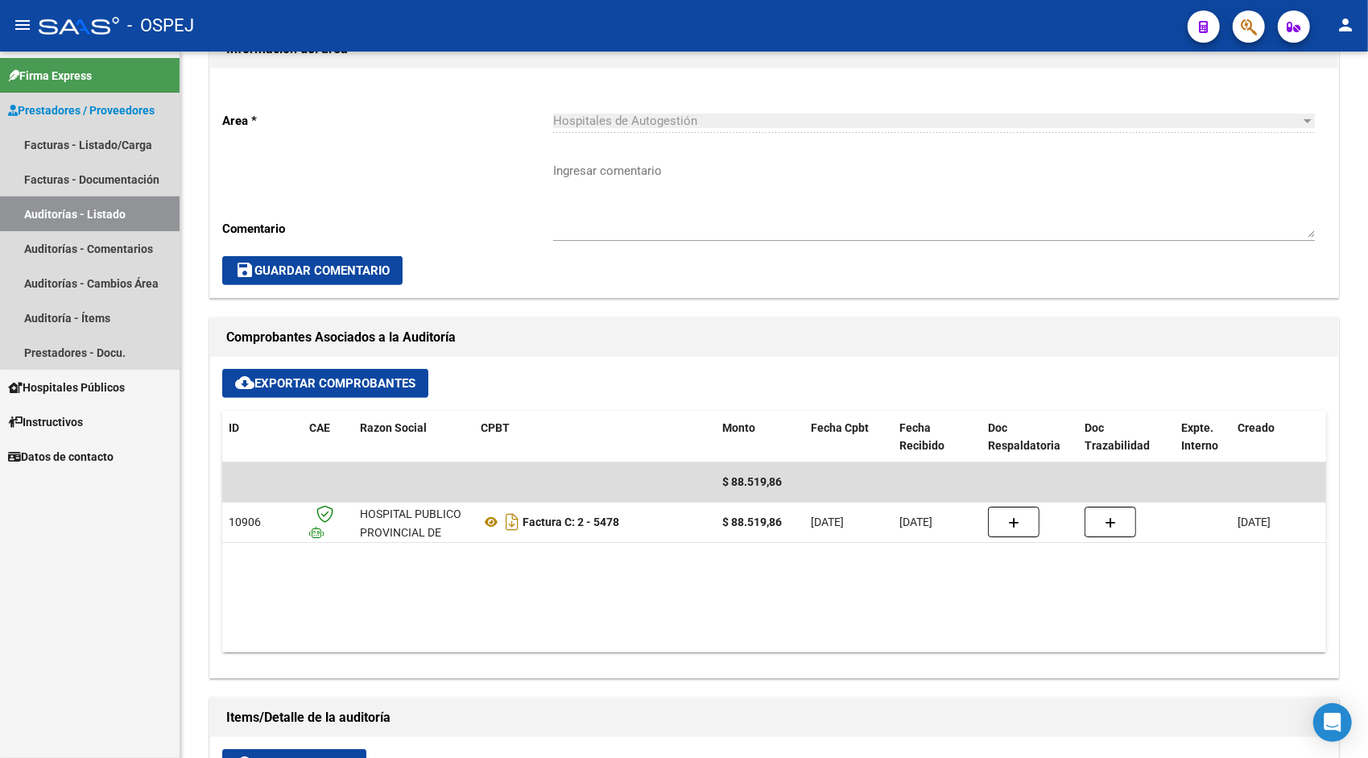
click at [119, 216] on link "Auditorías - Listado" at bounding box center [90, 213] width 180 height 35
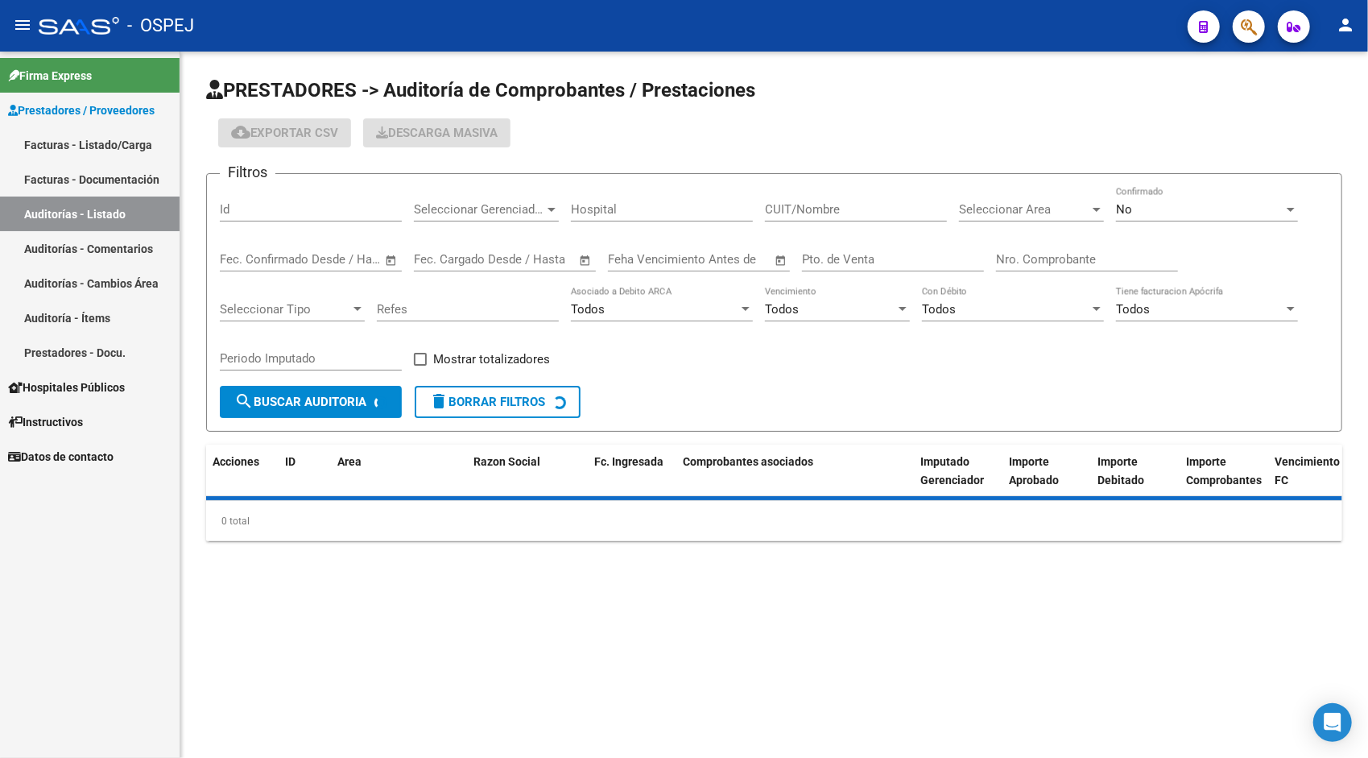
click at [287, 212] on input "Id" at bounding box center [311, 209] width 182 height 14
paste input "9920"
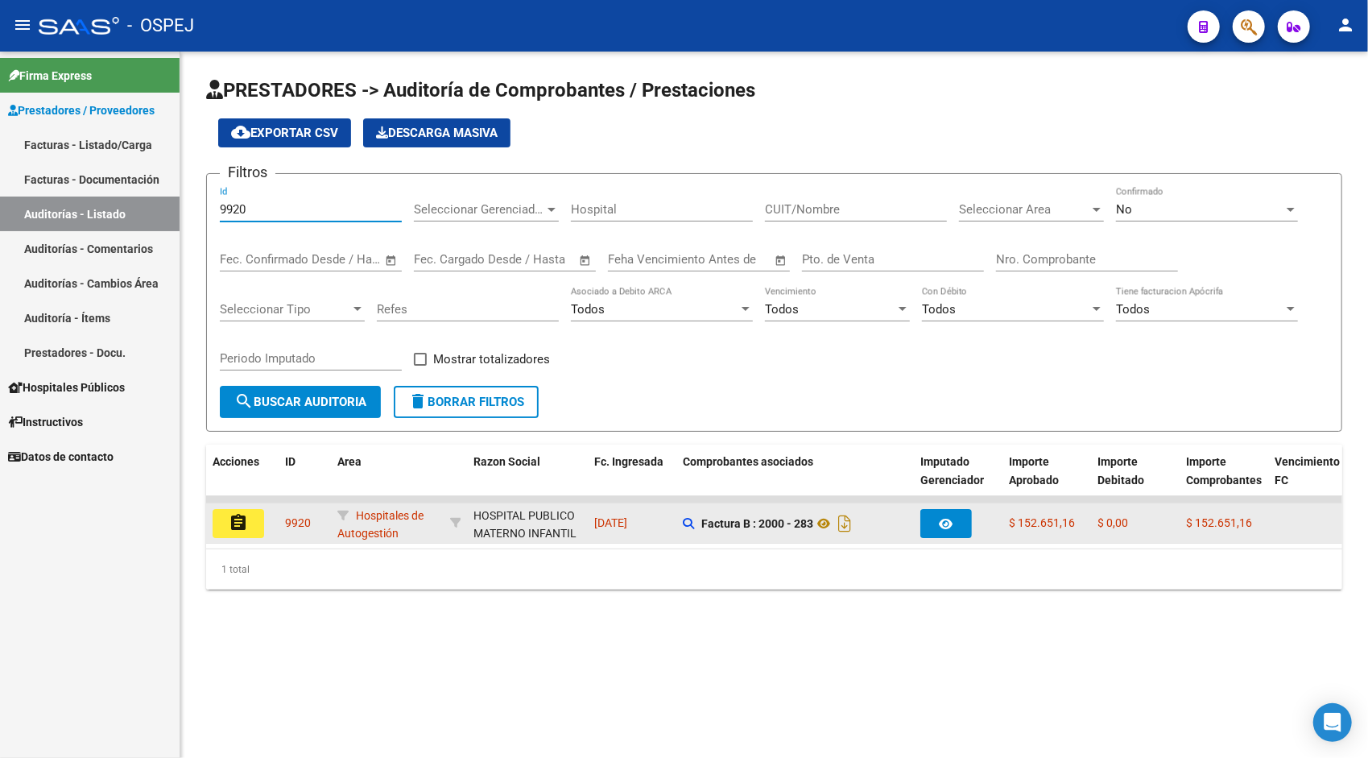
type input "9920"
click at [237, 528] on mat-icon "assignment" at bounding box center [238, 522] width 19 height 19
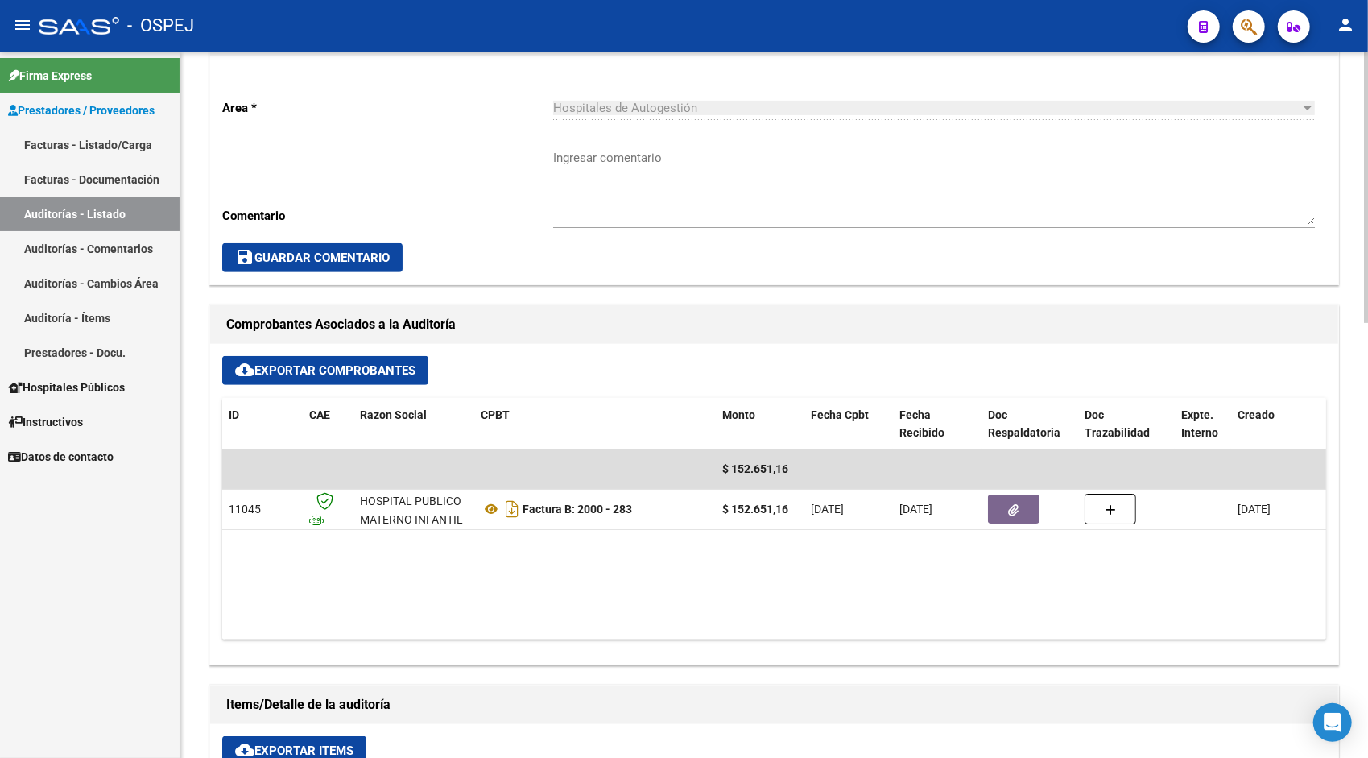
scroll to position [451, 0]
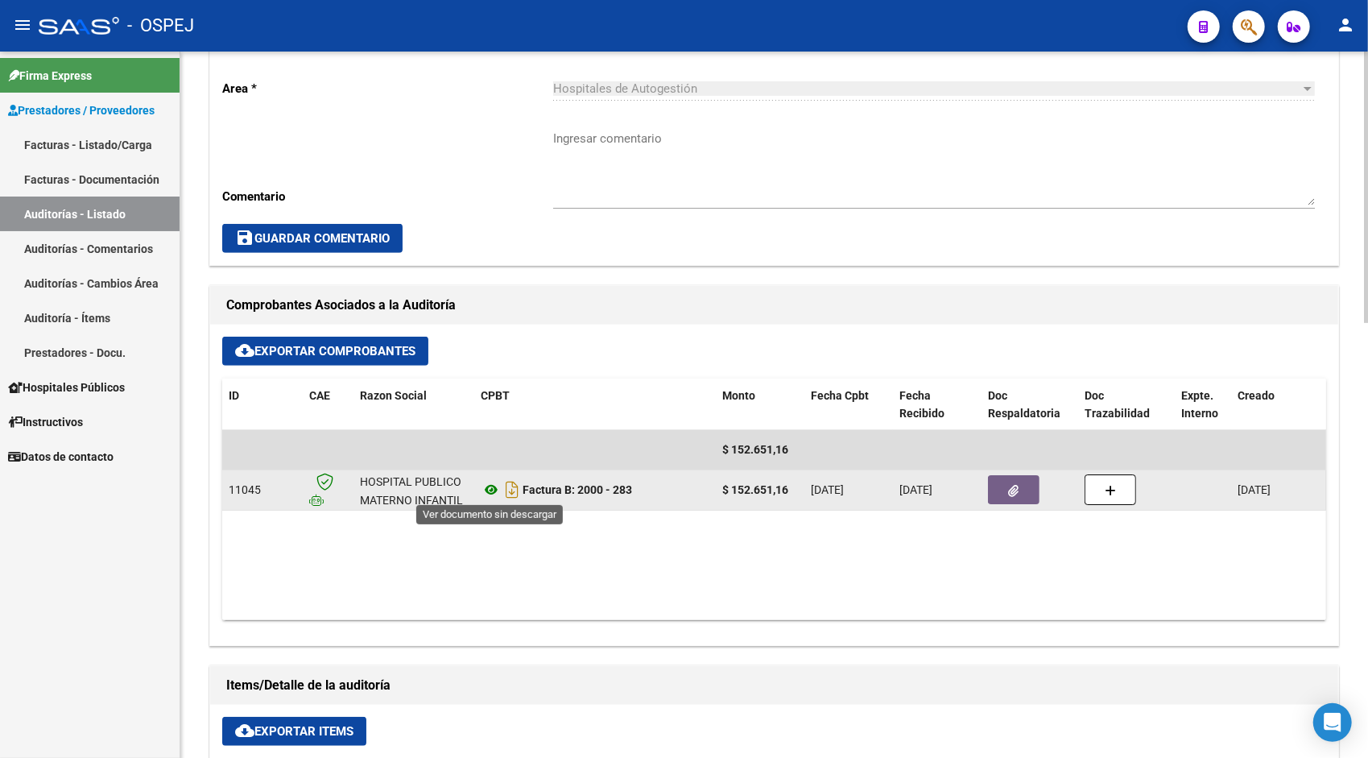
click at [485, 487] on icon at bounding box center [491, 489] width 21 height 19
click at [1012, 499] on button "button" at bounding box center [1014, 489] width 52 height 29
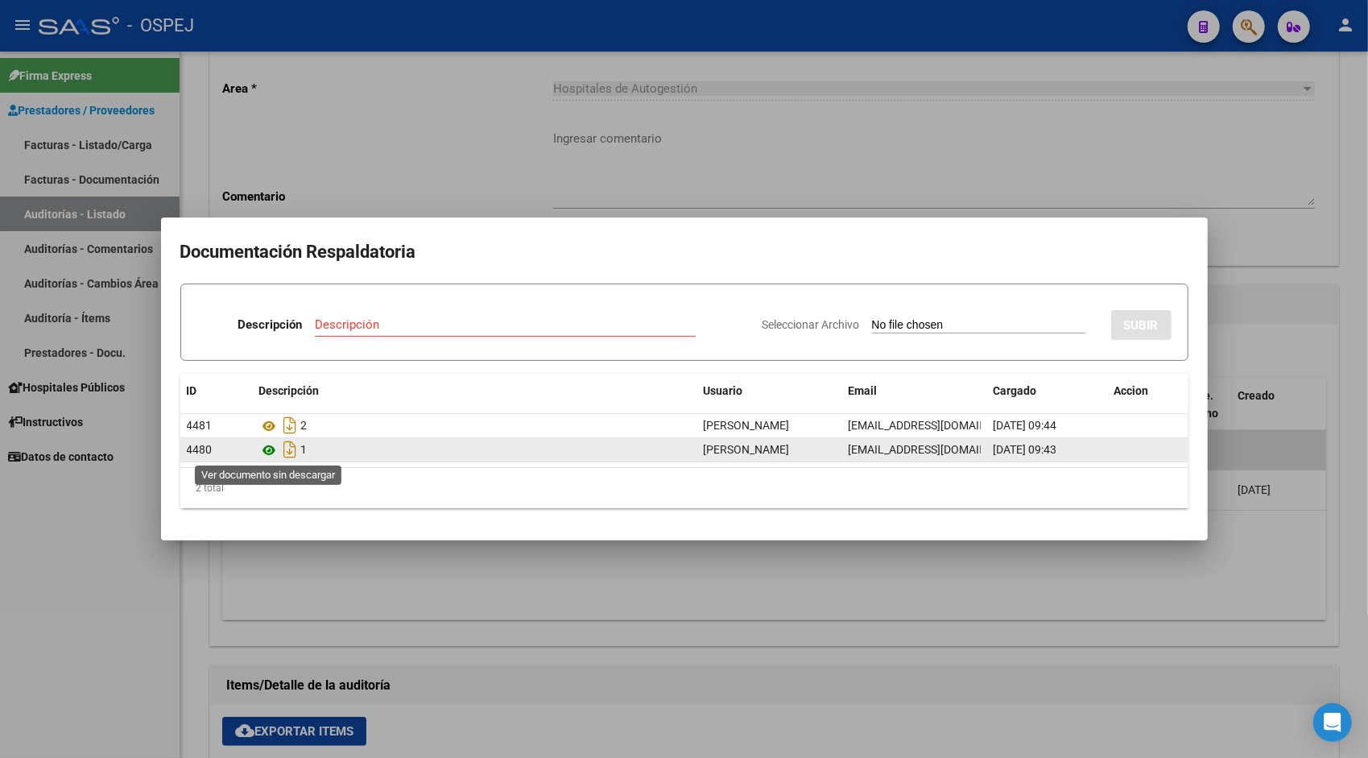
click at [275, 446] on icon at bounding box center [269, 449] width 21 height 19
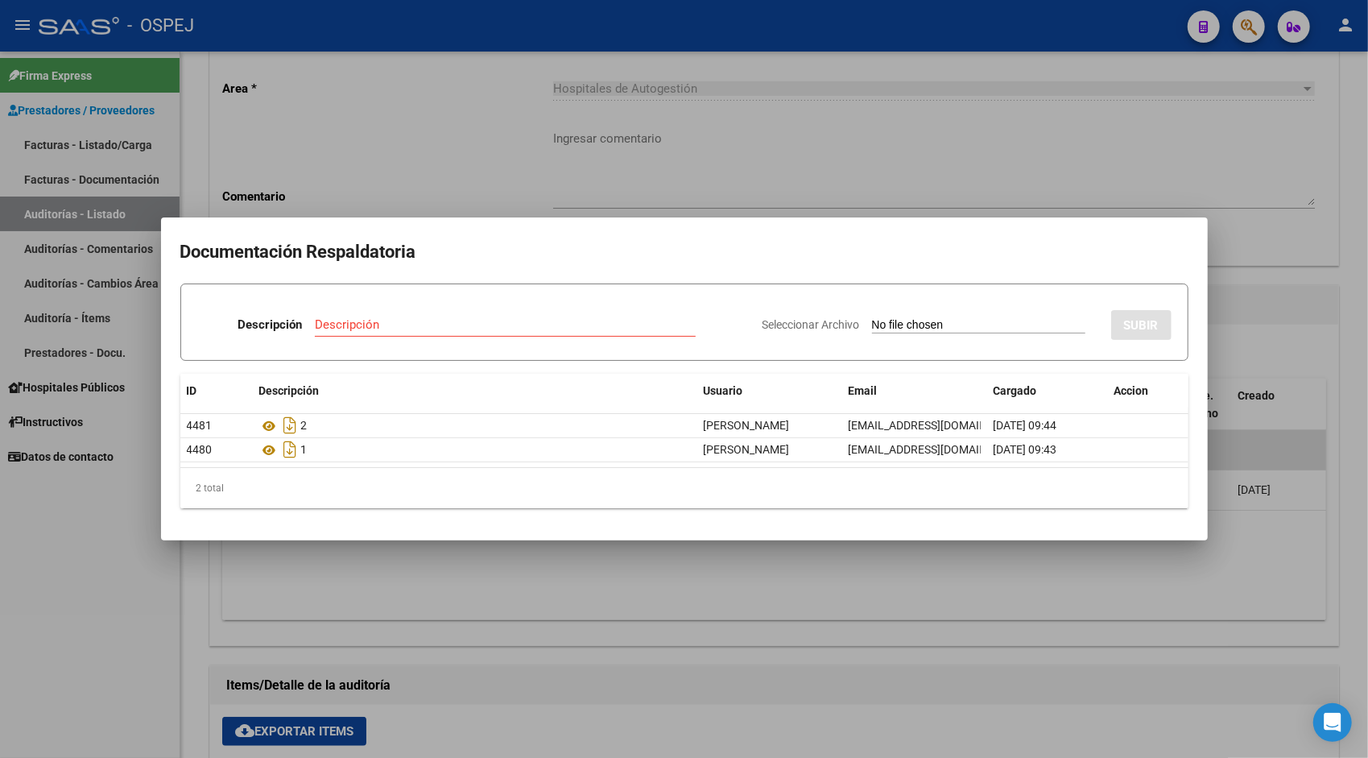
click at [111, 213] on div at bounding box center [684, 379] width 1368 height 758
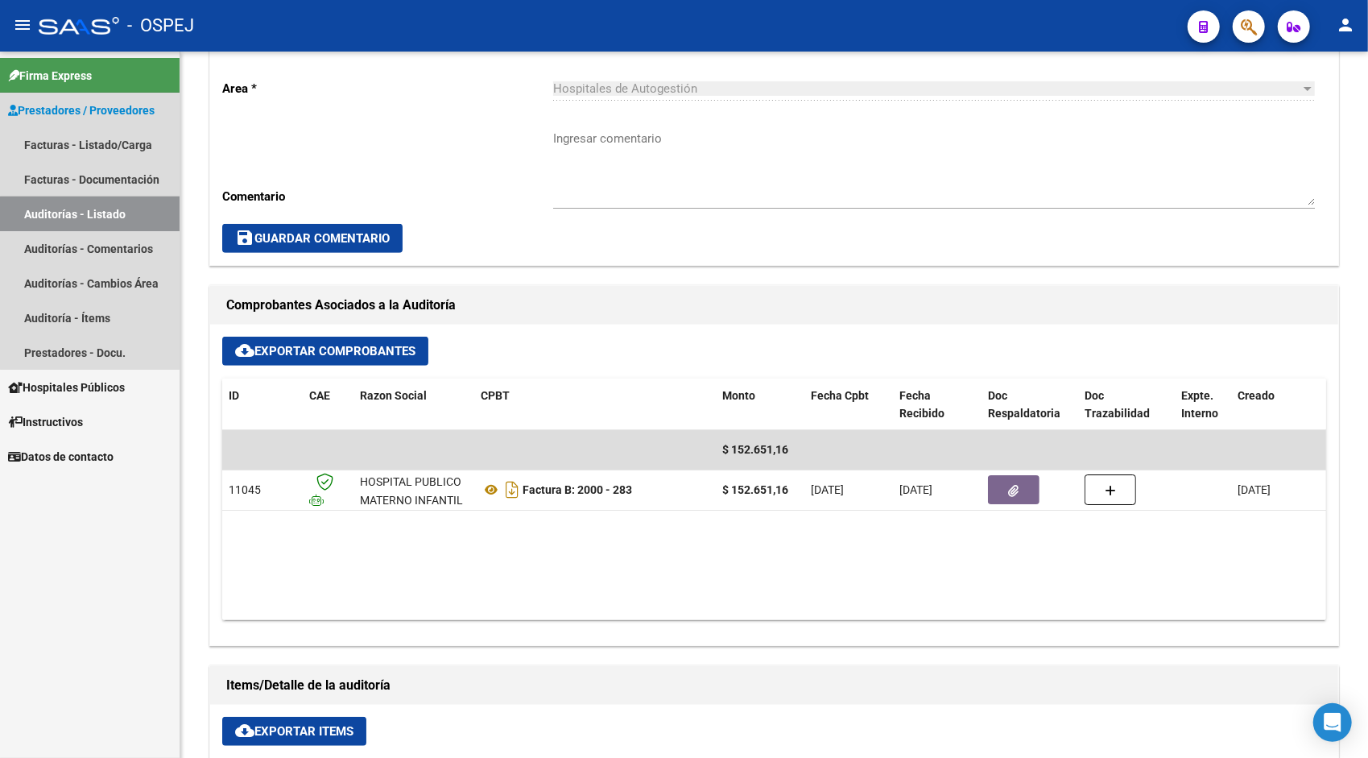
click at [111, 213] on link "Auditorías - Listado" at bounding box center [90, 213] width 180 height 35
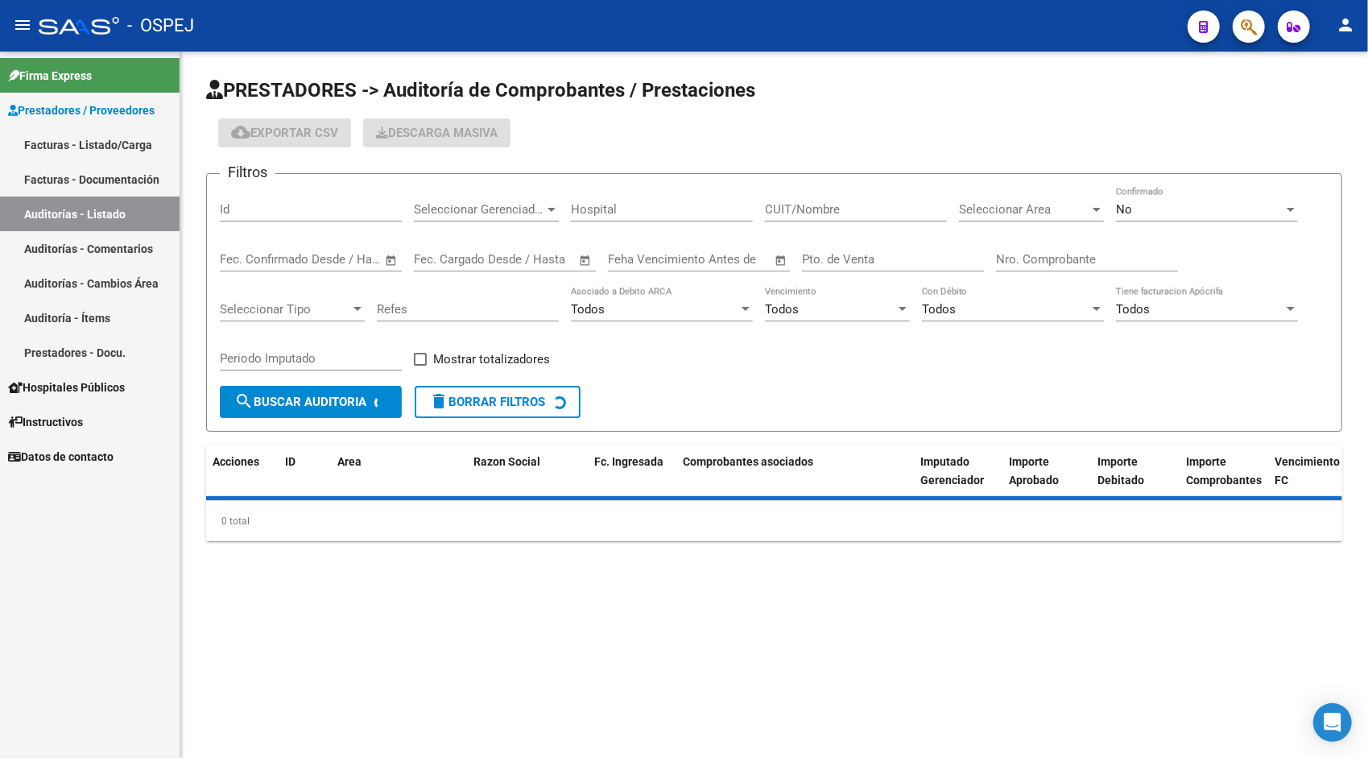
click at [266, 196] on div "Id" at bounding box center [311, 204] width 182 height 35
paste input "9919"
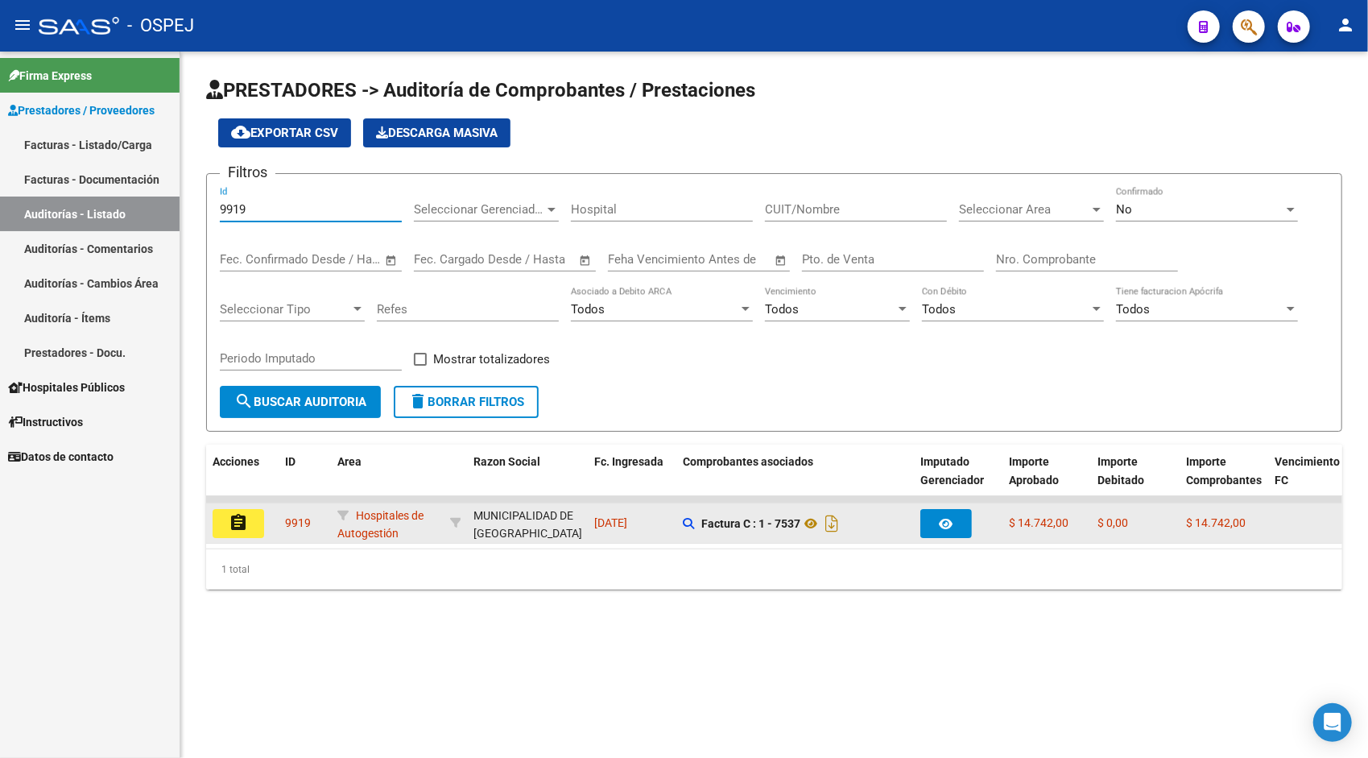
type input "9919"
click at [254, 525] on button "assignment" at bounding box center [239, 523] width 52 height 29
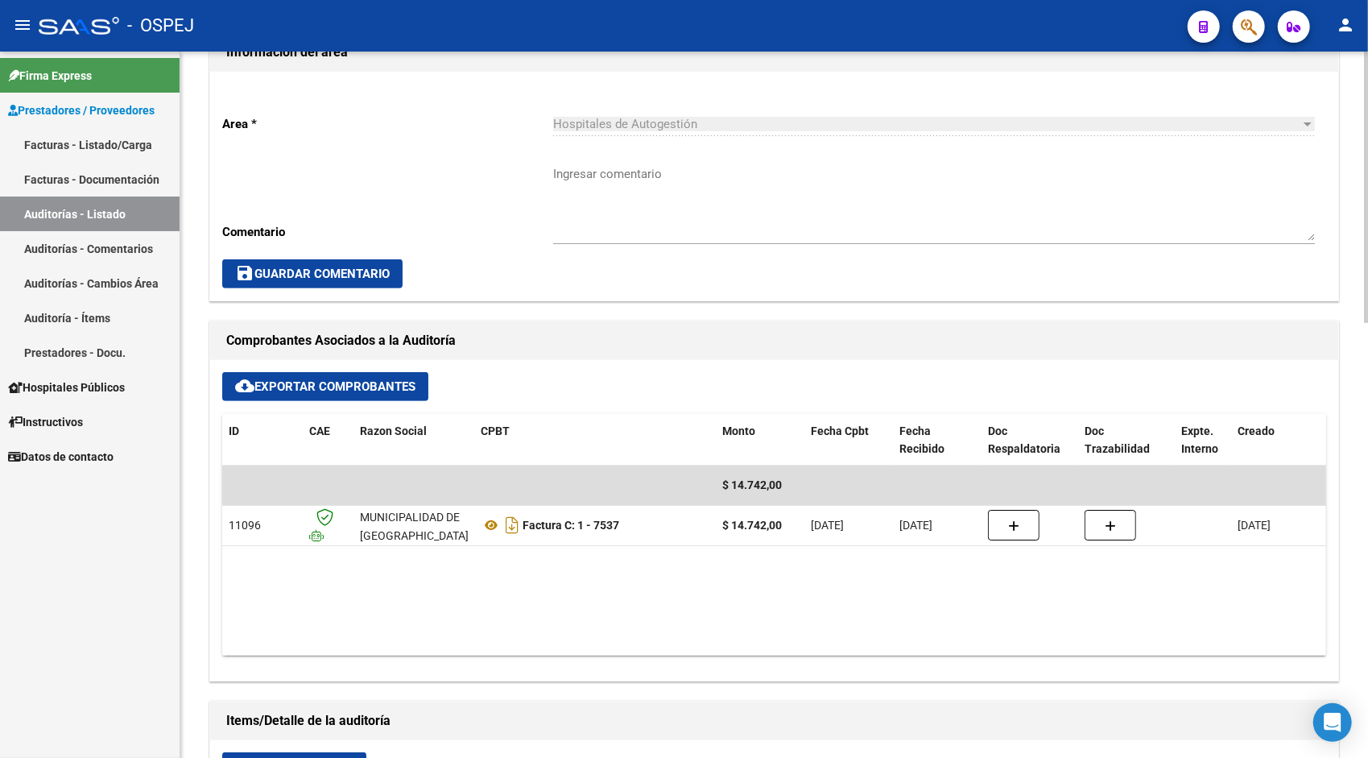
scroll to position [419, 0]
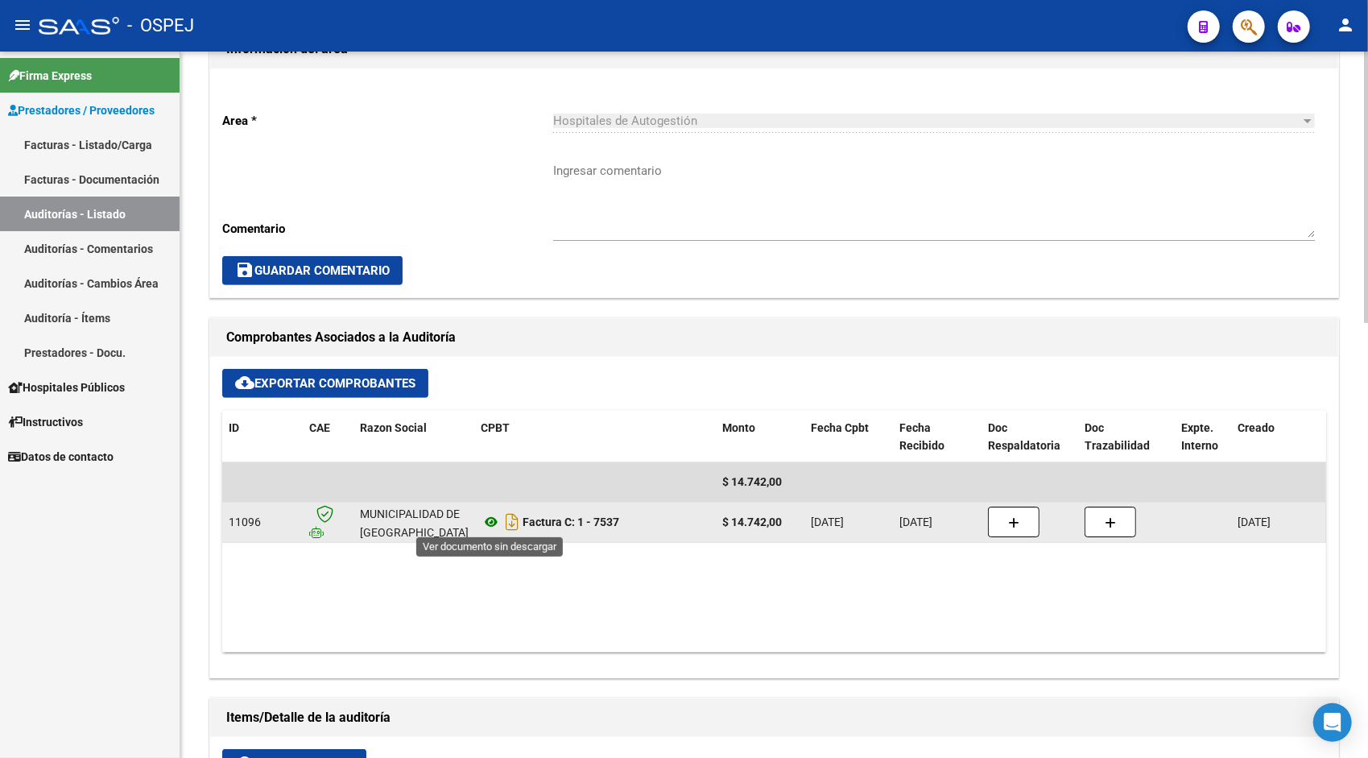
click at [489, 518] on icon at bounding box center [491, 521] width 21 height 19
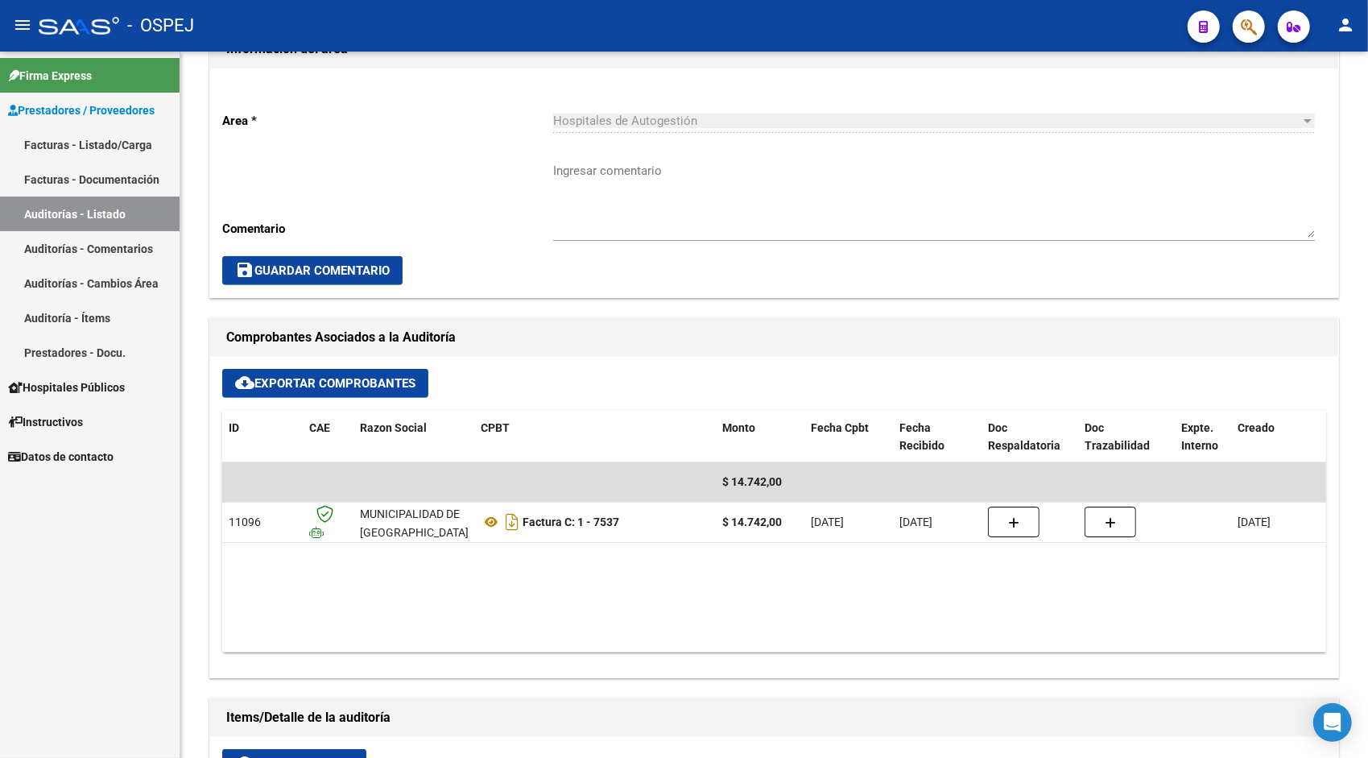
click at [68, 219] on link "Auditorías - Listado" at bounding box center [90, 213] width 180 height 35
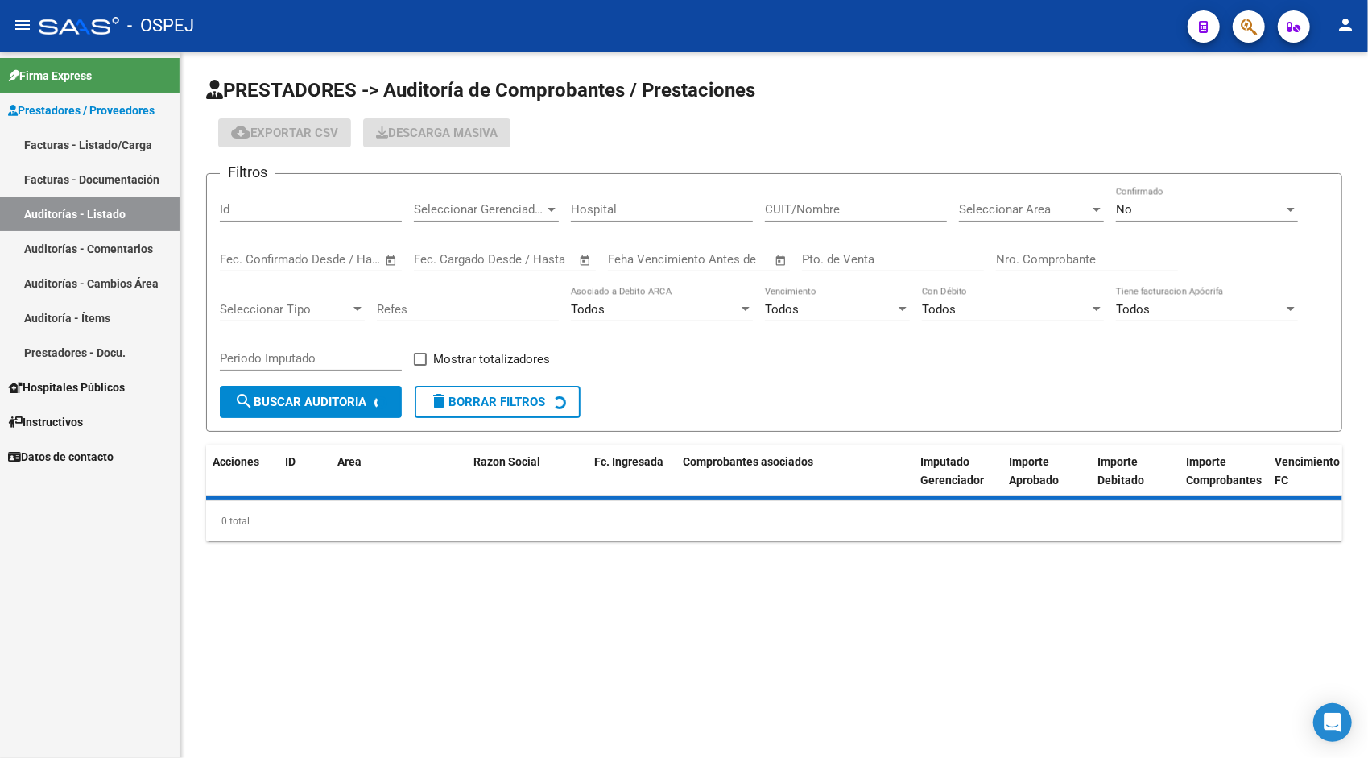
click at [270, 200] on div "Id" at bounding box center [311, 204] width 182 height 35
paste input "9919"
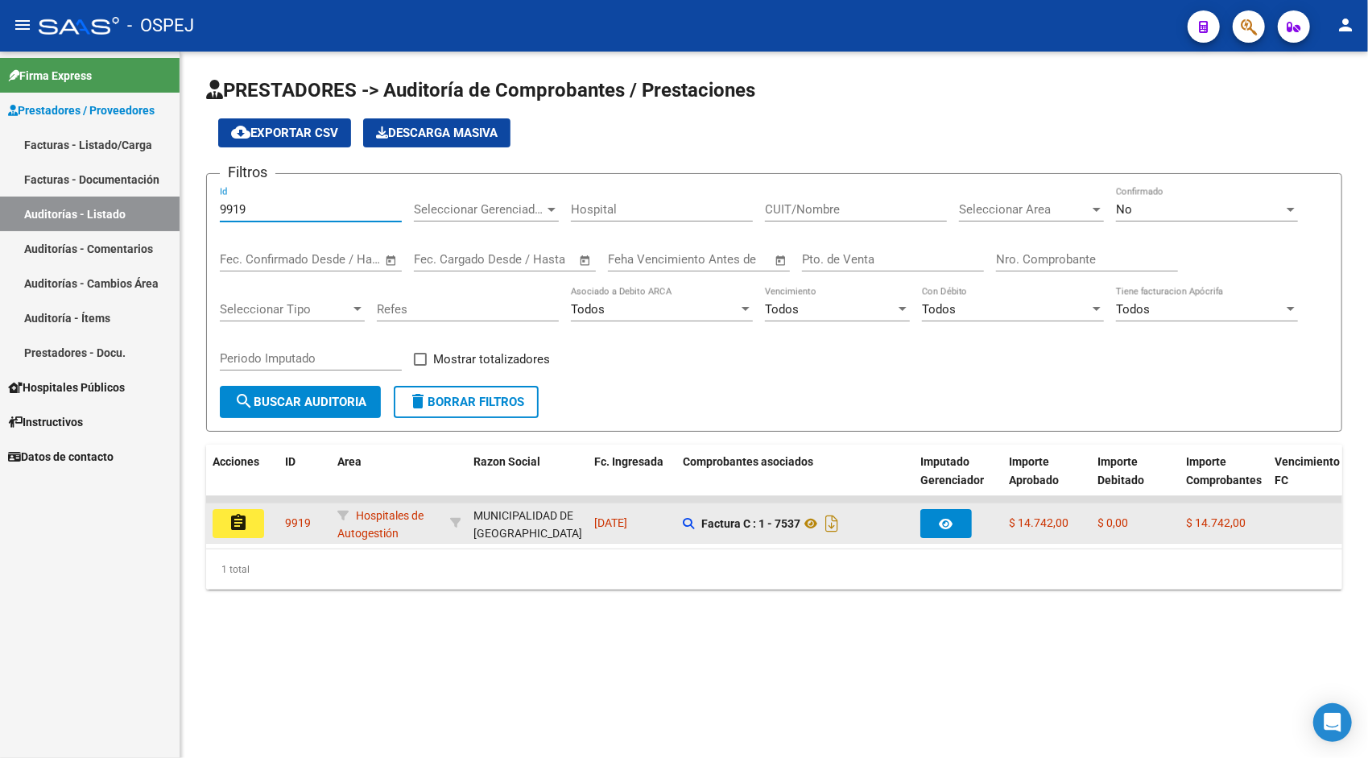
type input "9919"
click at [237, 521] on mat-icon "assignment" at bounding box center [238, 522] width 19 height 19
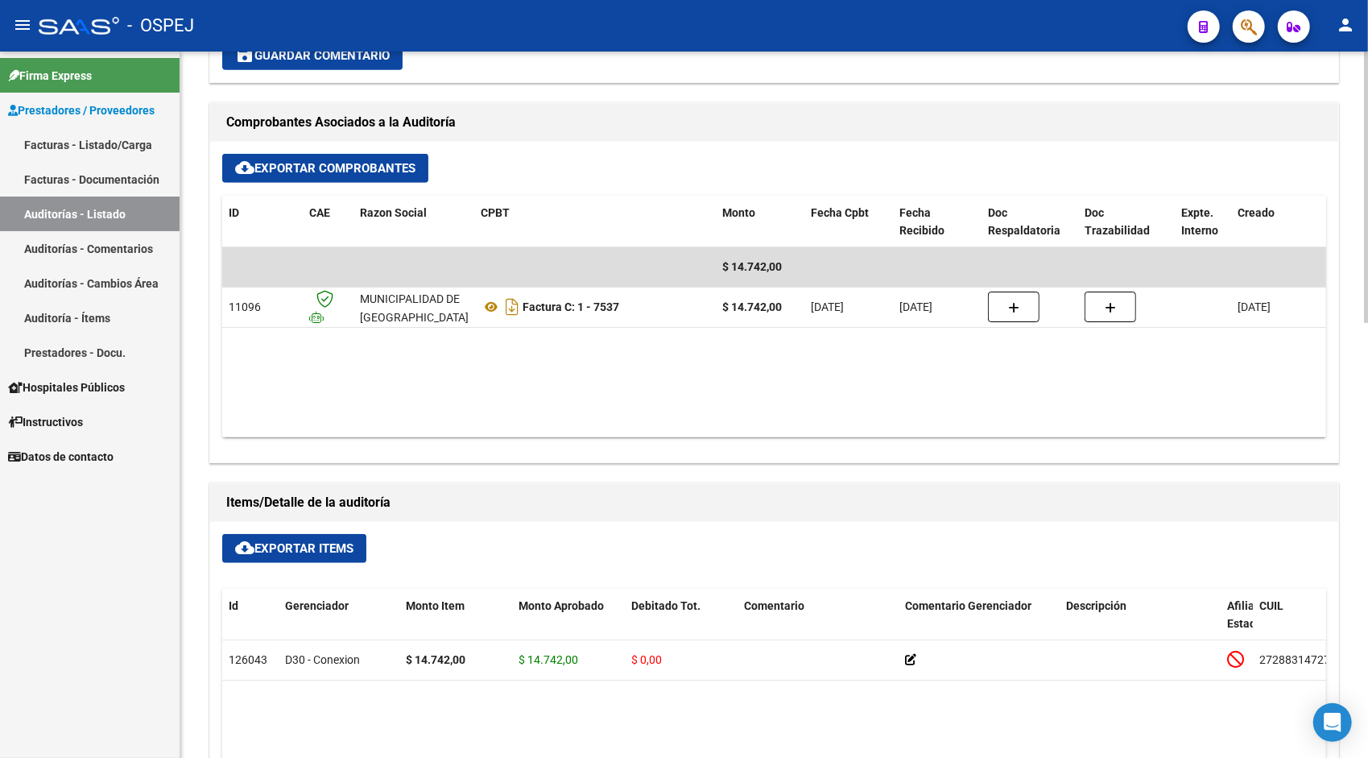
scroll to position [741, 0]
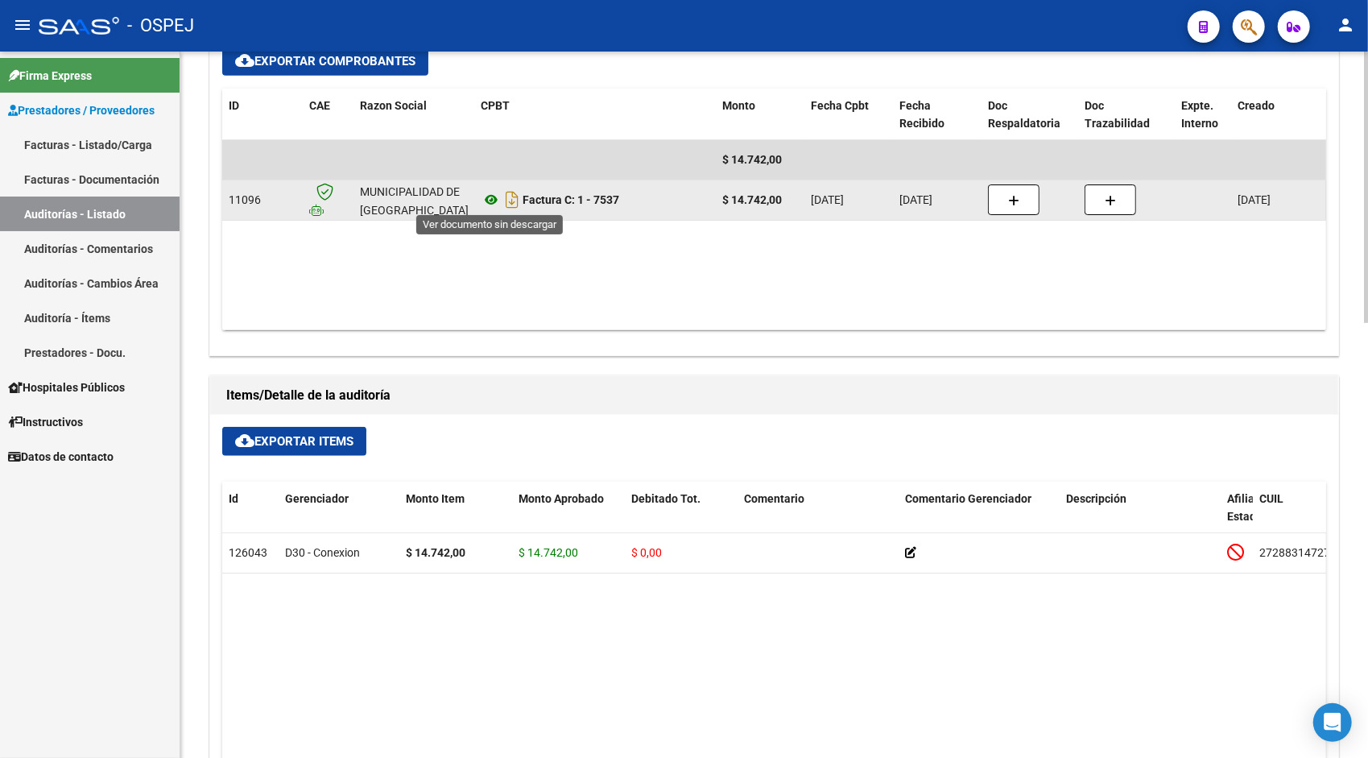
click at [489, 203] on icon at bounding box center [491, 199] width 21 height 19
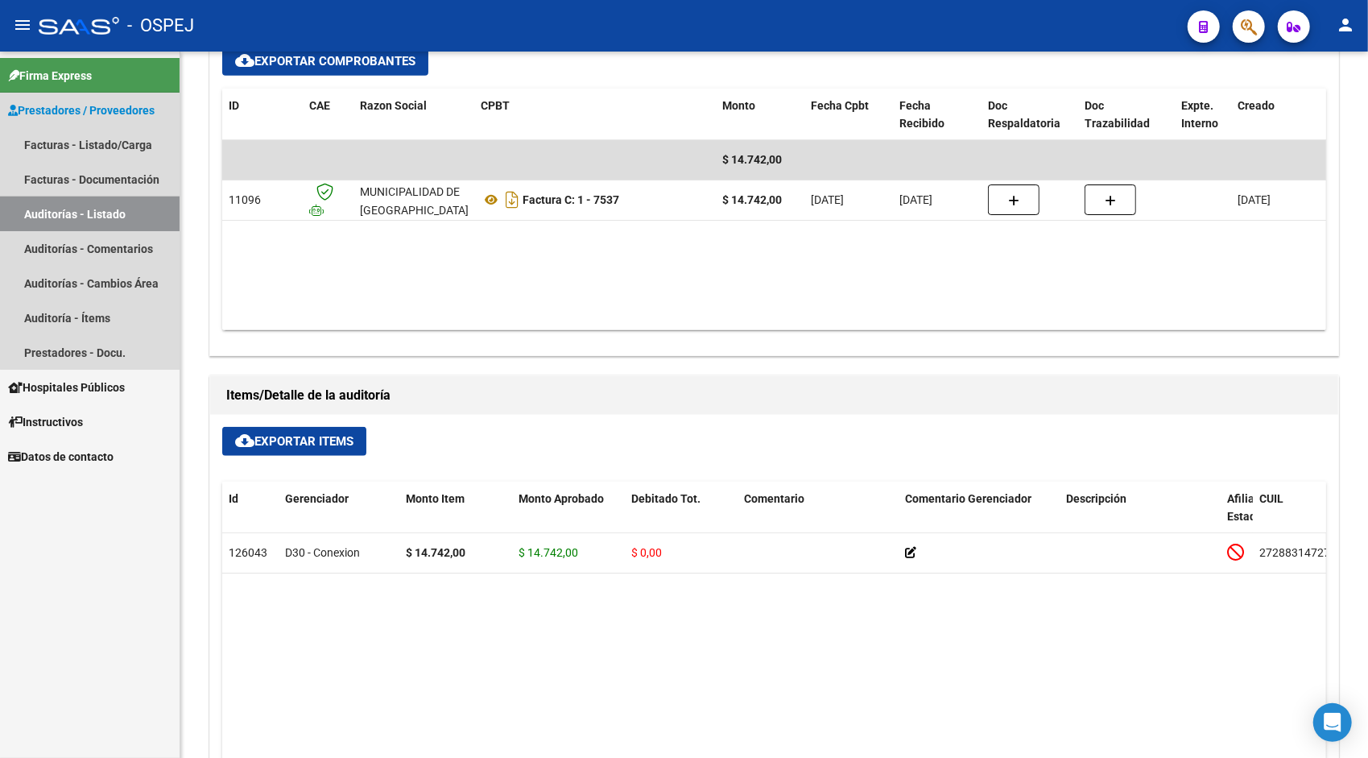
click at [100, 206] on link "Auditorías - Listado" at bounding box center [90, 213] width 180 height 35
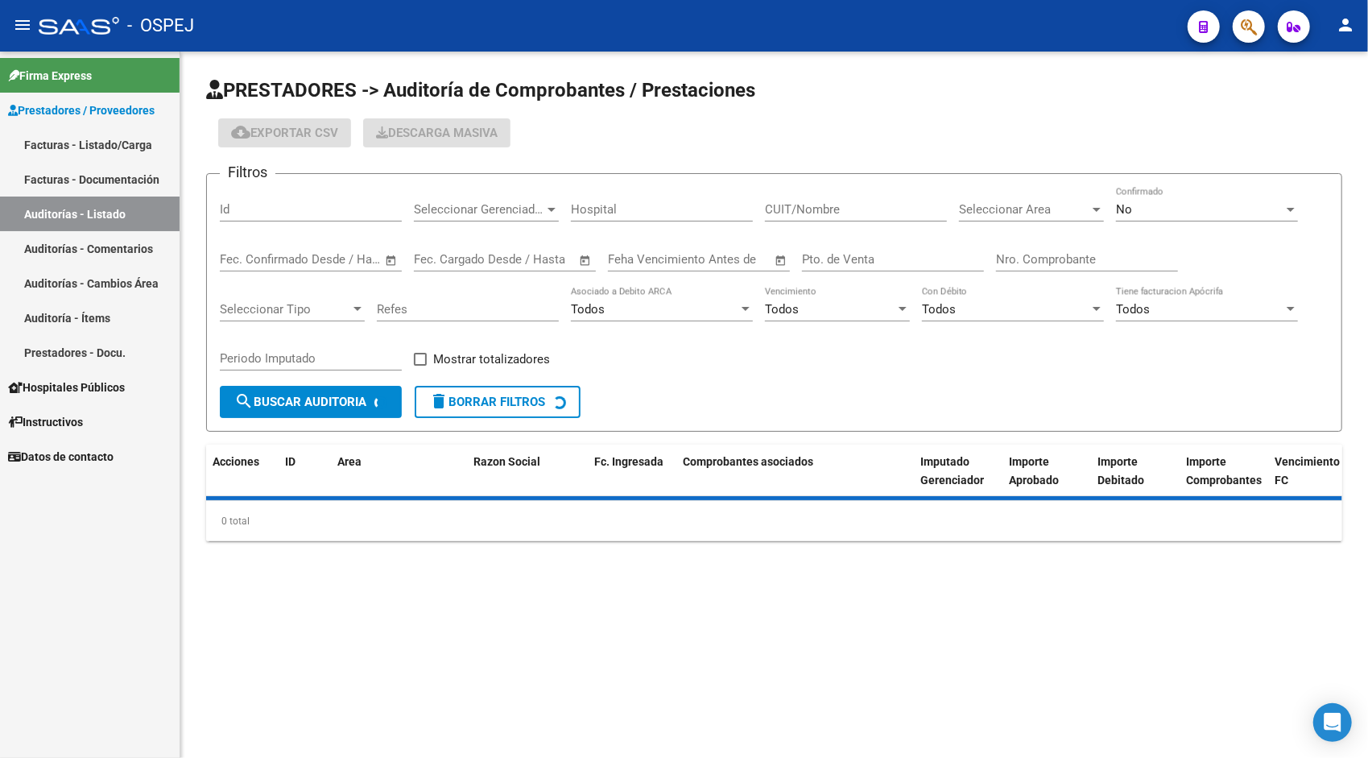
click at [265, 219] on div "Id" at bounding box center [311, 204] width 182 height 35
paste input "9918"
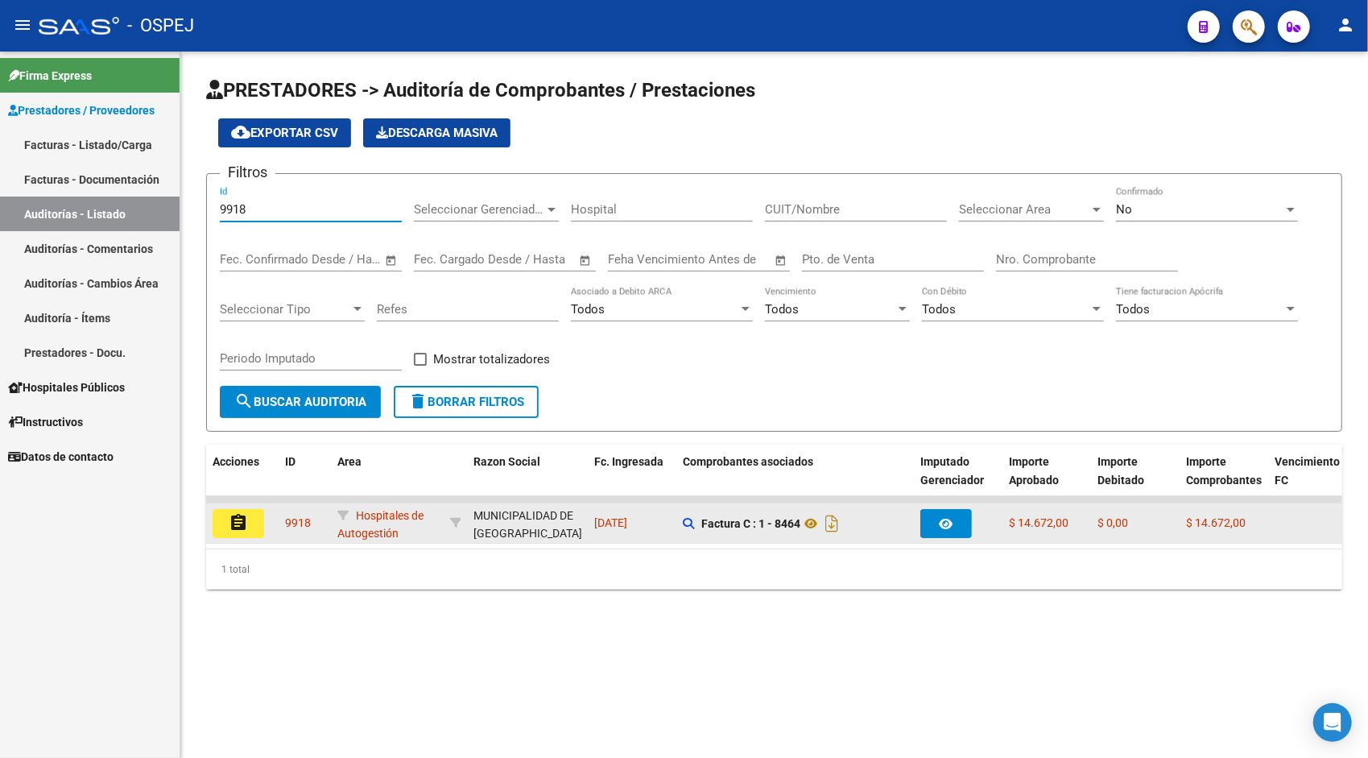
type input "9918"
click at [239, 506] on datatable-body-cell "assignment" at bounding box center [242, 522] width 72 height 39
click at [239, 518] on mat-icon "assignment" at bounding box center [238, 522] width 19 height 19
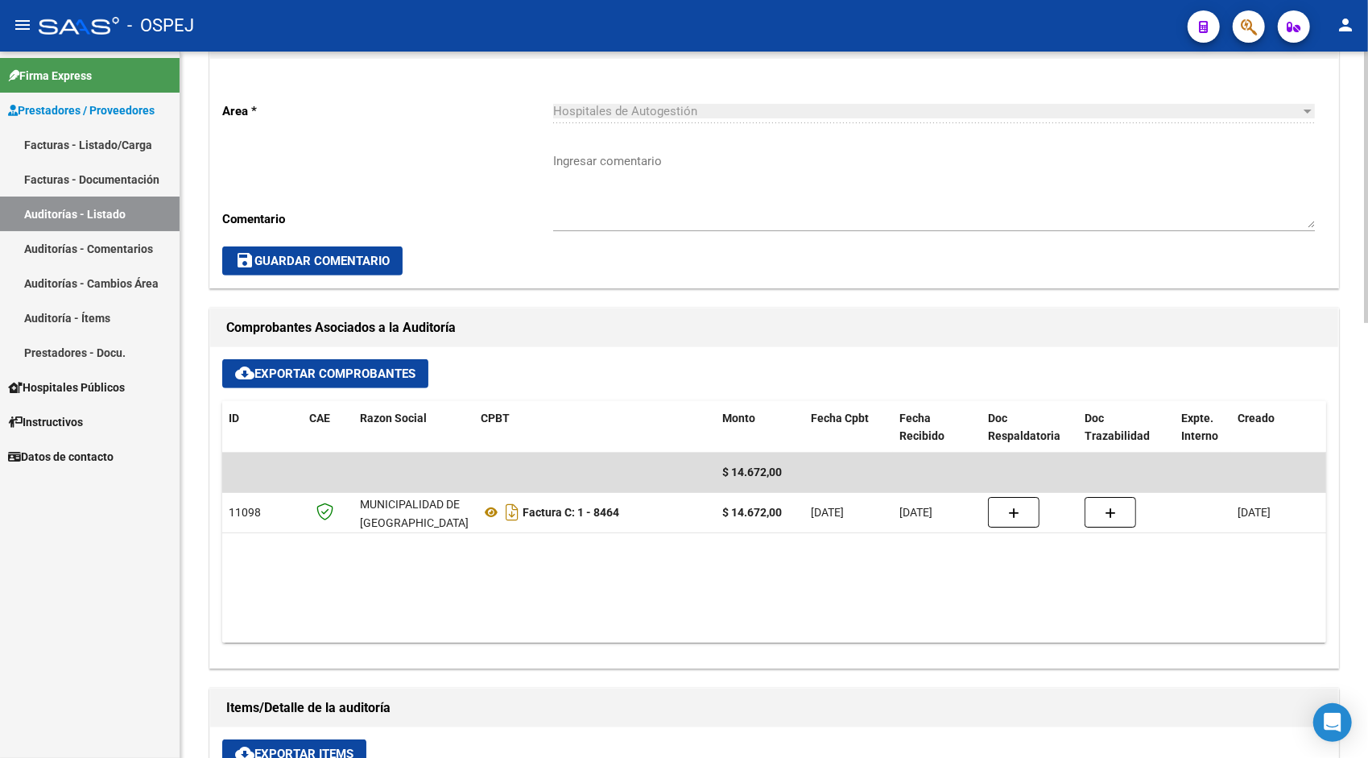
scroll to position [451, 0]
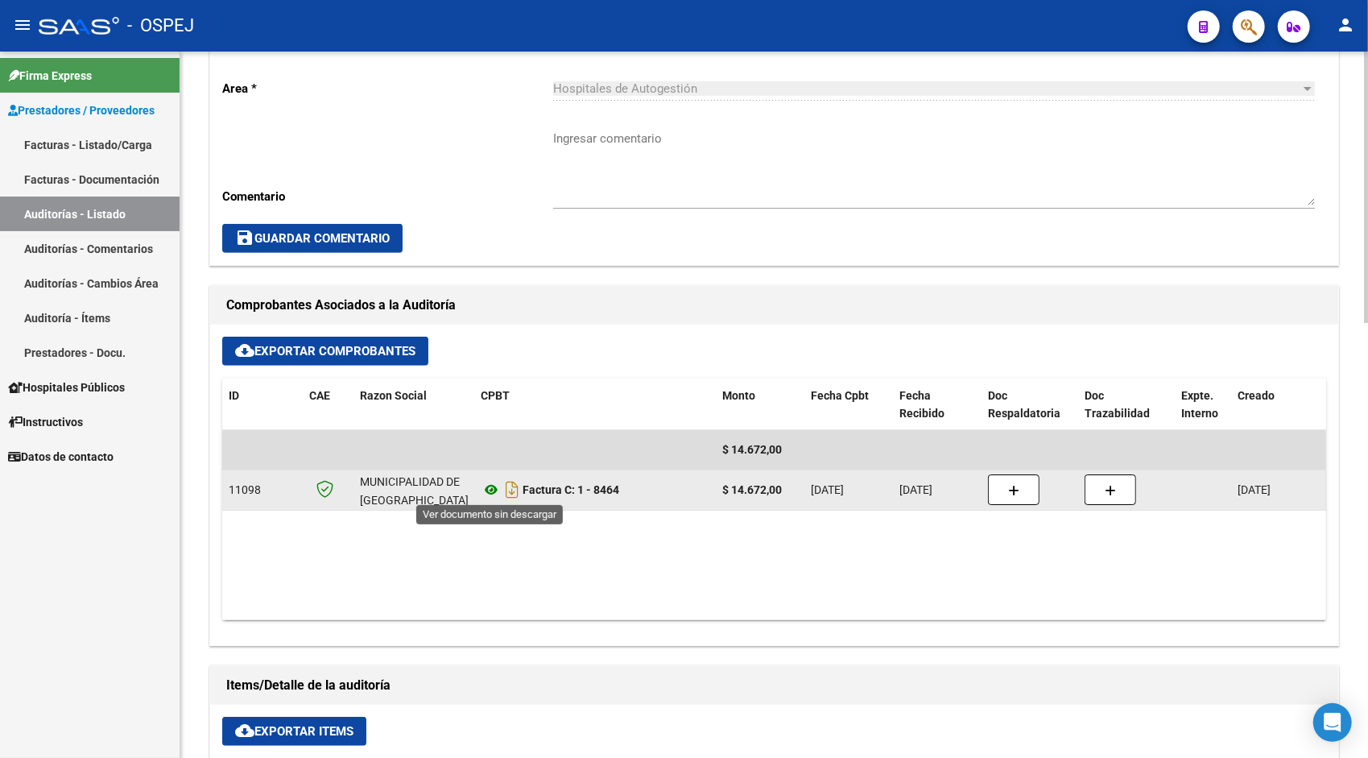
click at [489, 491] on icon at bounding box center [491, 489] width 21 height 19
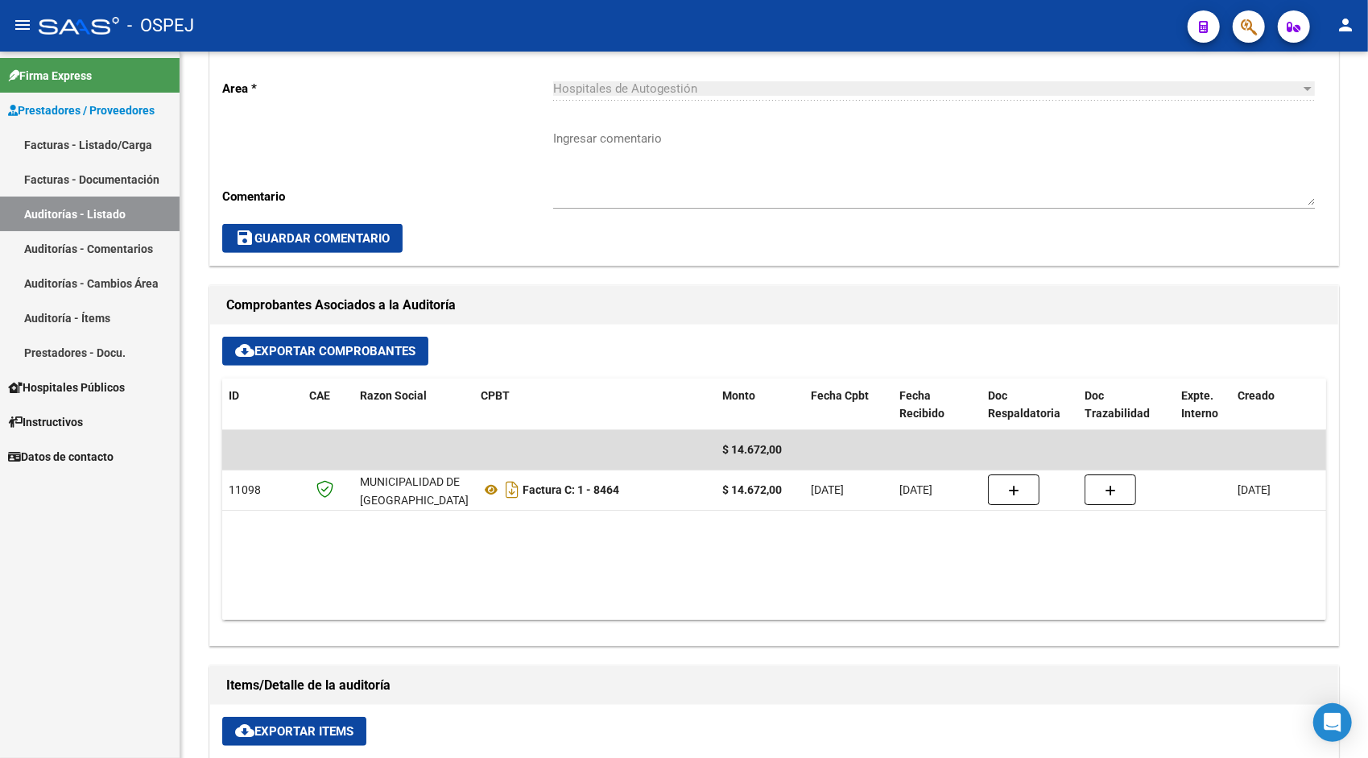
click at [96, 223] on link "Auditorías - Listado" at bounding box center [90, 213] width 180 height 35
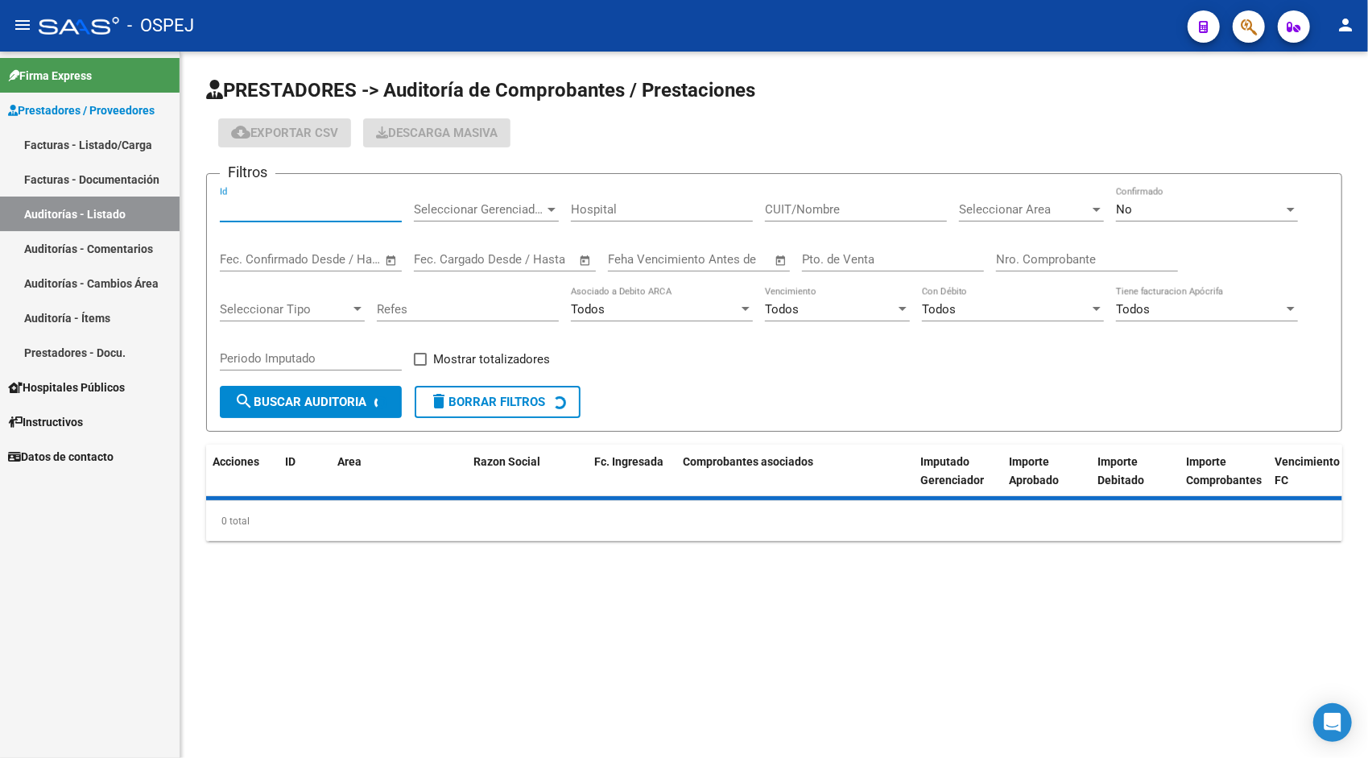
click at [235, 213] on input "Id" at bounding box center [311, 209] width 182 height 14
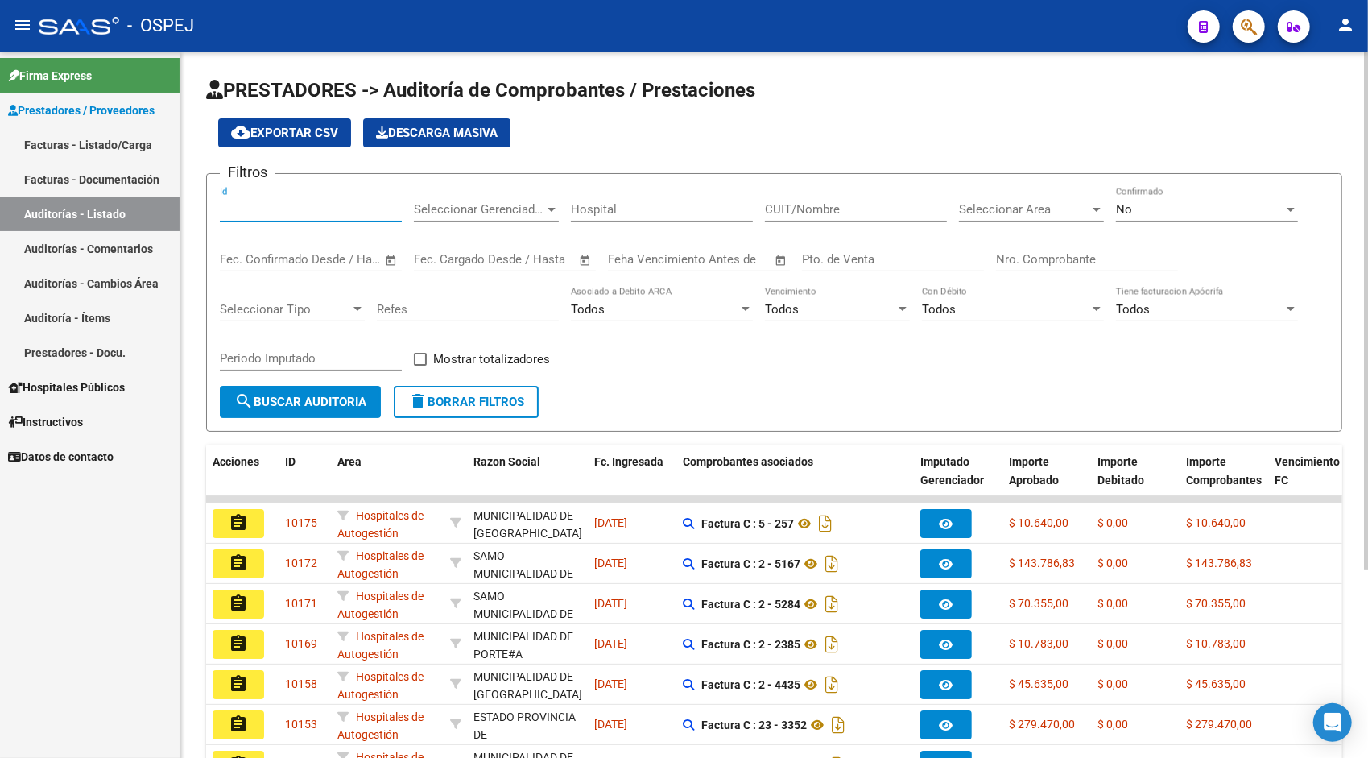
paste input "9917"
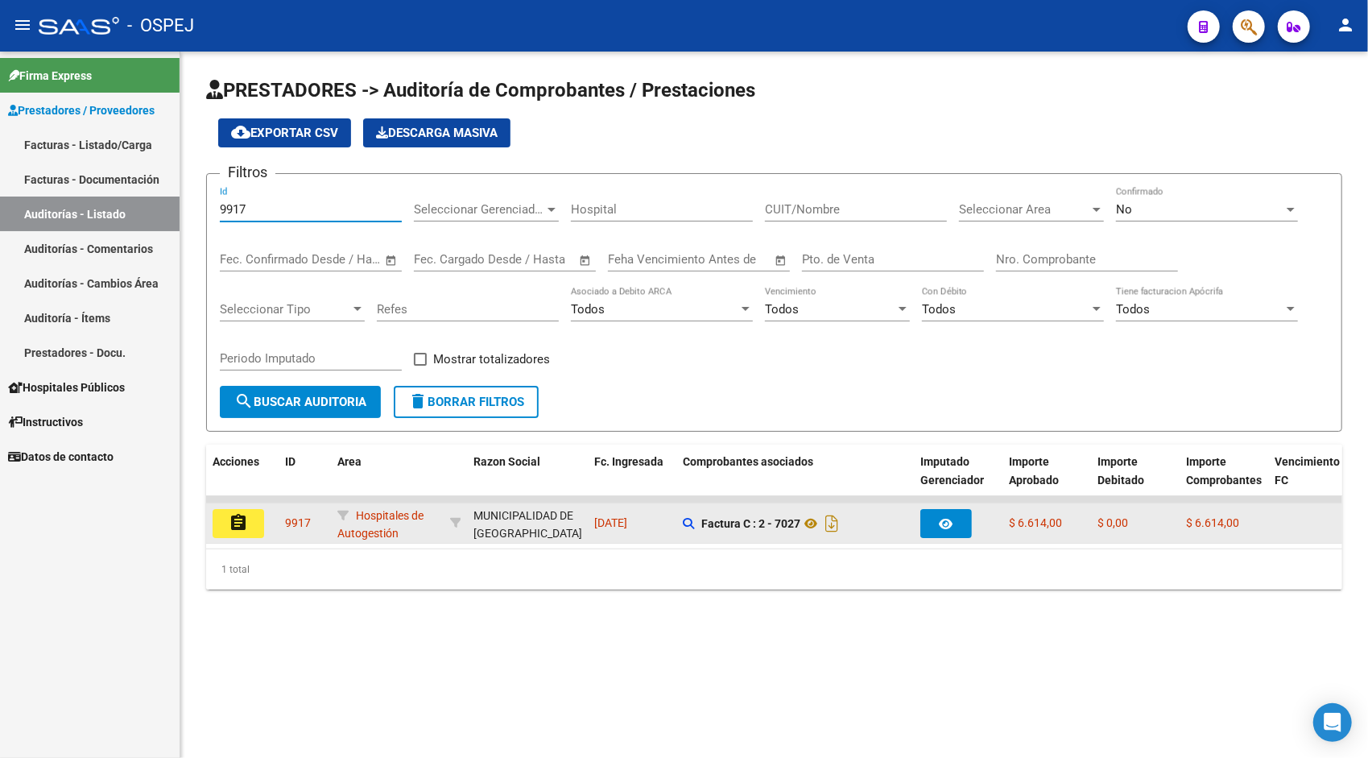
type input "9917"
click at [242, 514] on mat-icon "assignment" at bounding box center [238, 522] width 19 height 19
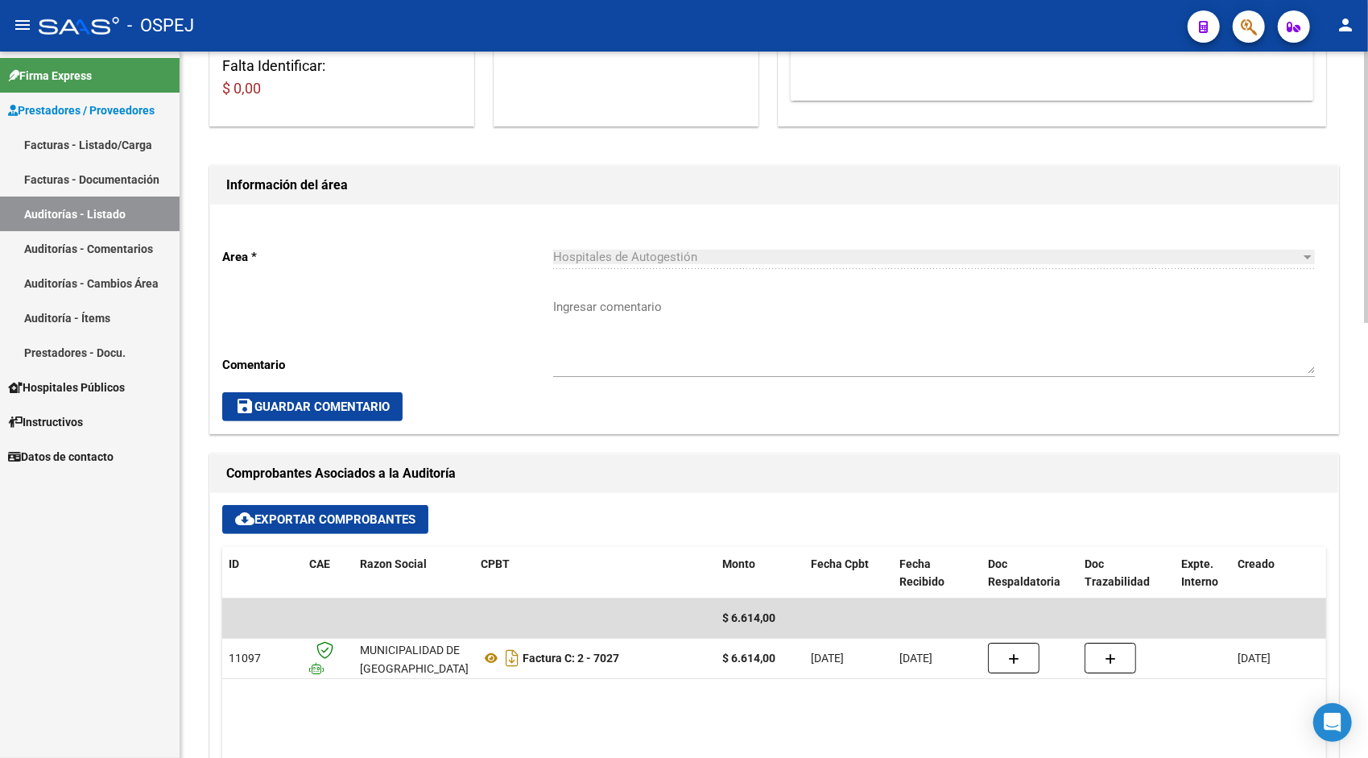
scroll to position [322, 0]
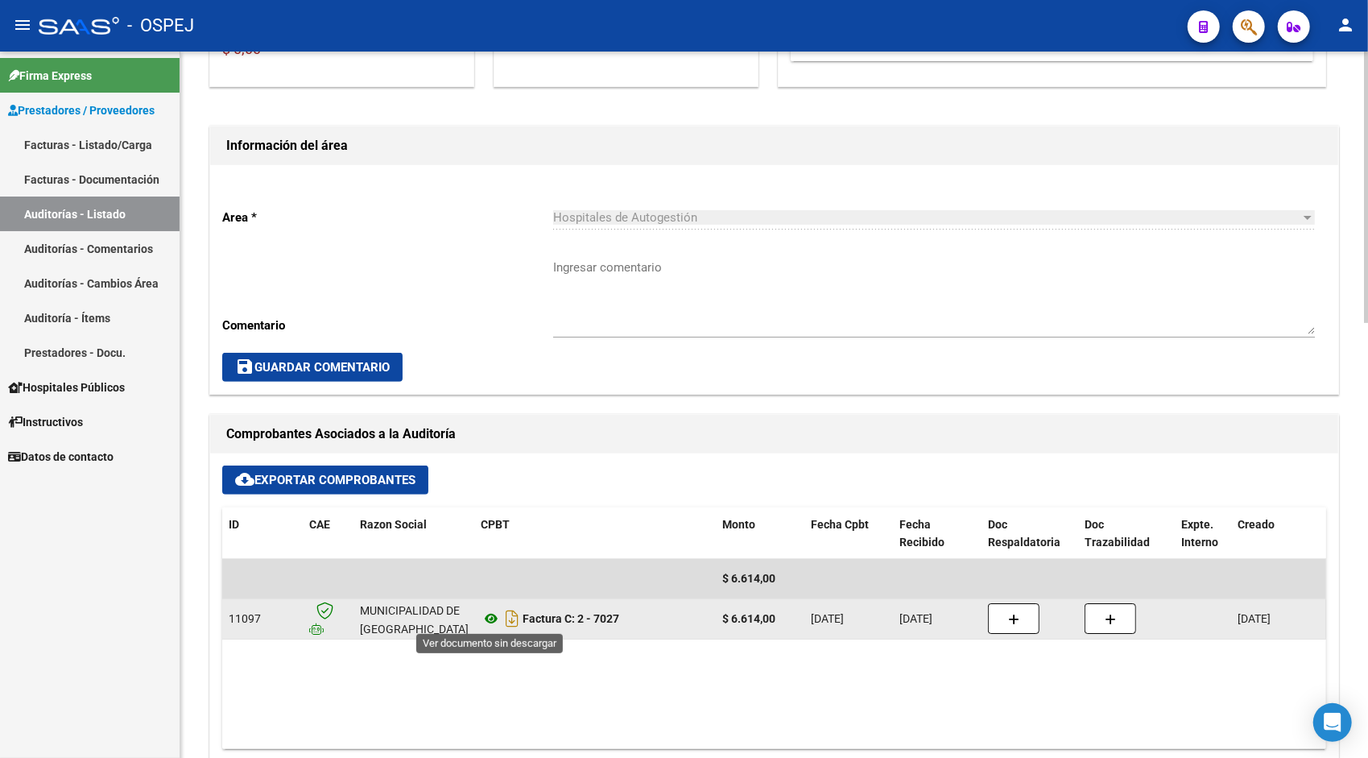
click at [485, 619] on icon at bounding box center [491, 618] width 21 height 19
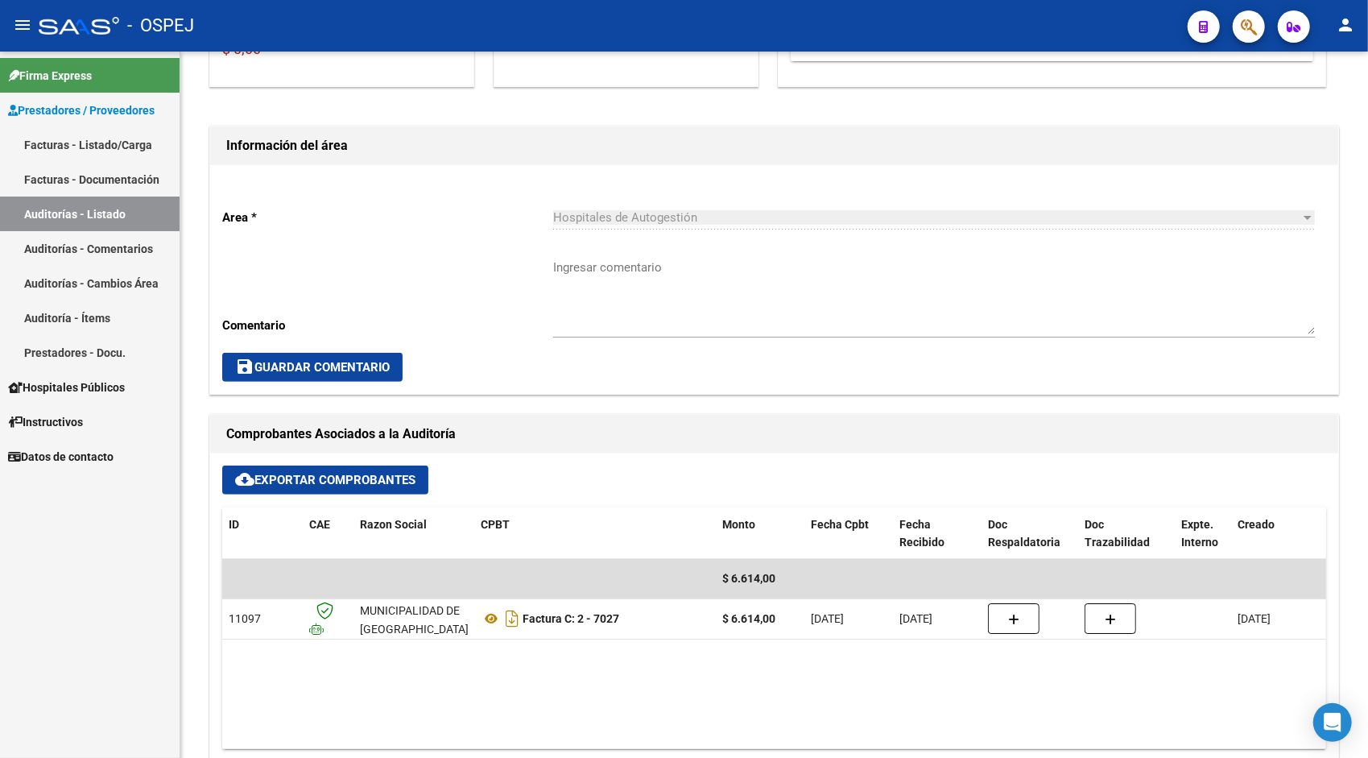
click at [114, 206] on link "Auditorías - Listado" at bounding box center [90, 213] width 180 height 35
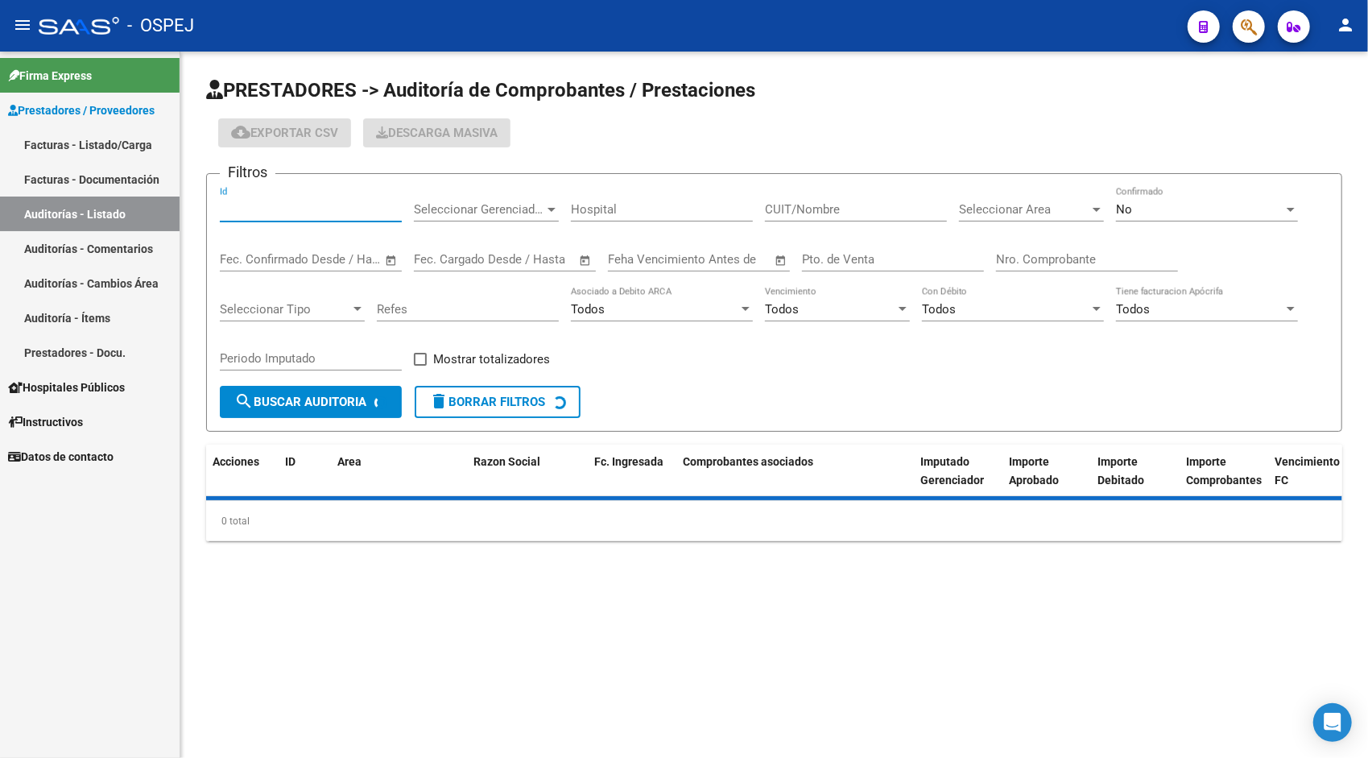
click at [288, 208] on input "Id" at bounding box center [311, 209] width 182 height 14
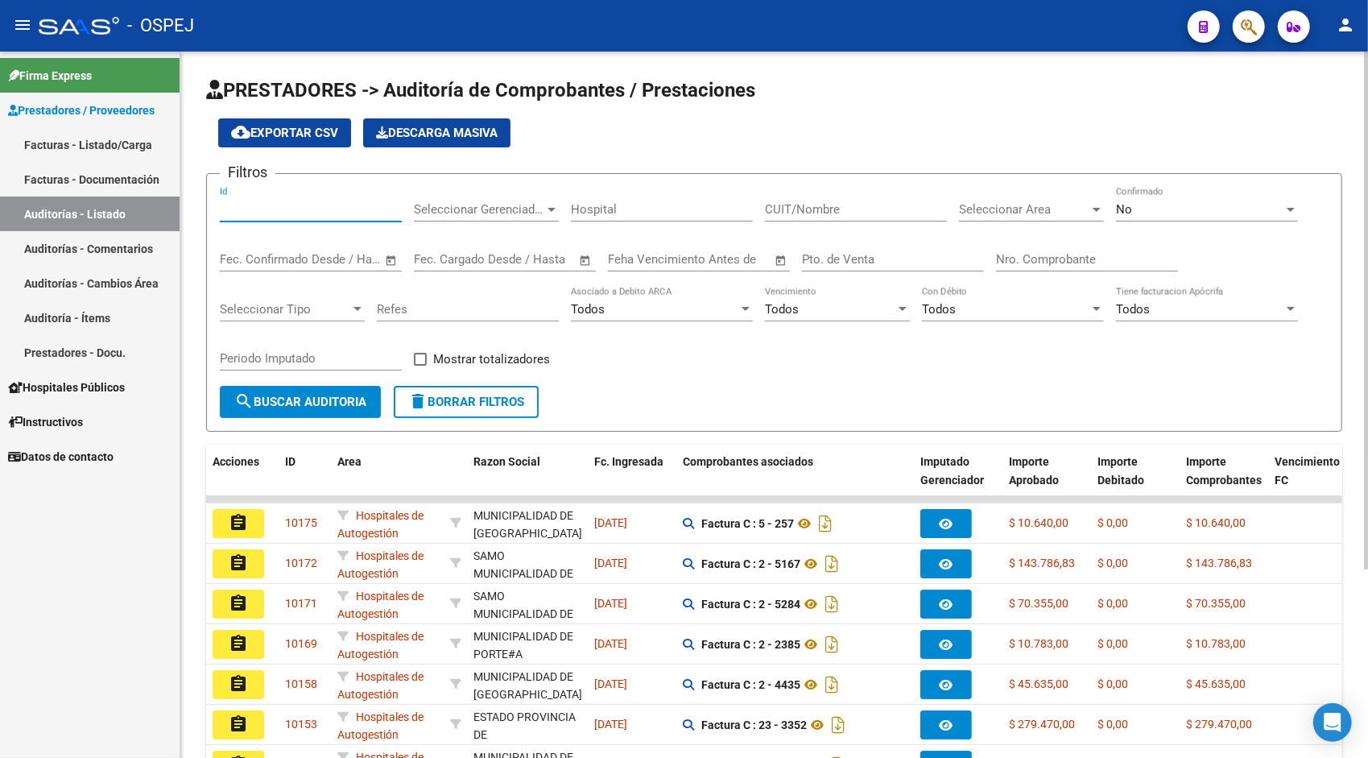
paste input "9915"
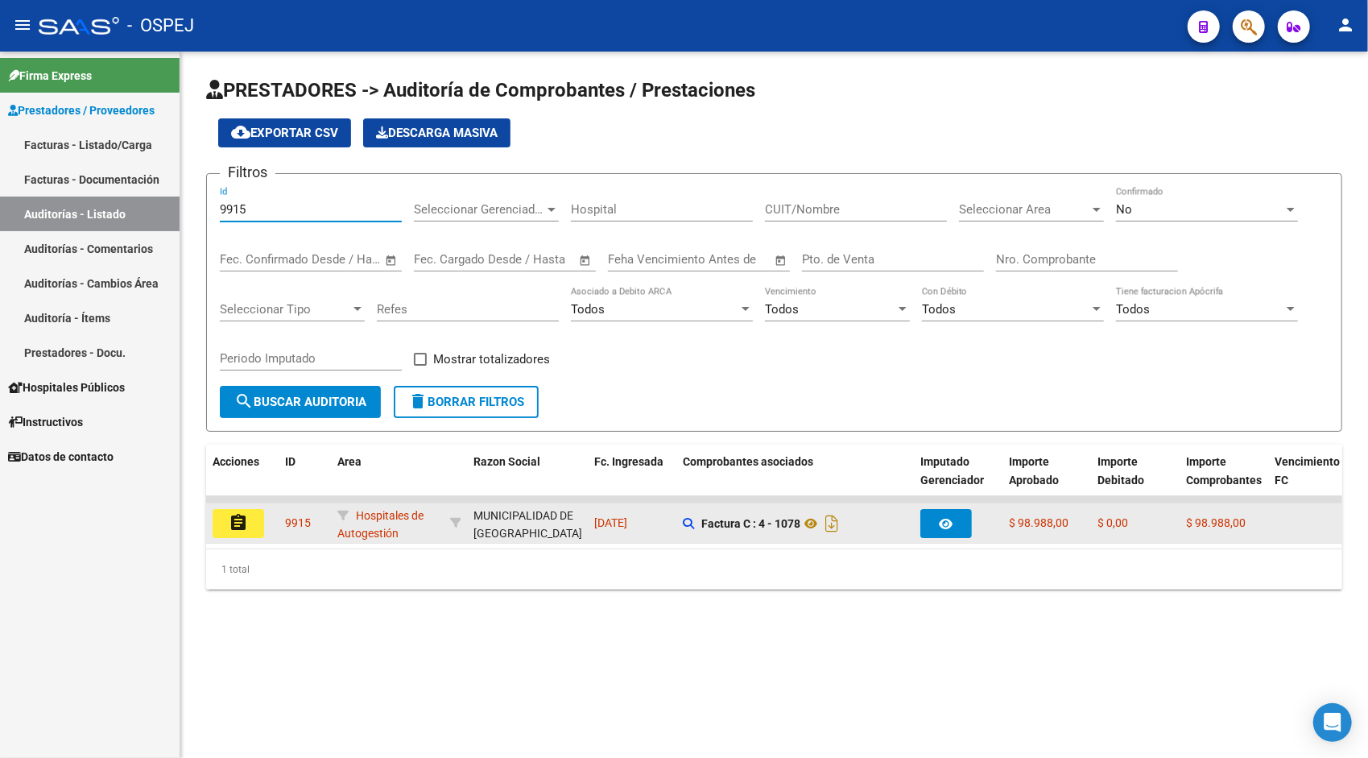
type input "9915"
click at [242, 526] on mat-icon "assignment" at bounding box center [238, 522] width 19 height 19
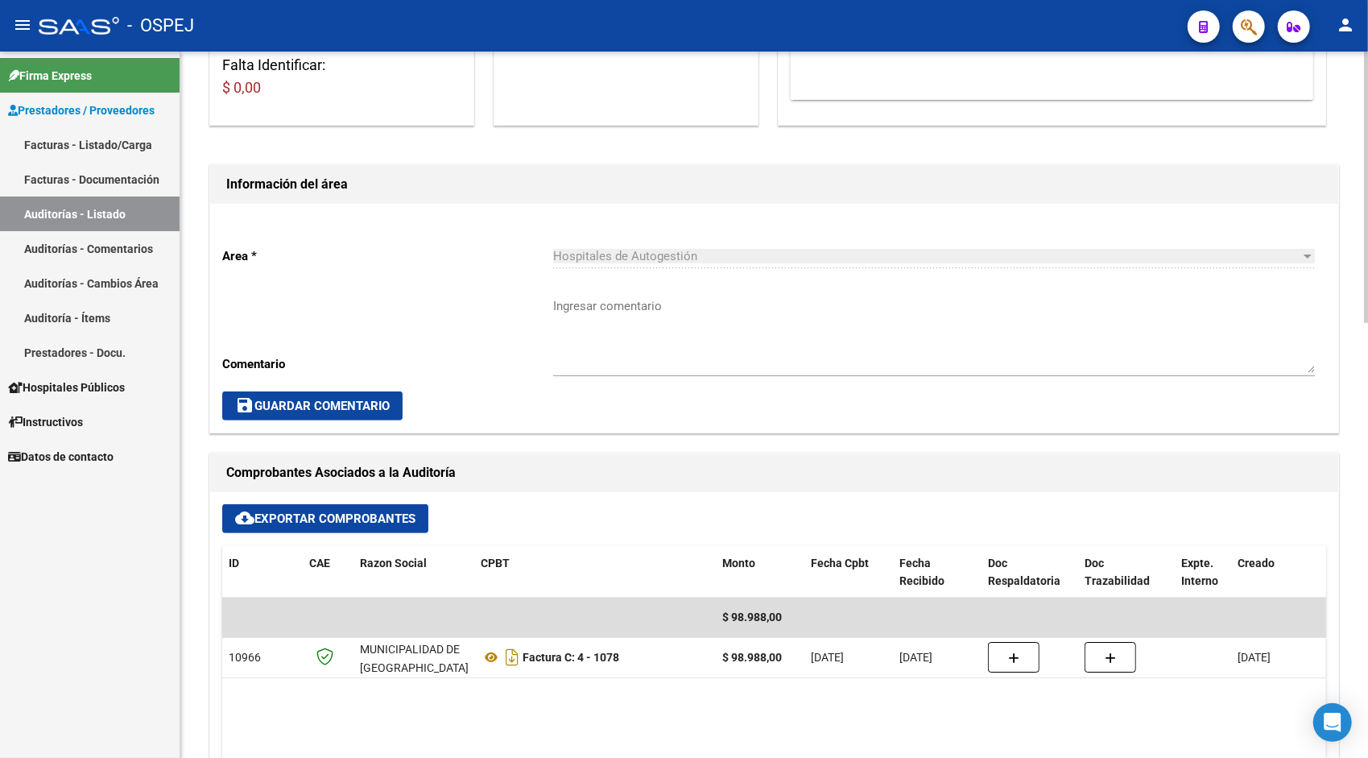
scroll to position [386, 0]
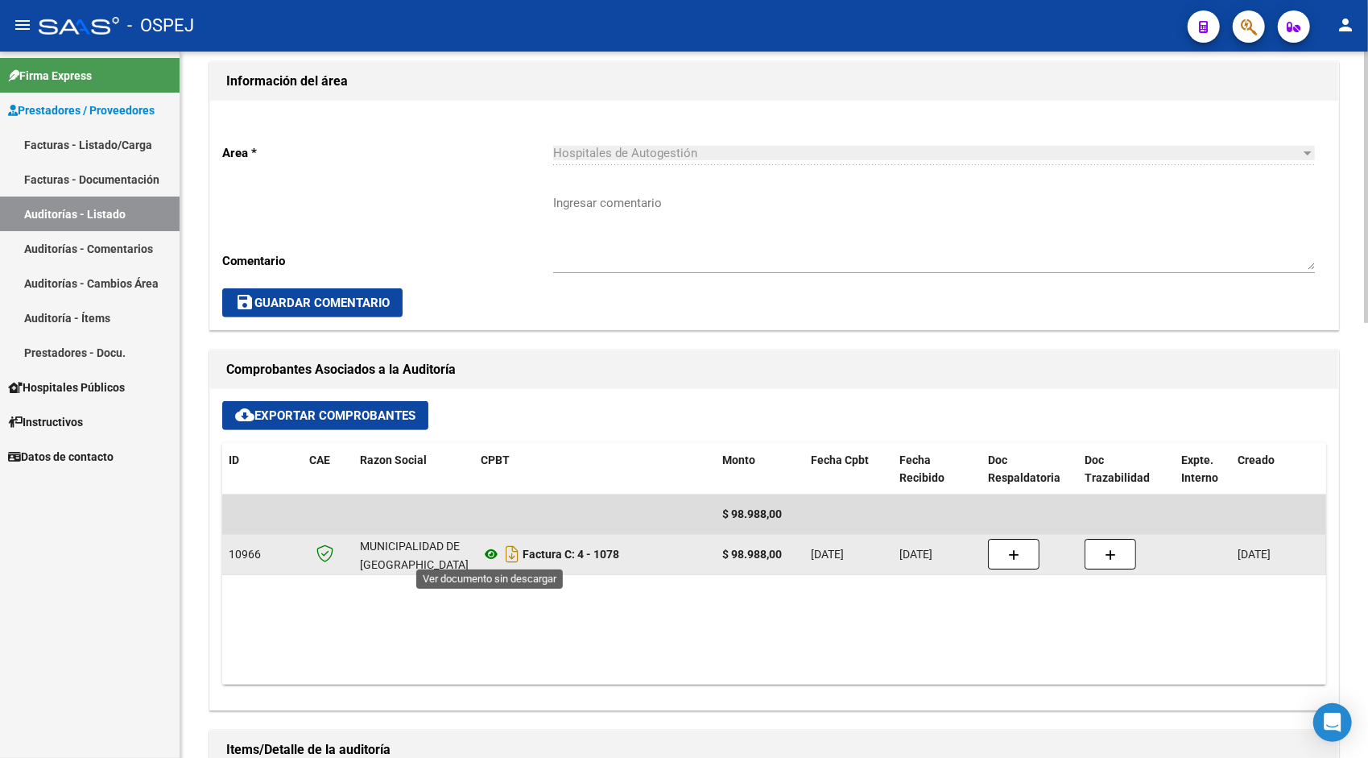
click at [495, 546] on icon at bounding box center [491, 553] width 21 height 19
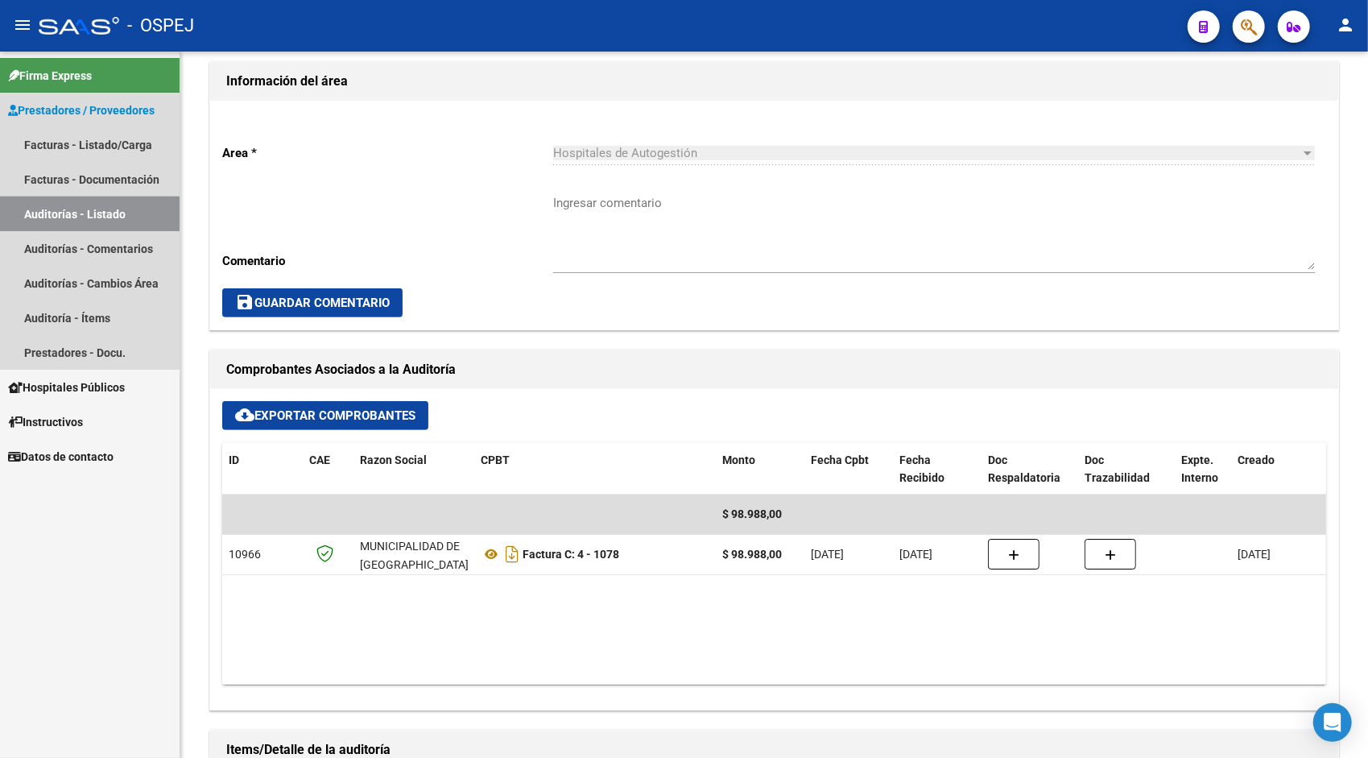
click at [95, 213] on link "Auditorías - Listado" at bounding box center [90, 213] width 180 height 35
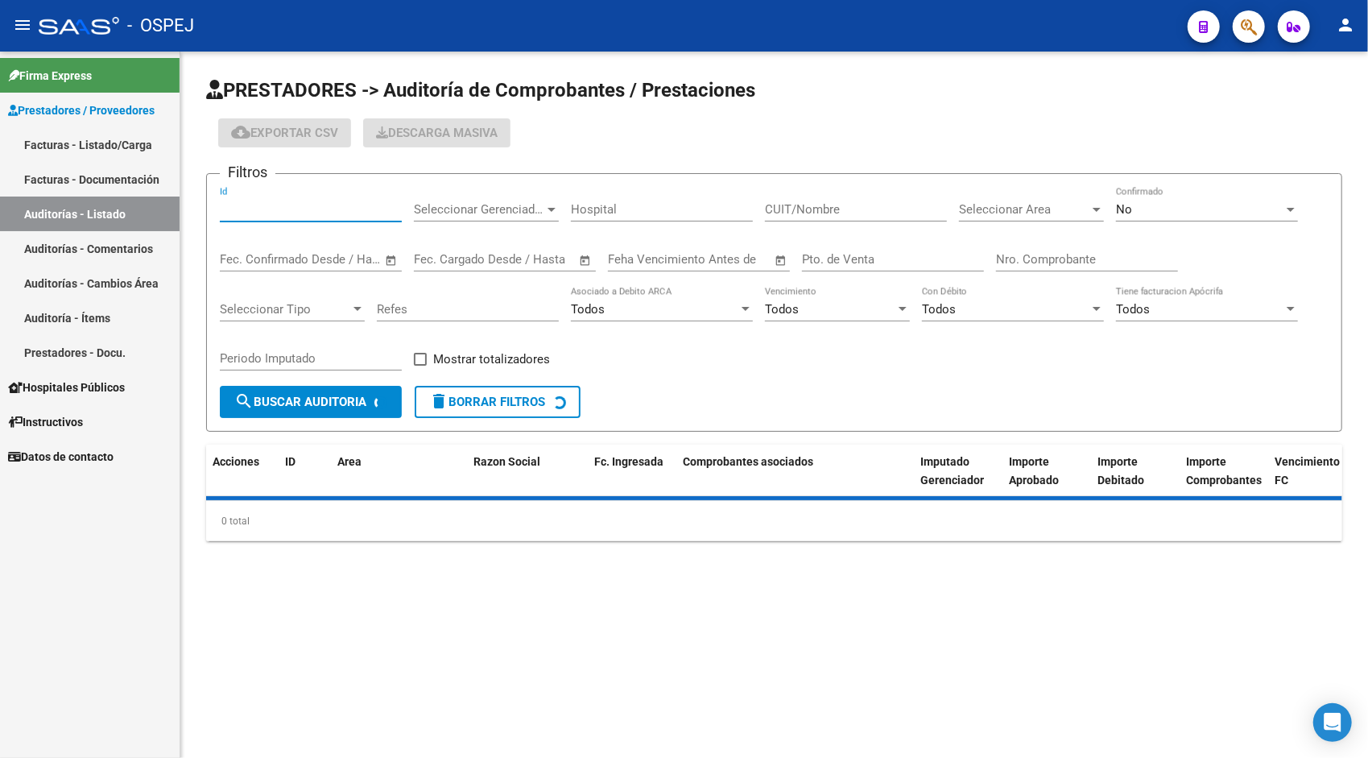
click at [293, 206] on input "Id" at bounding box center [311, 209] width 182 height 14
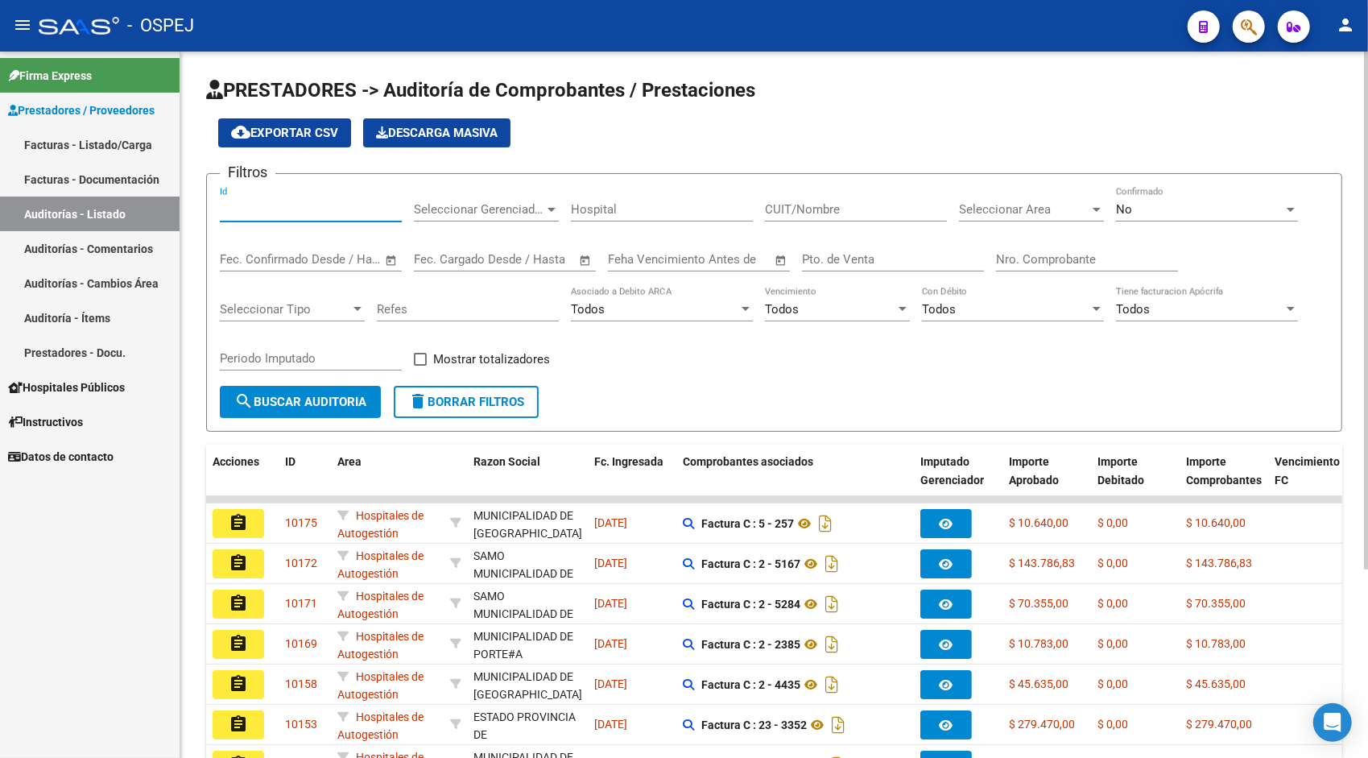
paste input "9914"
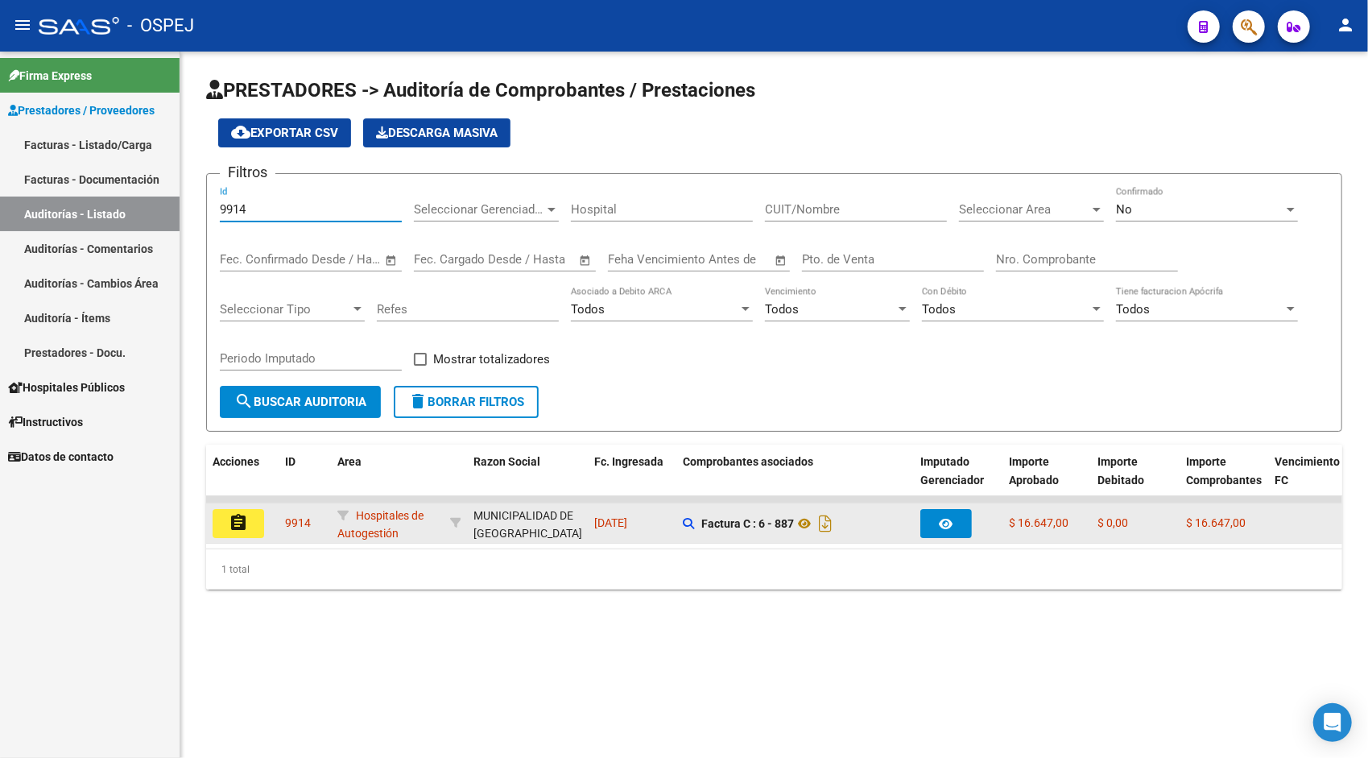
type input "9914"
click at [242, 513] on mat-icon "assignment" at bounding box center [238, 522] width 19 height 19
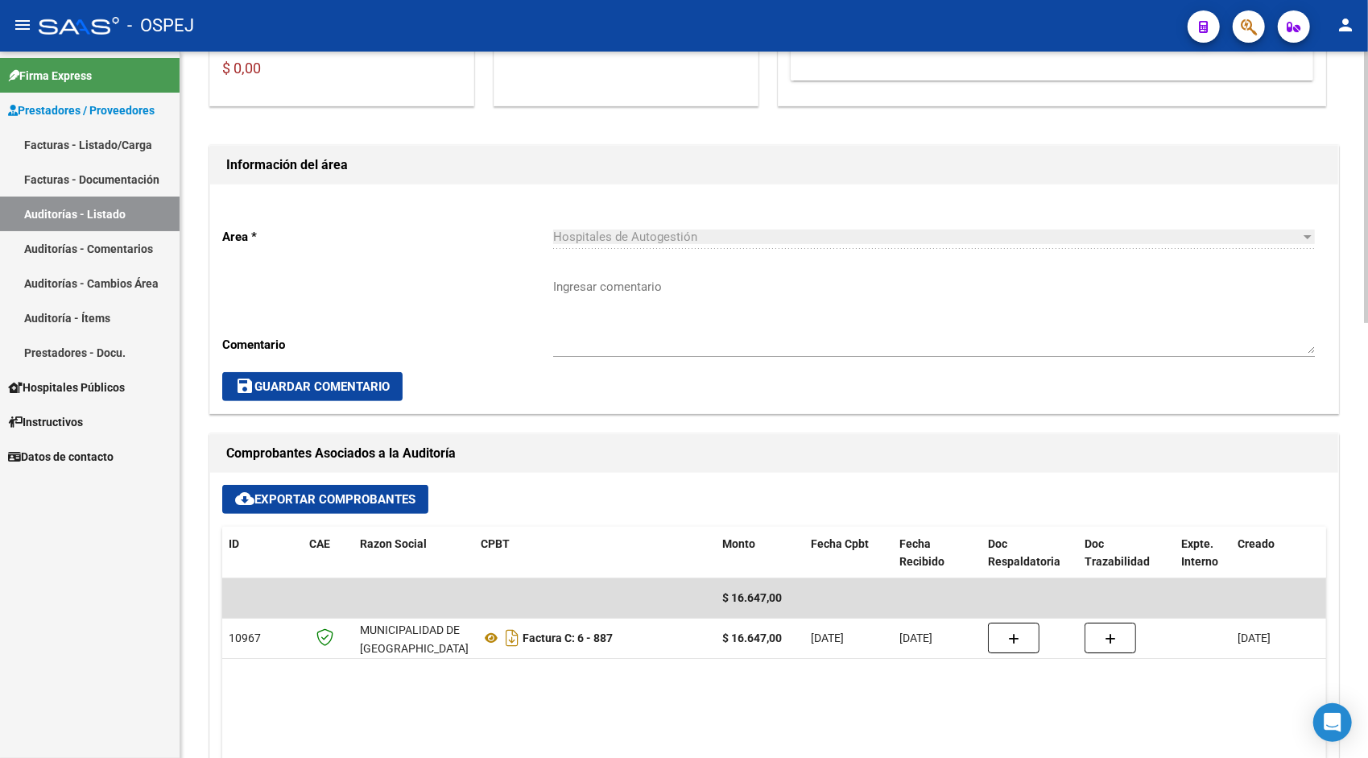
scroll to position [354, 0]
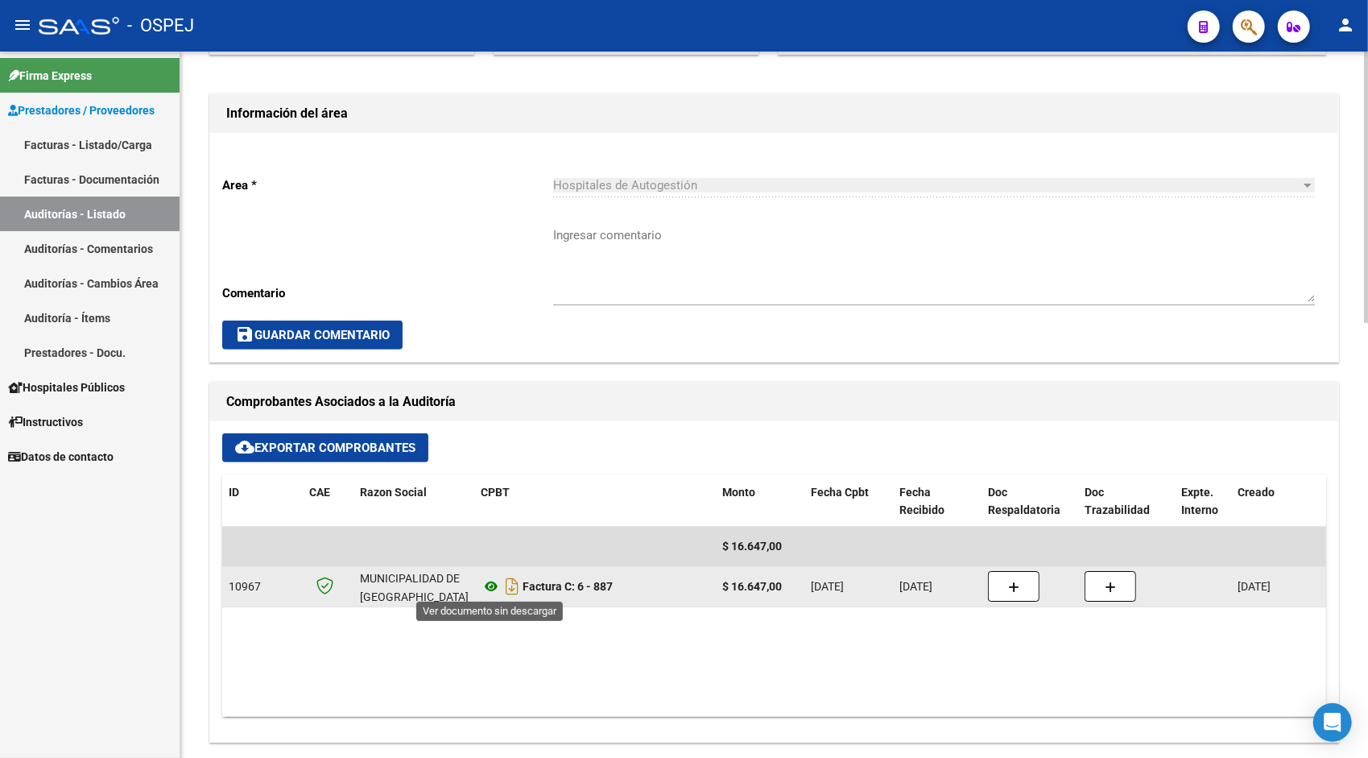
click at [489, 585] on icon at bounding box center [491, 585] width 21 height 19
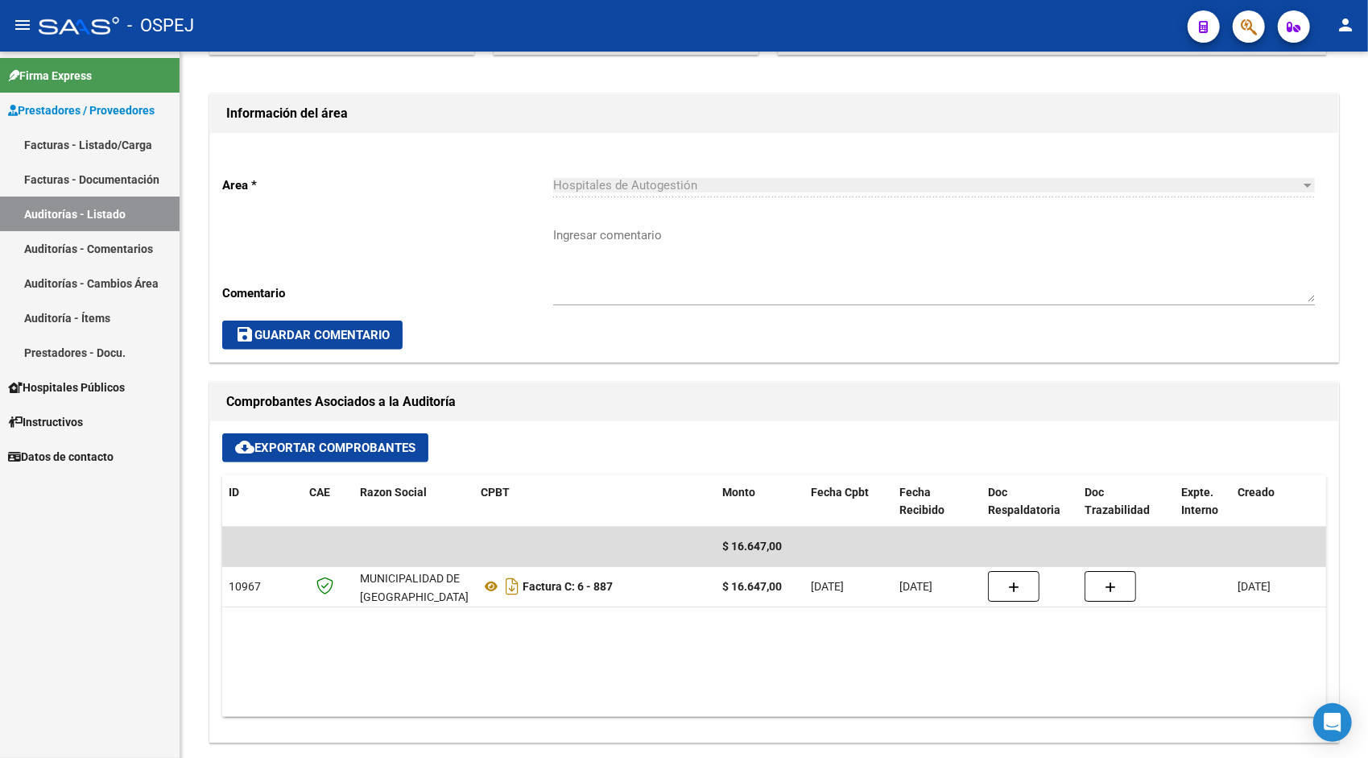
click at [97, 213] on link "Auditorías - Listado" at bounding box center [90, 213] width 180 height 35
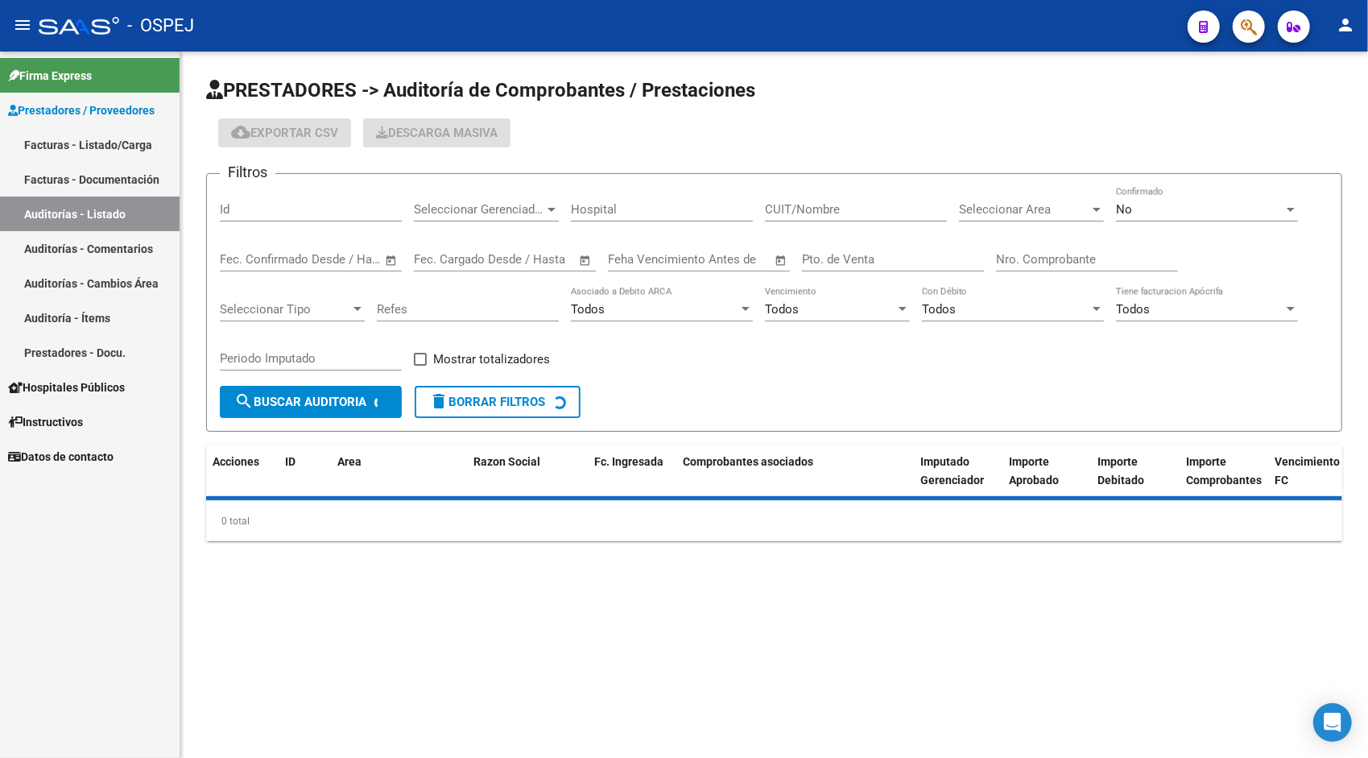
click at [248, 213] on input "Id" at bounding box center [311, 209] width 182 height 14
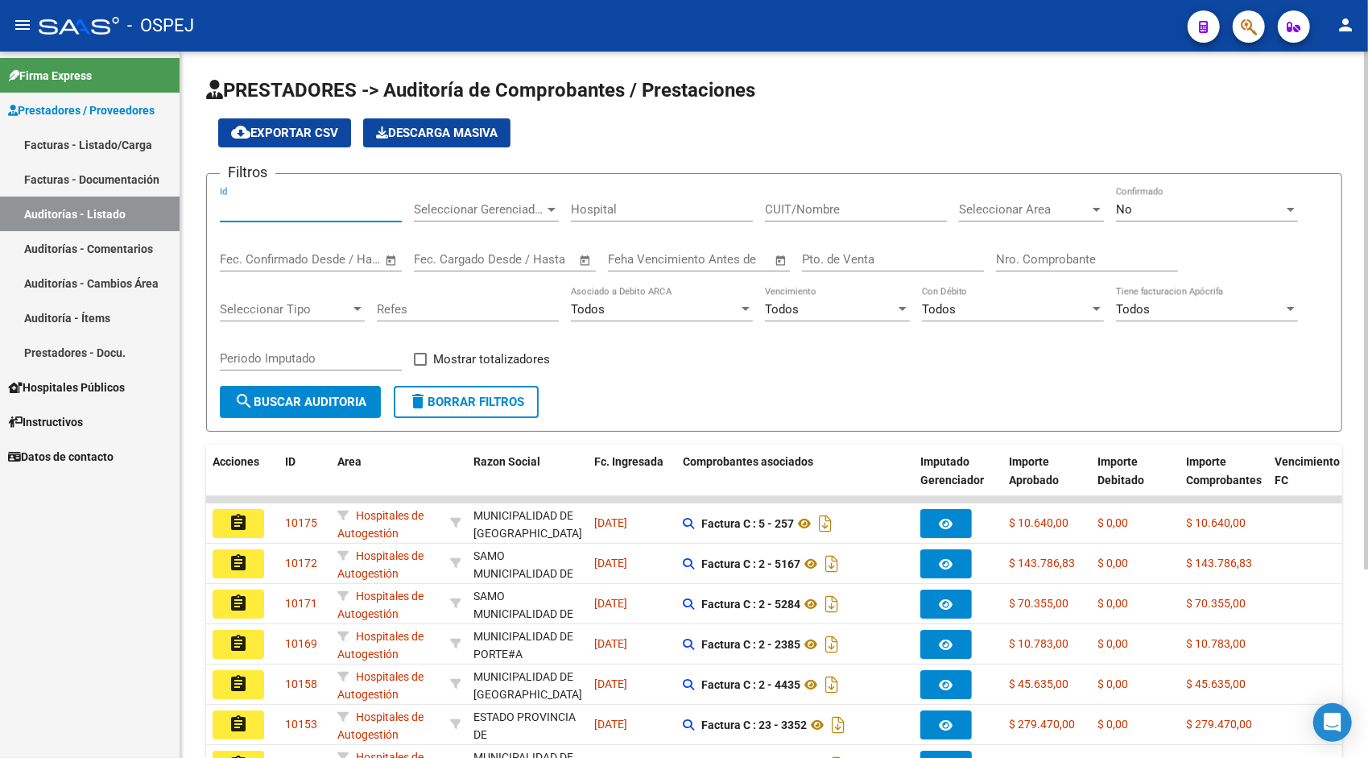
paste input "9913"
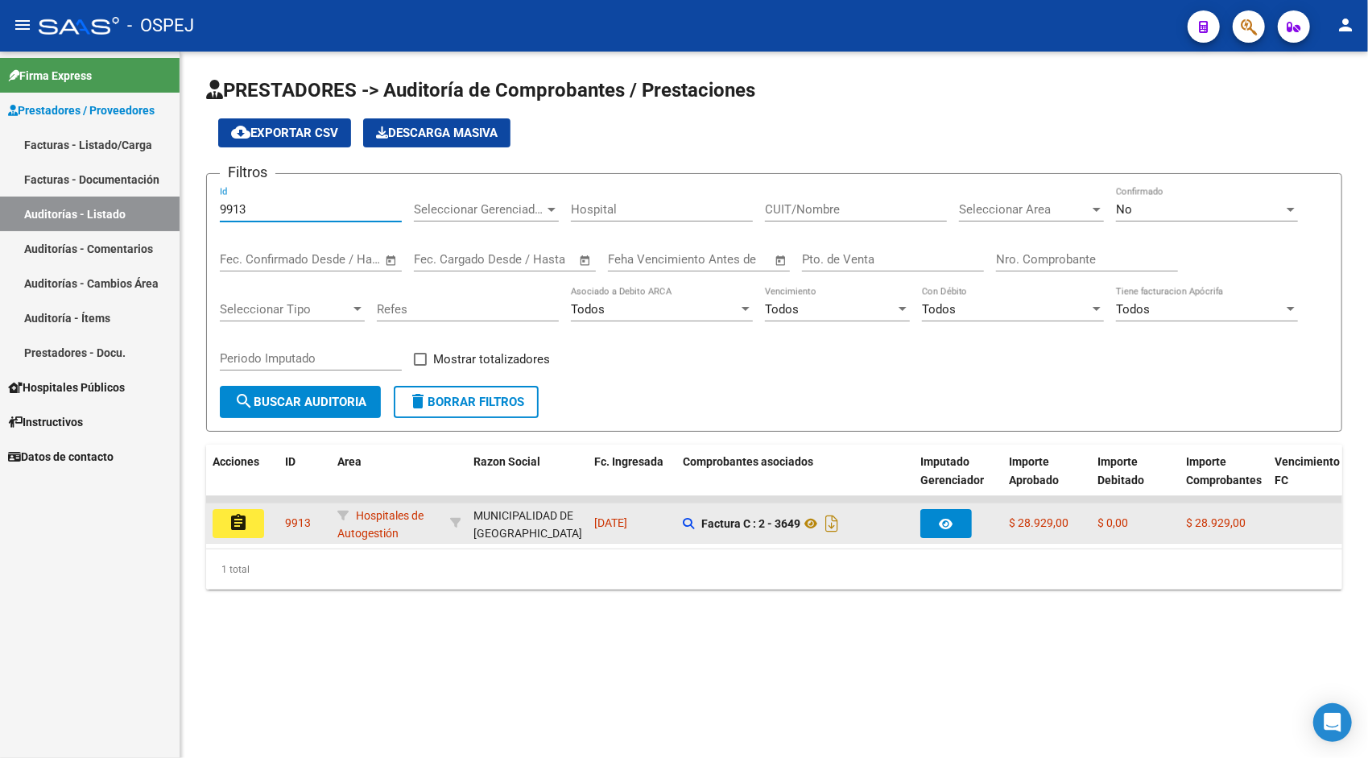
type input "9913"
click at [249, 507] on datatable-body-cell "assignment" at bounding box center [242, 522] width 72 height 39
click at [249, 519] on button "assignment" at bounding box center [239, 523] width 52 height 29
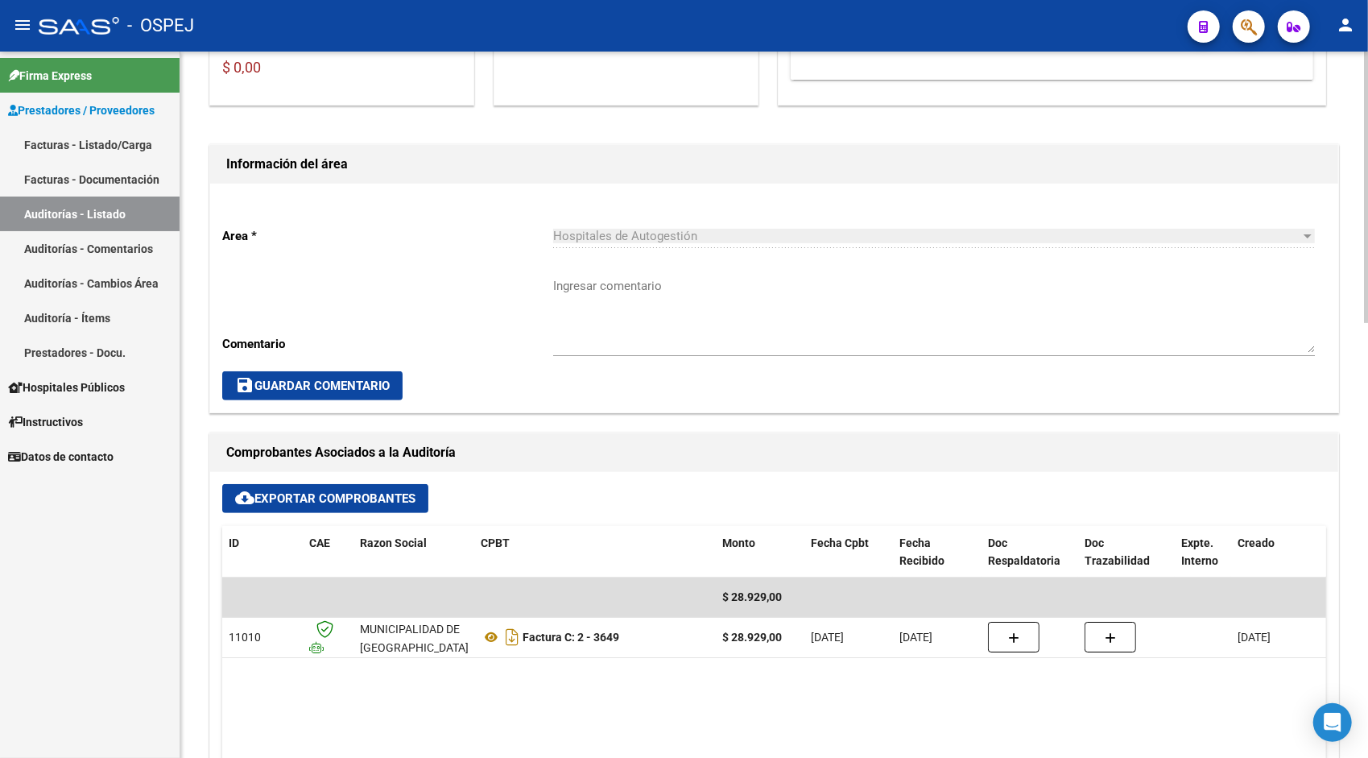
scroll to position [322, 0]
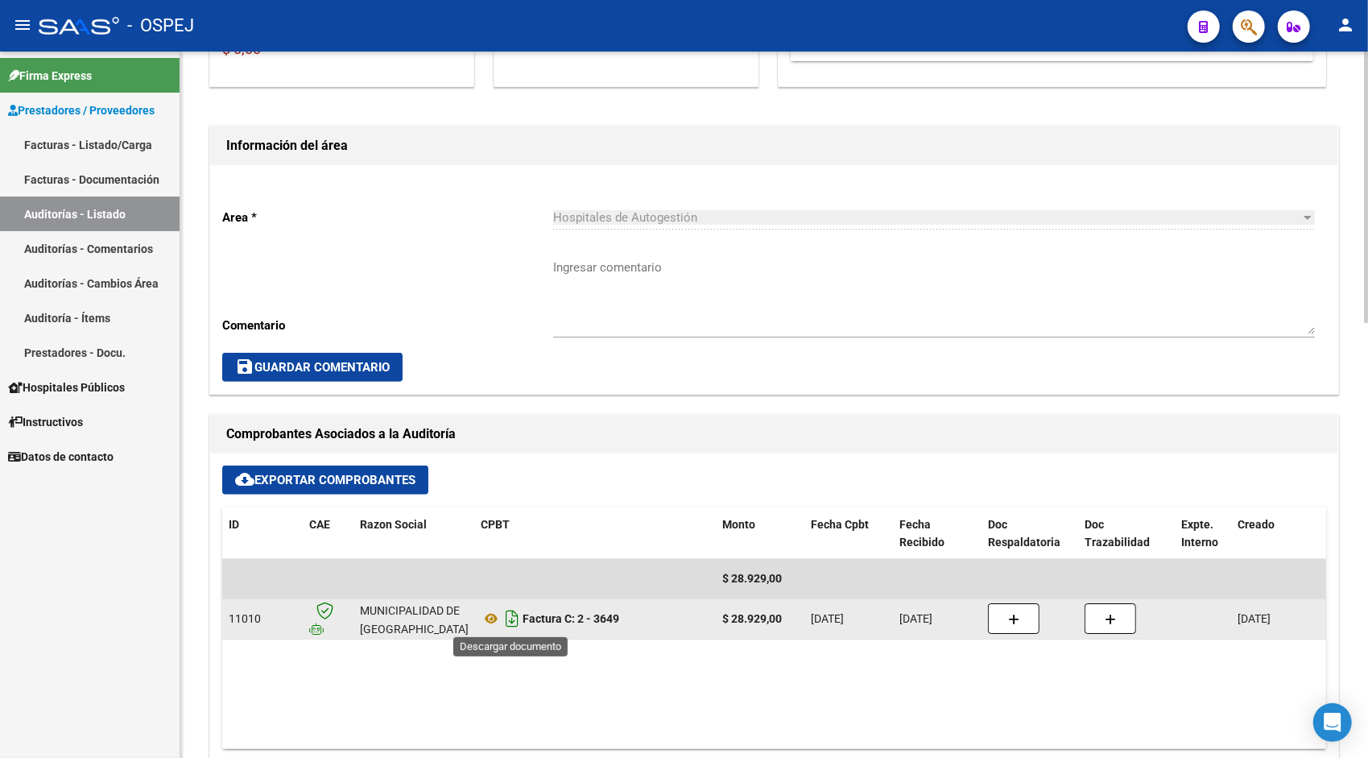
click at [507, 621] on icon "Descargar documento" at bounding box center [512, 618] width 21 height 26
click at [494, 617] on icon at bounding box center [491, 618] width 21 height 19
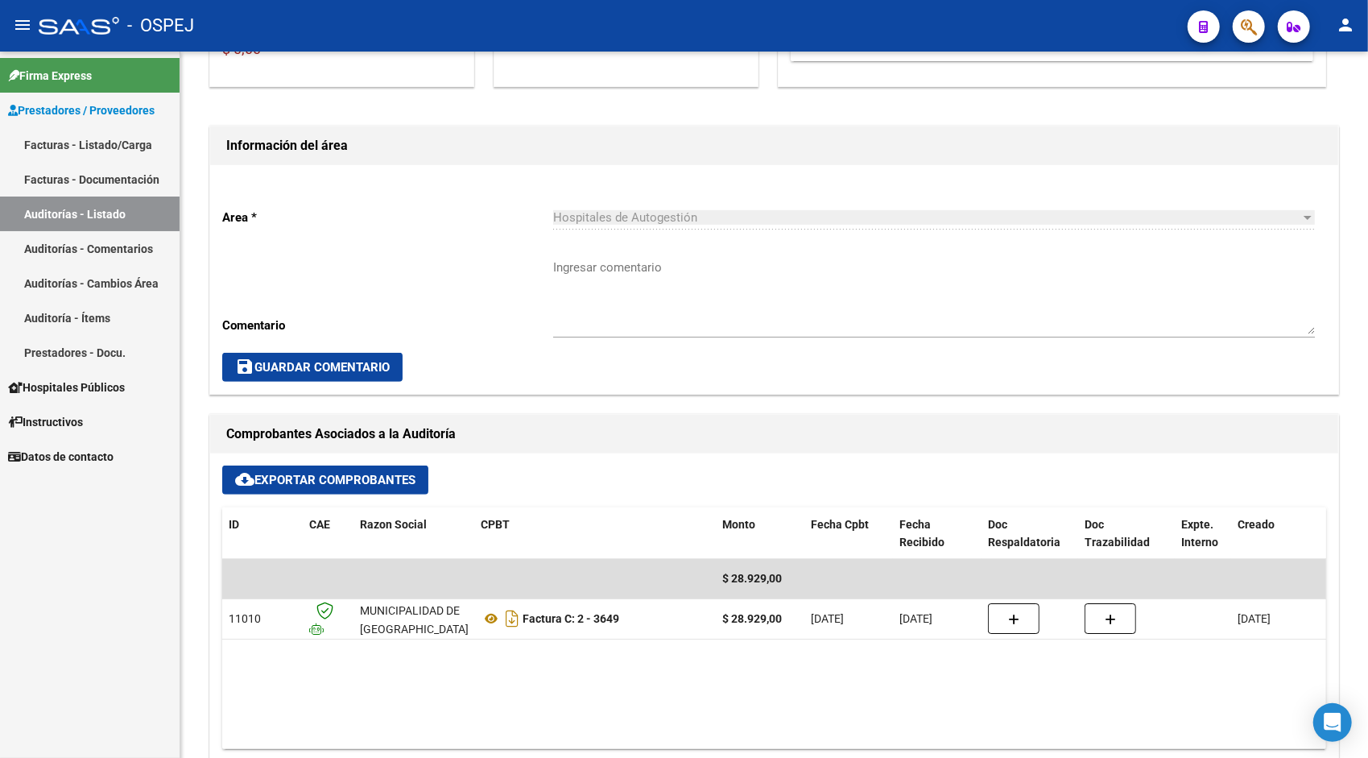
click at [68, 209] on link "Auditorías - Listado" at bounding box center [90, 213] width 180 height 35
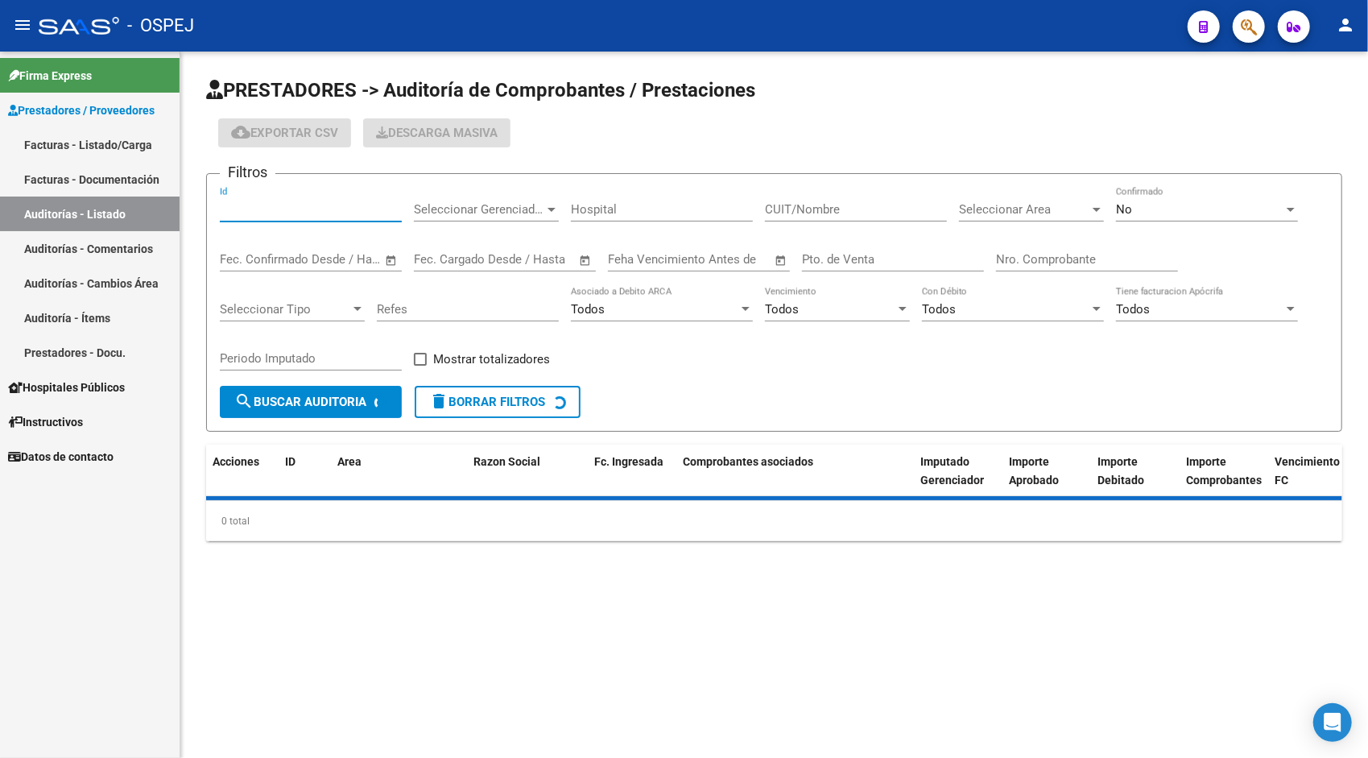
click at [240, 203] on input "Id" at bounding box center [311, 209] width 182 height 14
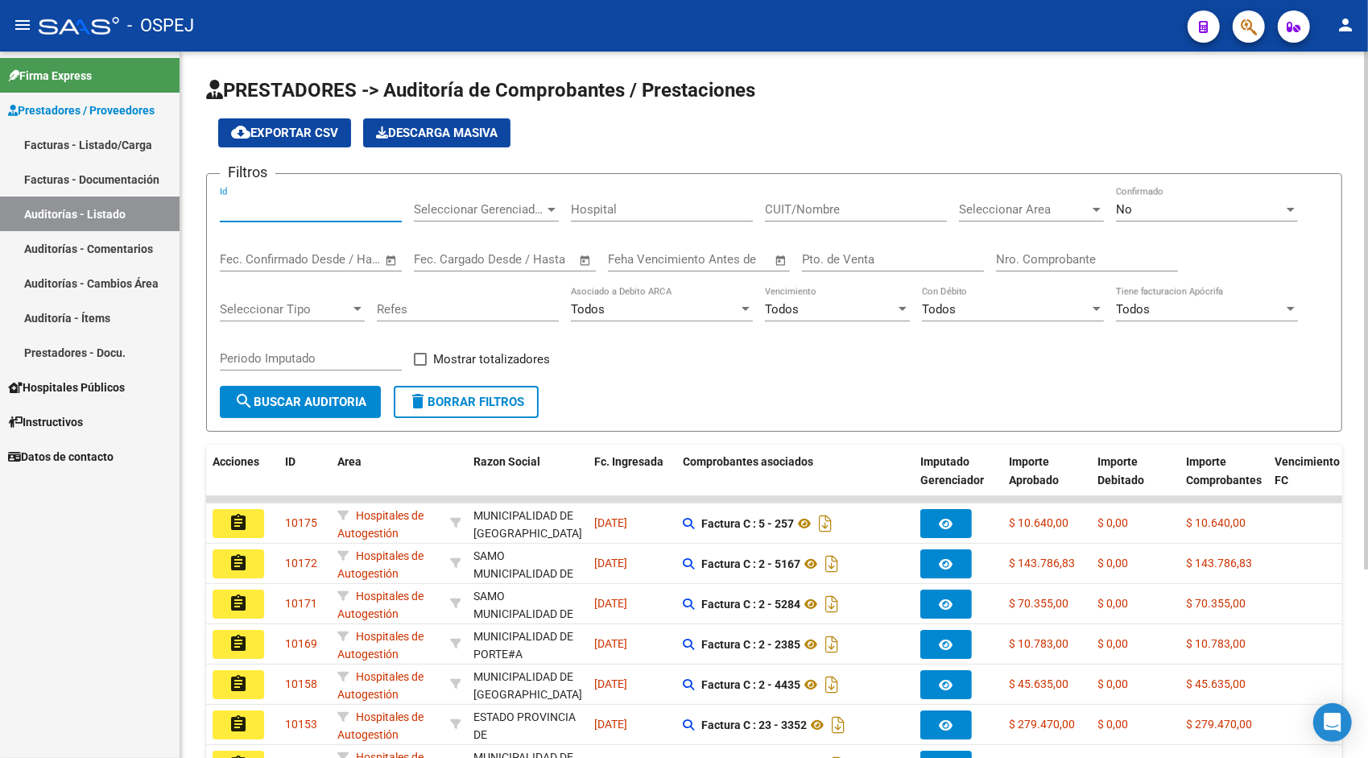
paste input "9912"
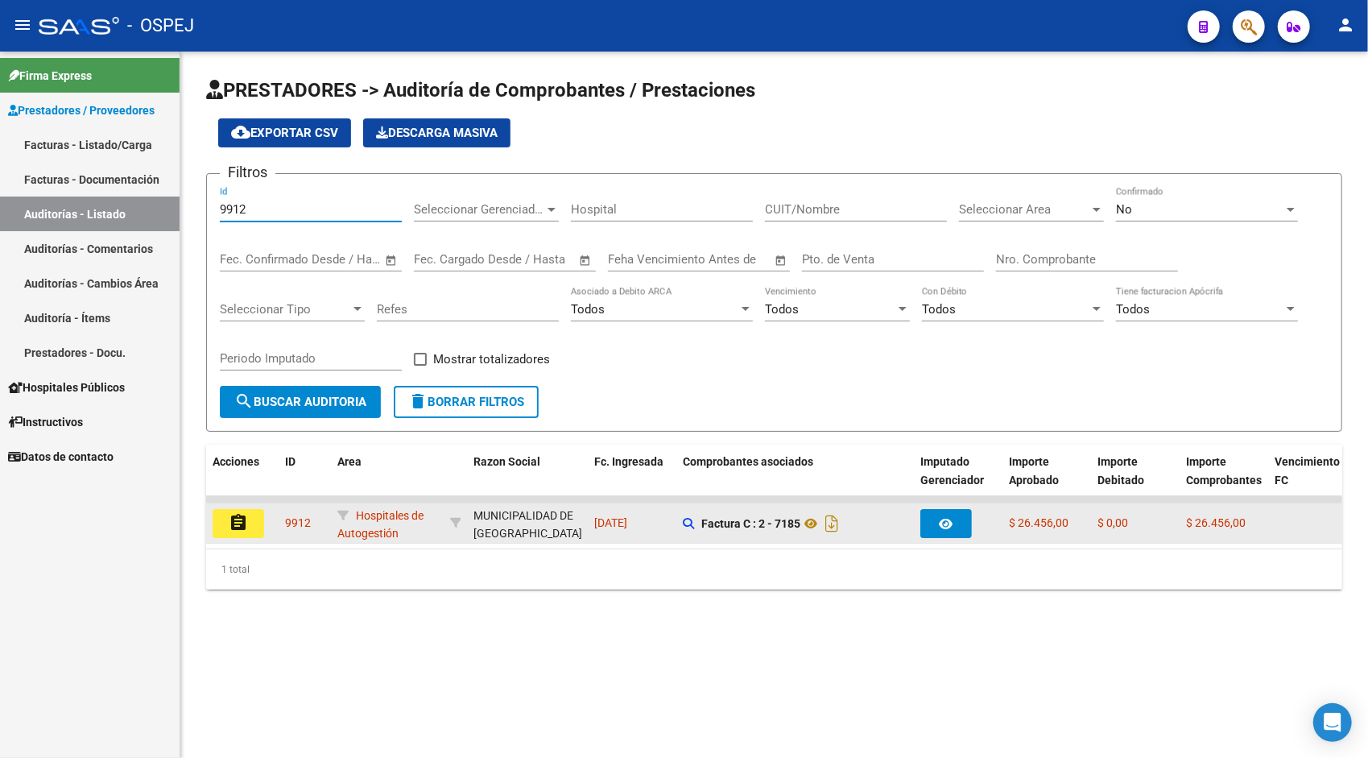
type input "9912"
click at [247, 520] on mat-icon "assignment" at bounding box center [238, 522] width 19 height 19
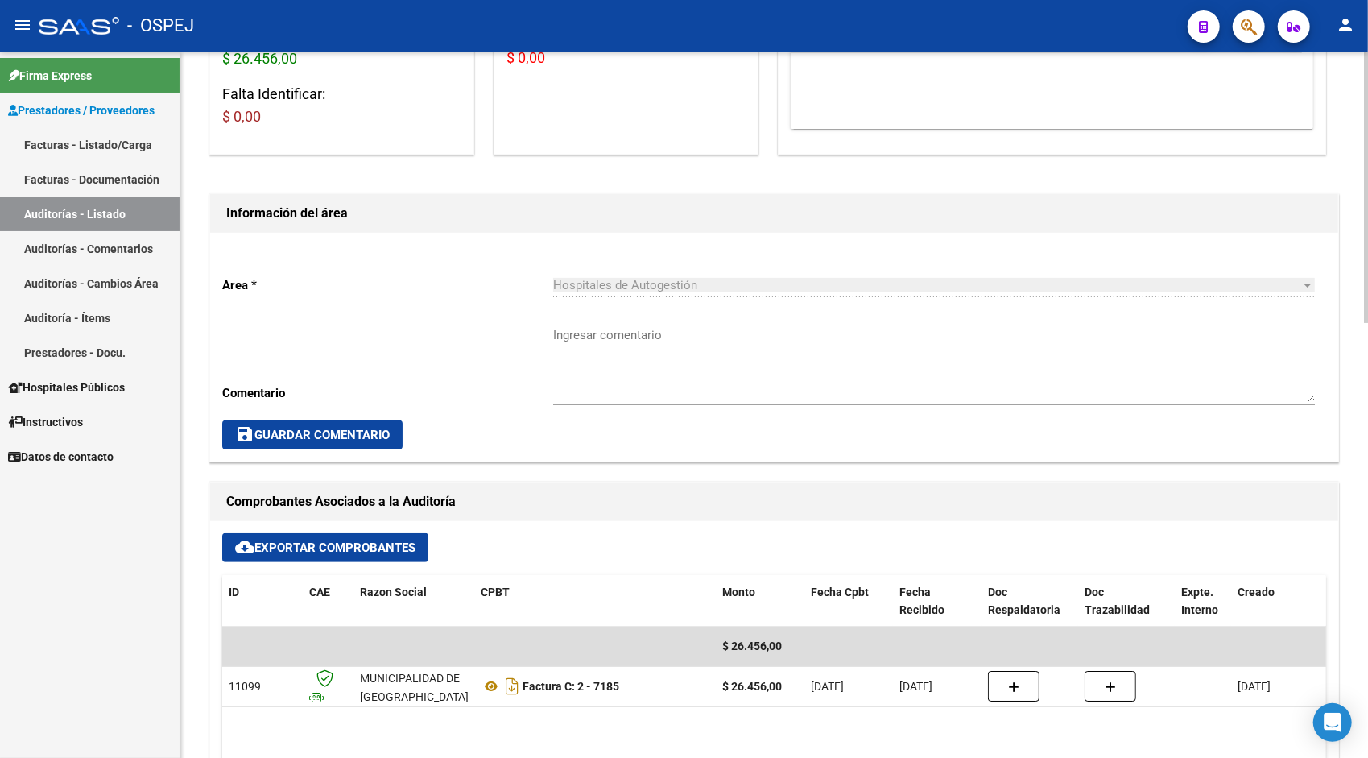
scroll to position [354, 0]
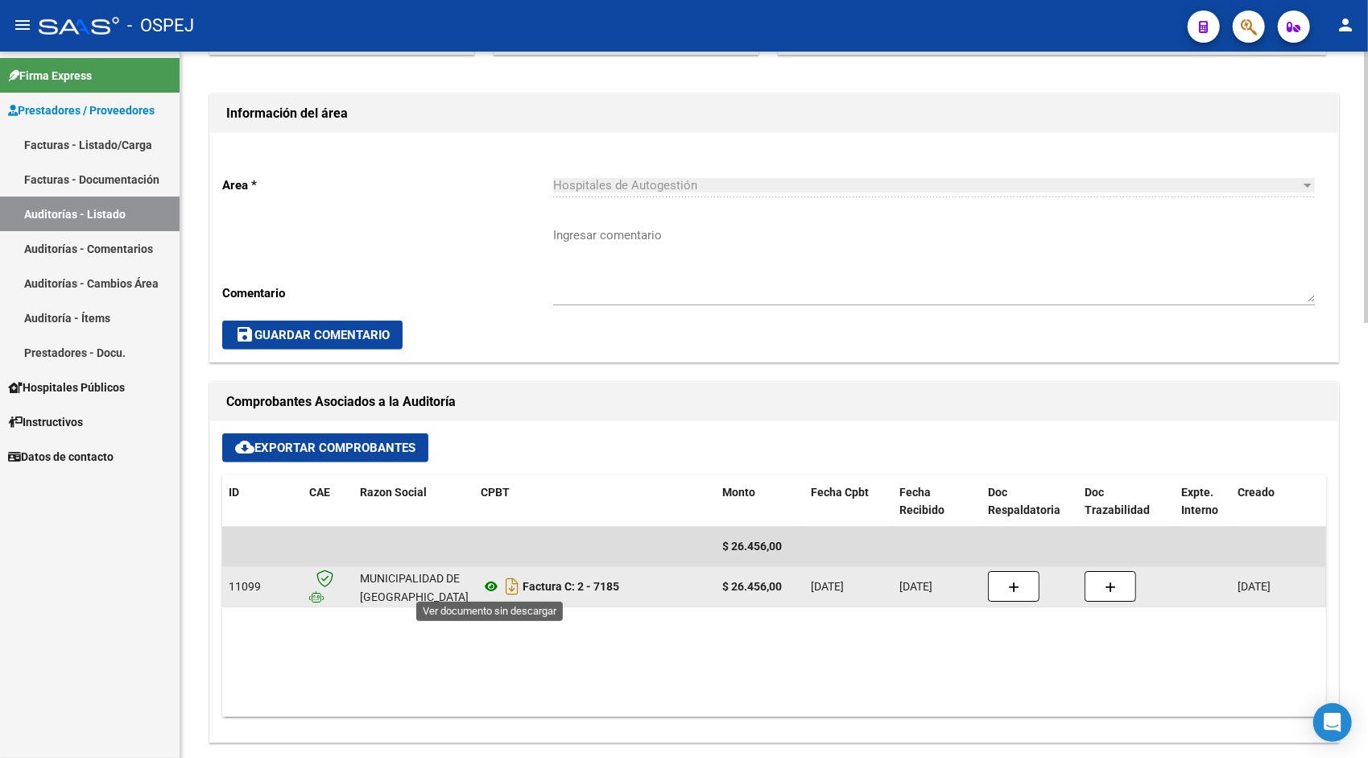
click at [485, 587] on icon at bounding box center [491, 585] width 21 height 19
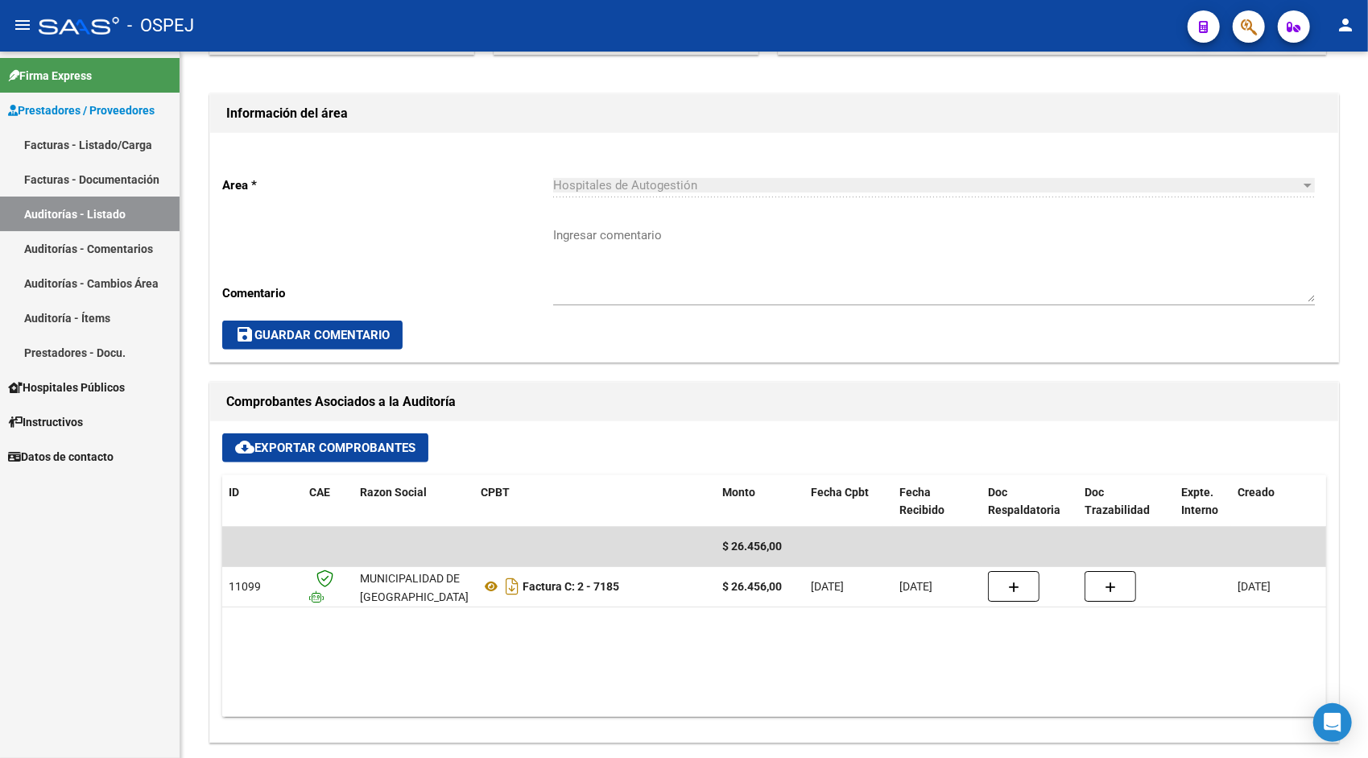
click at [116, 209] on link "Auditorías - Listado" at bounding box center [90, 213] width 180 height 35
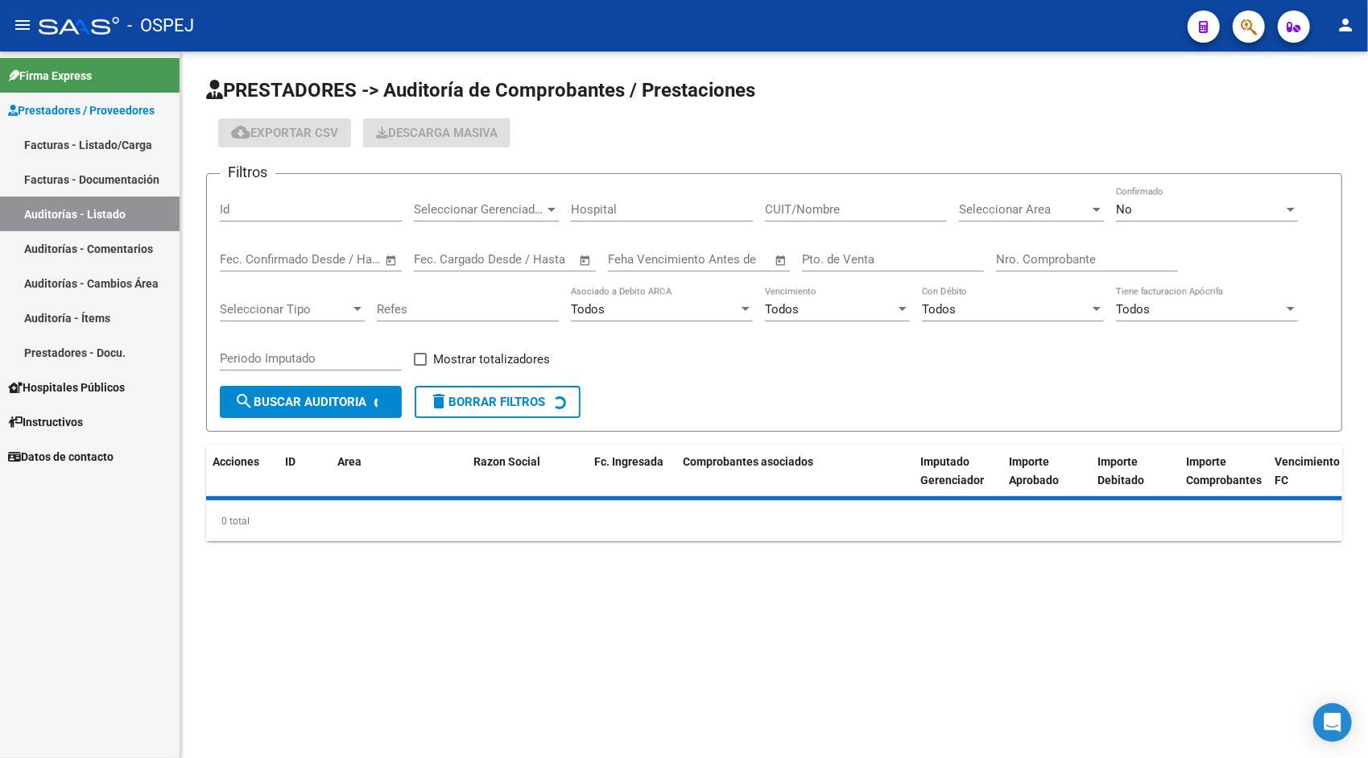
click at [298, 211] on input "Id" at bounding box center [311, 209] width 182 height 14
paste input "9910"
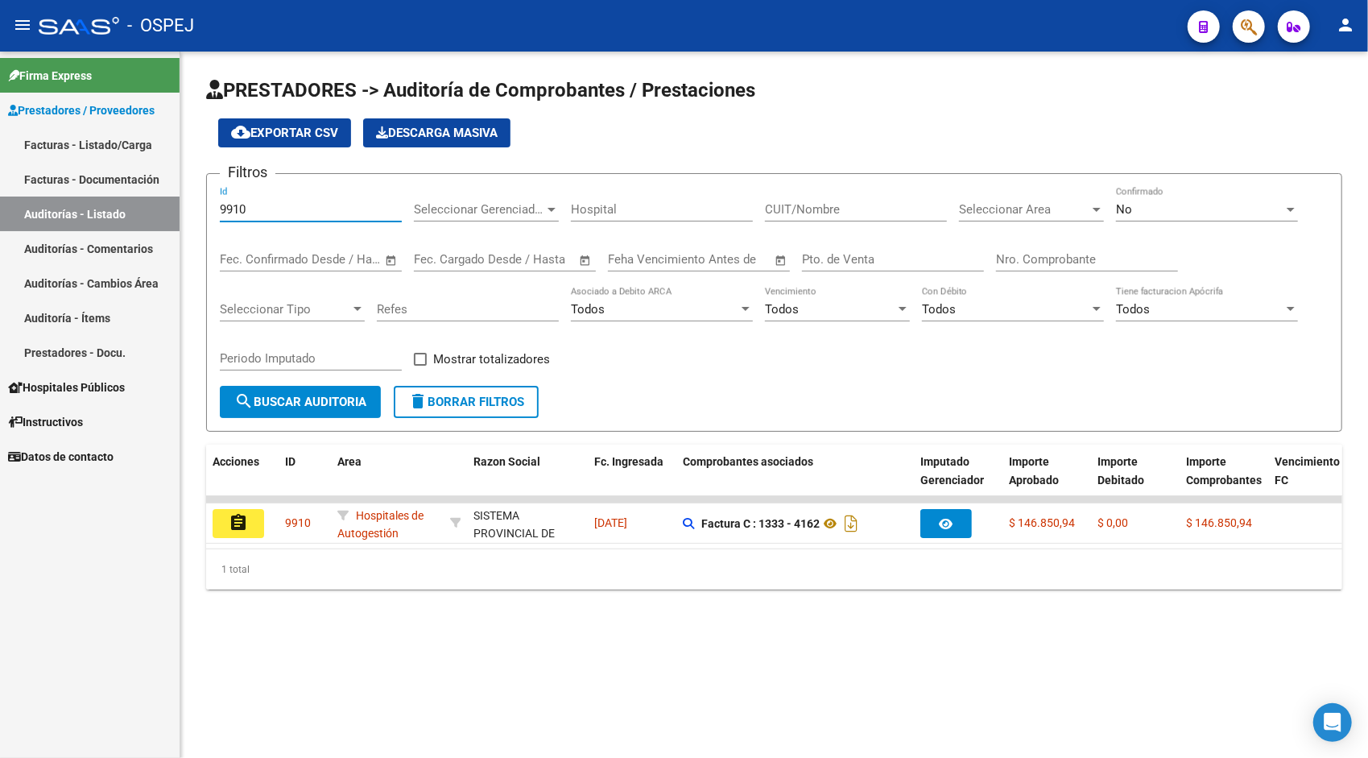
type input "9910"
click at [233, 564] on div "1 total" at bounding box center [774, 569] width 1136 height 40
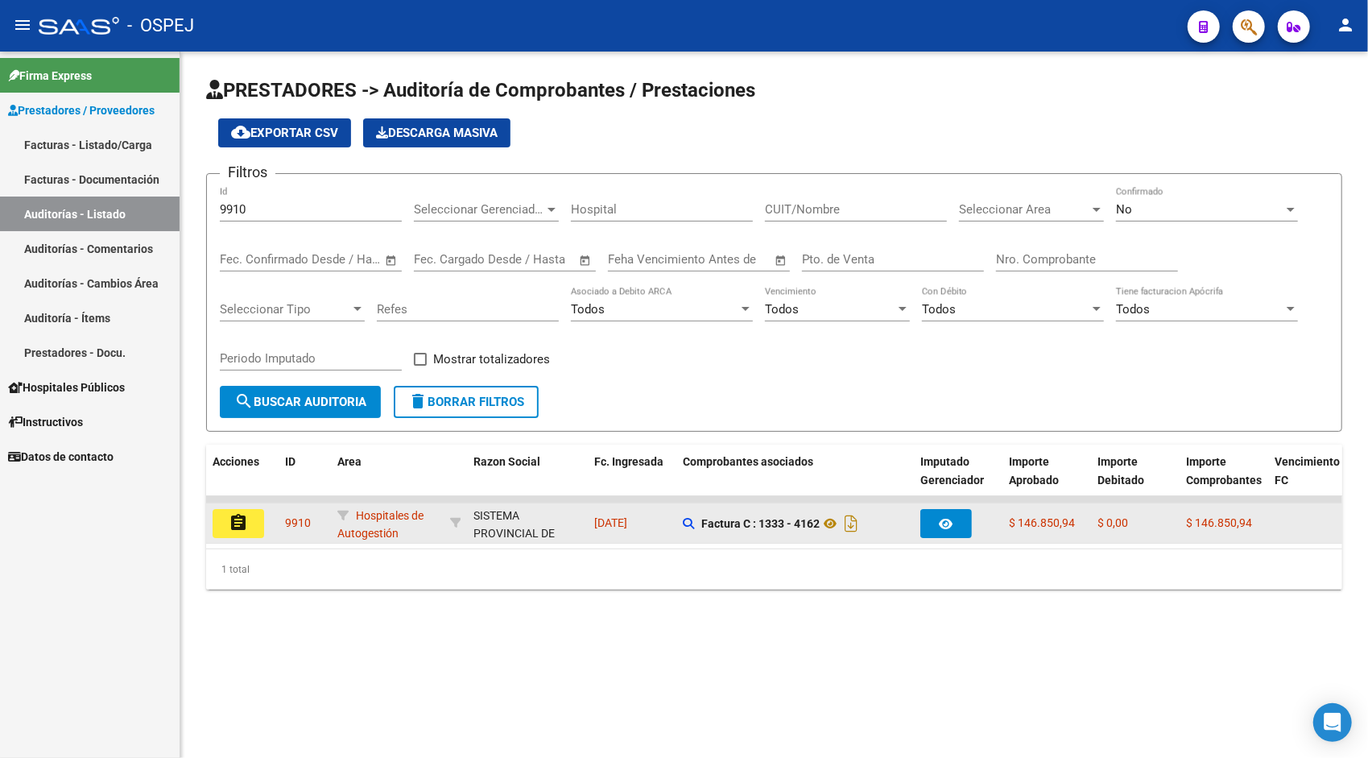
click at [224, 510] on button "assignment" at bounding box center [239, 523] width 52 height 29
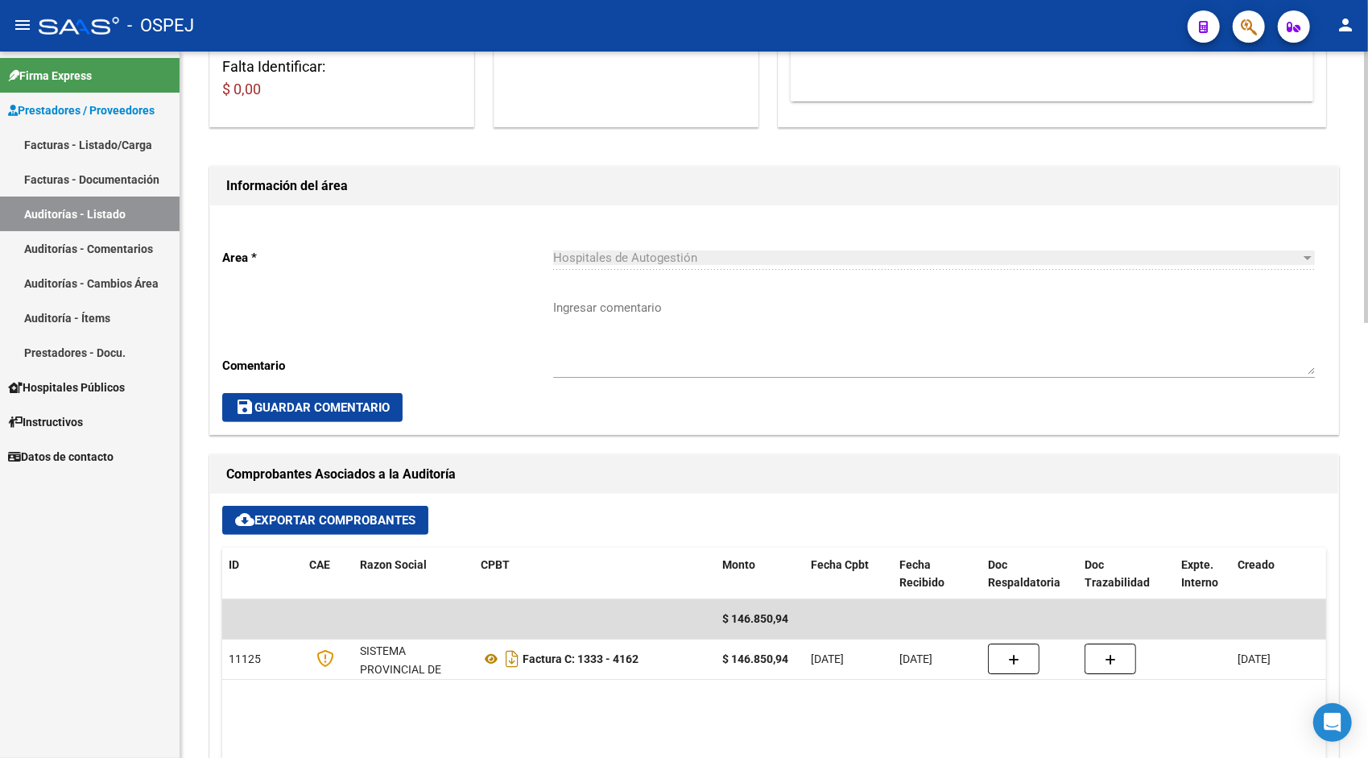
scroll to position [290, 0]
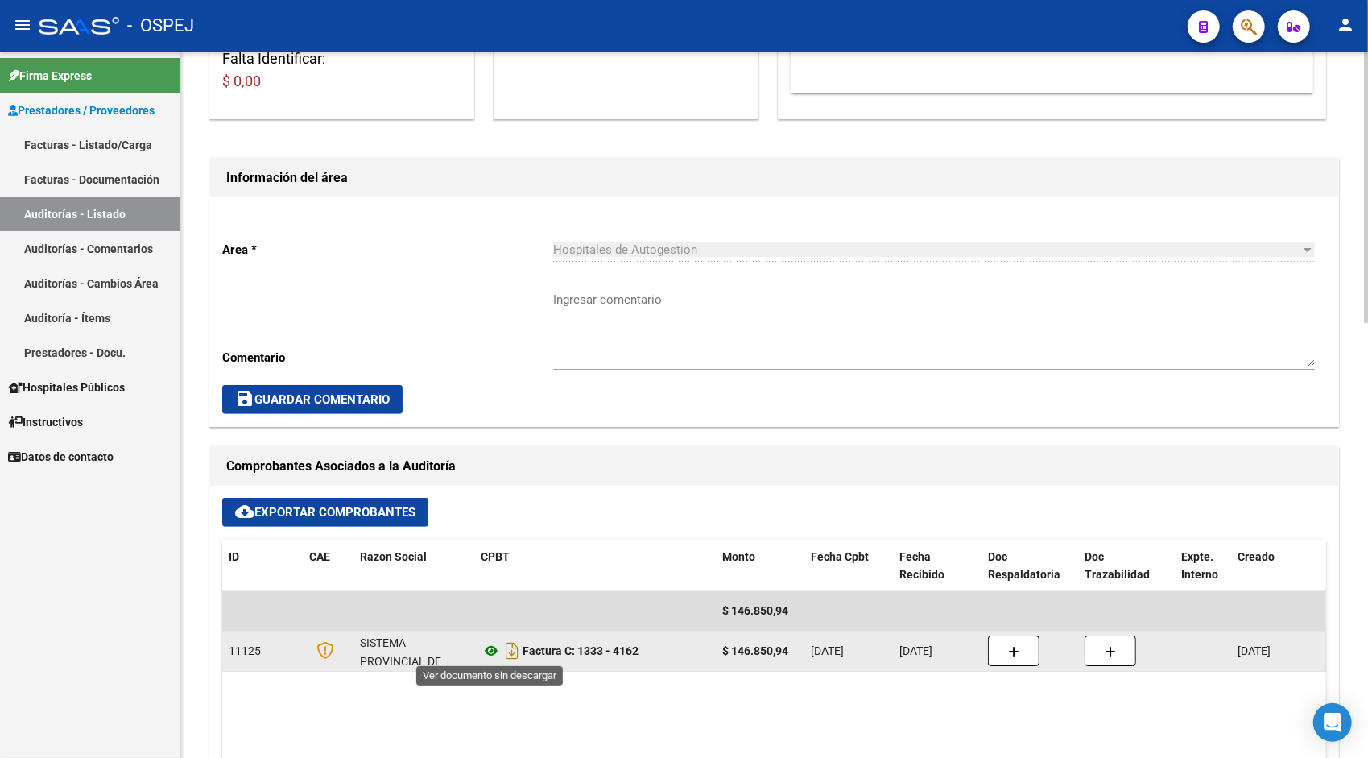
click at [492, 652] on icon at bounding box center [491, 650] width 21 height 19
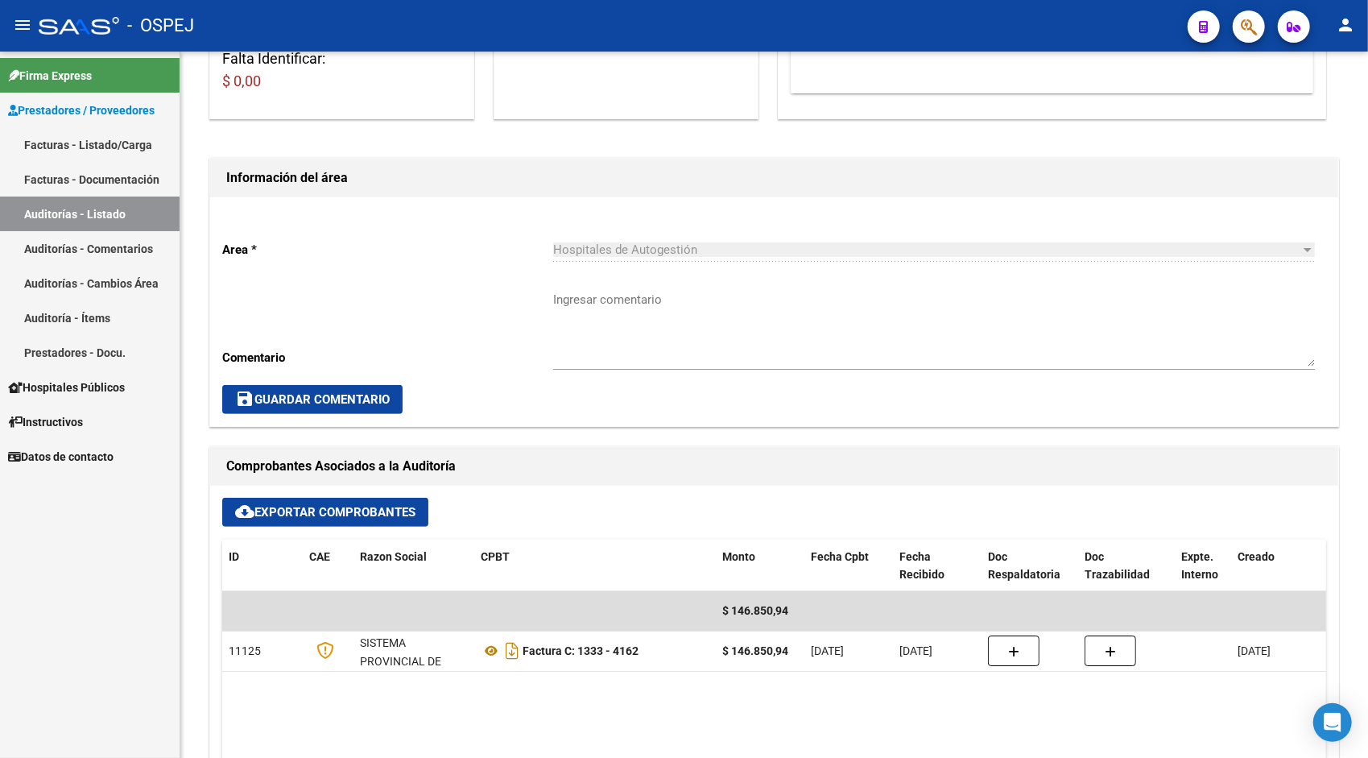
click at [134, 208] on link "Auditorías - Listado" at bounding box center [90, 213] width 180 height 35
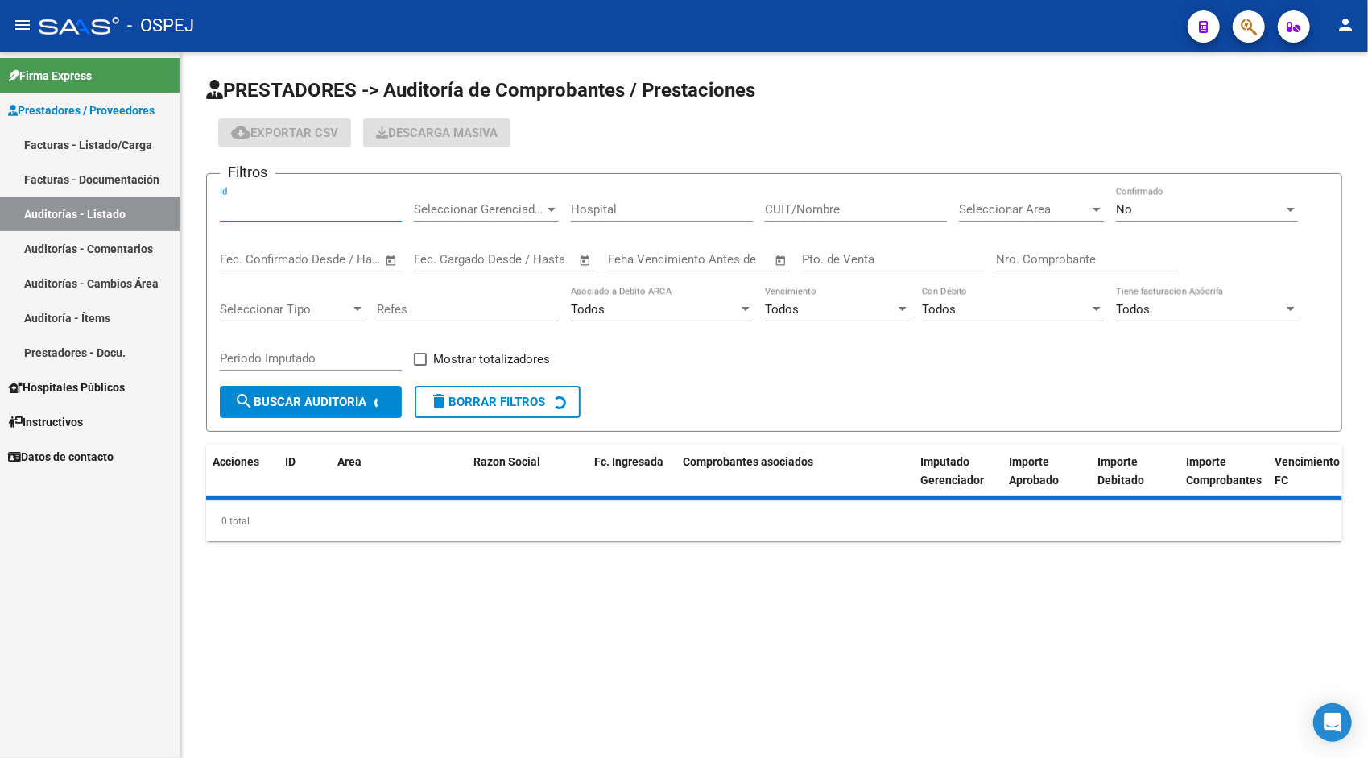
click at [253, 208] on input "Id" at bounding box center [311, 209] width 182 height 14
paste input "9907"
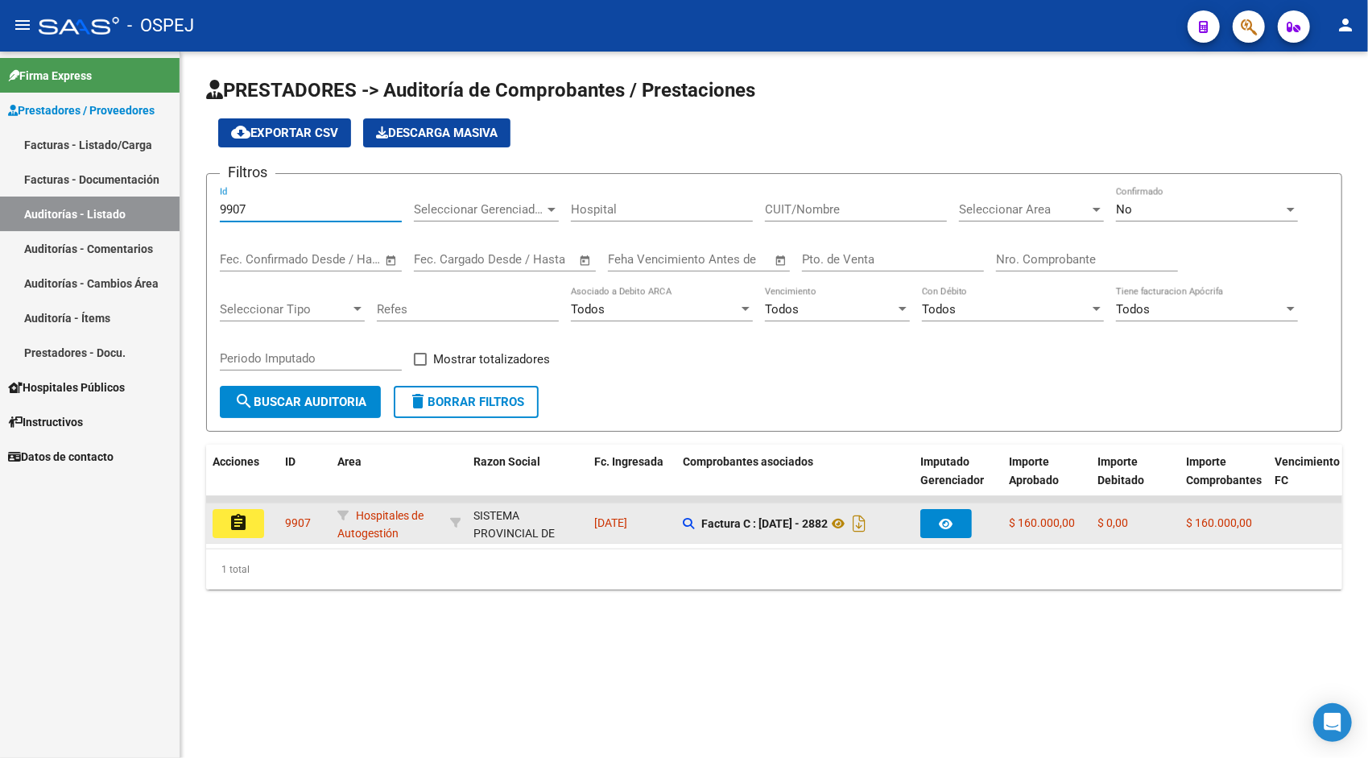
type input "9907"
click at [242, 528] on mat-icon "assignment" at bounding box center [238, 522] width 19 height 19
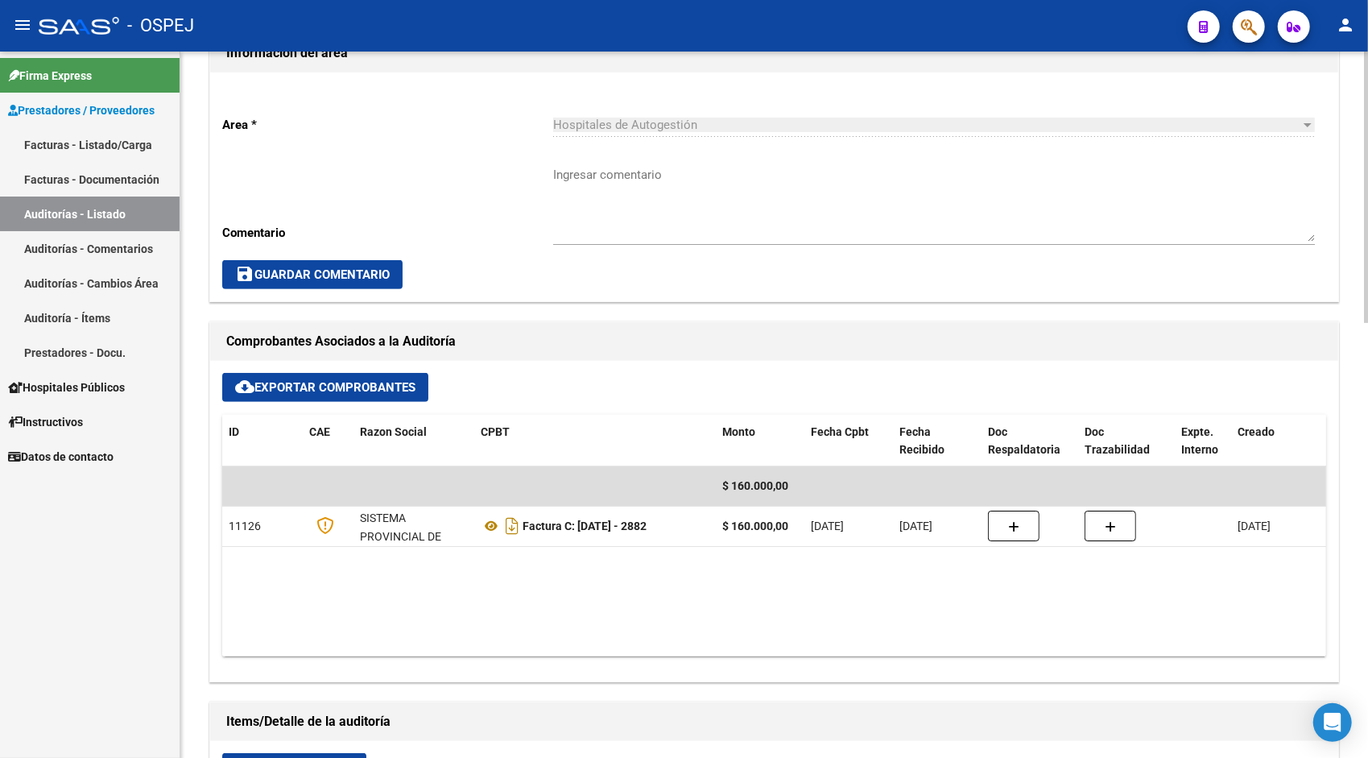
scroll to position [419, 0]
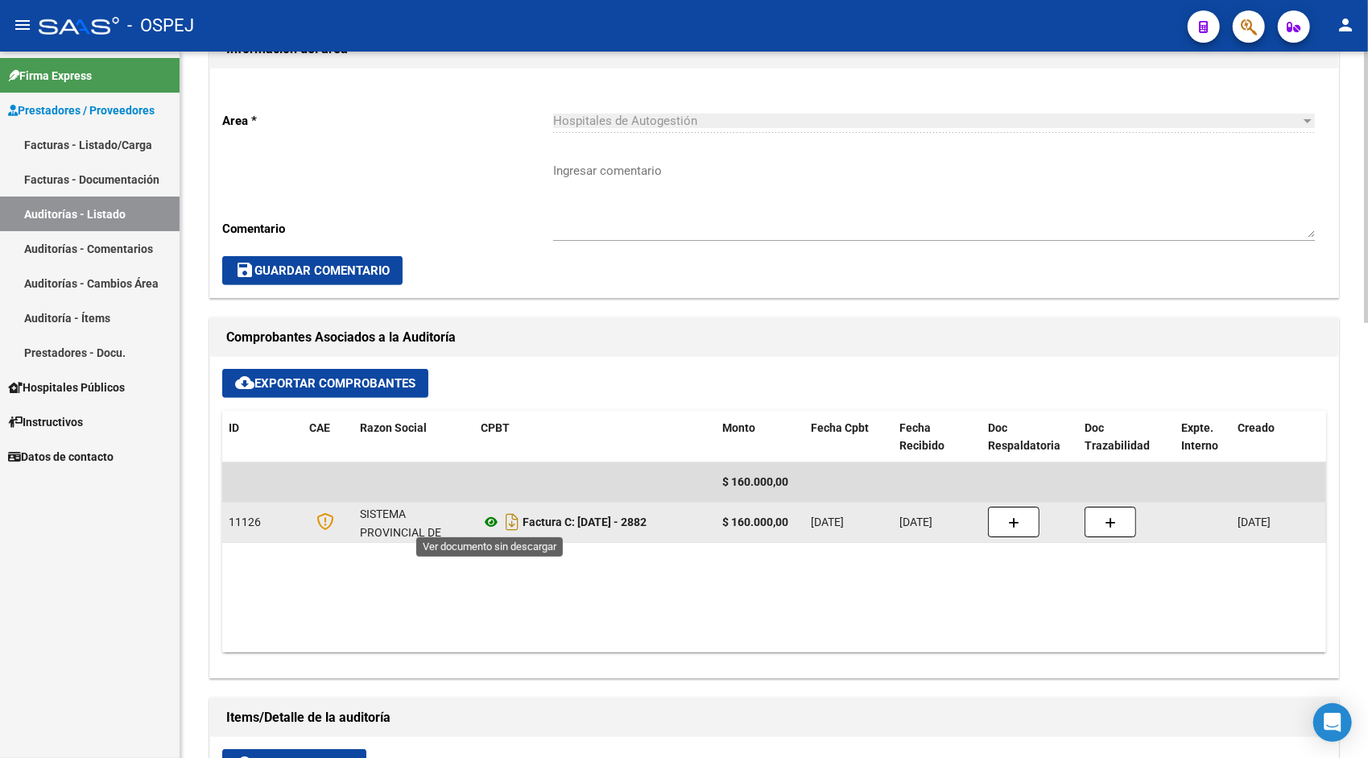
click at [489, 518] on icon at bounding box center [491, 521] width 21 height 19
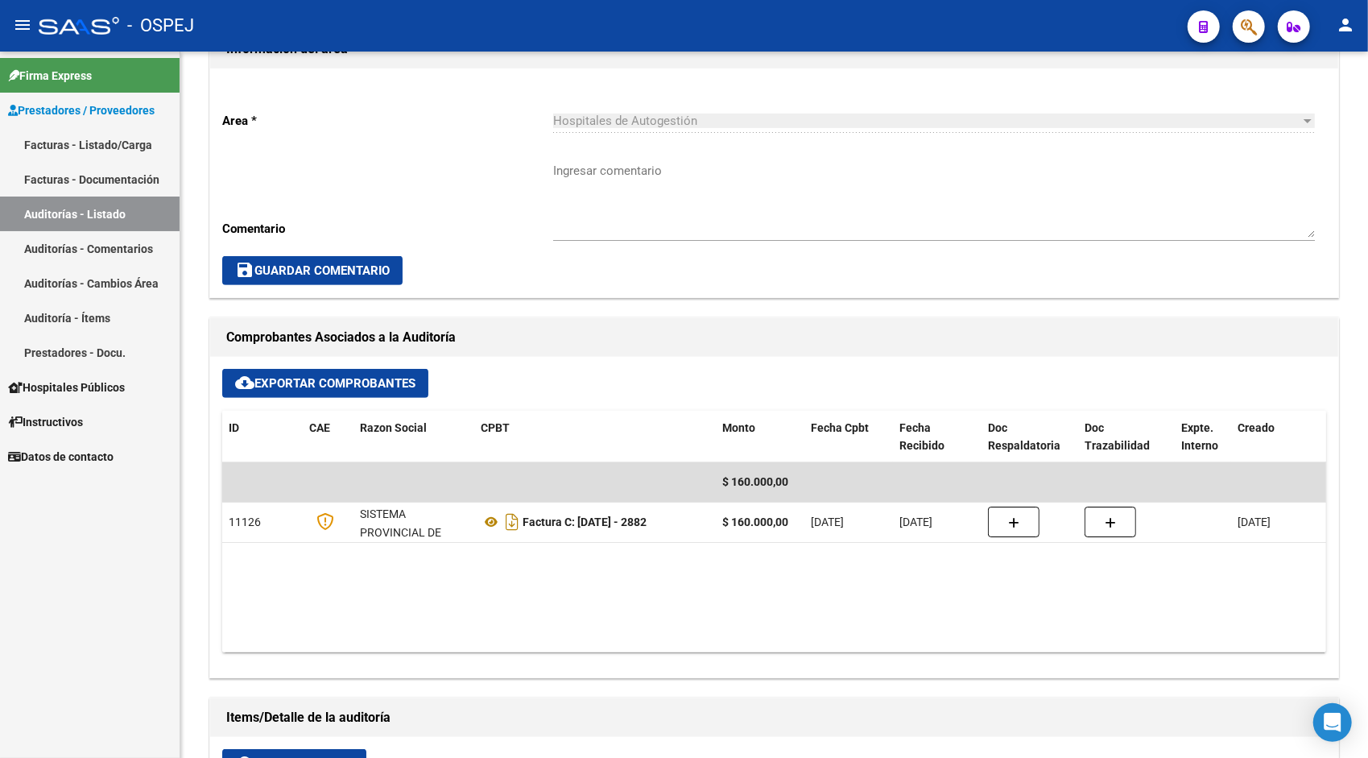
click at [119, 217] on link "Auditorías - Listado" at bounding box center [90, 213] width 180 height 35
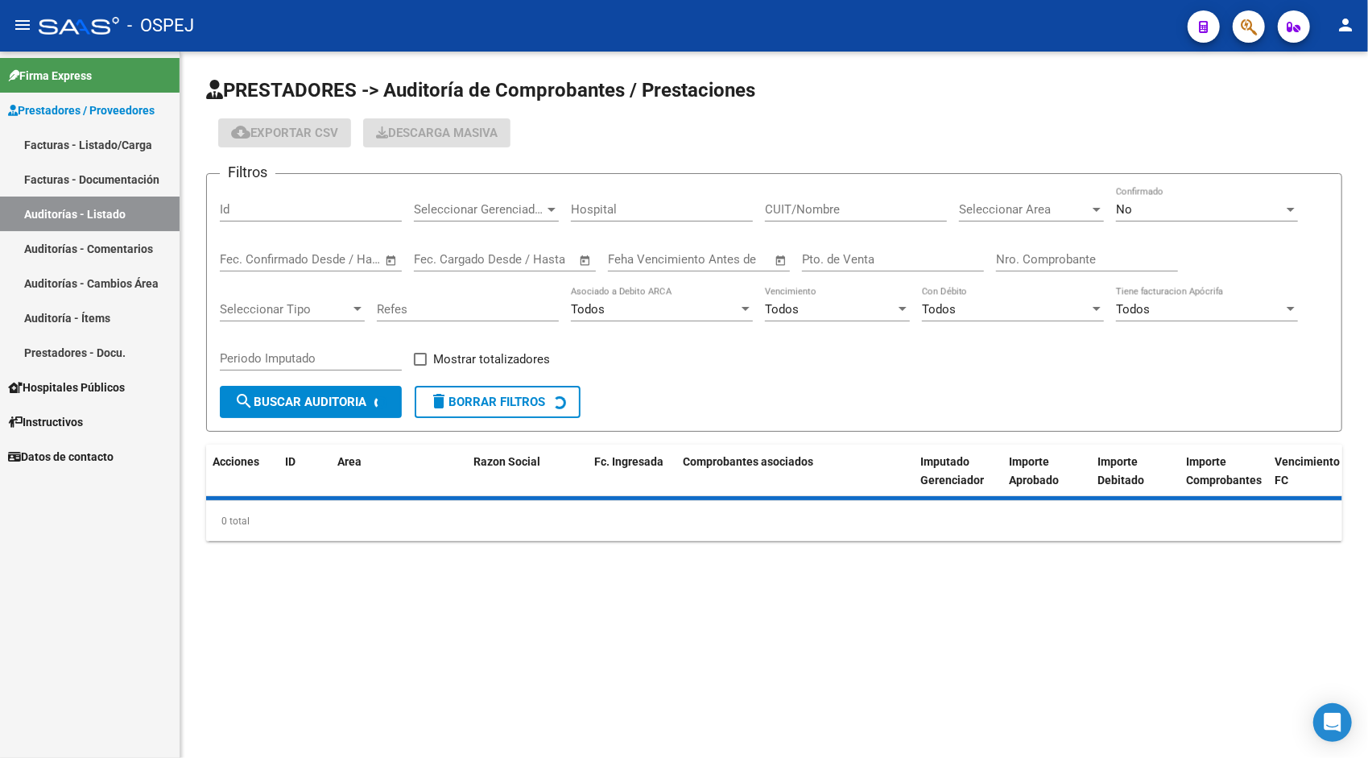
click at [314, 209] on input "Id" at bounding box center [311, 209] width 182 height 14
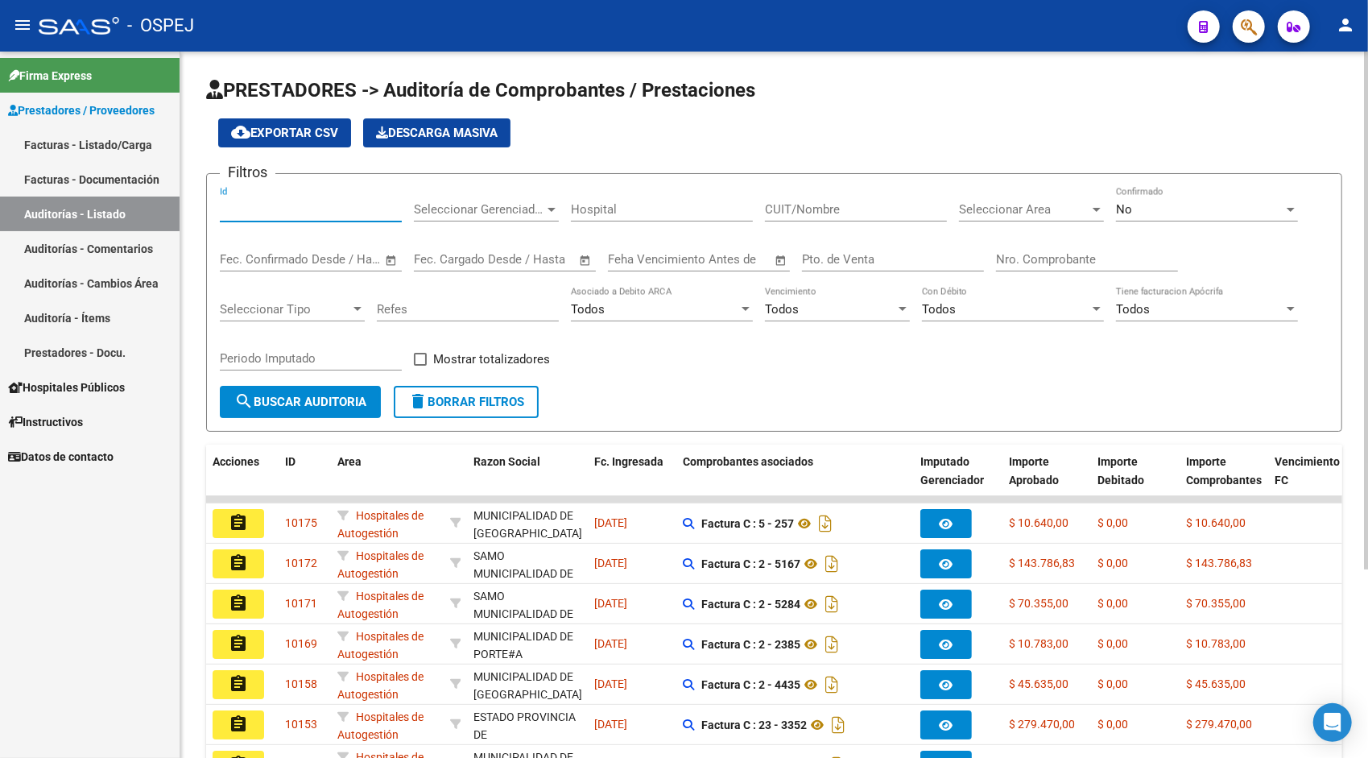
paste input "9905"
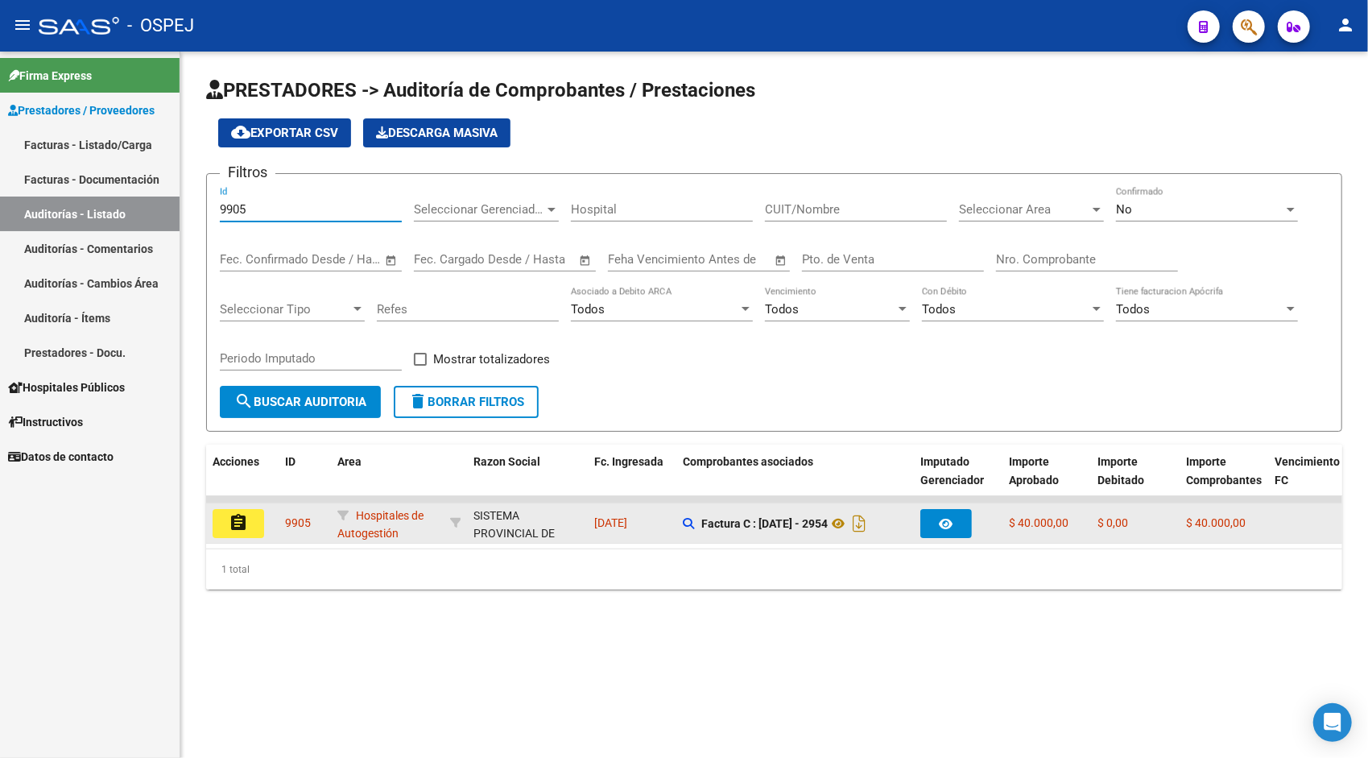
type input "9905"
click at [252, 529] on button "assignment" at bounding box center [239, 523] width 52 height 29
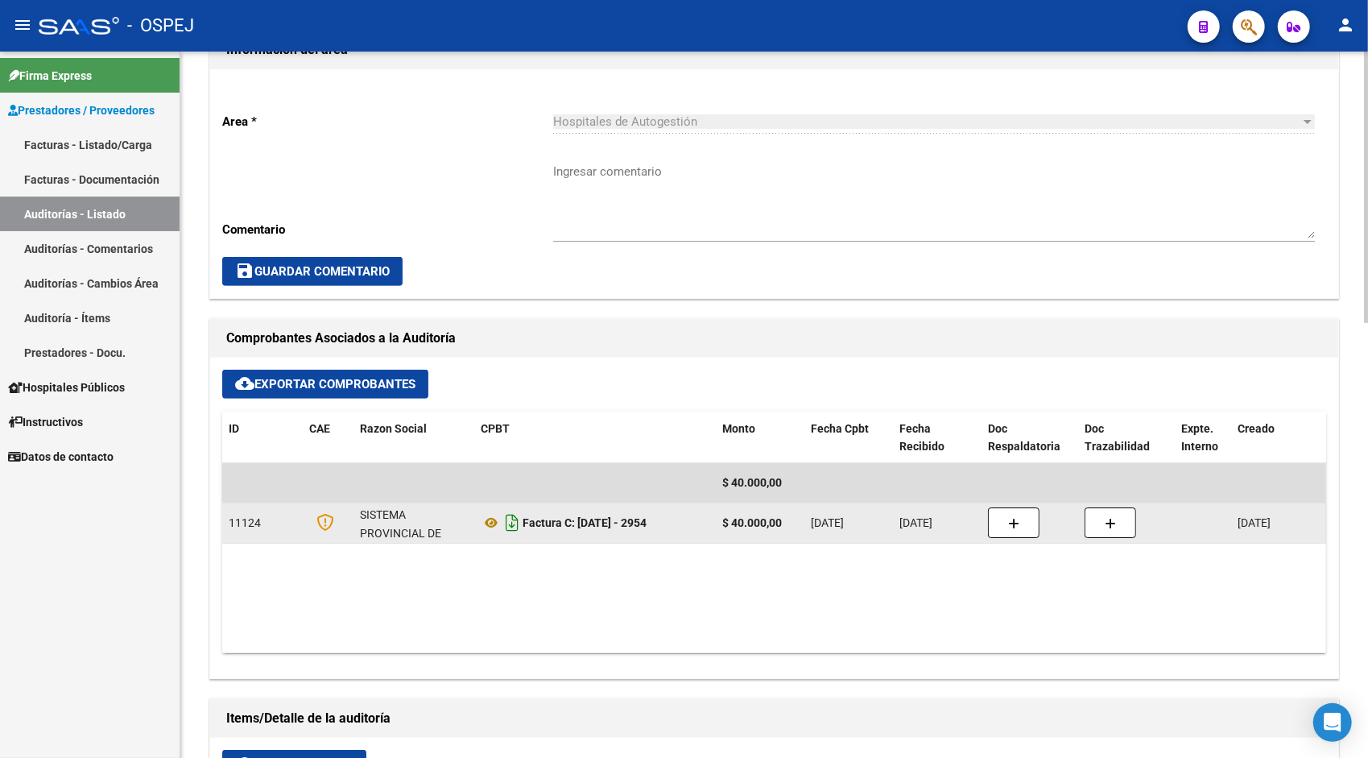
scroll to position [419, 0]
click at [481, 517] on icon at bounding box center [491, 521] width 21 height 19
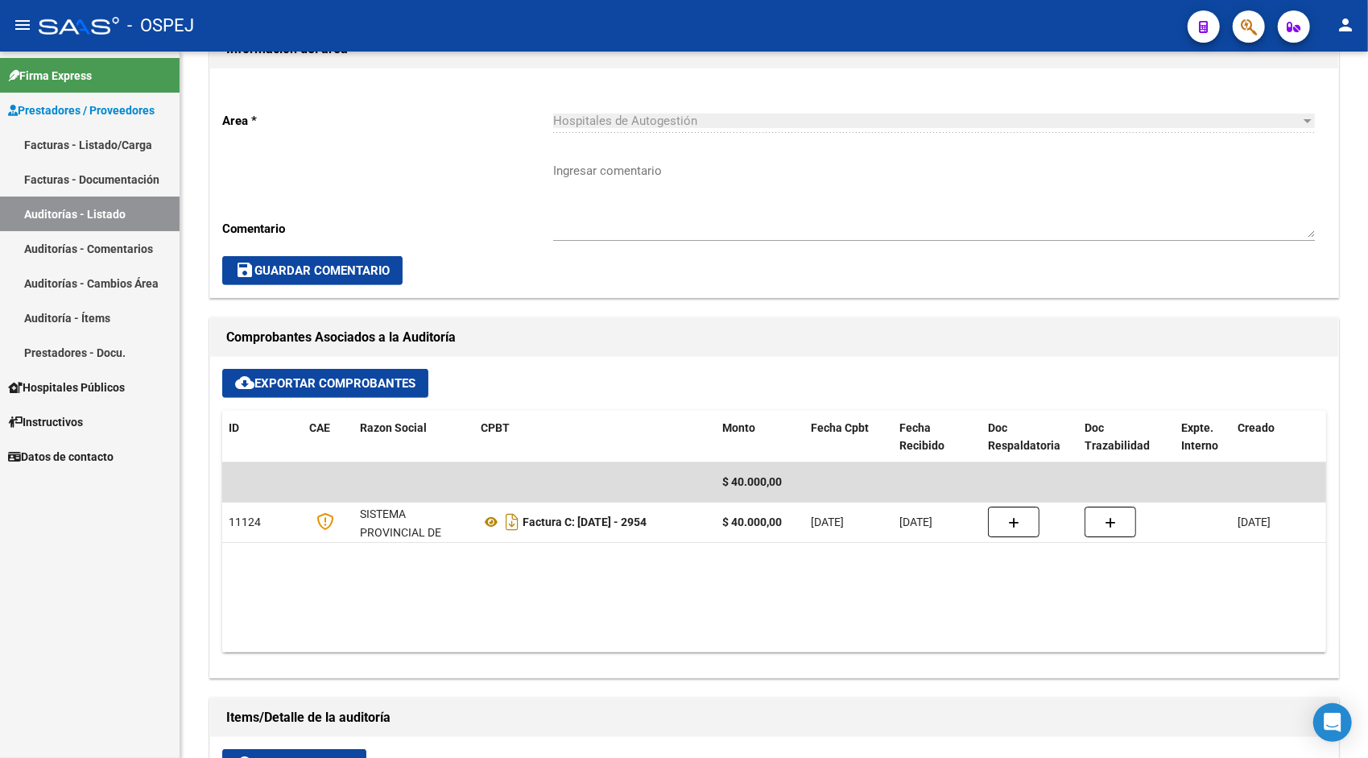
click at [137, 208] on link "Auditorías - Listado" at bounding box center [90, 213] width 180 height 35
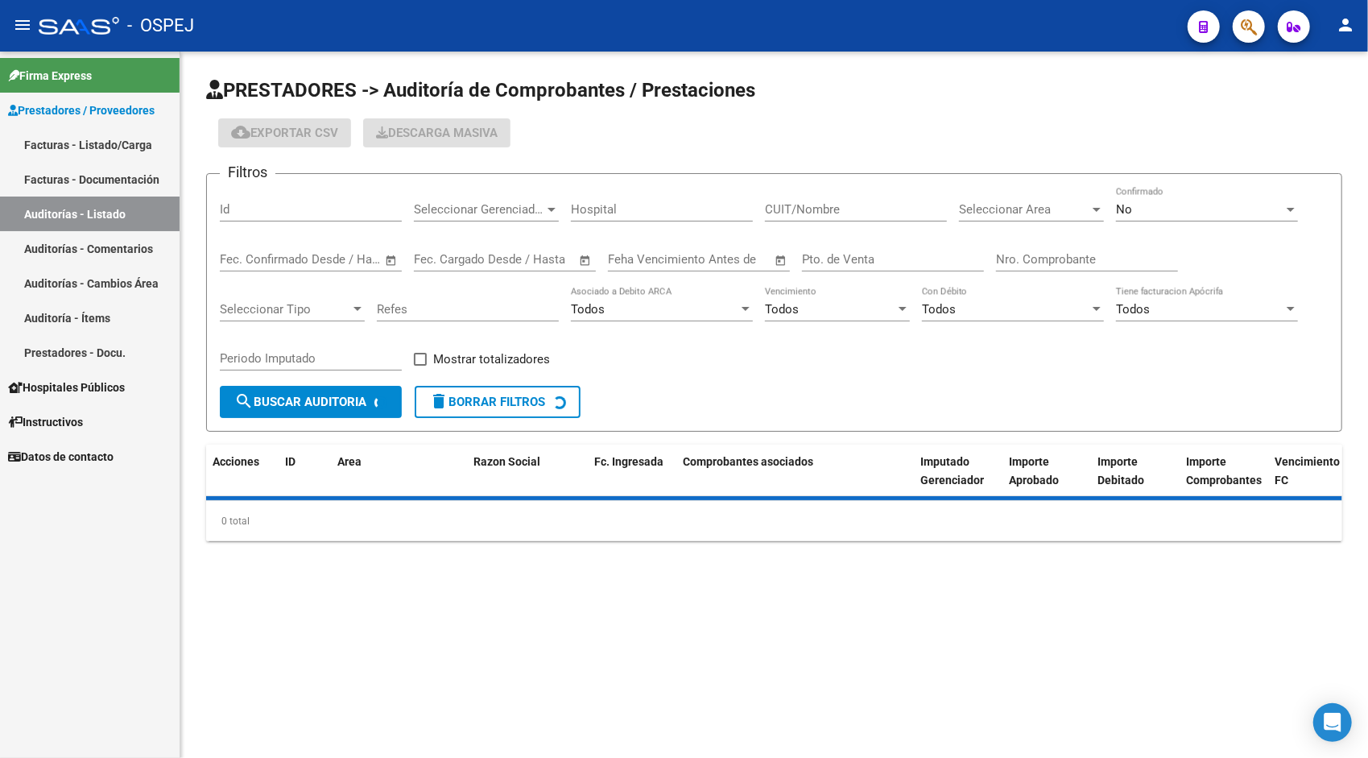
click at [266, 208] on input "Id" at bounding box center [311, 209] width 182 height 14
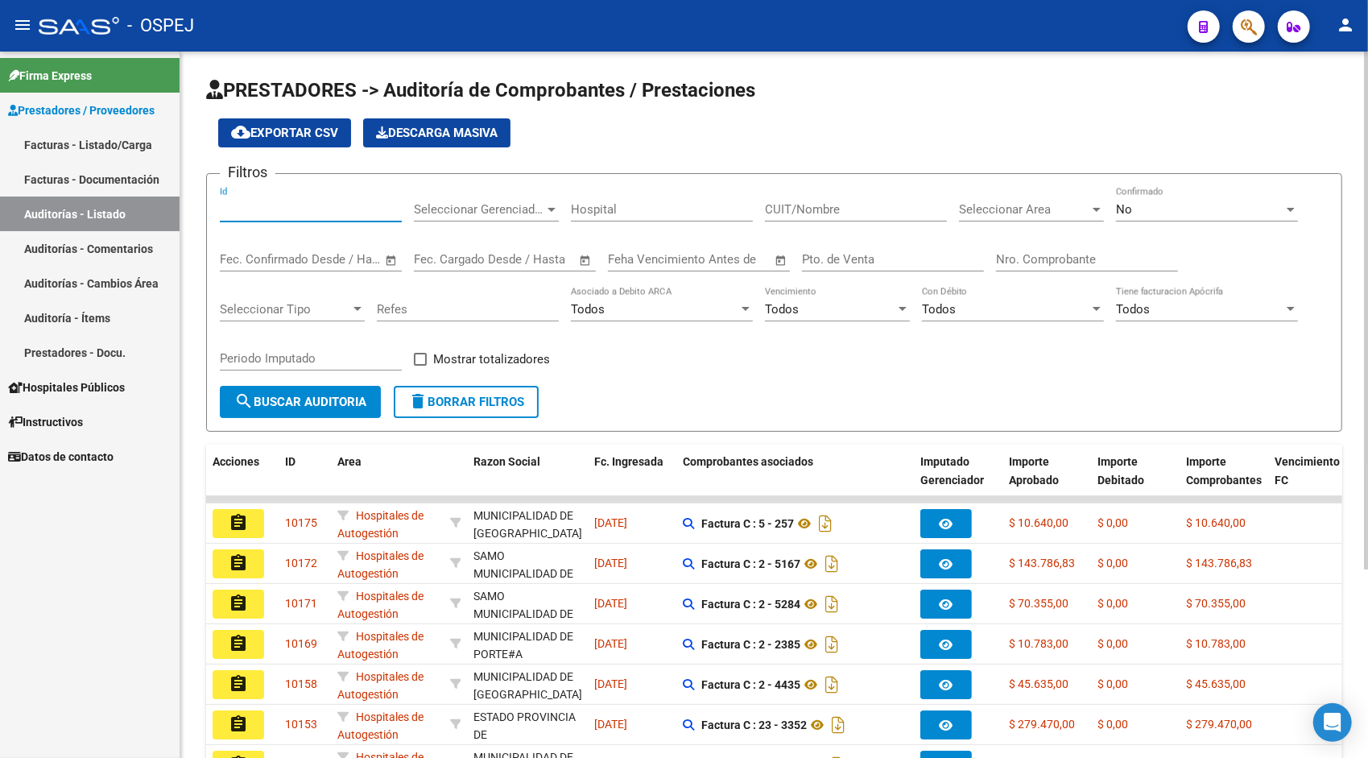
paste input "9904"
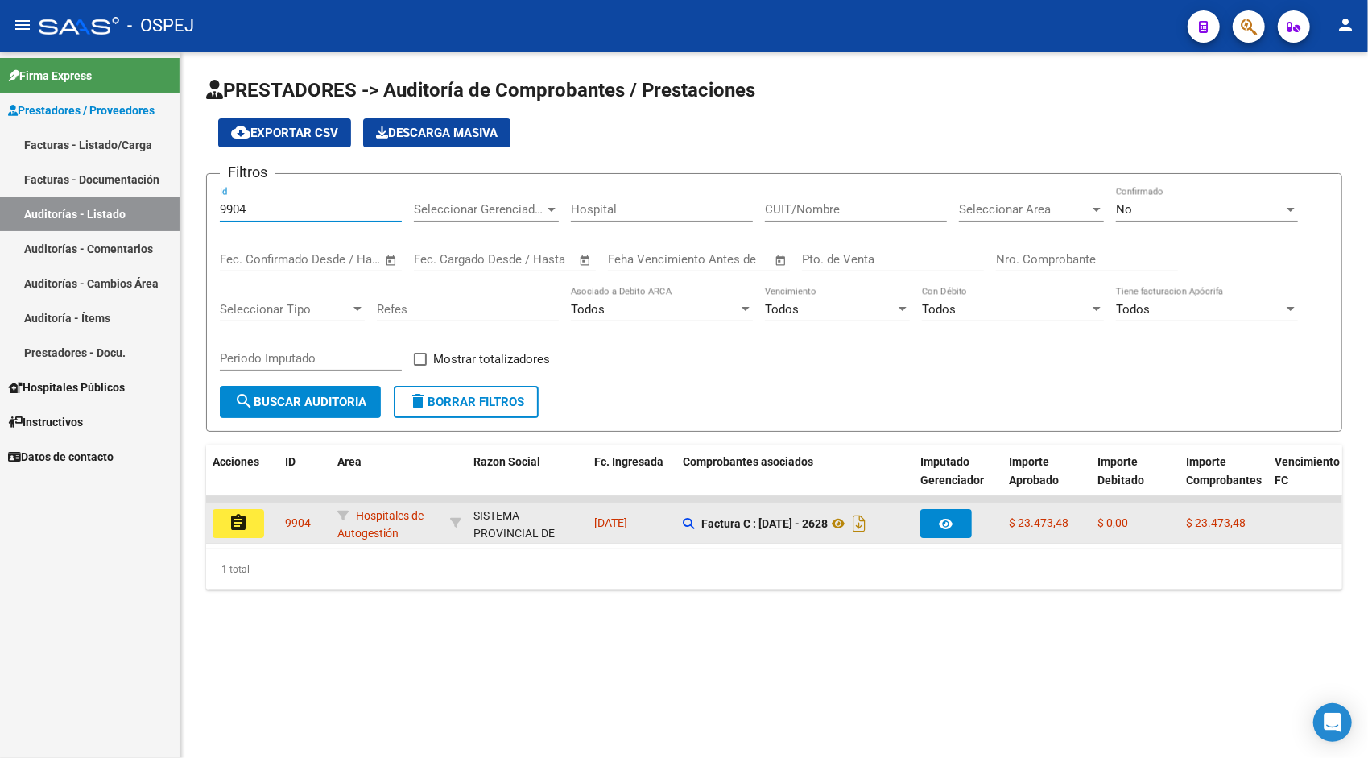
type input "9904"
click at [239, 522] on mat-icon "assignment" at bounding box center [238, 522] width 19 height 19
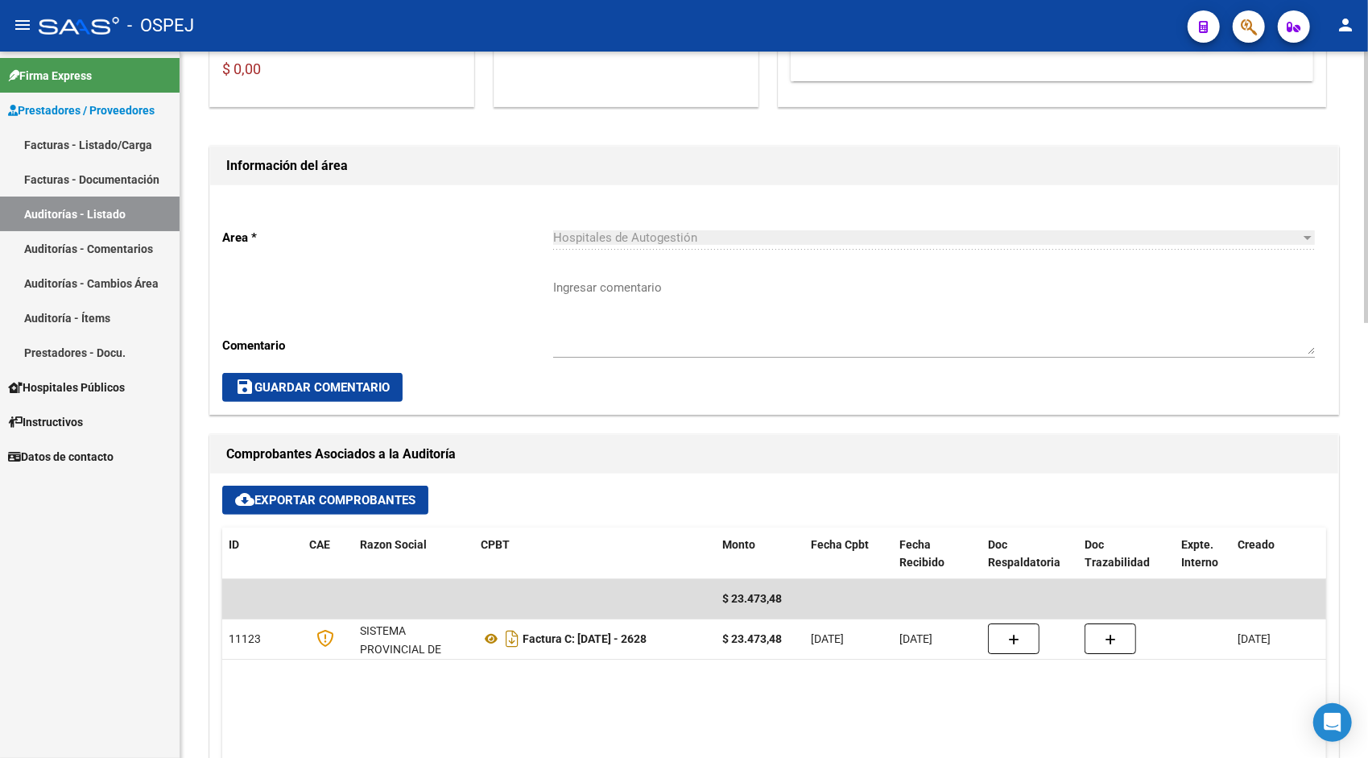
scroll to position [322, 0]
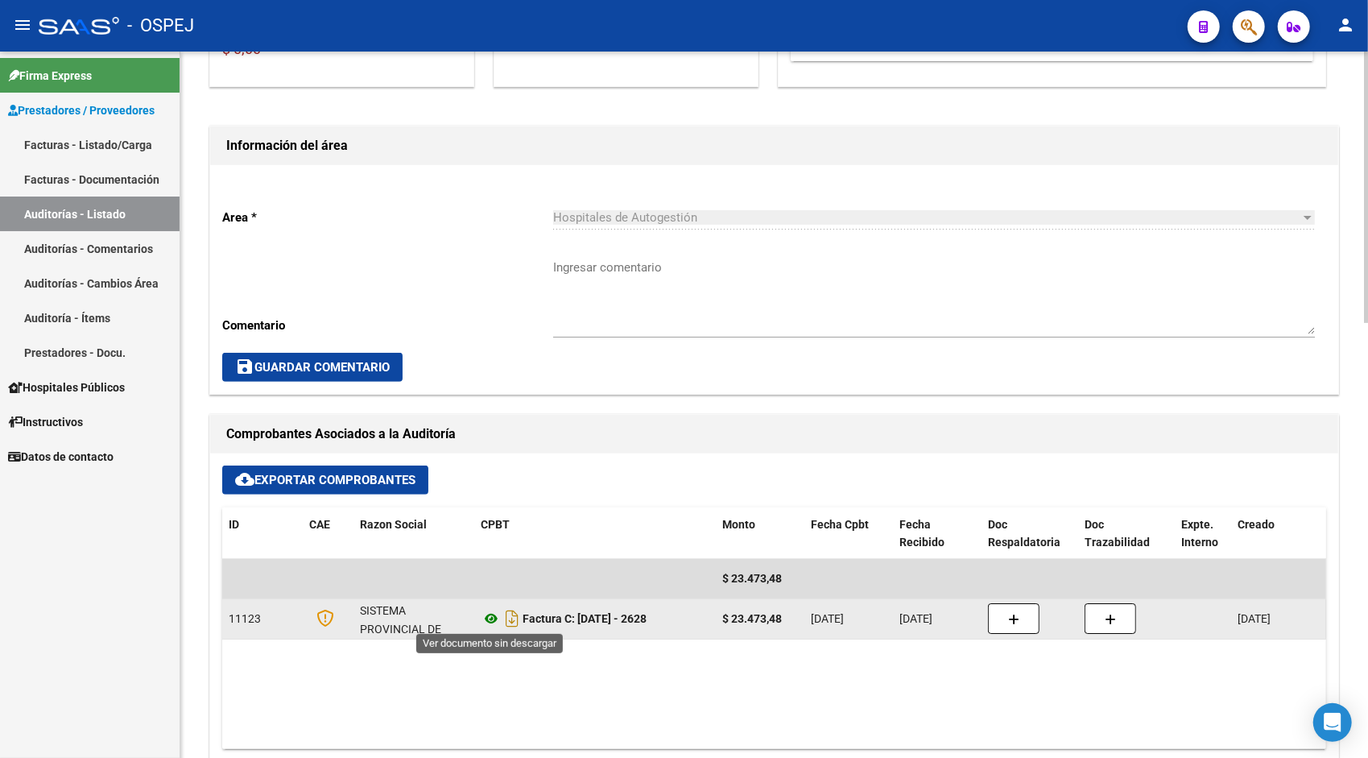
click at [493, 617] on icon at bounding box center [491, 618] width 21 height 19
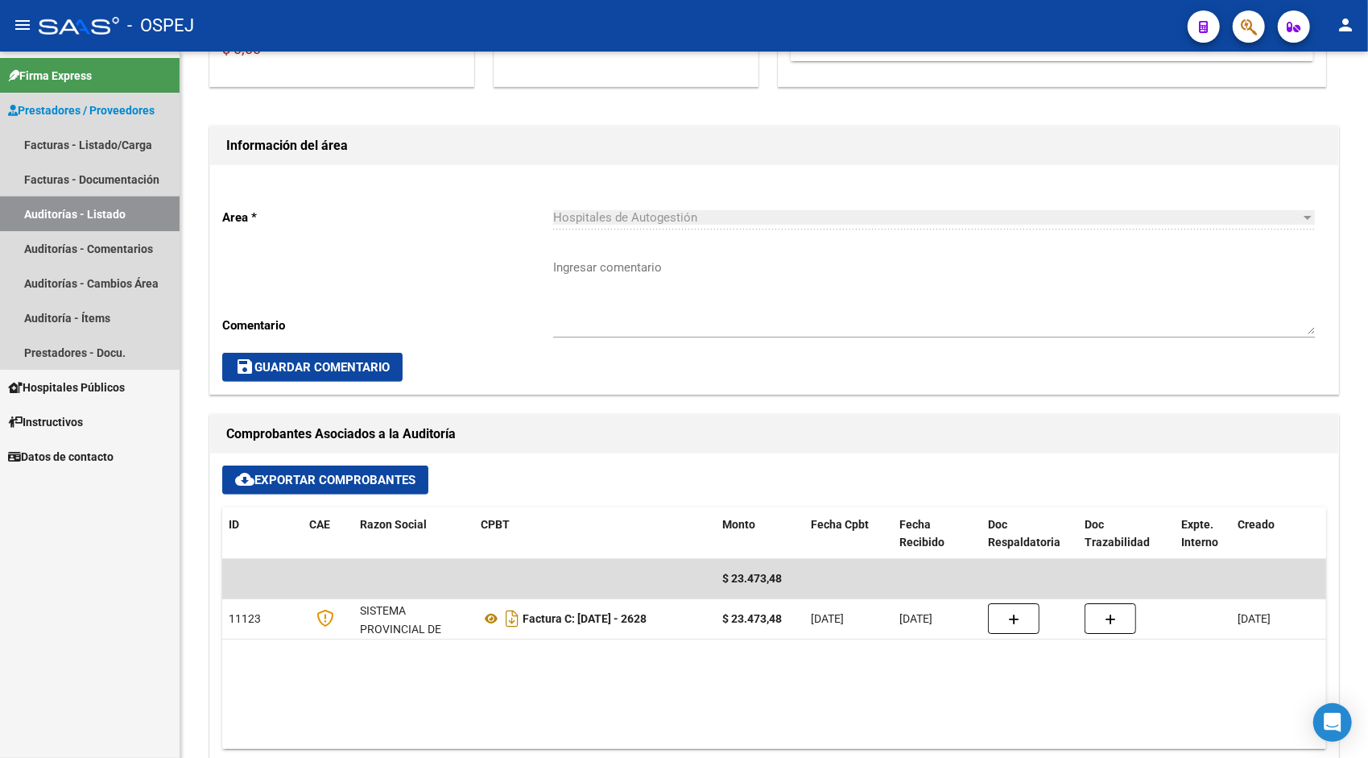
click at [109, 227] on link "Auditorías - Listado" at bounding box center [90, 213] width 180 height 35
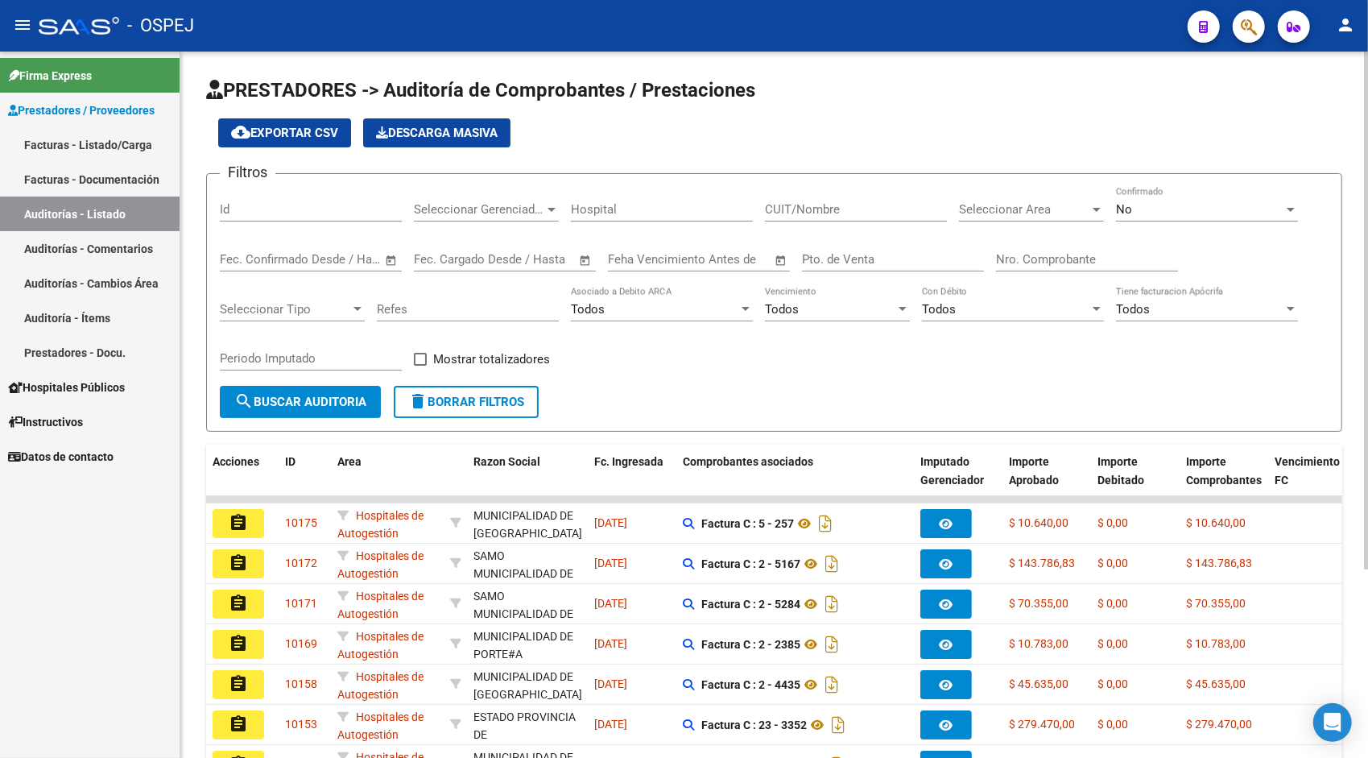
click at [272, 221] on div "Id" at bounding box center [311, 204] width 182 height 35
paste input "9903"
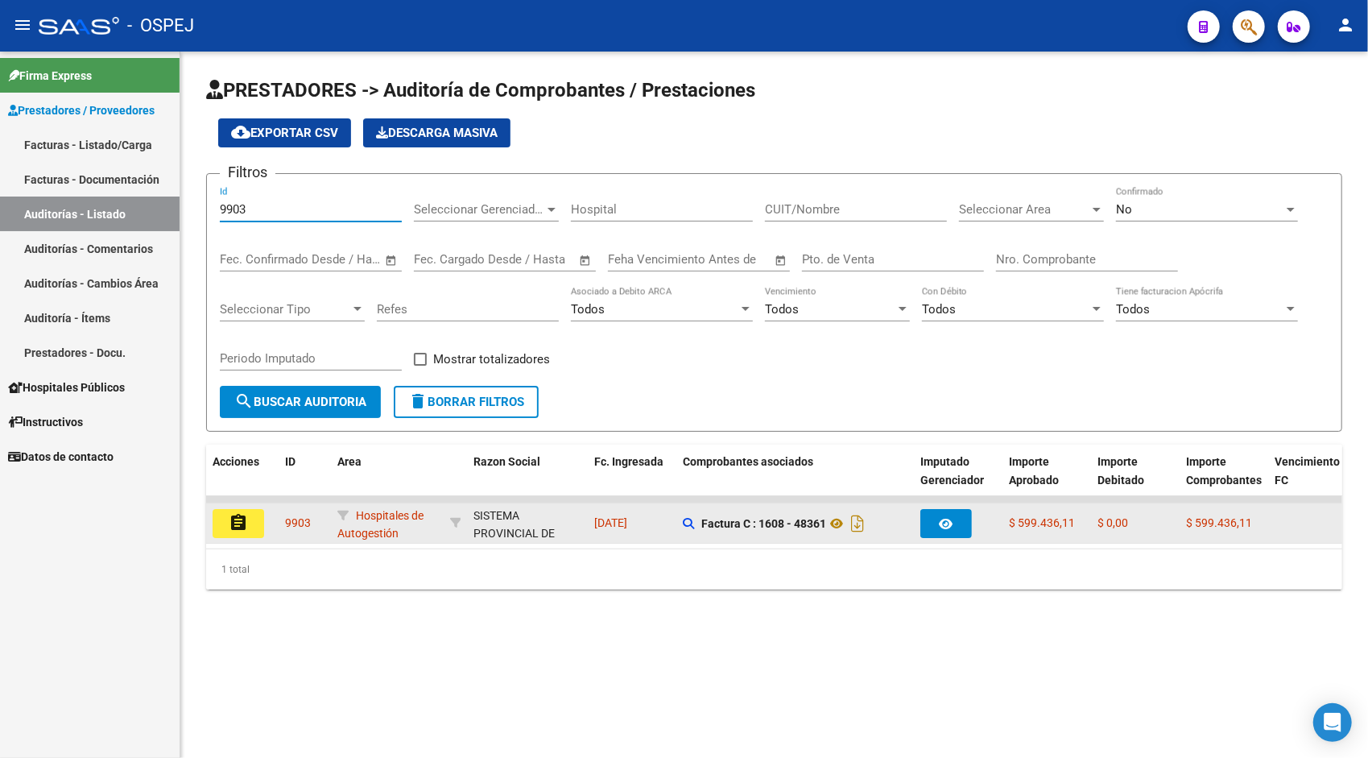
type input "9903"
click at [243, 523] on mat-icon "assignment" at bounding box center [238, 522] width 19 height 19
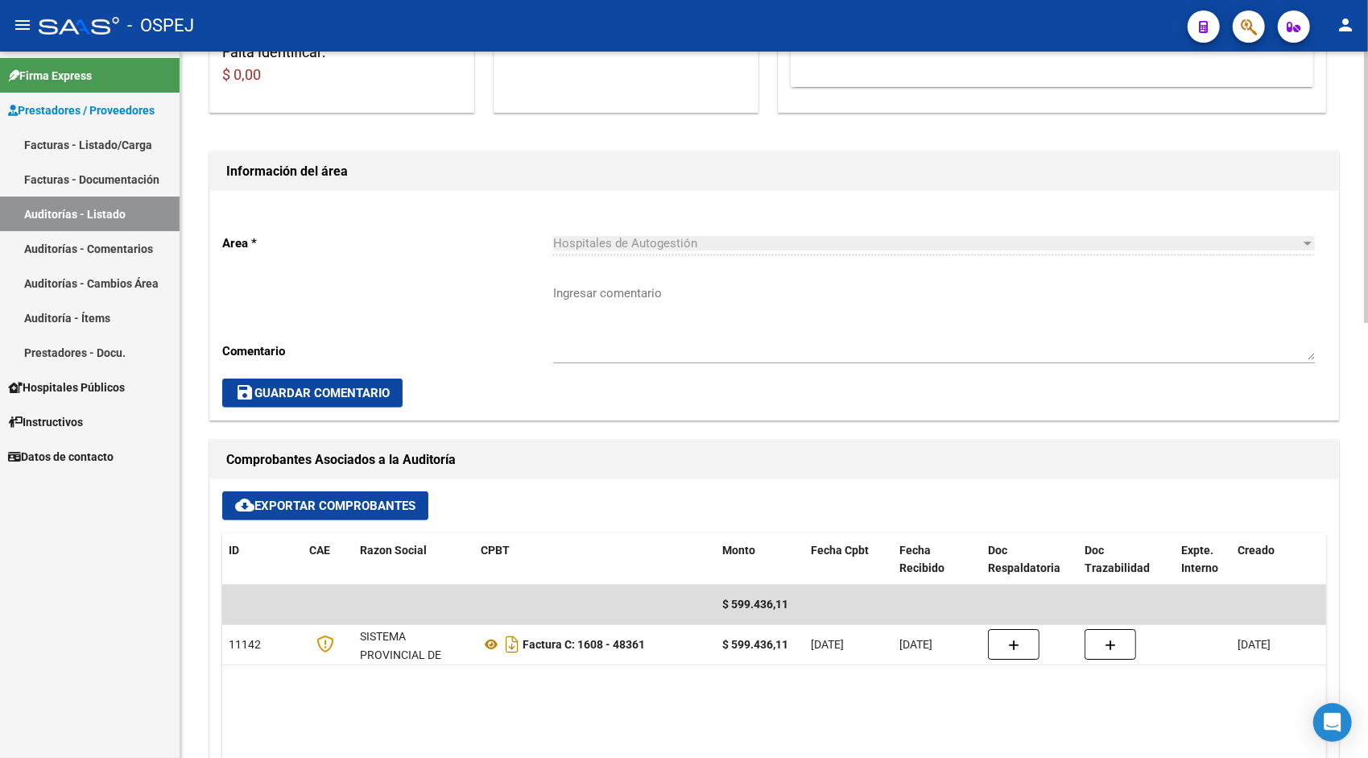
scroll to position [322, 0]
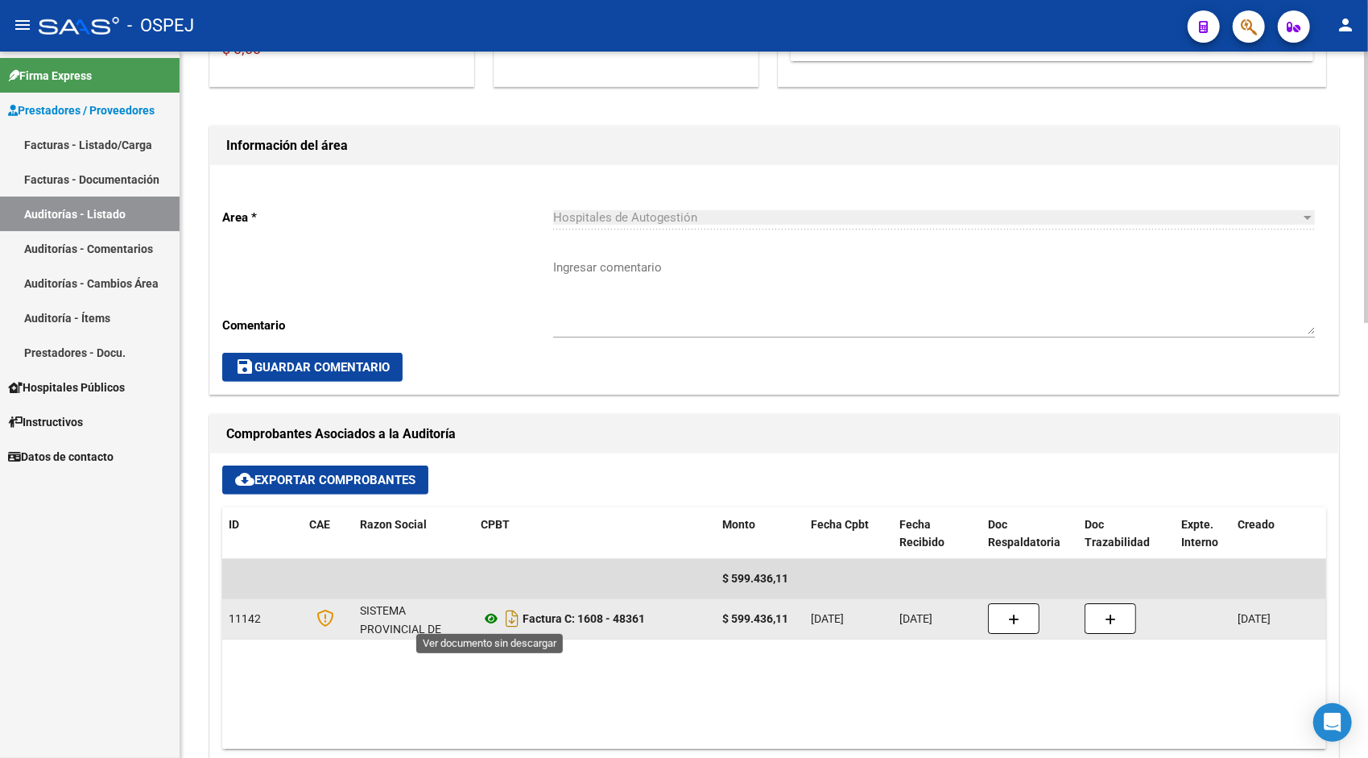
click at [486, 617] on icon at bounding box center [491, 618] width 21 height 19
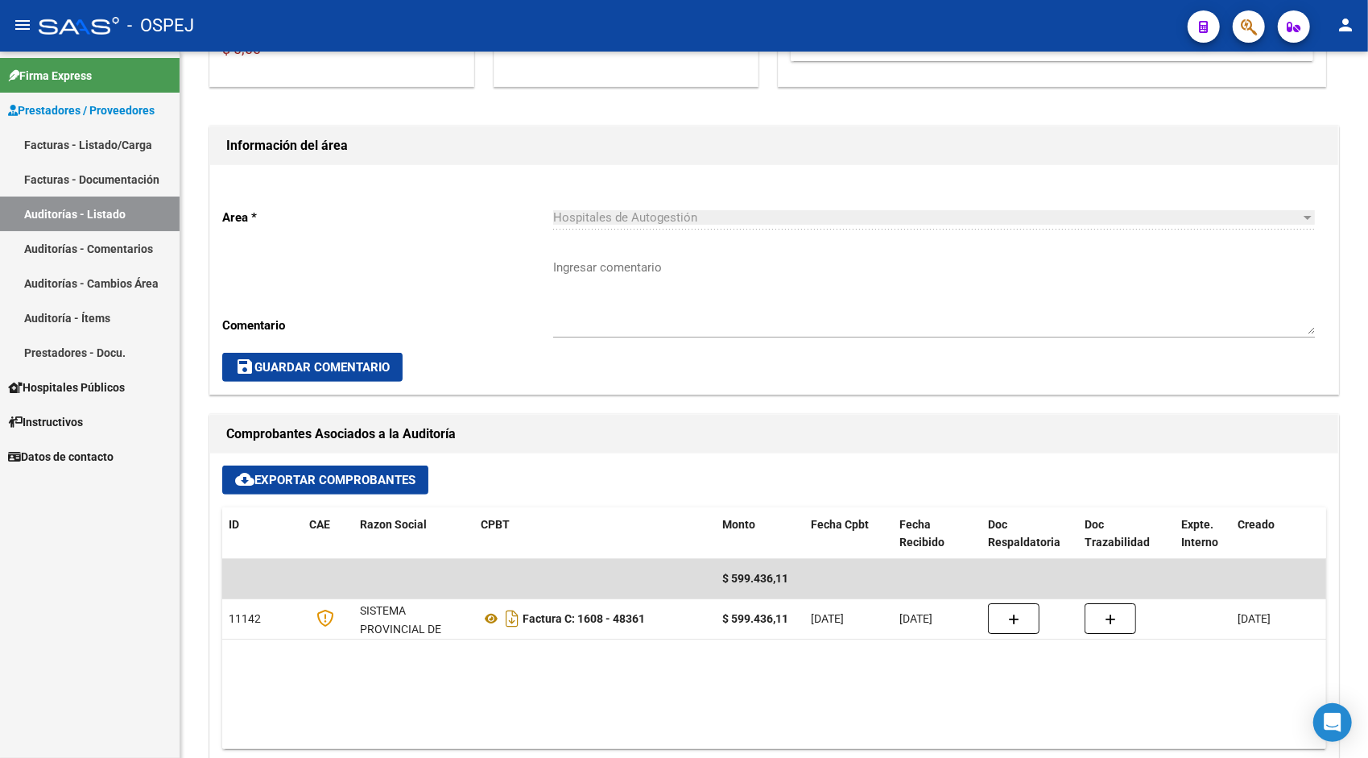
click at [126, 216] on link "Auditorías - Listado" at bounding box center [90, 213] width 180 height 35
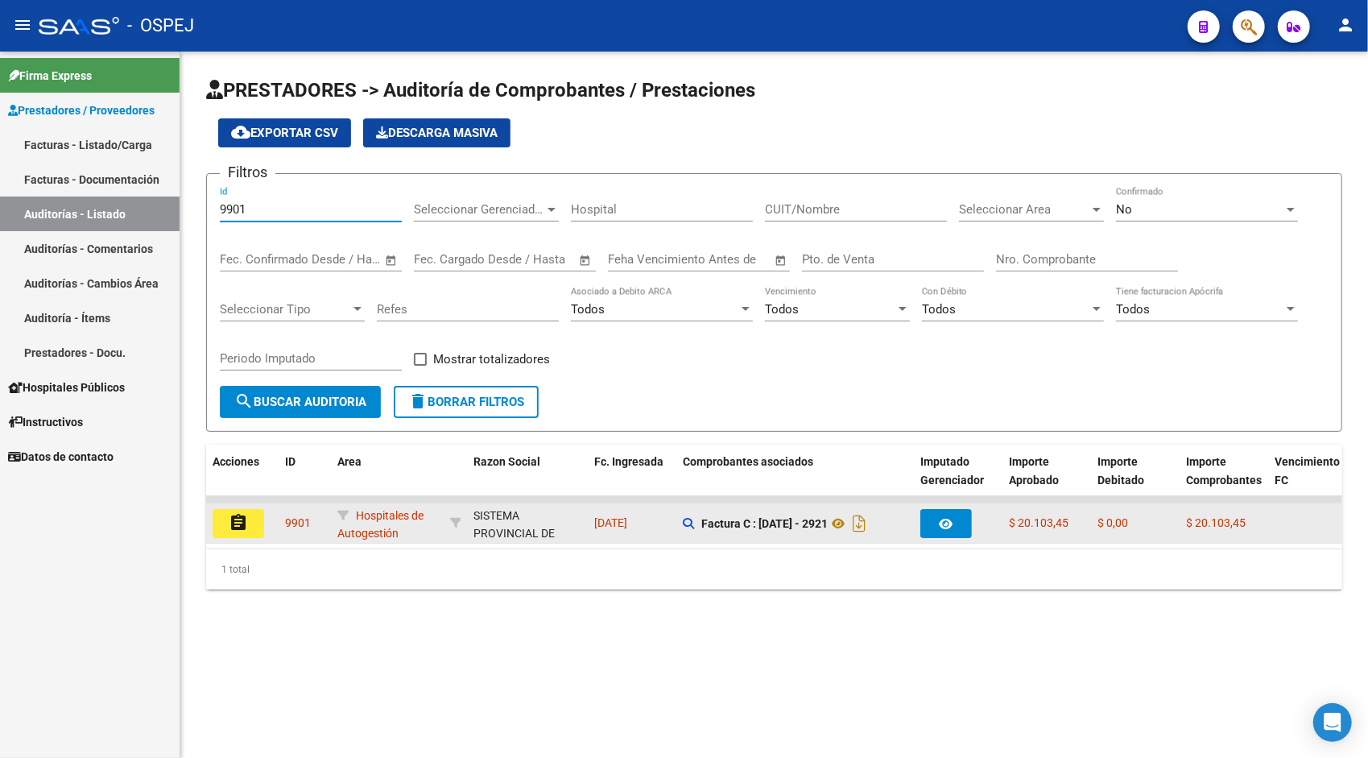
type input "9901"
click at [242, 520] on mat-icon "assignment" at bounding box center [238, 522] width 19 height 19
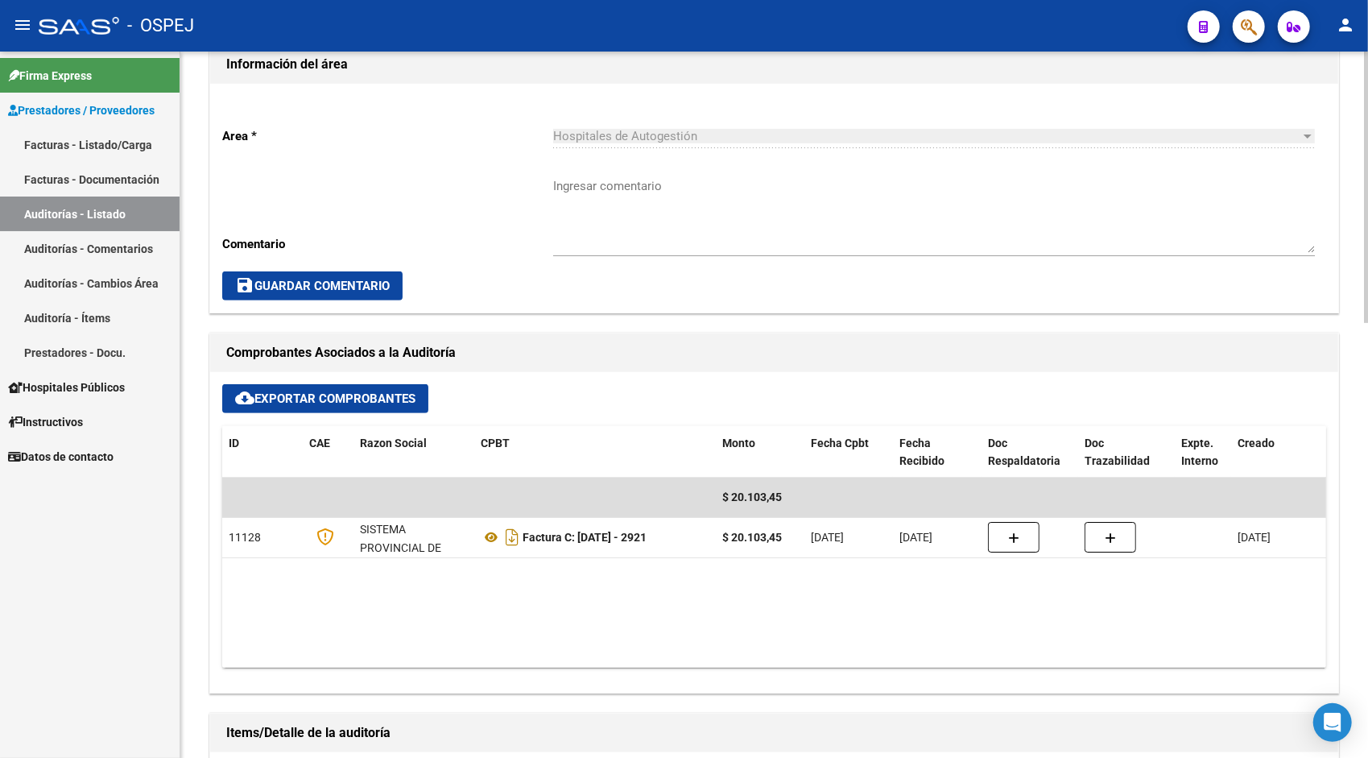
scroll to position [419, 0]
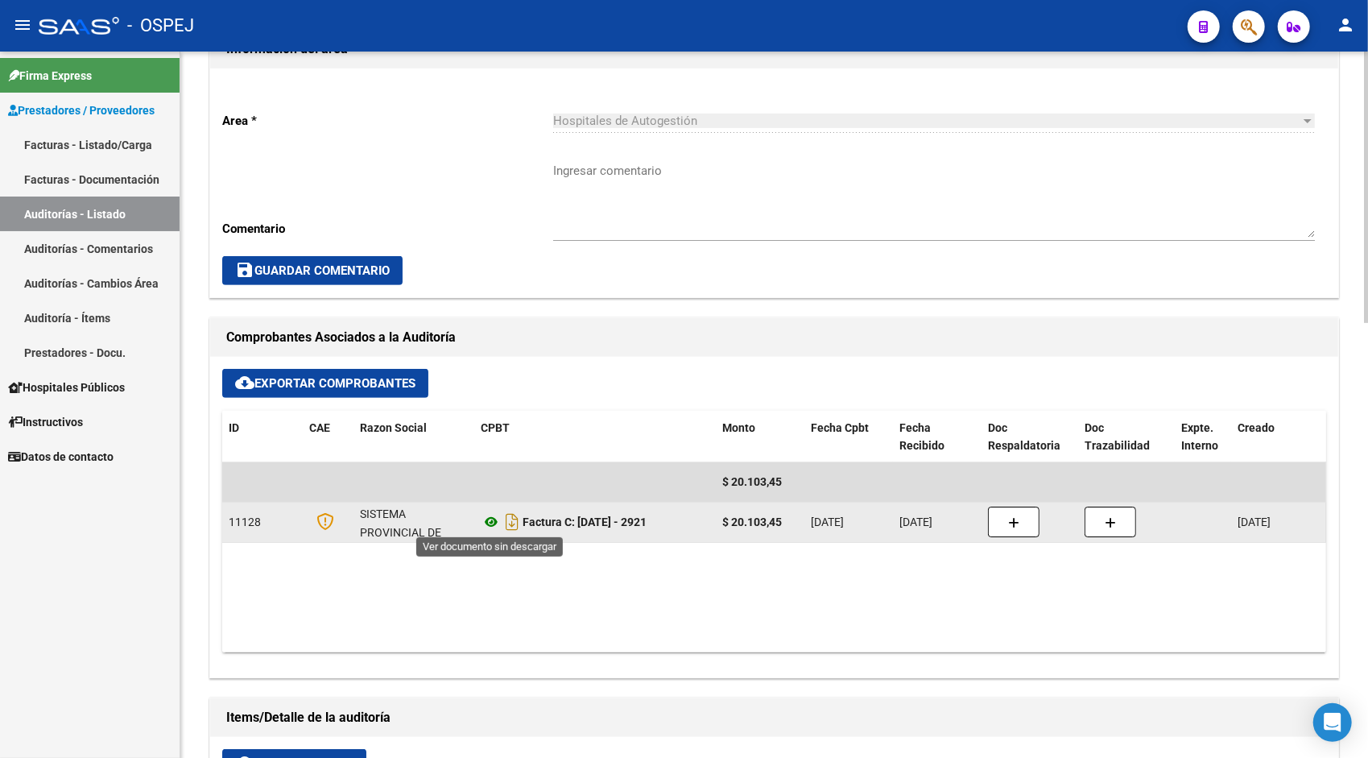
click at [493, 520] on icon at bounding box center [491, 521] width 21 height 19
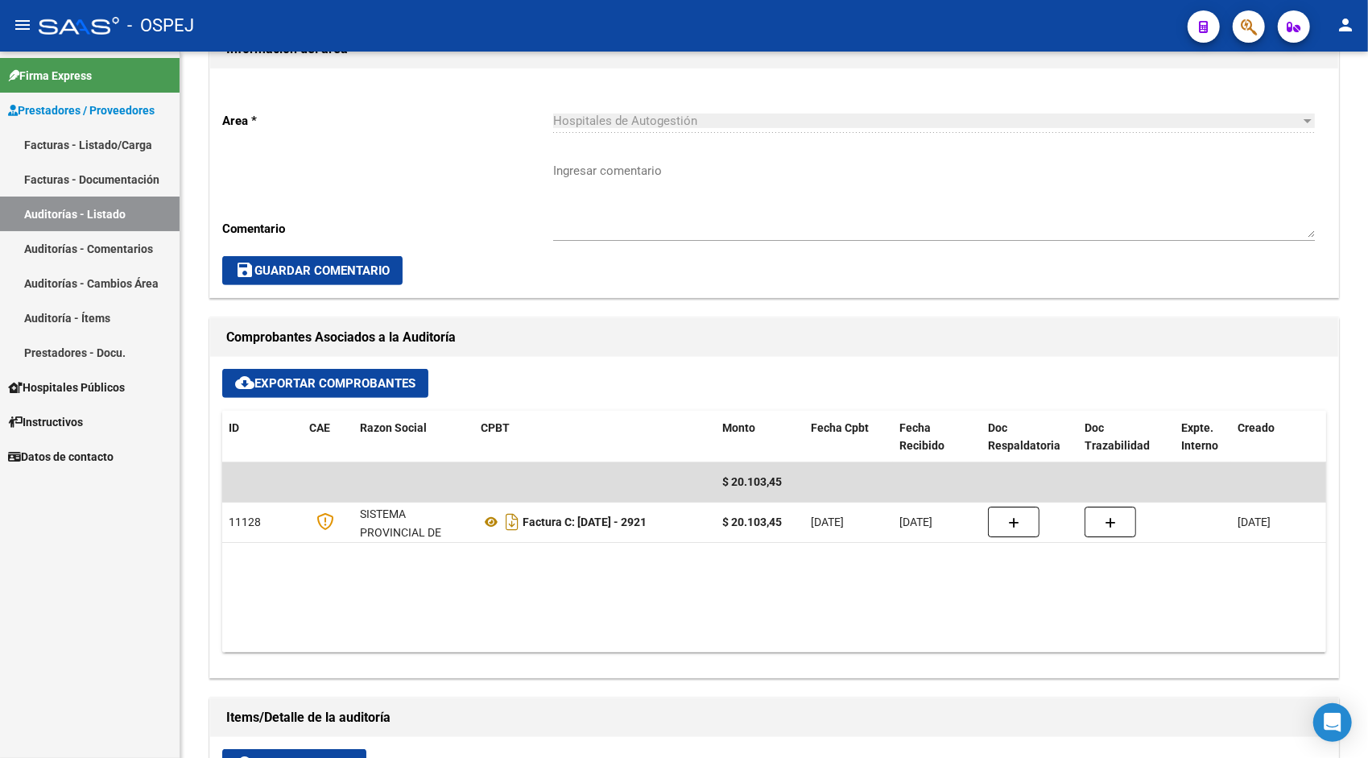
click at [135, 219] on link "Auditorías - Listado" at bounding box center [90, 213] width 180 height 35
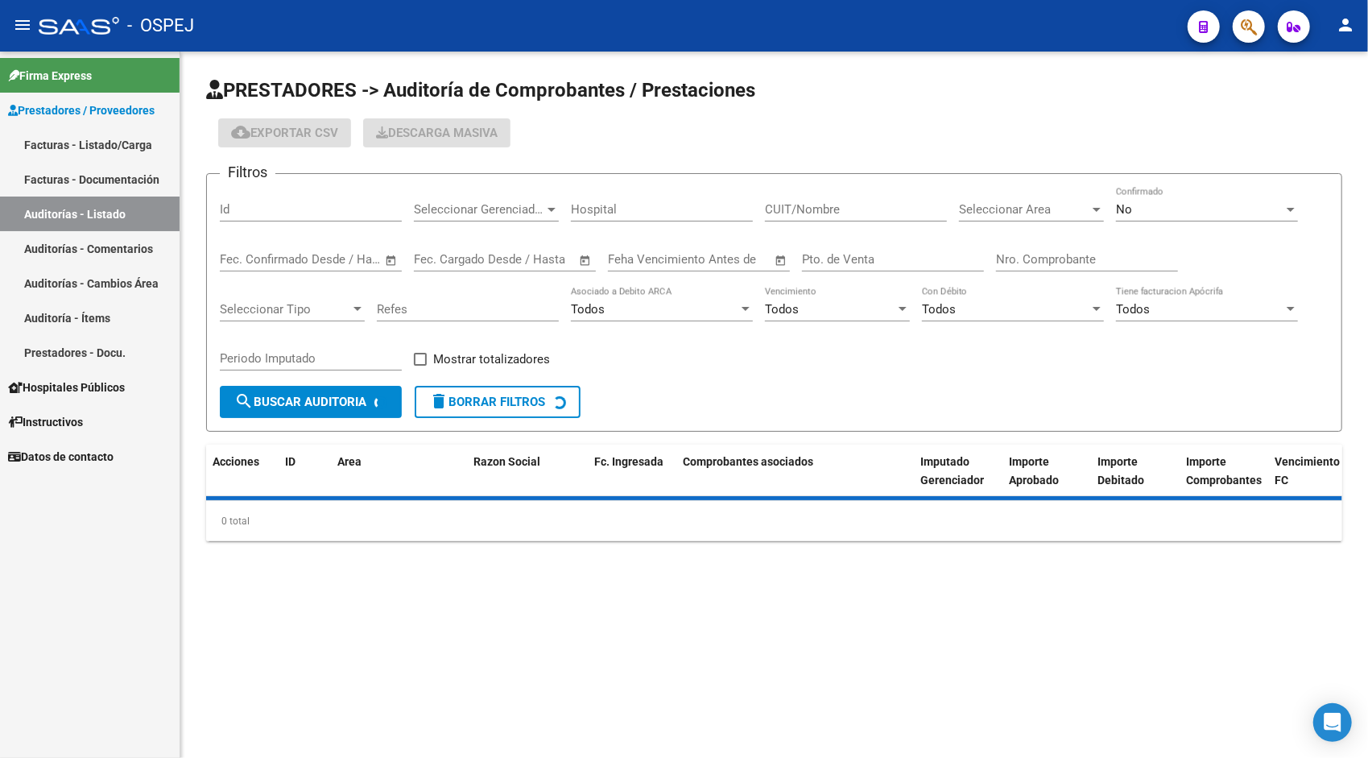
click at [251, 213] on input "Id" at bounding box center [311, 209] width 182 height 14
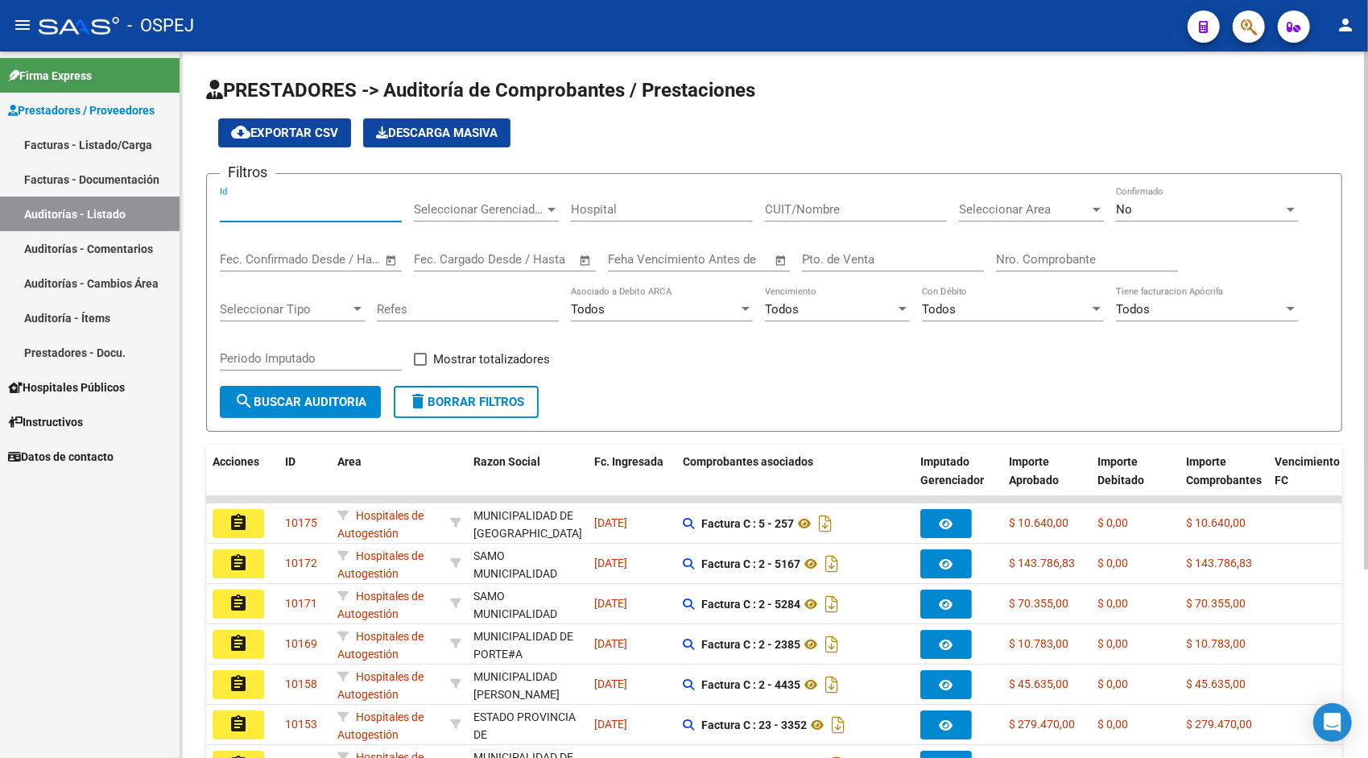
paste input "9900"
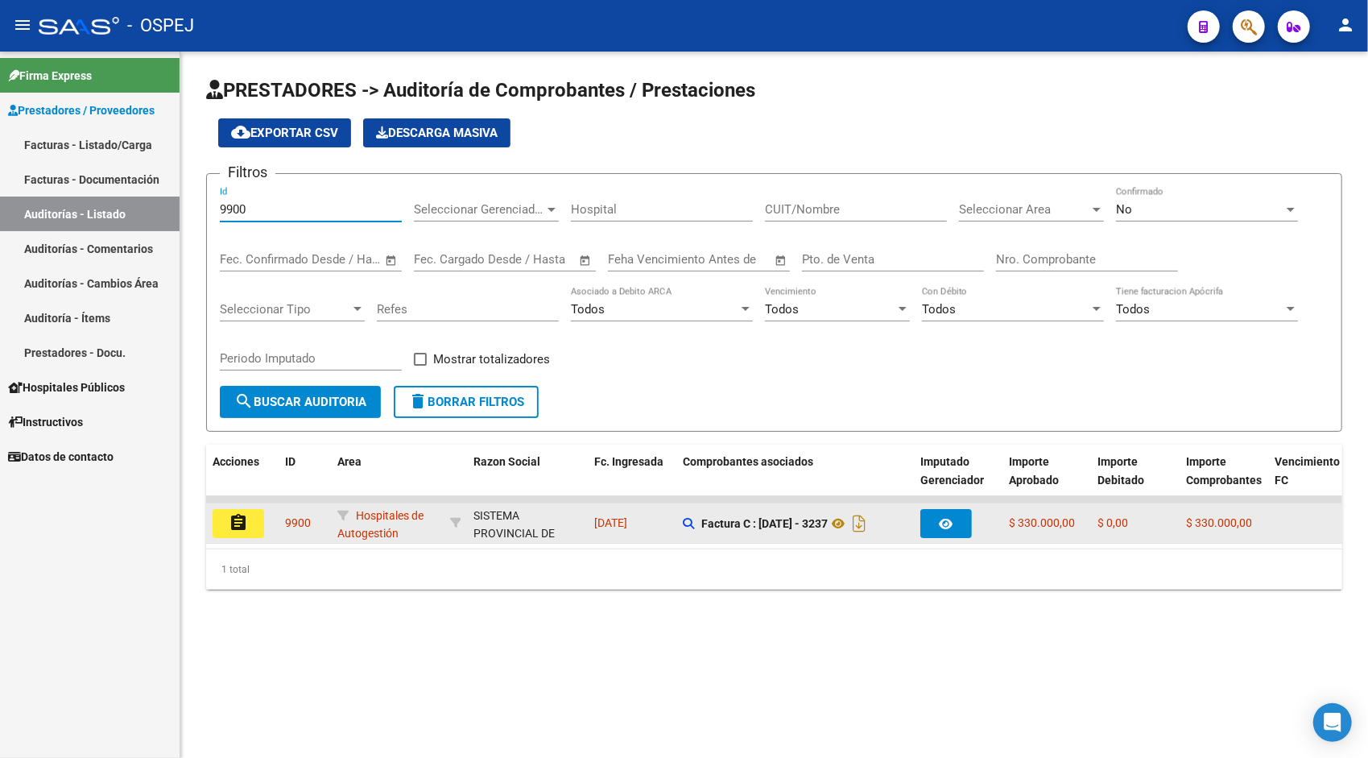
type input "9900"
click at [242, 510] on button "assignment" at bounding box center [239, 523] width 52 height 29
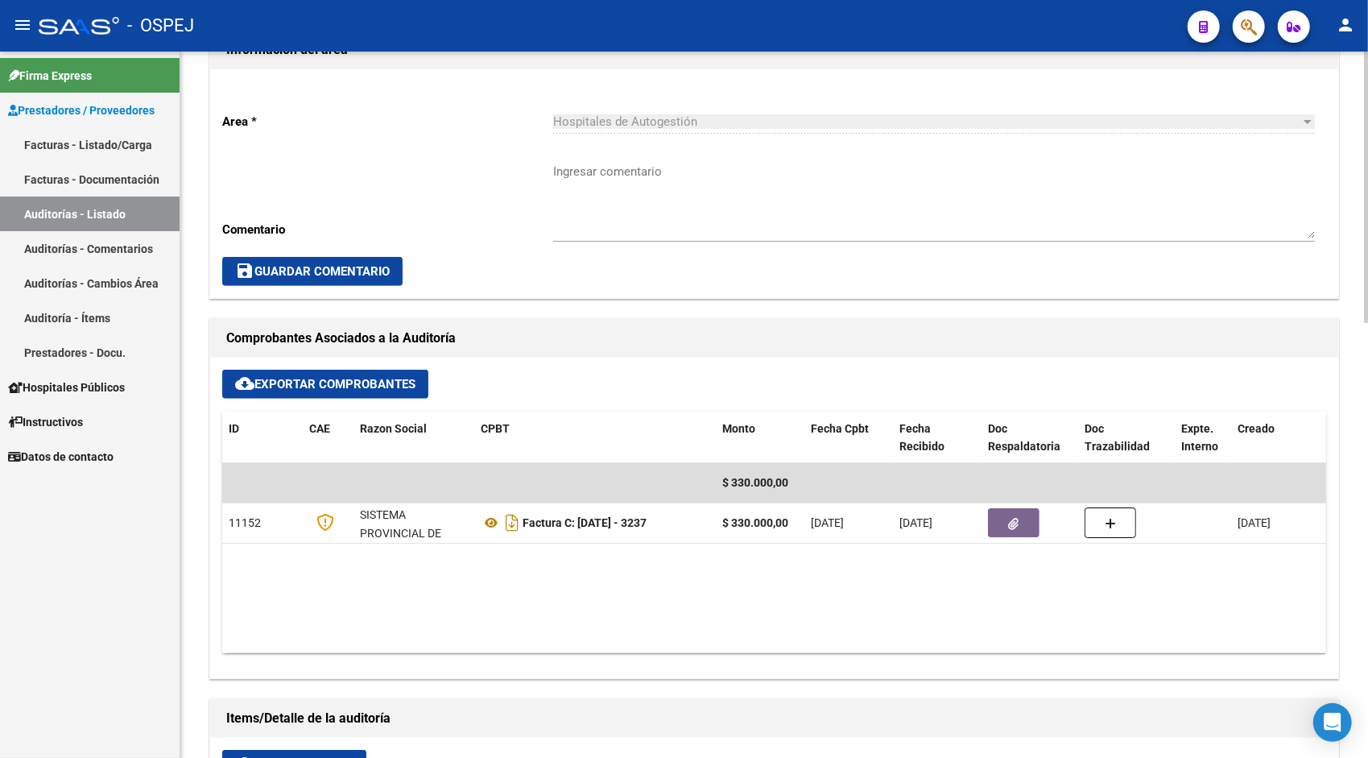
scroll to position [419, 0]
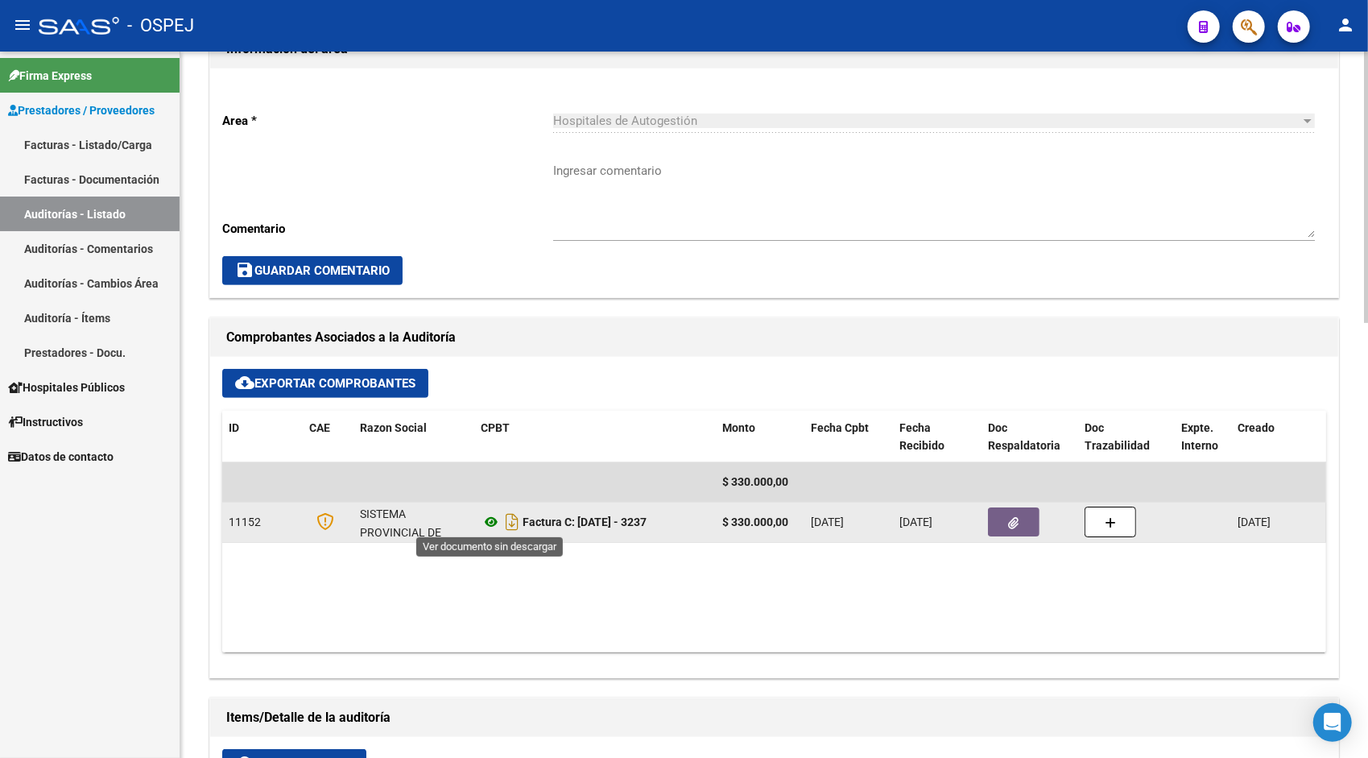
click at [489, 515] on icon at bounding box center [491, 521] width 21 height 19
